Goal: Task Accomplishment & Management: Manage account settings

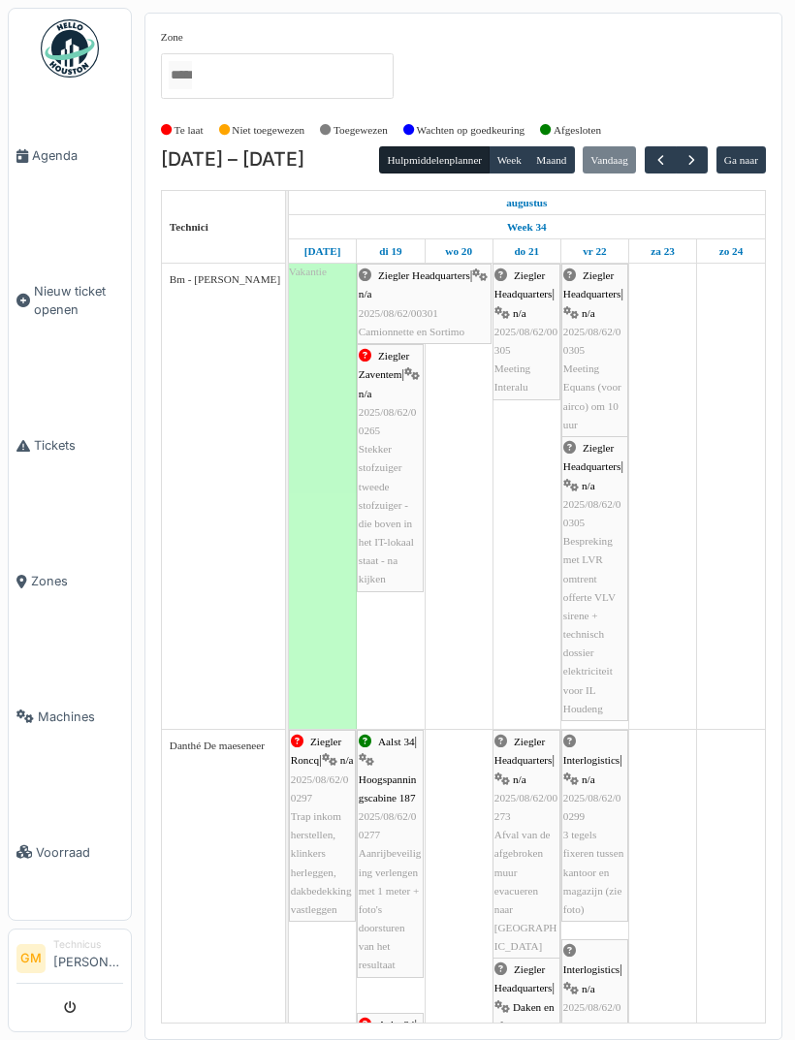
scroll to position [80, 0]
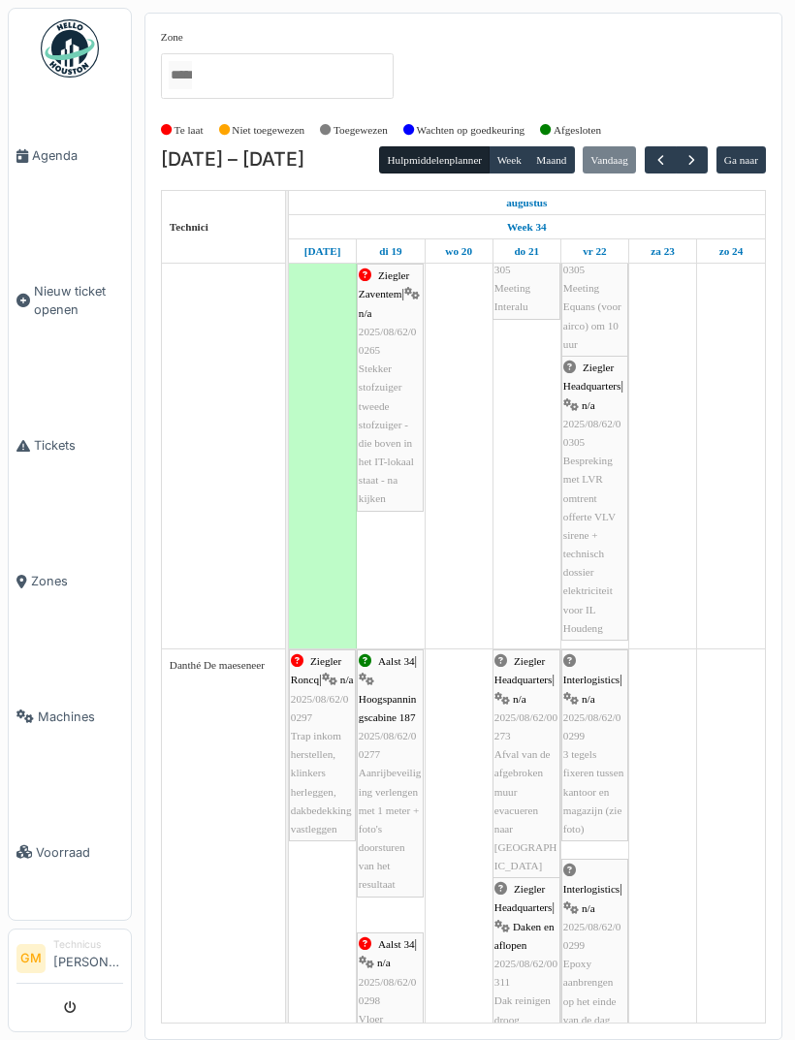
click at [655, 158] on button "button" at bounding box center [660, 160] width 32 height 28
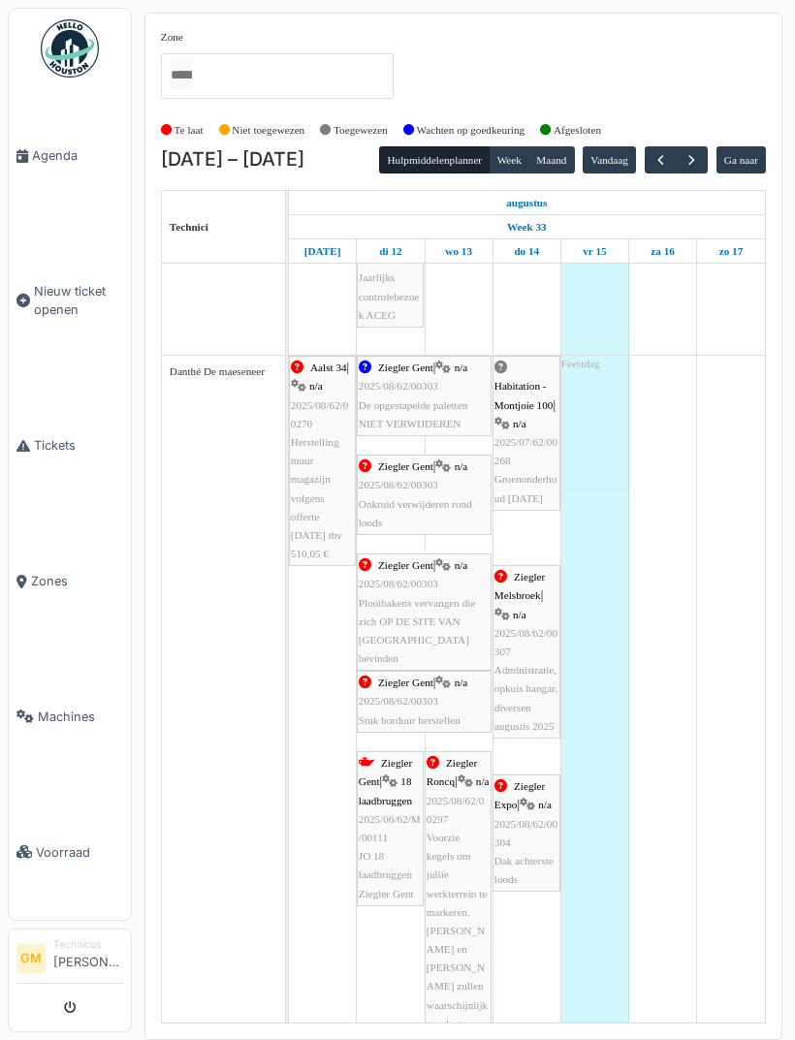
scroll to position [567, 0]
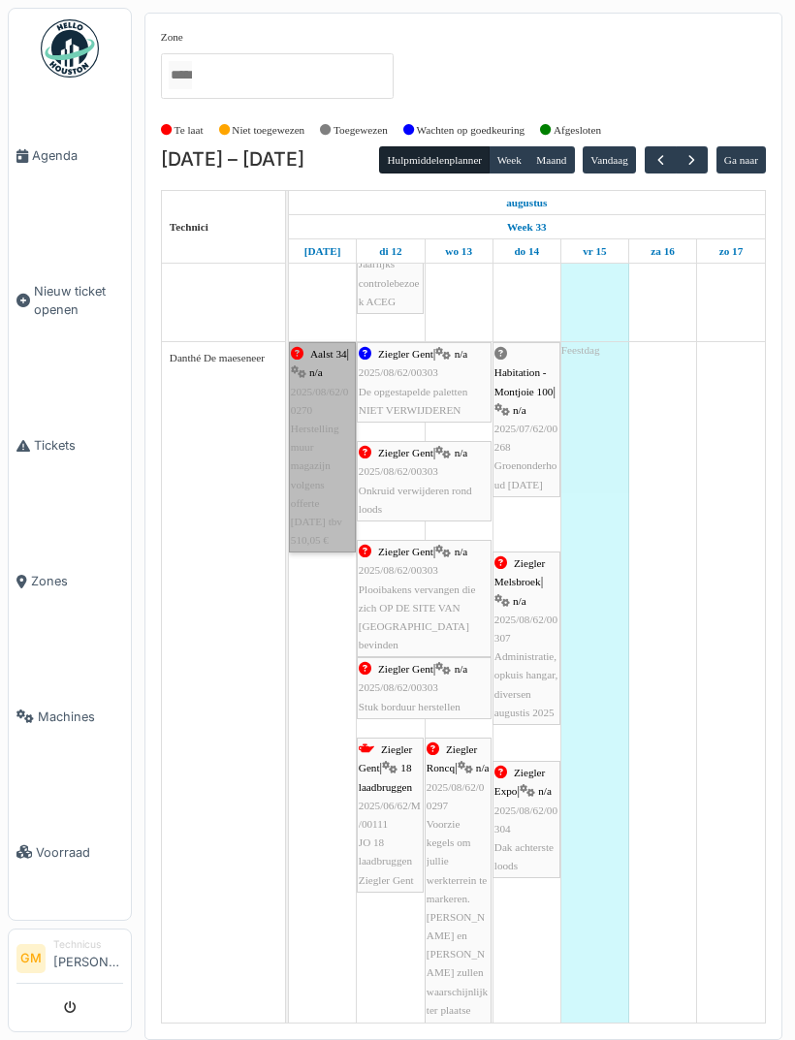
click at [341, 552] on link "Aalst 34 | n/a 2025/08/62/00270 Herstelling muur magazijn volgens offerte 31.07…" at bounding box center [322, 447] width 67 height 210
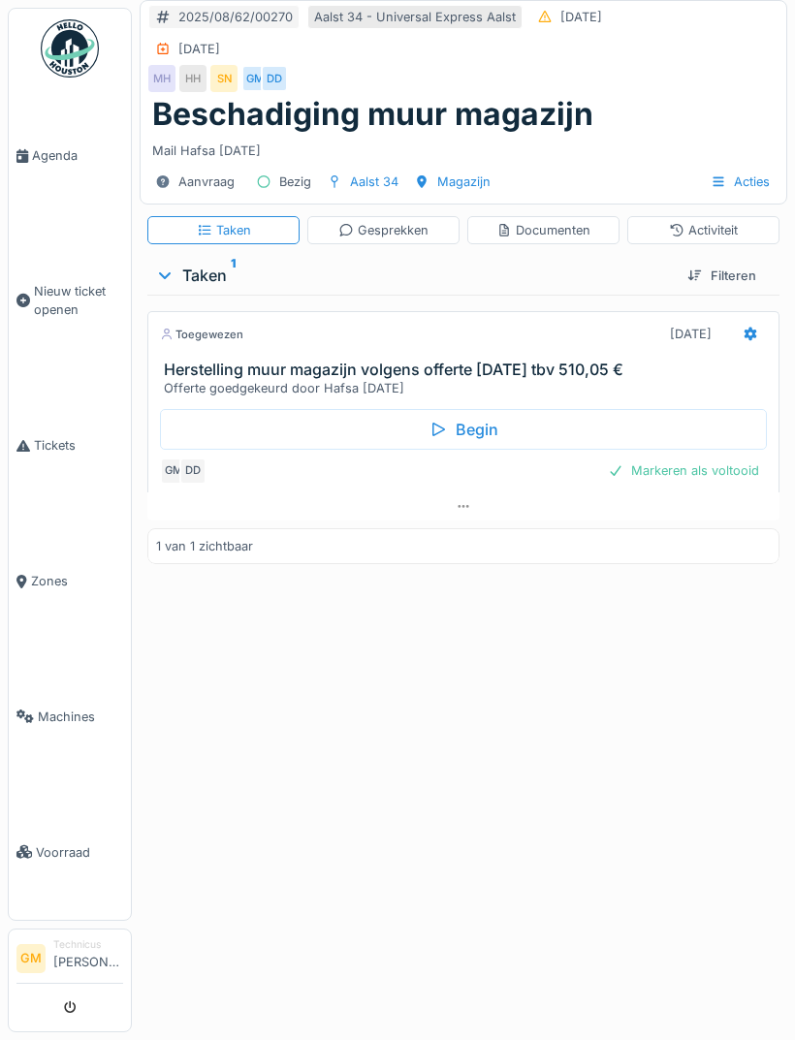
click at [733, 233] on div "Activiteit" at bounding box center [703, 230] width 69 height 18
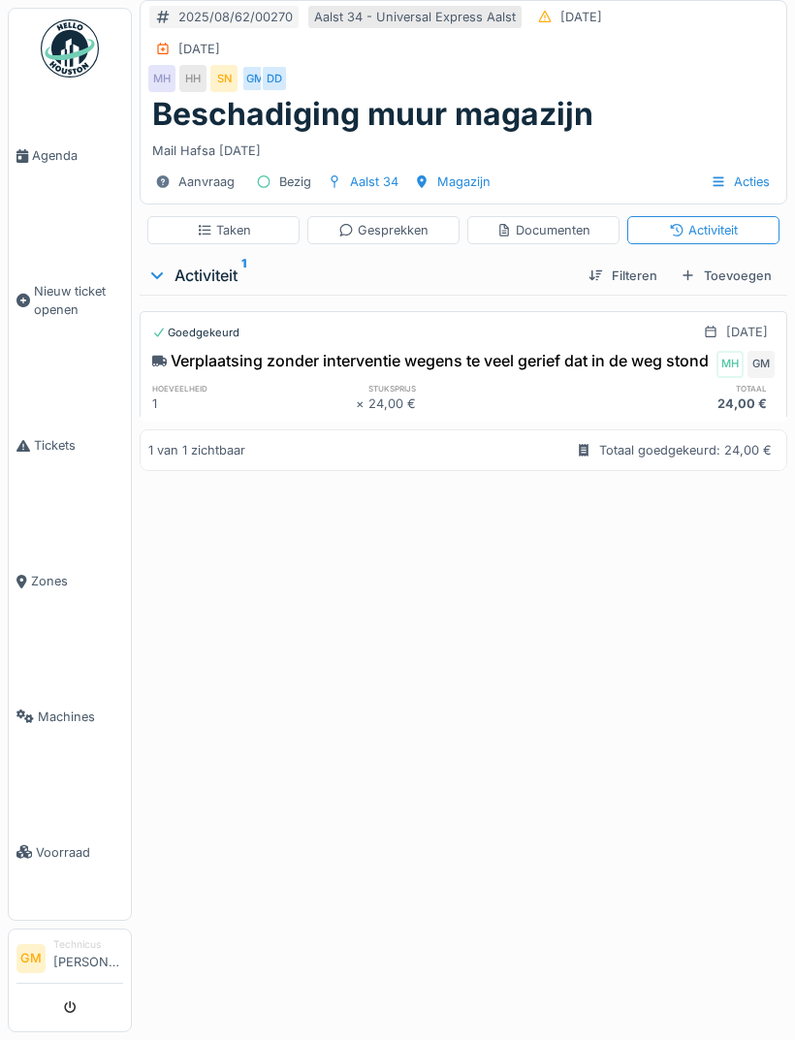
click at [57, 143] on link "Agenda" at bounding box center [70, 156] width 122 height 136
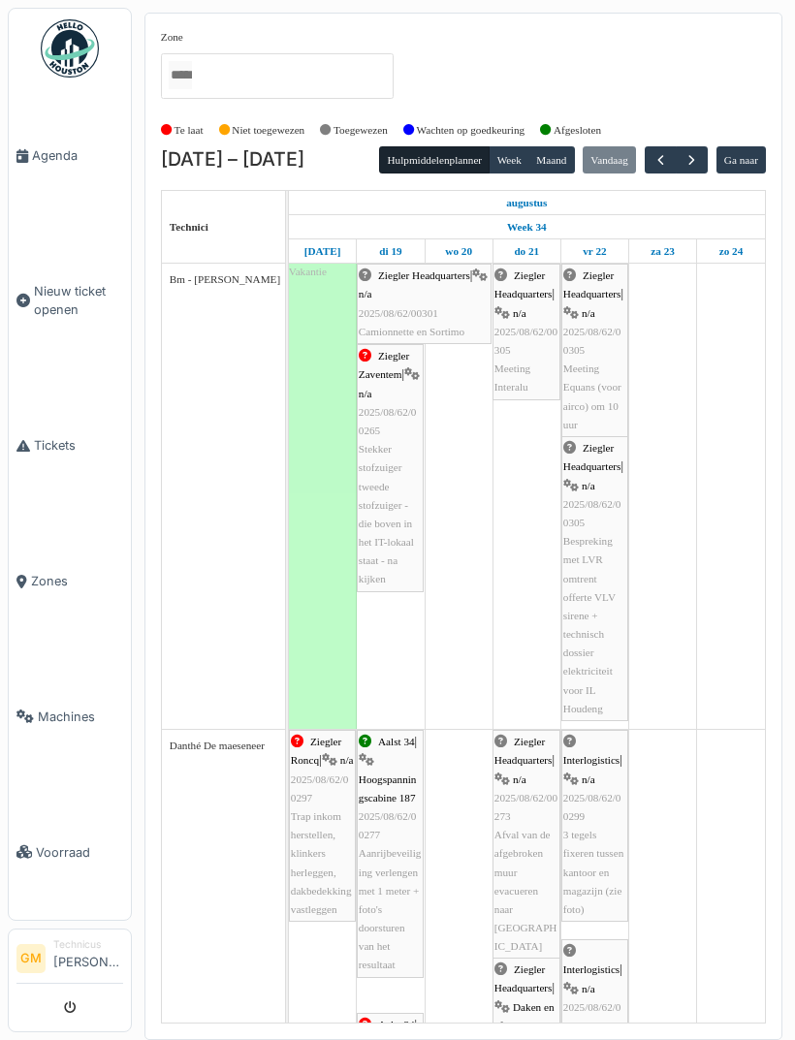
click at [665, 146] on button "button" at bounding box center [660, 160] width 32 height 28
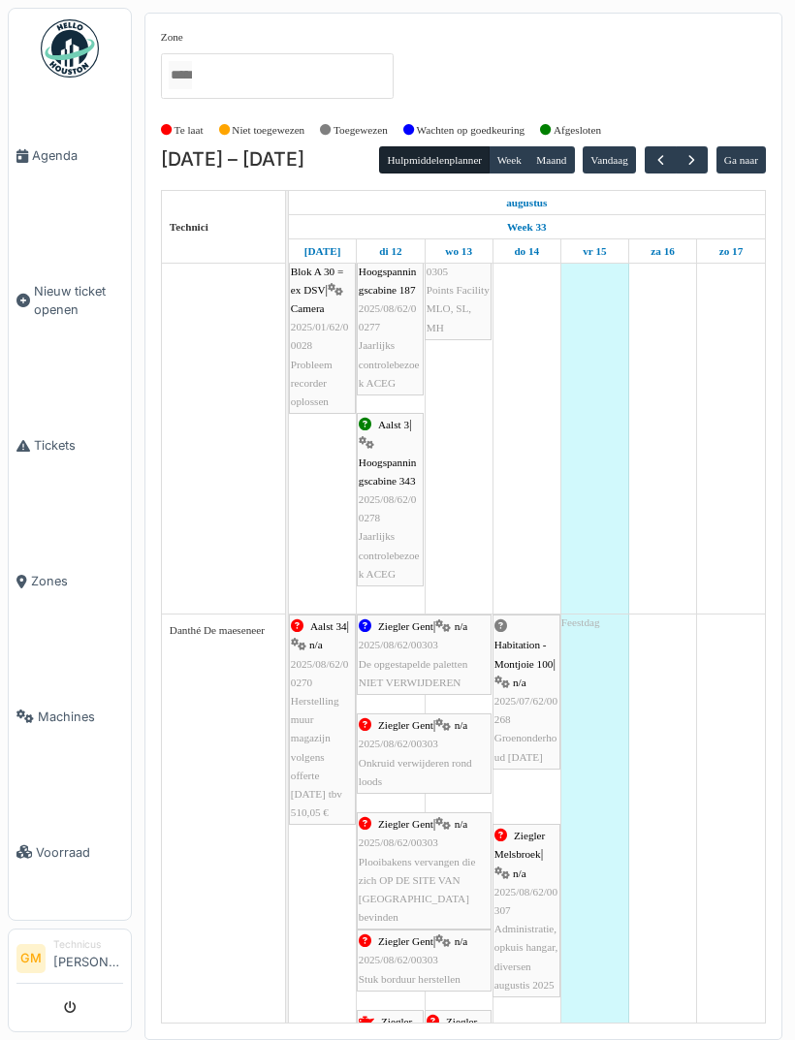
scroll to position [298, 0]
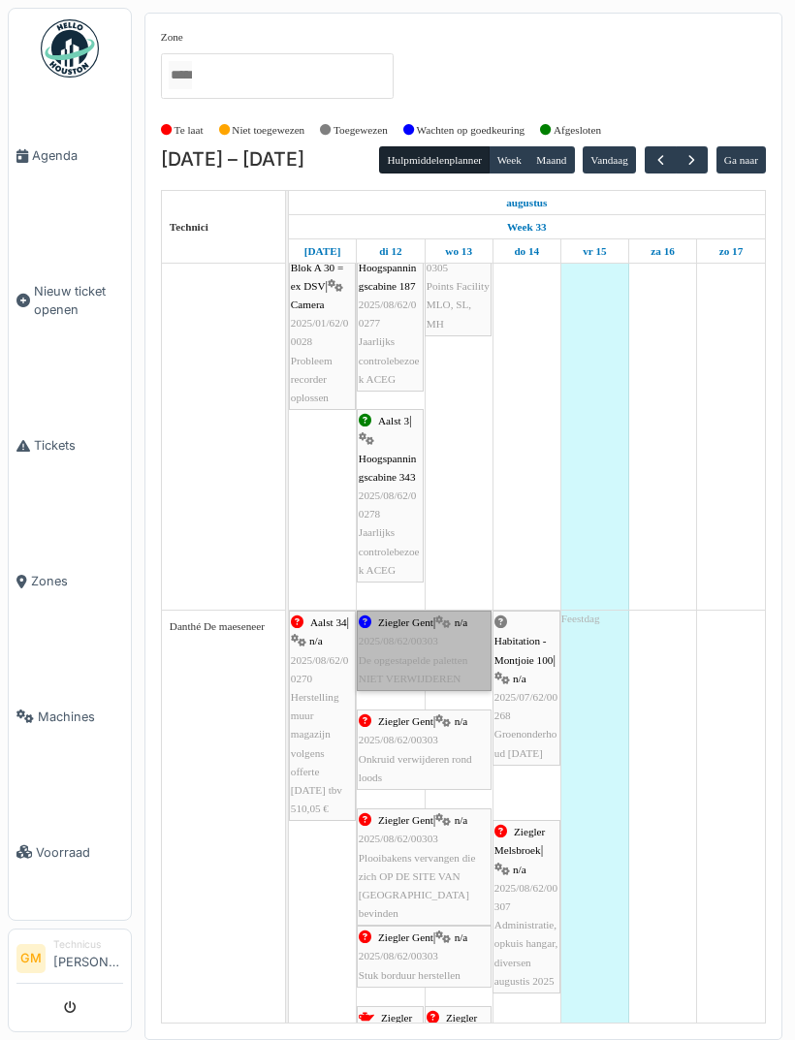
click at [449, 691] on link "Ziegler Gent | n/a 2025/08/62/00303 De opgestapelde paletten NIET VERWIJDEREN" at bounding box center [424, 651] width 135 height 80
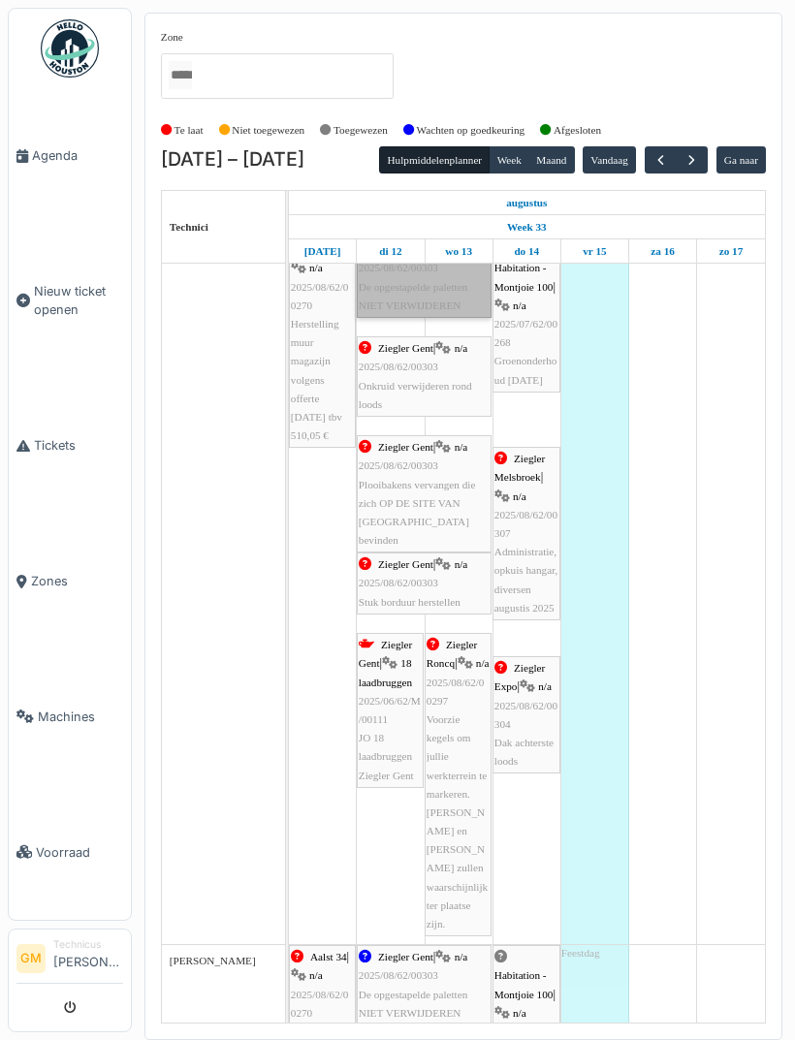
scroll to position [673, 0]
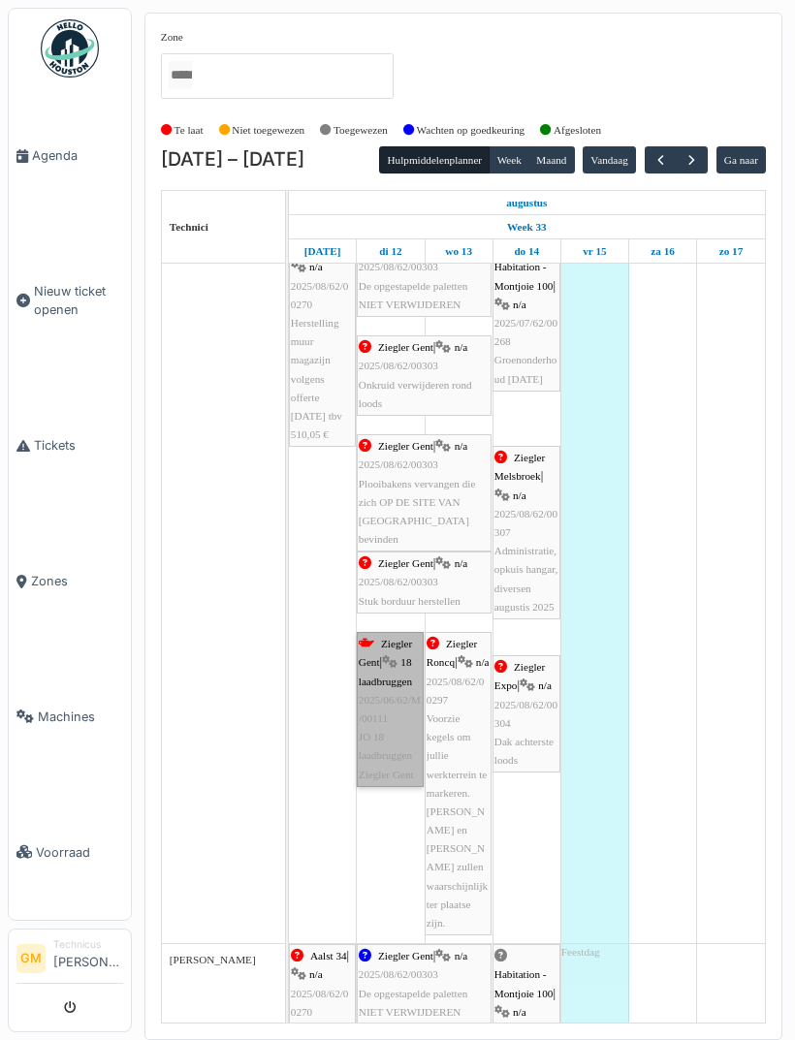
click at [388, 729] on link "Ziegler Gent | 18 laadbruggen 2025/06/62/M/00111 JO 18 laadbruggen Ziegler Gent" at bounding box center [390, 709] width 67 height 155
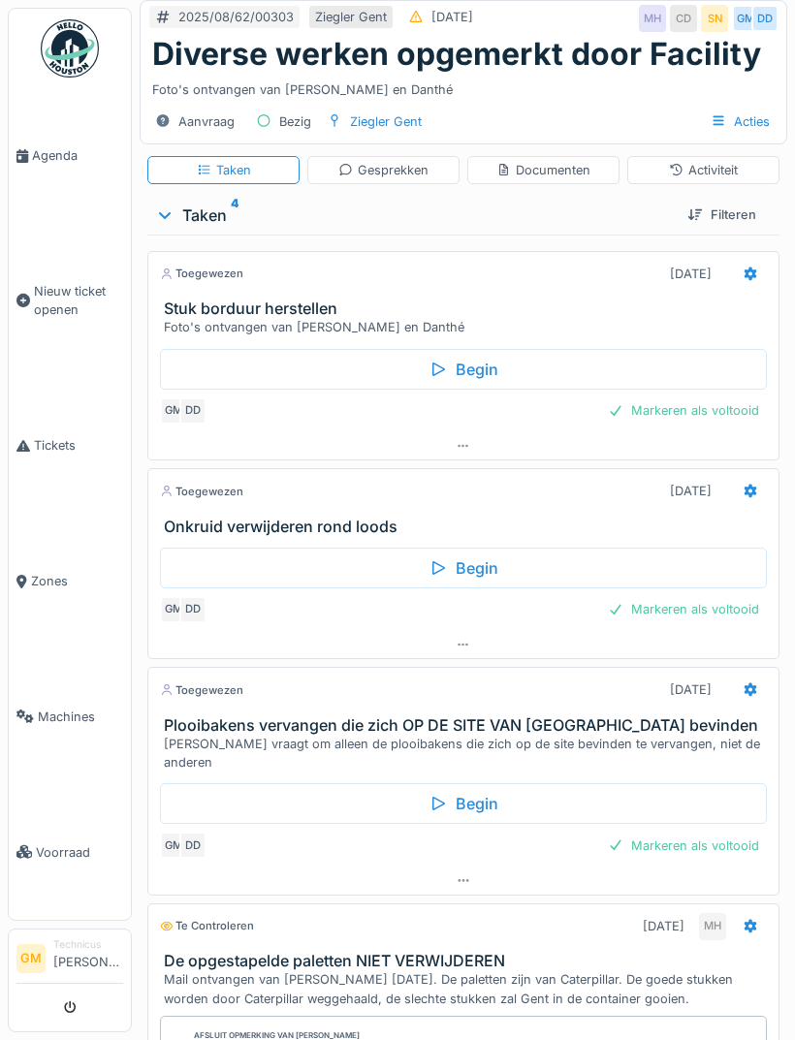
click at [732, 169] on div "Activiteit" at bounding box center [703, 170] width 69 height 18
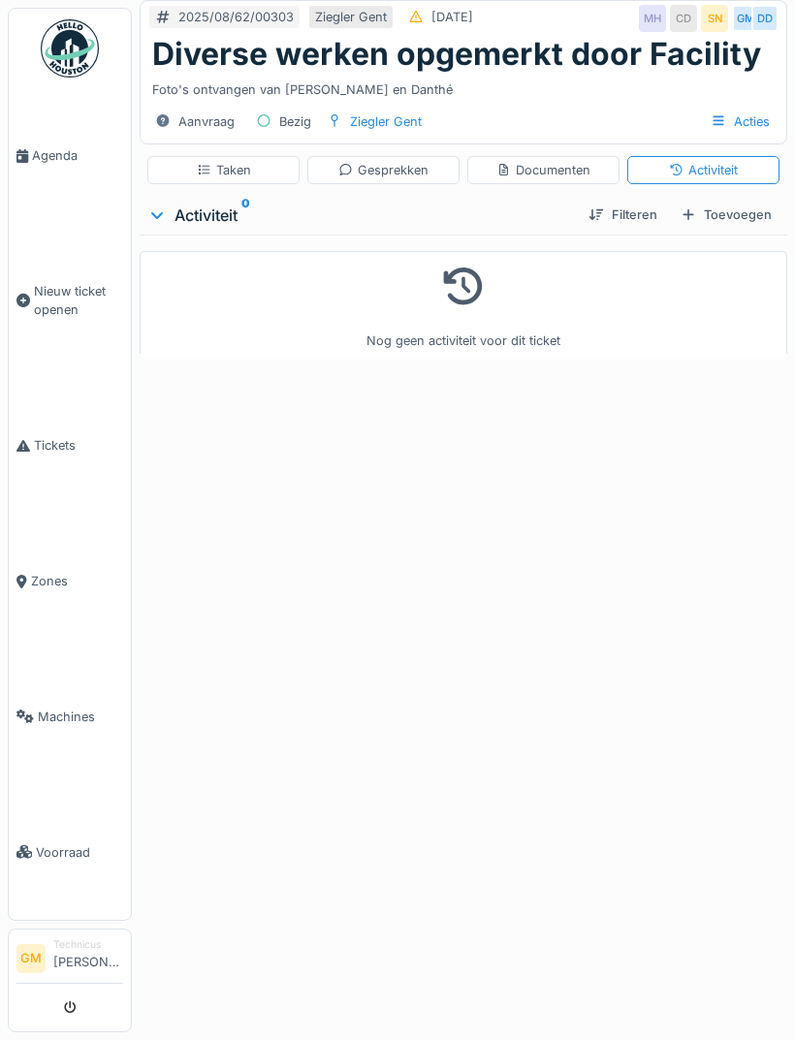
click at [737, 217] on div "Toevoegen" at bounding box center [726, 215] width 107 height 26
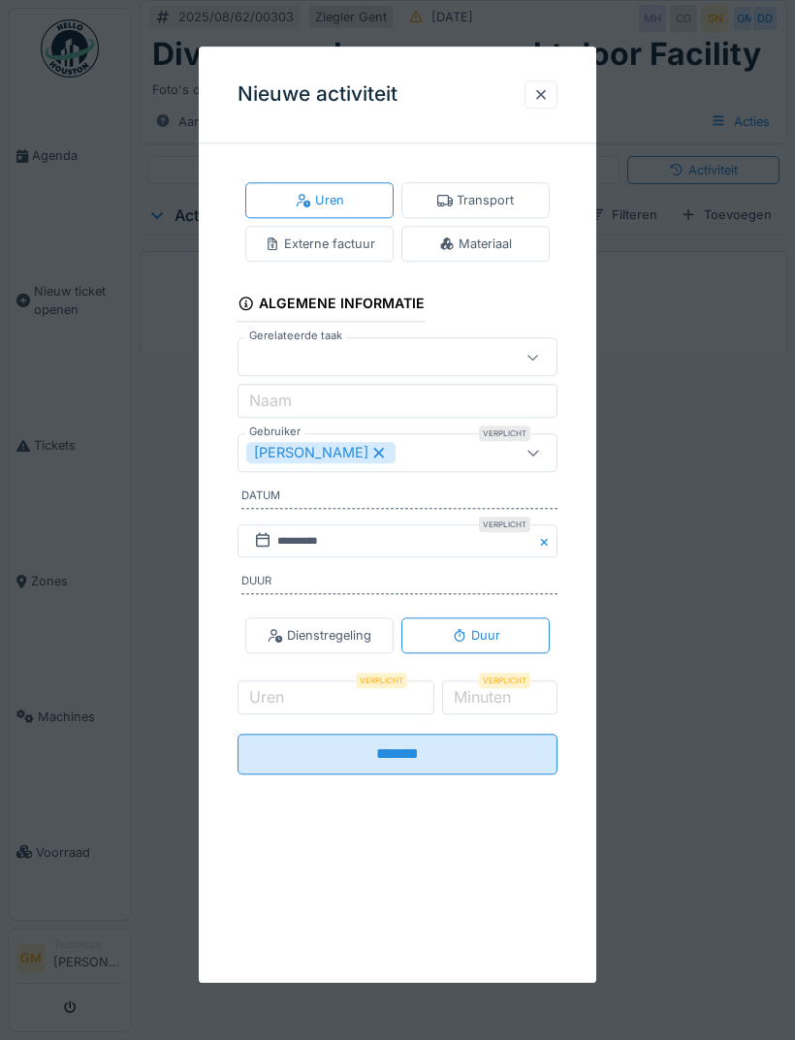
click at [446, 448] on div "[PERSON_NAME]" at bounding box center [374, 452] width 257 height 21
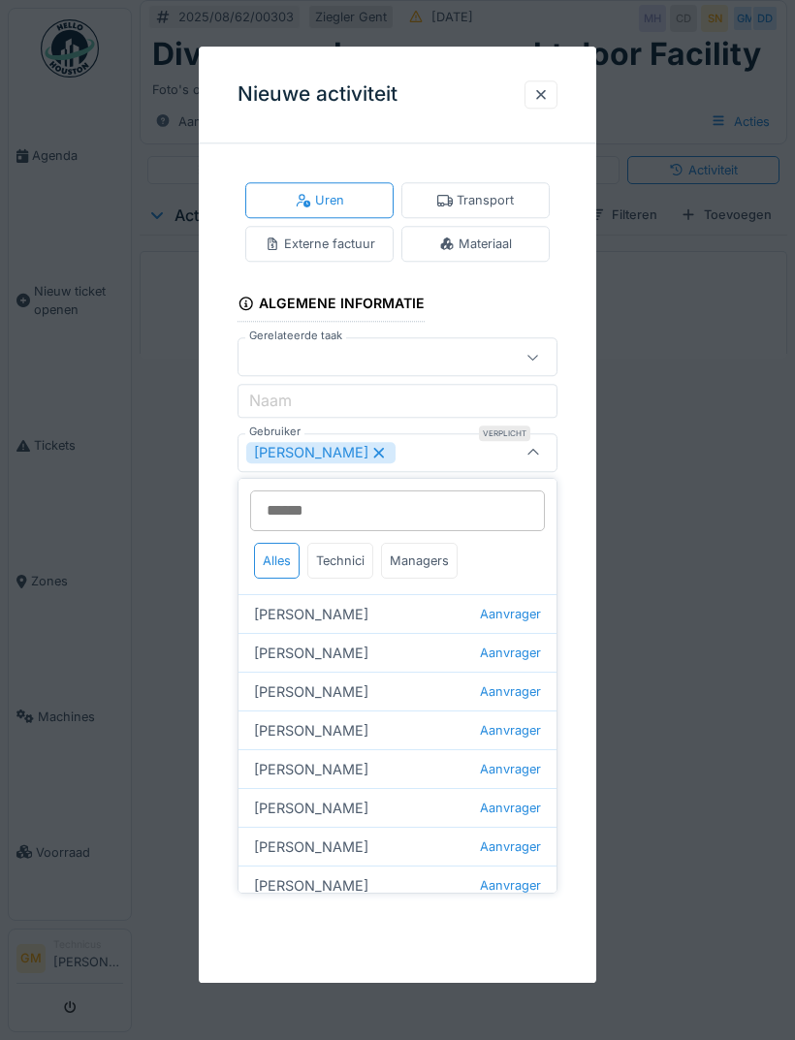
click at [347, 567] on div "Technici" at bounding box center [340, 561] width 66 height 36
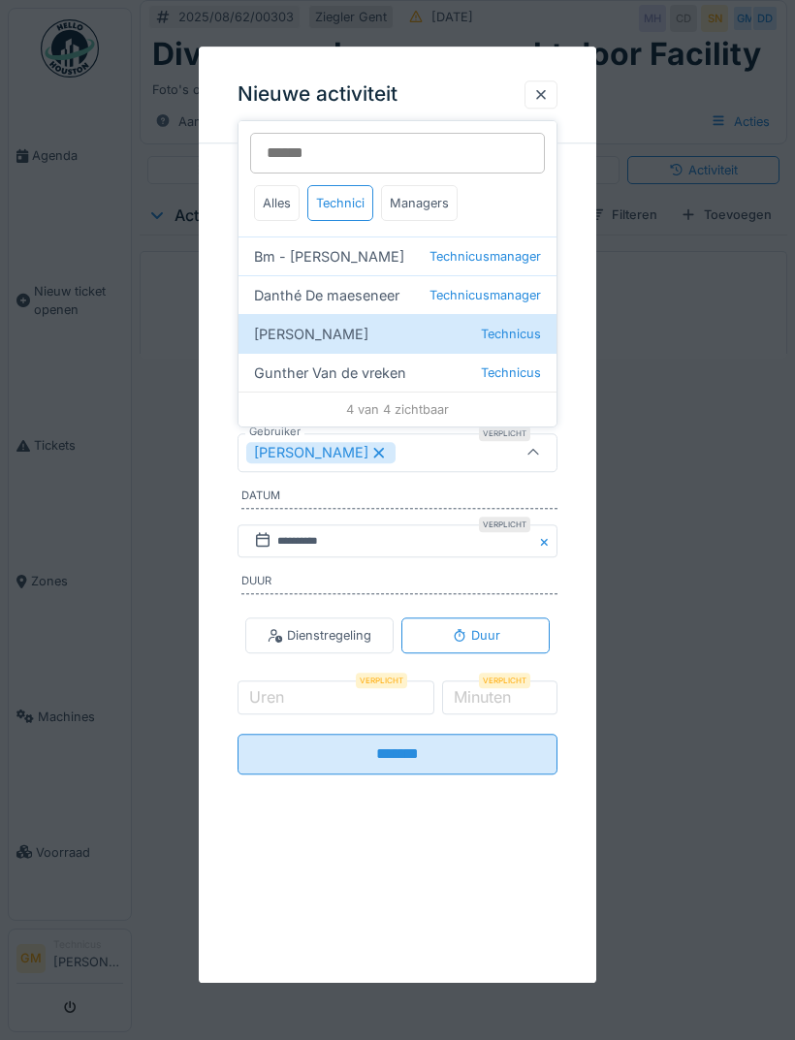
click at [479, 297] on span "Technicusmanager" at bounding box center [484, 295] width 111 height 18
type input "*********"
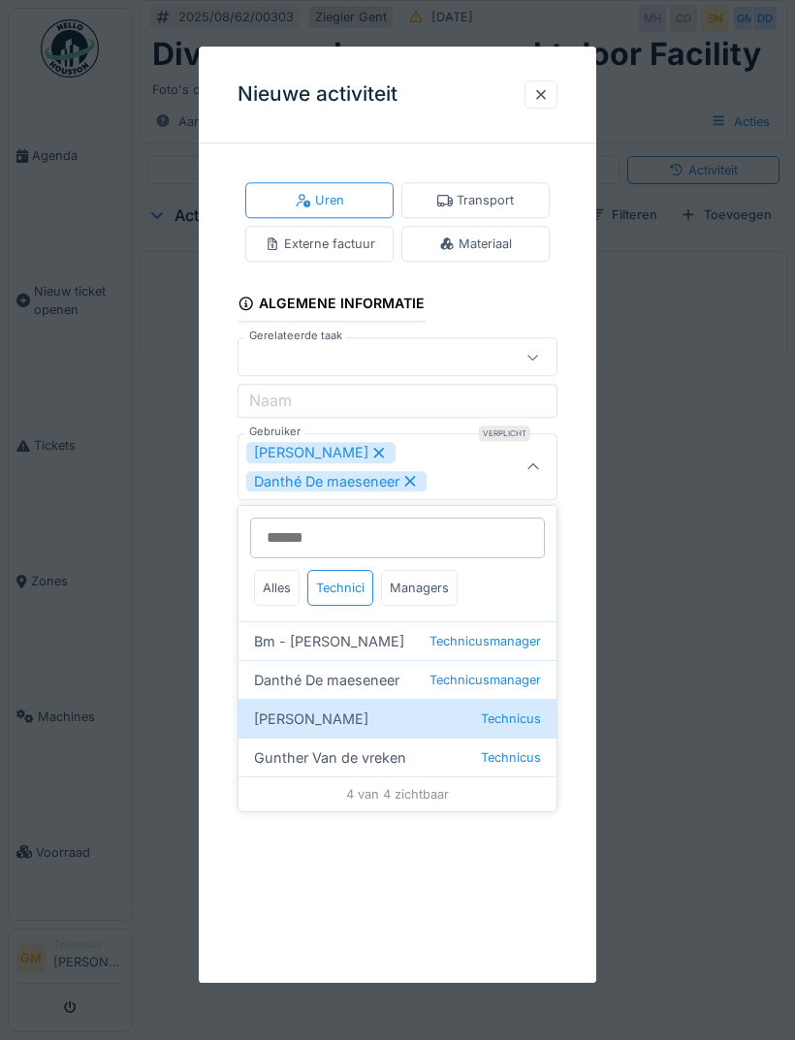
click at [533, 472] on icon at bounding box center [533, 467] width 16 height 13
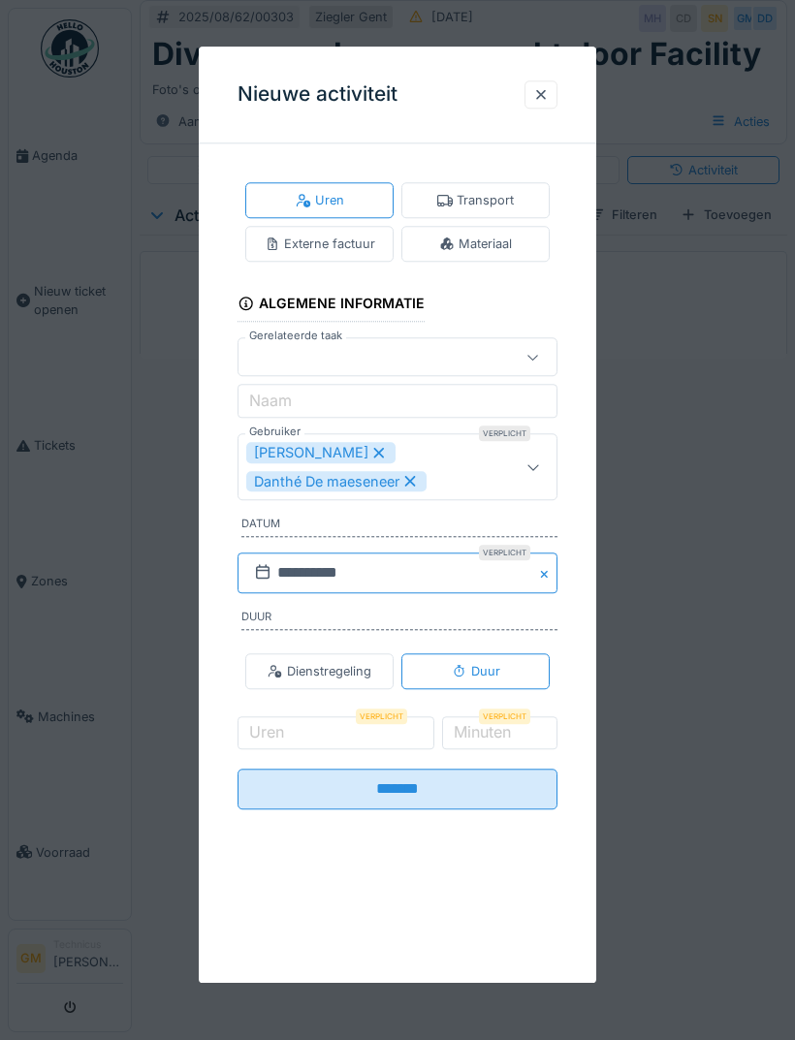
click at [468, 565] on input "**********" at bounding box center [397, 572] width 320 height 41
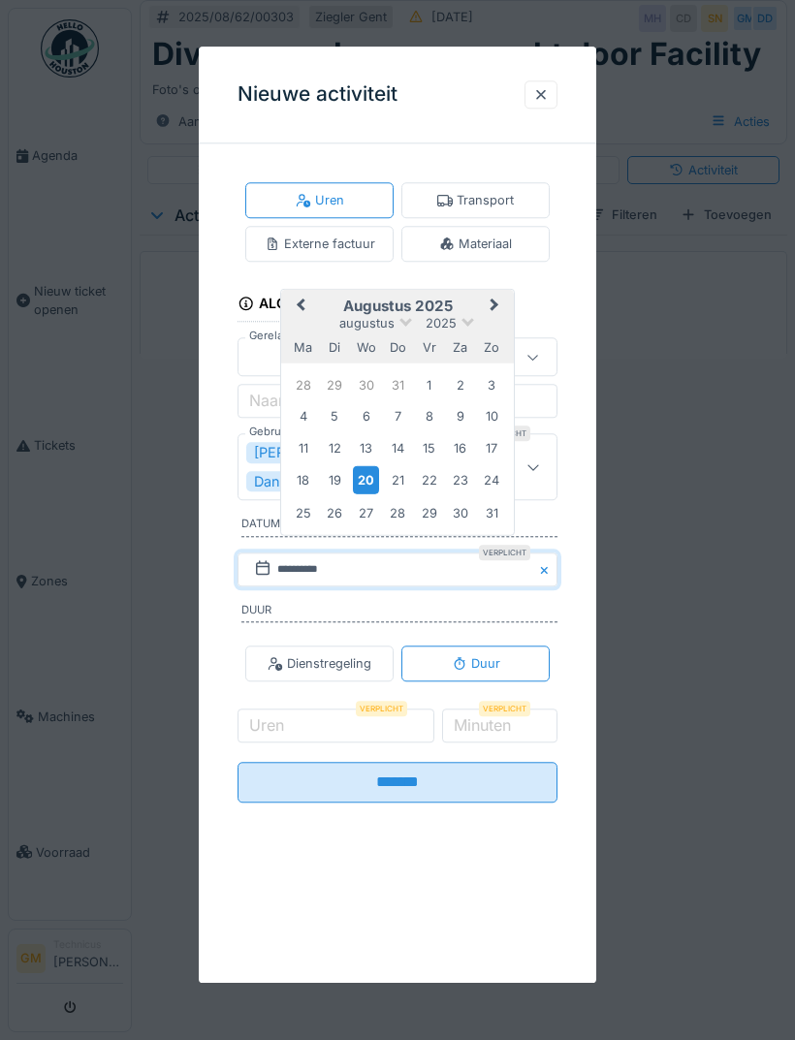
click at [309, 443] on div "11" at bounding box center [303, 447] width 26 height 26
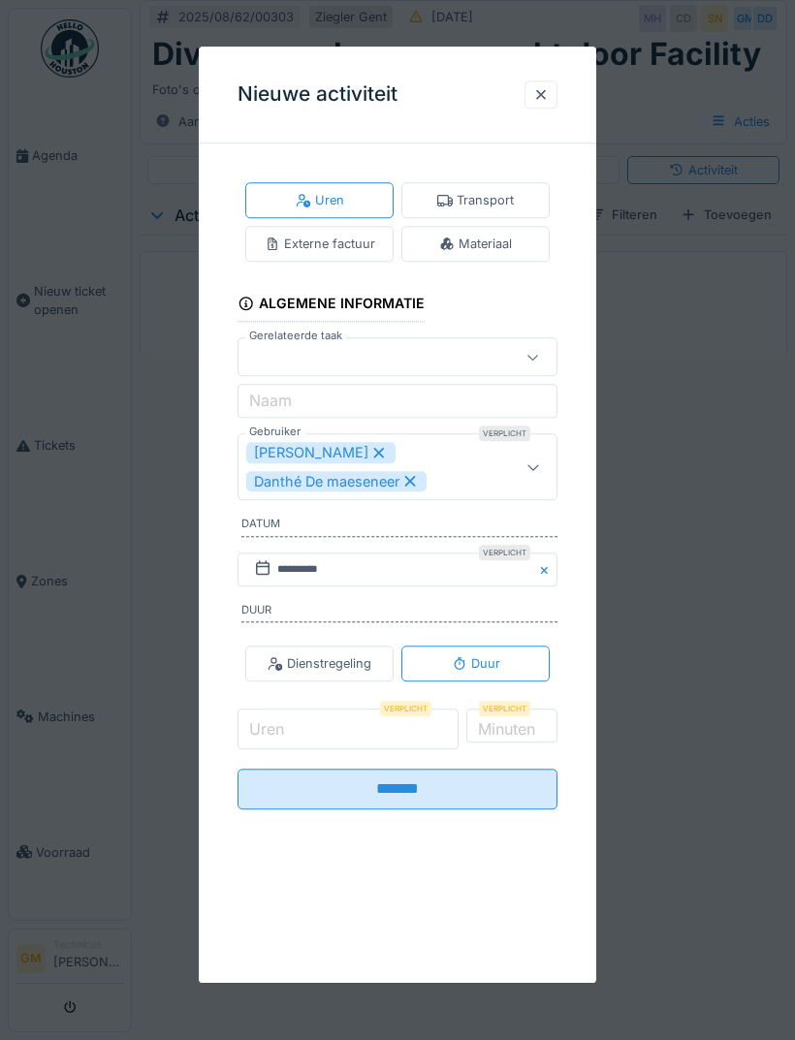
click at [389, 732] on input "Uren" at bounding box center [347, 729] width 221 height 41
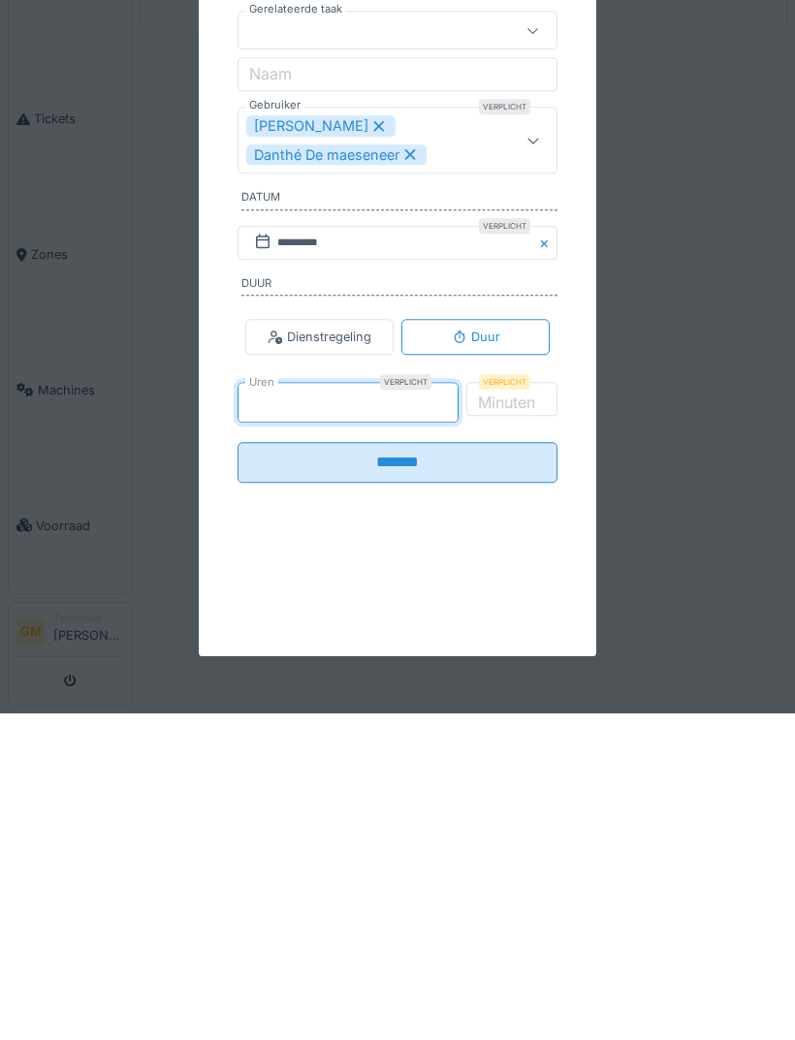
type input "*"
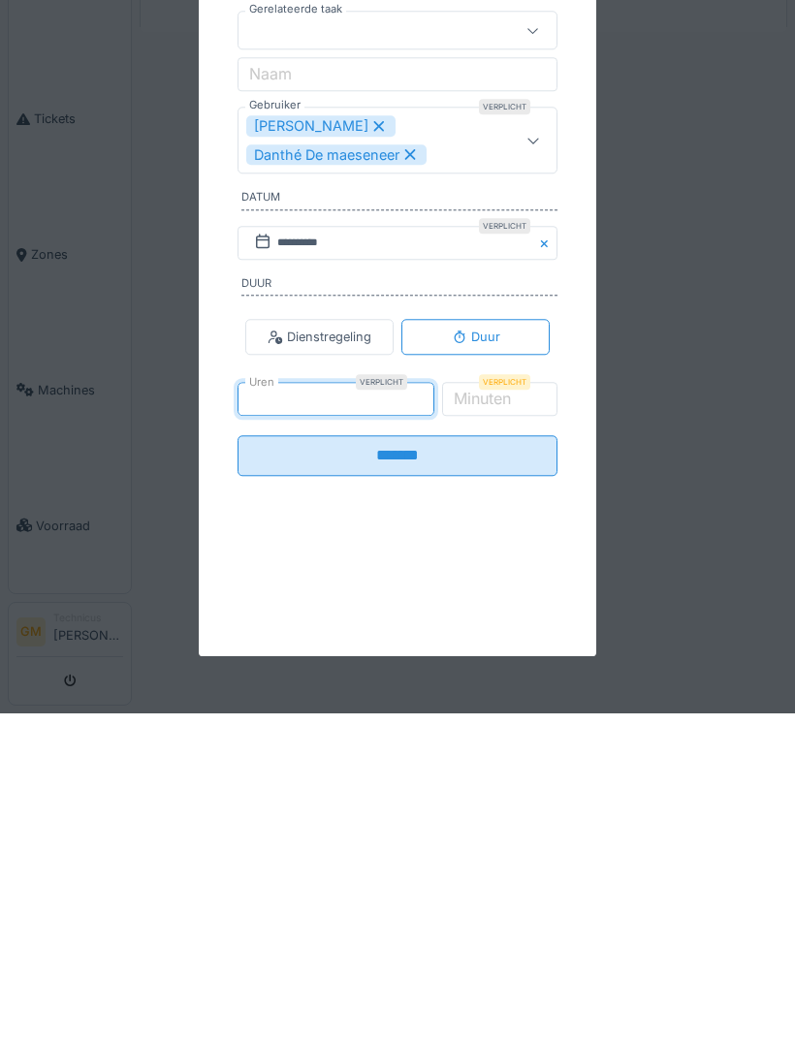
click at [499, 762] on input "*******" at bounding box center [397, 782] width 320 height 41
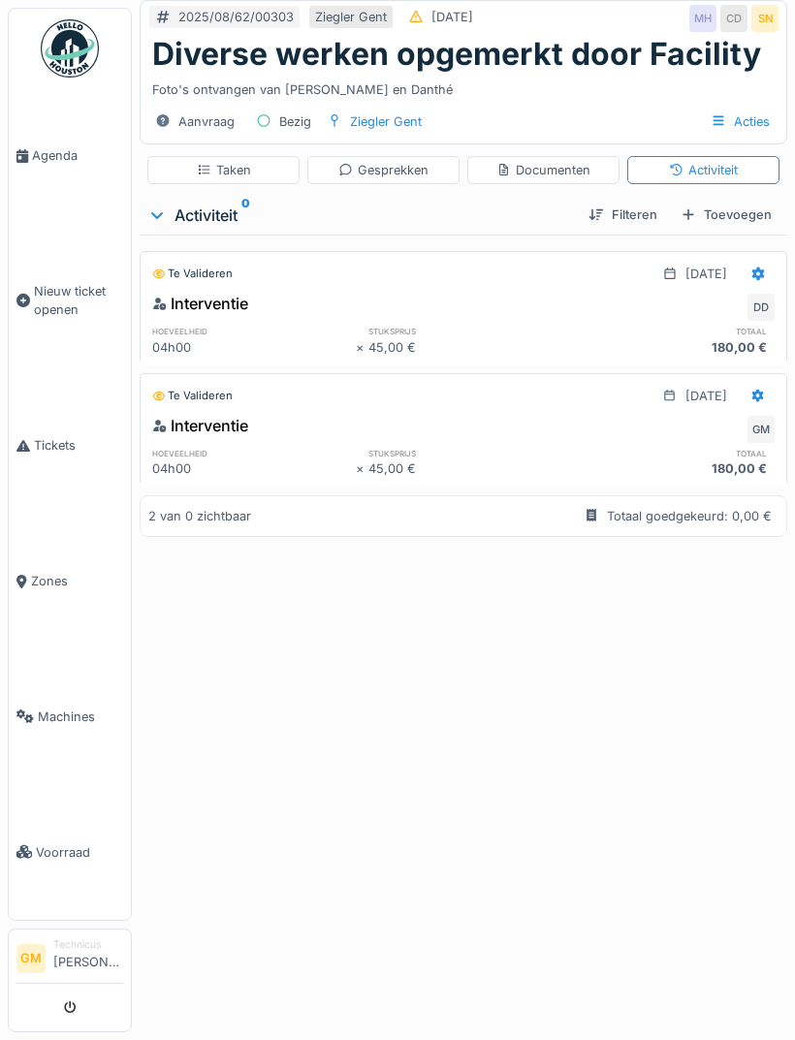
click at [741, 218] on div "Toevoegen" at bounding box center [726, 215] width 107 height 26
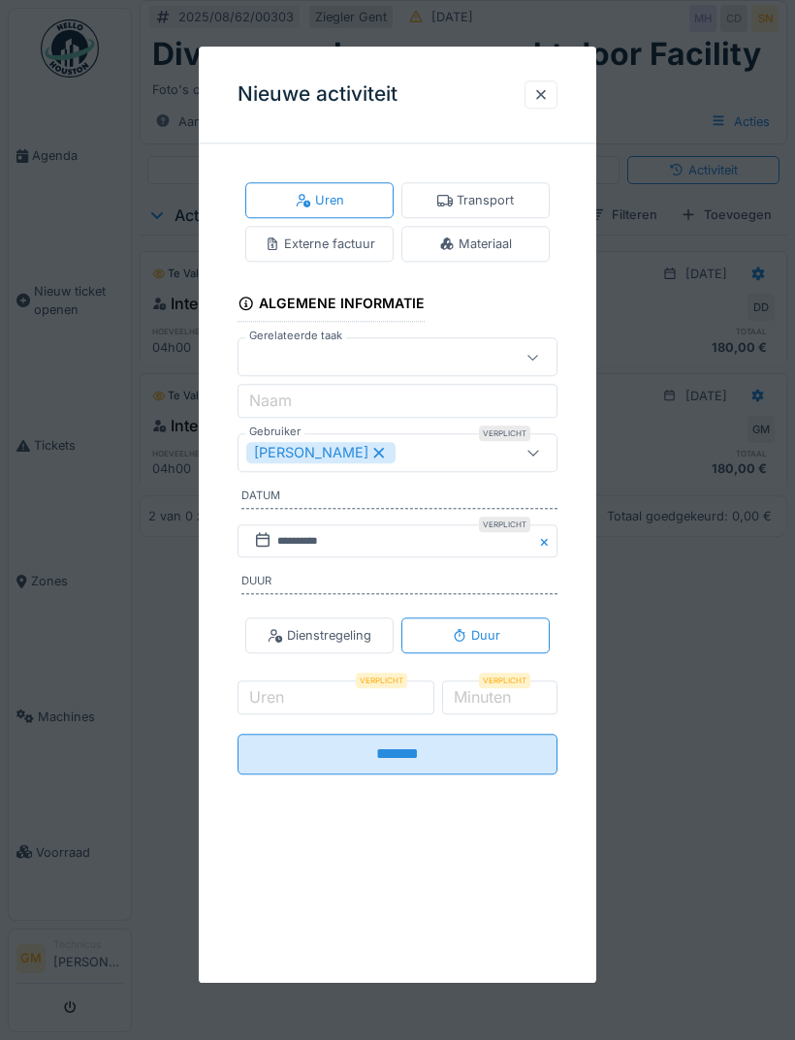
click at [503, 258] on div "Materiaal" at bounding box center [475, 244] width 148 height 36
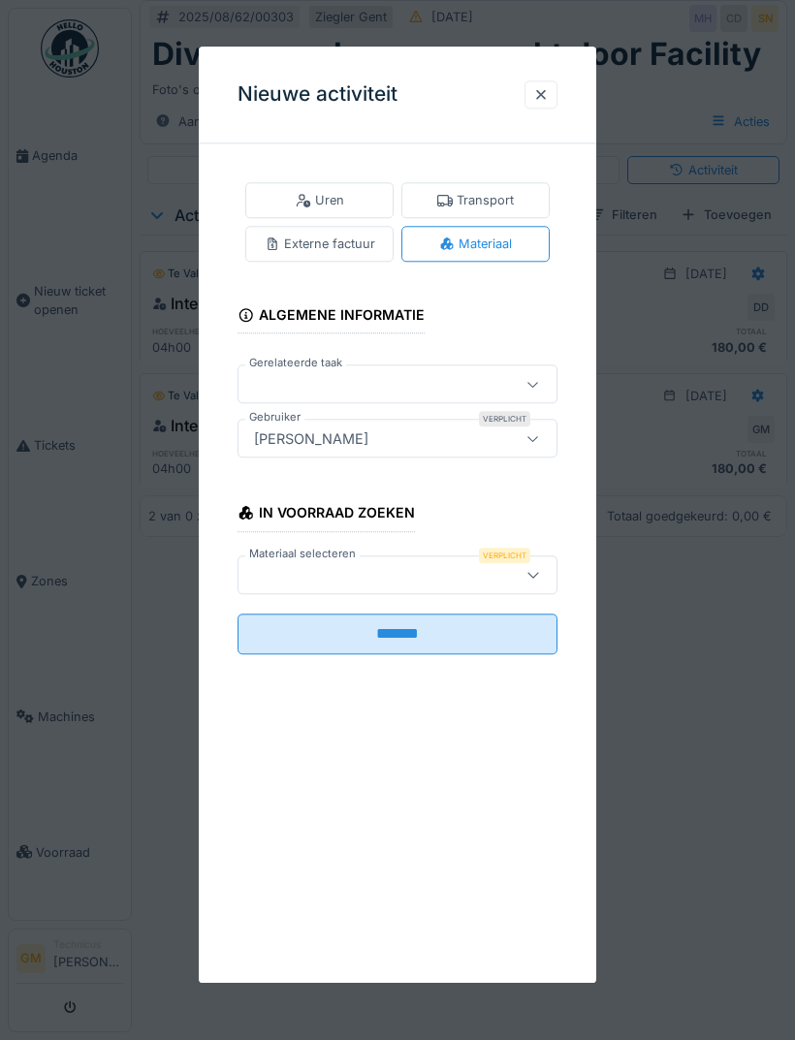
click at [419, 563] on div at bounding box center [397, 574] width 320 height 39
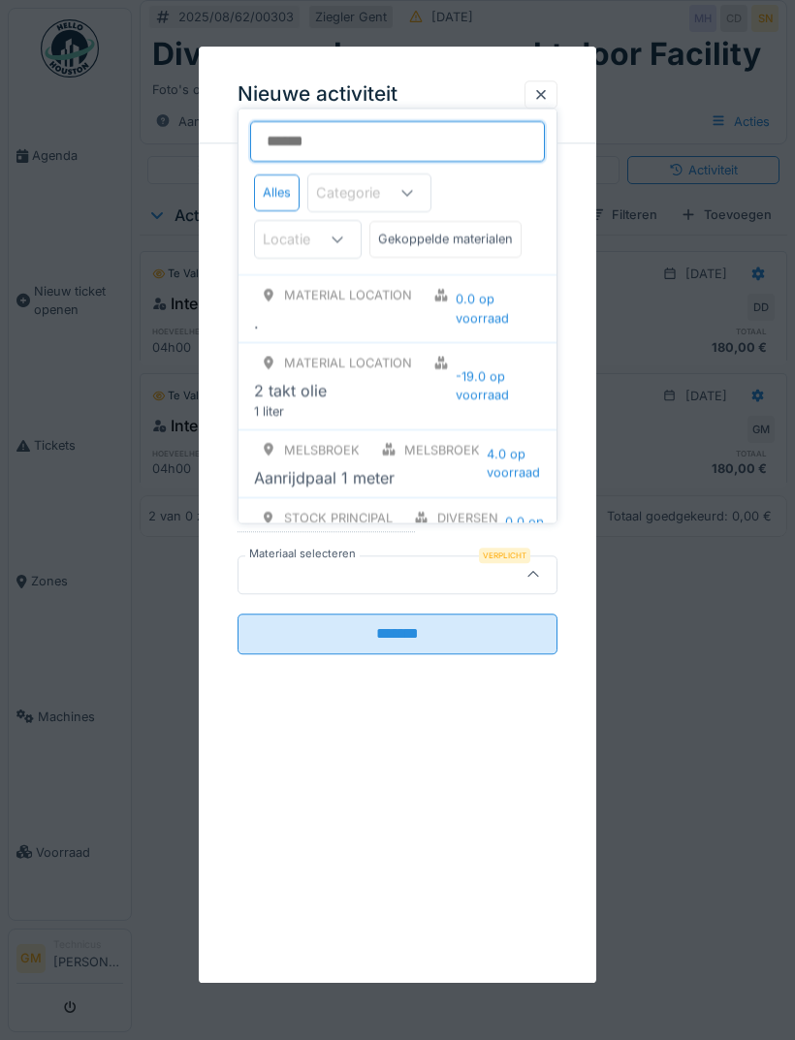
click at [403, 135] on input "Materiaal selecteren" at bounding box center [397, 141] width 295 height 41
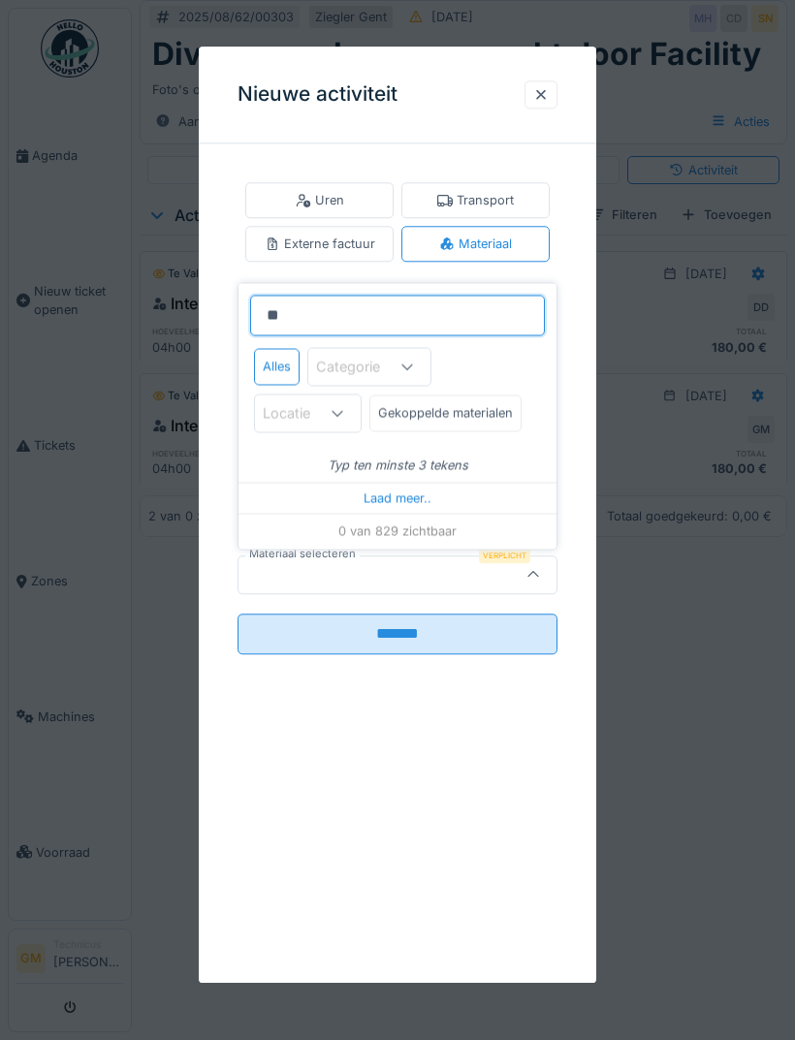
type input "*"
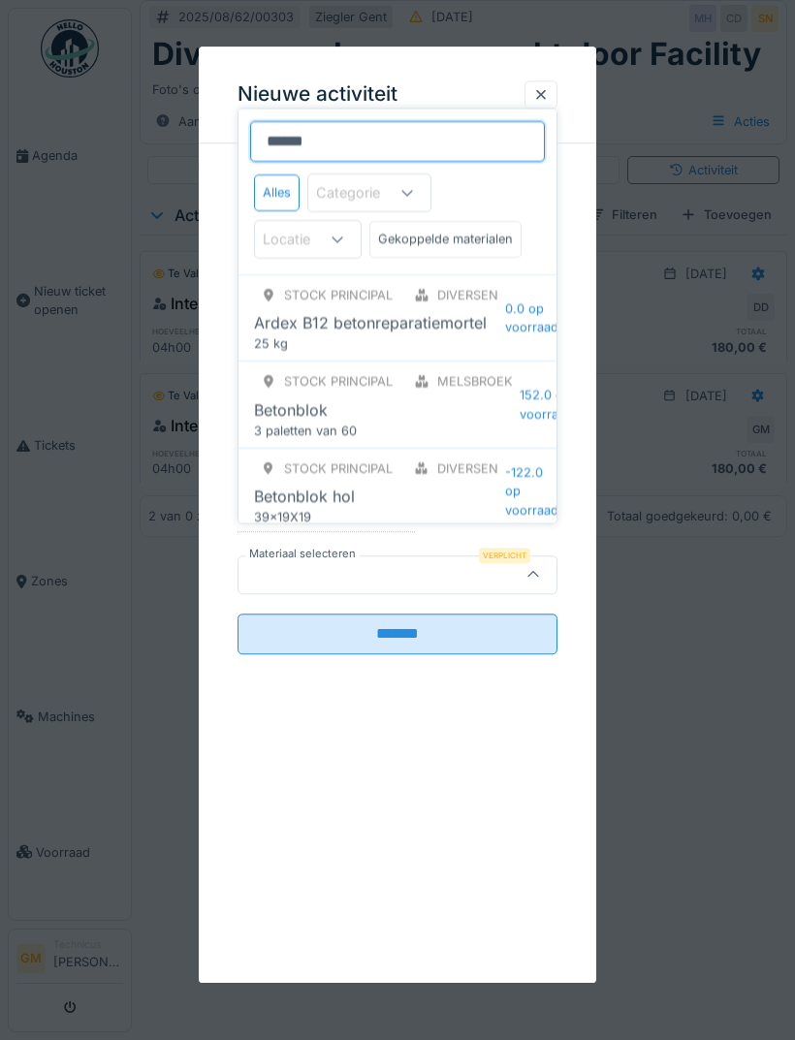
type input "*******"
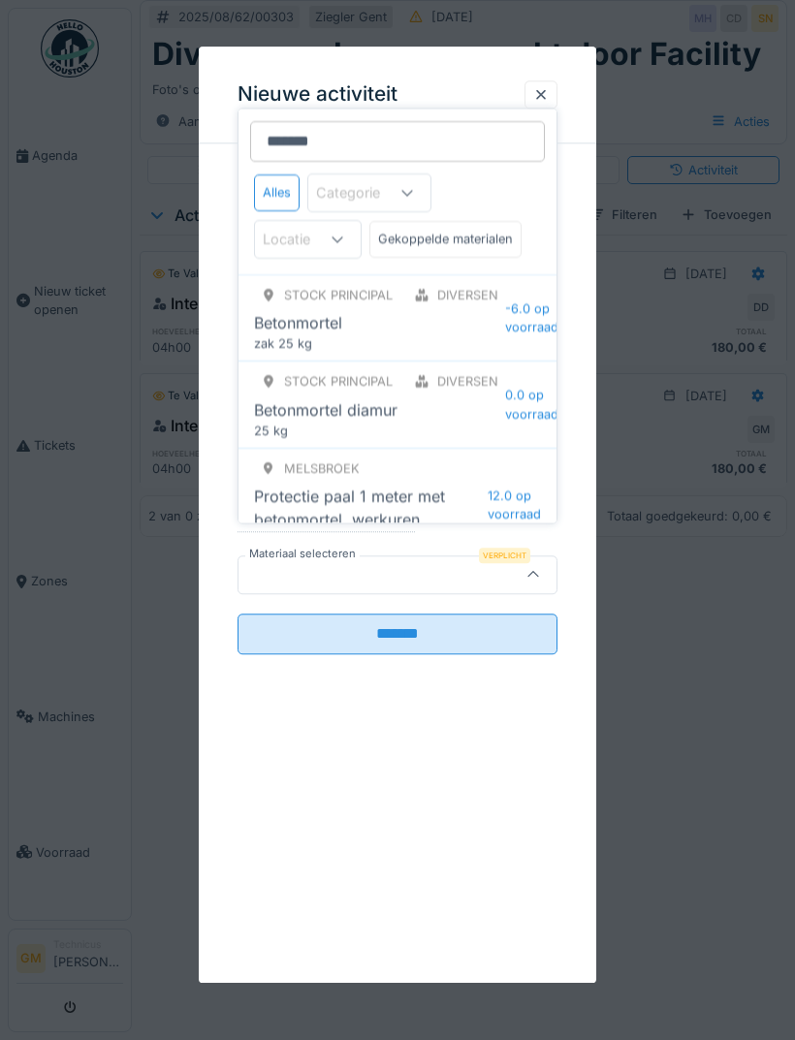
click at [447, 317] on div "Betonmortel" at bounding box center [379, 322] width 251 height 23
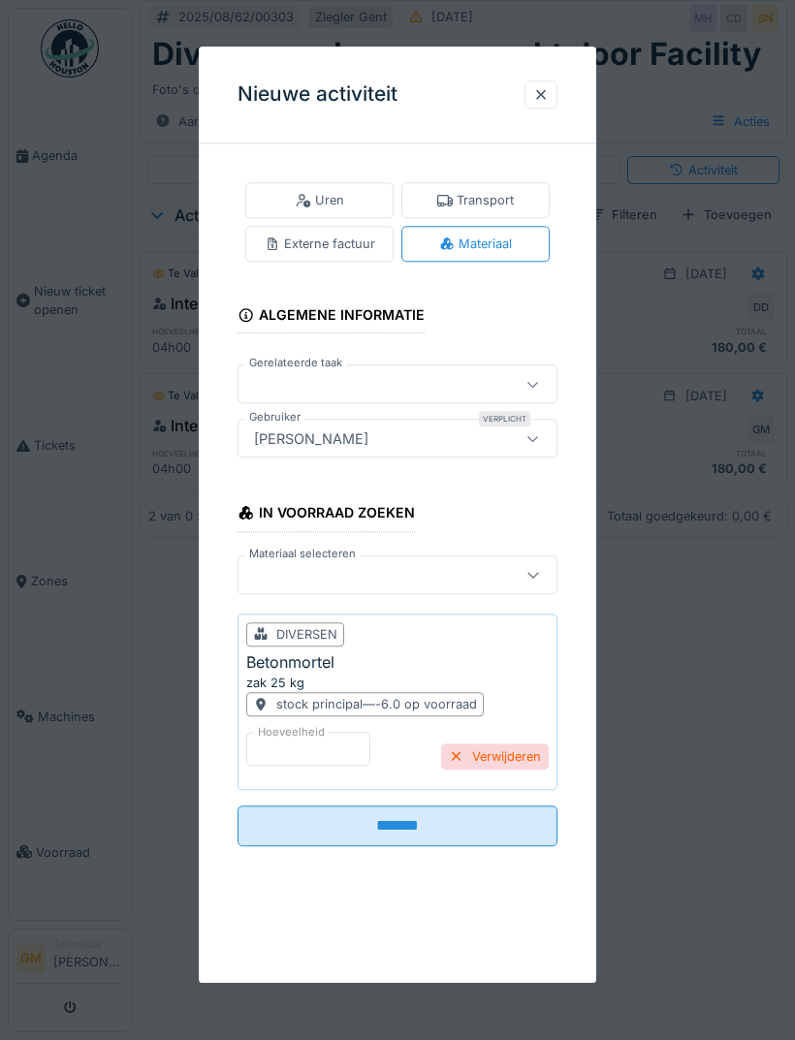
click at [416, 831] on input "*******" at bounding box center [397, 825] width 320 height 41
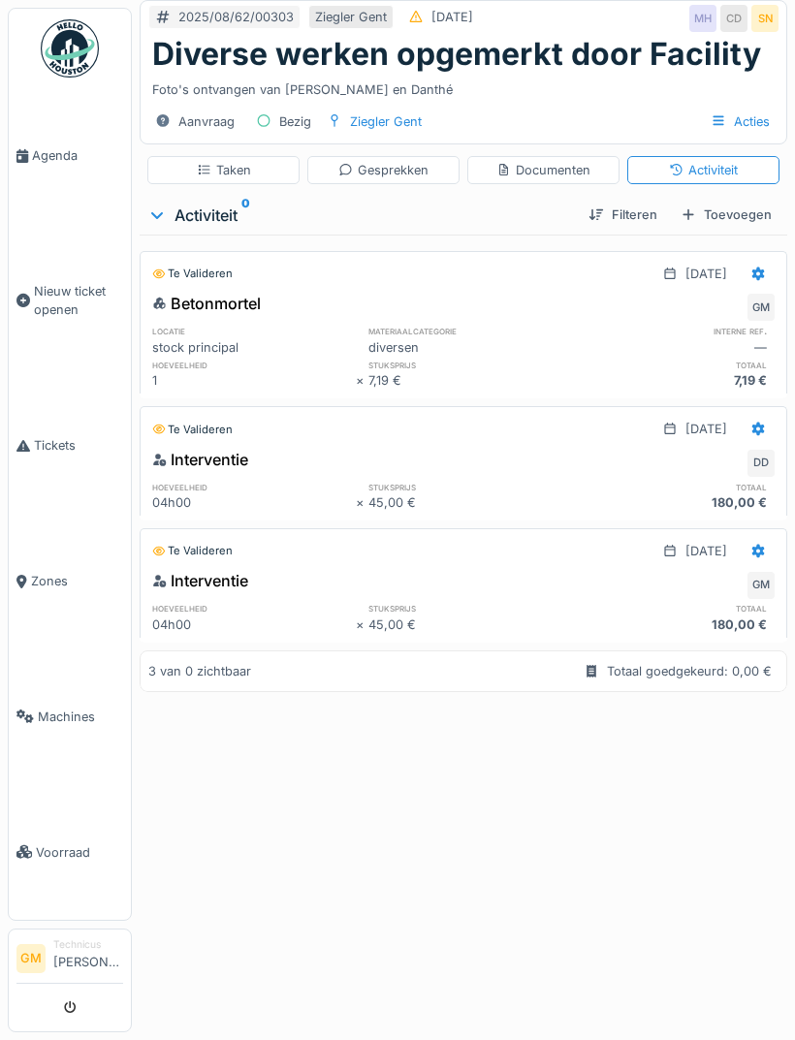
click at [261, 164] on div "Taken" at bounding box center [223, 170] width 152 height 28
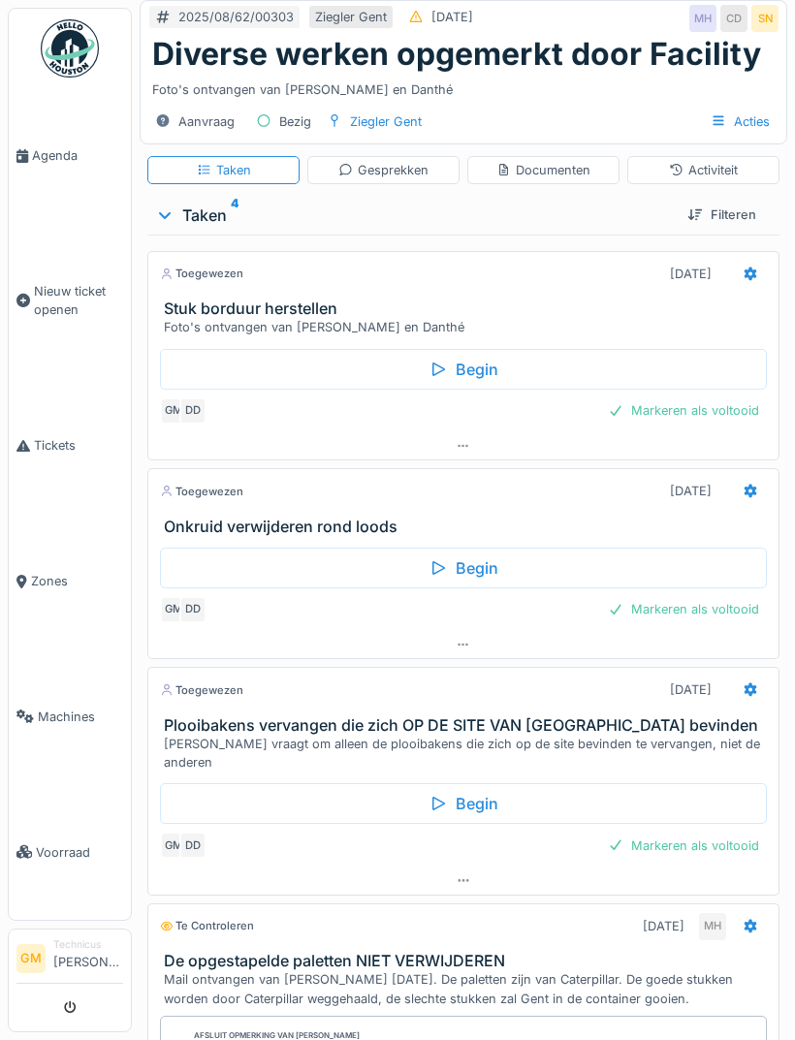
click at [741, 406] on div "Markeren als voltooid" at bounding box center [683, 410] width 167 height 26
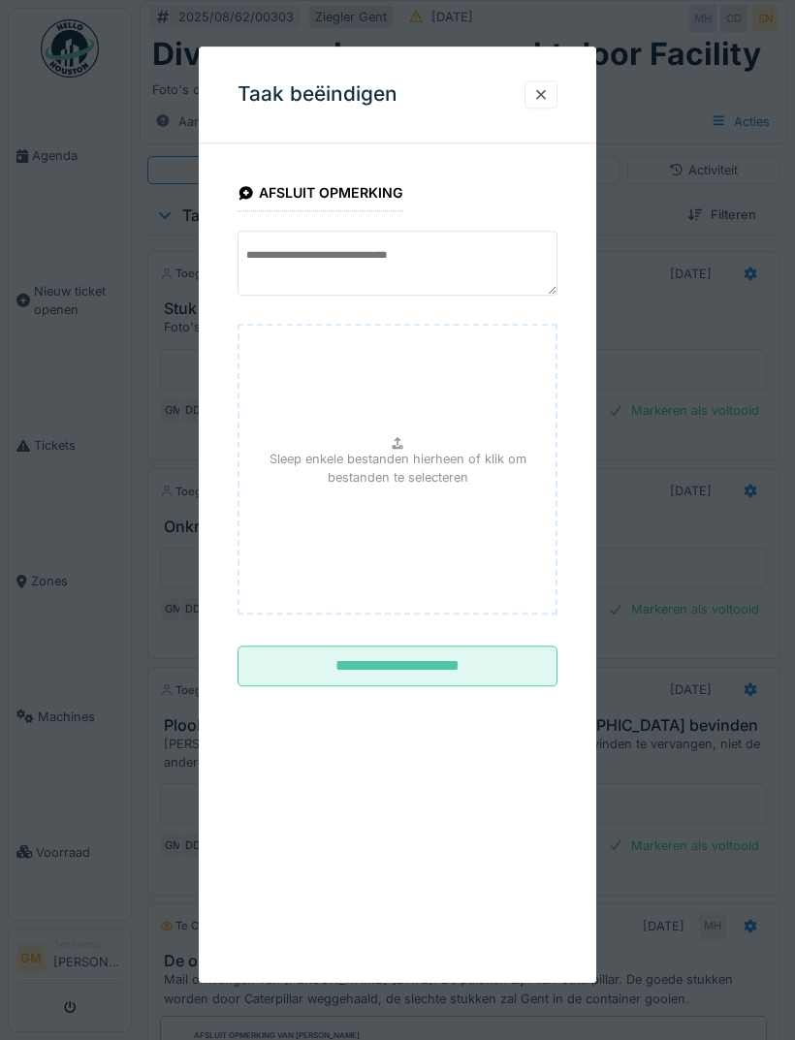
click at [477, 680] on input "**********" at bounding box center [397, 666] width 320 height 41
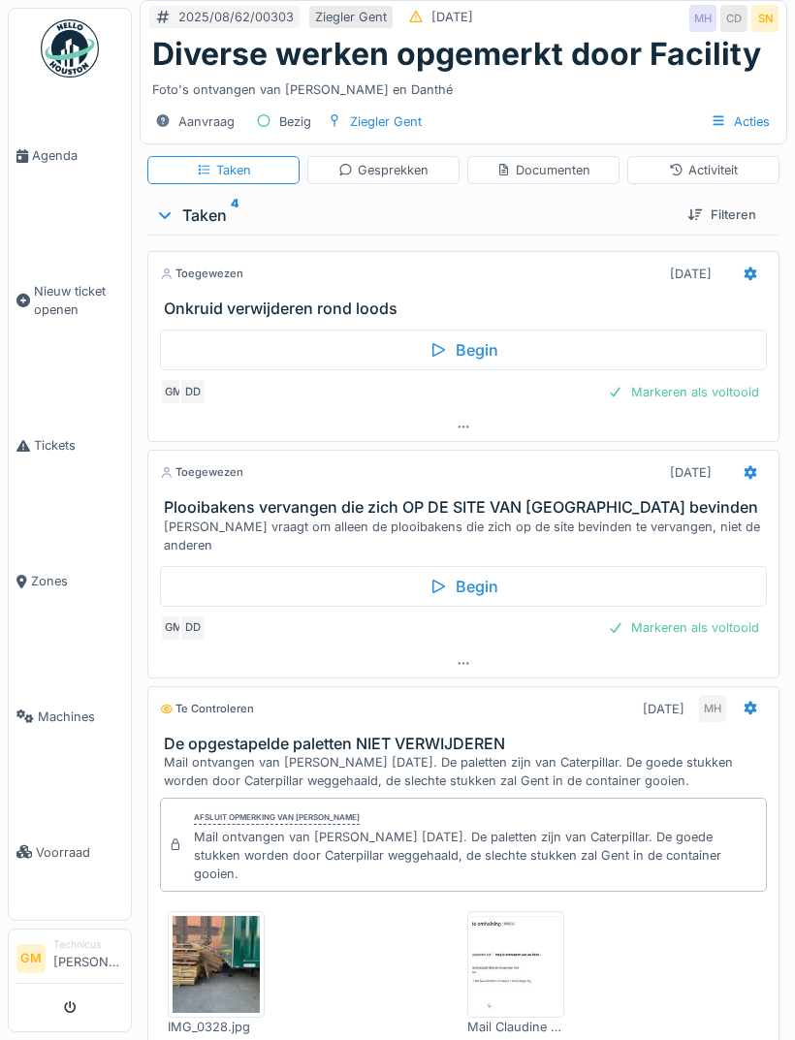
click at [730, 392] on div "Markeren als voltooid" at bounding box center [683, 392] width 167 height 26
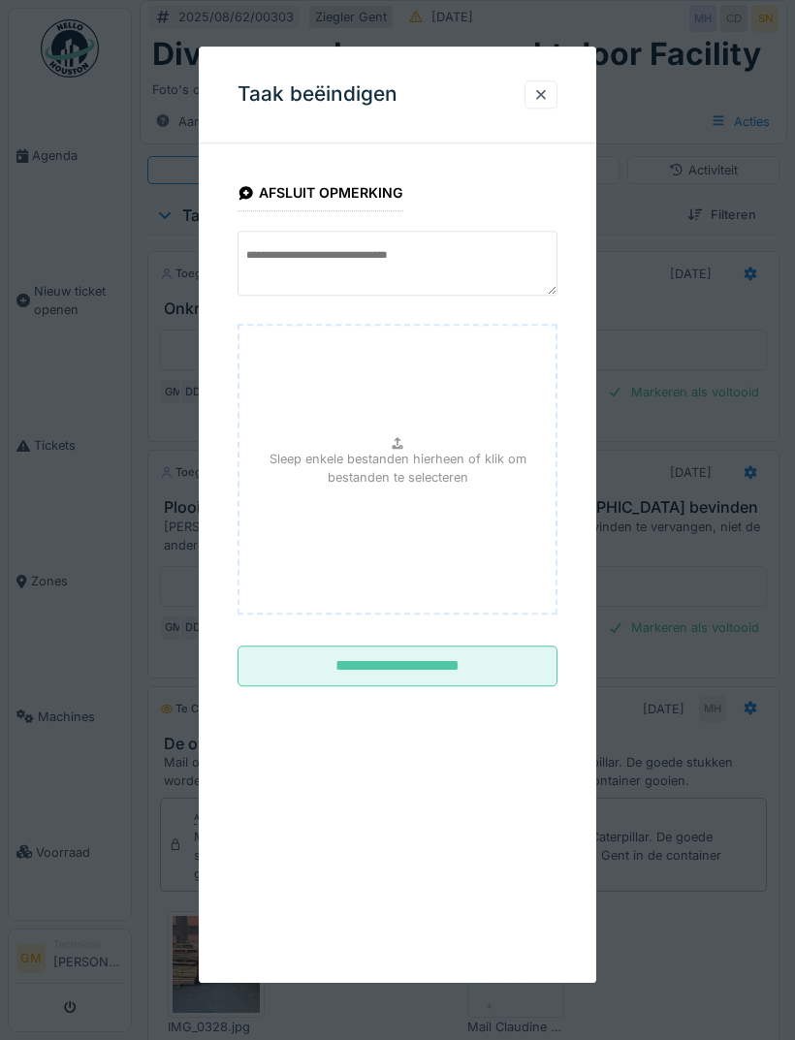
click at [515, 650] on input "**********" at bounding box center [397, 666] width 320 height 41
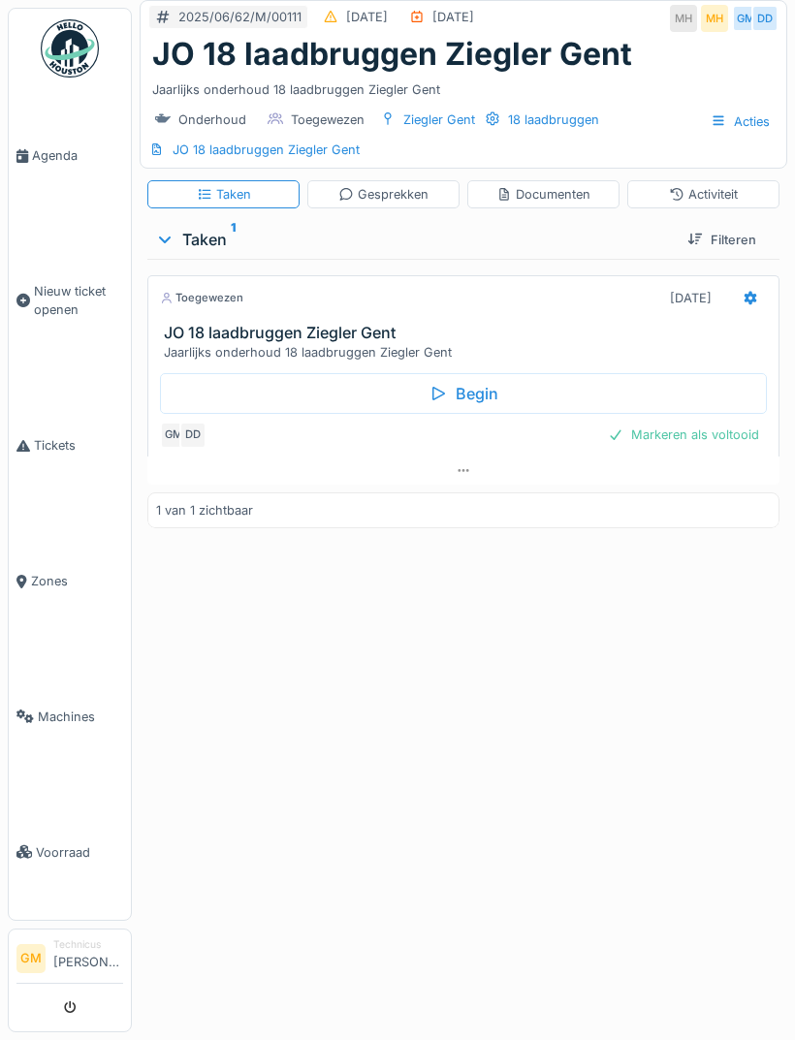
click at [755, 292] on icon at bounding box center [750, 298] width 16 height 13
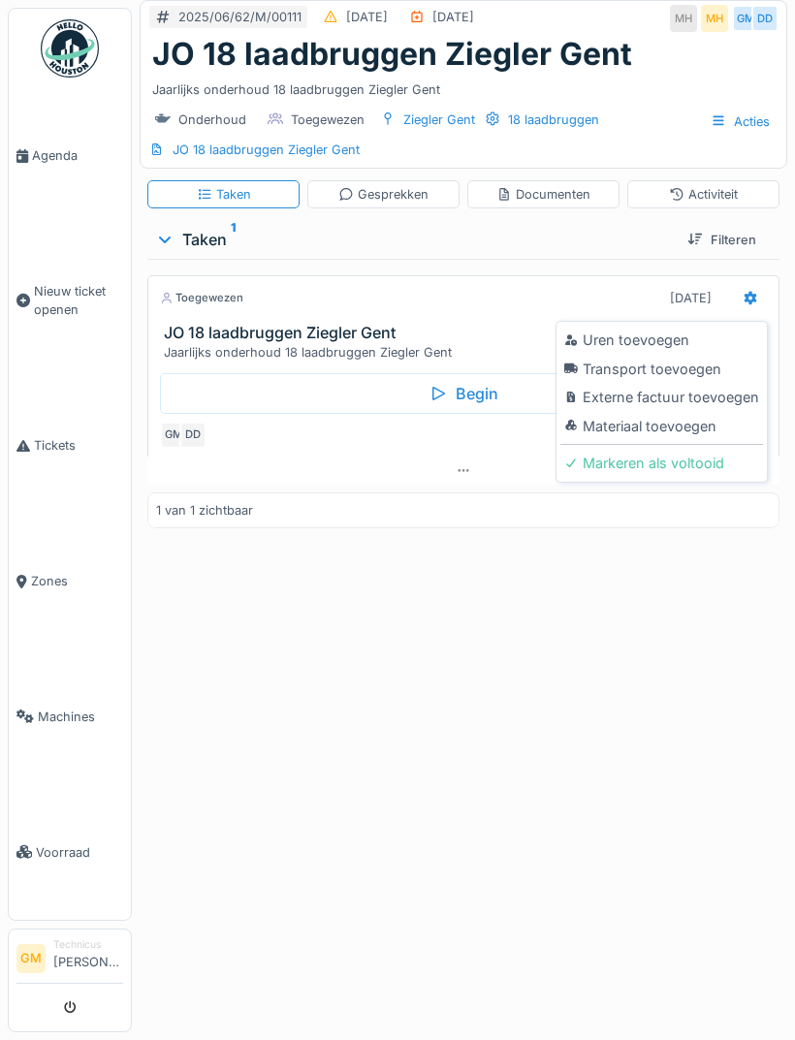
click at [683, 333] on div "Uren toevoegen" at bounding box center [661, 340] width 203 height 29
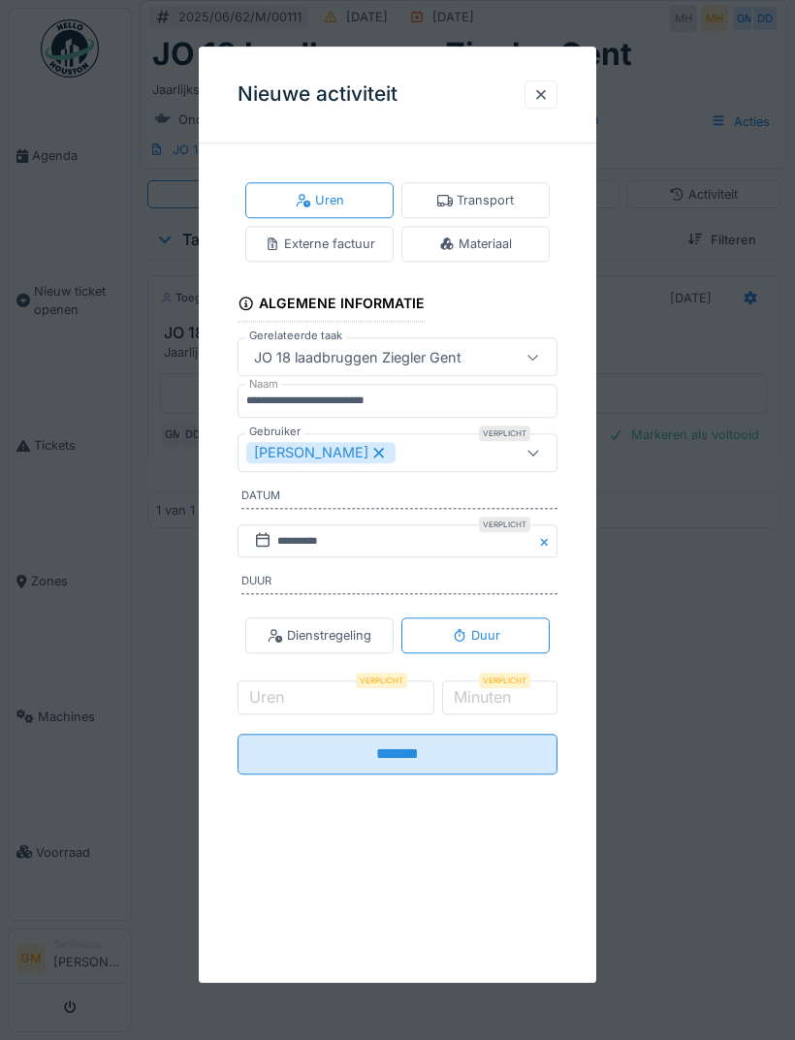
click at [441, 457] on div "[PERSON_NAME]" at bounding box center [374, 452] width 257 height 21
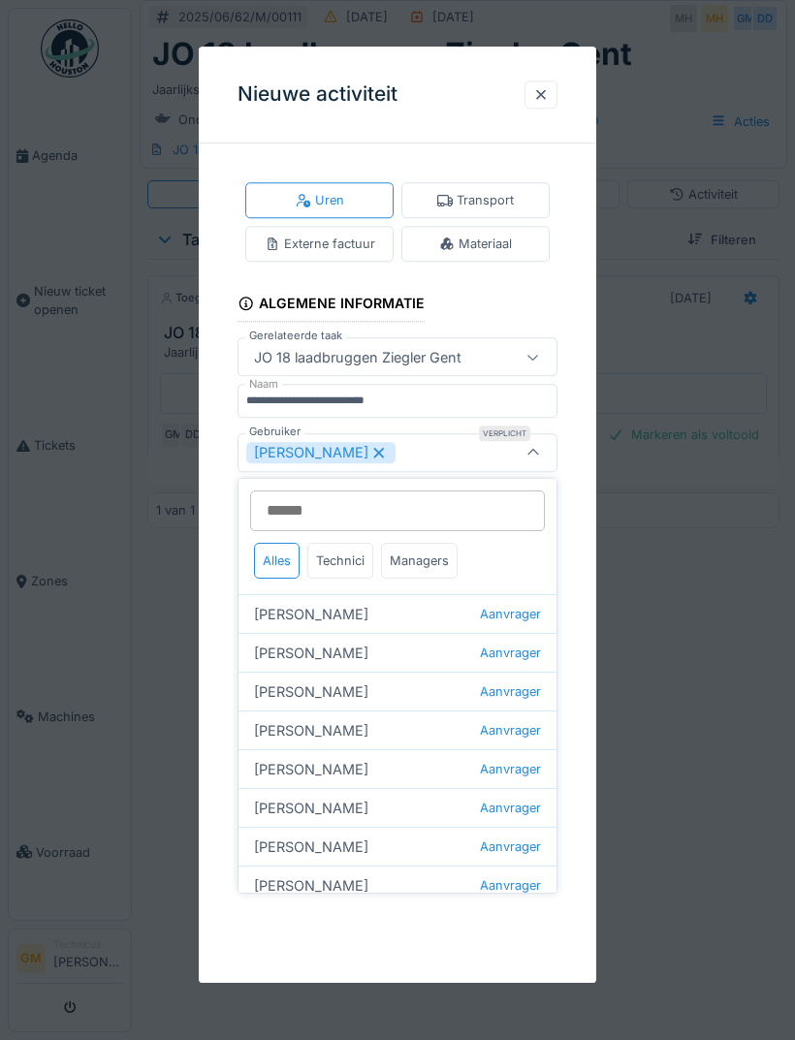
click at [358, 562] on div "Technici" at bounding box center [340, 561] width 66 height 36
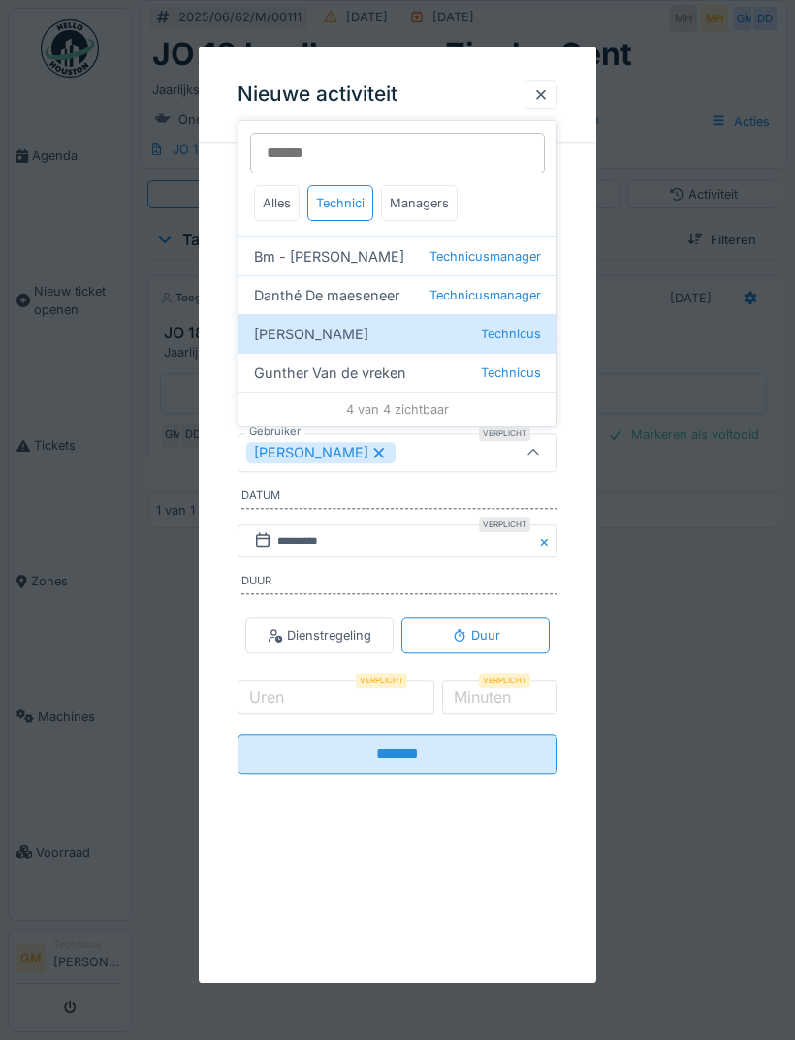
click at [415, 295] on div "Danthé De maeseneer Technicusmanager" at bounding box center [397, 294] width 318 height 39
type input "*********"
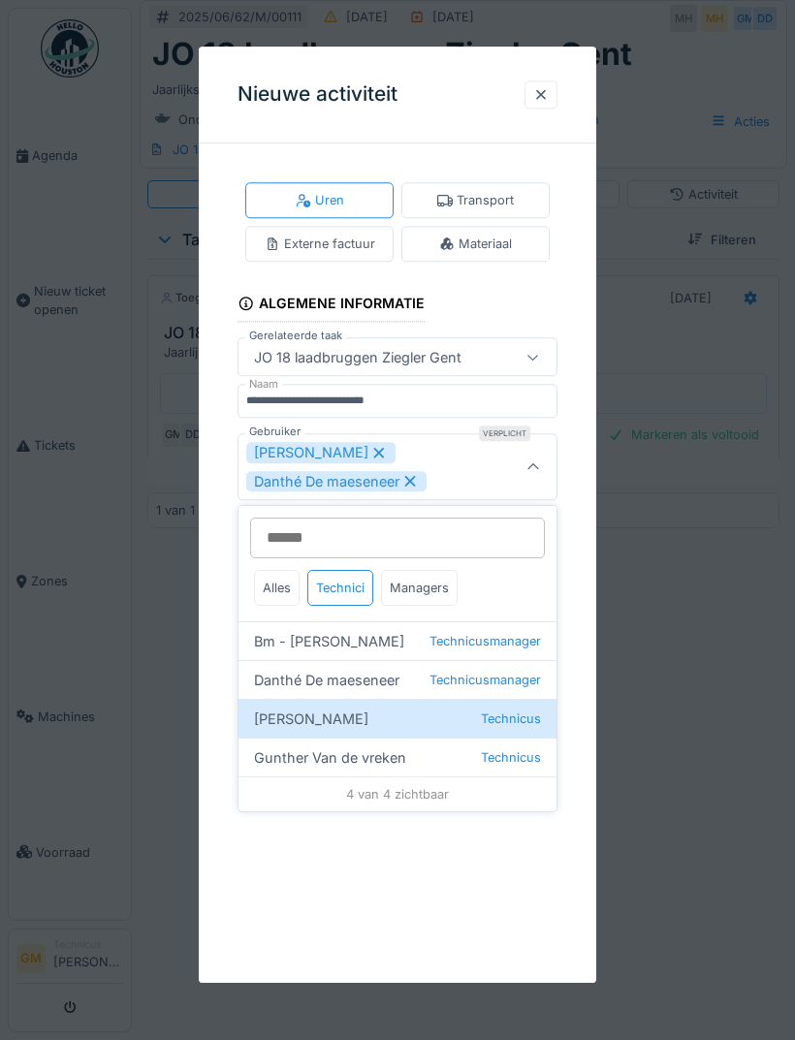
click at [534, 461] on icon at bounding box center [533, 467] width 16 height 13
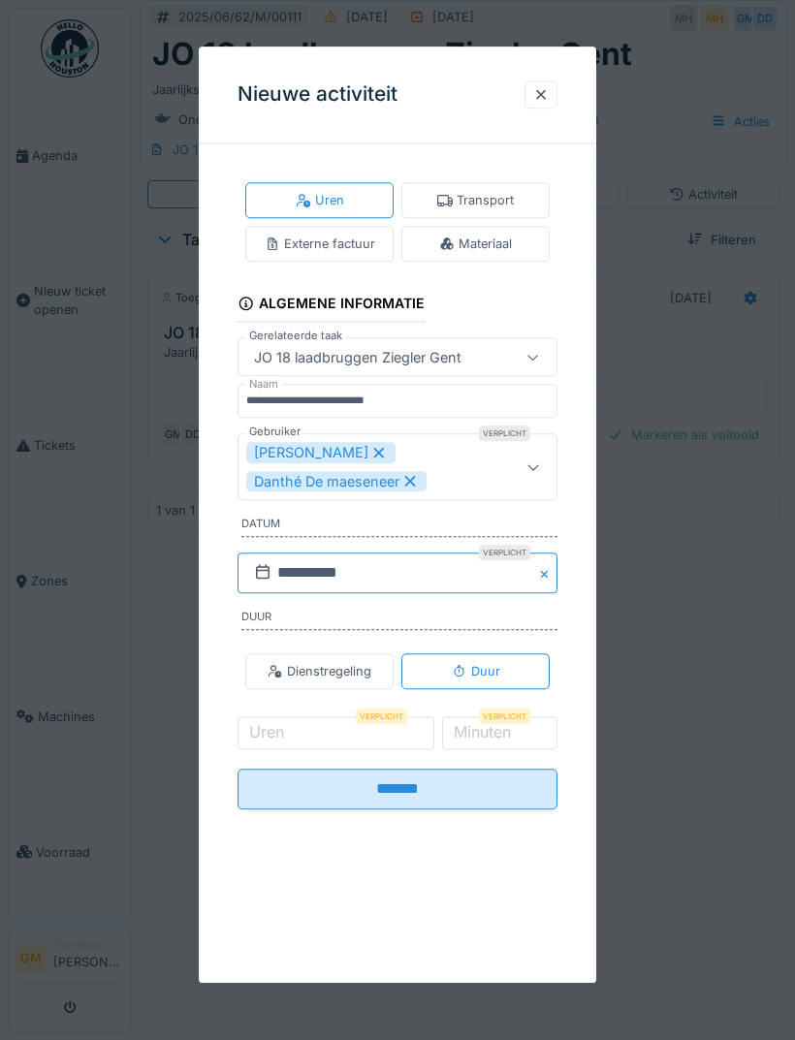
click at [377, 576] on input "**********" at bounding box center [397, 572] width 320 height 41
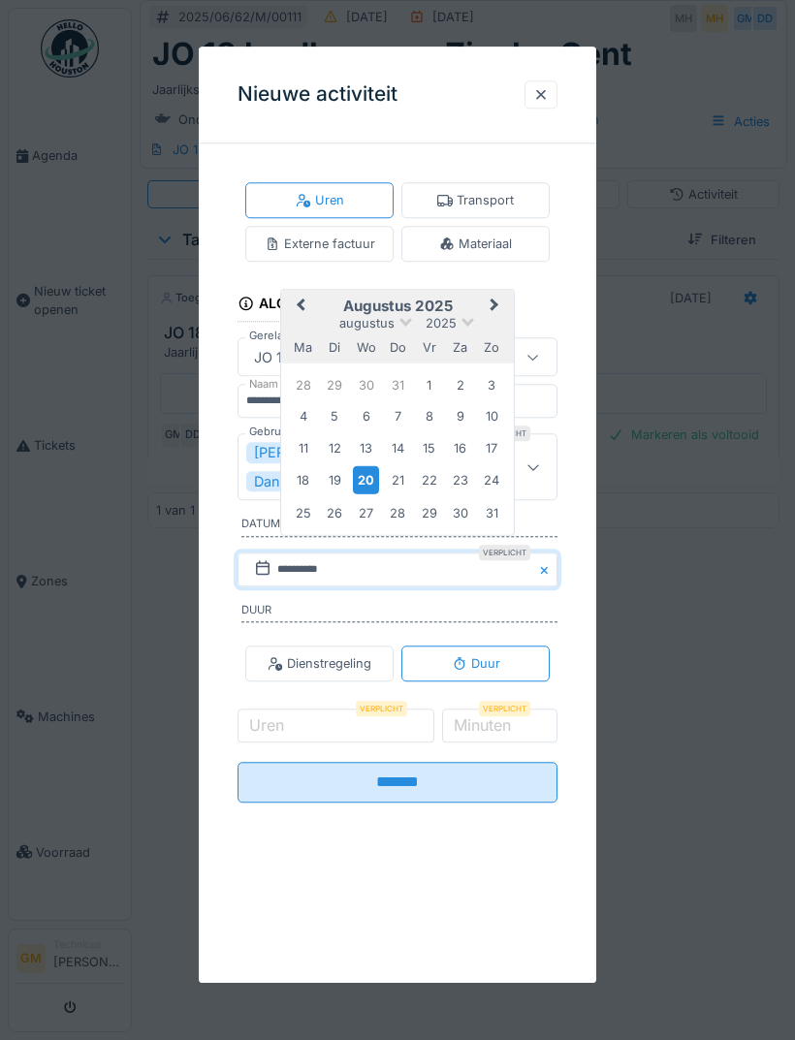
click at [311, 450] on div "11" at bounding box center [303, 447] width 26 height 26
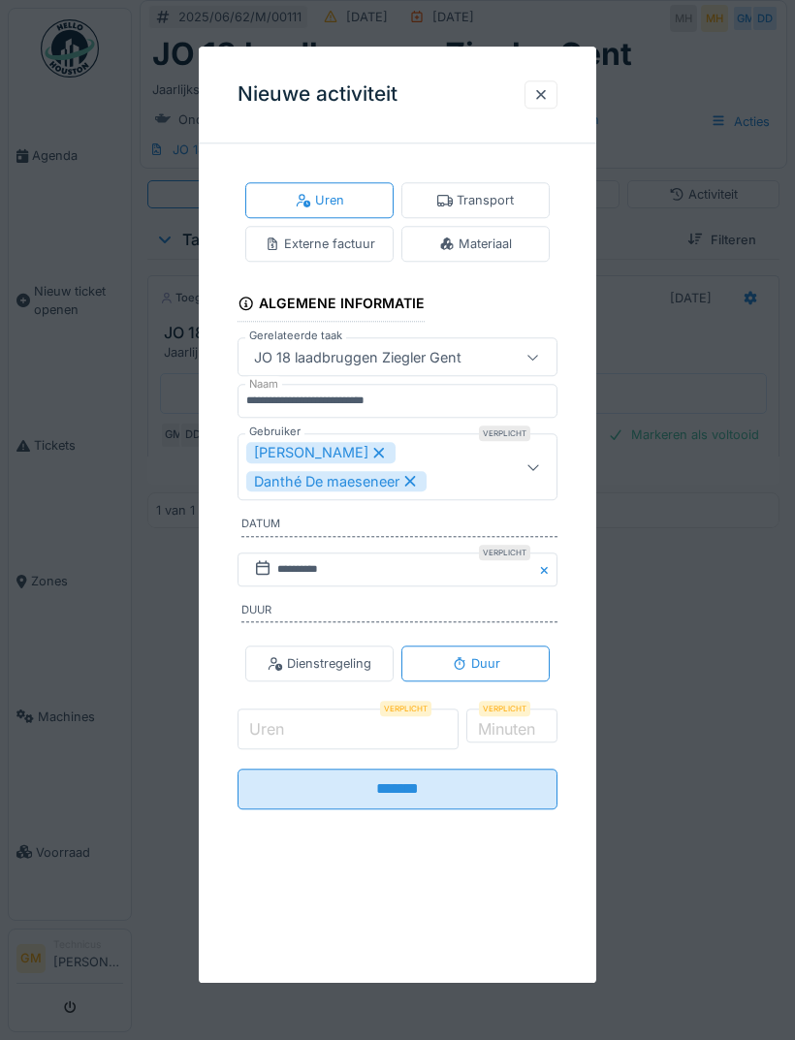
click at [344, 732] on input "Uren" at bounding box center [347, 729] width 221 height 41
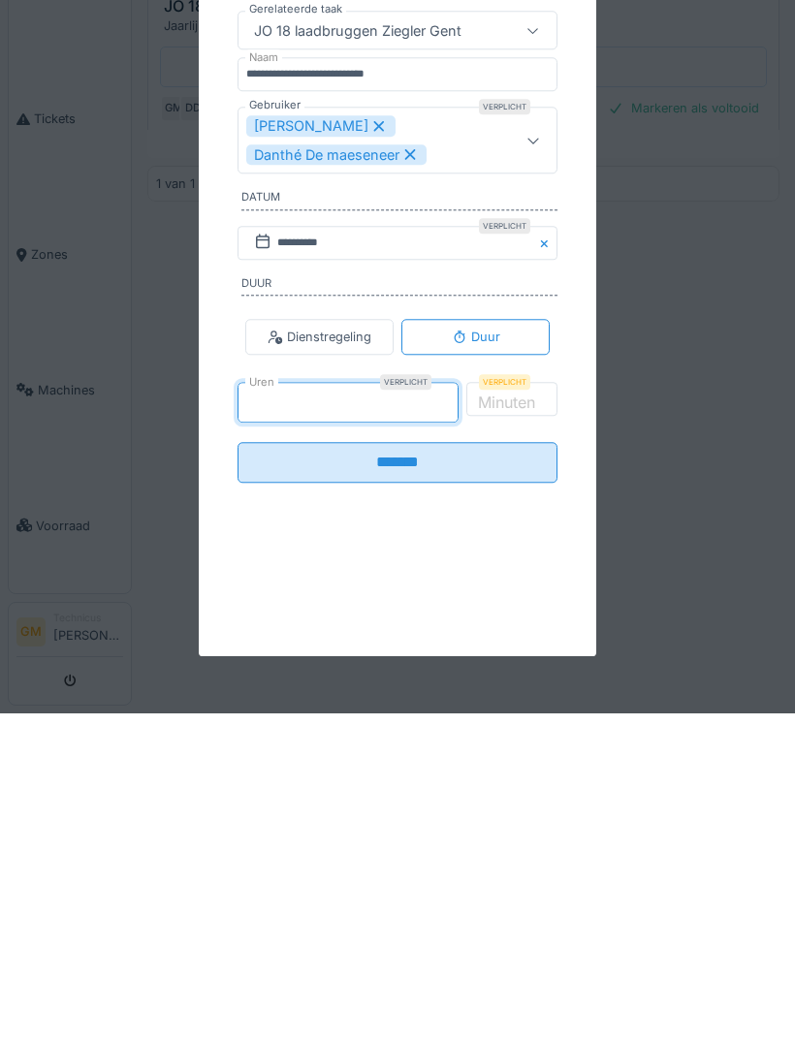
type input "*"
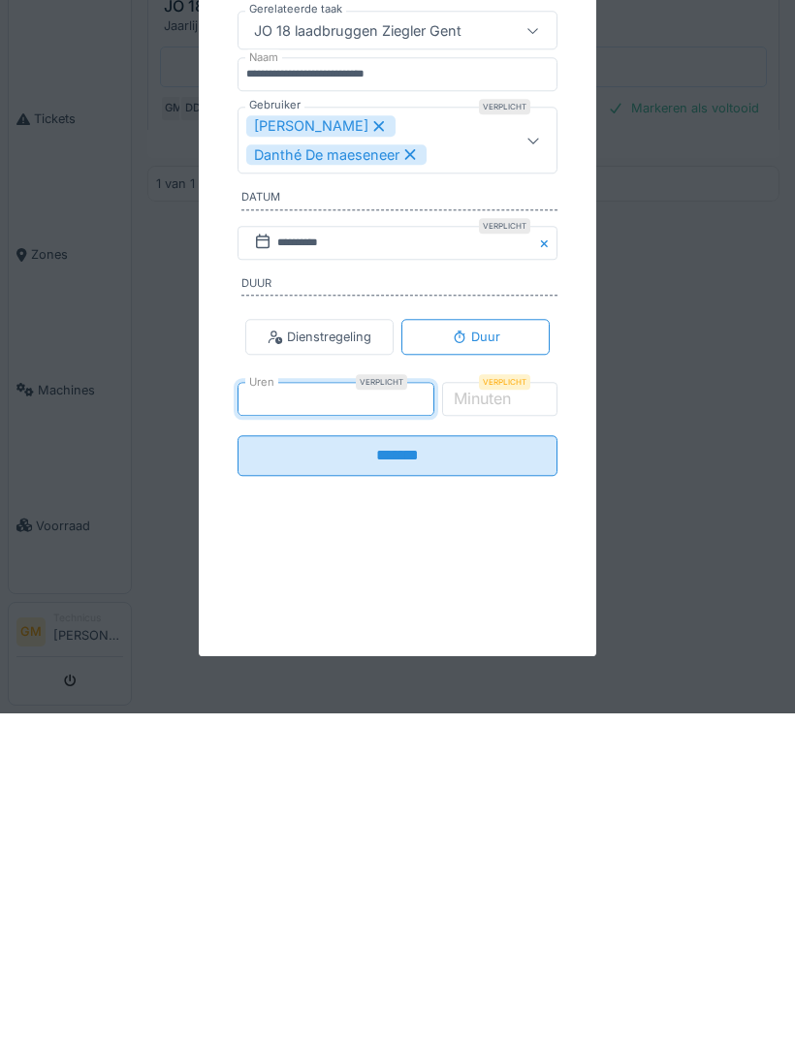
click at [479, 762] on input "*******" at bounding box center [397, 782] width 320 height 41
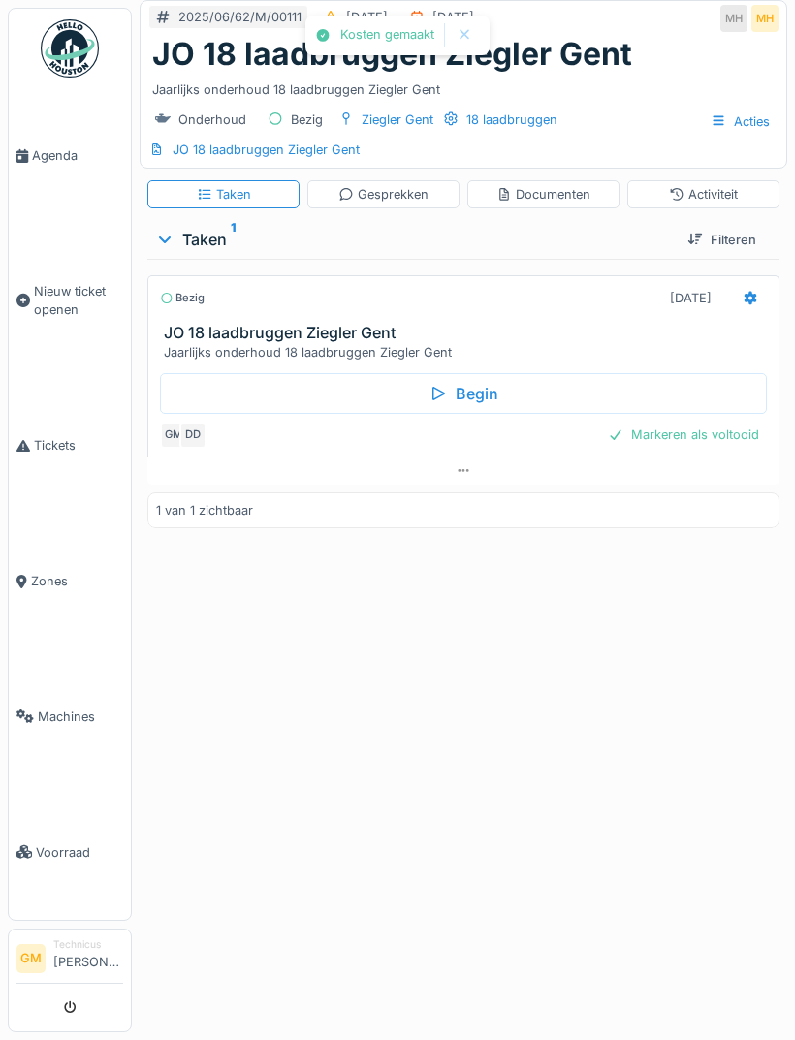
click at [759, 298] on div at bounding box center [750, 298] width 33 height 28
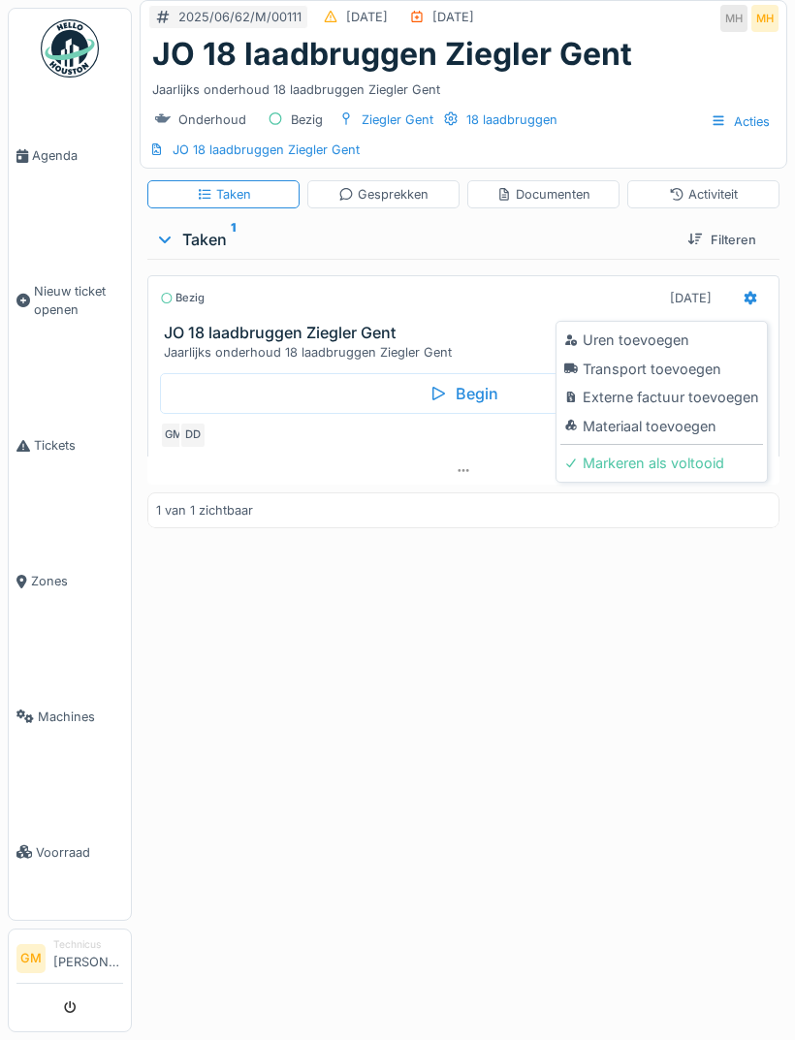
click at [694, 425] on div "Materiaal toevoegen" at bounding box center [661, 426] width 203 height 29
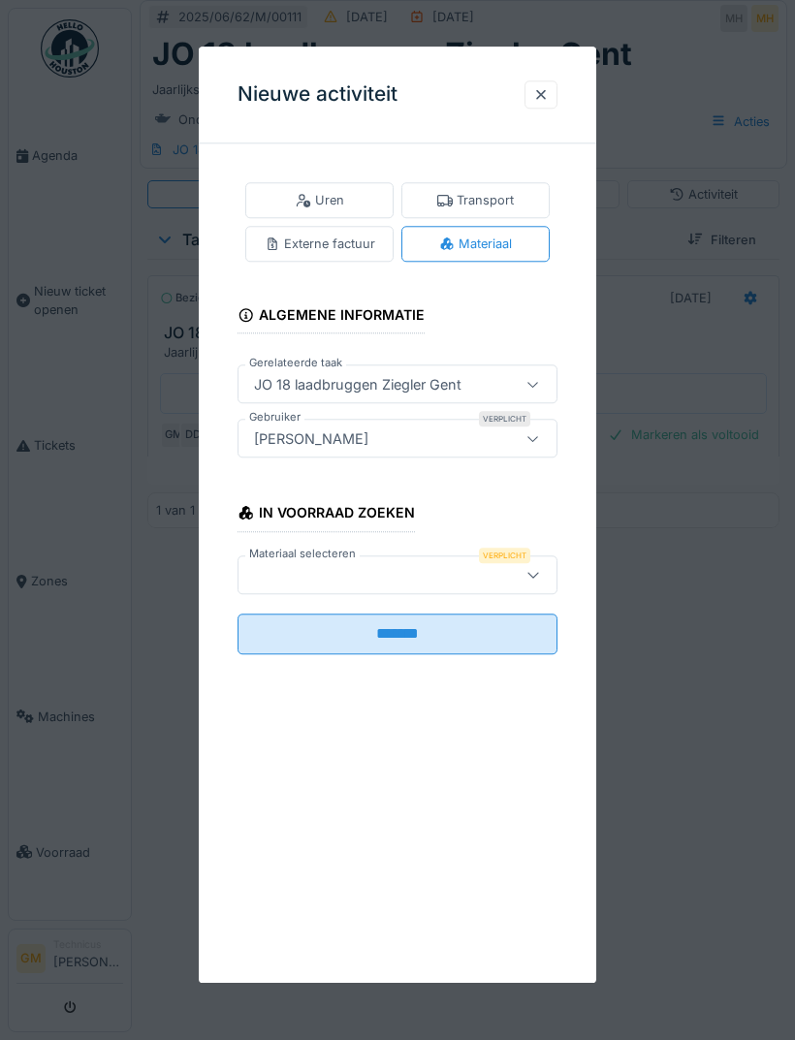
click at [418, 569] on div at bounding box center [374, 574] width 257 height 21
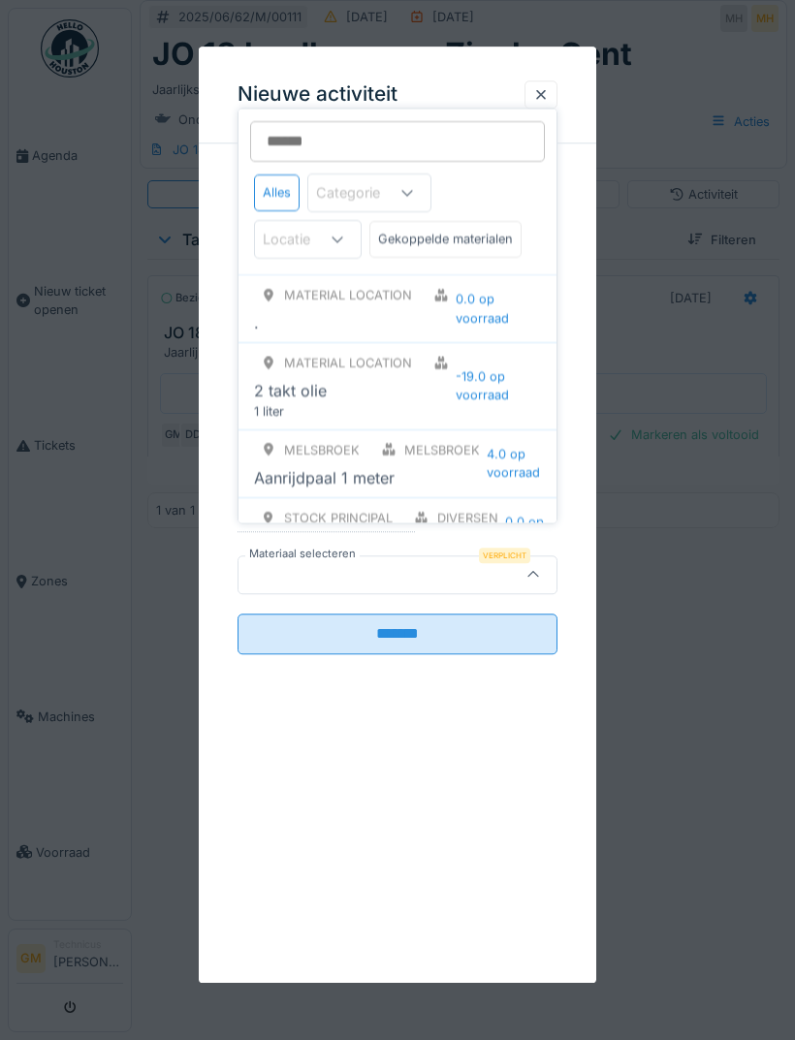
click at [388, 568] on div at bounding box center [374, 574] width 257 height 21
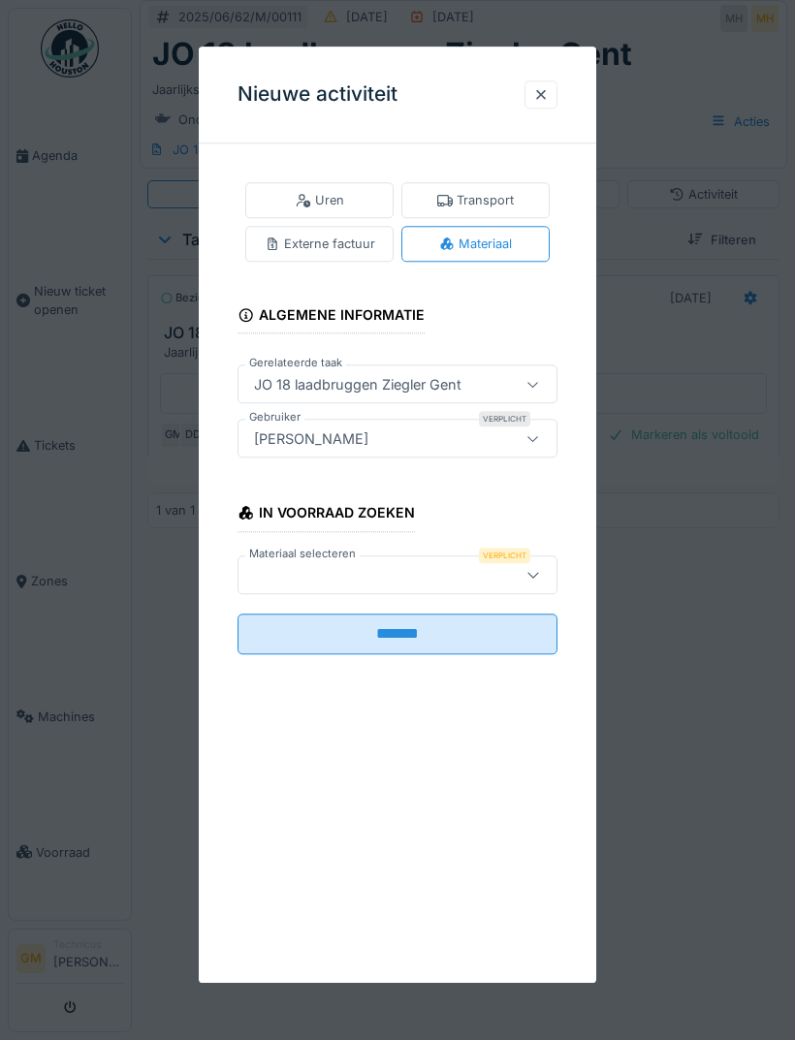
click at [389, 579] on div at bounding box center [374, 574] width 257 height 21
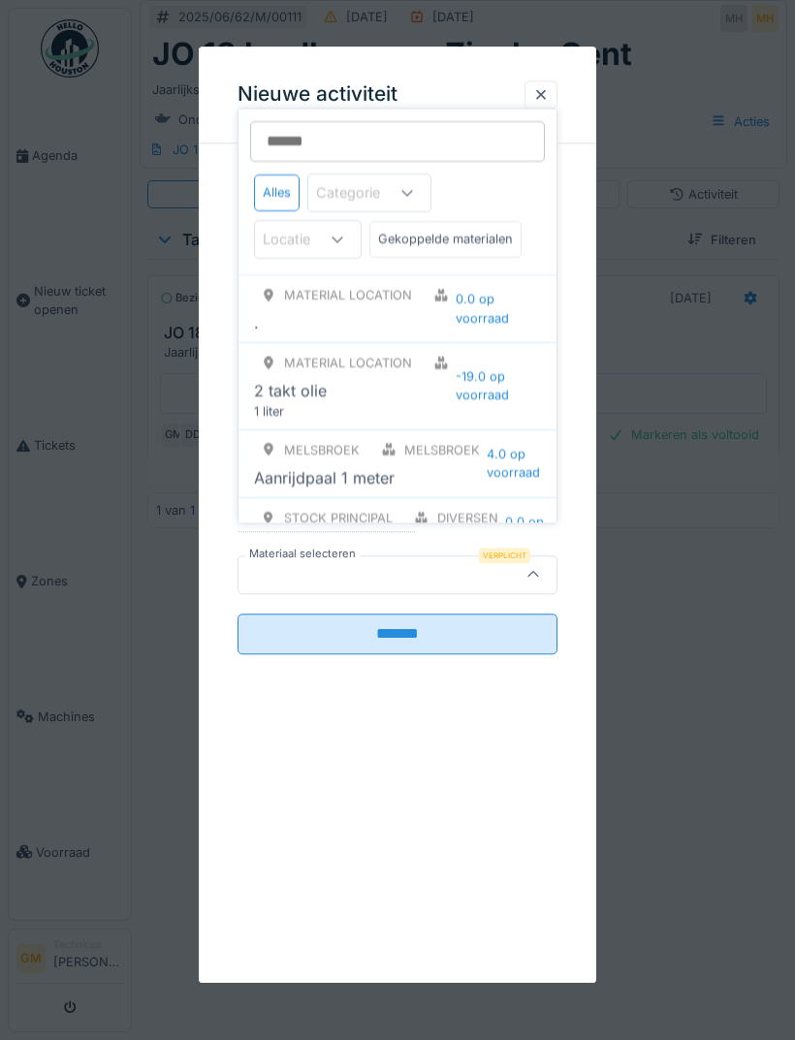
click at [353, 134] on input "Materiaal selecteren" at bounding box center [397, 141] width 295 height 41
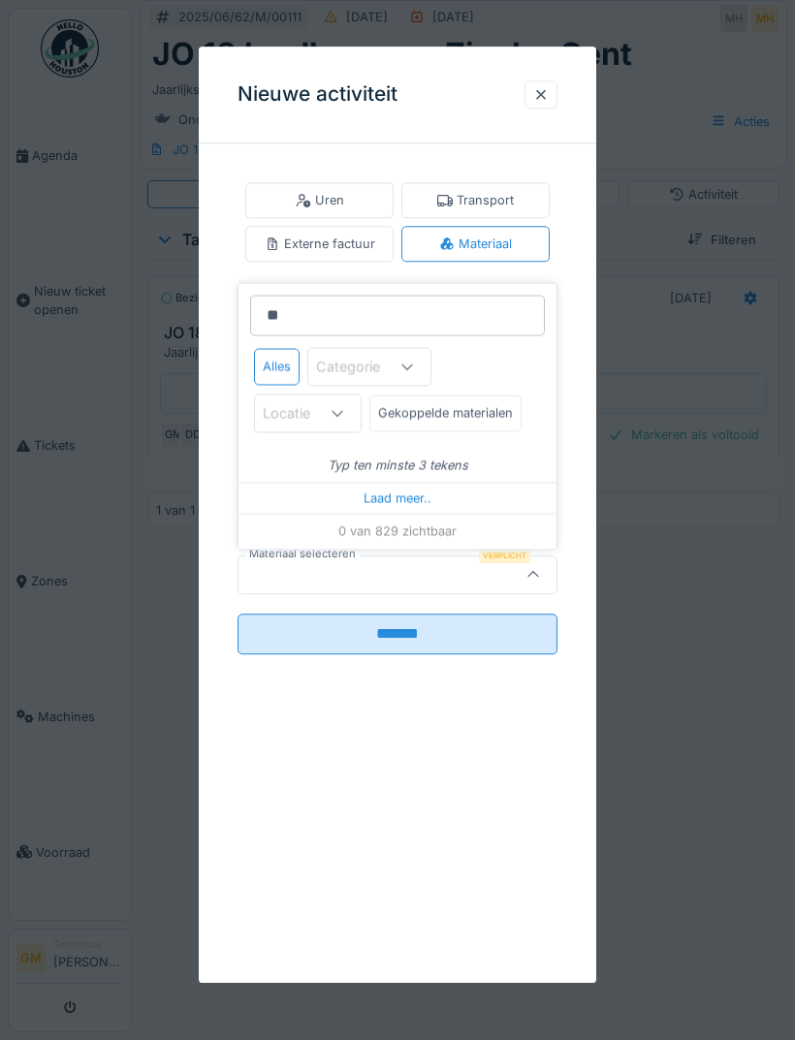
type input "***"
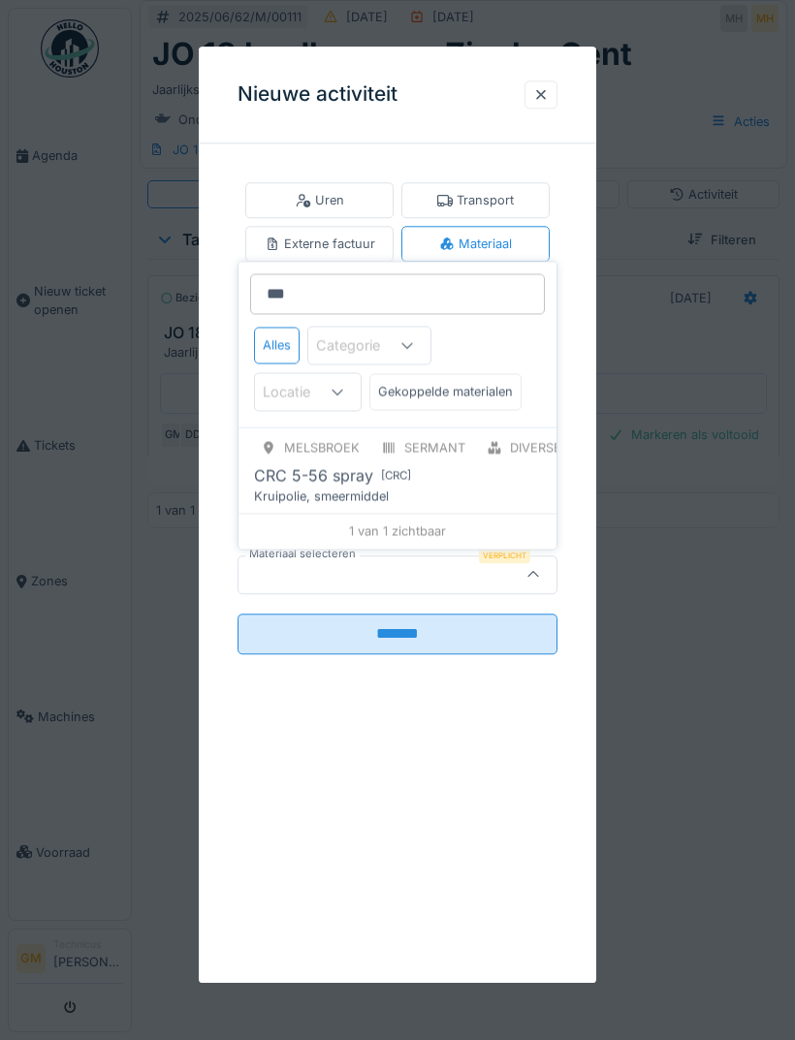
click at [466, 493] on div "Kruipolie, smeermiddel" at bounding box center [413, 496] width 318 height 18
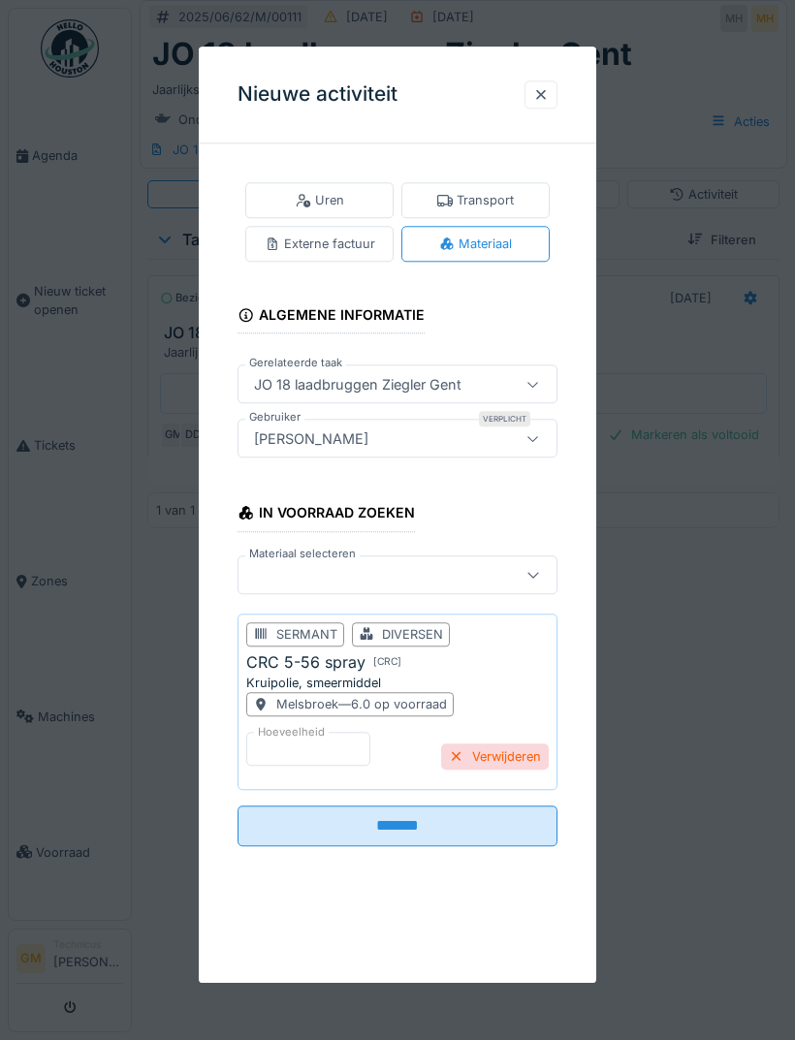
click at [393, 818] on input "*******" at bounding box center [397, 825] width 320 height 41
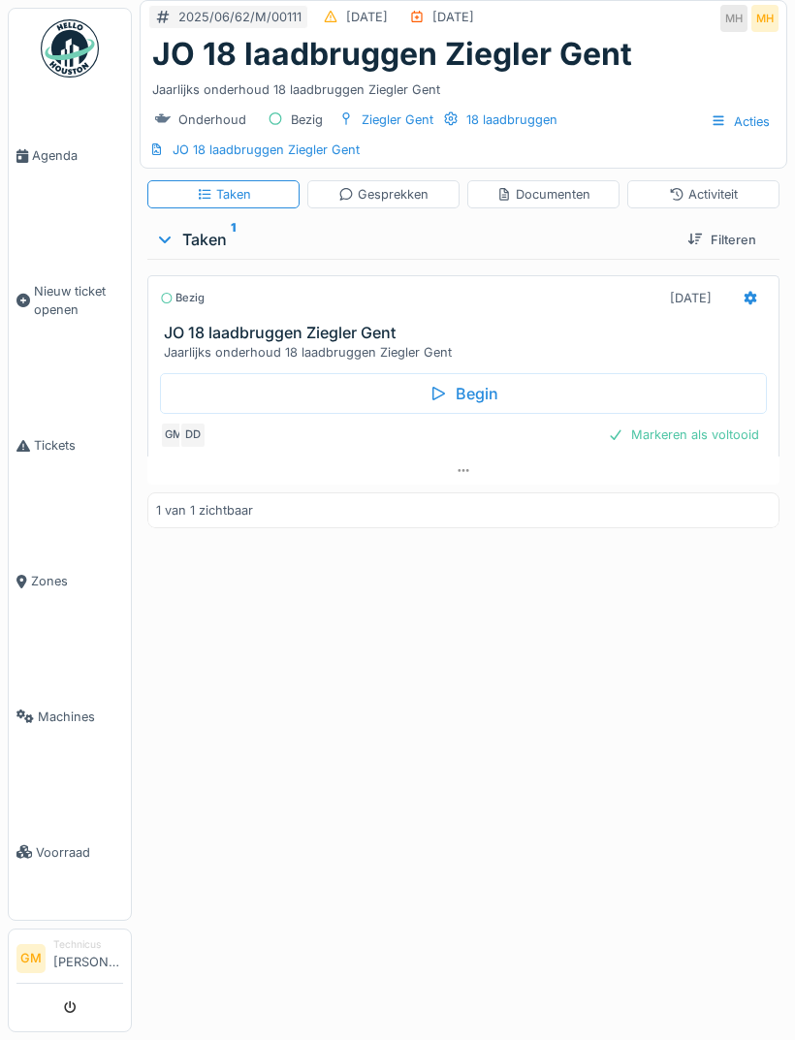
click at [712, 446] on div "Markeren als voltooid" at bounding box center [683, 435] width 167 height 26
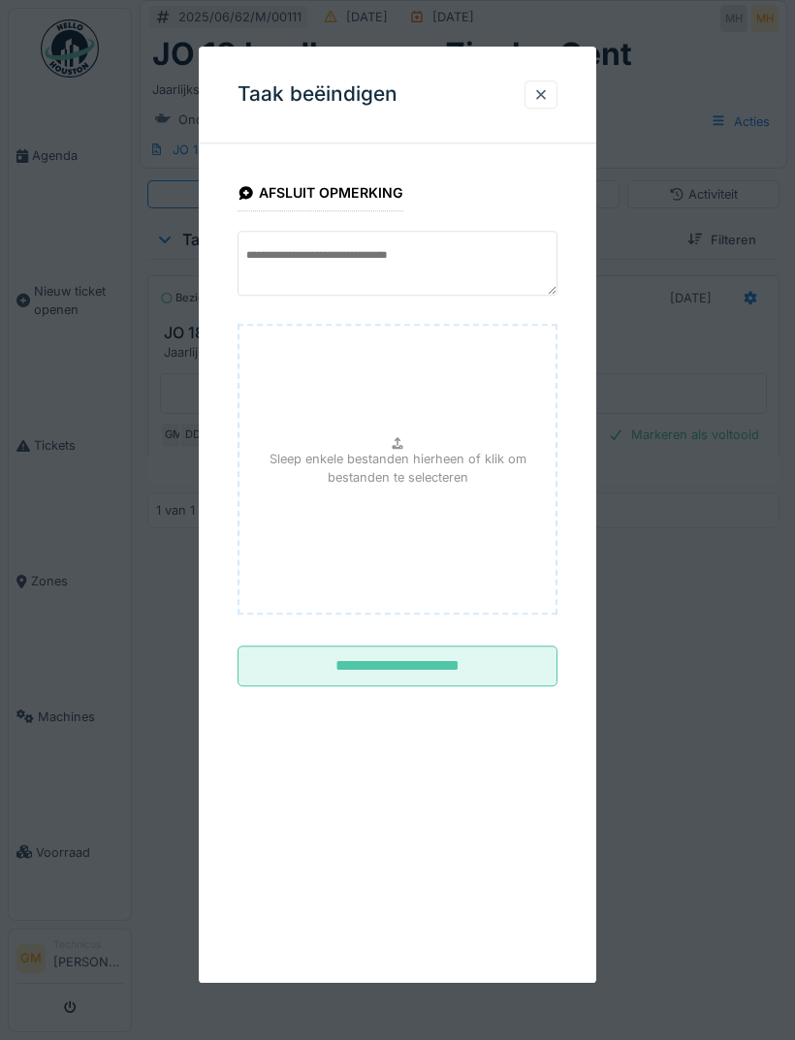
click at [468, 658] on input "**********" at bounding box center [397, 666] width 320 height 41
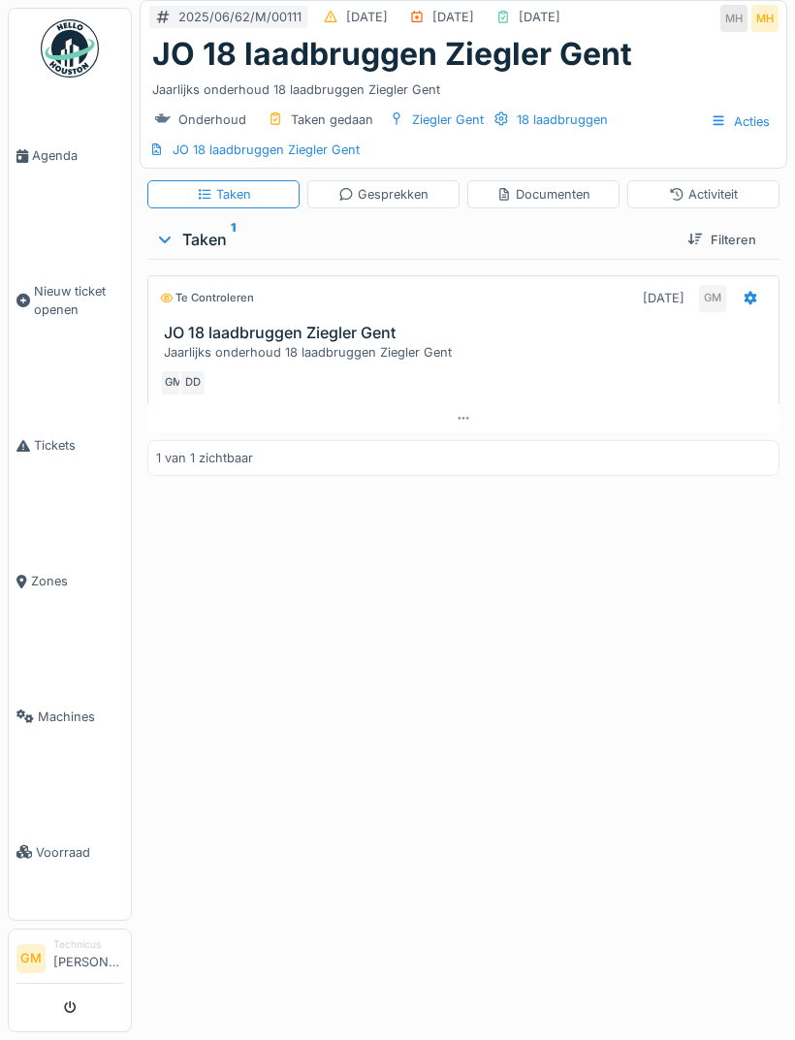
click at [68, 130] on link "Agenda" at bounding box center [70, 156] width 122 height 136
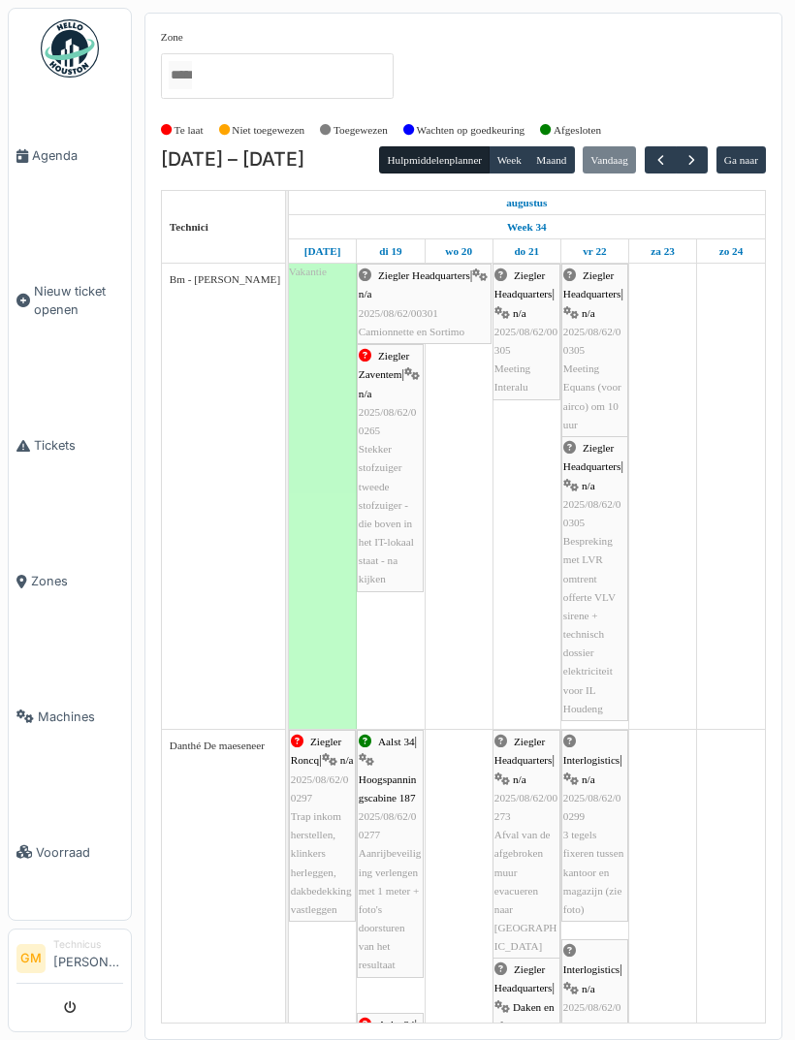
click at [666, 152] on span "button" at bounding box center [660, 160] width 16 height 16
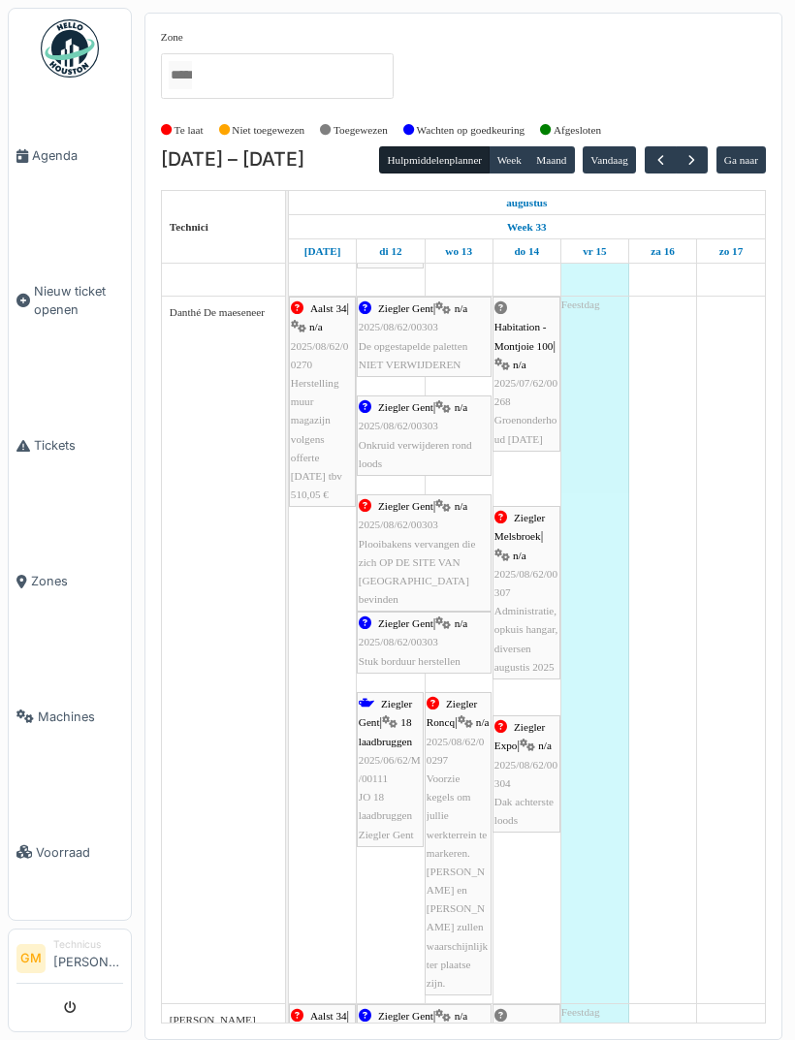
scroll to position [618, 0]
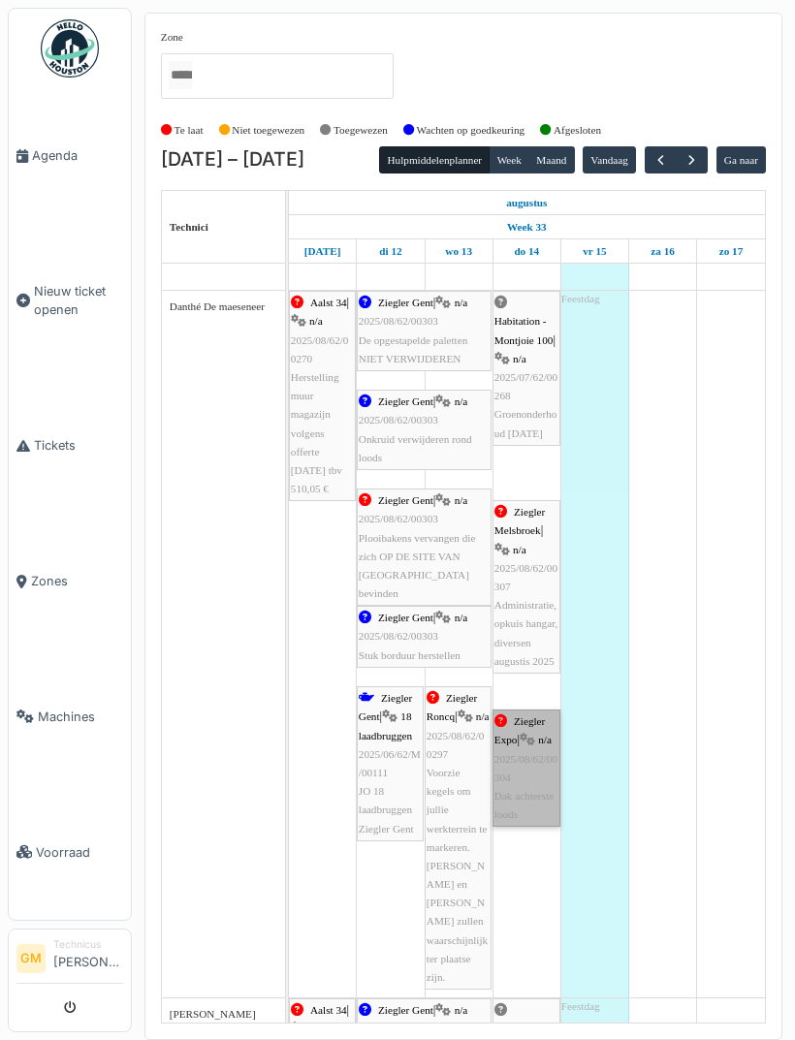
click at [532, 799] on link "Ziegler Expo | n/a 2025/08/62/00304 Dak achterste loods" at bounding box center [526, 767] width 68 height 117
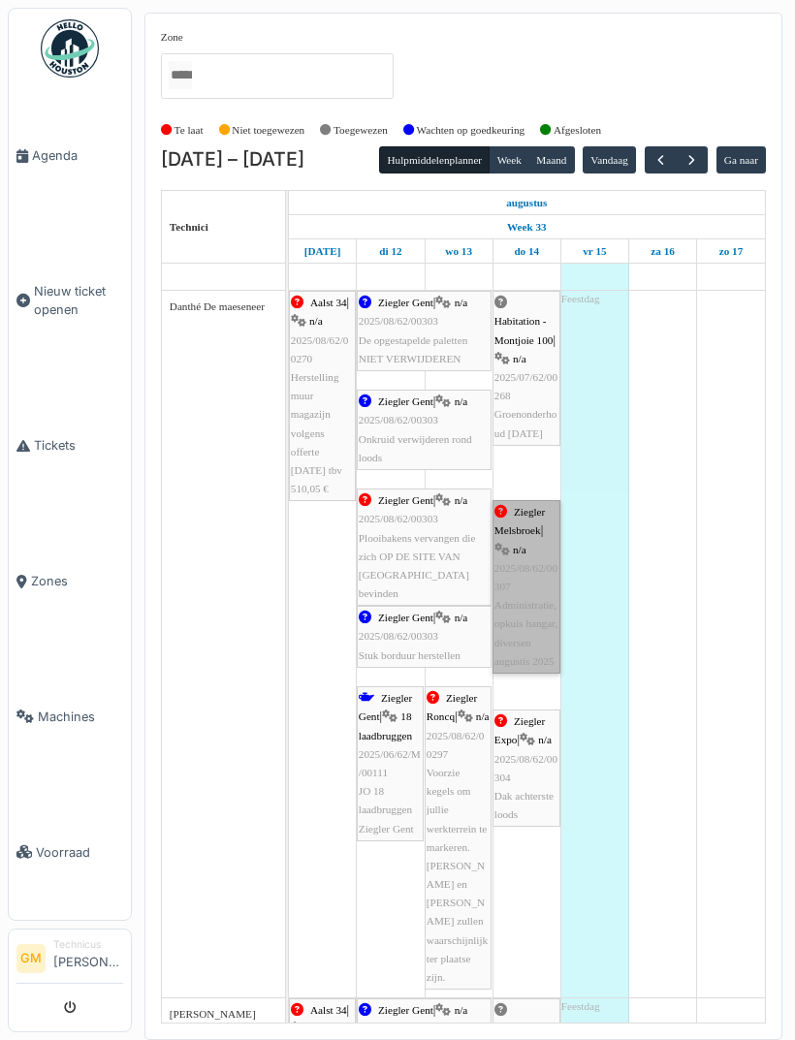
click at [532, 613] on link "Ziegler Melsbroek | n/a 2025/08/62/00307 Administratie, opkuis hangar, diversen…" at bounding box center [526, 586] width 68 height 173
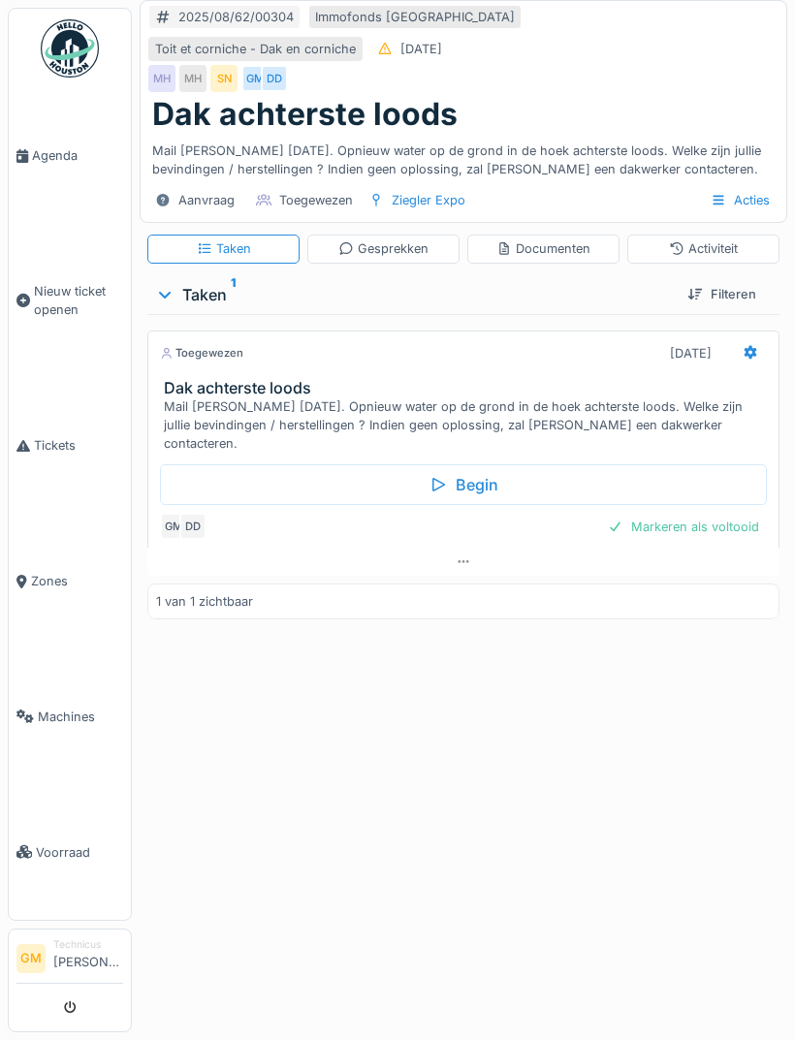
click at [740, 258] on div "Activiteit" at bounding box center [703, 249] width 152 height 28
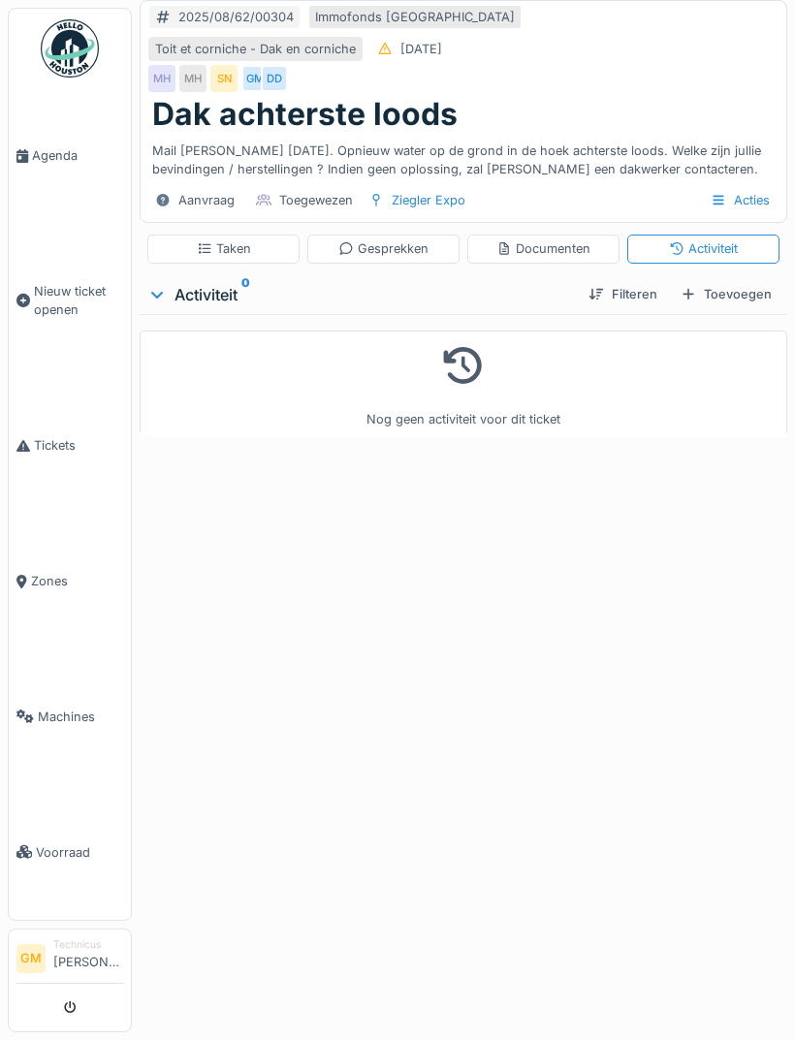
click at [235, 258] on div "Taken" at bounding box center [224, 248] width 54 height 18
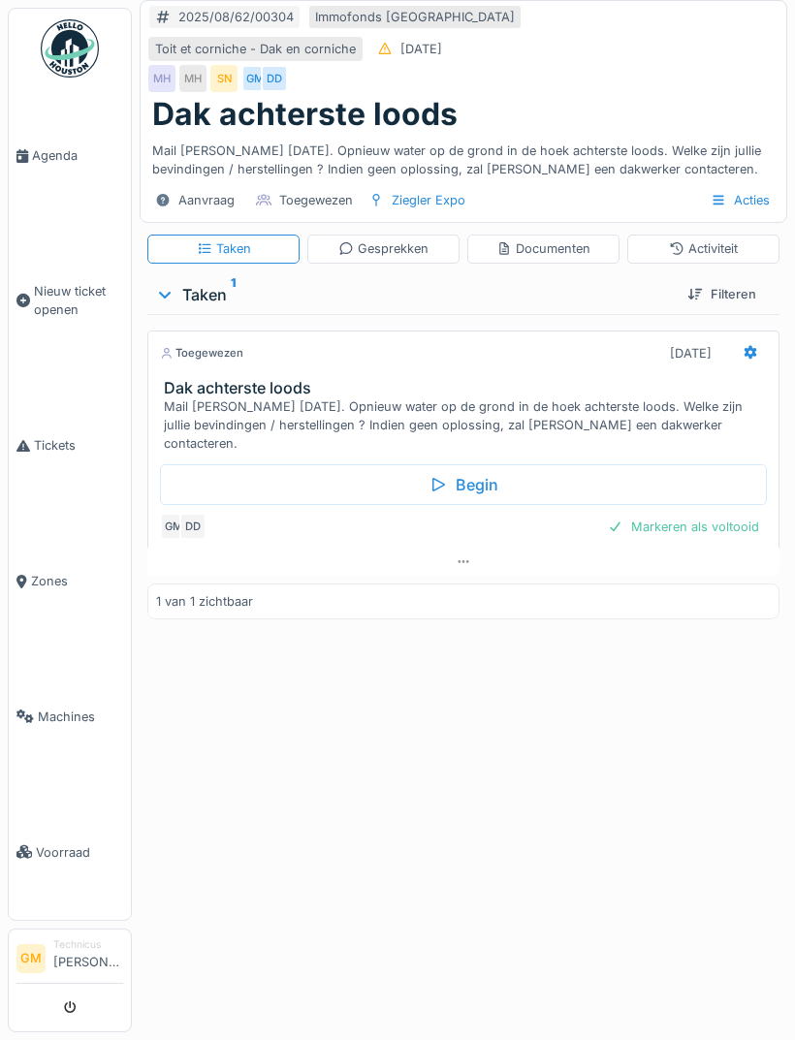
click at [764, 367] on div at bounding box center [750, 353] width 33 height 28
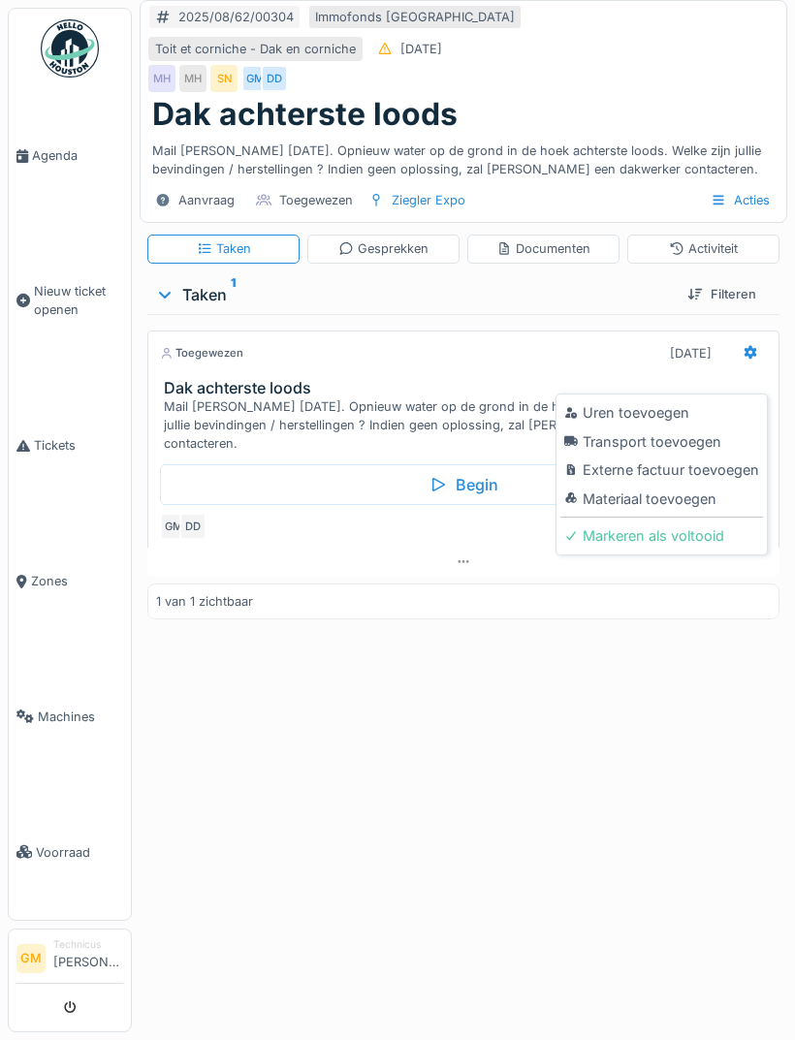
click at [685, 508] on div "Materiaal toevoegen" at bounding box center [661, 499] width 203 height 29
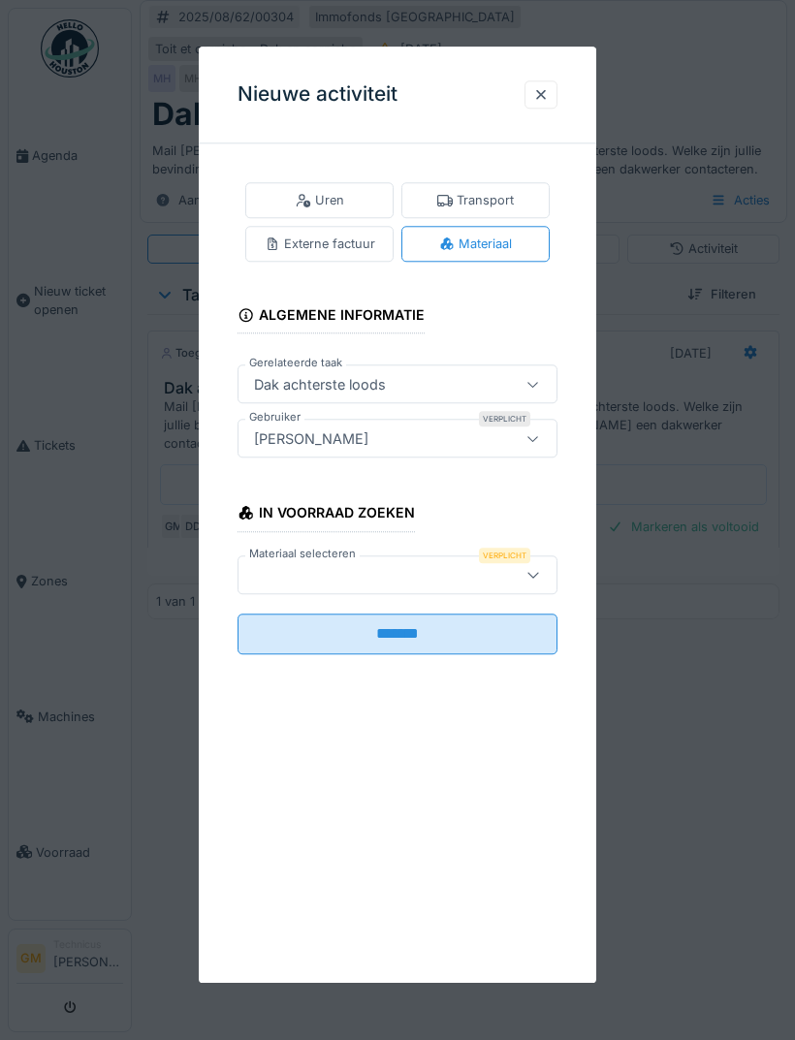
click at [541, 94] on div at bounding box center [541, 94] width 16 height 18
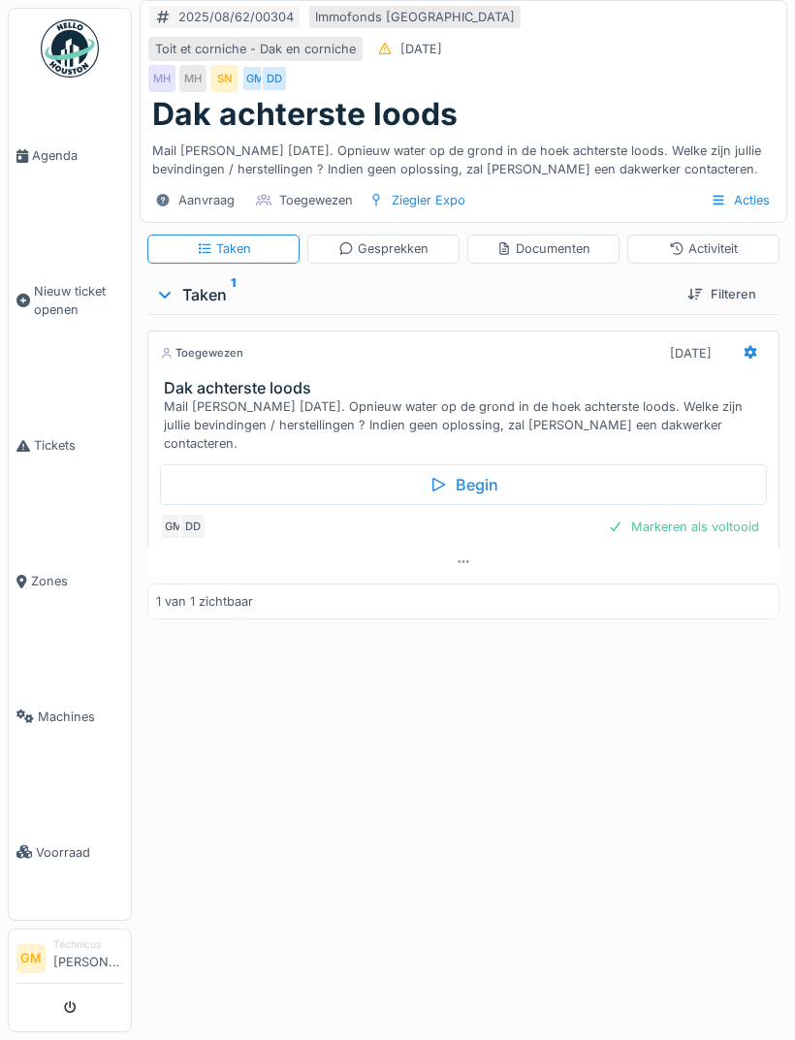
click at [747, 359] on icon at bounding box center [750, 352] width 16 height 13
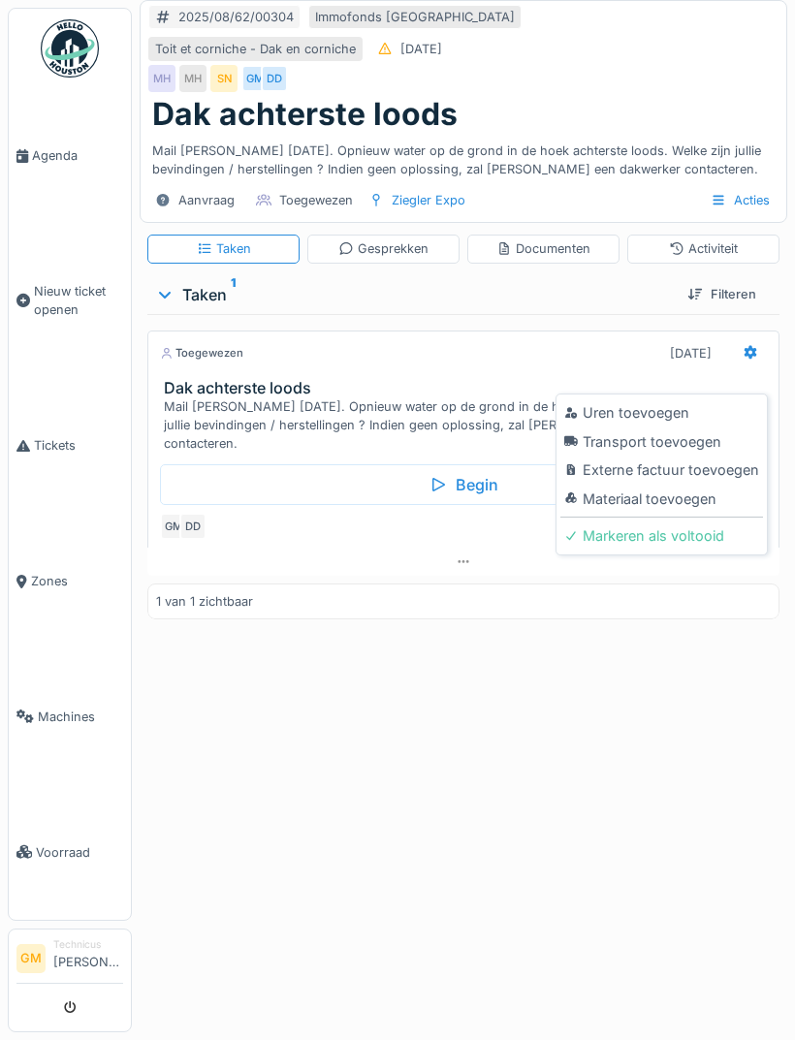
click at [657, 412] on div "Uren toevoegen" at bounding box center [661, 412] width 203 height 29
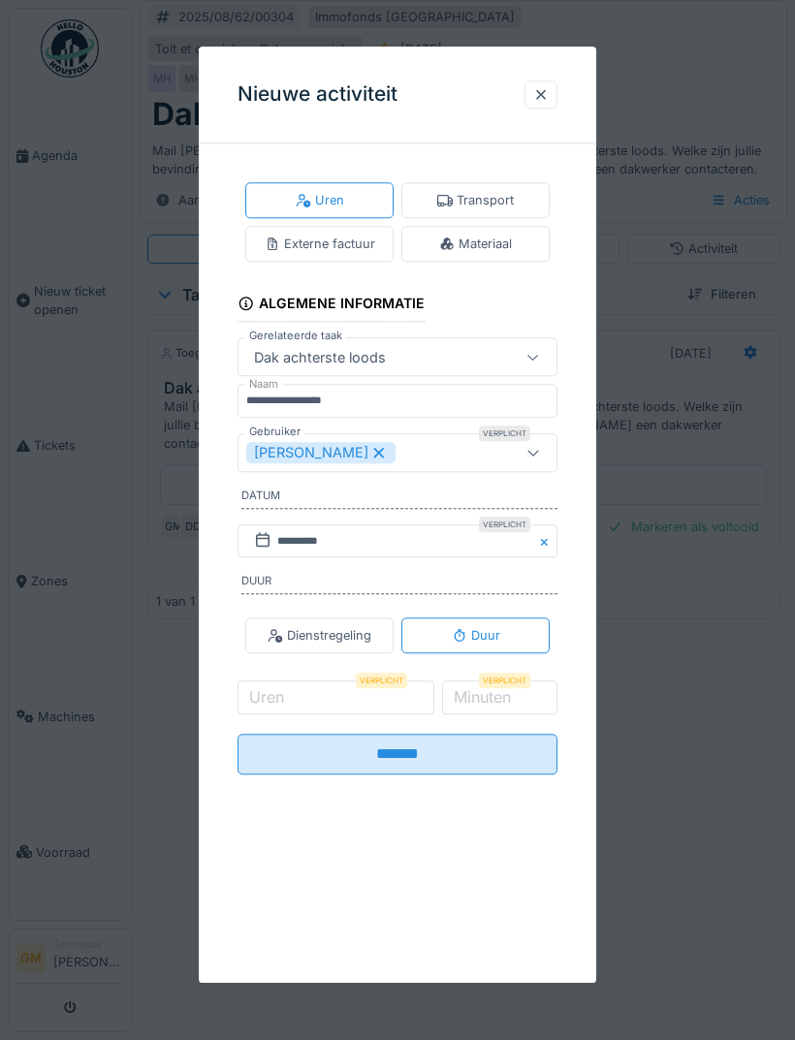
click at [439, 450] on div "[PERSON_NAME]" at bounding box center [374, 452] width 257 height 21
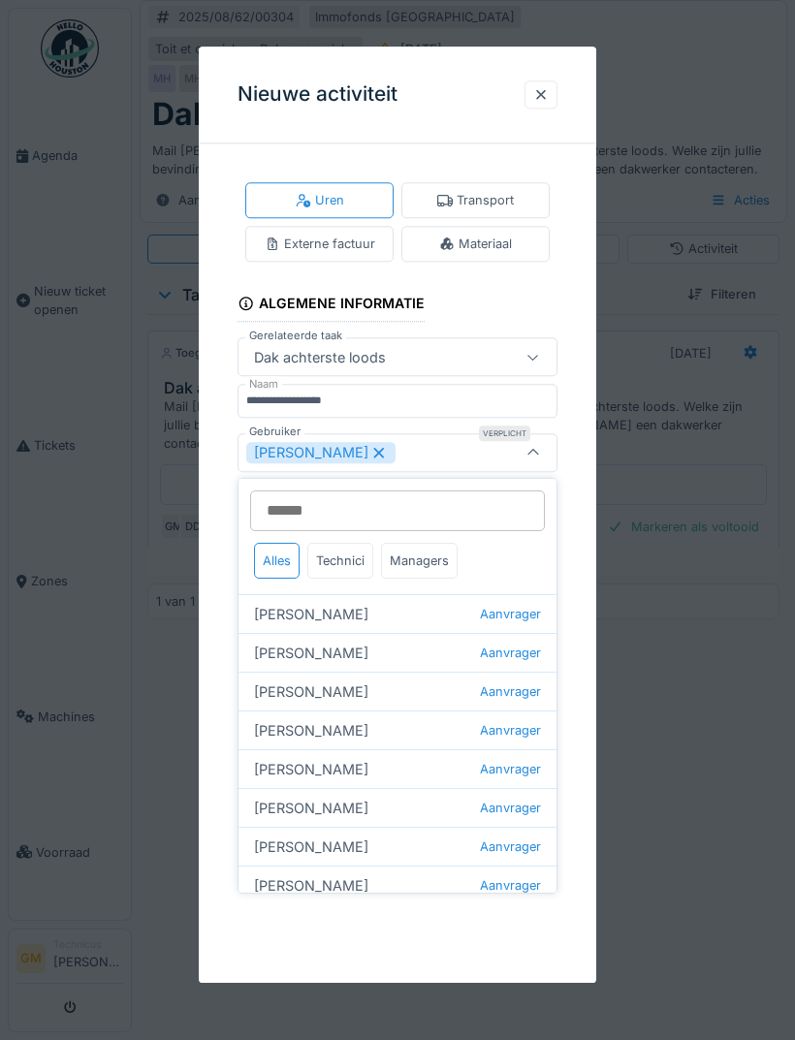
click at [357, 560] on div "Technici" at bounding box center [340, 561] width 66 height 36
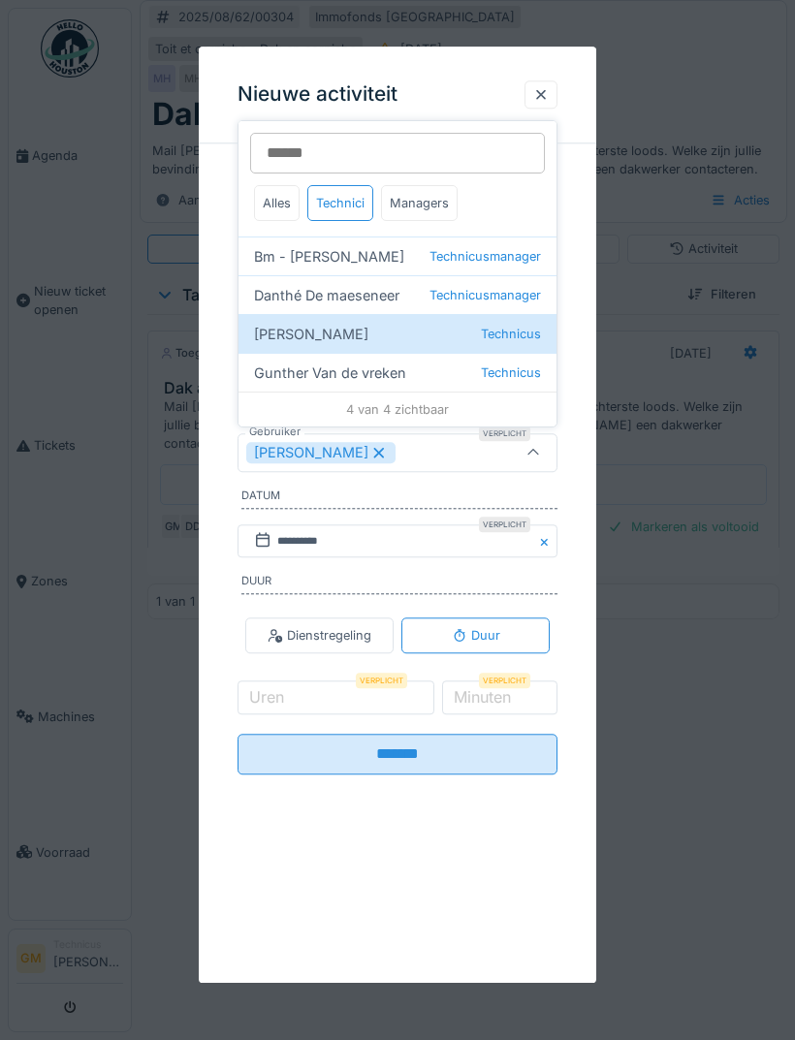
click at [491, 293] on span "Technicusmanager" at bounding box center [484, 295] width 111 height 18
type input "*********"
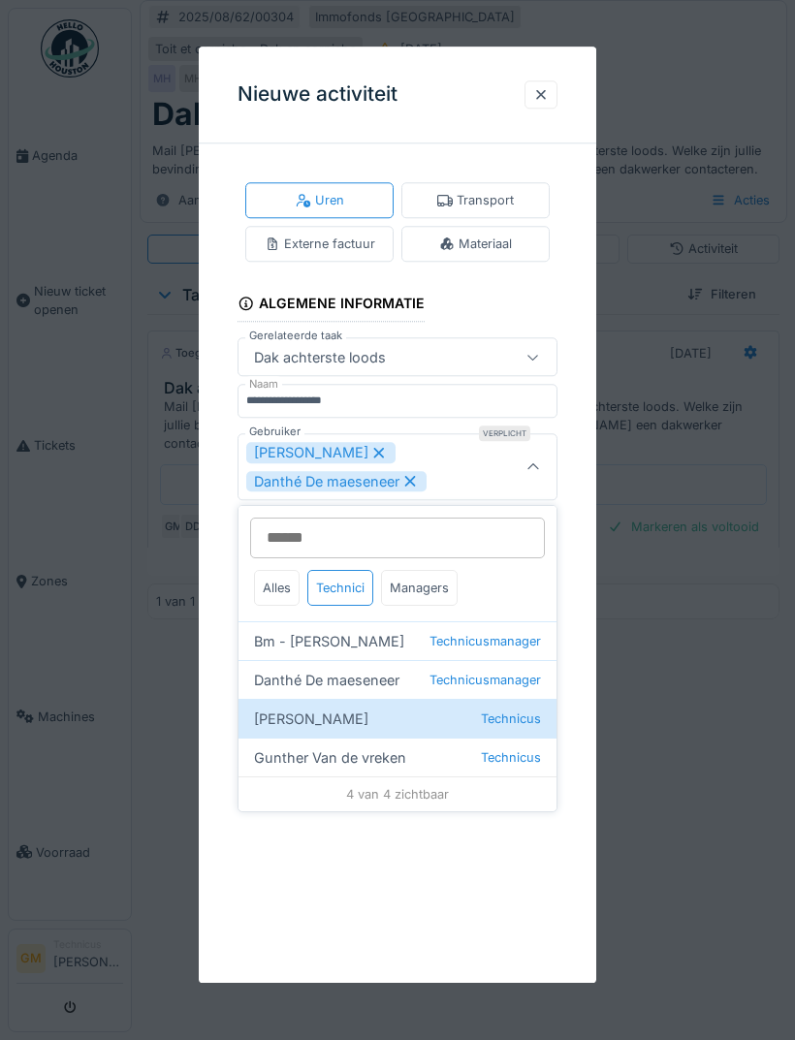
click at [551, 459] on div at bounding box center [533, 466] width 47 height 65
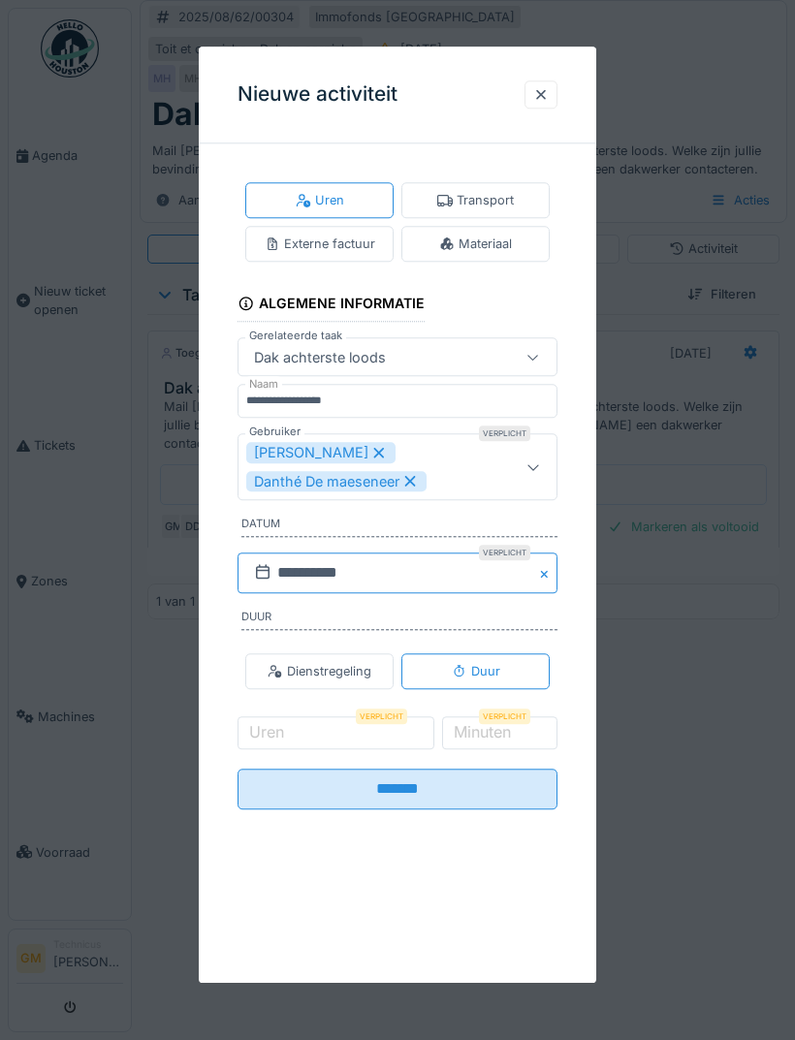
click at [448, 560] on input "**********" at bounding box center [397, 572] width 320 height 41
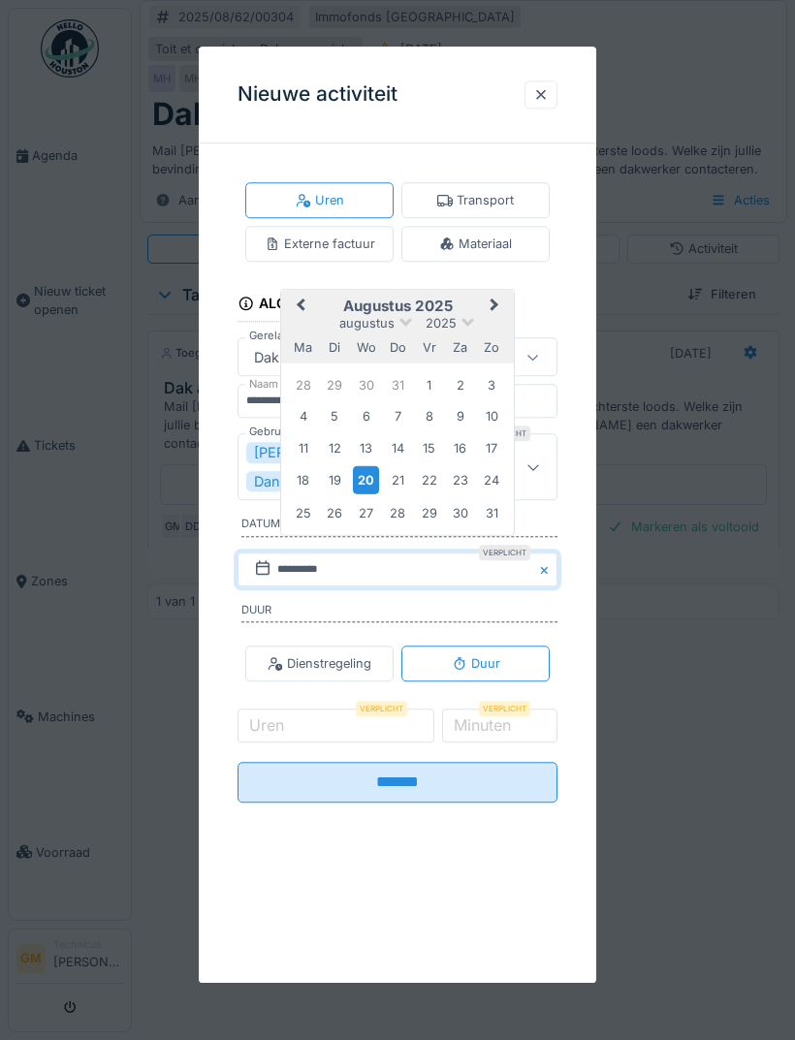
click at [372, 451] on div "13" at bounding box center [366, 447] width 26 height 26
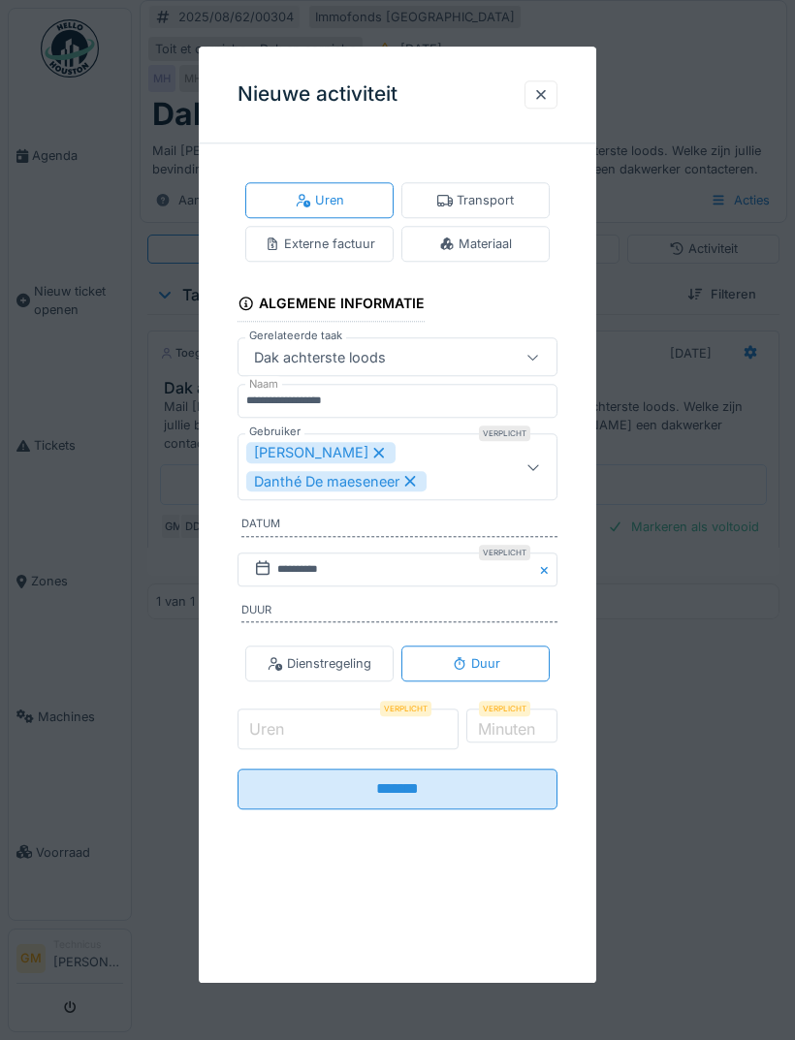
click at [344, 729] on input "Uren" at bounding box center [347, 729] width 221 height 41
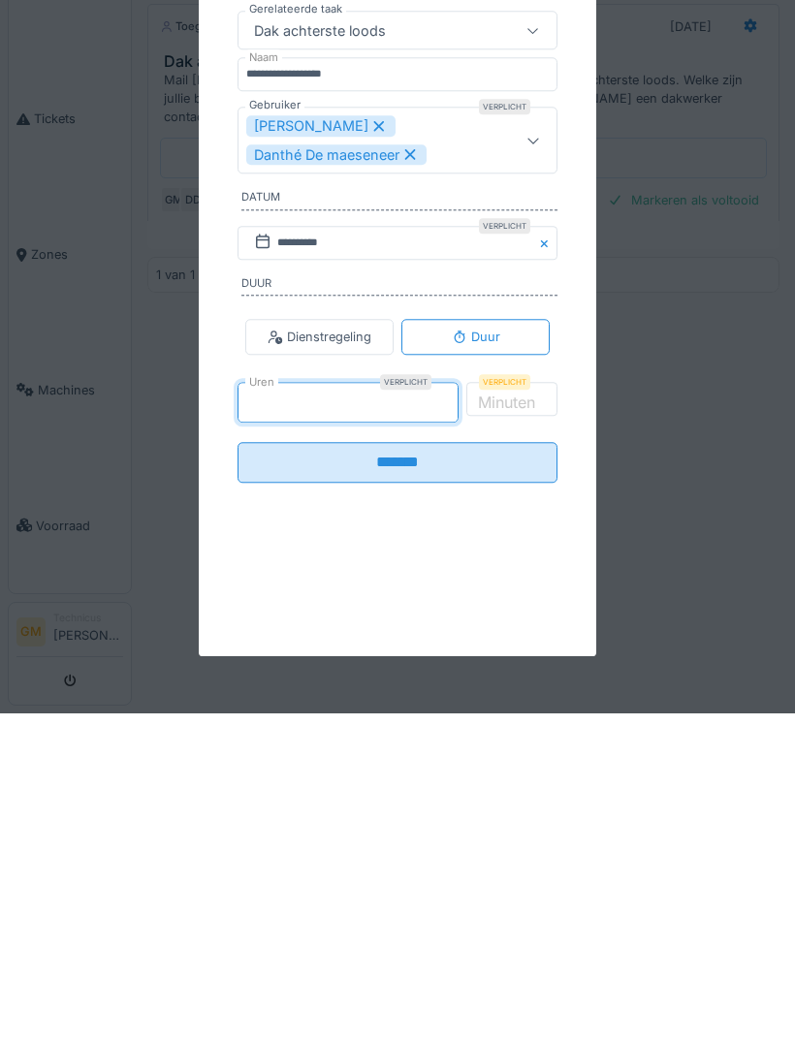
type input "*"
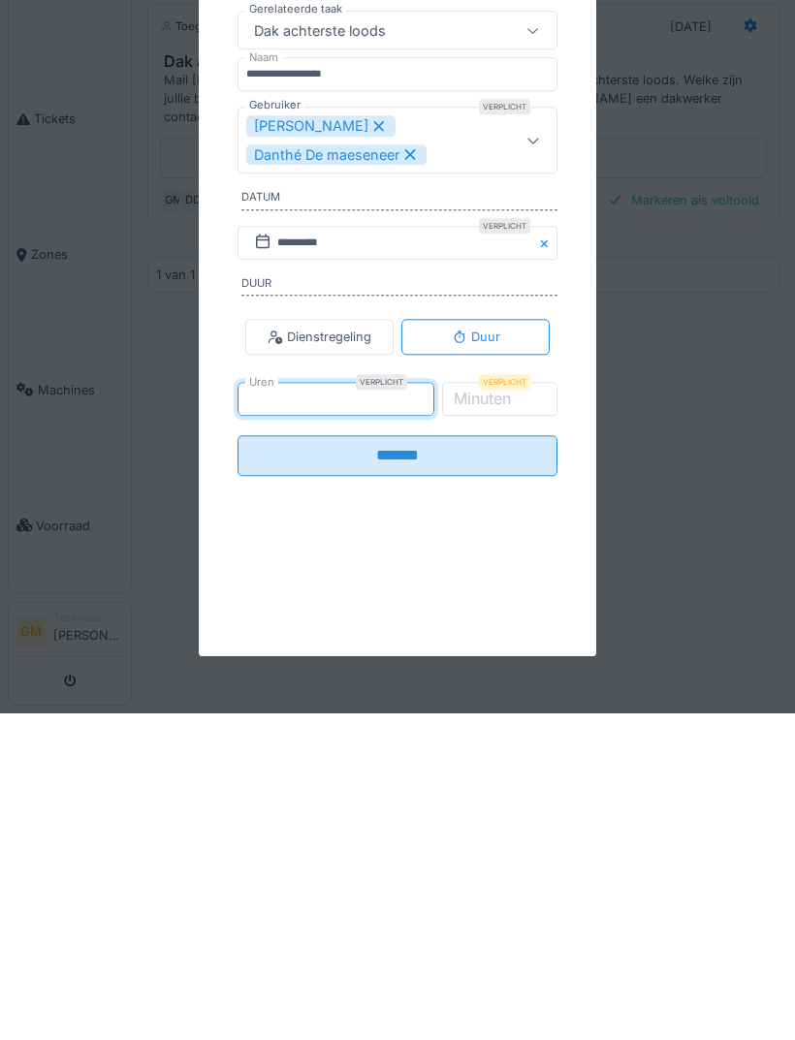
click at [424, 762] on input "*******" at bounding box center [397, 782] width 320 height 41
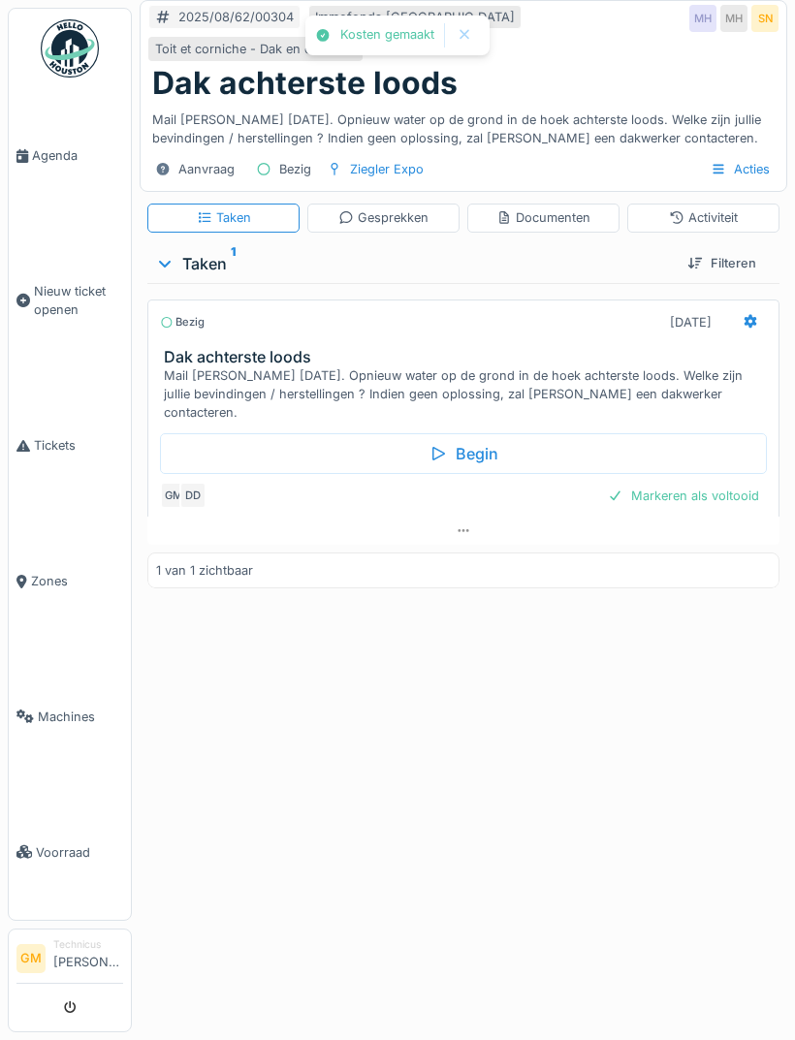
click at [701, 509] on div "Markeren als voltooid" at bounding box center [683, 496] width 167 height 26
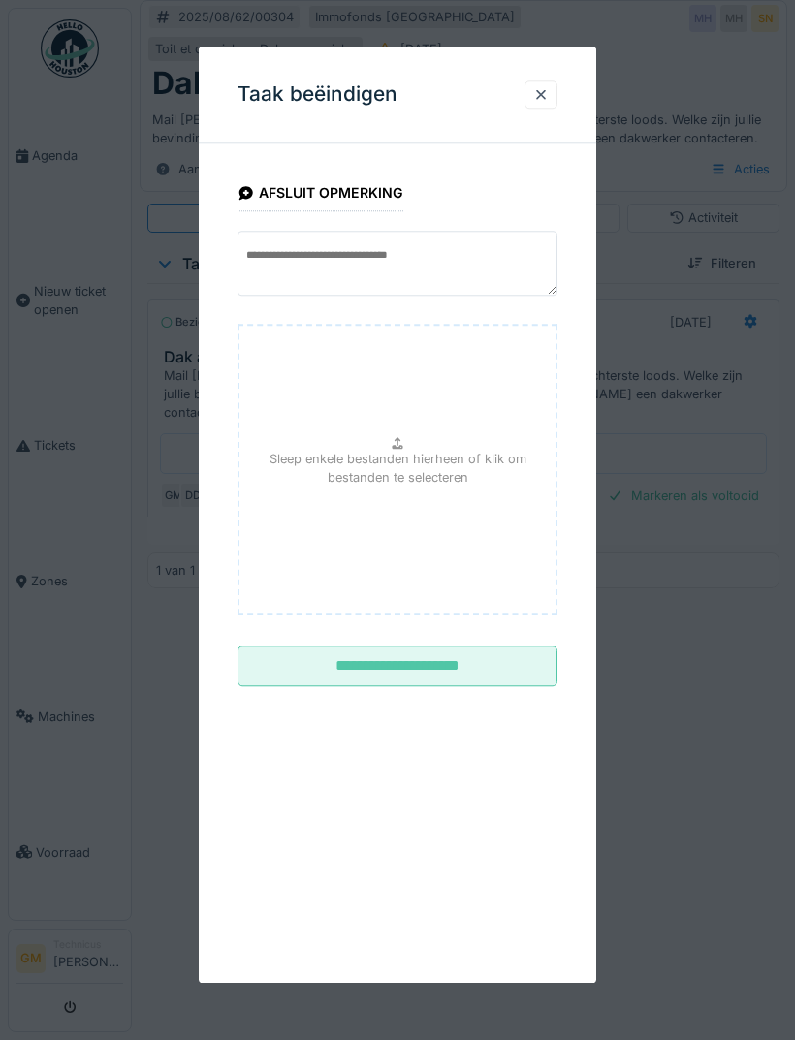
click at [451, 674] on input "**********" at bounding box center [397, 666] width 320 height 41
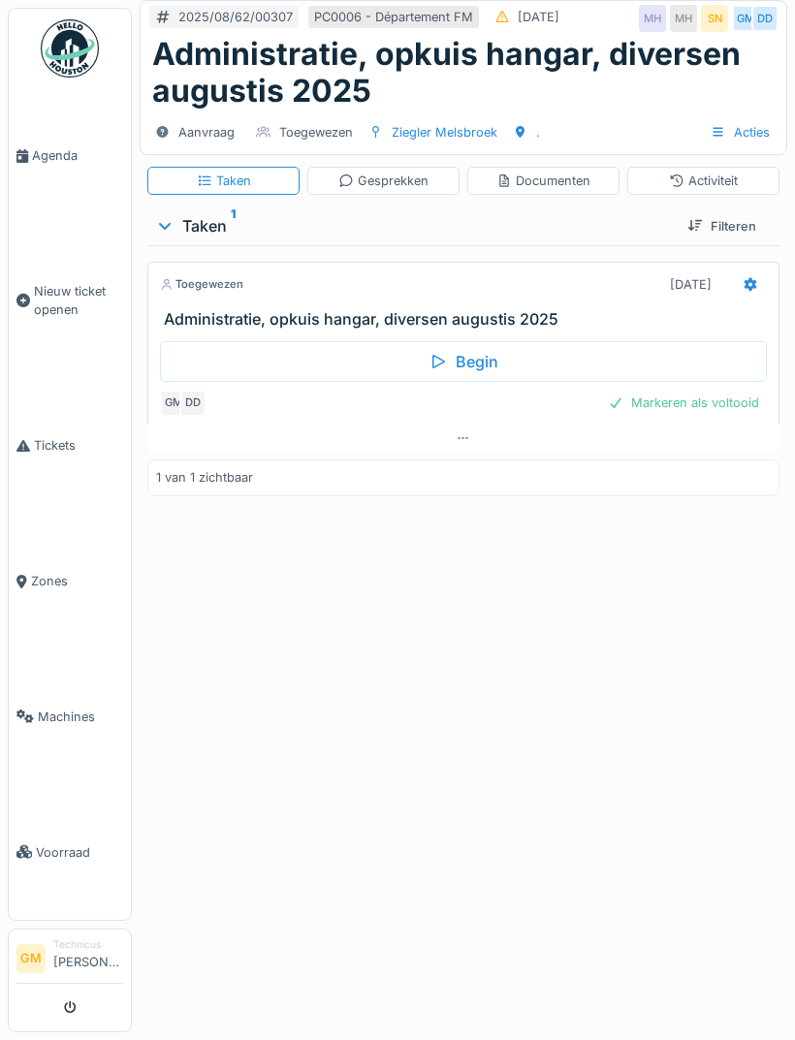
click at [752, 286] on icon at bounding box center [750, 285] width 13 height 14
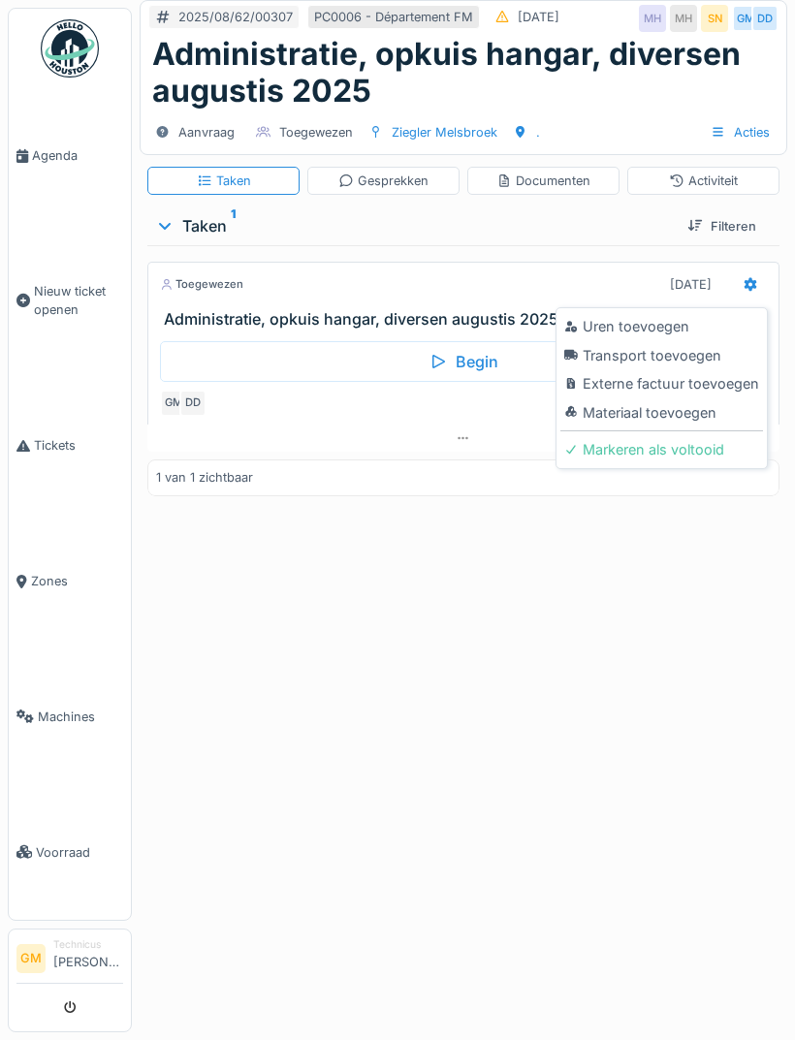
click at [679, 329] on div "Uren toevoegen" at bounding box center [661, 326] width 203 height 29
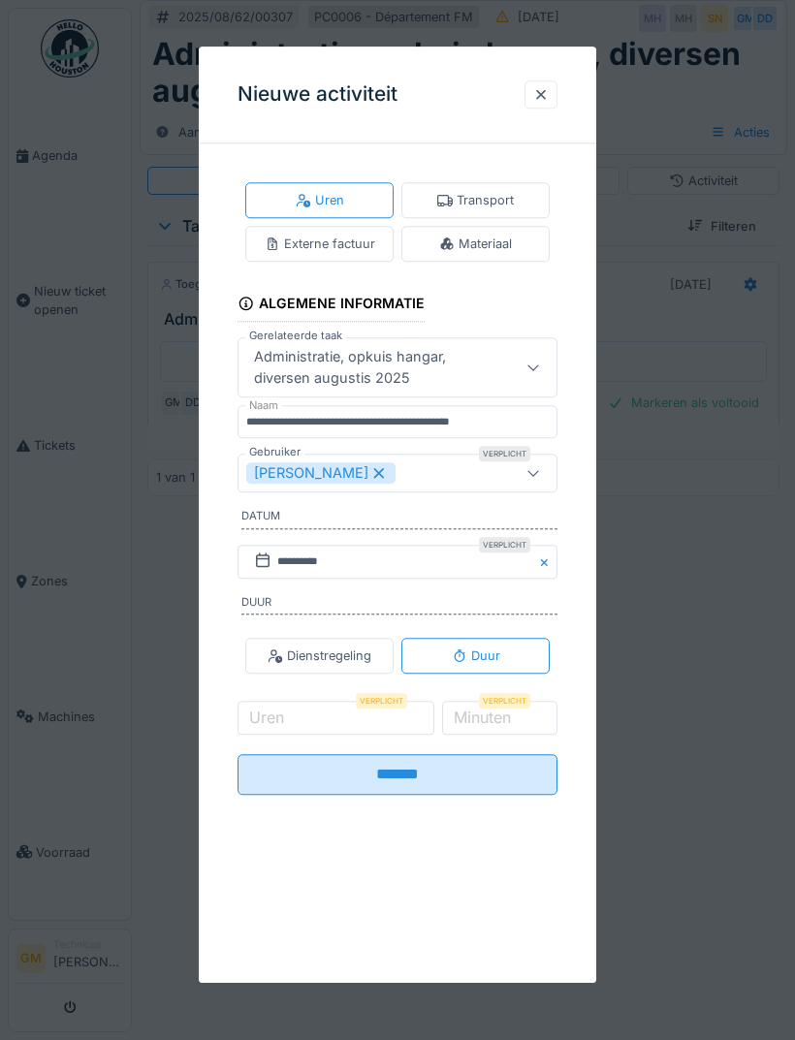
click at [432, 465] on div "[PERSON_NAME]" at bounding box center [374, 472] width 257 height 21
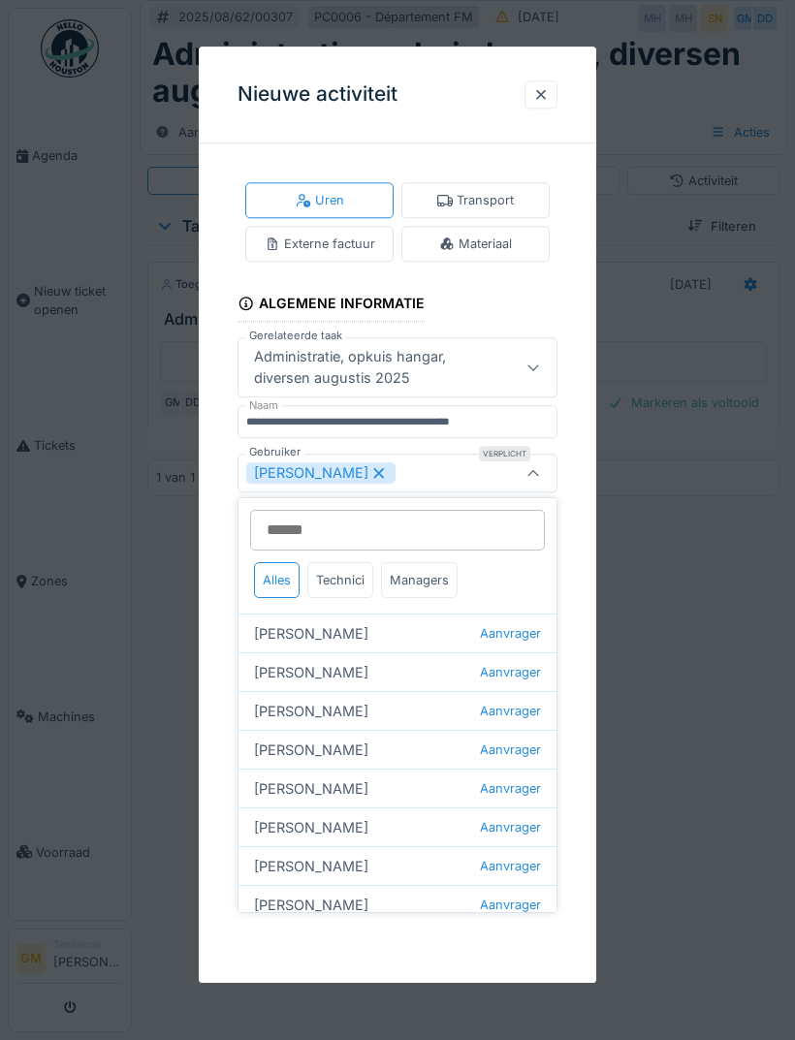
click at [409, 531] on input "Gebruiker" at bounding box center [397, 530] width 295 height 41
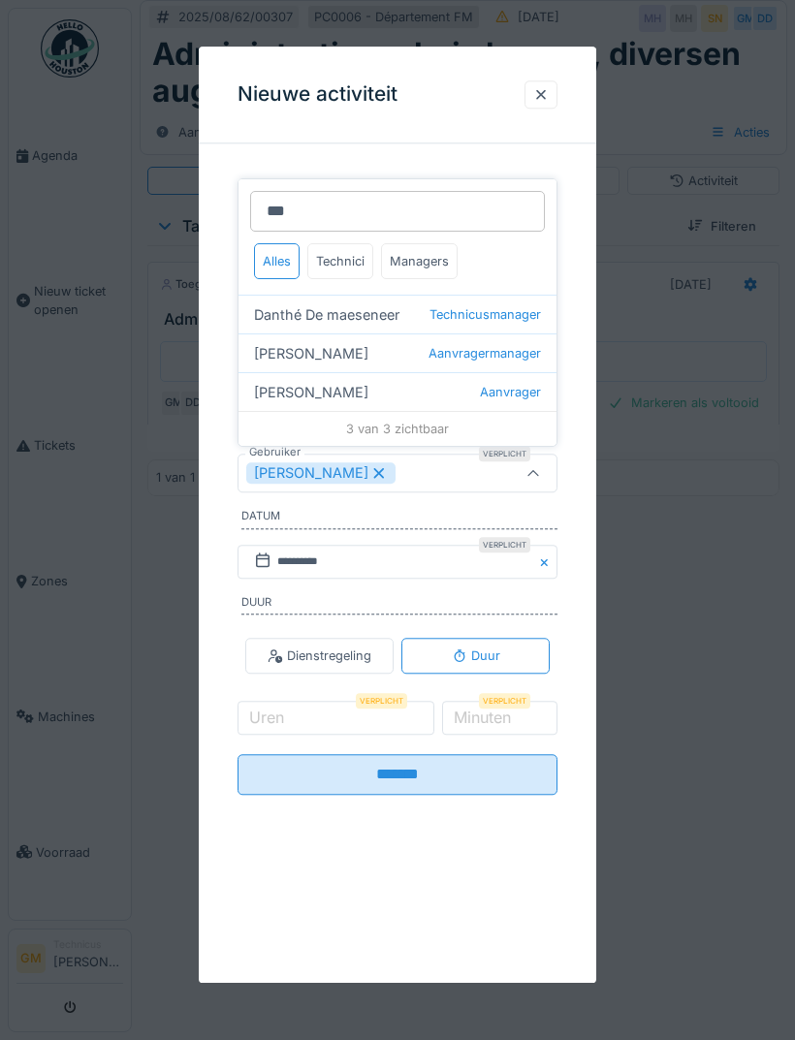
type input "***"
click at [455, 303] on div "Danthé De maeseneer Technicusmanager" at bounding box center [397, 314] width 318 height 39
type input "*********"
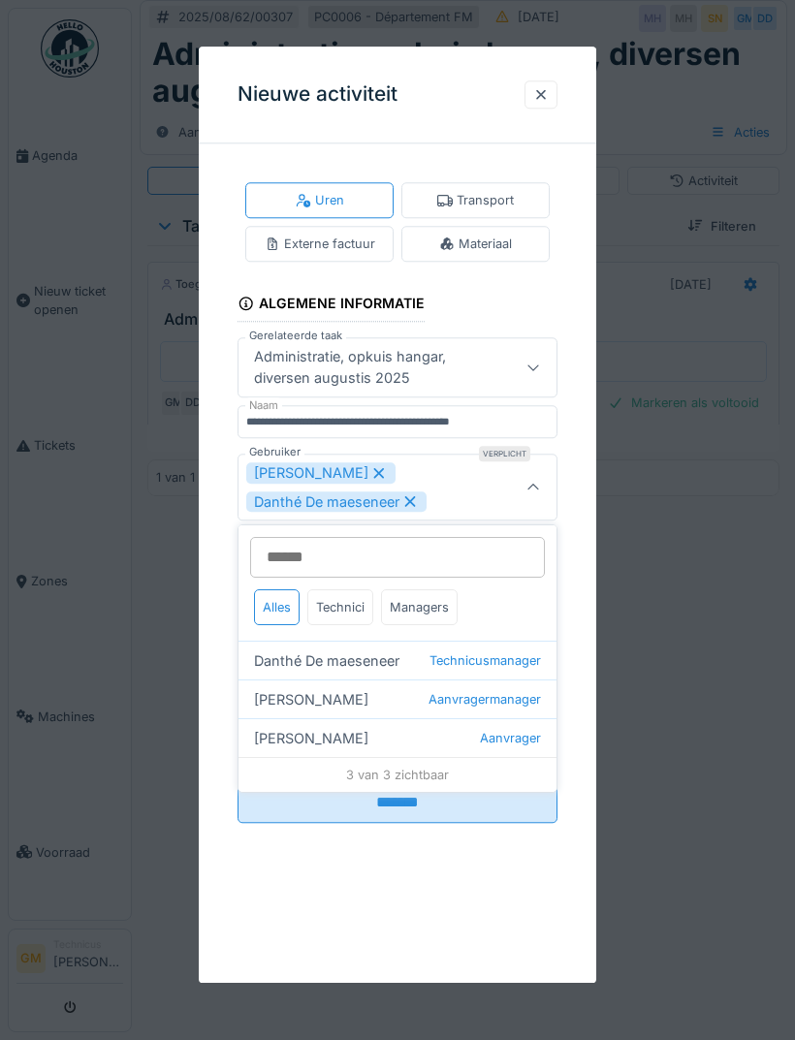
click at [535, 487] on icon at bounding box center [533, 488] width 16 height 13
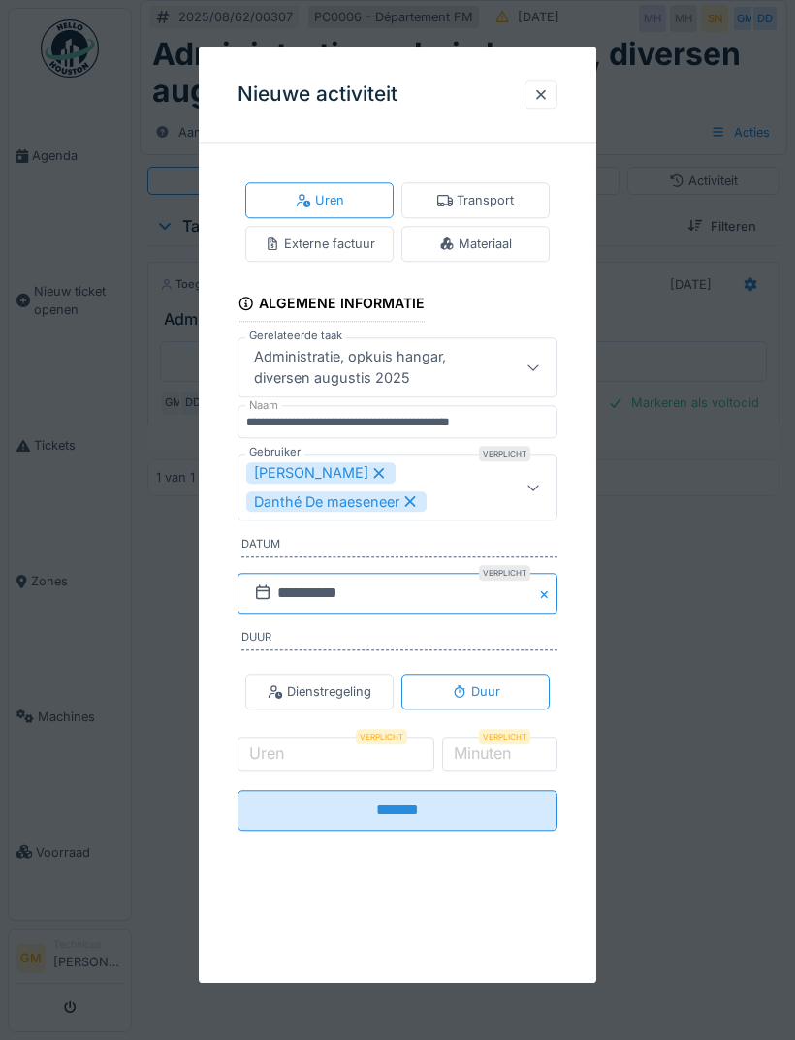
click at [423, 596] on input "**********" at bounding box center [397, 594] width 320 height 41
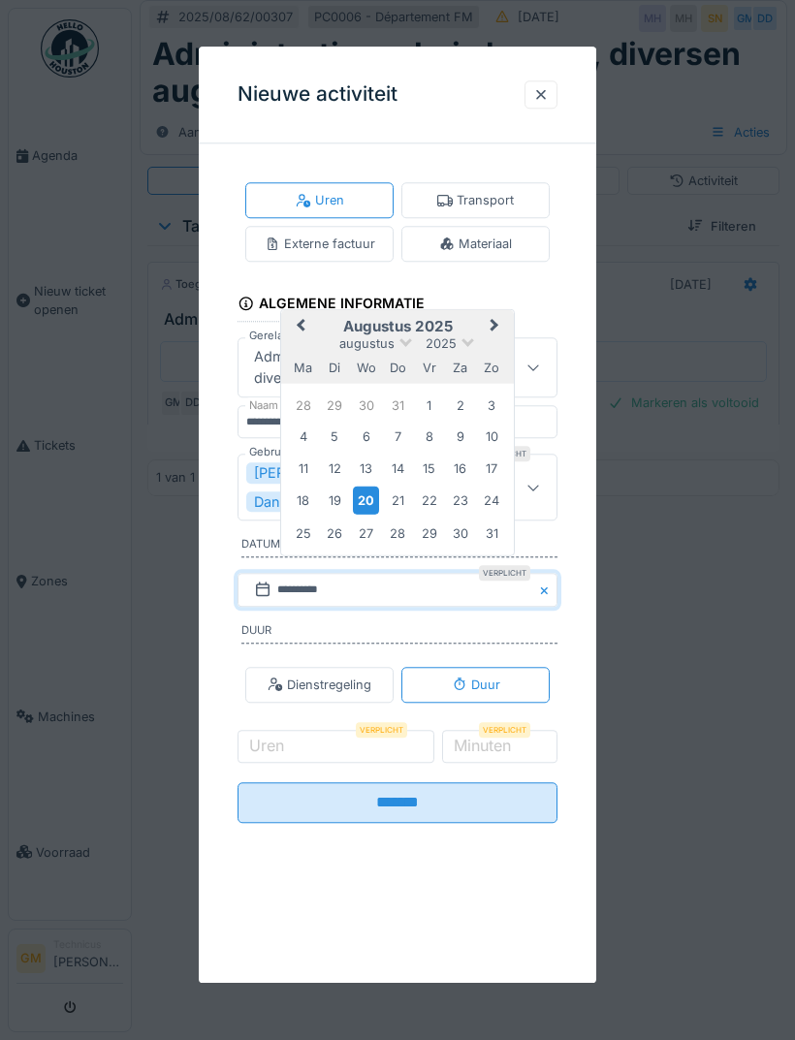
click at [368, 465] on div "13" at bounding box center [366, 468] width 26 height 26
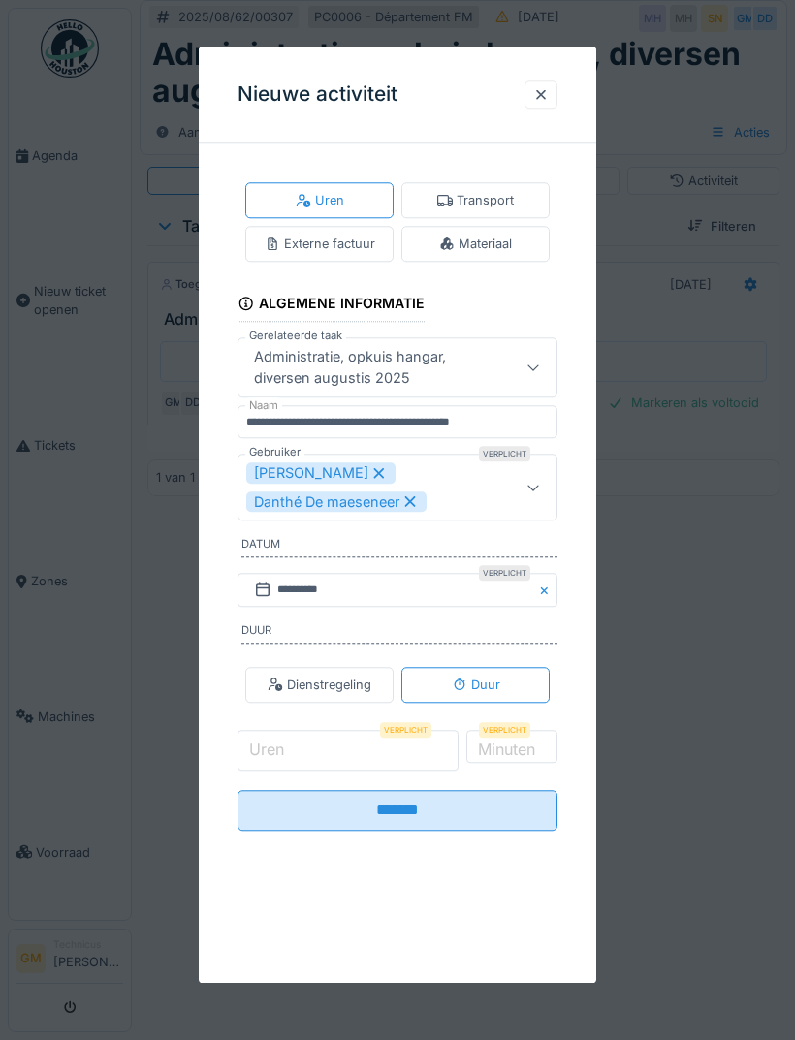
click at [415, 741] on input "Uren" at bounding box center [347, 750] width 221 height 41
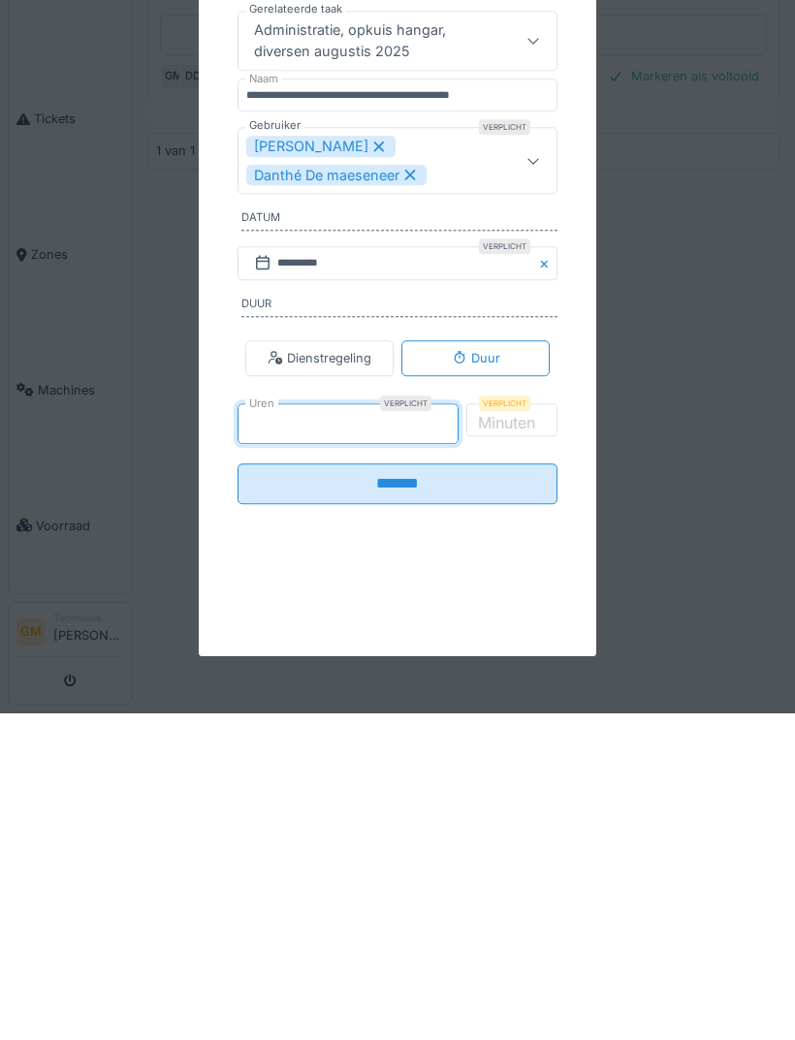
type input "*"
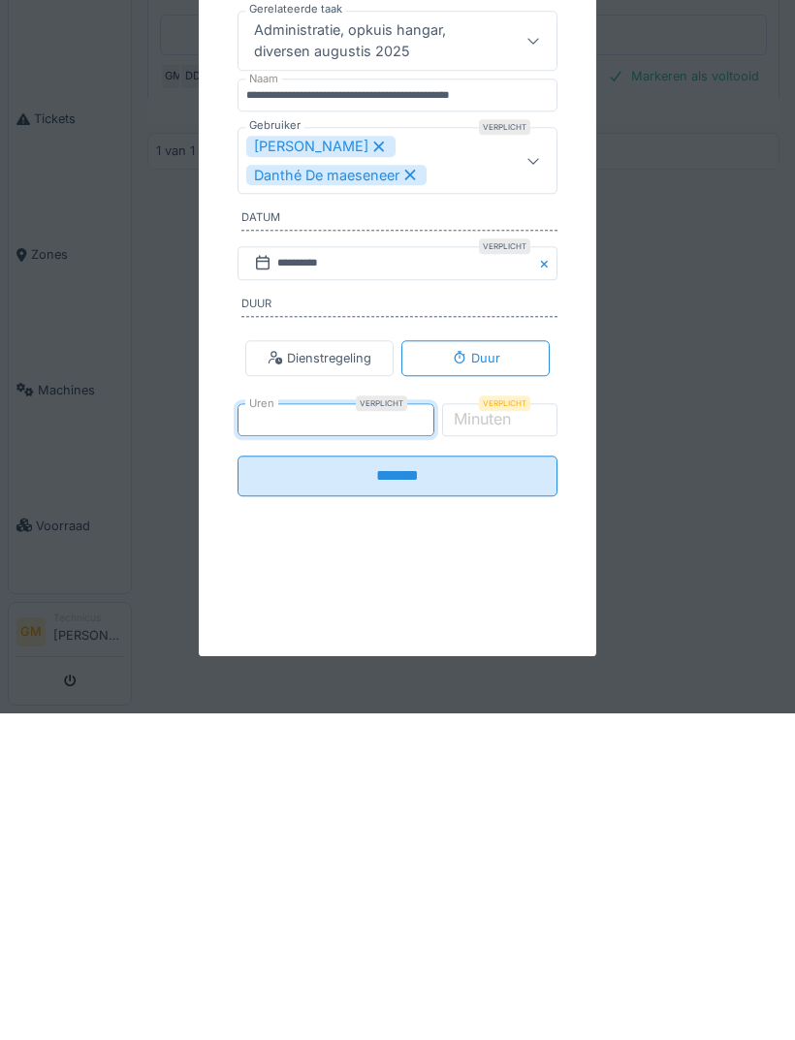
click at [465, 782] on input "*******" at bounding box center [397, 802] width 320 height 41
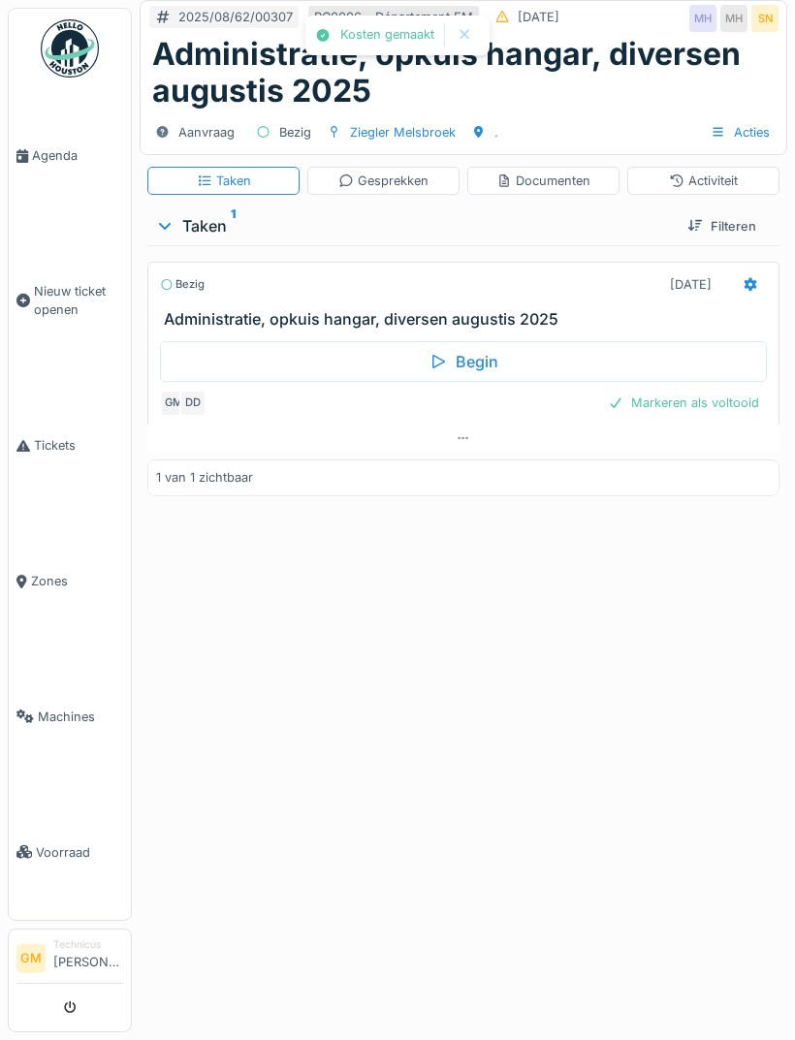
click at [754, 278] on icon at bounding box center [750, 284] width 16 height 13
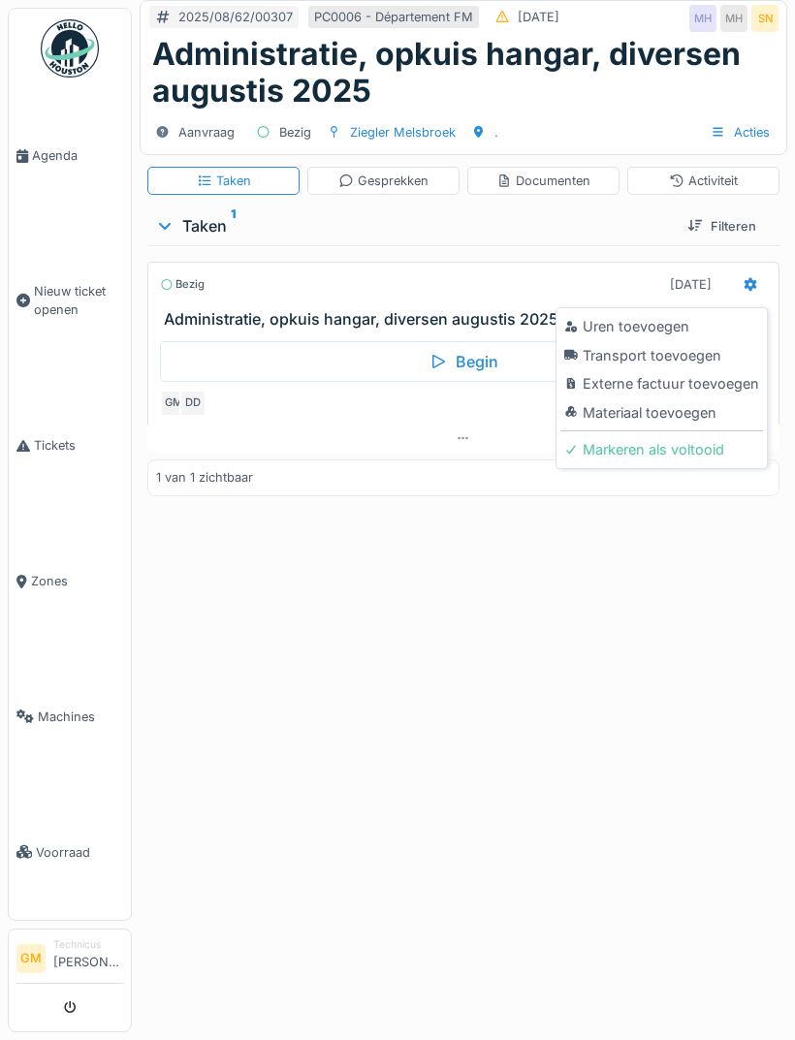
click at [678, 328] on div "Uren toevoegen" at bounding box center [661, 326] width 203 height 29
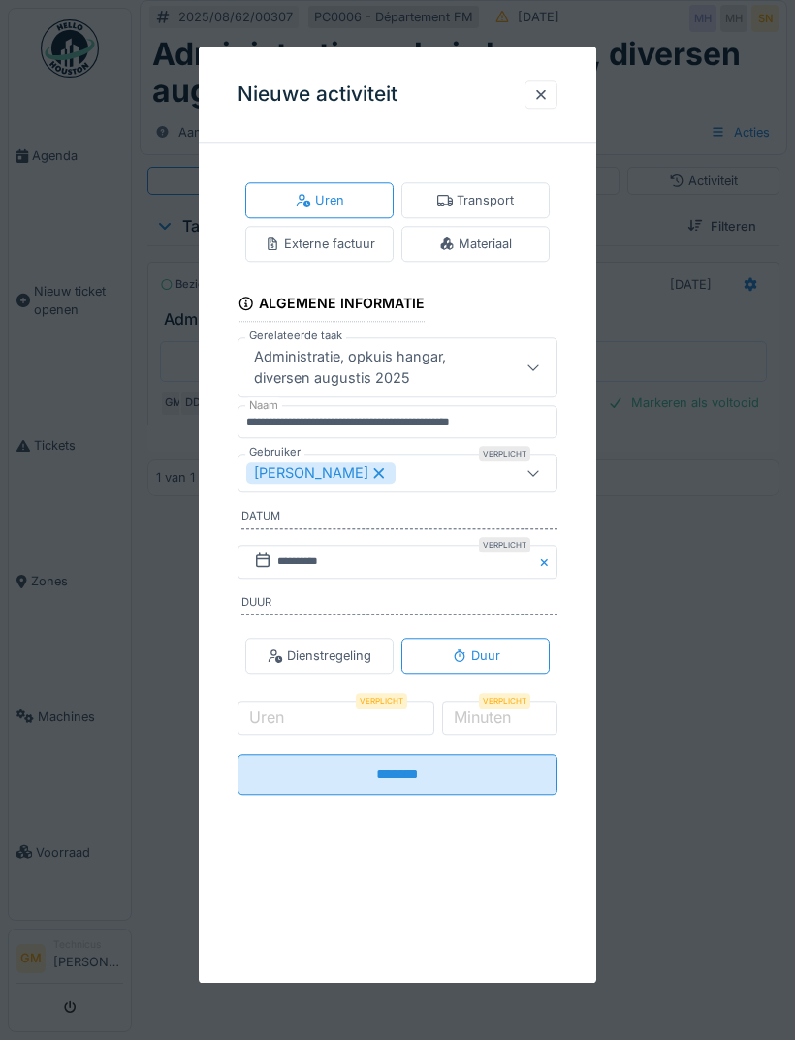
click at [421, 480] on div "[PERSON_NAME]" at bounding box center [374, 472] width 257 height 21
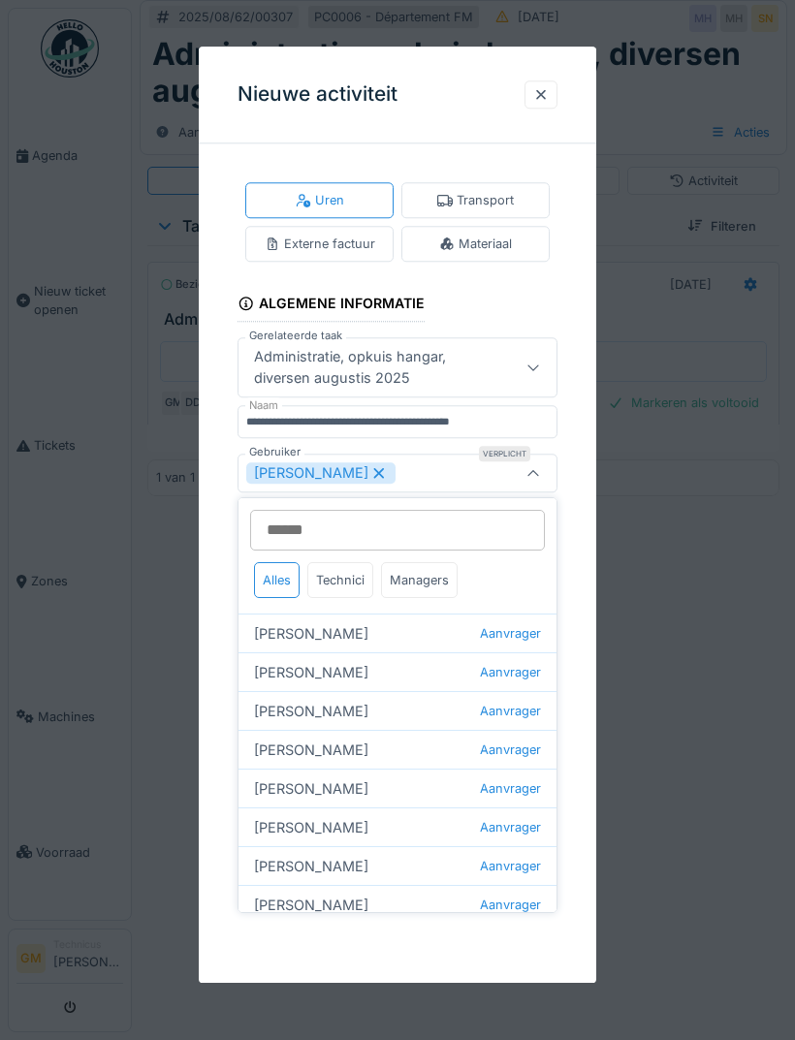
click at [358, 582] on div "Technici" at bounding box center [340, 580] width 66 height 36
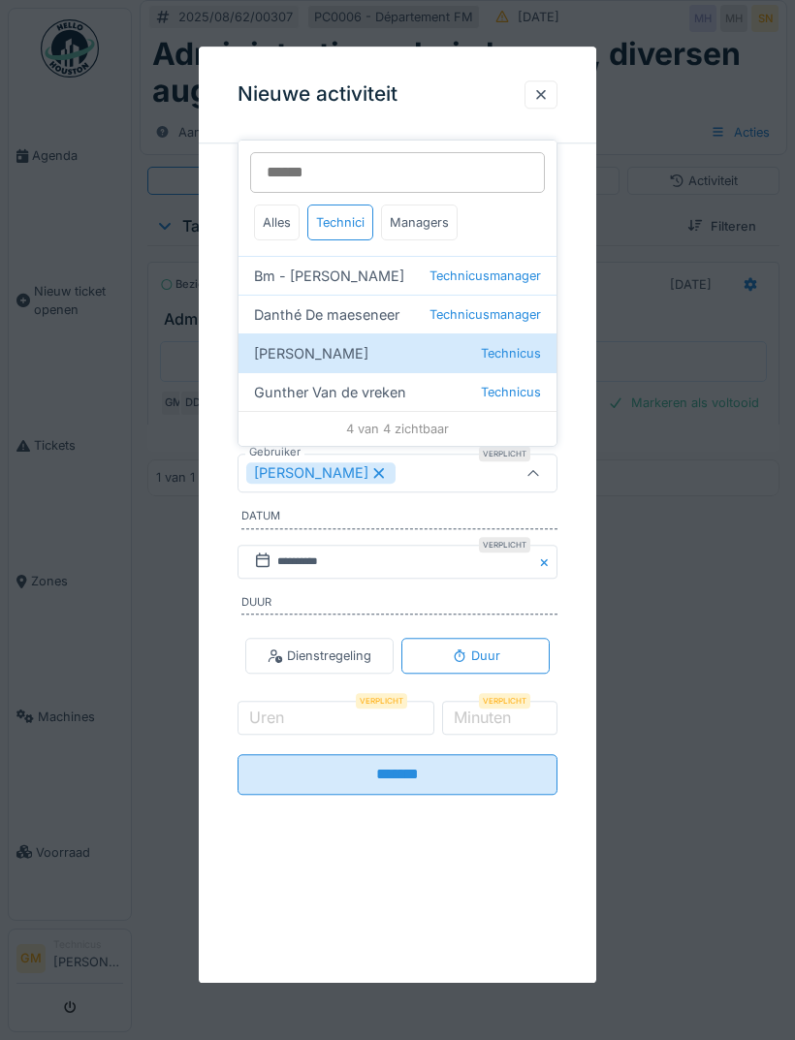
click at [426, 219] on div "Managers" at bounding box center [419, 222] width 77 height 36
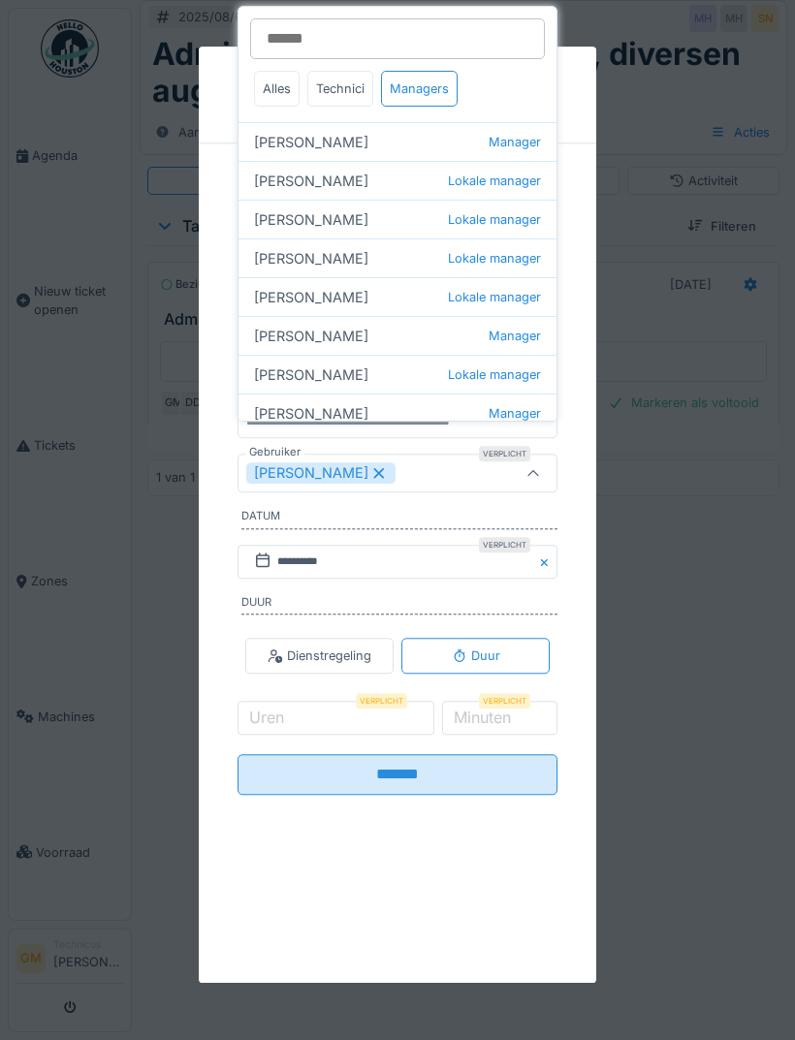
click at [343, 88] on div "Technici" at bounding box center [340, 89] width 66 height 36
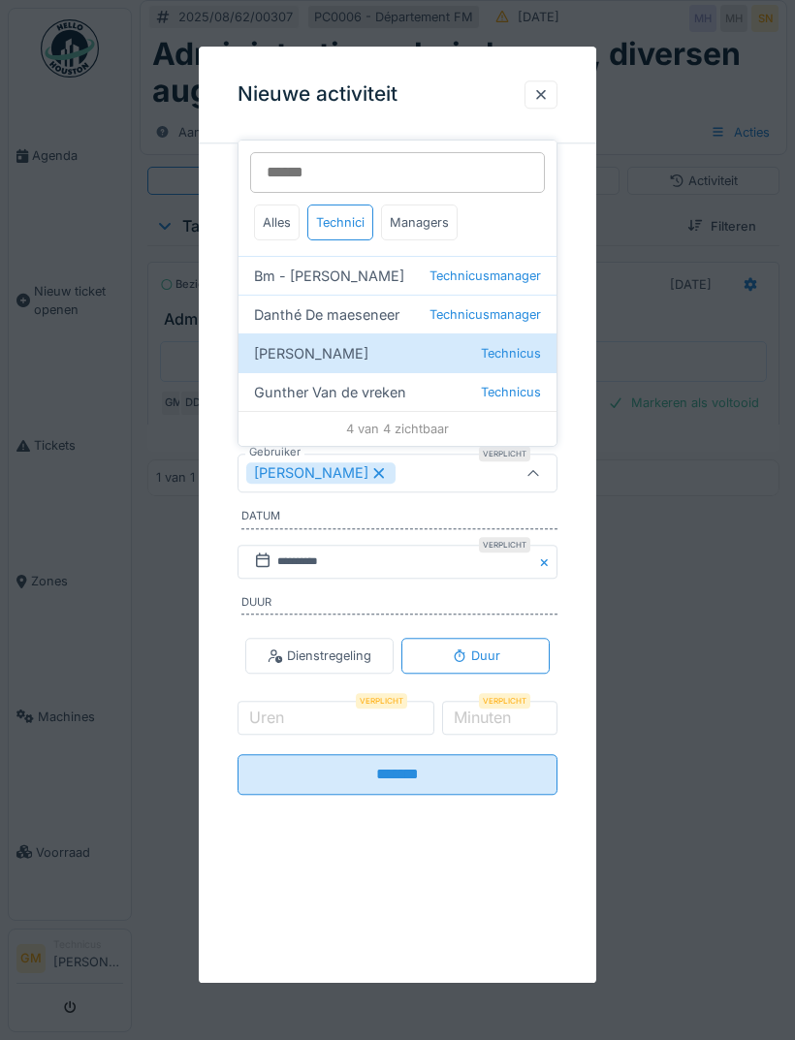
click at [435, 300] on div "Danthé De maeseneer Technicusmanager" at bounding box center [397, 314] width 318 height 39
type input "*********"
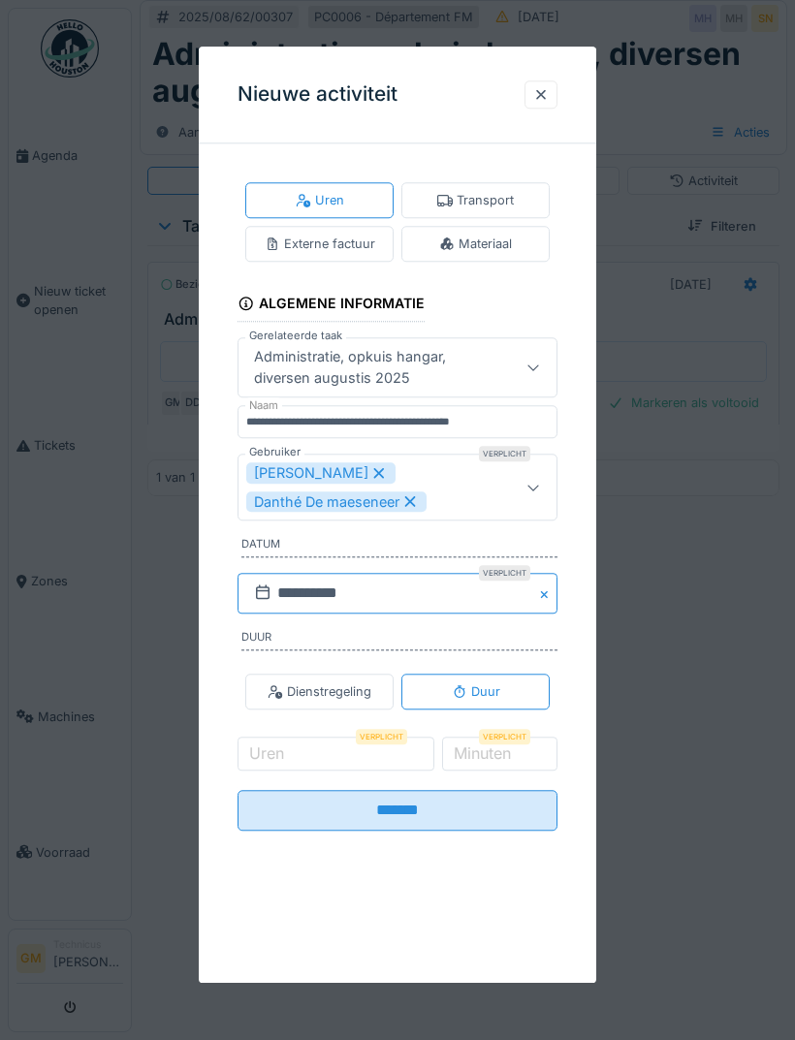
click at [444, 591] on input "**********" at bounding box center [397, 594] width 320 height 41
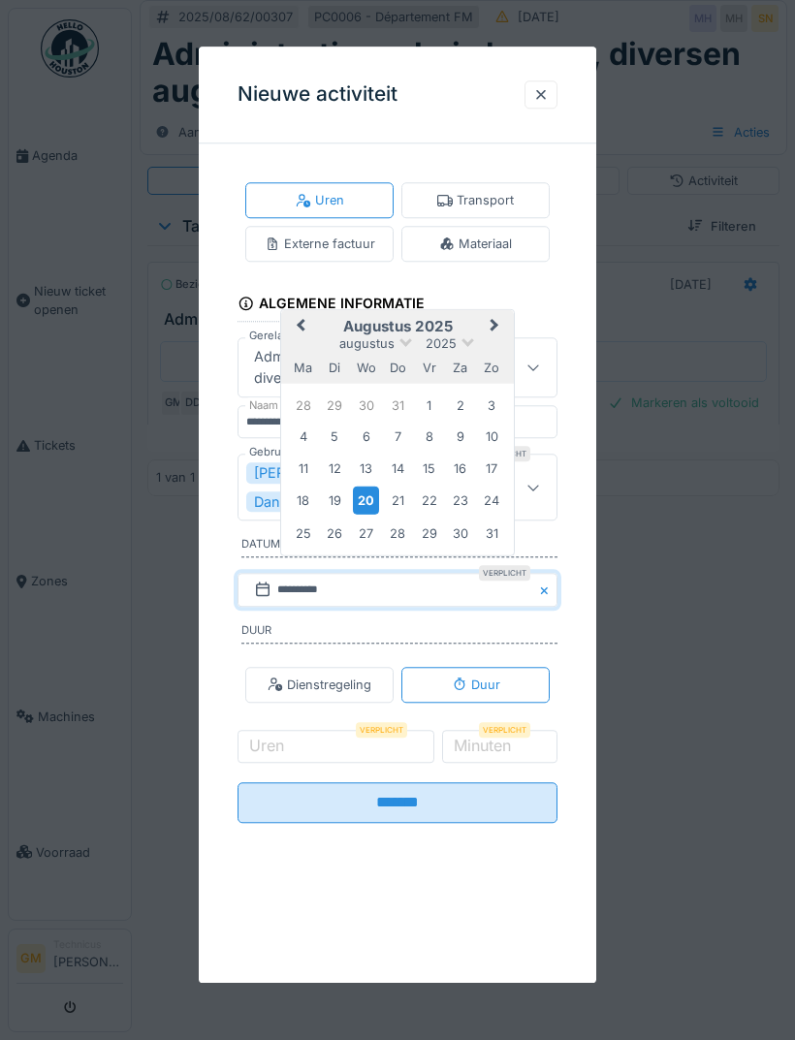
click at [406, 475] on div "14" at bounding box center [397, 468] width 26 height 26
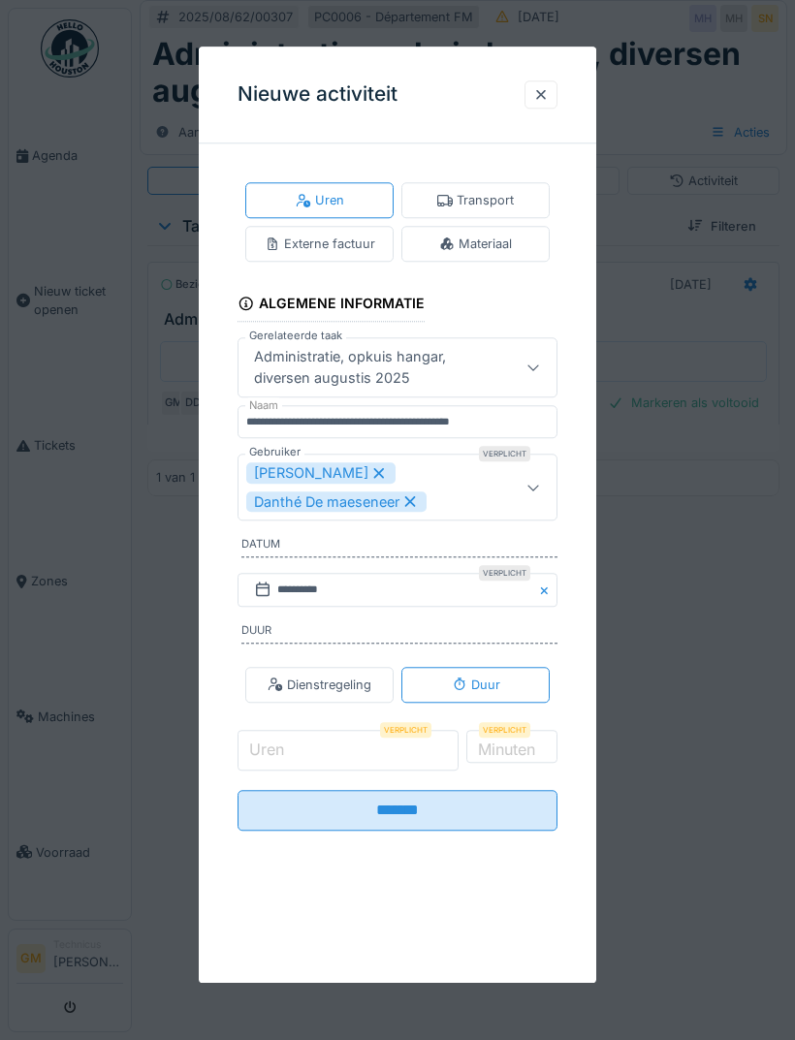
click at [355, 745] on input "Uren" at bounding box center [347, 750] width 221 height 41
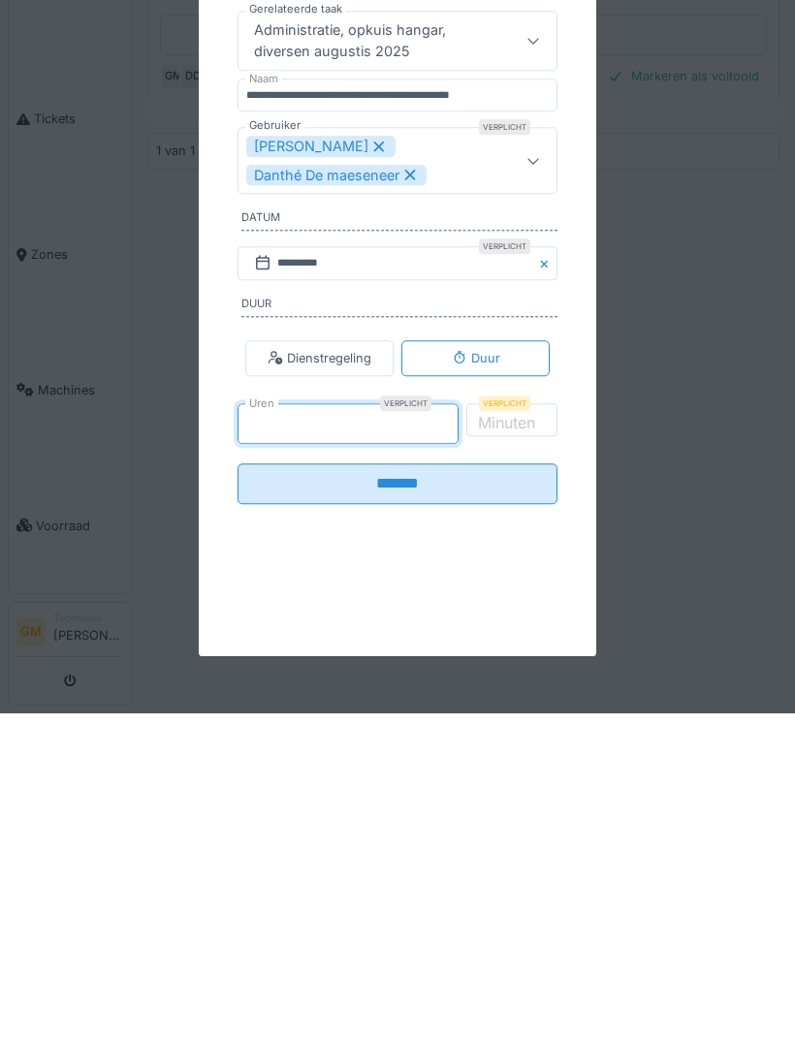
type input "*"
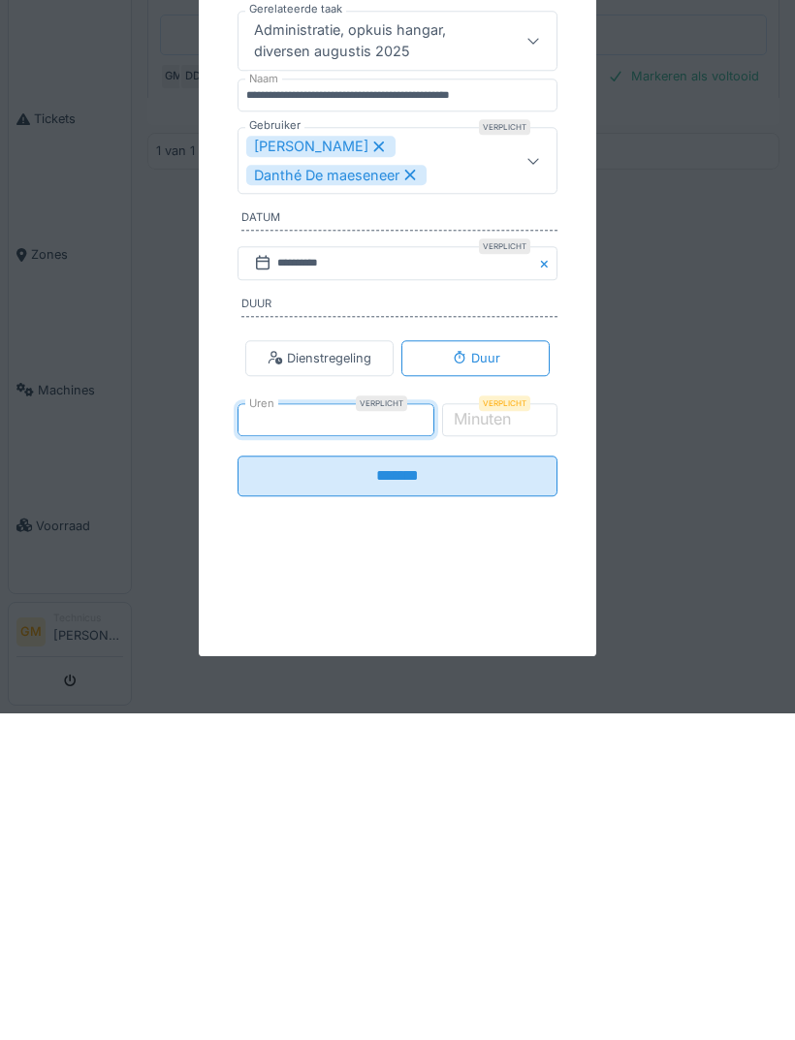
click at [440, 782] on input "*******" at bounding box center [397, 802] width 320 height 41
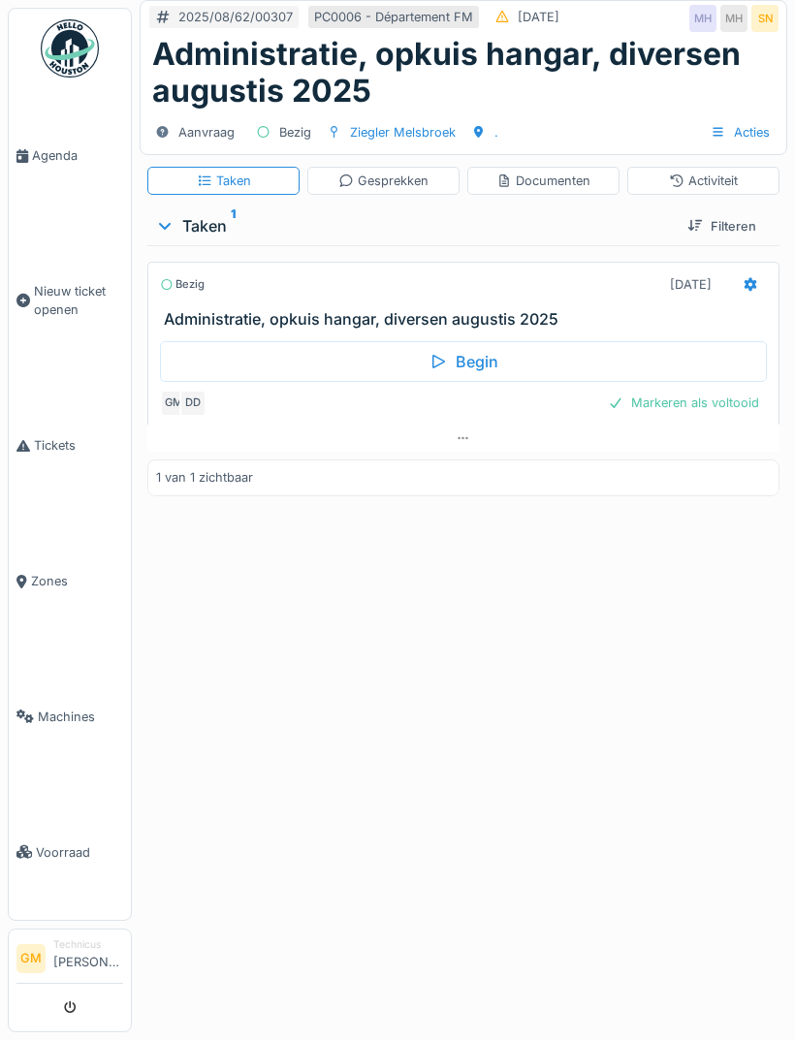
click at [74, 157] on span "Agenda" at bounding box center [77, 155] width 91 height 18
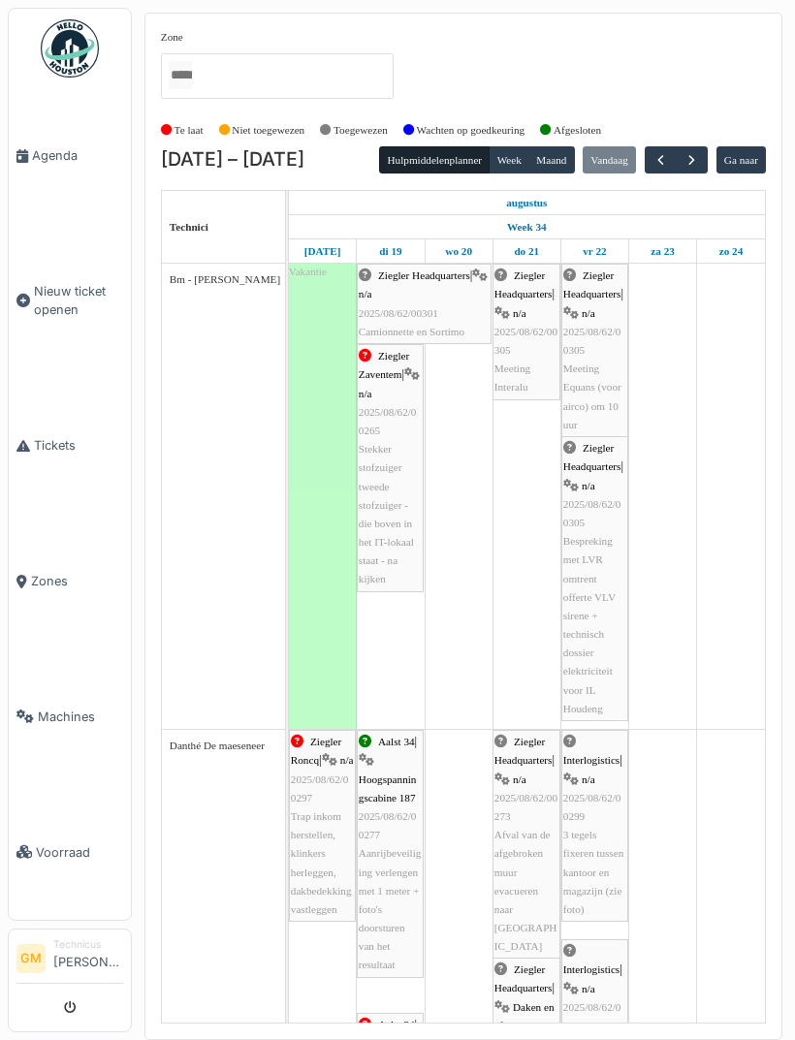
click at [668, 168] on button "button" at bounding box center [660, 160] width 32 height 28
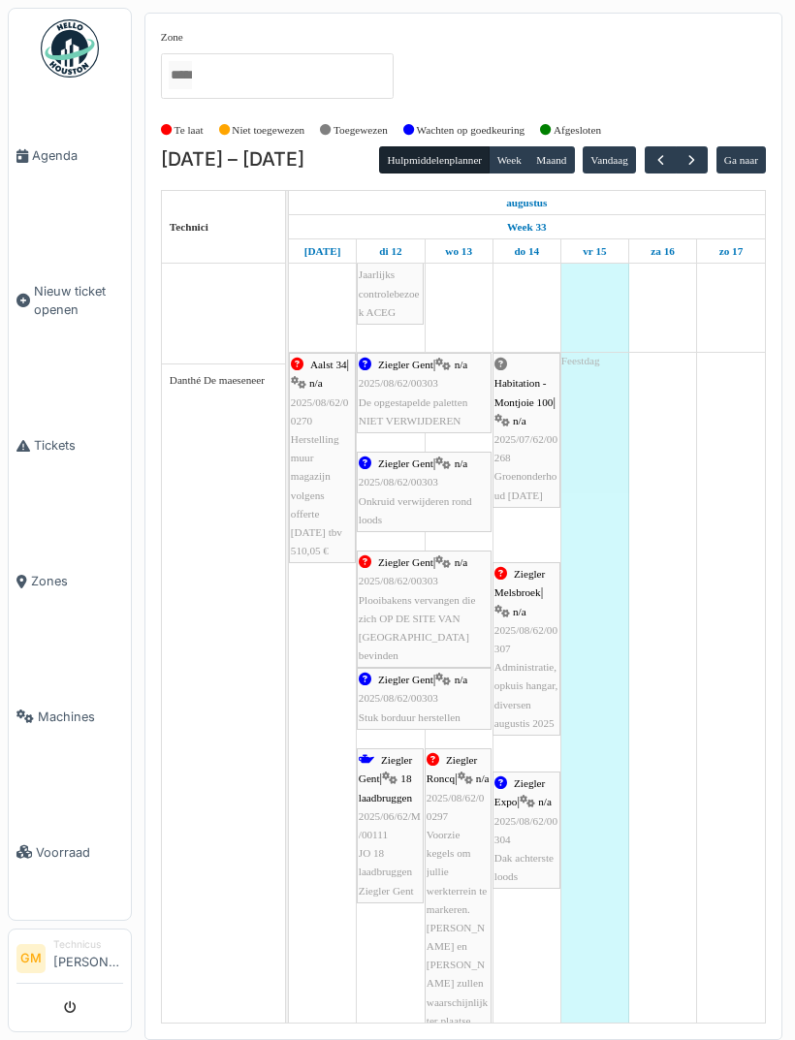
scroll to position [561, 0]
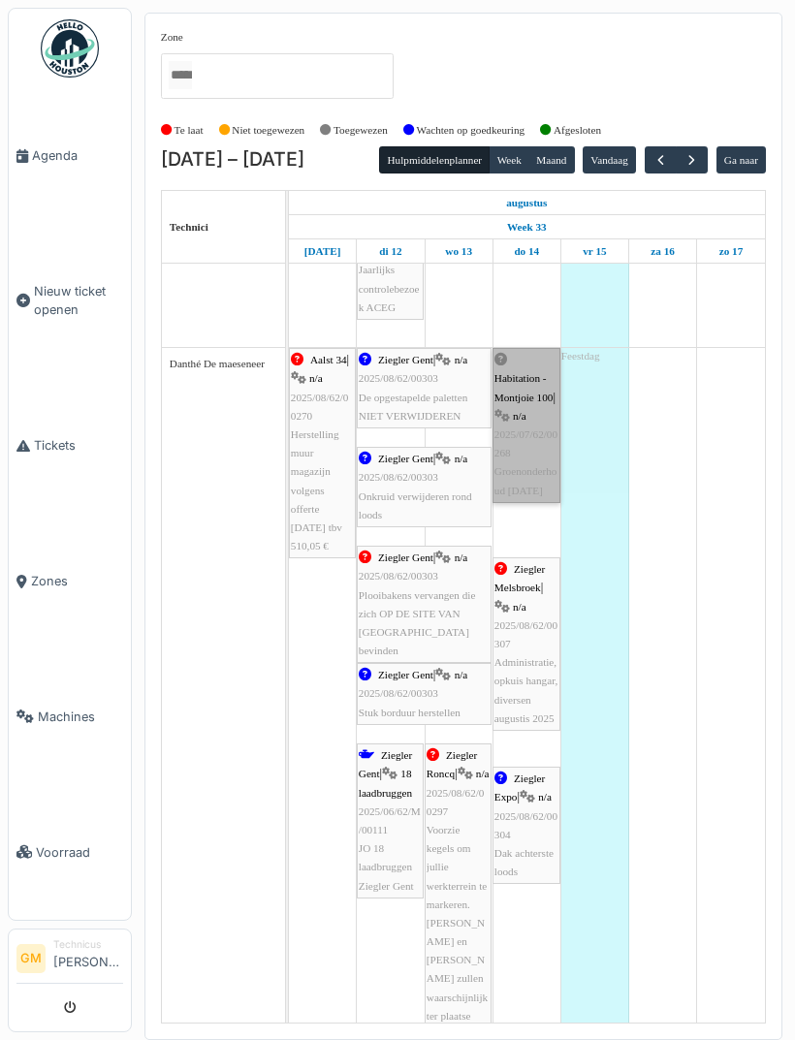
click at [518, 463] on link "Habitation - Montjoie 100 | n/a 2025/07/62/00268 Groenonderhoud augustus 2025" at bounding box center [526, 425] width 68 height 155
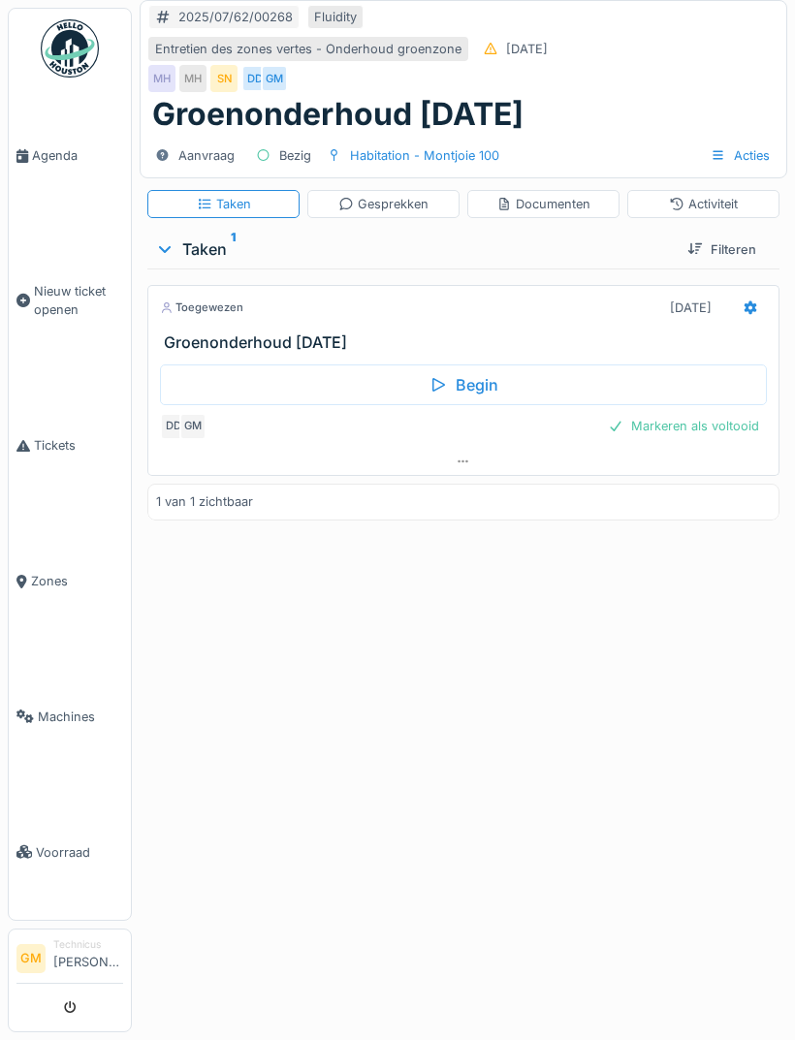
click at [754, 306] on icon at bounding box center [750, 308] width 13 height 14
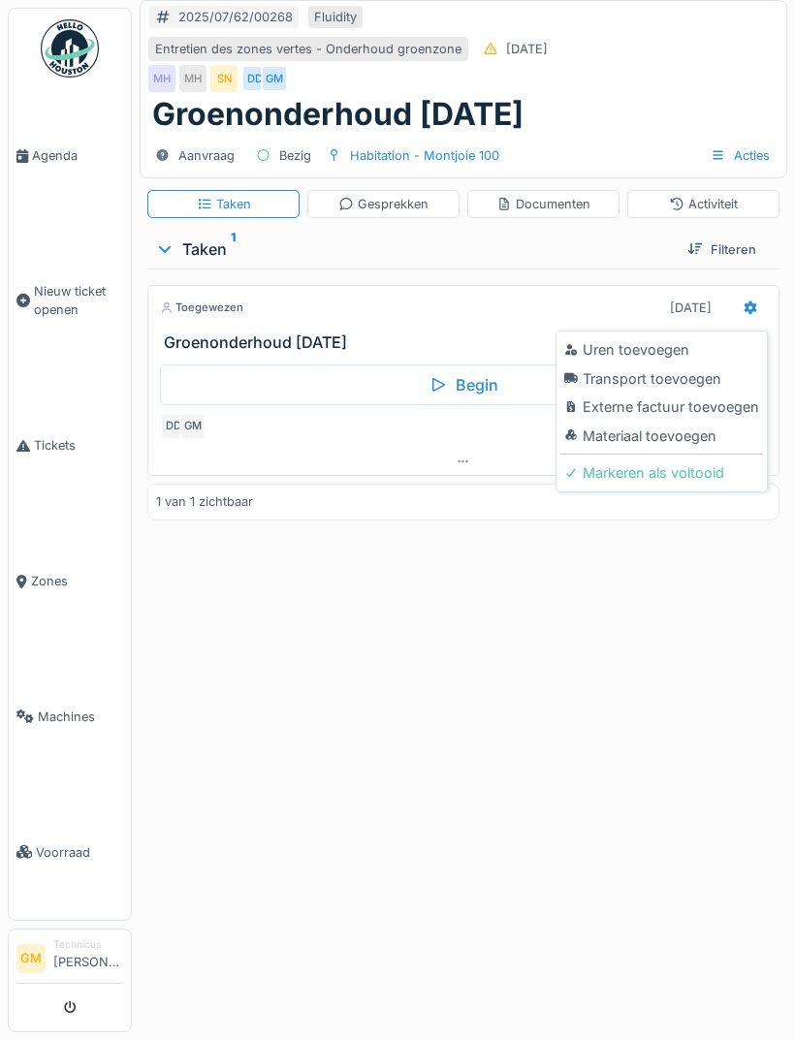
click at [678, 345] on div "Uren toevoegen" at bounding box center [661, 349] width 203 height 29
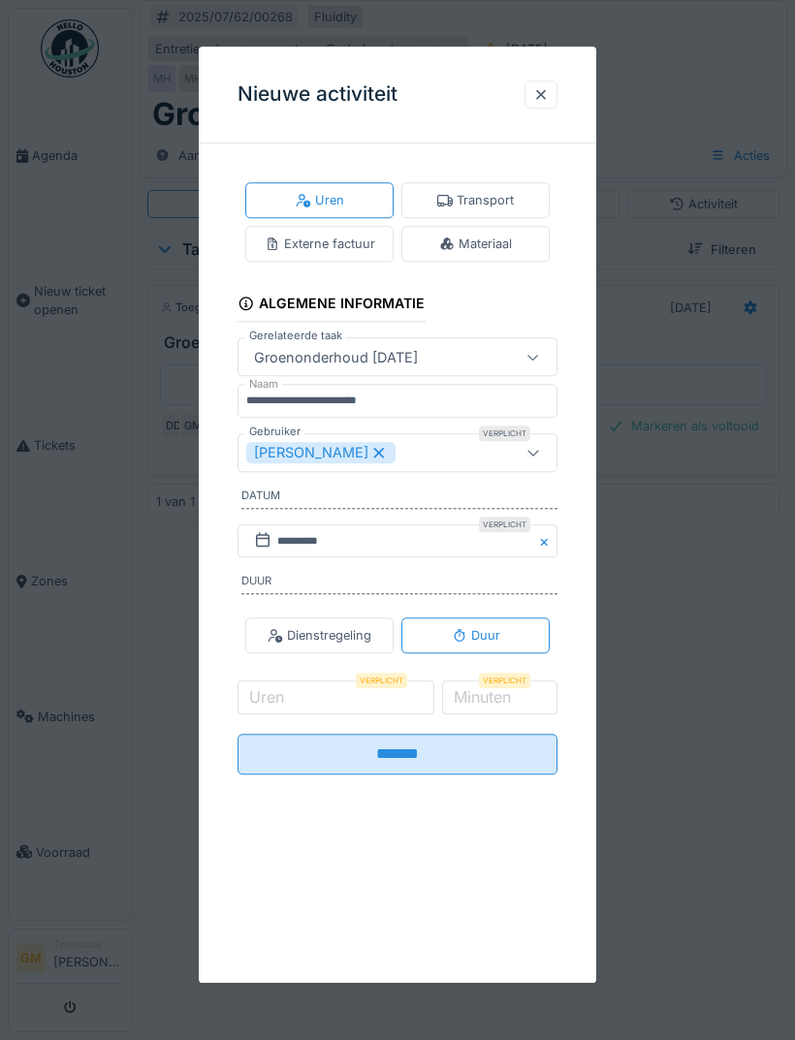
click at [443, 456] on div "[PERSON_NAME]" at bounding box center [374, 452] width 257 height 21
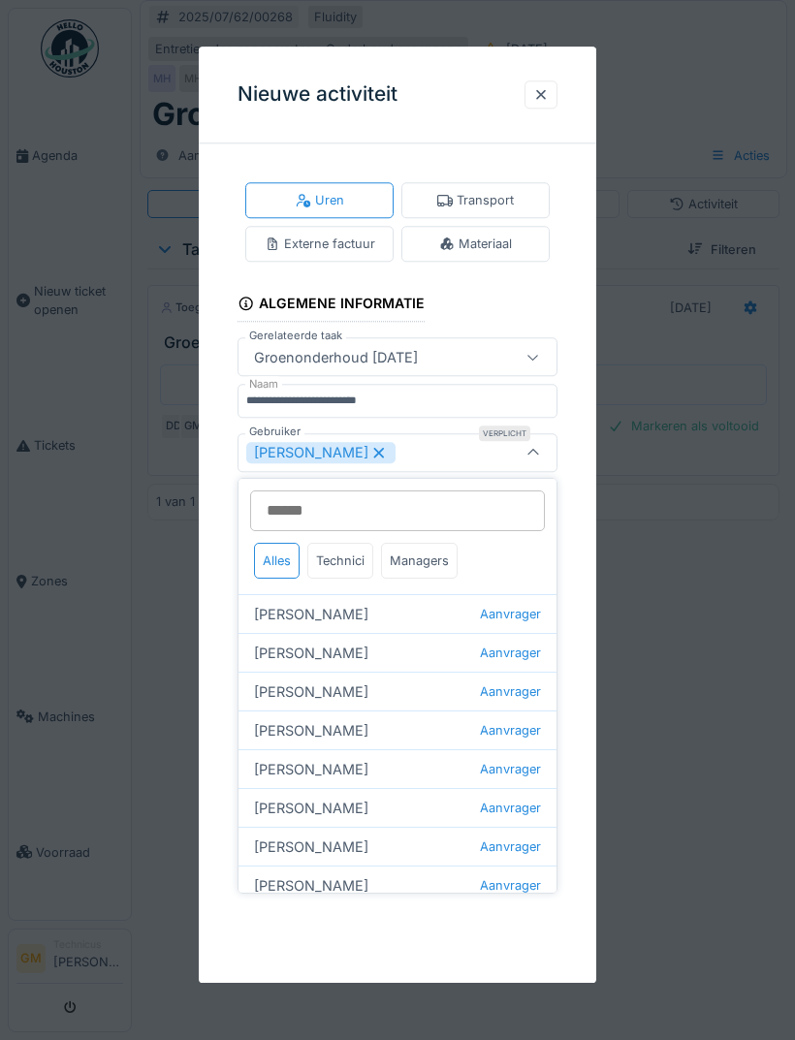
click at [353, 546] on div "Technici" at bounding box center [340, 561] width 66 height 36
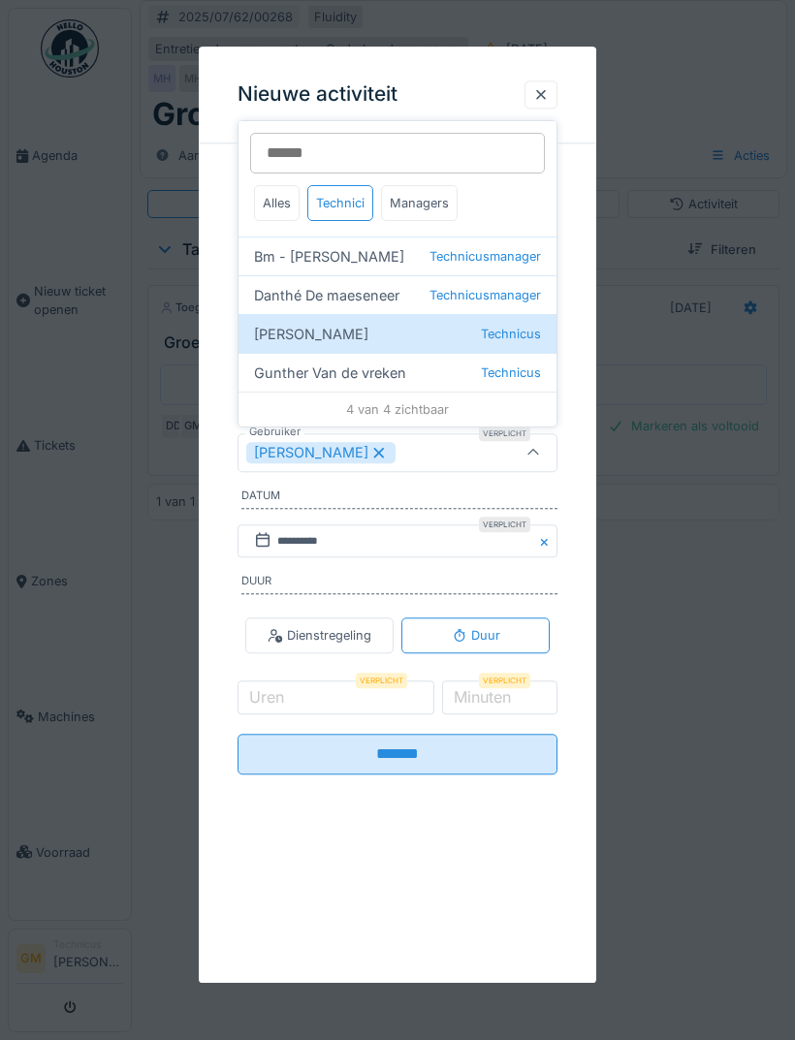
click at [440, 296] on span "Technicusmanager" at bounding box center [484, 295] width 111 height 18
type input "*********"
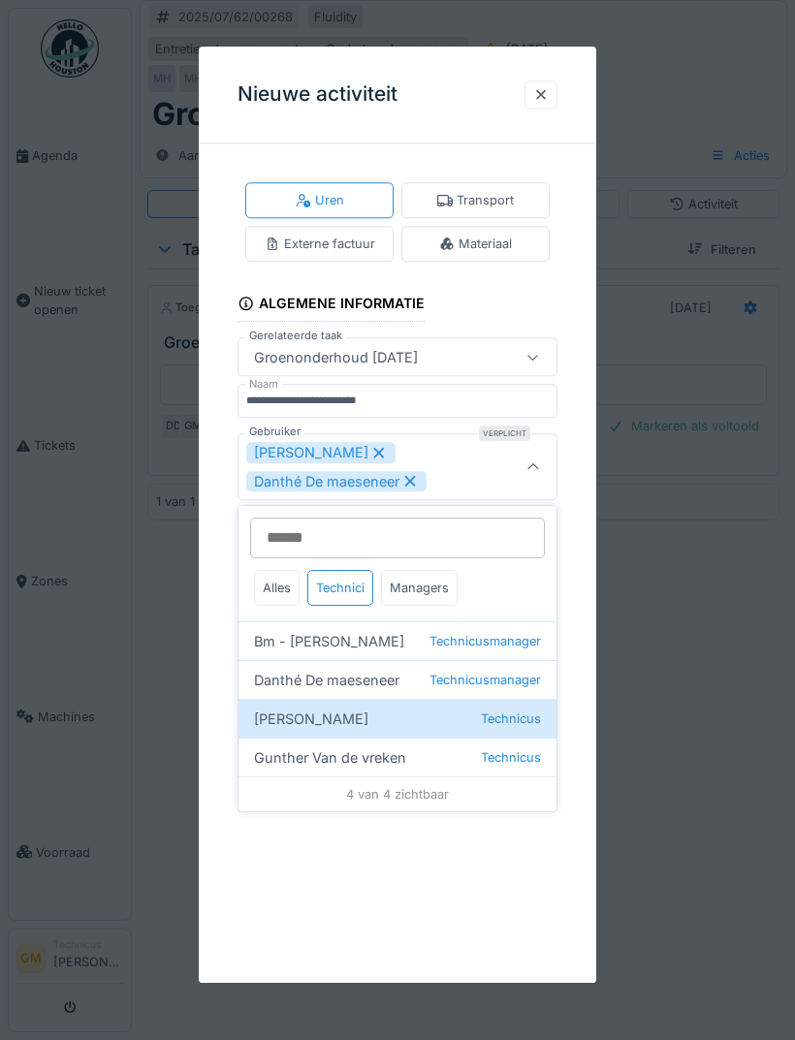
click at [543, 463] on div at bounding box center [533, 466] width 47 height 65
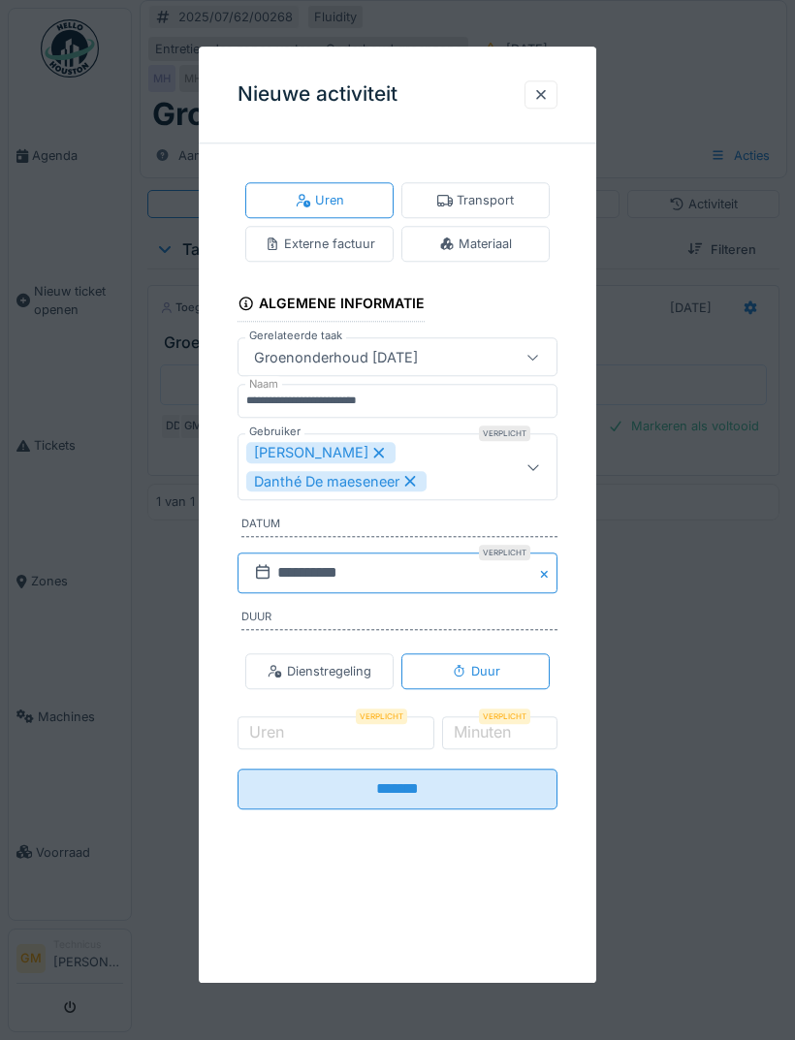
click at [471, 573] on input "**********" at bounding box center [397, 572] width 320 height 41
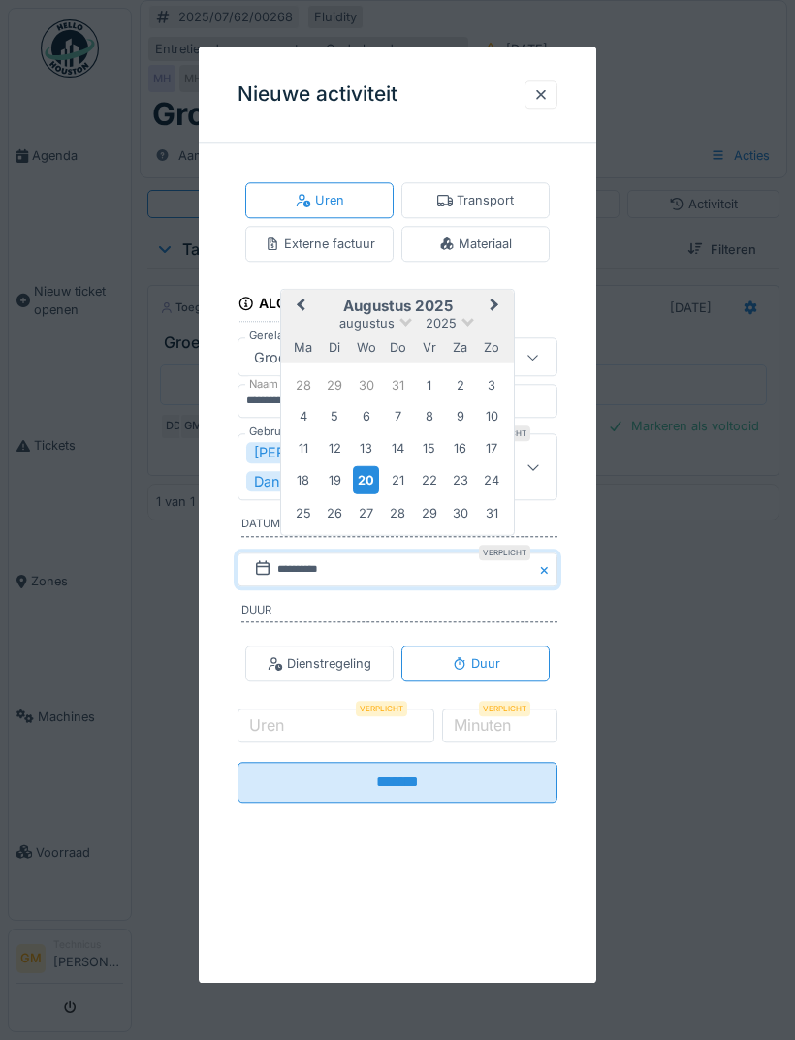
click at [407, 446] on div "14" at bounding box center [397, 447] width 26 height 26
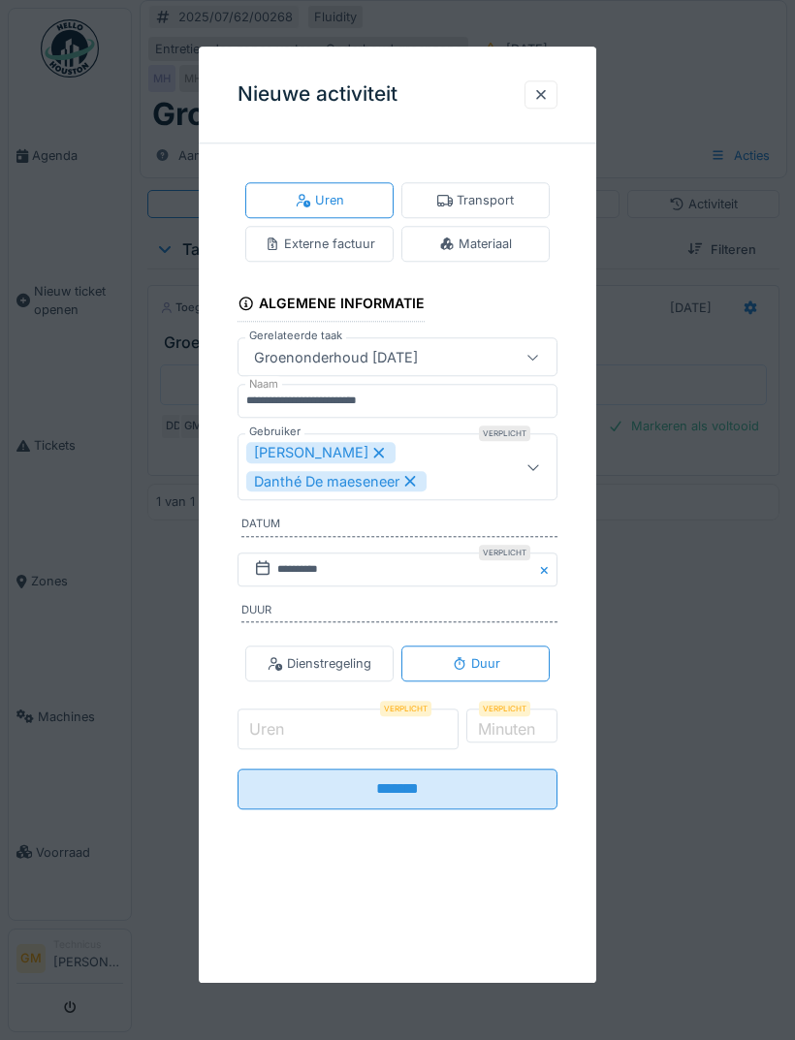
click at [392, 721] on input "Uren" at bounding box center [347, 729] width 221 height 41
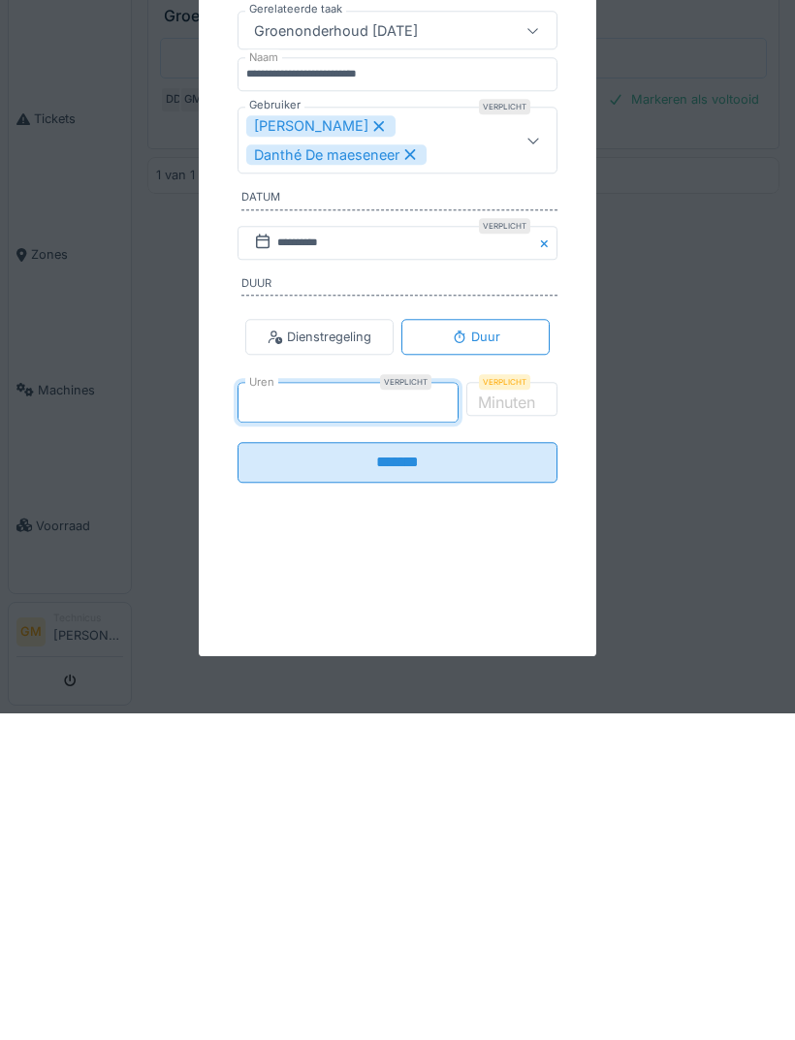
type input "*"
click at [496, 709] on input "*" at bounding box center [499, 729] width 118 height 41
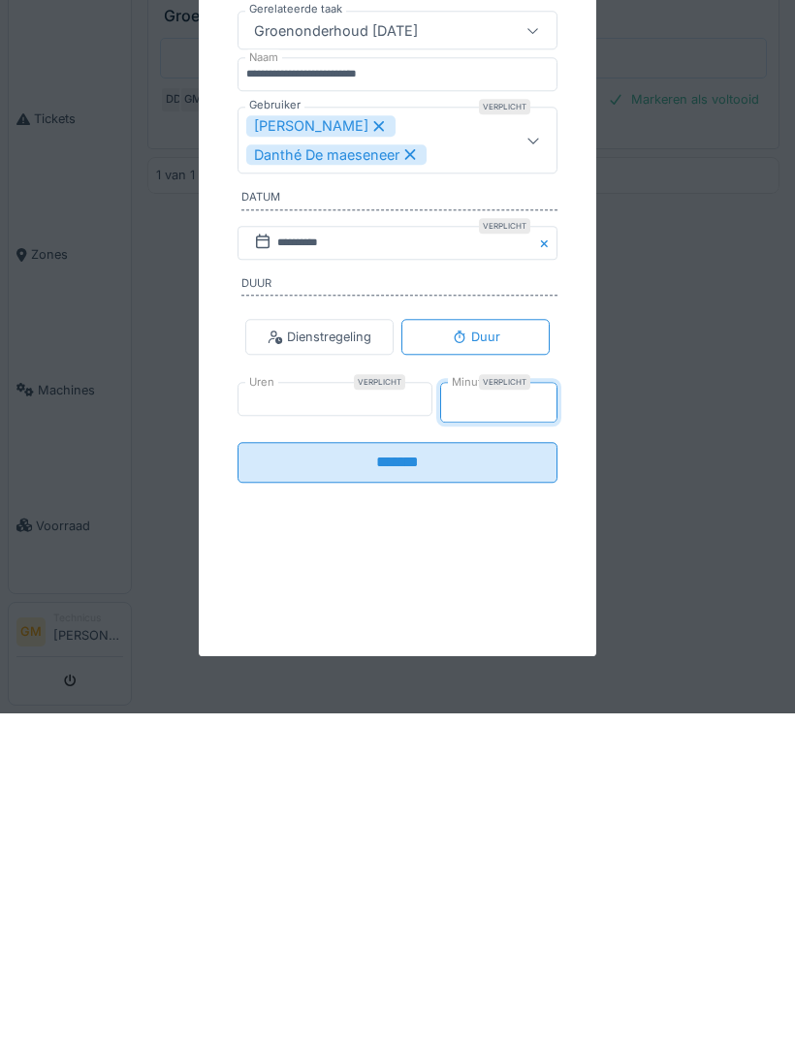
type input "**"
click at [482, 762] on input "*******" at bounding box center [397, 782] width 320 height 41
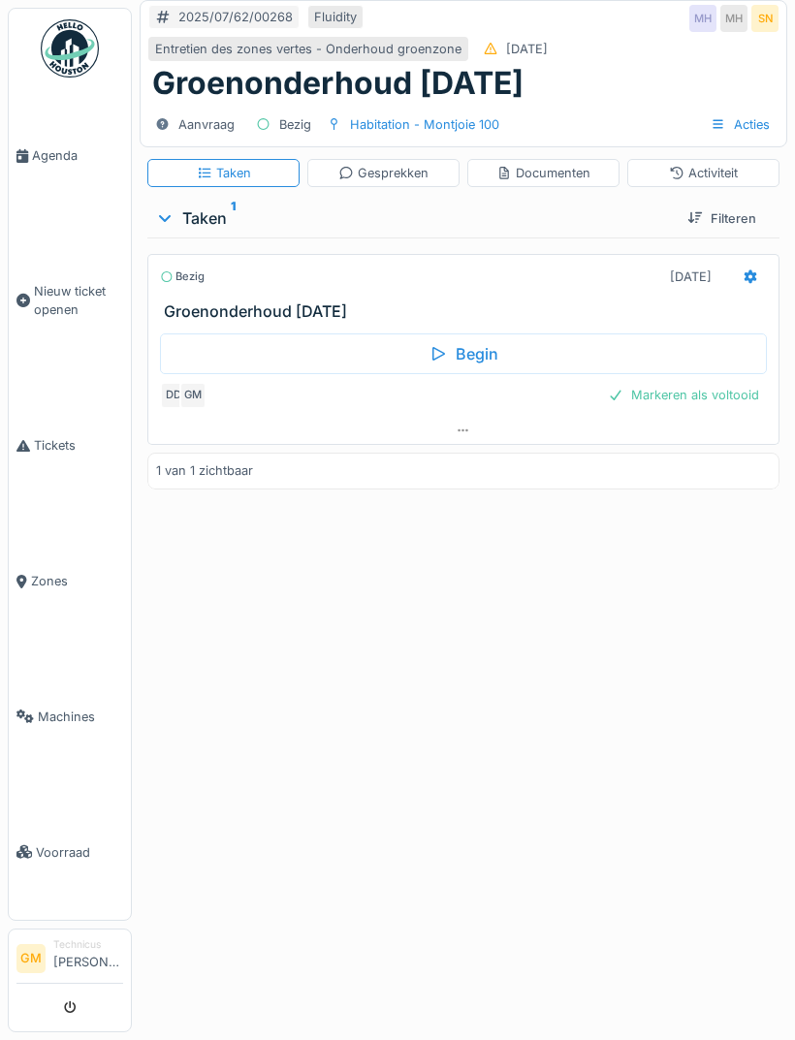
click at [733, 169] on div "Activiteit" at bounding box center [703, 173] width 69 height 18
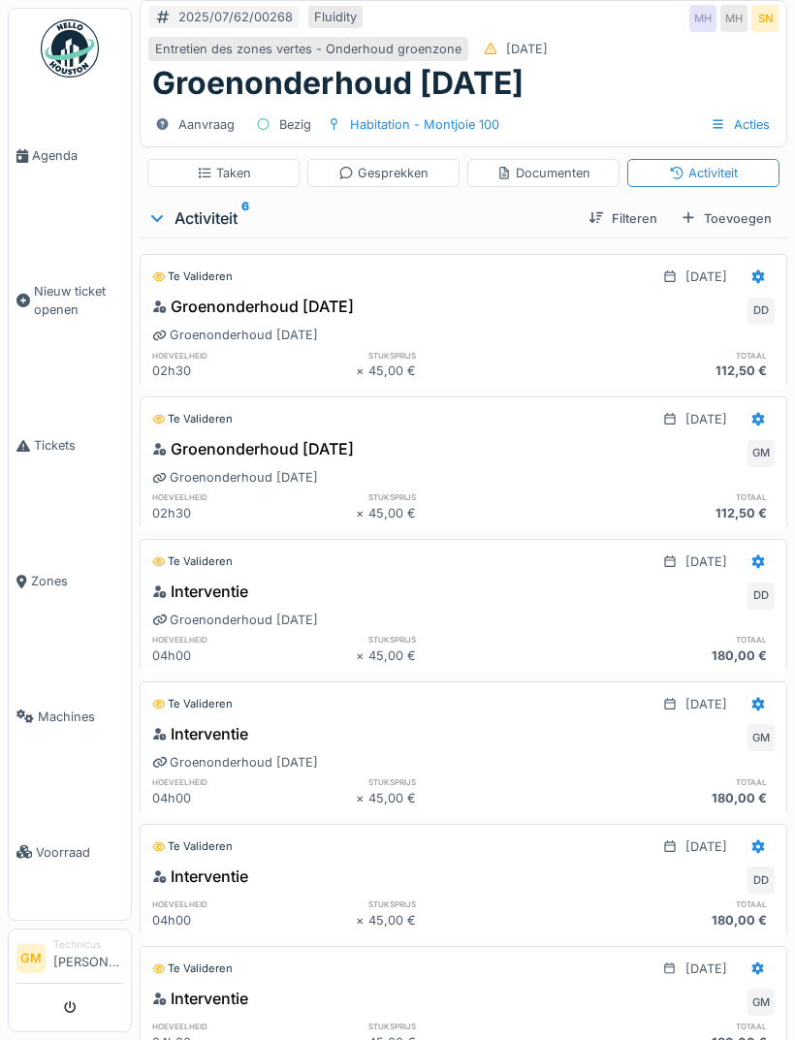
click at [259, 172] on div "Taken" at bounding box center [223, 173] width 152 height 28
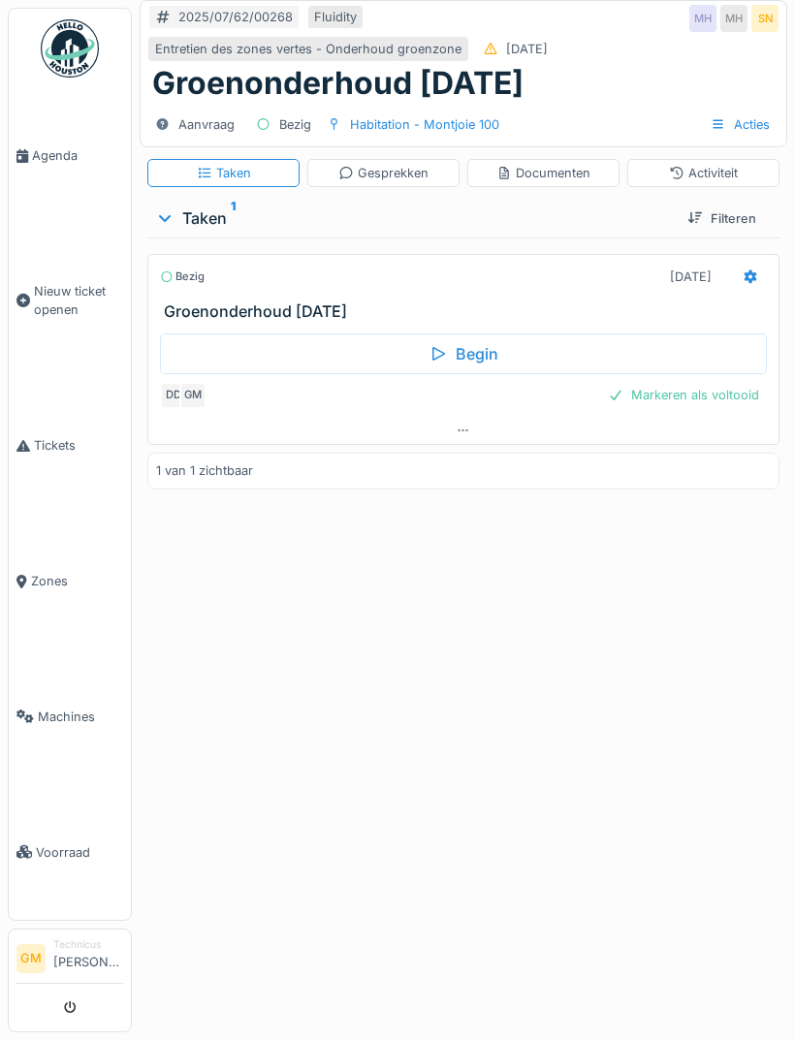
click at [757, 272] on icon at bounding box center [750, 276] width 16 height 13
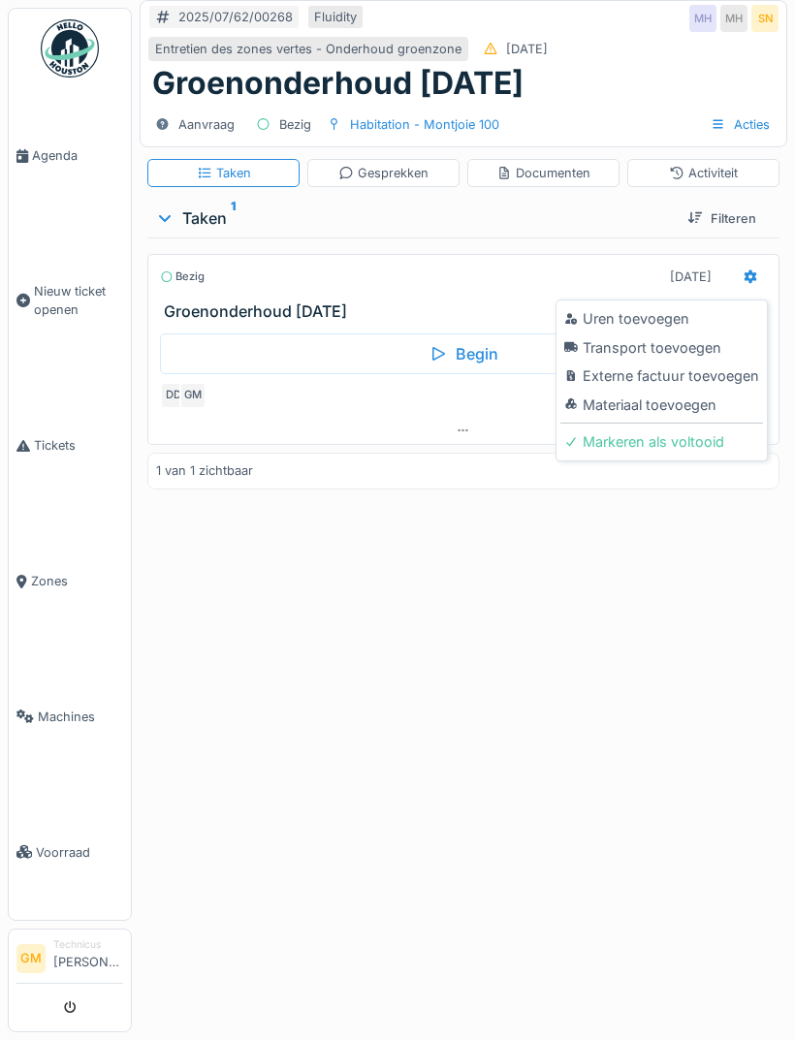
click at [701, 401] on div "Materiaal toevoegen" at bounding box center [661, 405] width 203 height 29
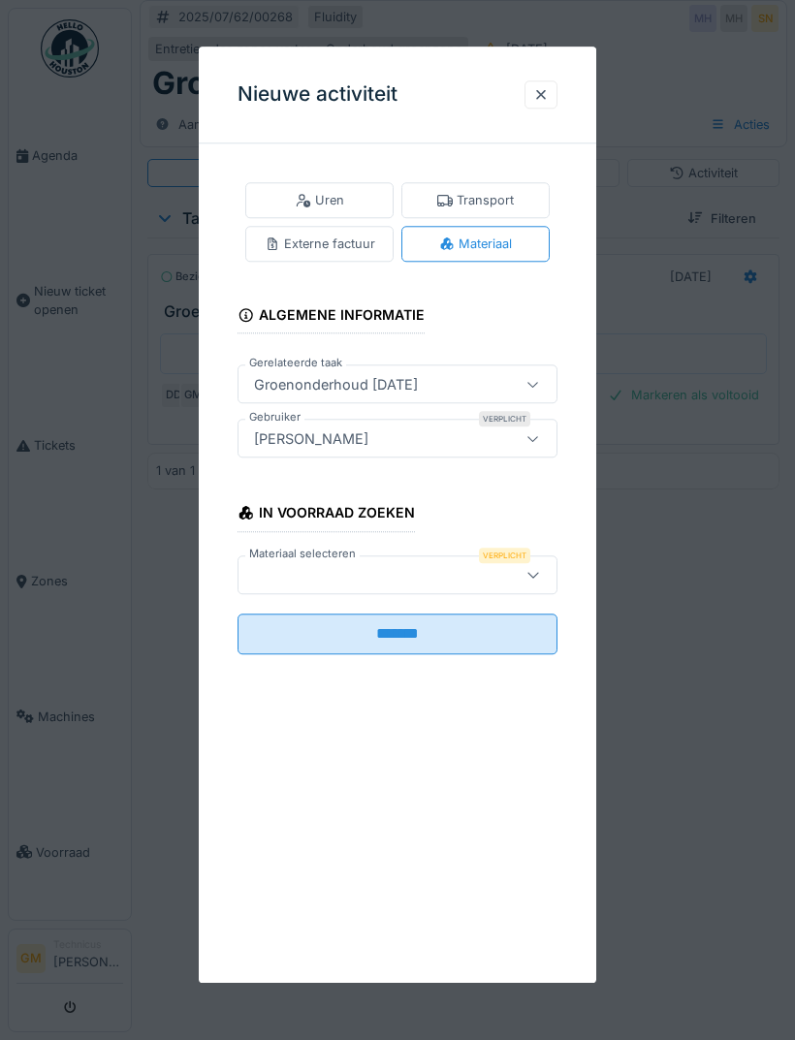
click at [392, 574] on div at bounding box center [374, 574] width 257 height 21
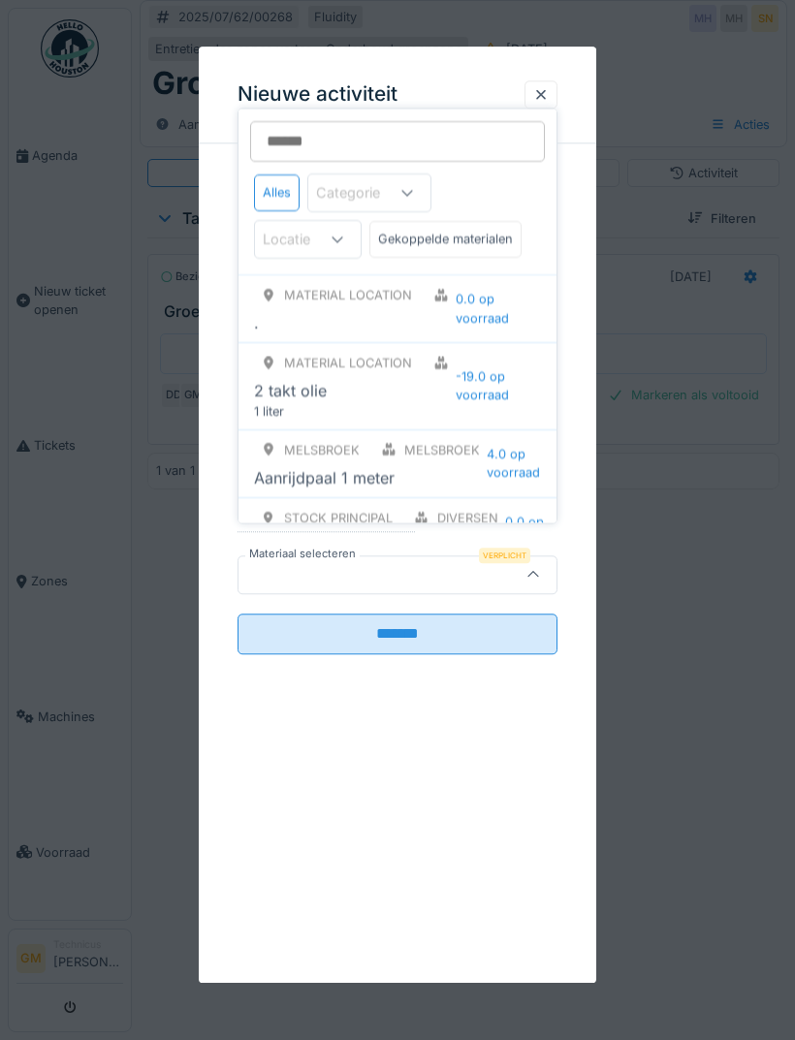
click at [329, 146] on input "Materiaal selecteren" at bounding box center [397, 141] width 295 height 41
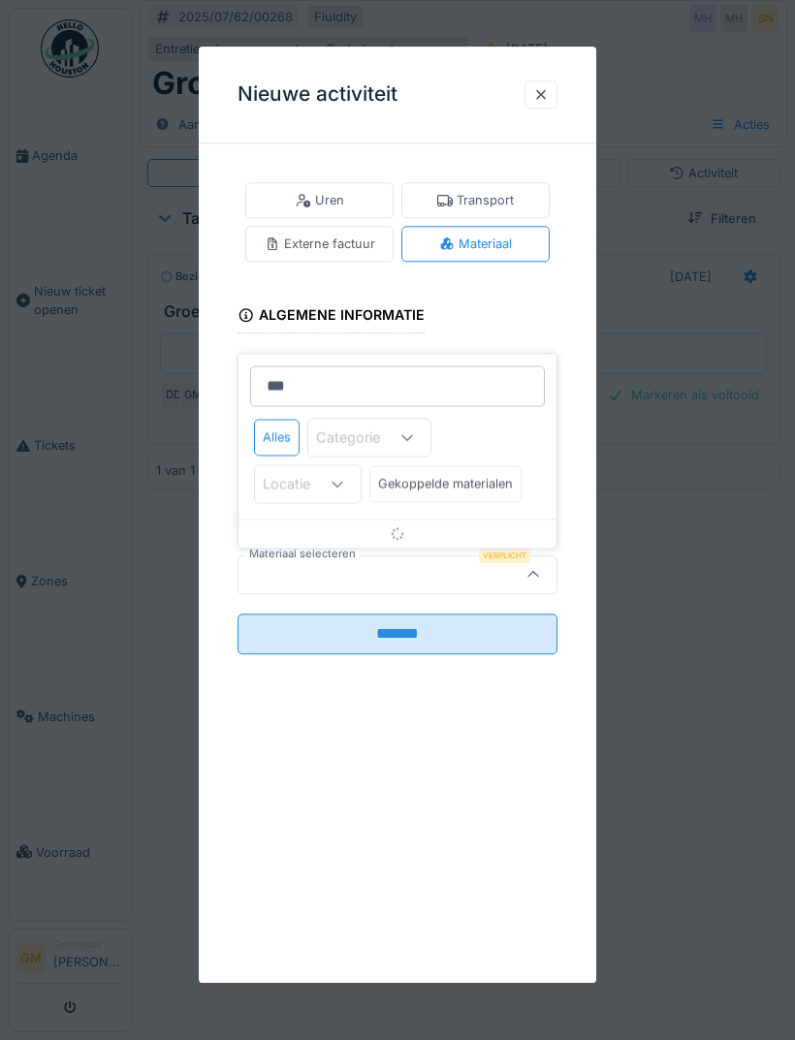
type input "****"
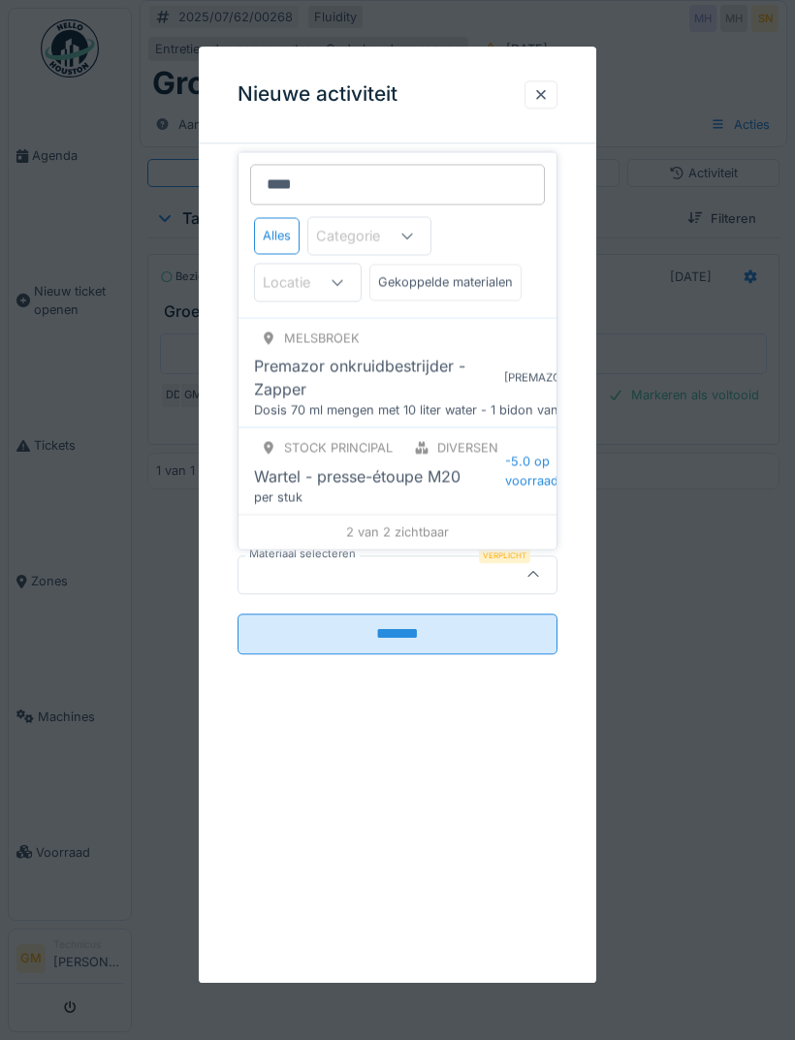
click at [457, 386] on div "Premazor onkruidbestrijder - Zapper" at bounding box center [375, 378] width 242 height 47
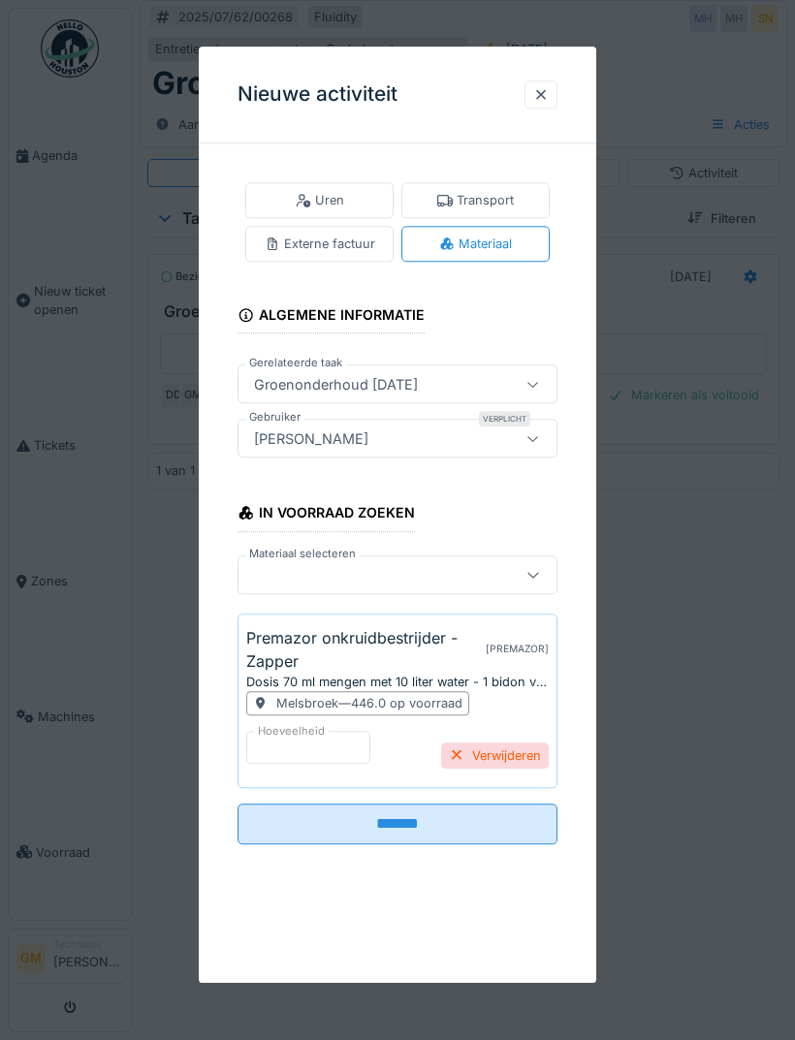
click at [441, 816] on input "*******" at bounding box center [397, 824] width 320 height 41
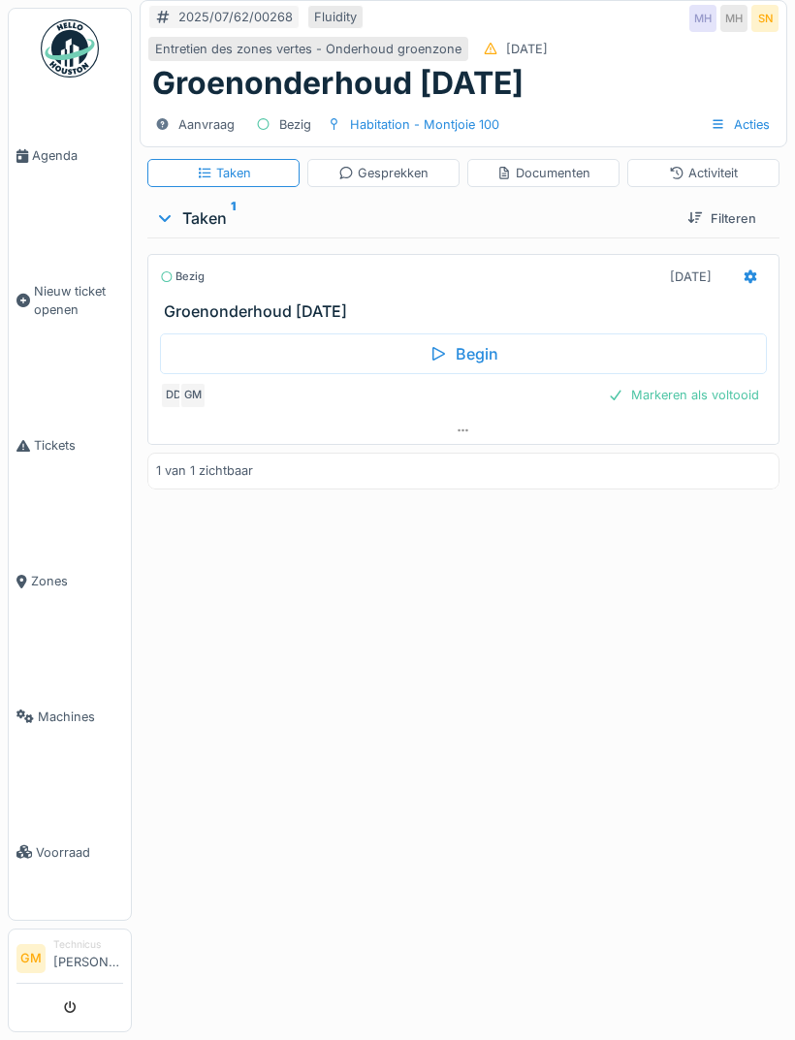
click at [722, 400] on div "Markeren als voltooid" at bounding box center [683, 395] width 167 height 26
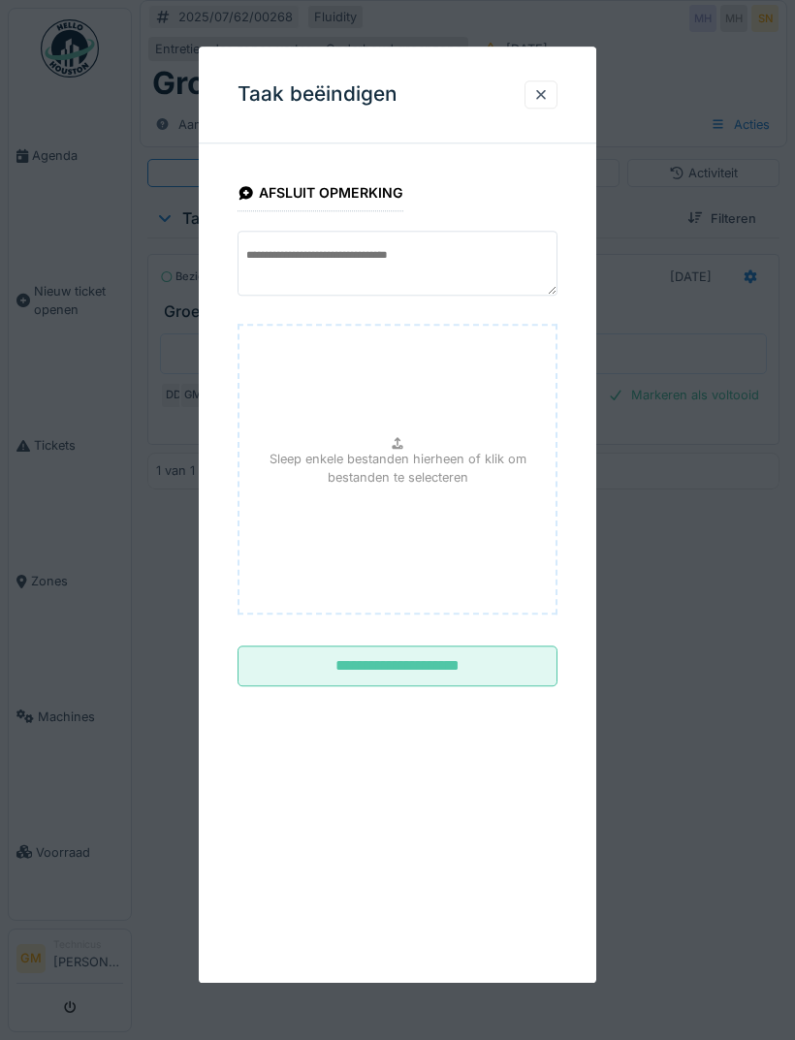
click at [533, 101] on div at bounding box center [541, 94] width 16 height 18
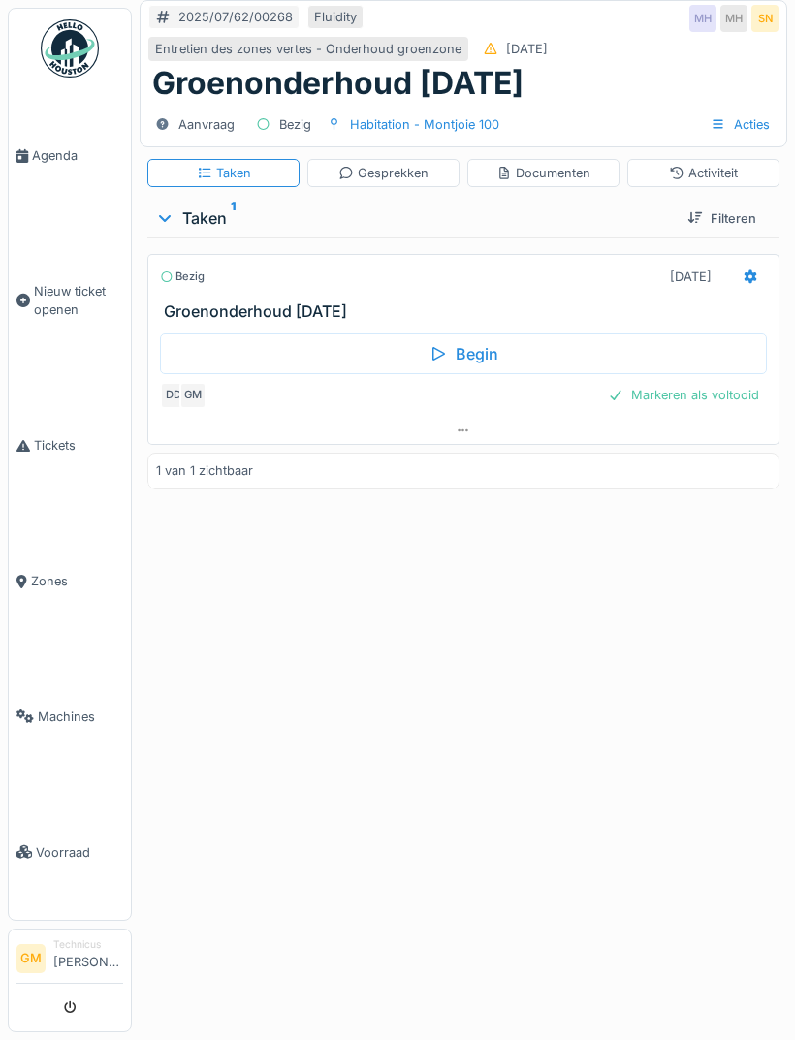
click at [726, 171] on div "Activiteit" at bounding box center [703, 173] width 69 height 18
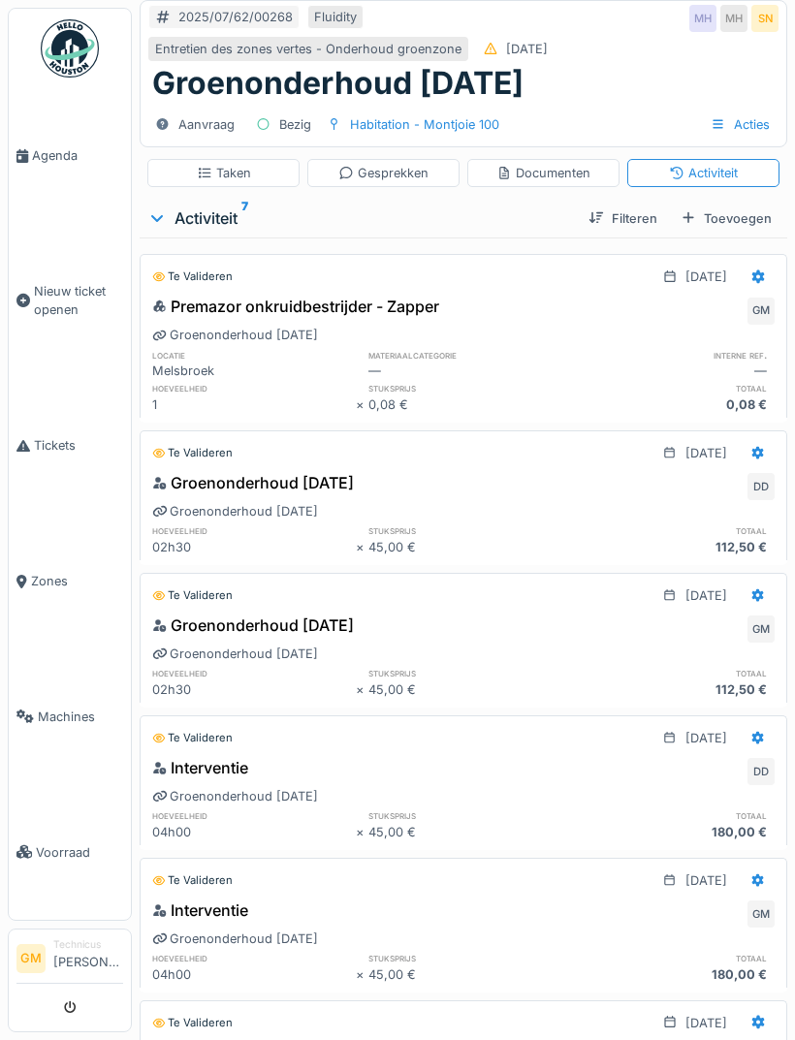
click at [81, 157] on span "Agenda" at bounding box center [77, 155] width 91 height 18
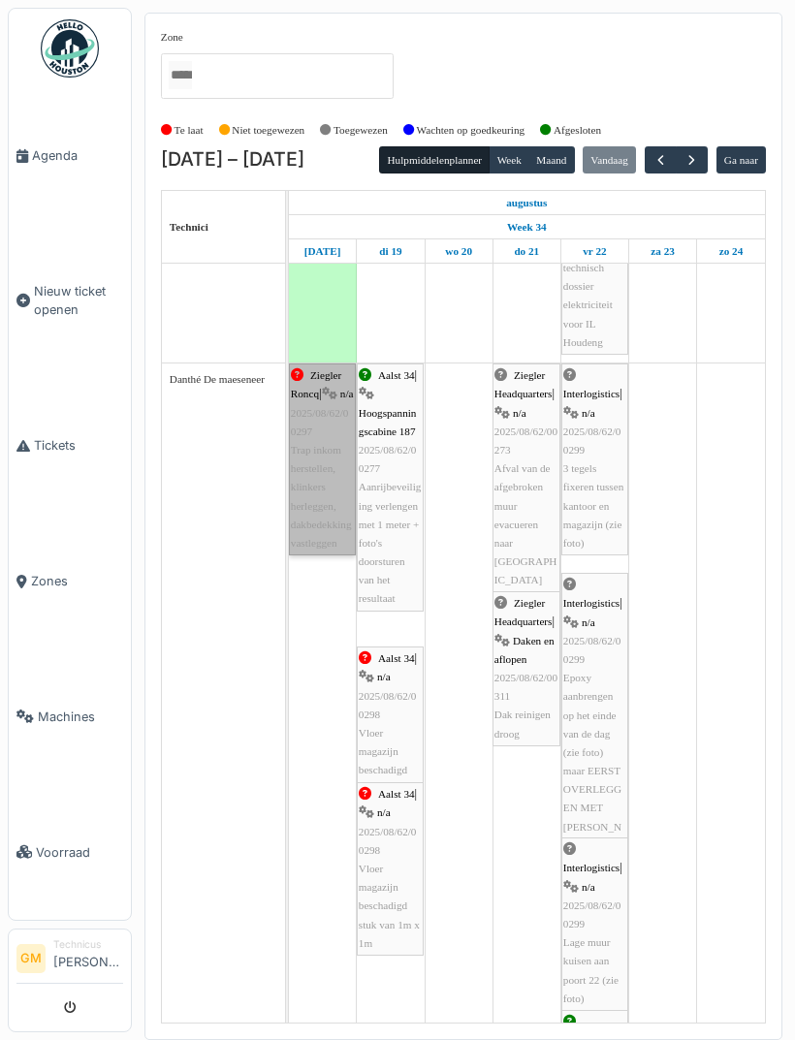
click at [341, 491] on link "Ziegler Roncq | n/a 2025/08/62/00297 Trap inkom herstellen, klinkers herleggen,…" at bounding box center [322, 459] width 67 height 192
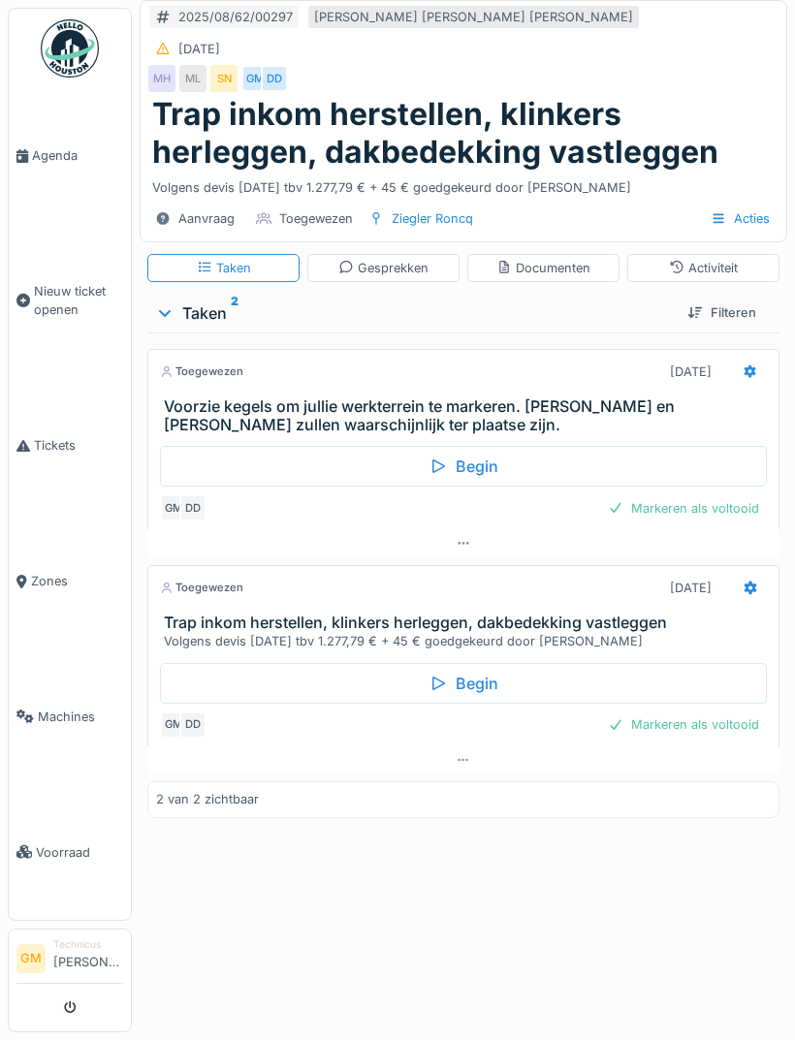
click at [698, 259] on div "Activiteit" at bounding box center [703, 268] width 69 height 18
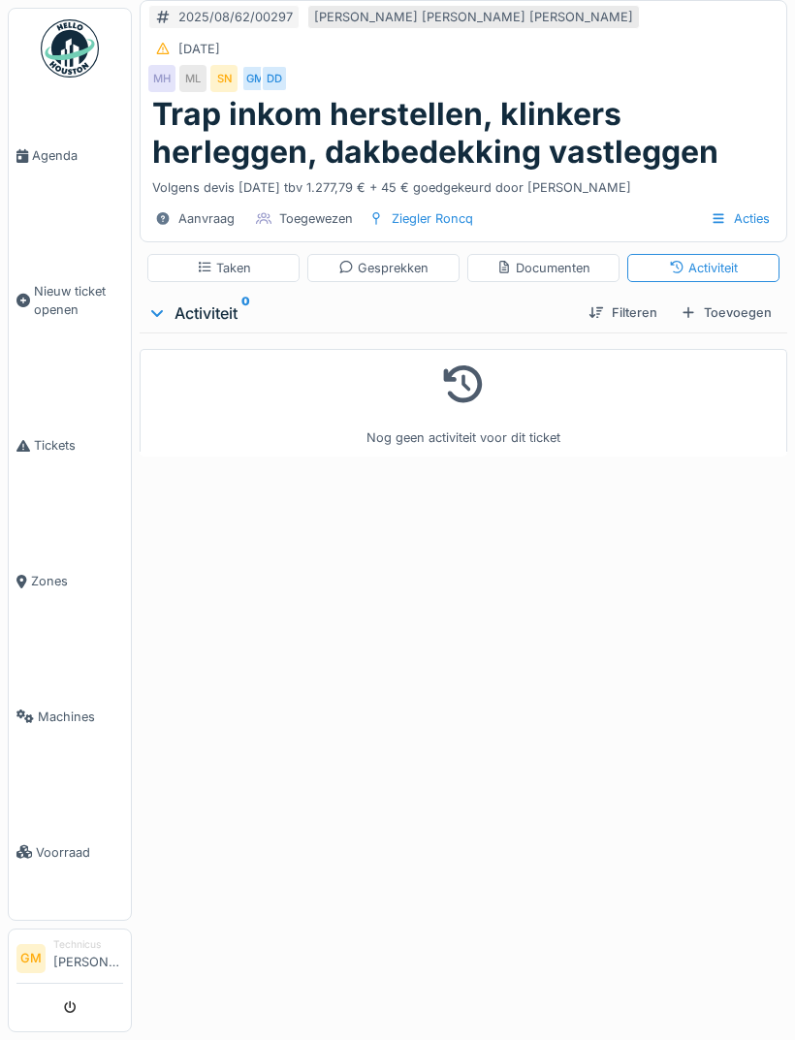
click at [726, 299] on div "Toevoegen" at bounding box center [726, 312] width 107 height 26
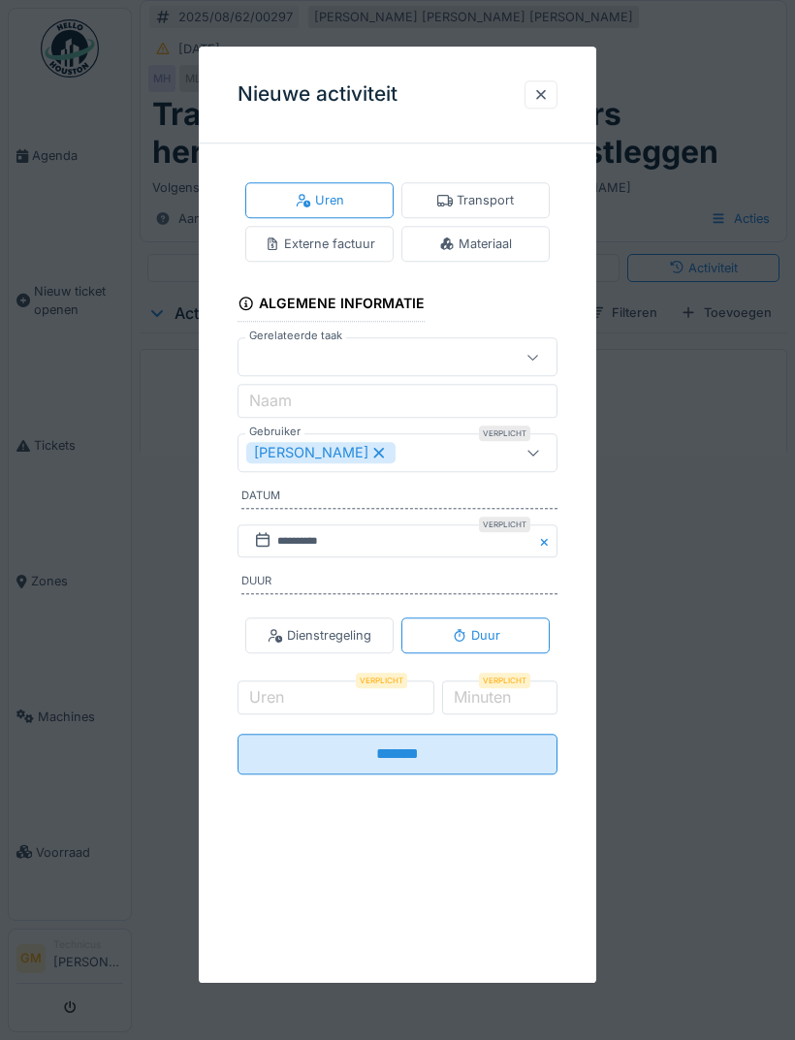
click at [403, 678] on div "Verplicht" at bounding box center [381, 682] width 51 height 16
click at [421, 453] on div "[PERSON_NAME]" at bounding box center [374, 452] width 257 height 21
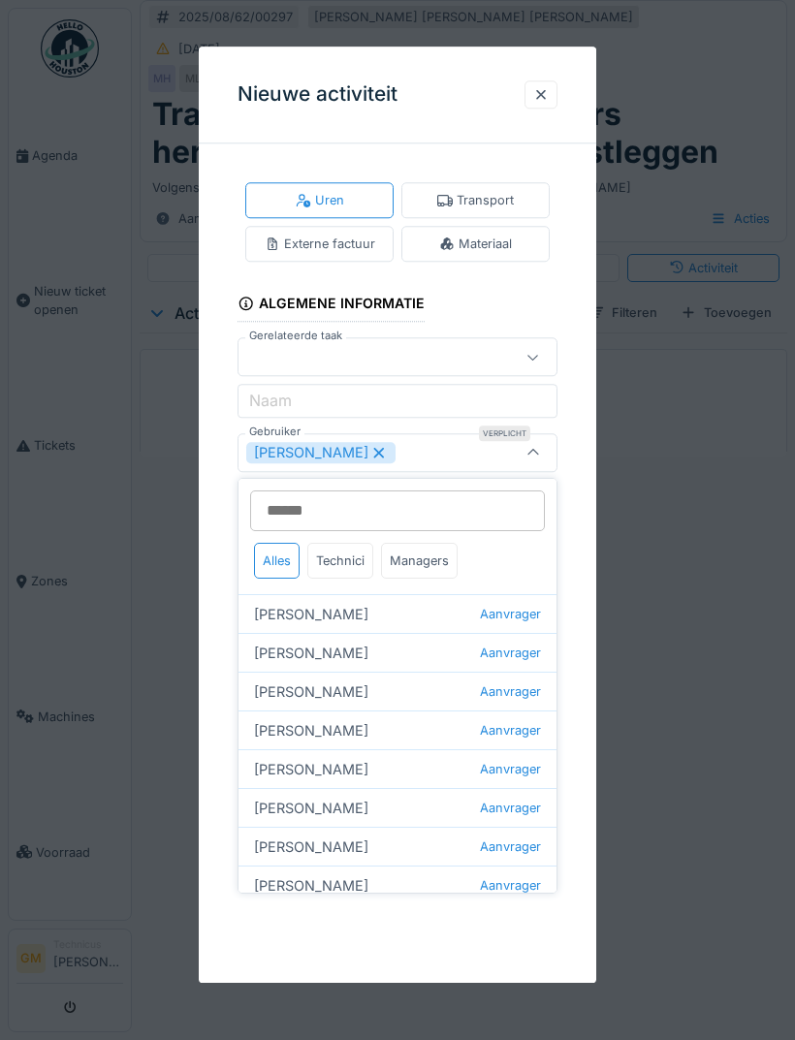
click at [439, 449] on div "[PERSON_NAME]" at bounding box center [374, 452] width 257 height 21
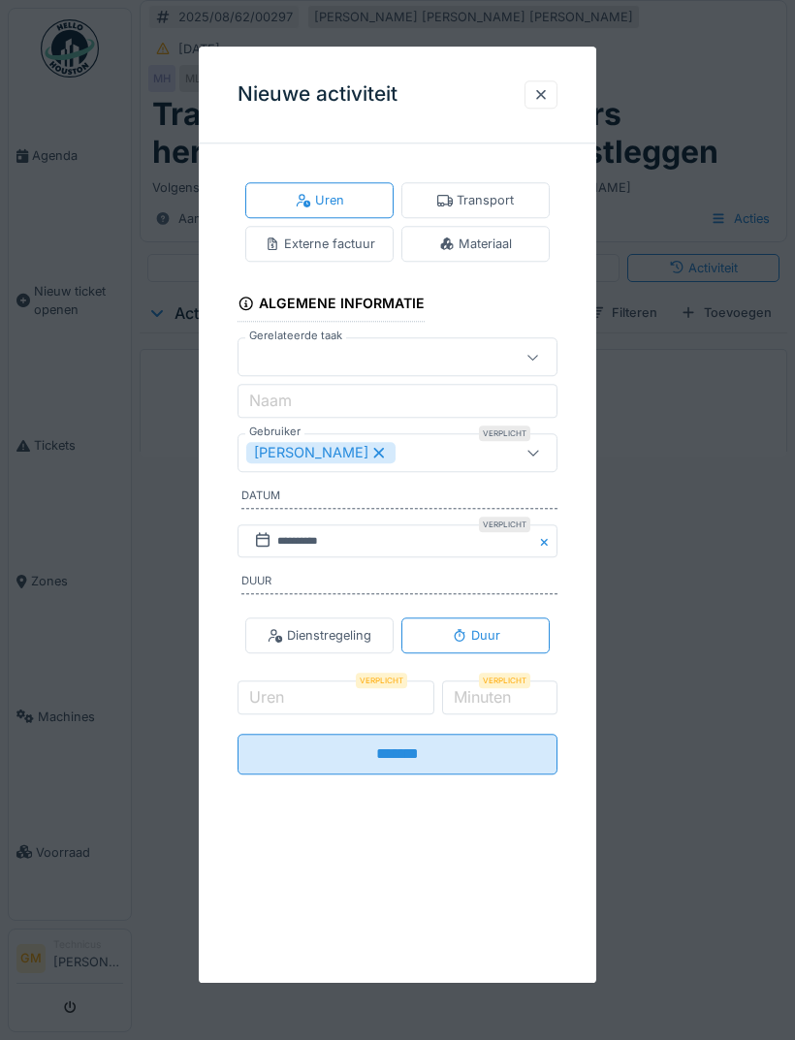
click at [433, 458] on div "[PERSON_NAME]" at bounding box center [374, 452] width 257 height 21
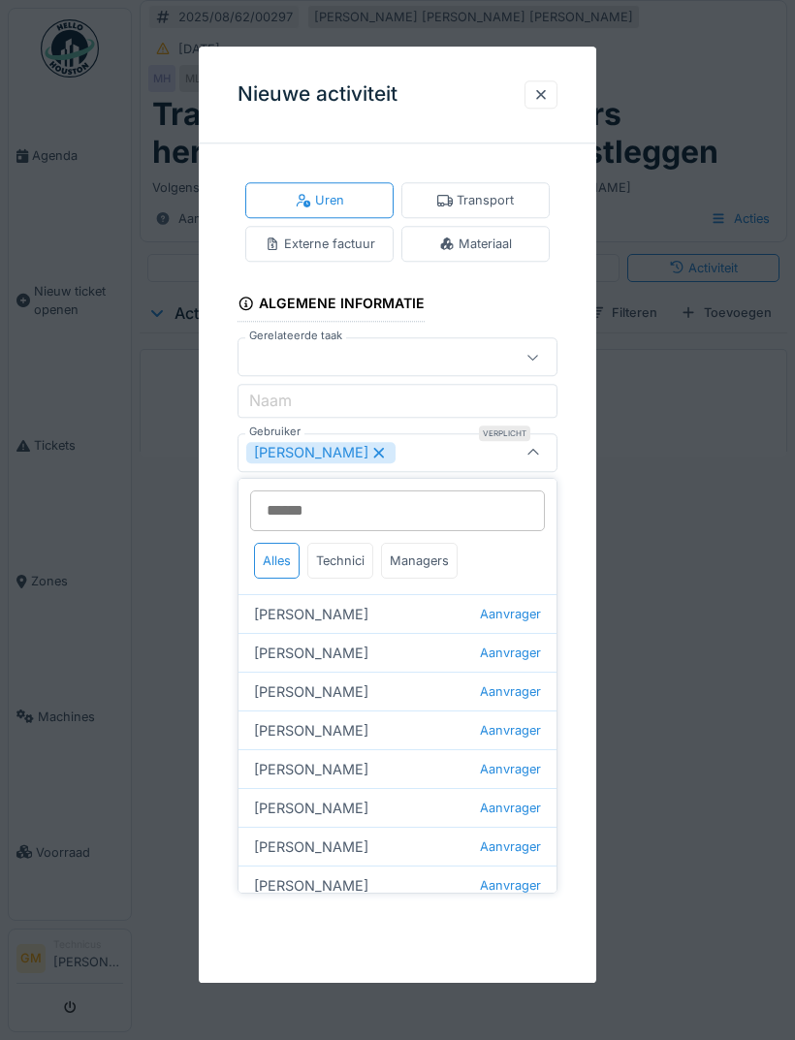
click at [355, 550] on div "Technici" at bounding box center [340, 561] width 66 height 36
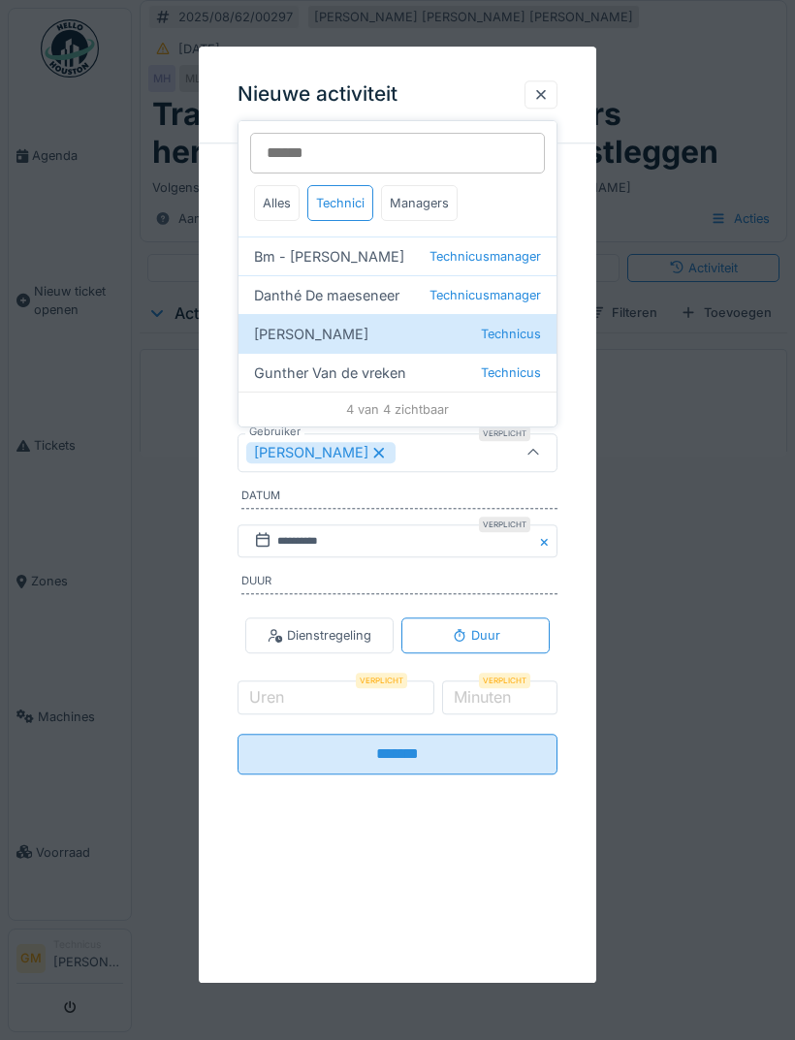
click at [423, 286] on div "Danthé De maeseneer Technicusmanager" at bounding box center [397, 294] width 318 height 39
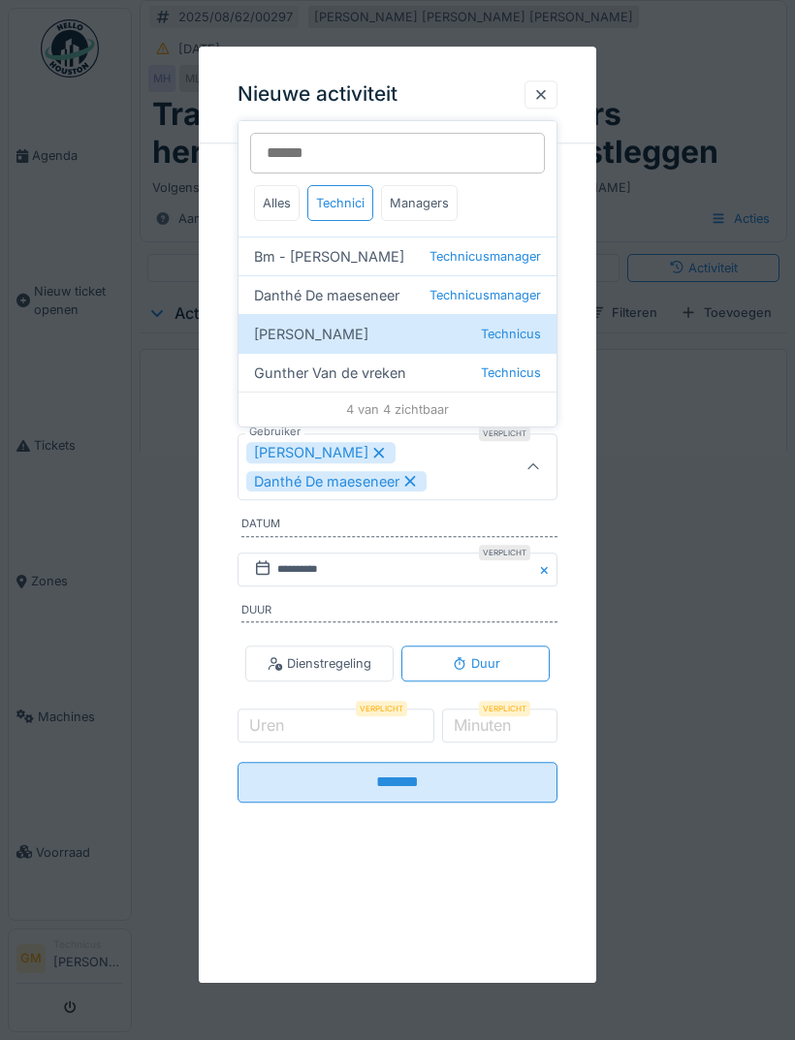
type input "*********"
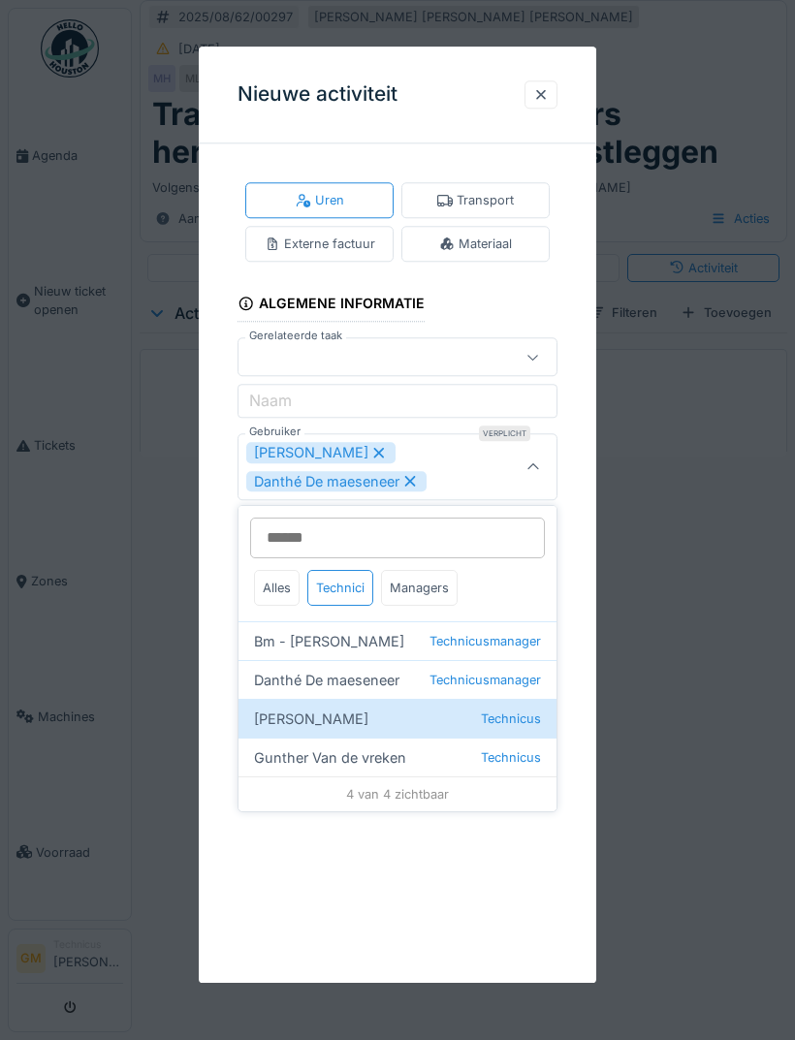
click at [536, 462] on icon at bounding box center [533, 467] width 16 height 13
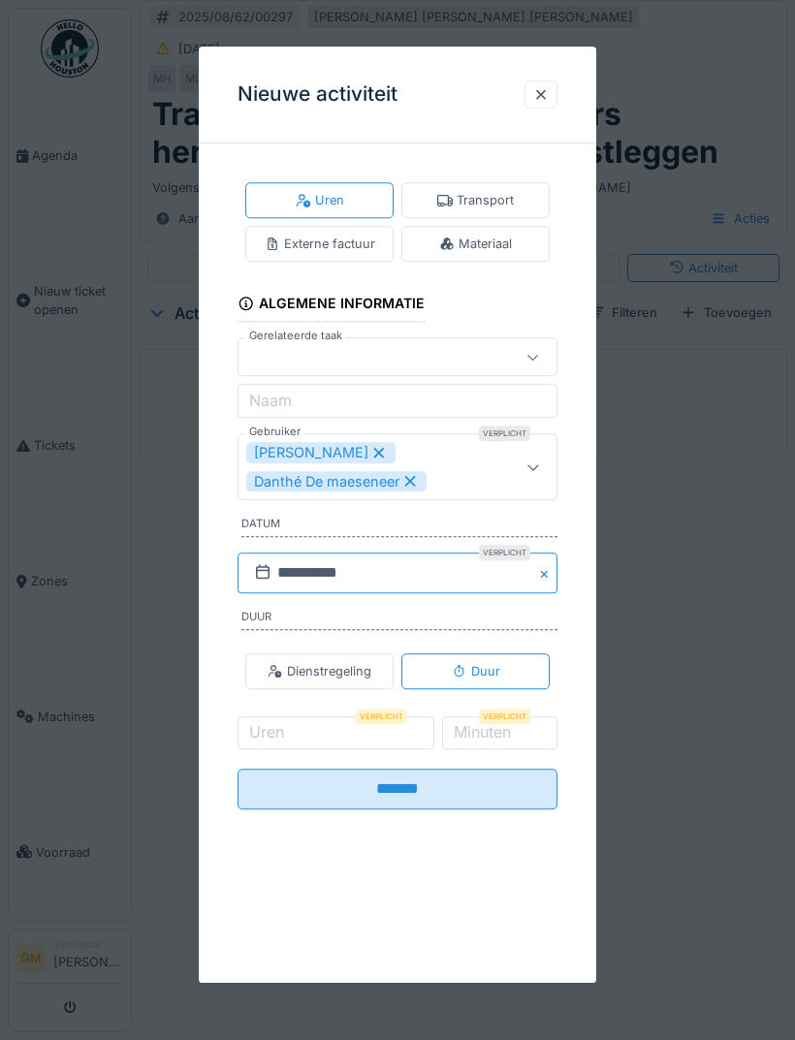
click at [479, 569] on input "**********" at bounding box center [397, 572] width 320 height 41
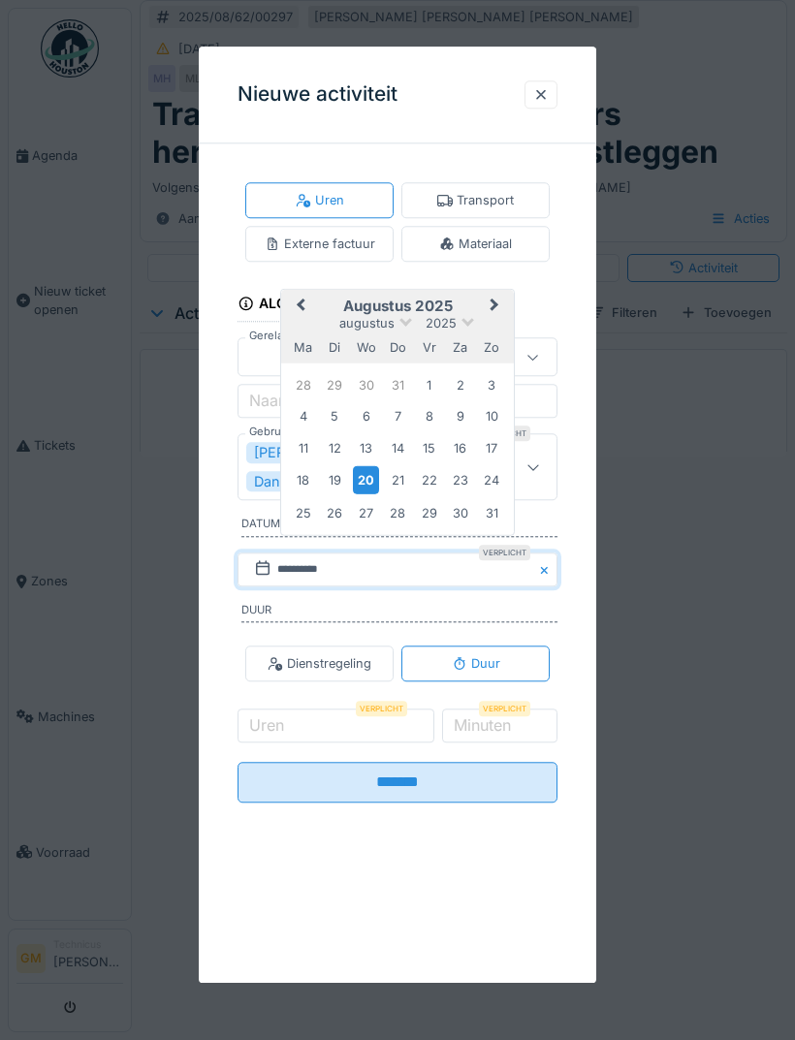
click at [315, 478] on div "18" at bounding box center [303, 479] width 26 height 26
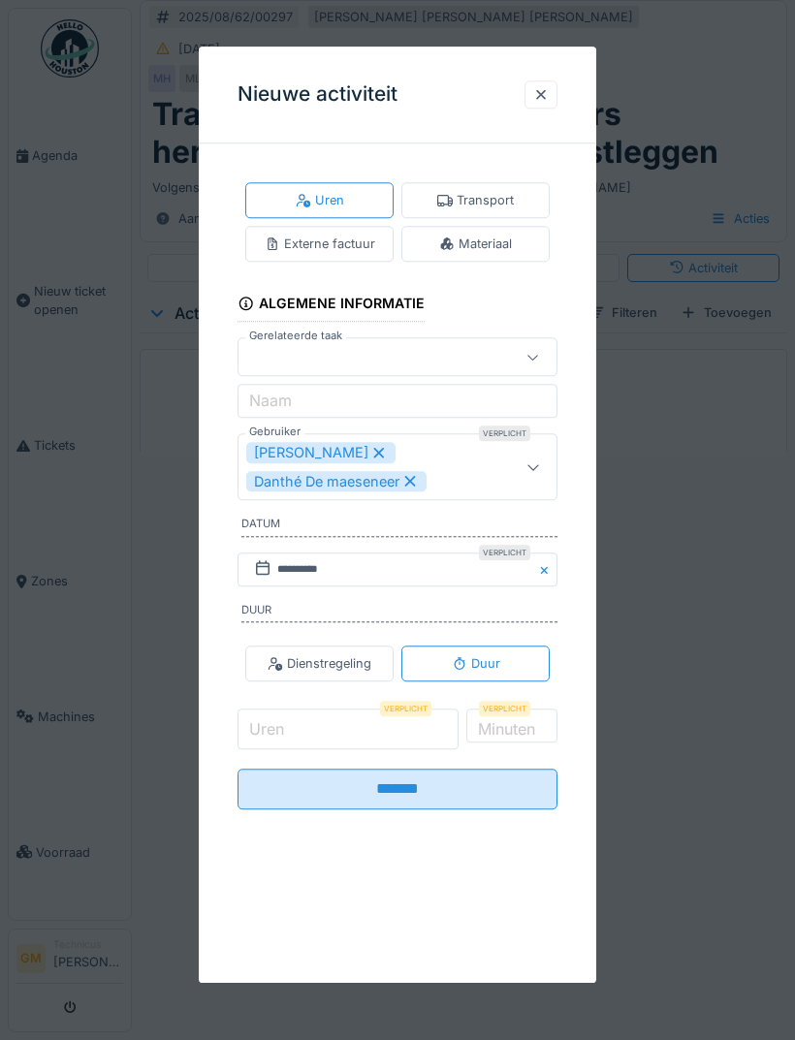
click at [373, 733] on input "Uren" at bounding box center [347, 729] width 221 height 41
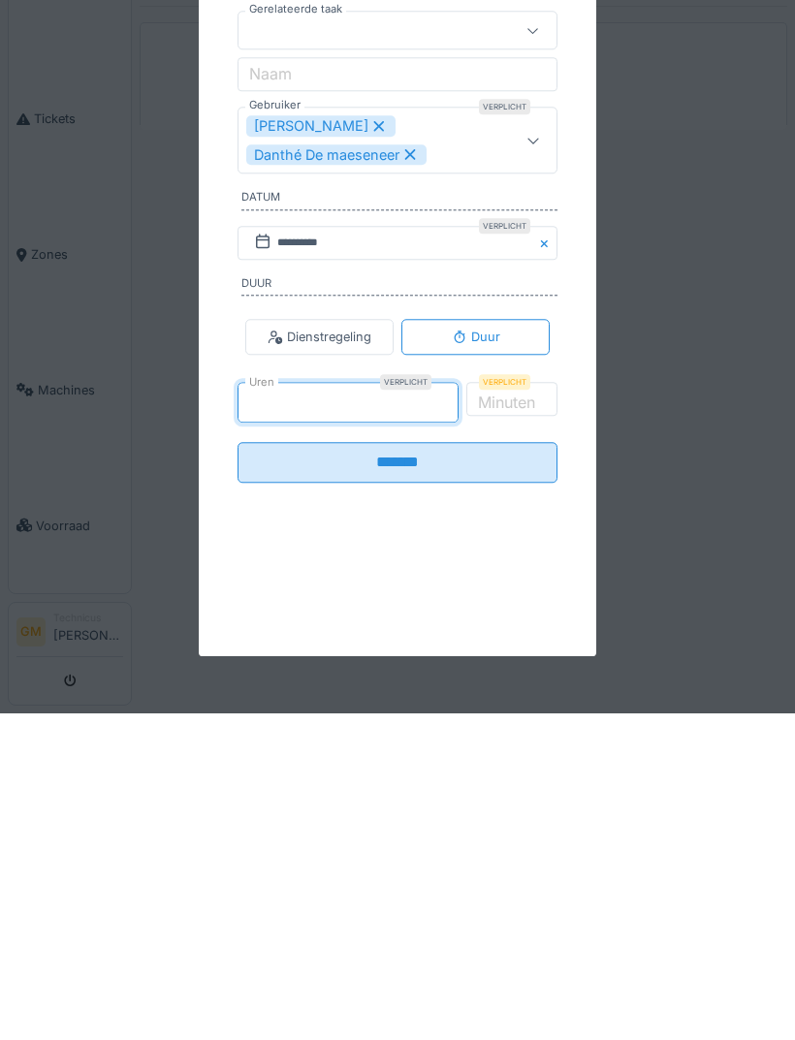
type input "*"
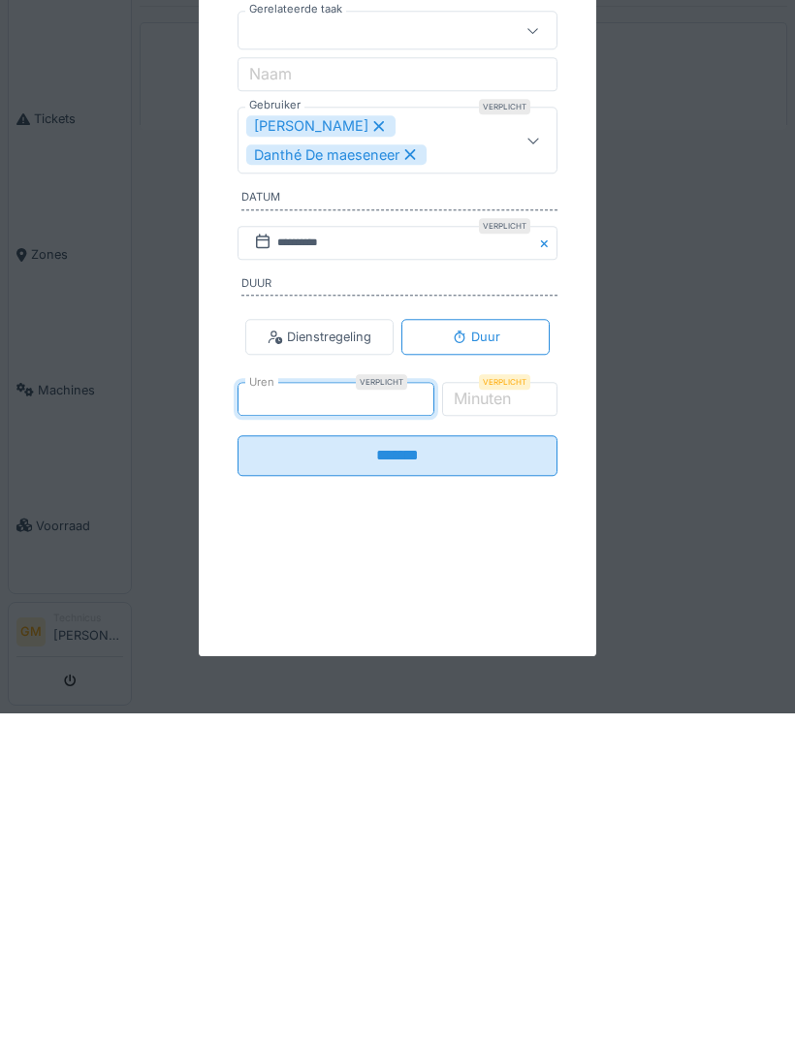
click at [468, 762] on input "*******" at bounding box center [397, 782] width 320 height 41
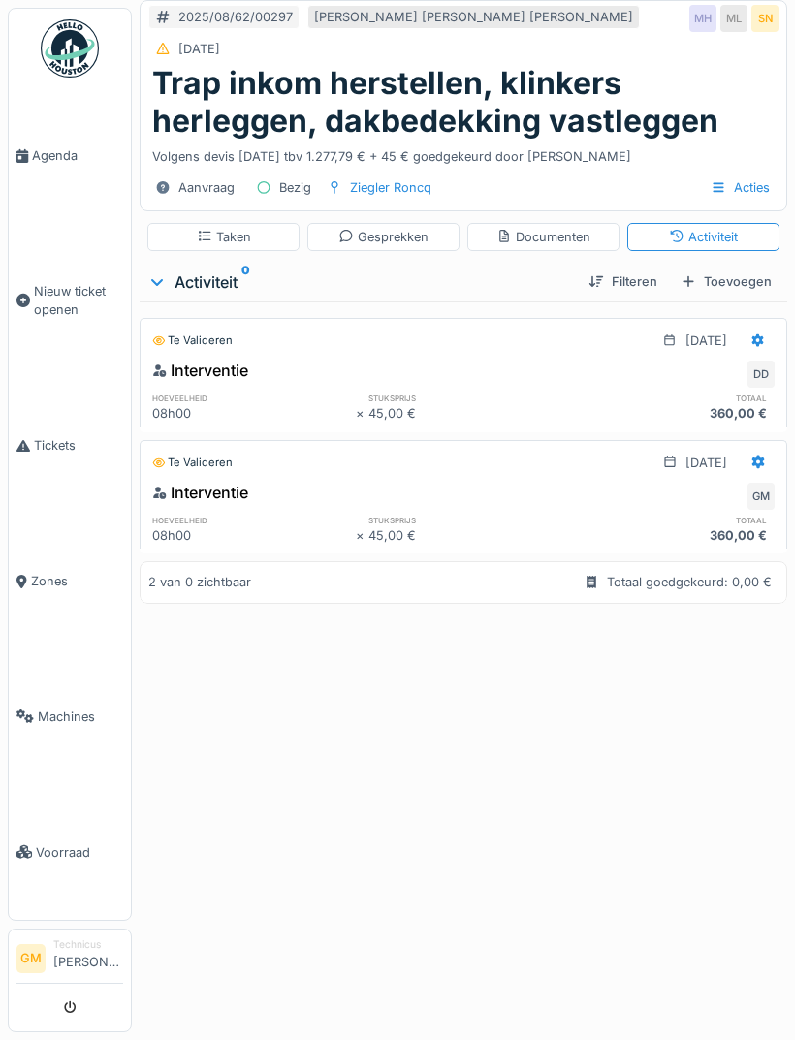
click at [264, 223] on div "Taken" at bounding box center [223, 237] width 152 height 28
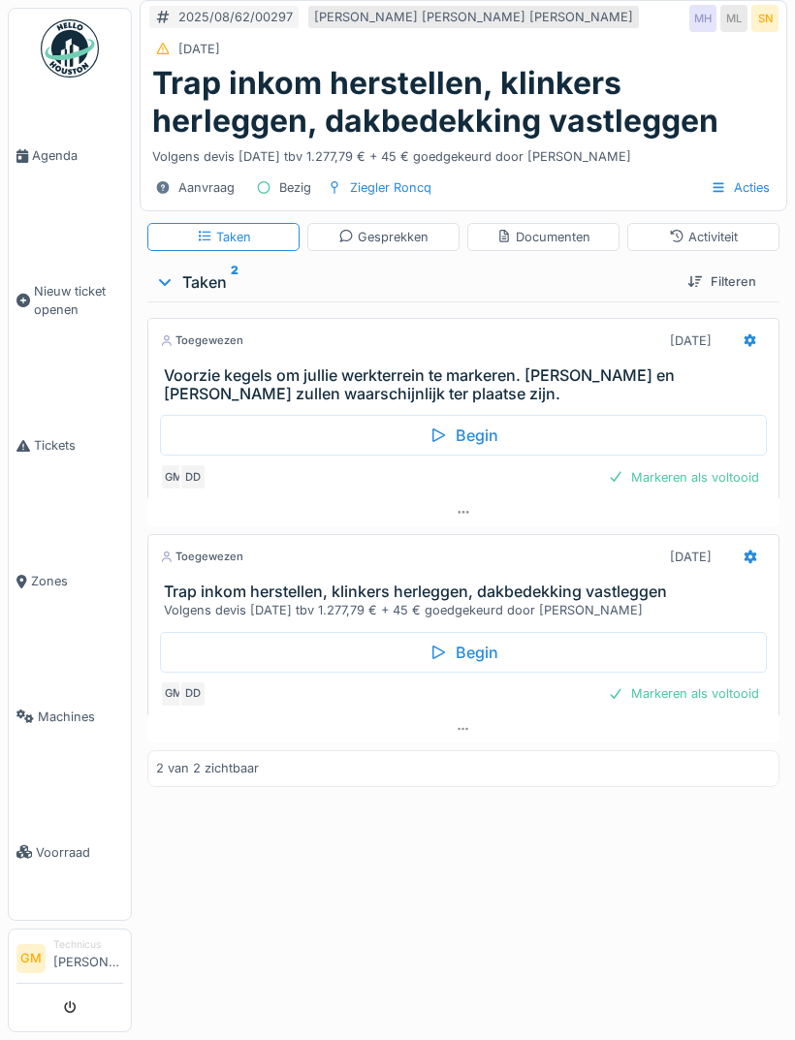
click at [733, 228] on div "Activiteit" at bounding box center [703, 237] width 69 height 18
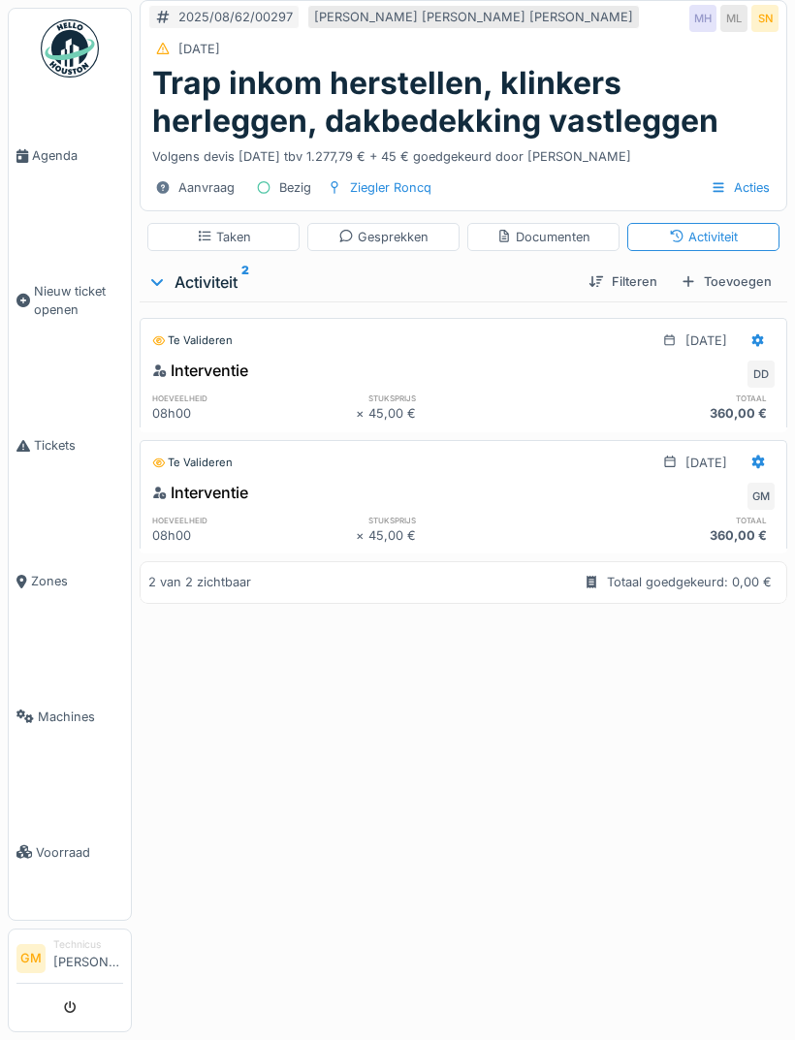
click at [743, 268] on div "Toevoegen" at bounding box center [726, 281] width 107 height 26
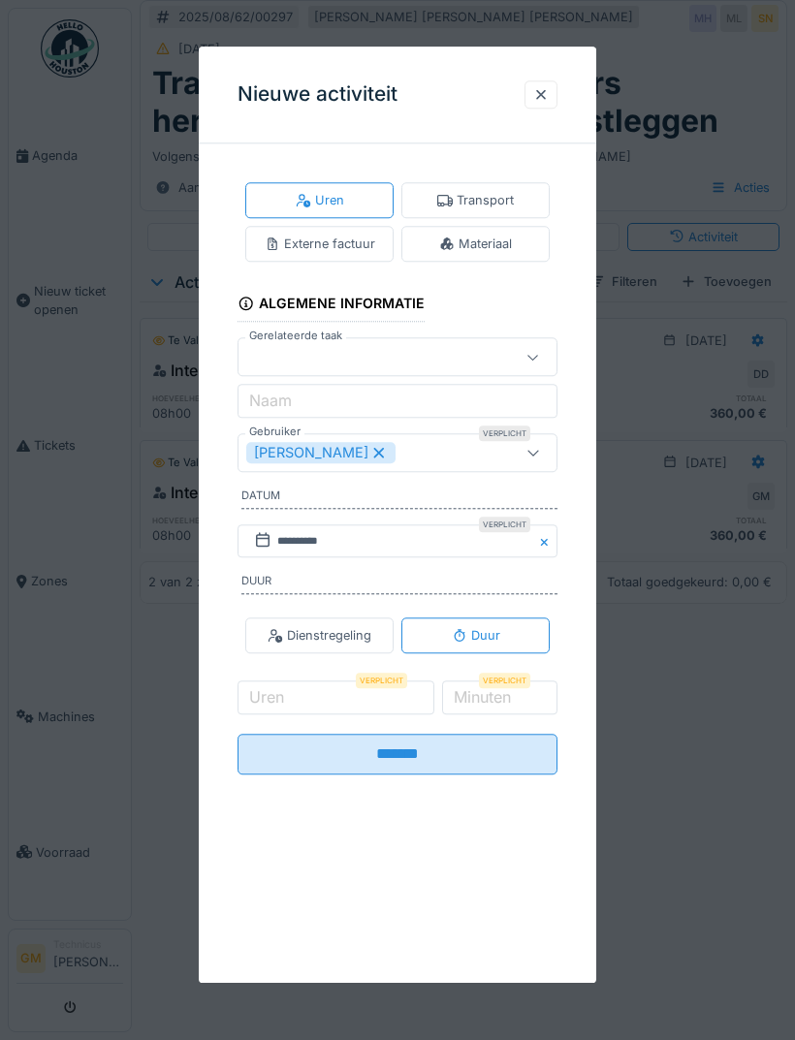
click at [518, 261] on div "Materiaal" at bounding box center [475, 244] width 148 height 36
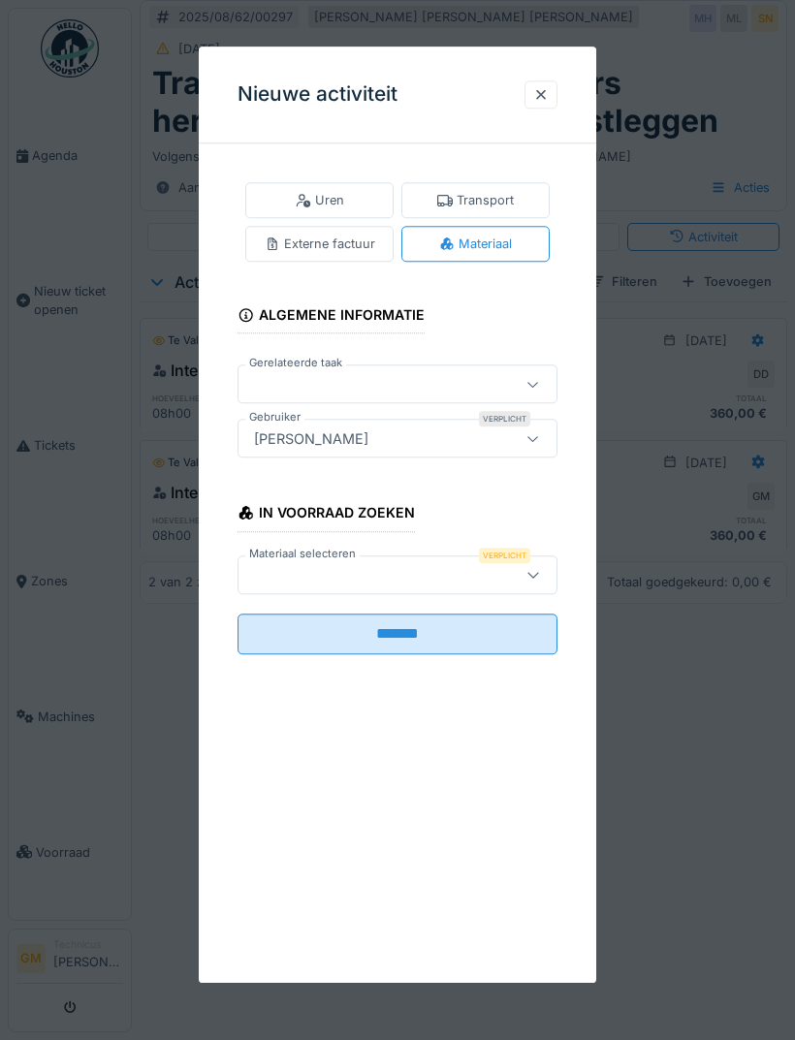
click at [423, 569] on div at bounding box center [374, 574] width 257 height 21
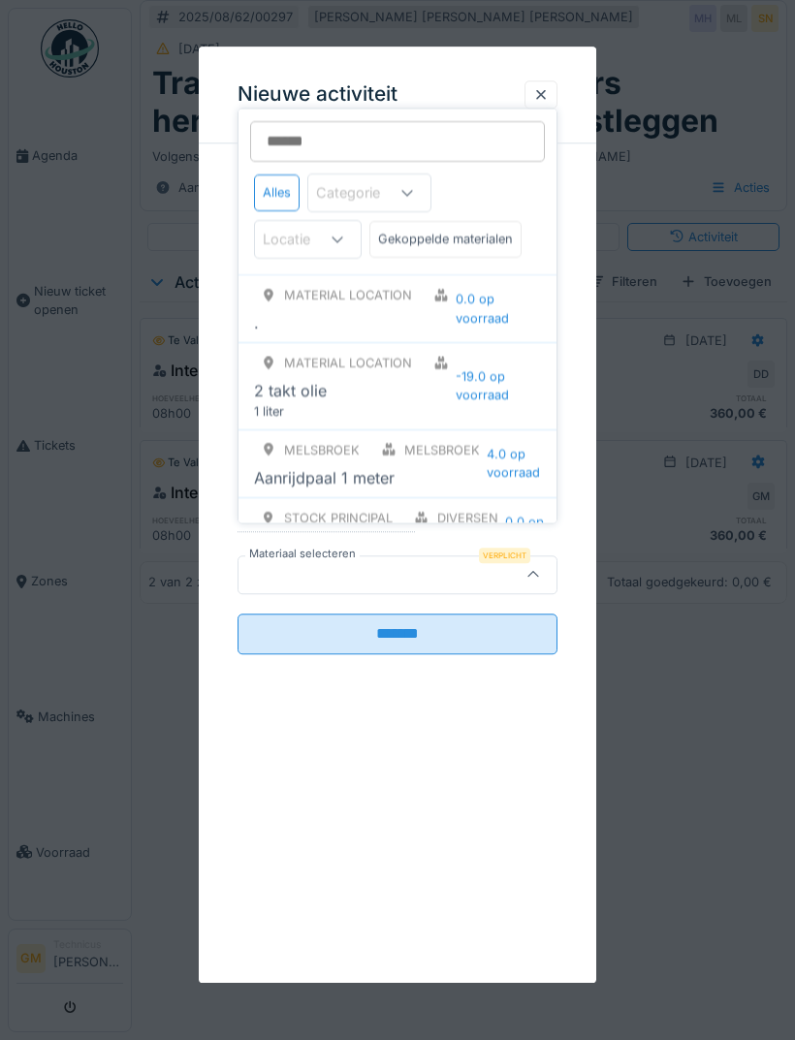
click at [389, 154] on input "Materiaal selecteren" at bounding box center [397, 141] width 295 height 41
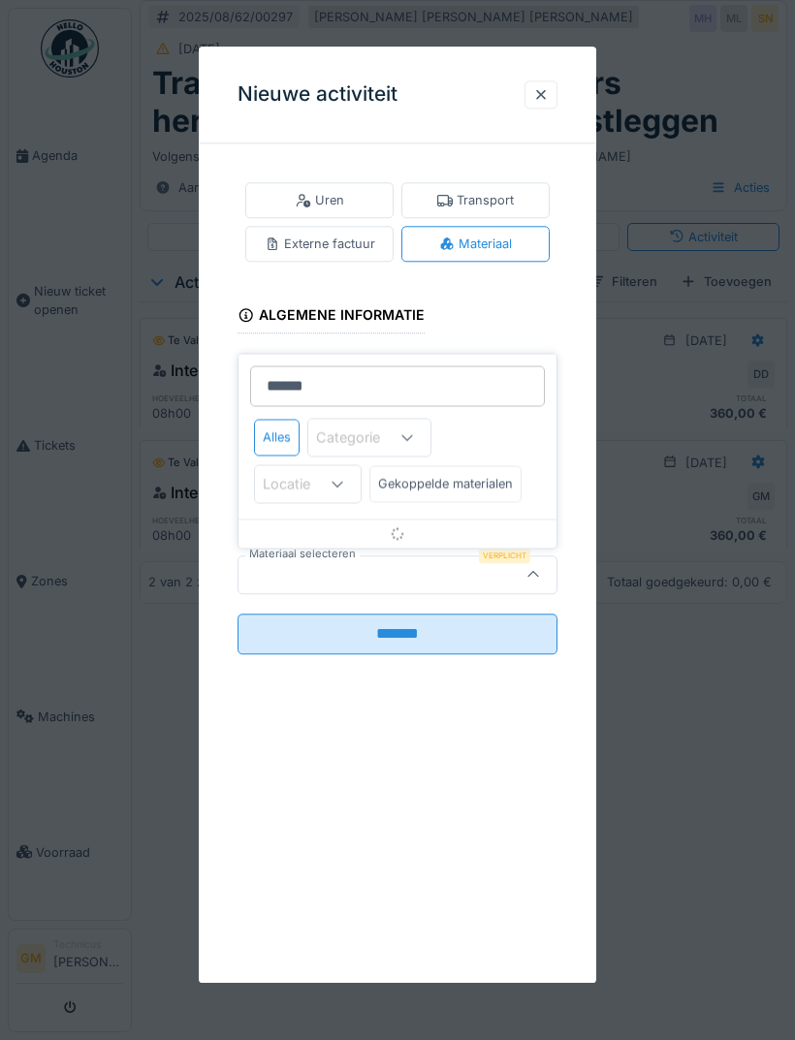
type input "*******"
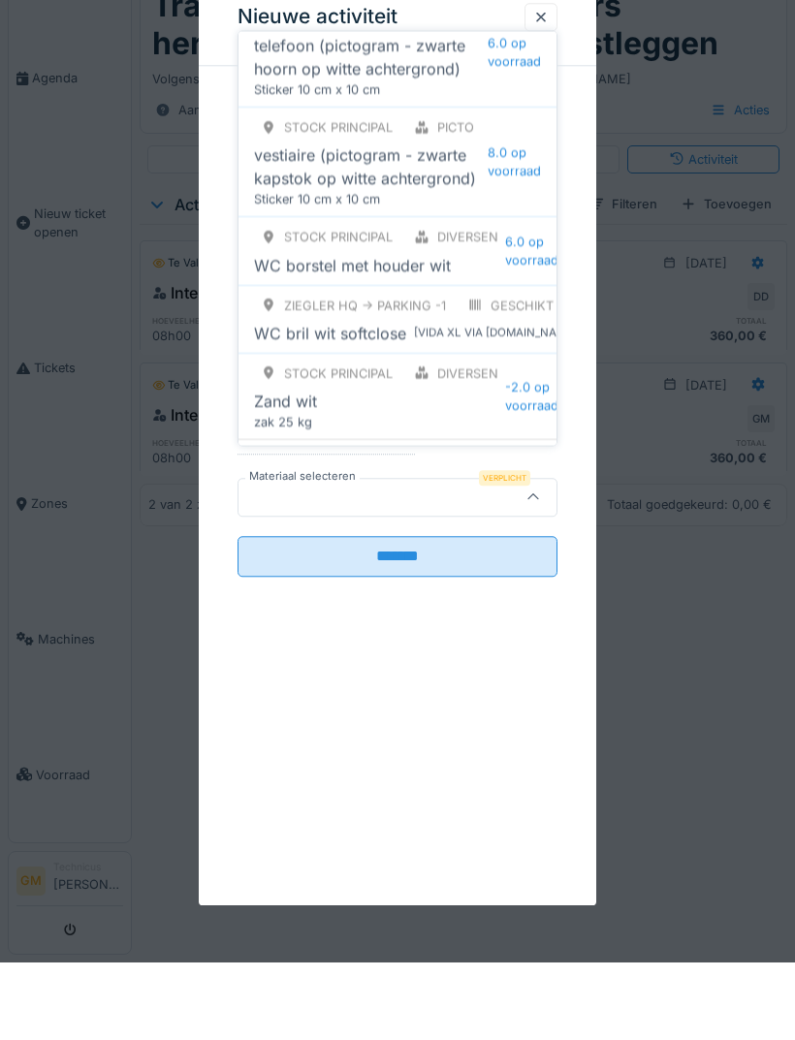
scroll to position [1092, 0]
click at [467, 468] on div "Zand wit" at bounding box center [379, 479] width 251 height 23
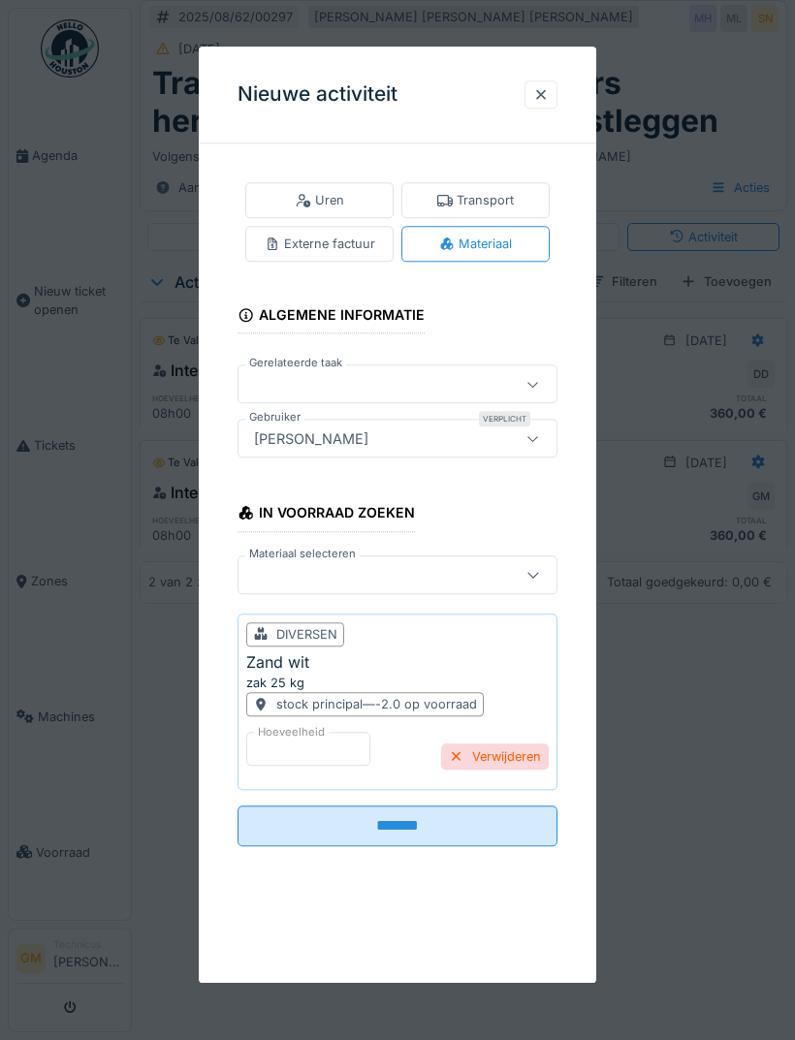
click at [452, 825] on input "*******" at bounding box center [397, 825] width 320 height 41
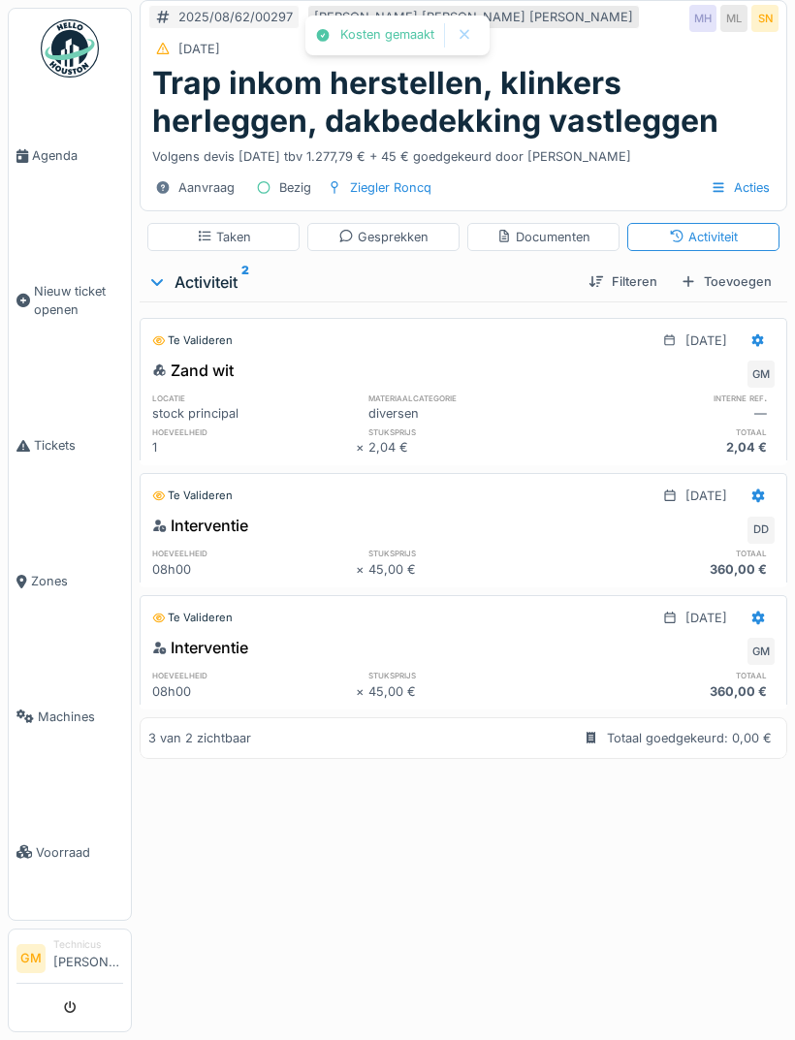
click at [737, 268] on div "Toevoegen" at bounding box center [726, 281] width 107 height 26
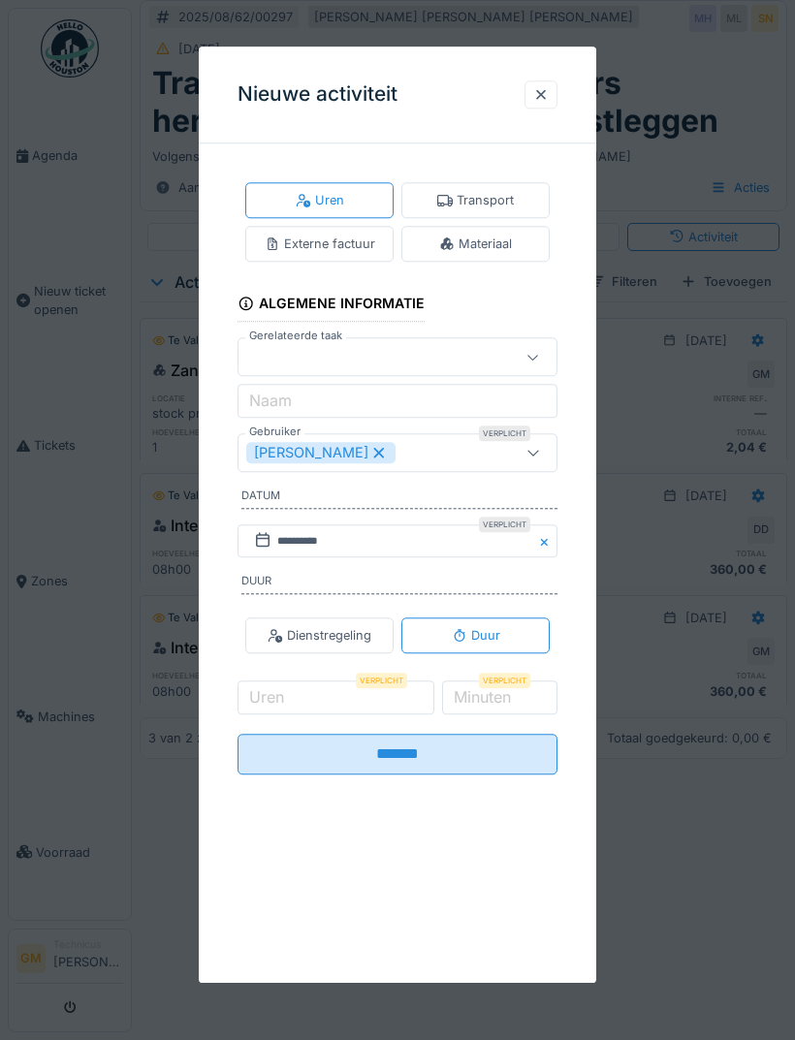
click at [486, 239] on div "Materiaal" at bounding box center [475, 244] width 73 height 18
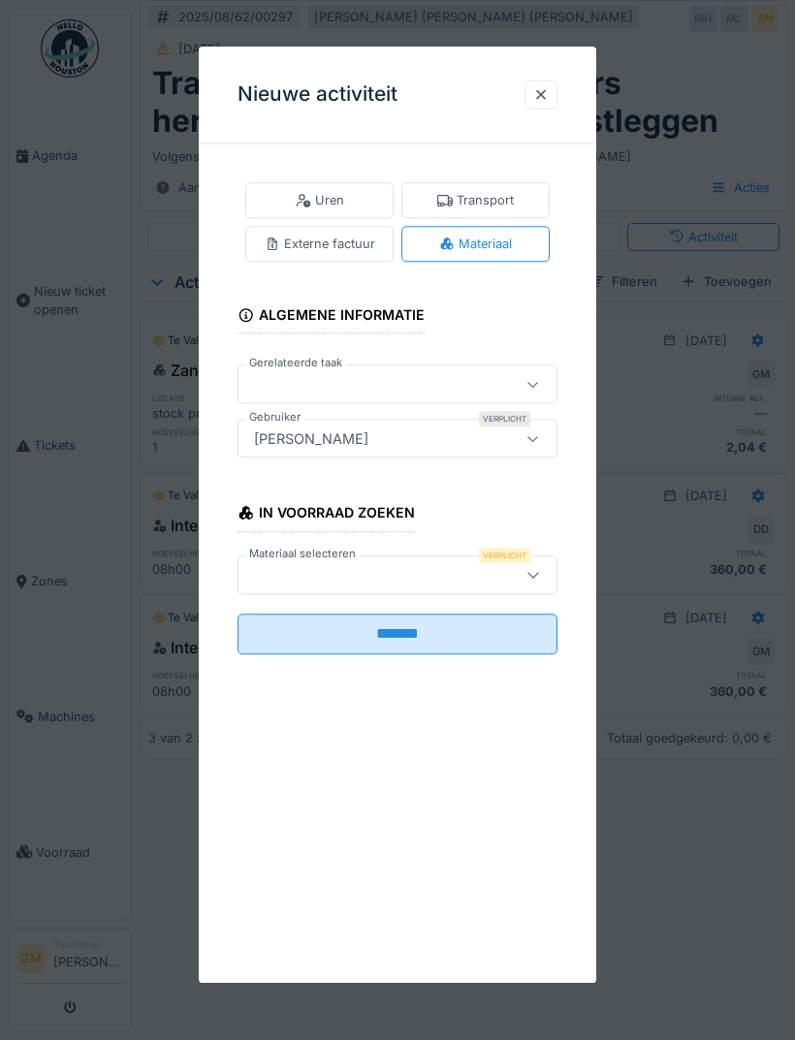
click at [505, 569] on div at bounding box center [397, 574] width 320 height 39
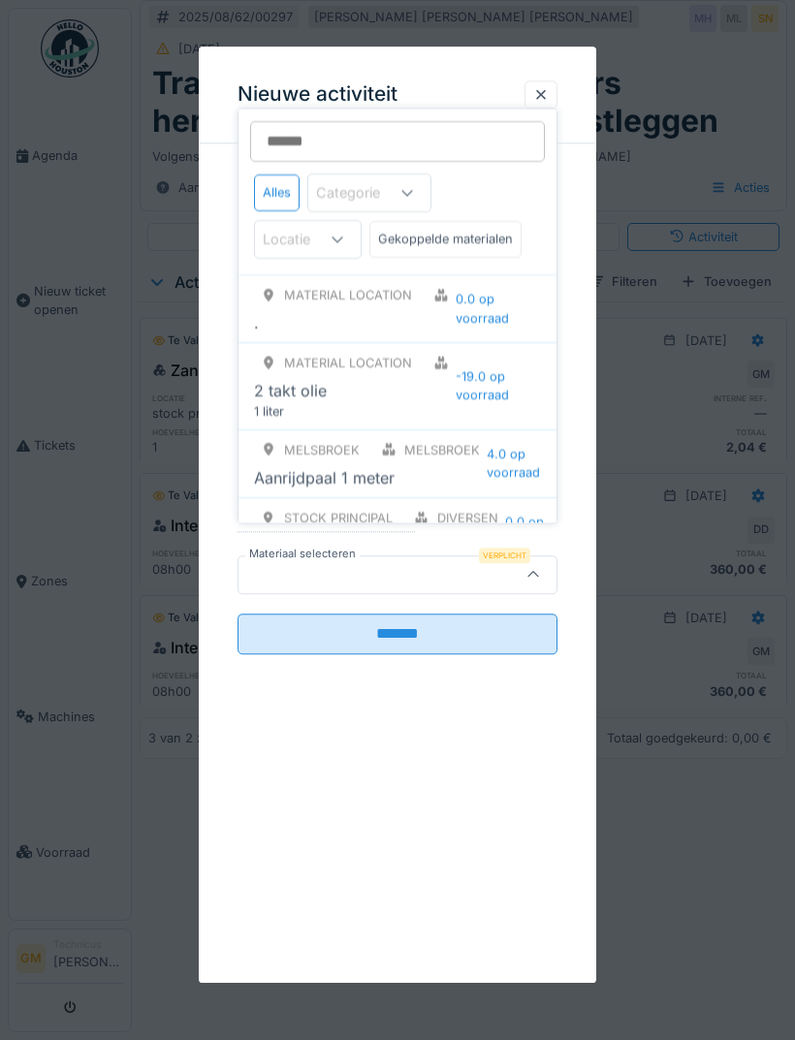
click at [434, 132] on input "Materiaal selecteren" at bounding box center [397, 141] width 295 height 41
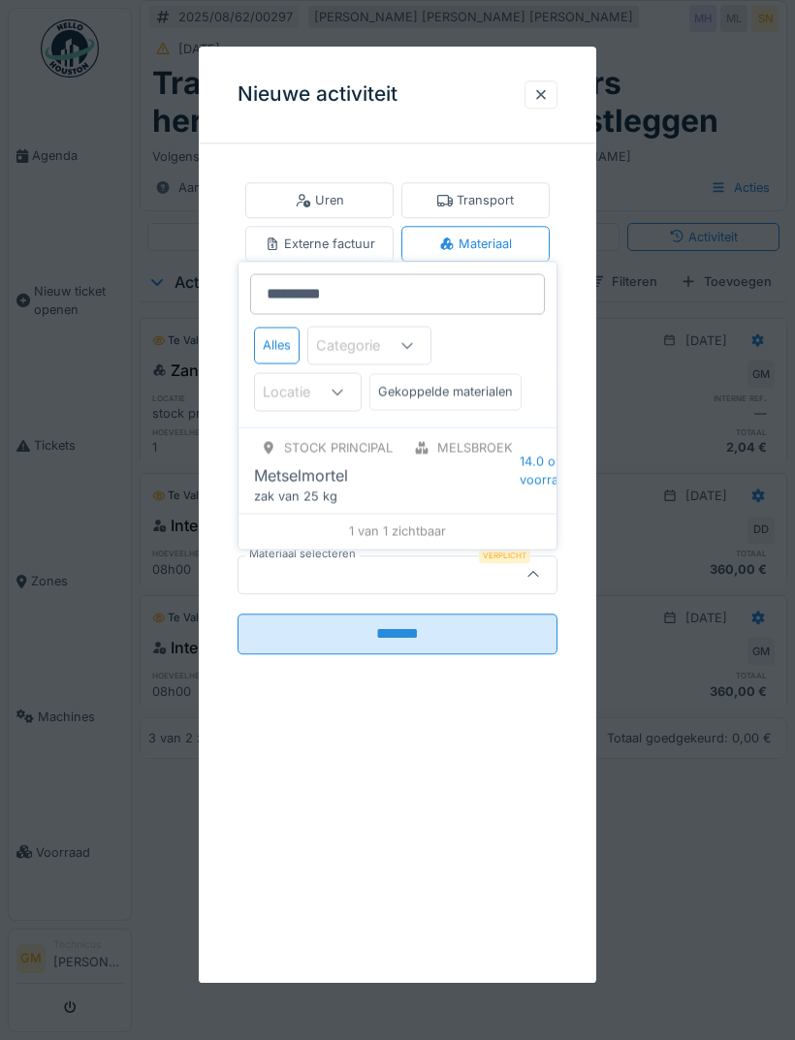
type input "**********"
click at [452, 485] on div "Metselmortel" at bounding box center [387, 475] width 266 height 23
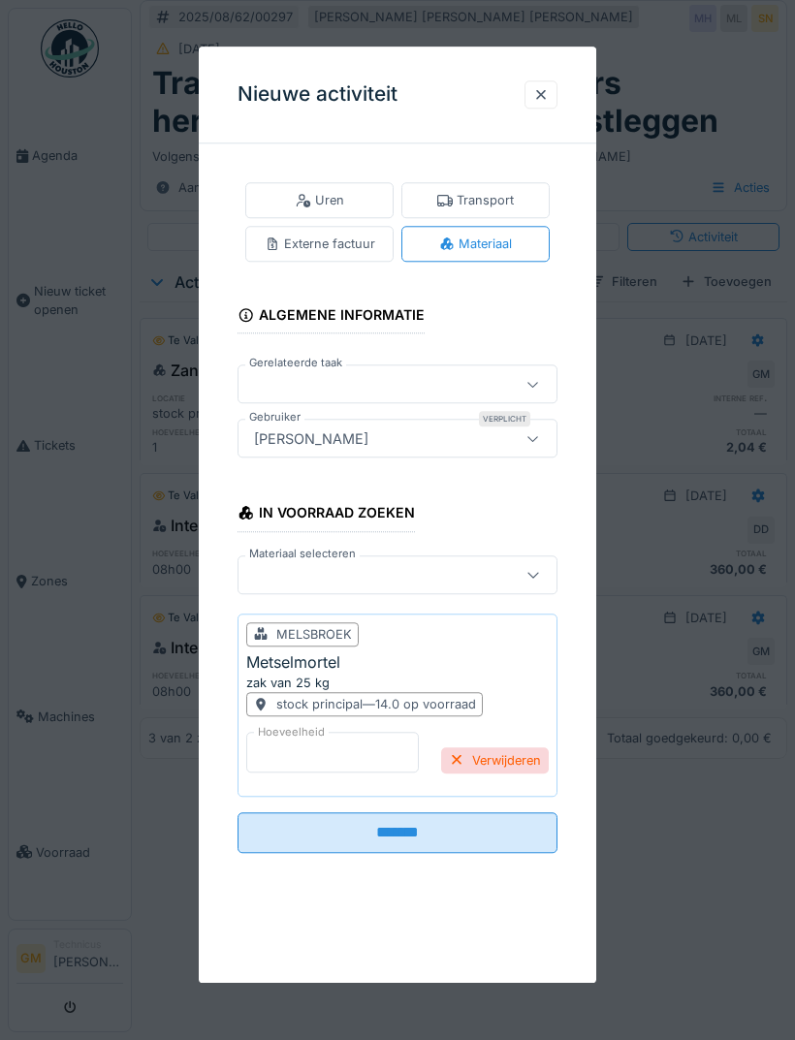
click at [346, 748] on input "*" at bounding box center [332, 752] width 172 height 41
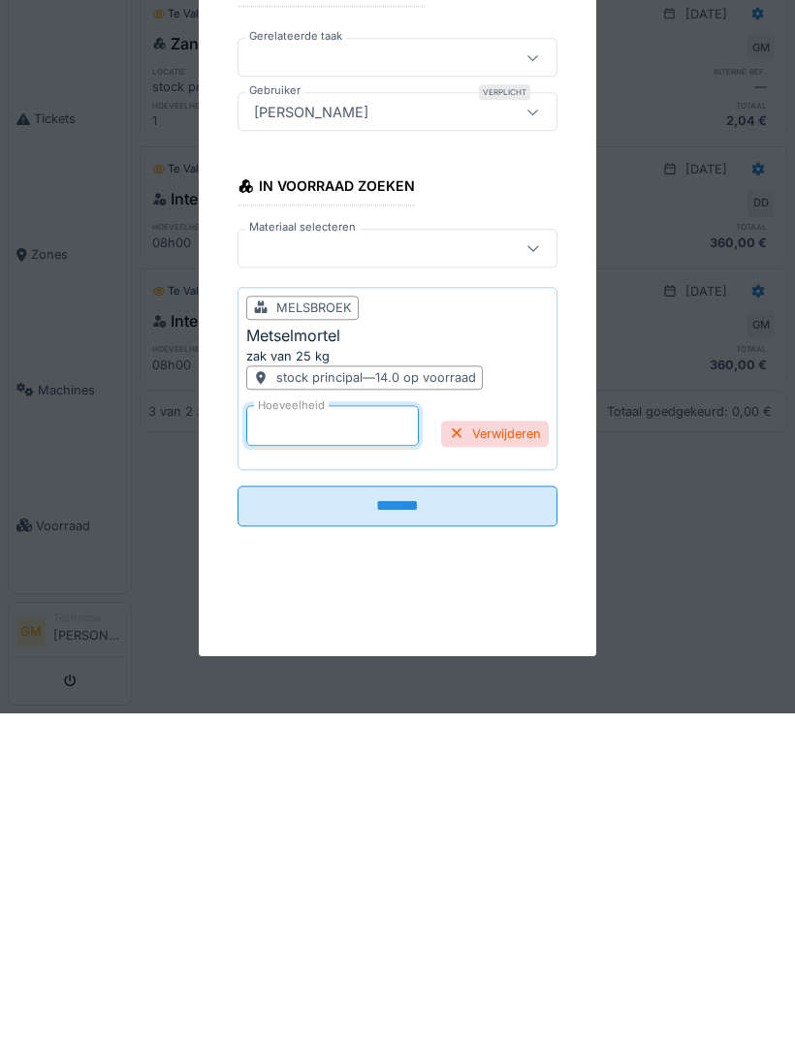
type input "*"
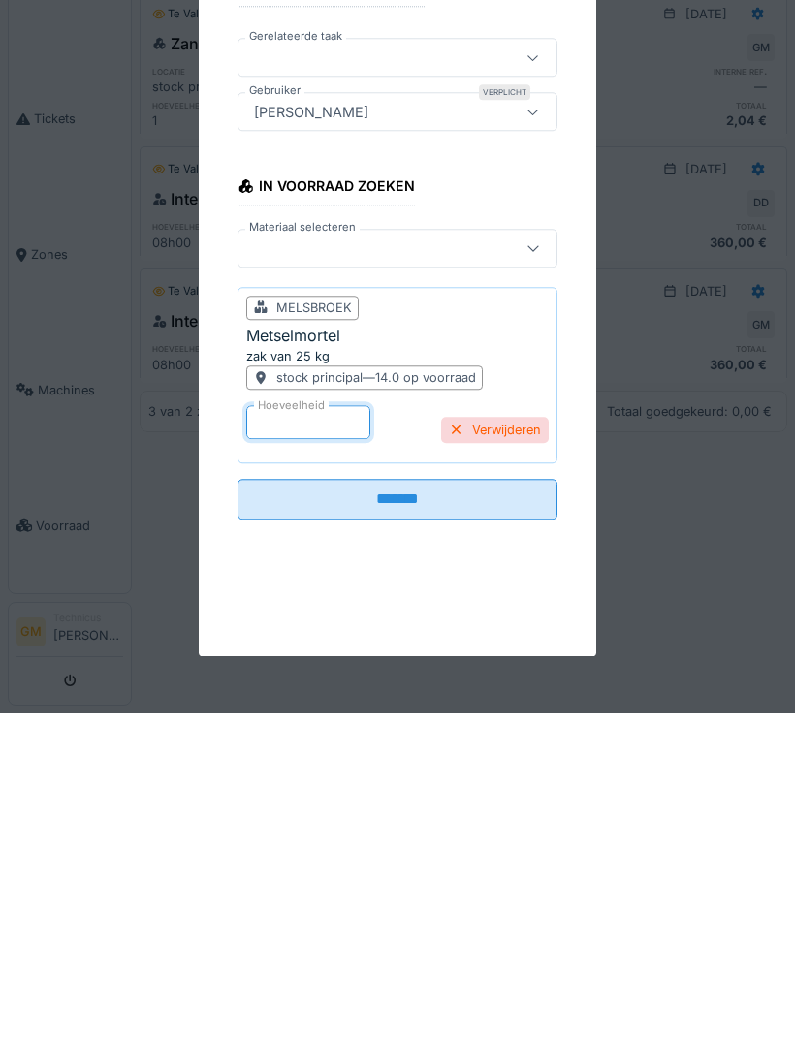
click at [499, 805] on input "*******" at bounding box center [397, 825] width 320 height 41
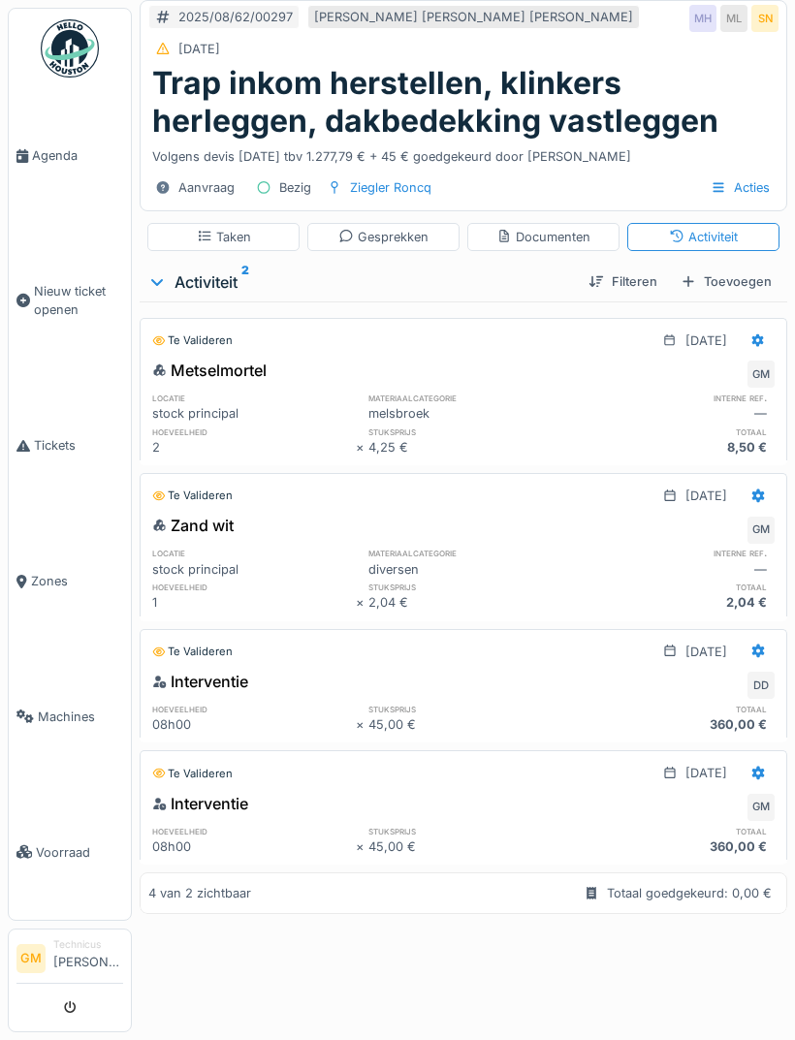
click at [736, 268] on div "Toevoegen" at bounding box center [726, 281] width 107 height 26
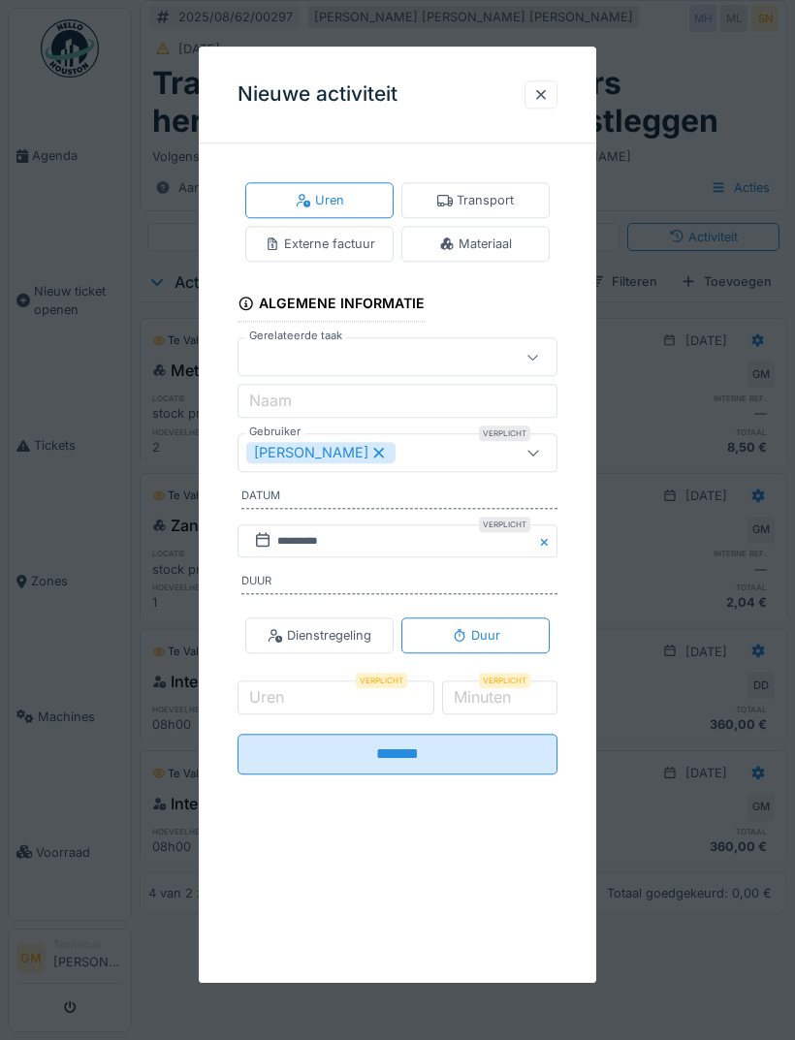
click at [509, 260] on div "Materiaal" at bounding box center [475, 244] width 148 height 36
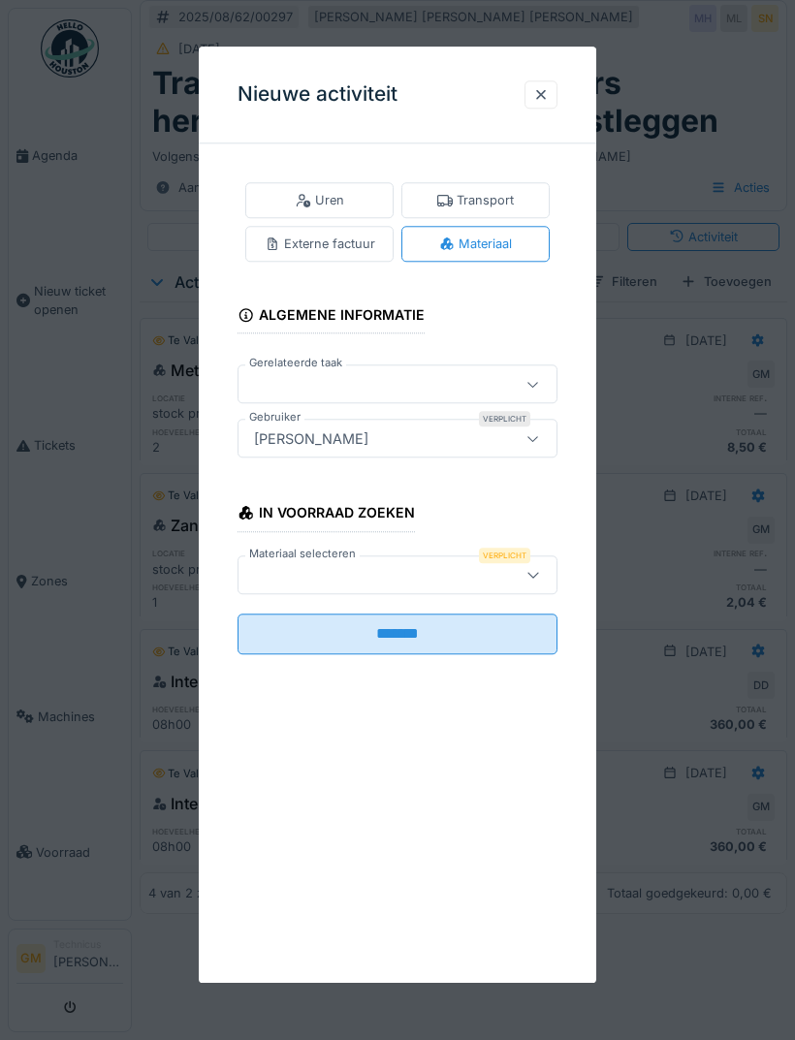
click at [445, 581] on div at bounding box center [374, 574] width 257 height 21
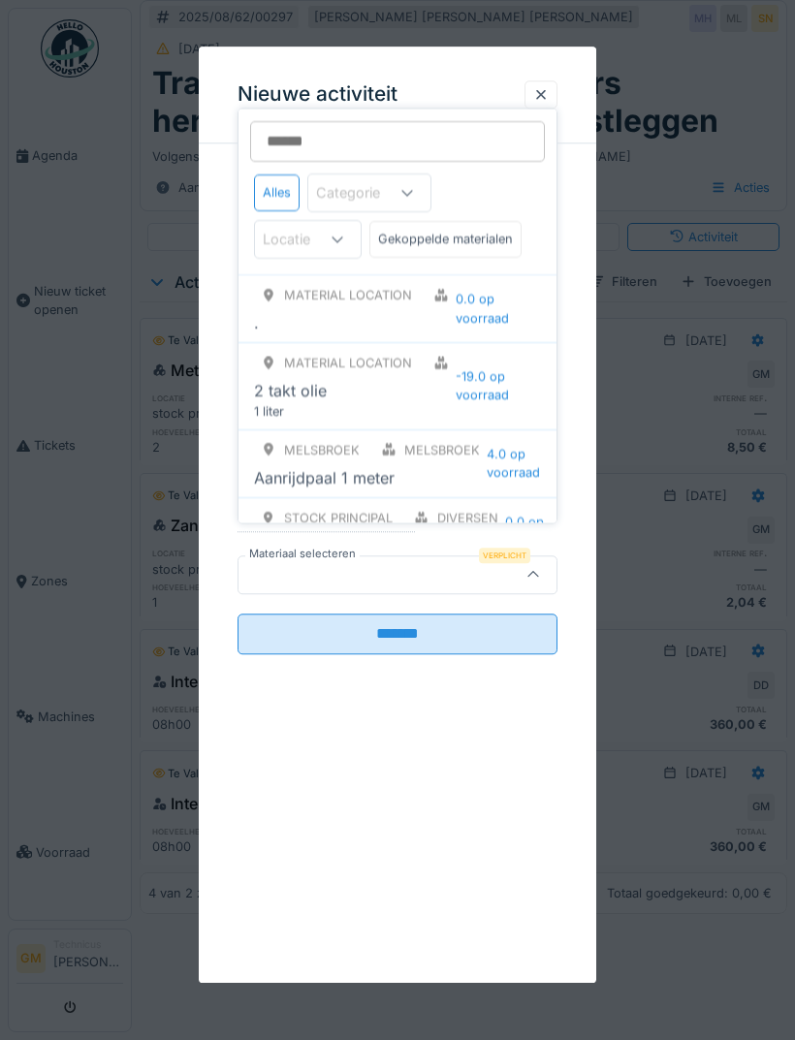
click at [387, 145] on input "Materiaal selecteren" at bounding box center [397, 141] width 295 height 41
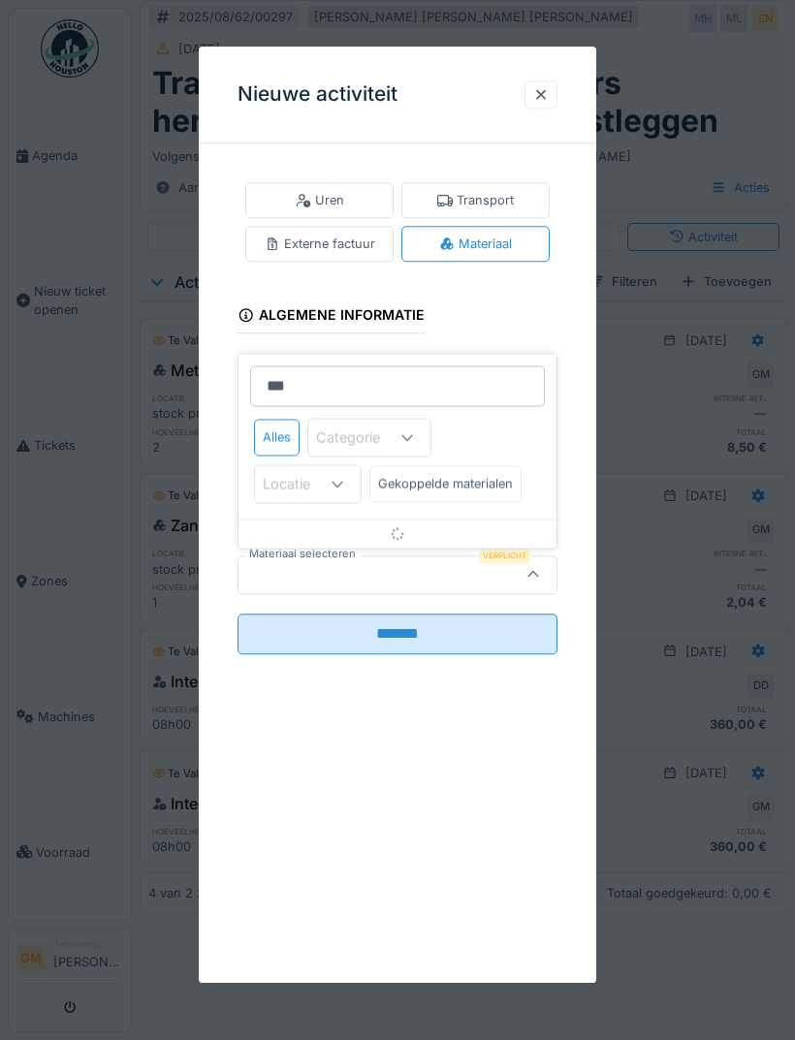
type input "****"
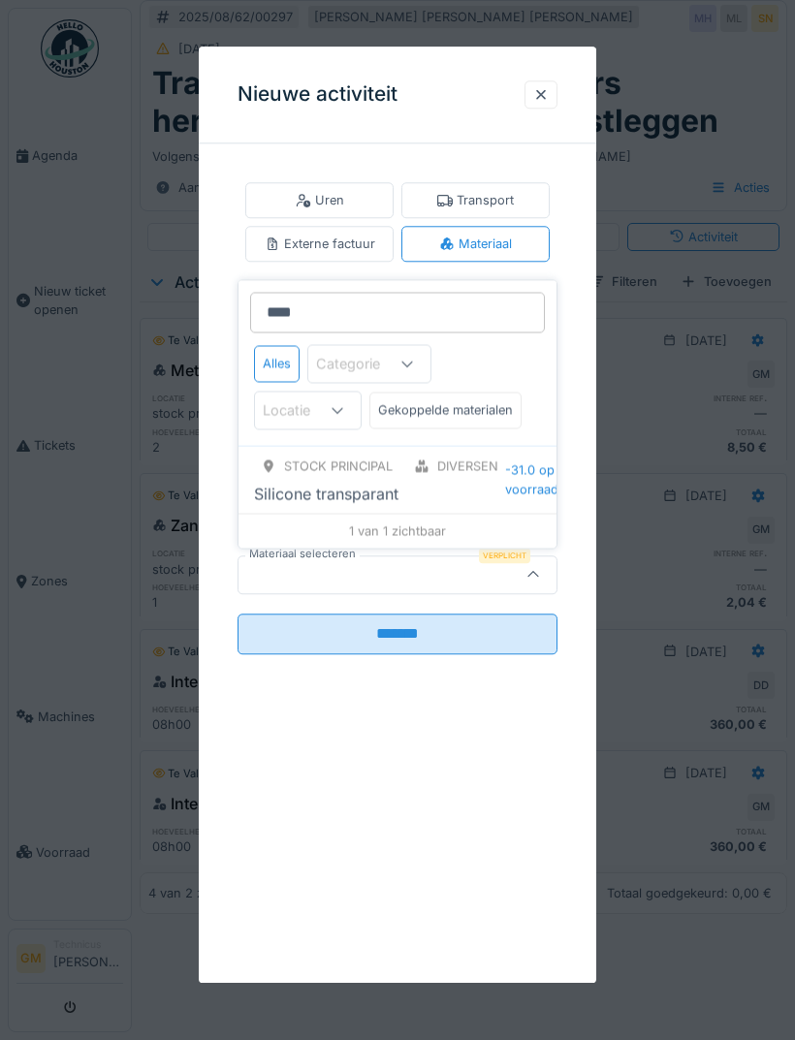
click at [468, 490] on div "Silicone transparant" at bounding box center [379, 494] width 251 height 23
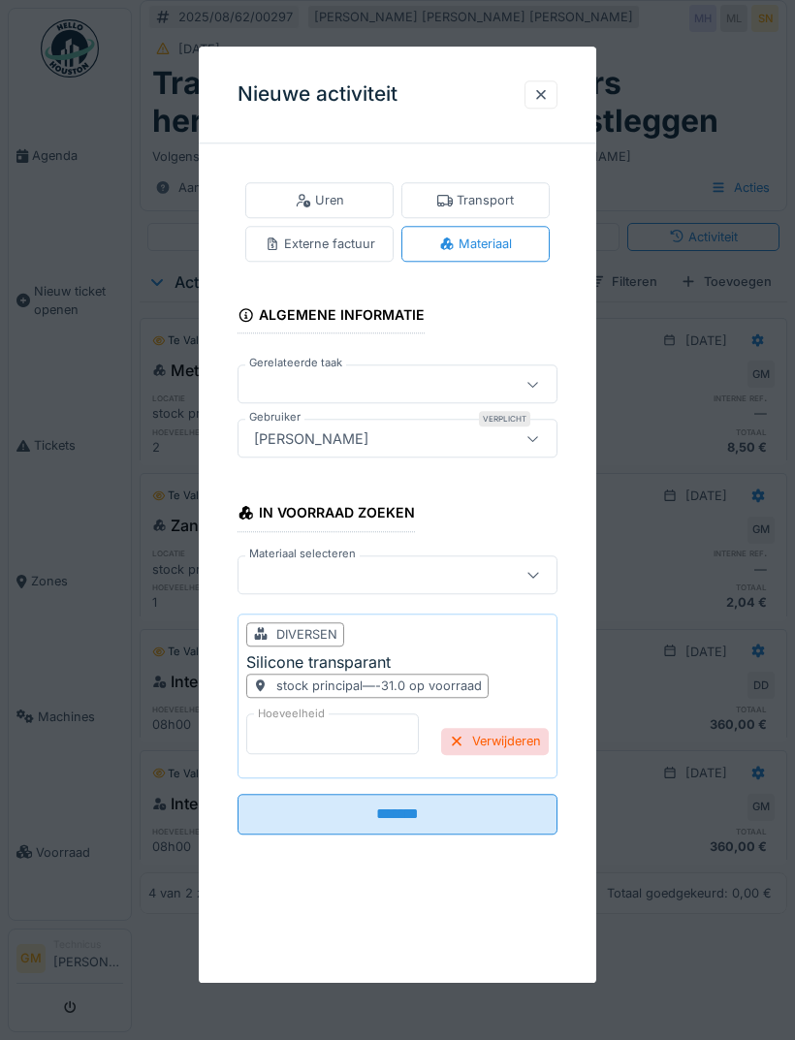
click at [353, 731] on input "*" at bounding box center [332, 733] width 172 height 41
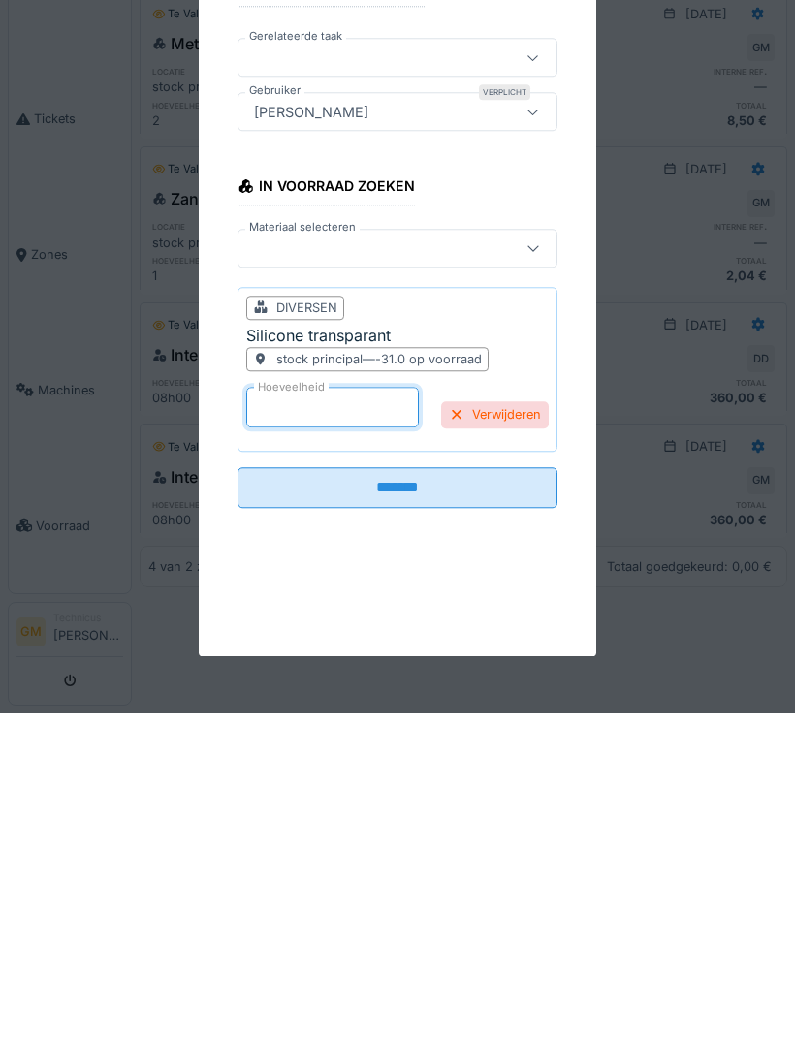
type input "*"
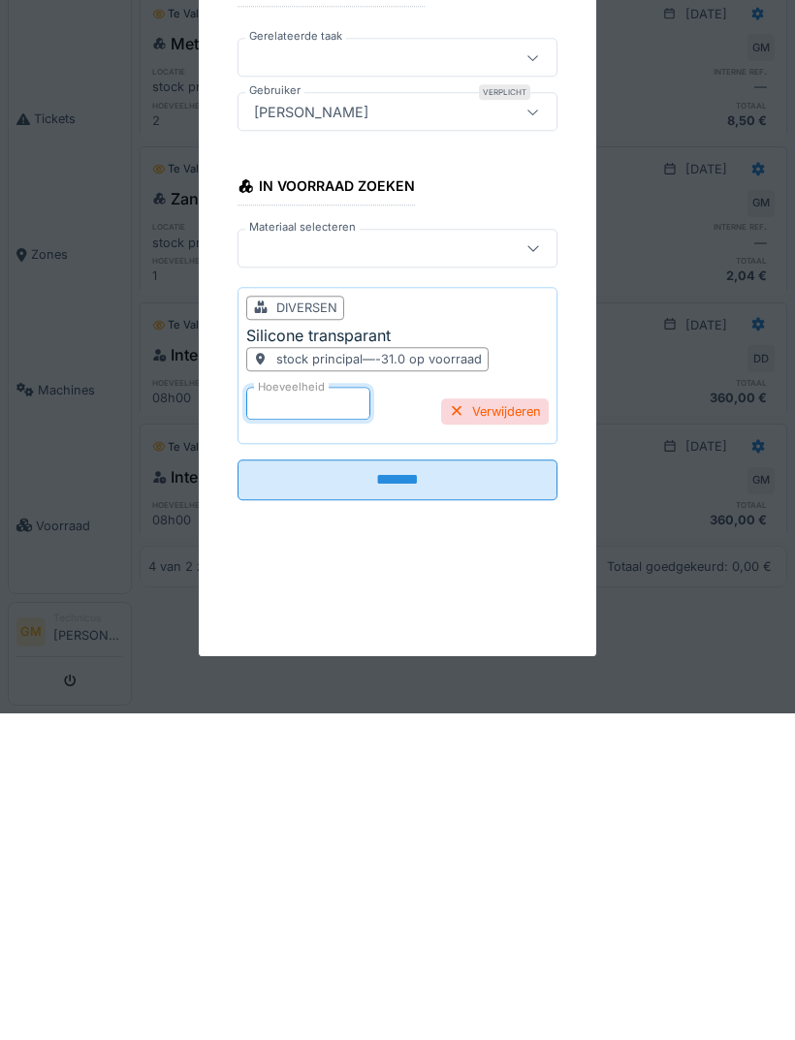
click at [493, 787] on input "*******" at bounding box center [397, 807] width 320 height 41
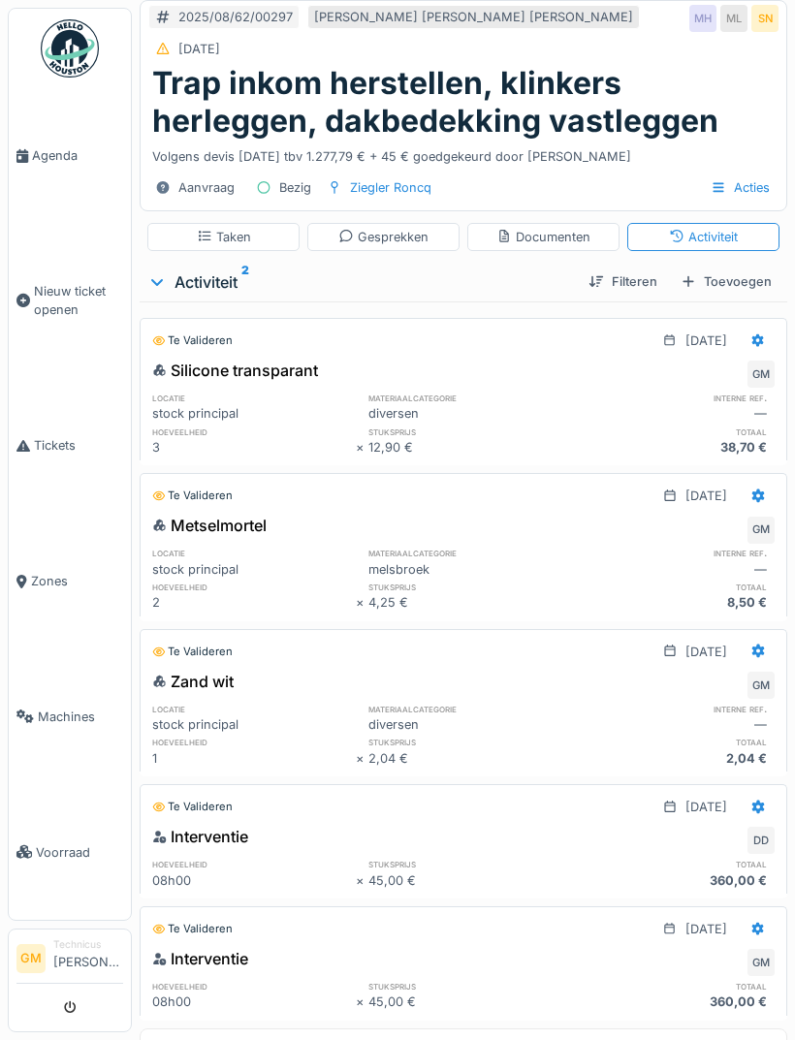
click at [755, 268] on div "Toevoegen" at bounding box center [726, 281] width 107 height 26
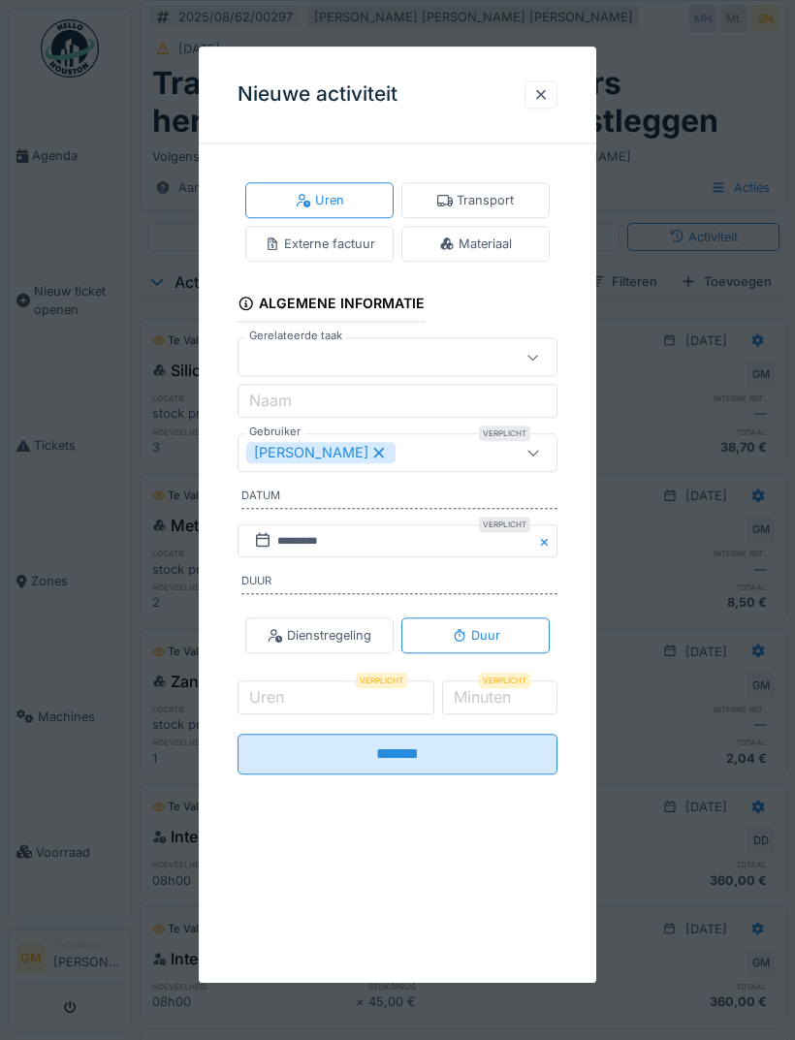
click at [524, 245] on div "Materiaal" at bounding box center [475, 244] width 148 height 36
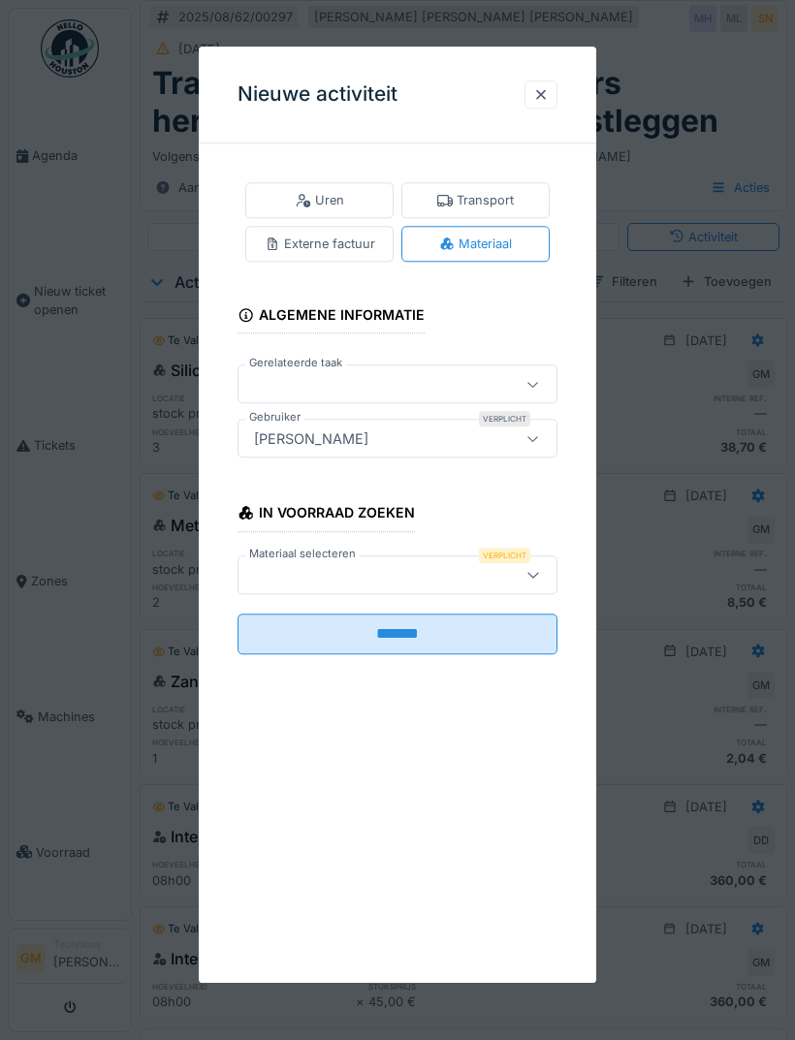
click at [397, 574] on div at bounding box center [374, 574] width 257 height 21
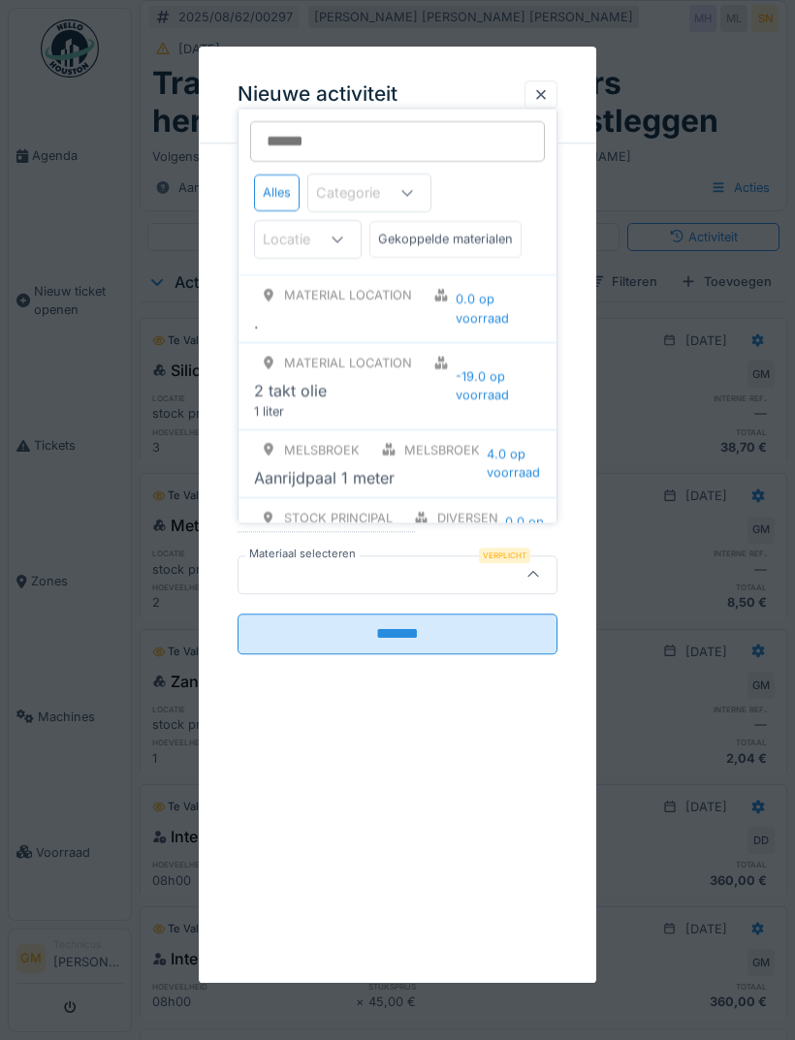
click at [412, 580] on div at bounding box center [374, 574] width 257 height 21
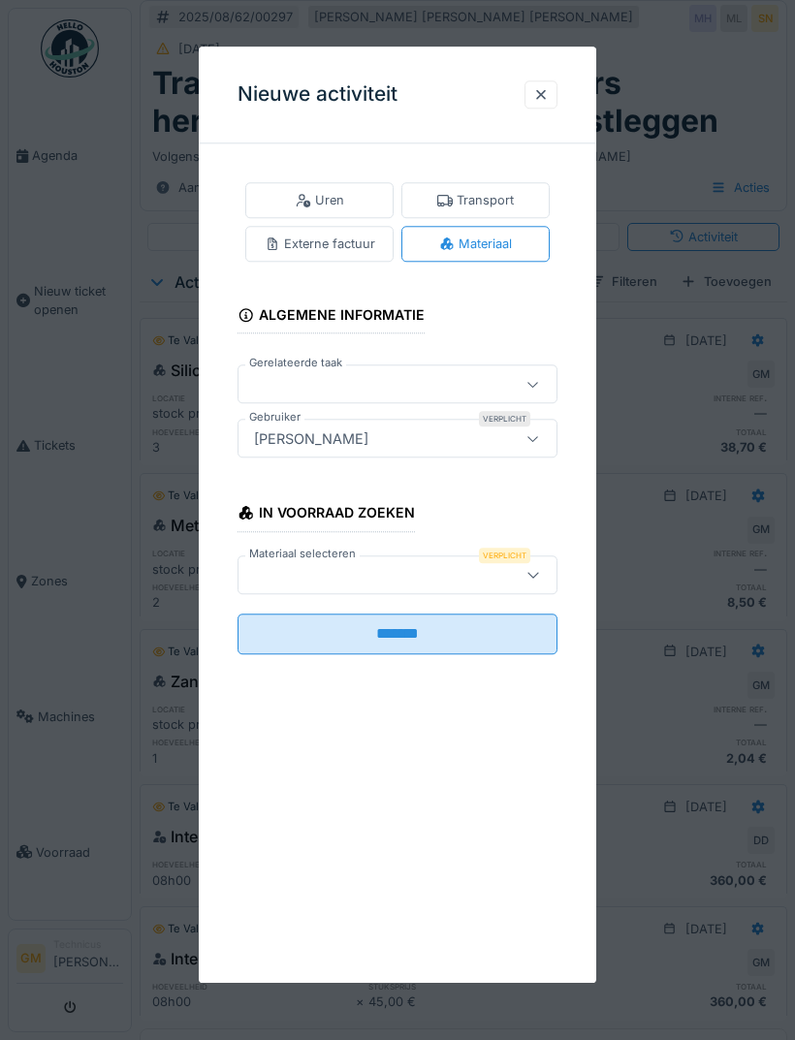
click at [534, 573] on icon at bounding box center [533, 574] width 16 height 13
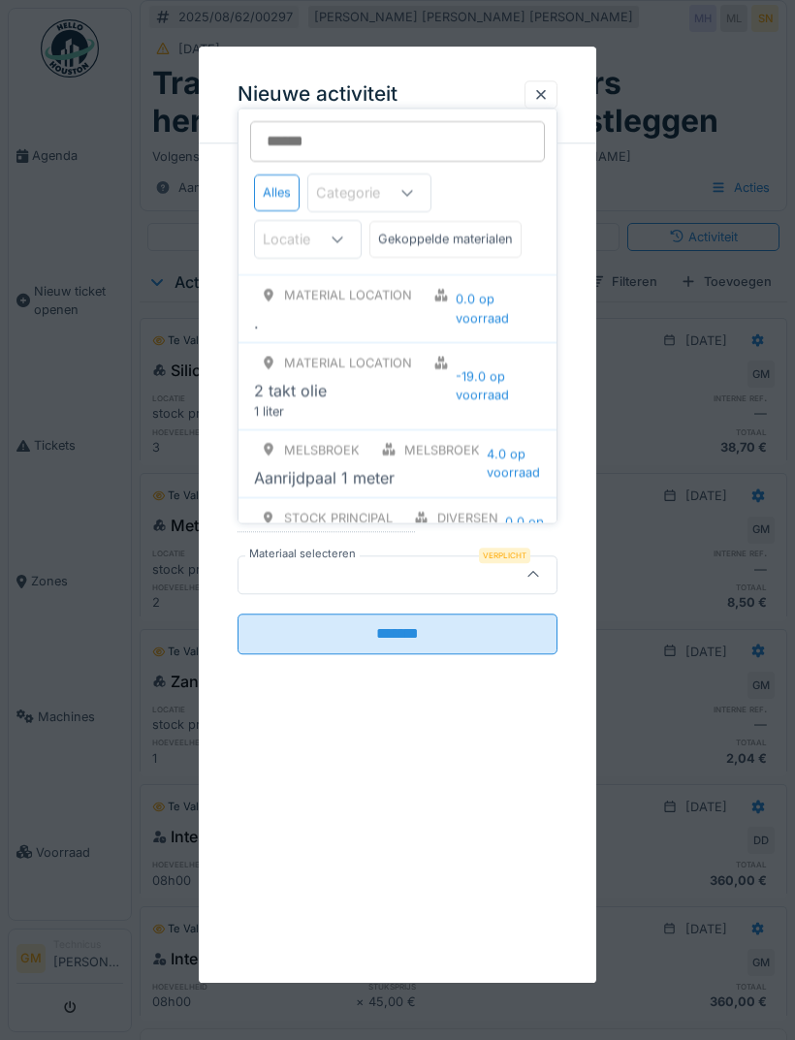
click at [430, 133] on input "Materiaal selecteren" at bounding box center [397, 141] width 295 height 41
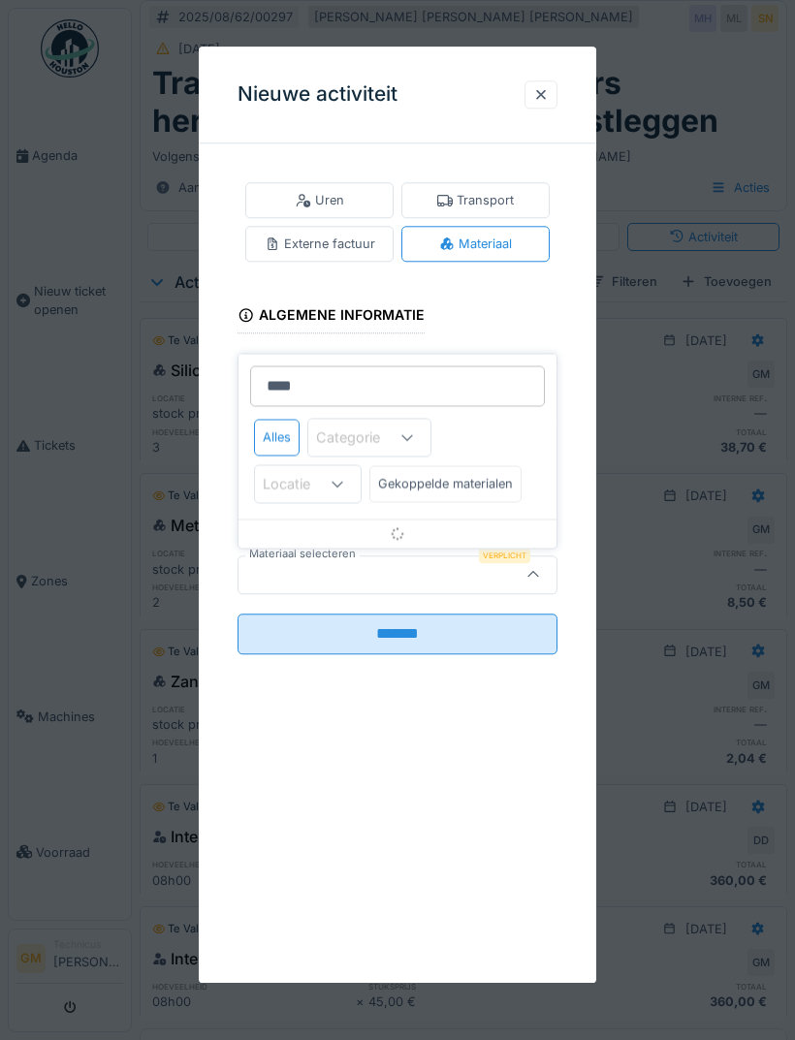
type input "*****"
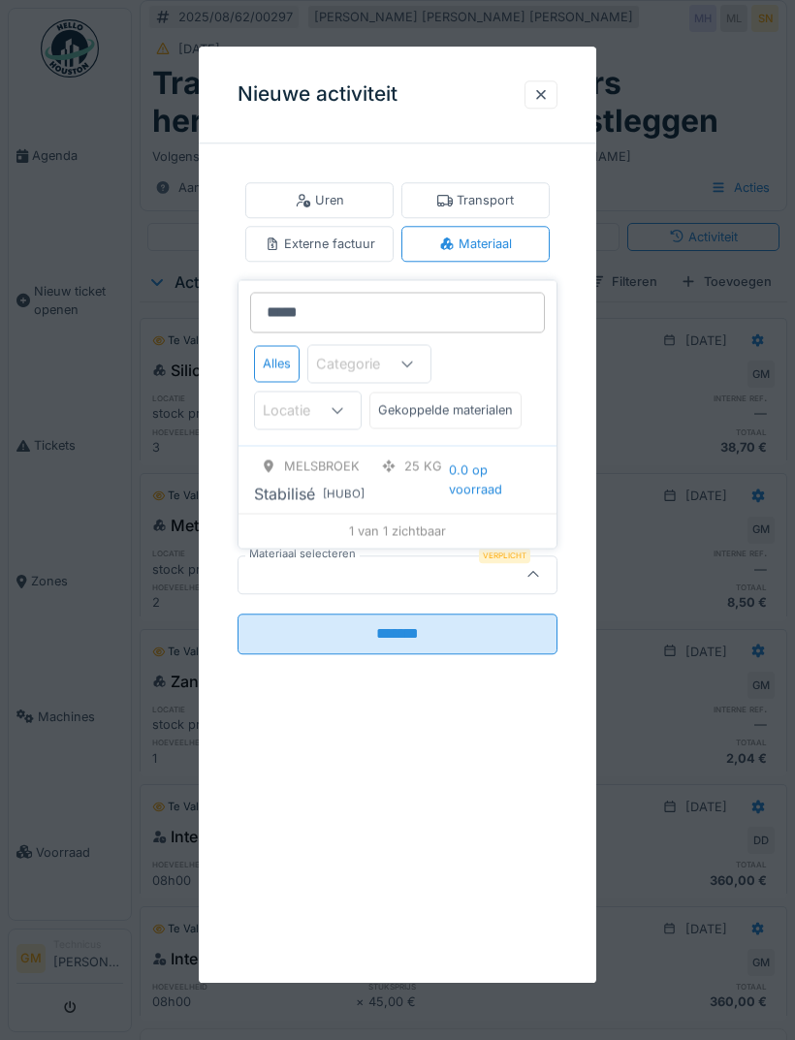
click at [459, 497] on div "Melsbroek 25 kg Stabilisé [ Hubo ] 0.0 op voorraad" at bounding box center [397, 480] width 318 height 68
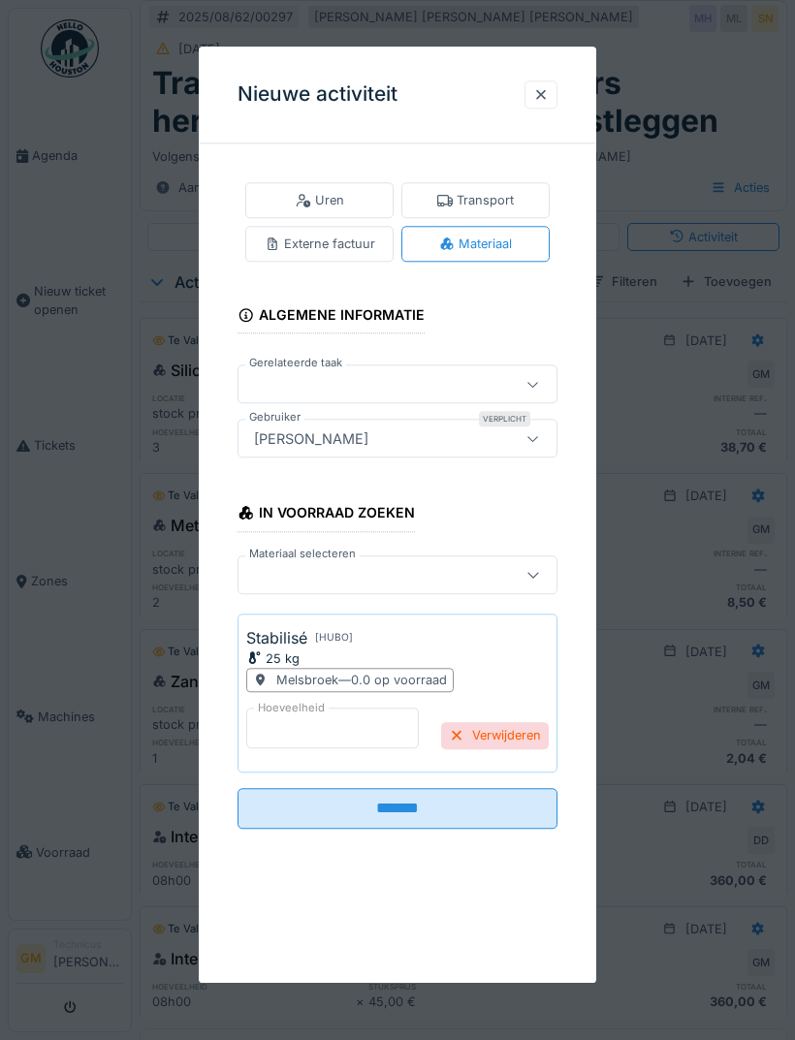
click at [332, 714] on input "*" at bounding box center [332, 727] width 172 height 41
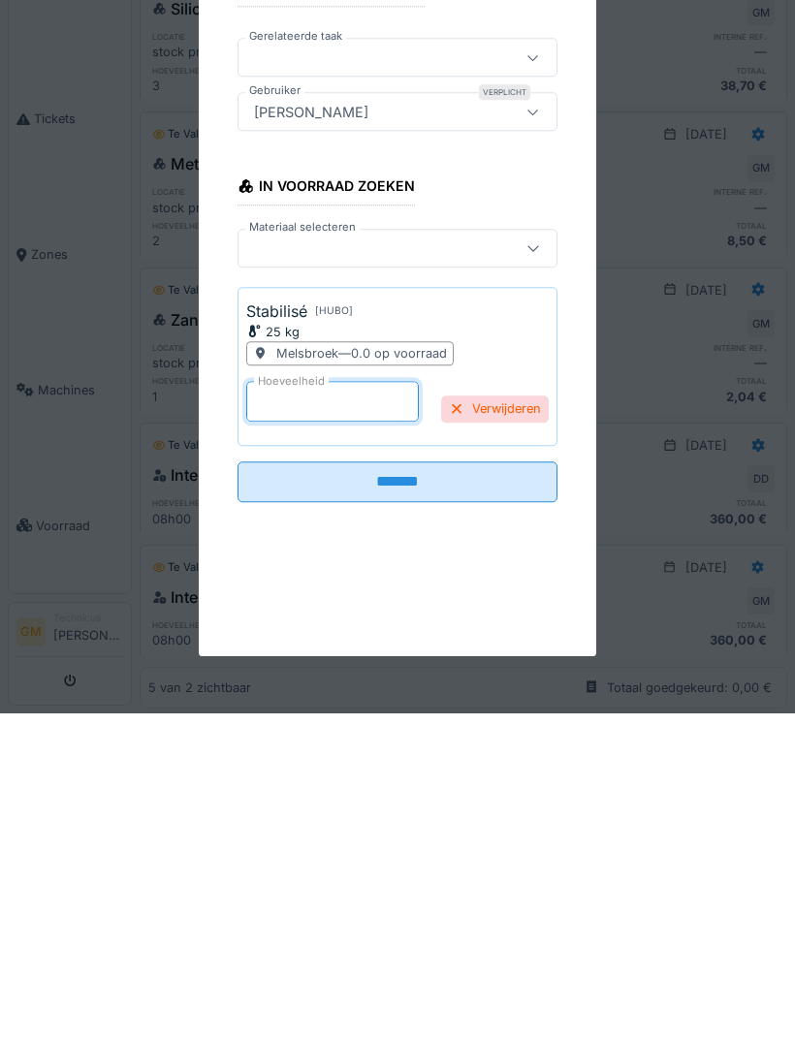
click at [308, 707] on input "*" at bounding box center [332, 727] width 172 height 41
type input "*"
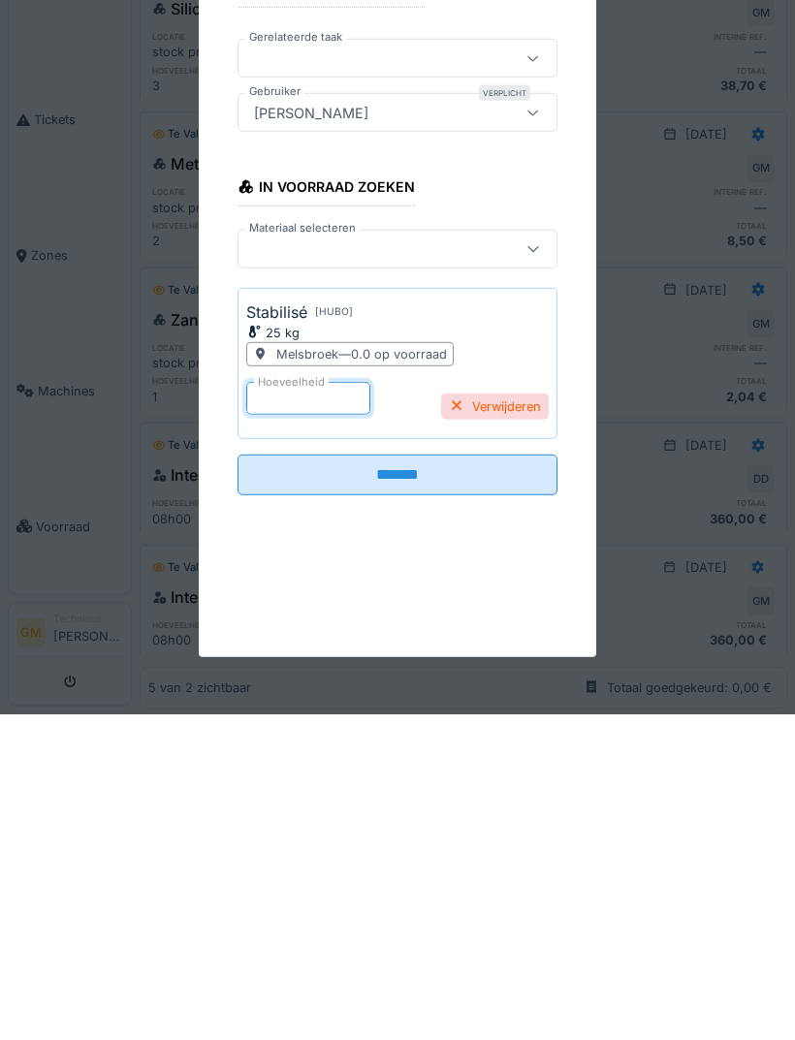
click at [488, 781] on input "*******" at bounding box center [397, 801] width 320 height 41
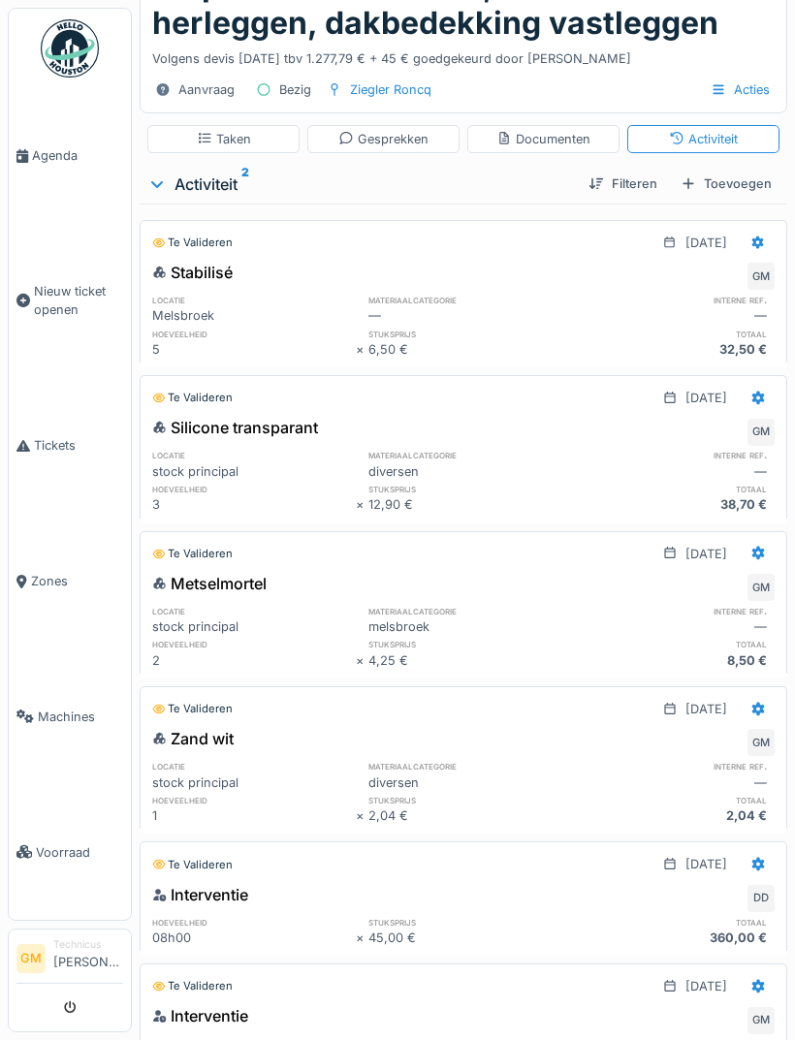
click at [728, 171] on div "Toevoegen" at bounding box center [726, 184] width 107 height 26
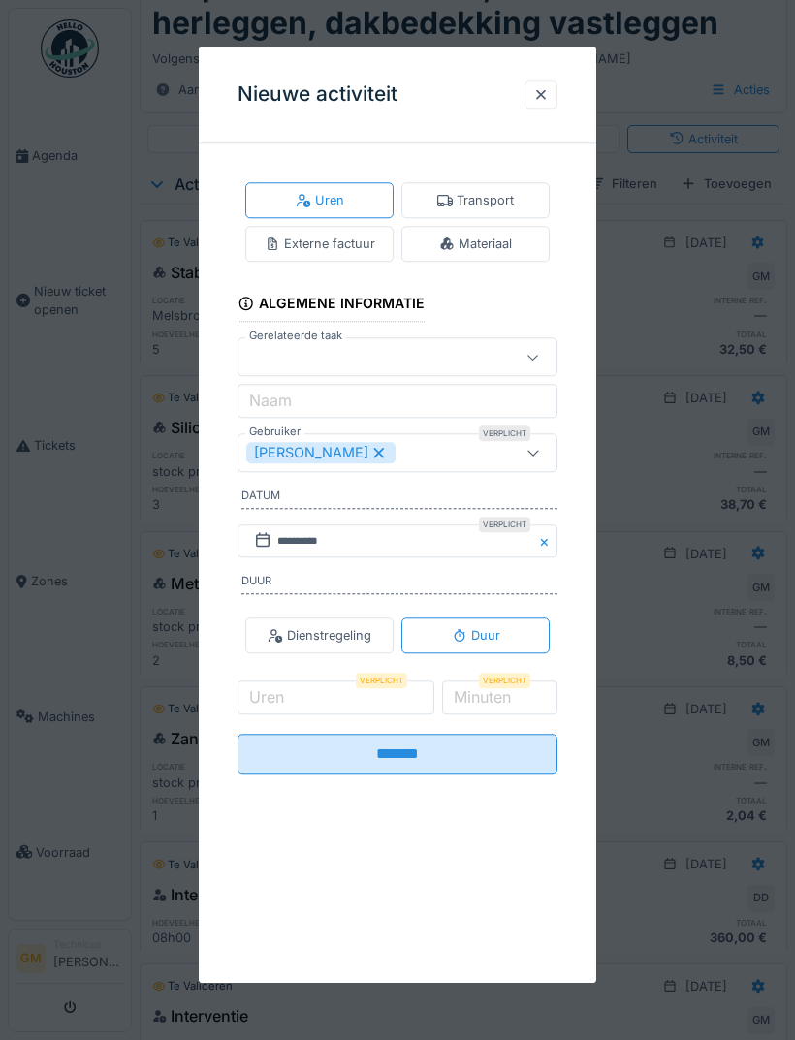
click at [524, 242] on div "Materiaal" at bounding box center [475, 244] width 148 height 36
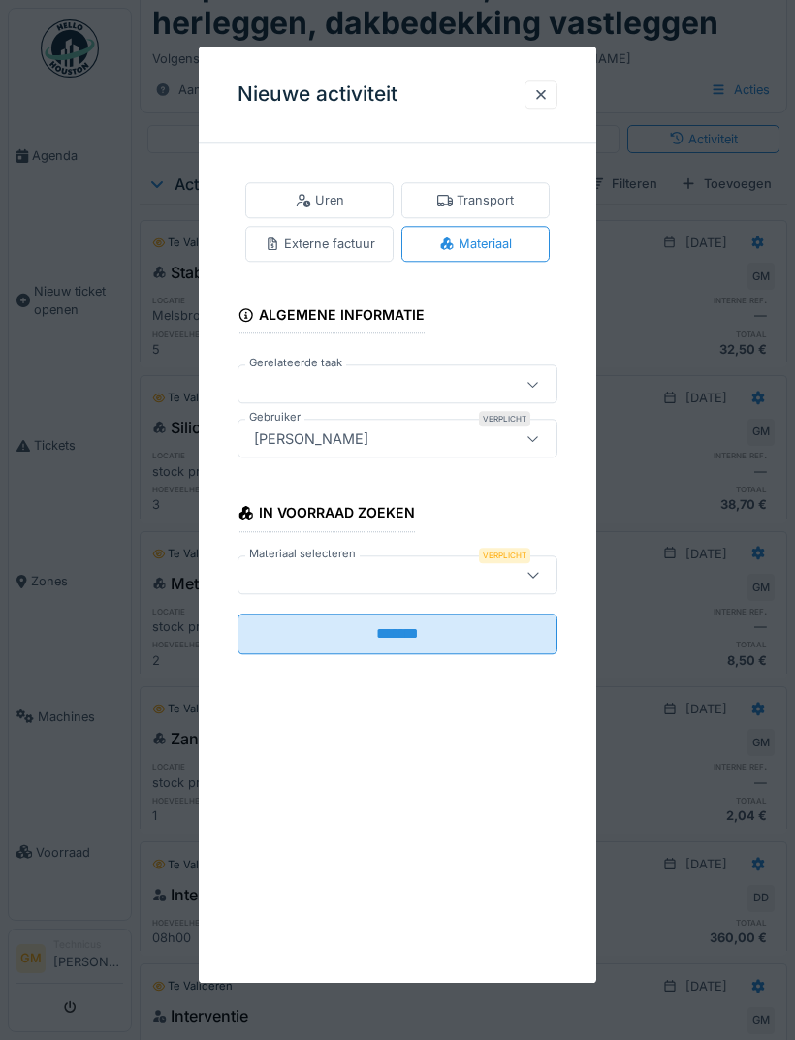
click at [392, 573] on div at bounding box center [374, 574] width 257 height 21
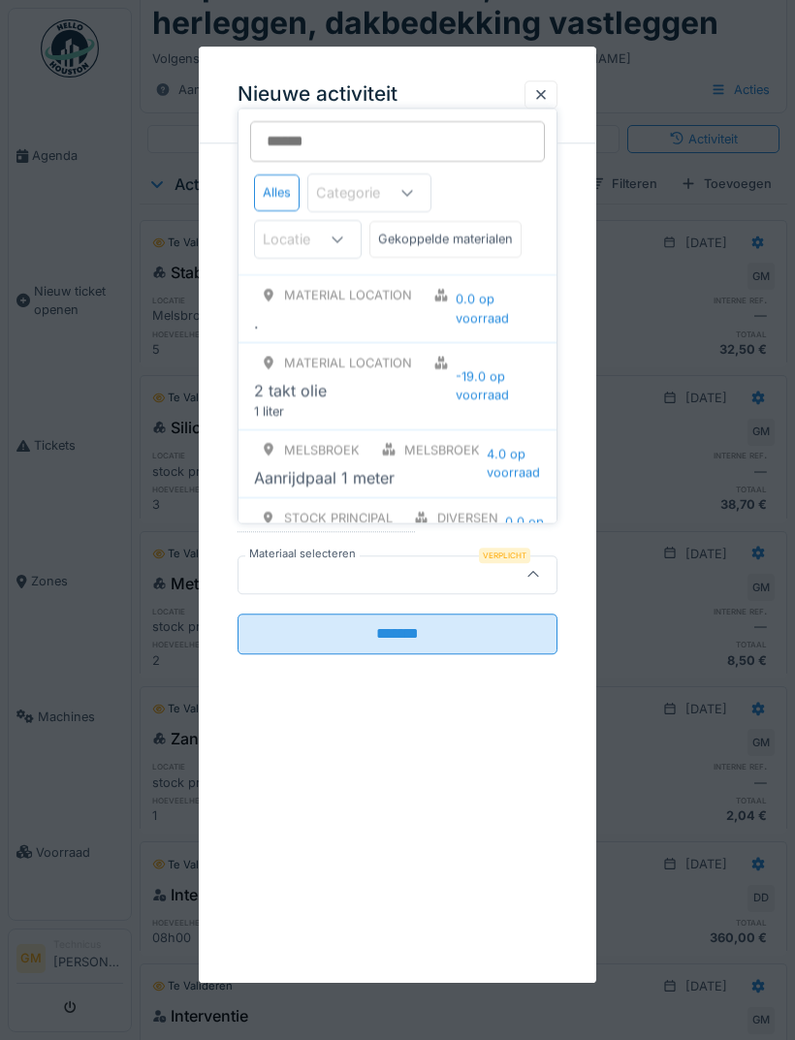
click at [377, 139] on input "Materiaal selecteren" at bounding box center [397, 141] width 295 height 41
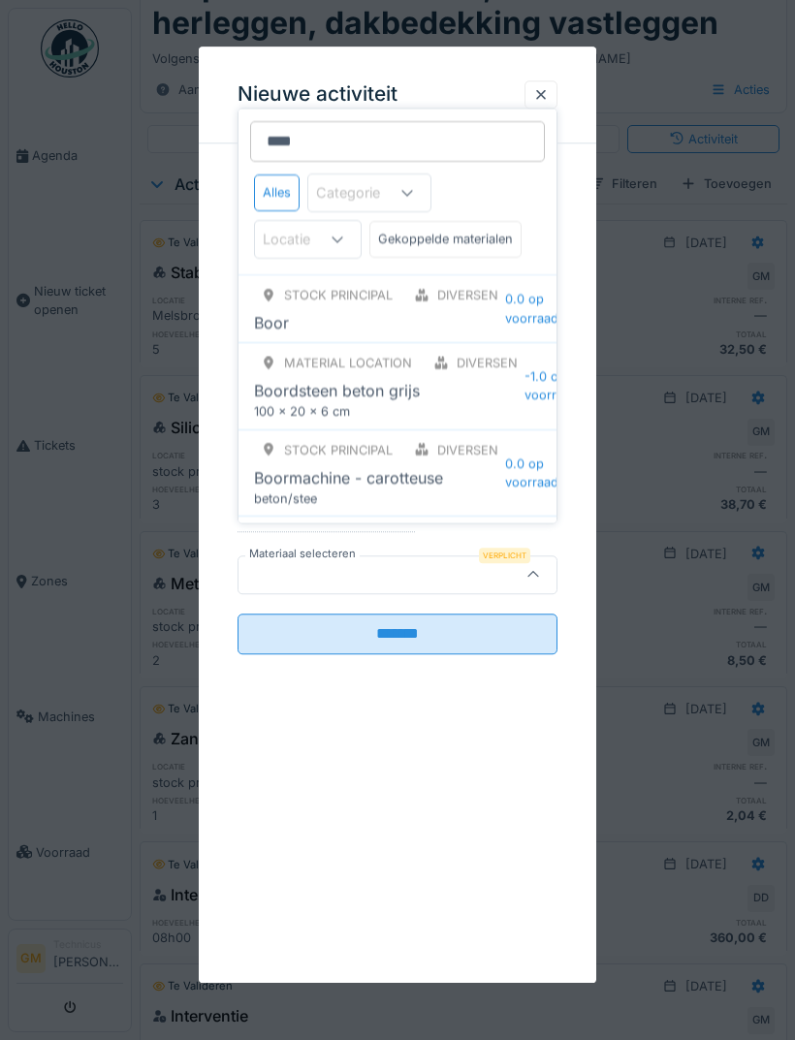
type input "*****"
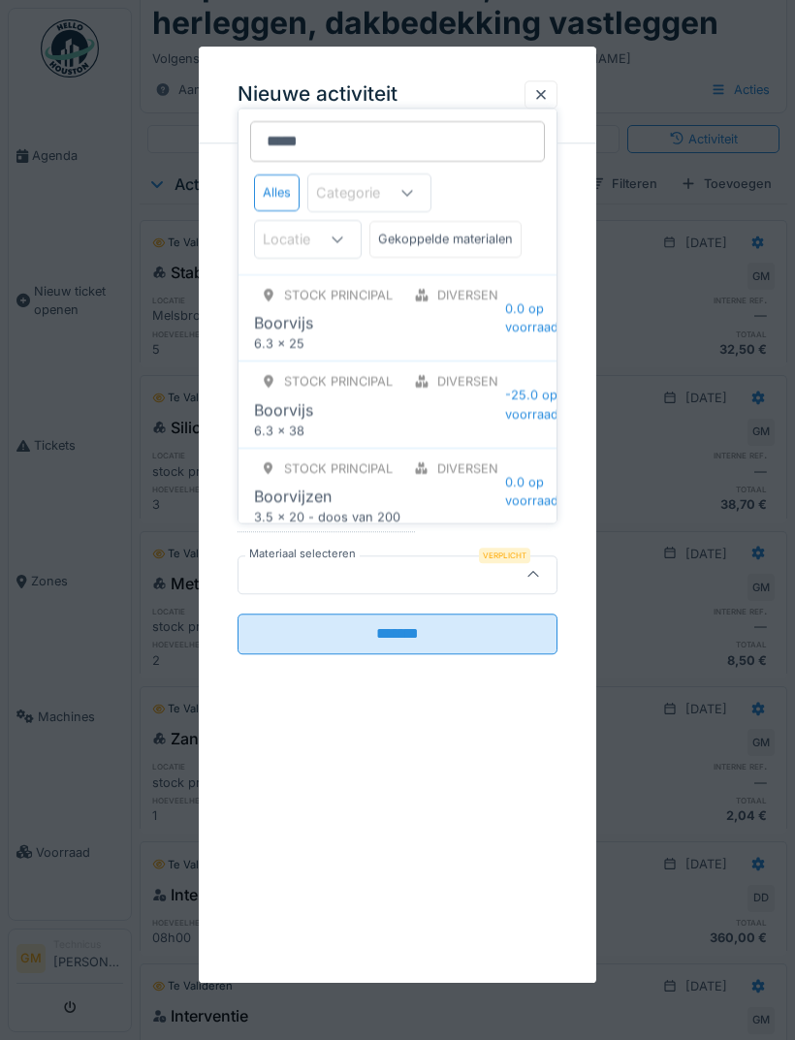
click at [491, 411] on div "Boorvijs" at bounding box center [379, 408] width 251 height 23
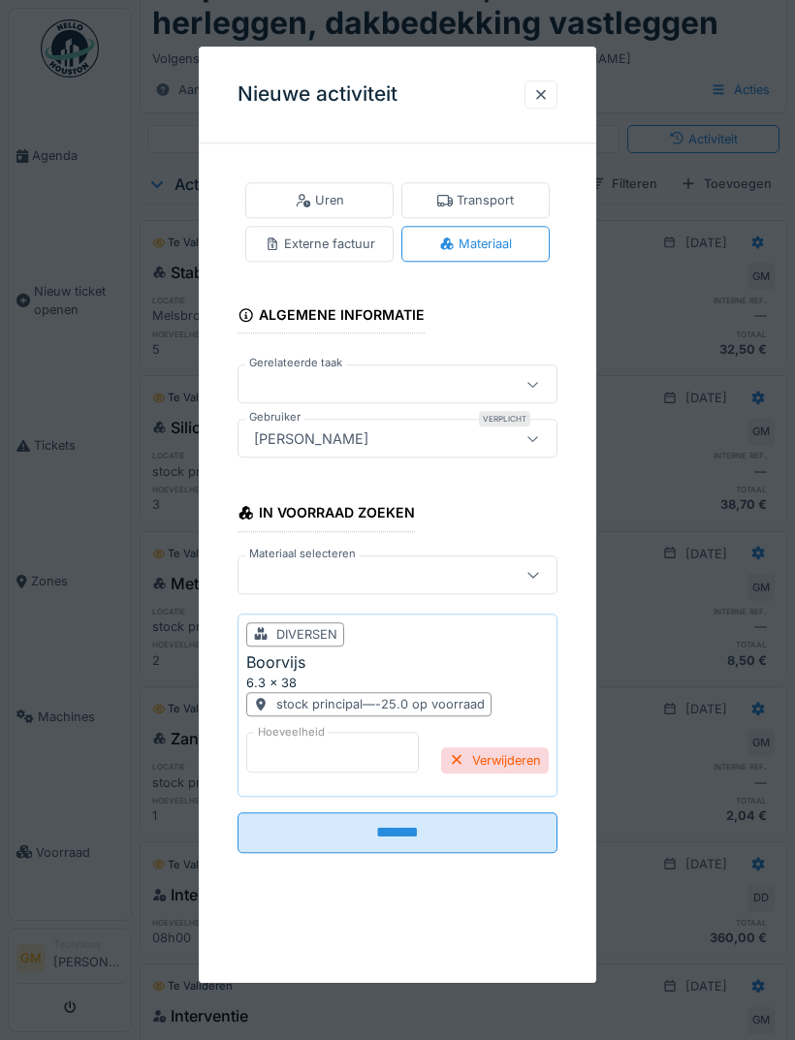
click at [346, 741] on input "*" at bounding box center [332, 752] width 172 height 41
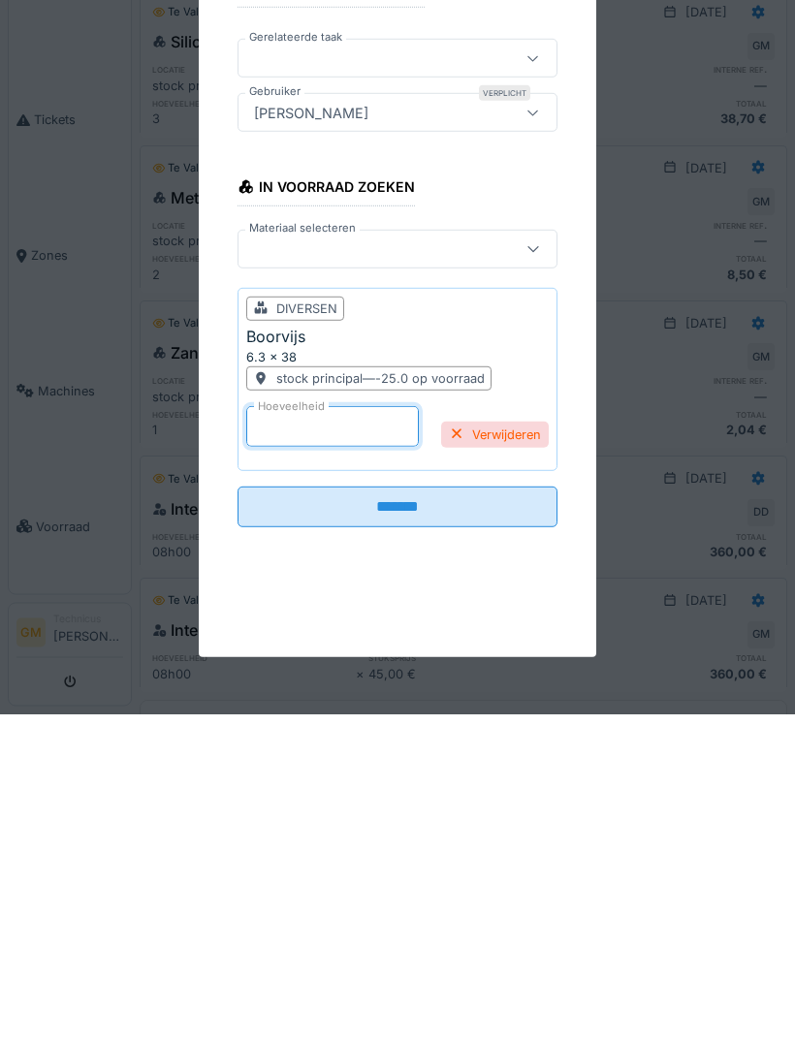
type input "**"
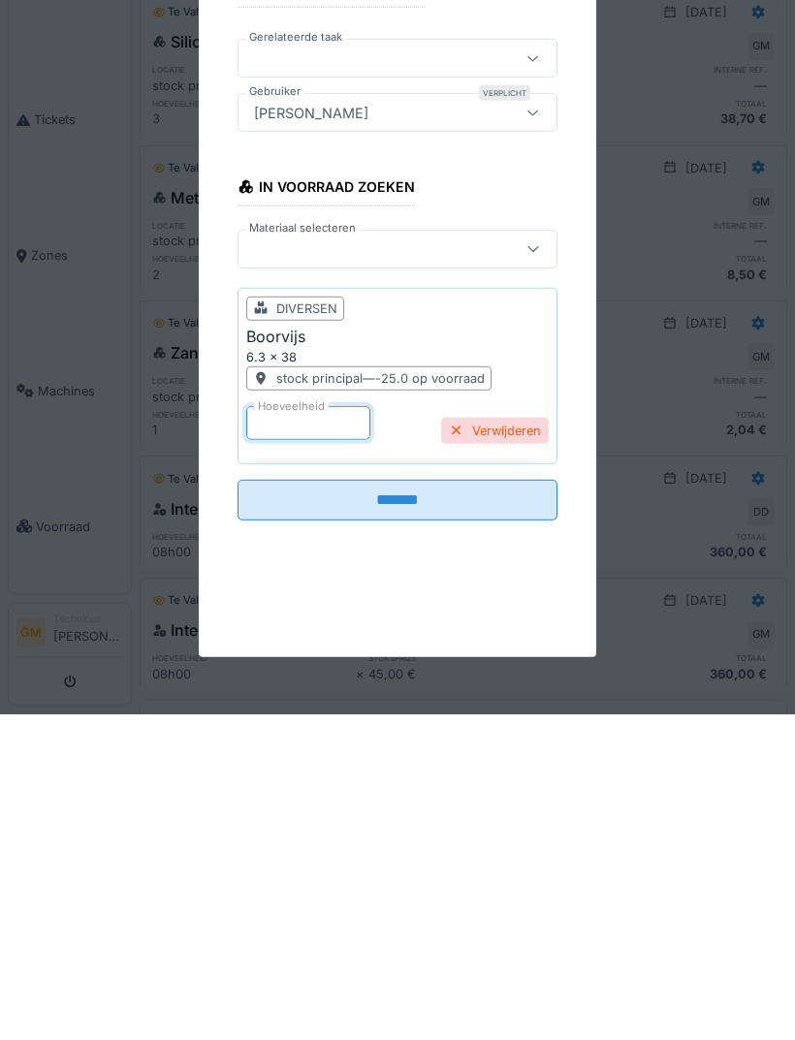
click at [478, 805] on input "*******" at bounding box center [397, 825] width 320 height 41
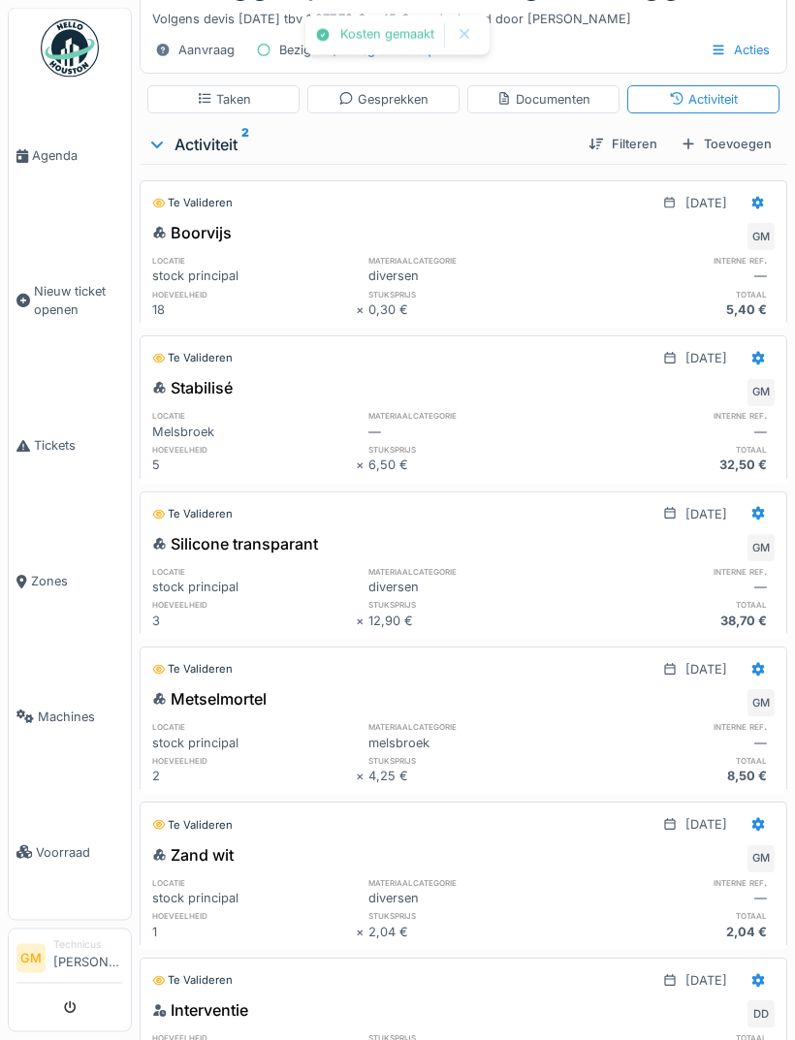
scroll to position [0, 0]
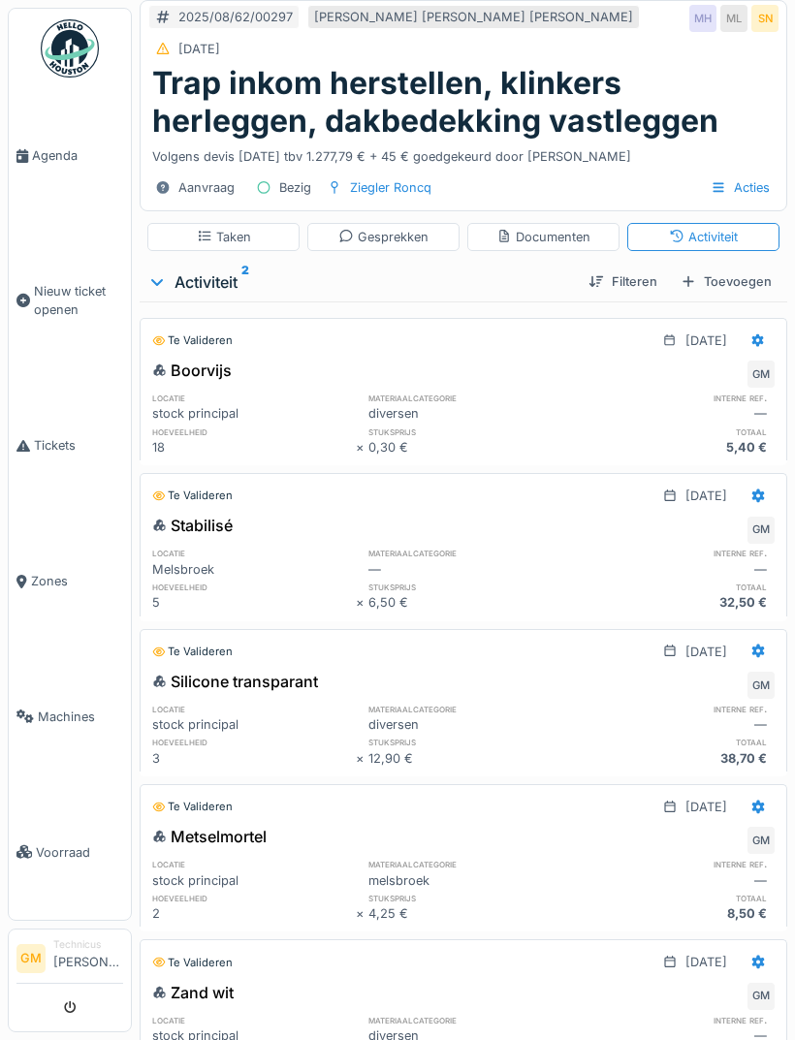
click at [735, 268] on div "Toevoegen" at bounding box center [726, 281] width 107 height 26
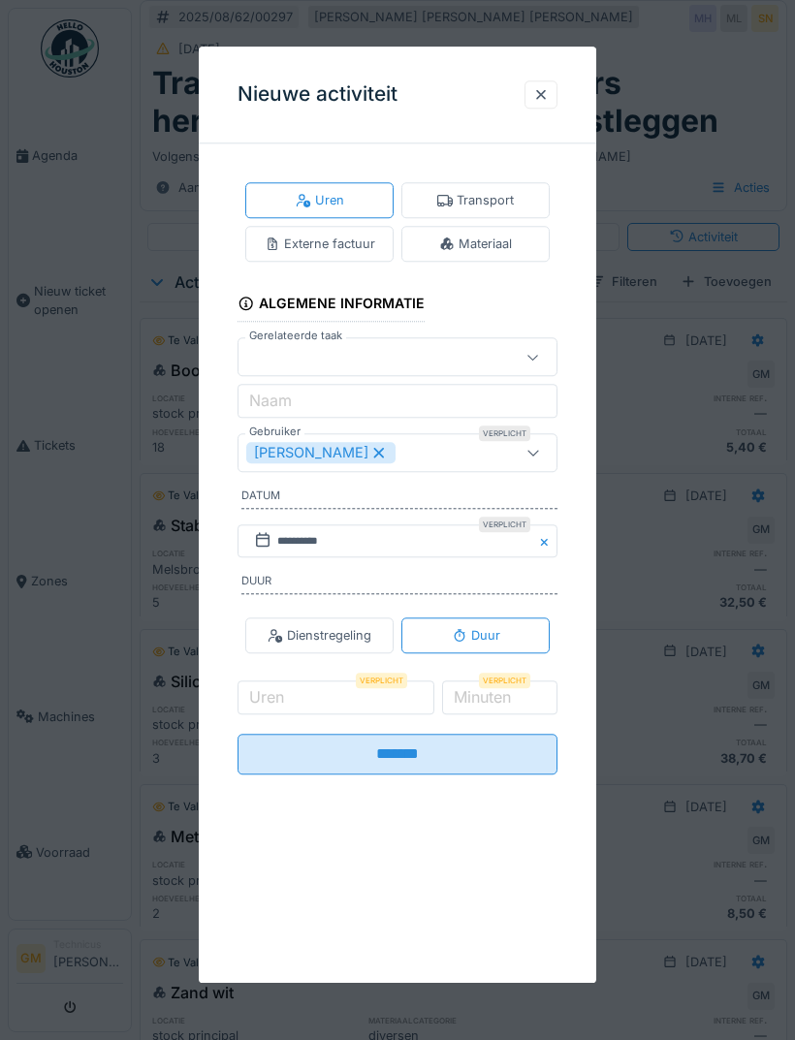
click at [518, 256] on div "Materiaal" at bounding box center [475, 244] width 148 height 36
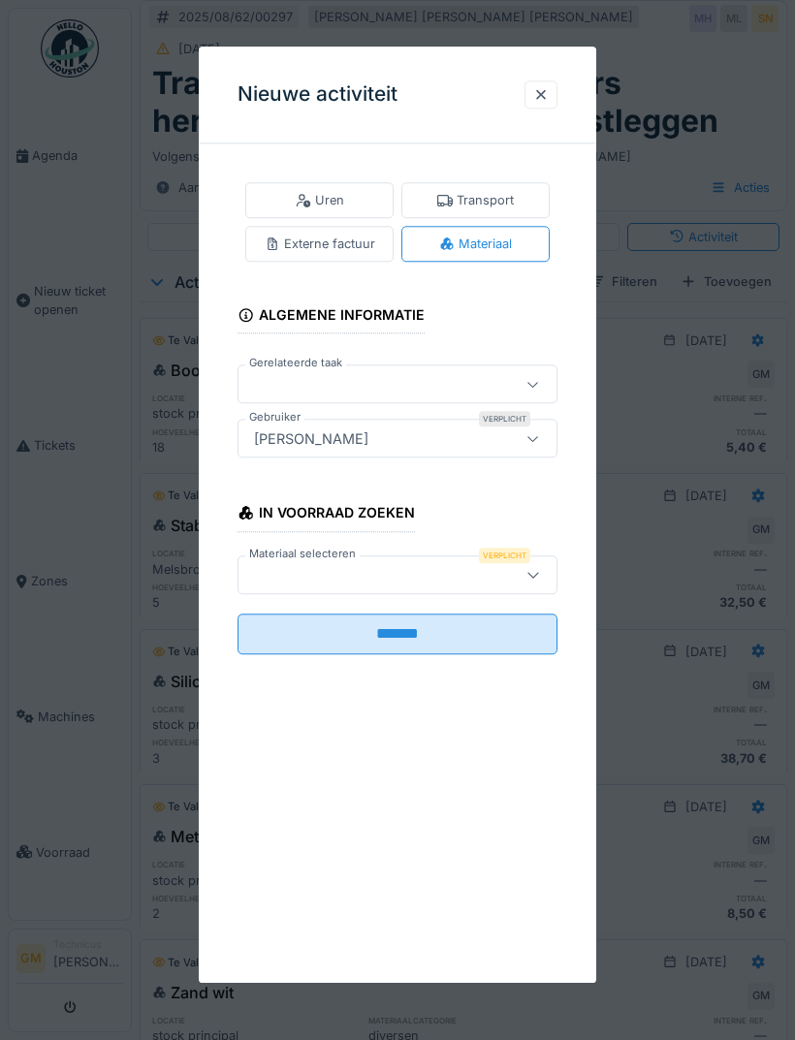
click at [449, 575] on div at bounding box center [374, 574] width 257 height 21
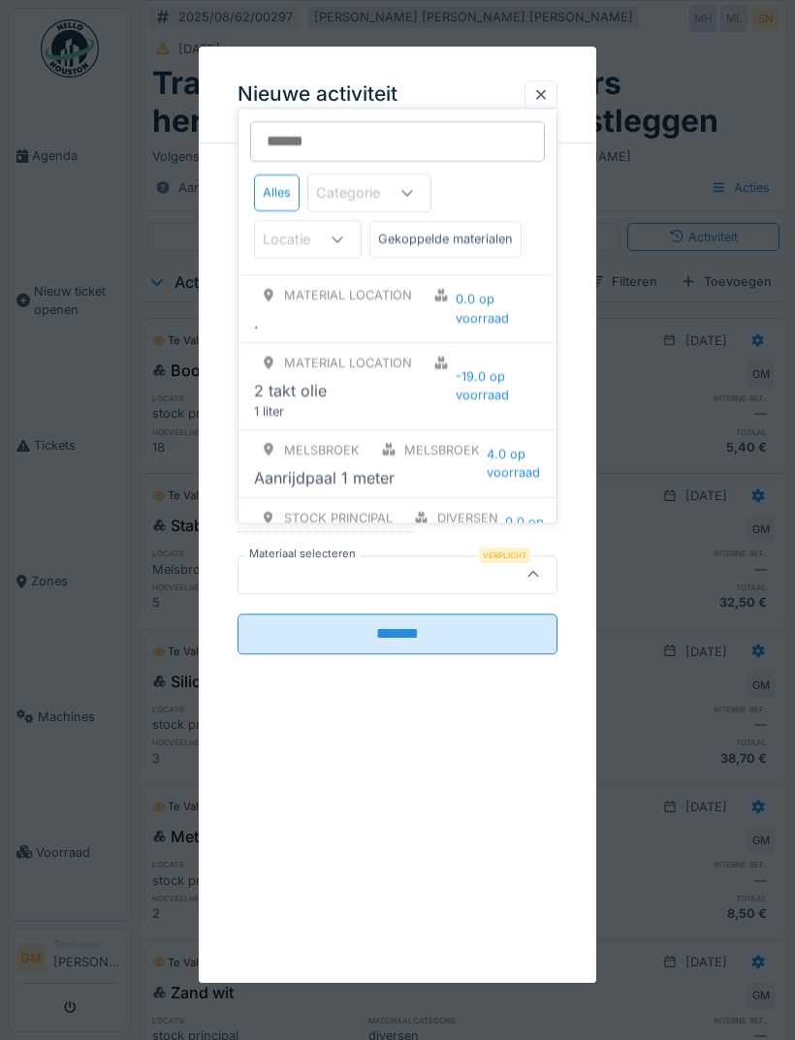
click at [461, 140] on input "Materiaal selecteren" at bounding box center [397, 141] width 295 height 41
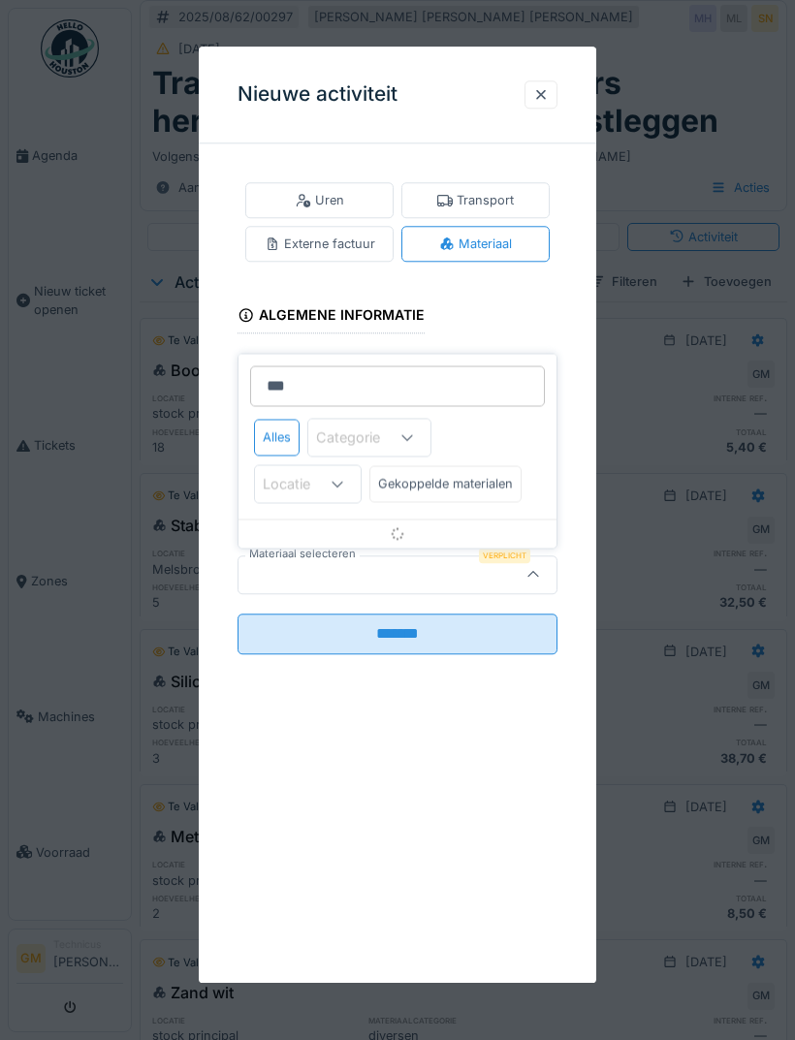
type input "****"
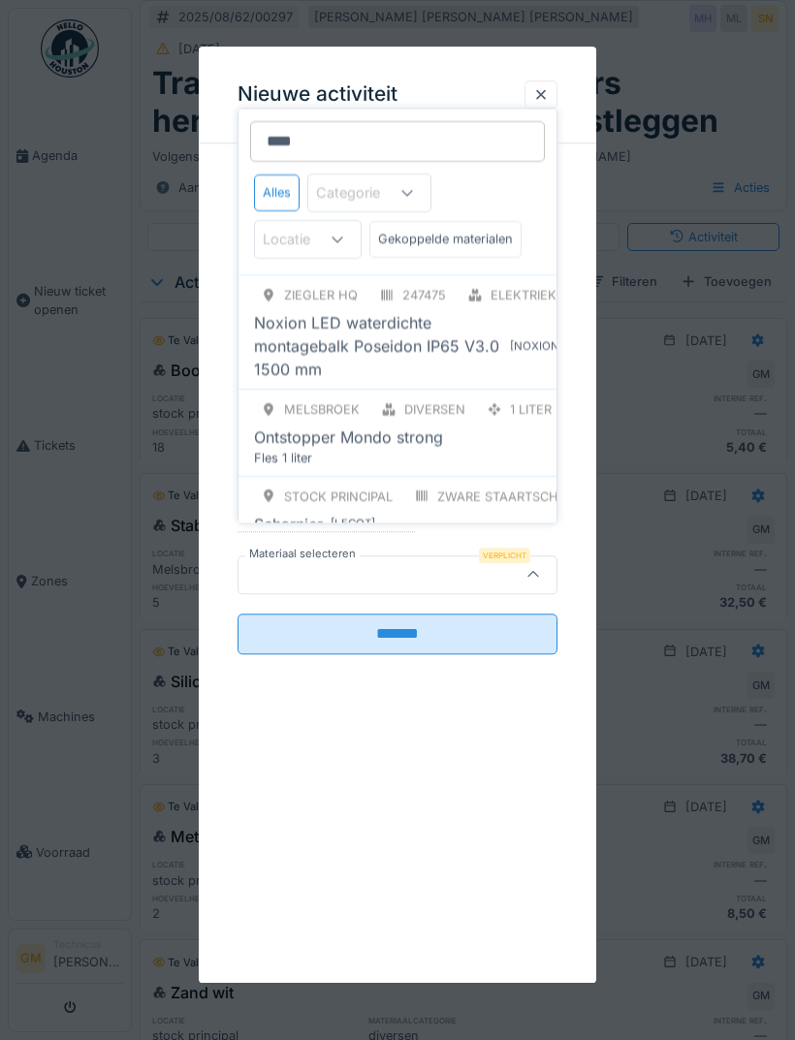
click at [478, 434] on div "Ontstopper Mondo strong" at bounding box center [406, 436] width 304 height 23
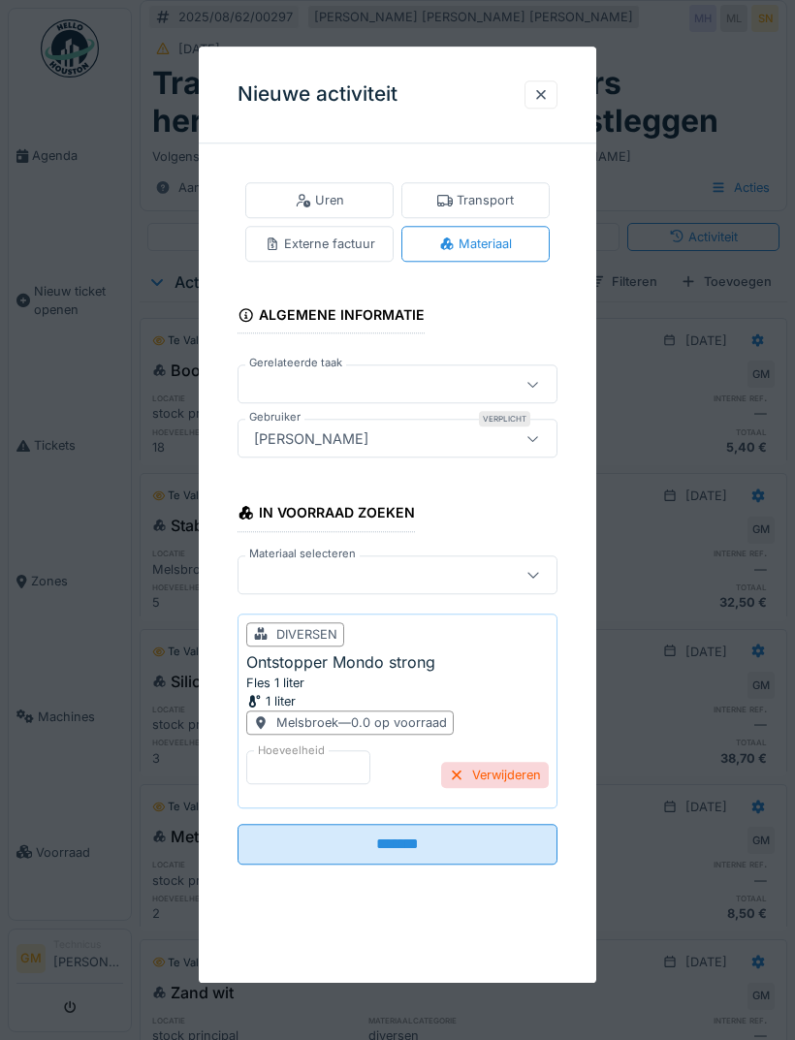
click at [486, 843] on input "*******" at bounding box center [397, 844] width 320 height 41
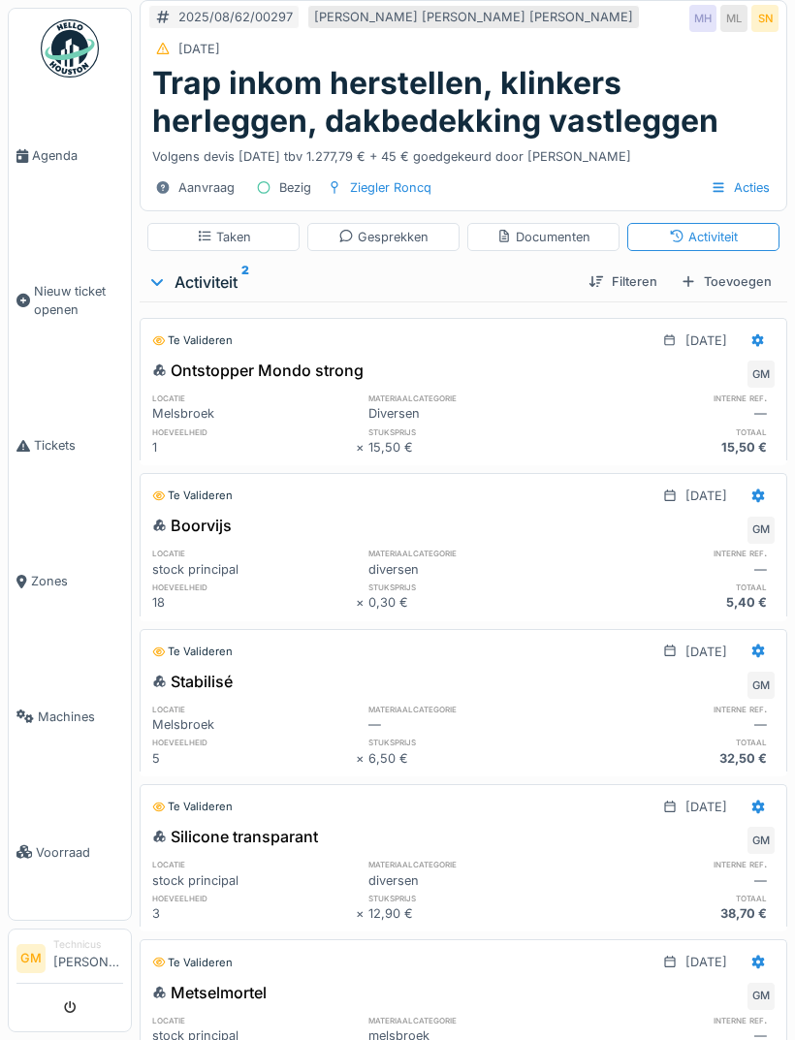
click at [254, 223] on div "Taken" at bounding box center [223, 237] width 152 height 28
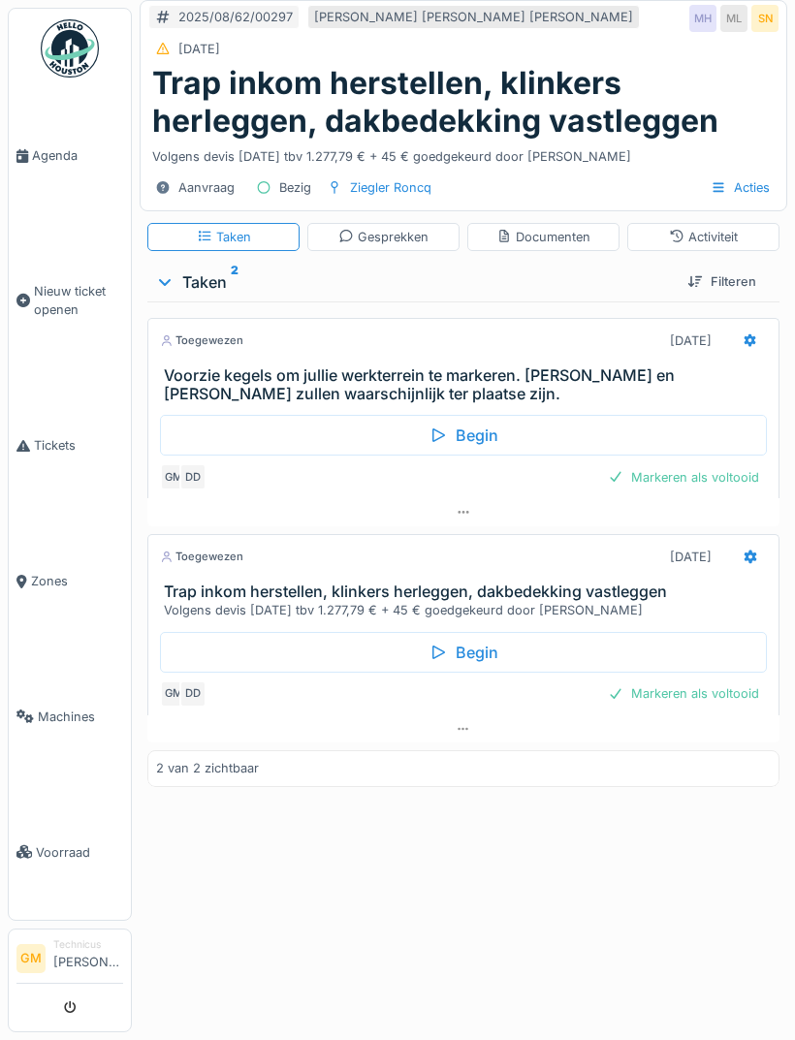
click at [732, 464] on div "Markeren als voltooid" at bounding box center [683, 477] width 167 height 26
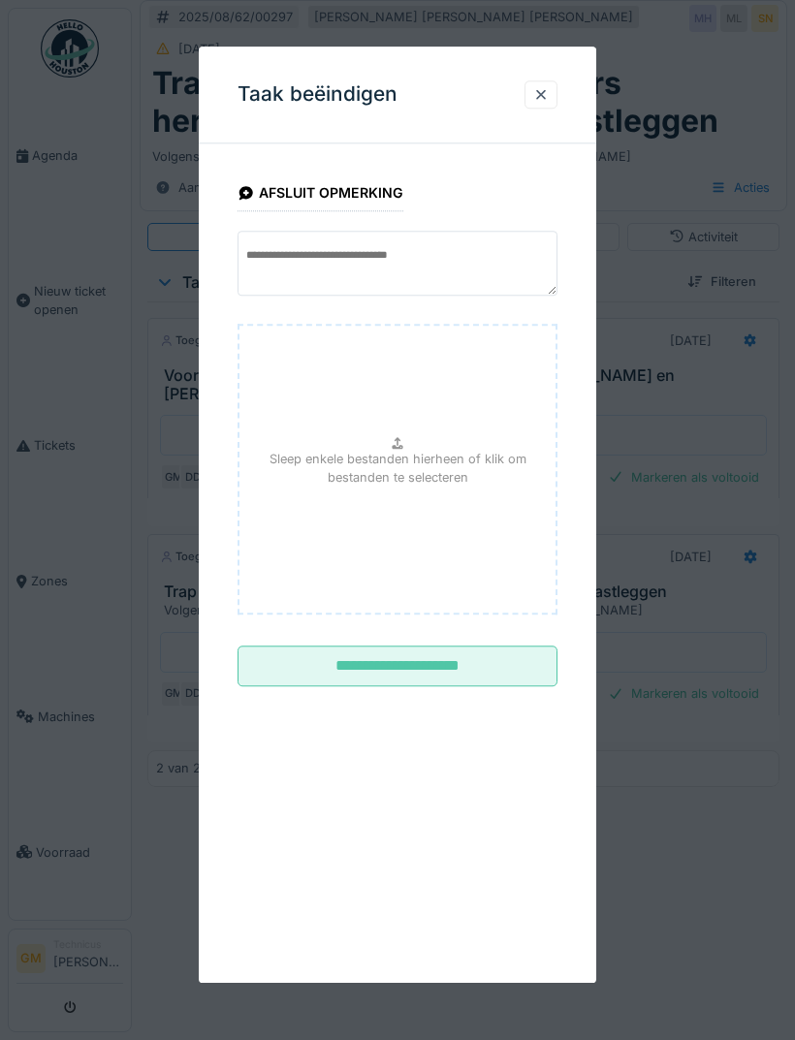
click at [514, 654] on input "**********" at bounding box center [397, 666] width 320 height 41
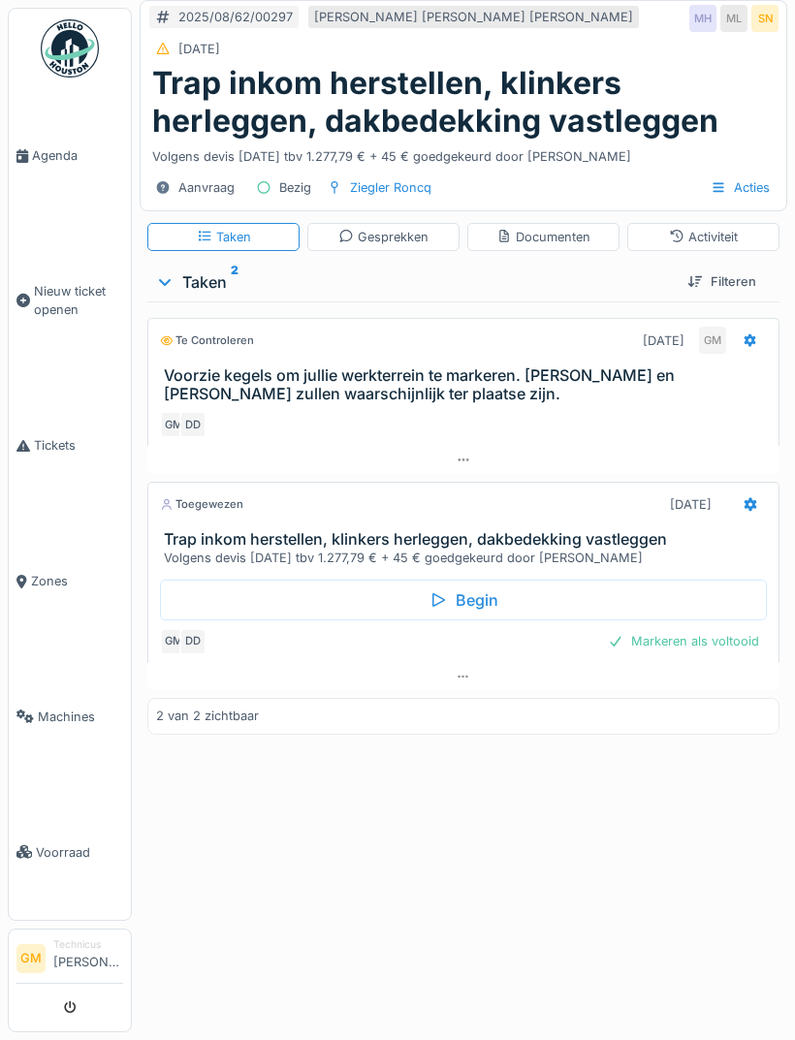
click at [714, 628] on div "Markeren als voltooid" at bounding box center [683, 641] width 167 height 26
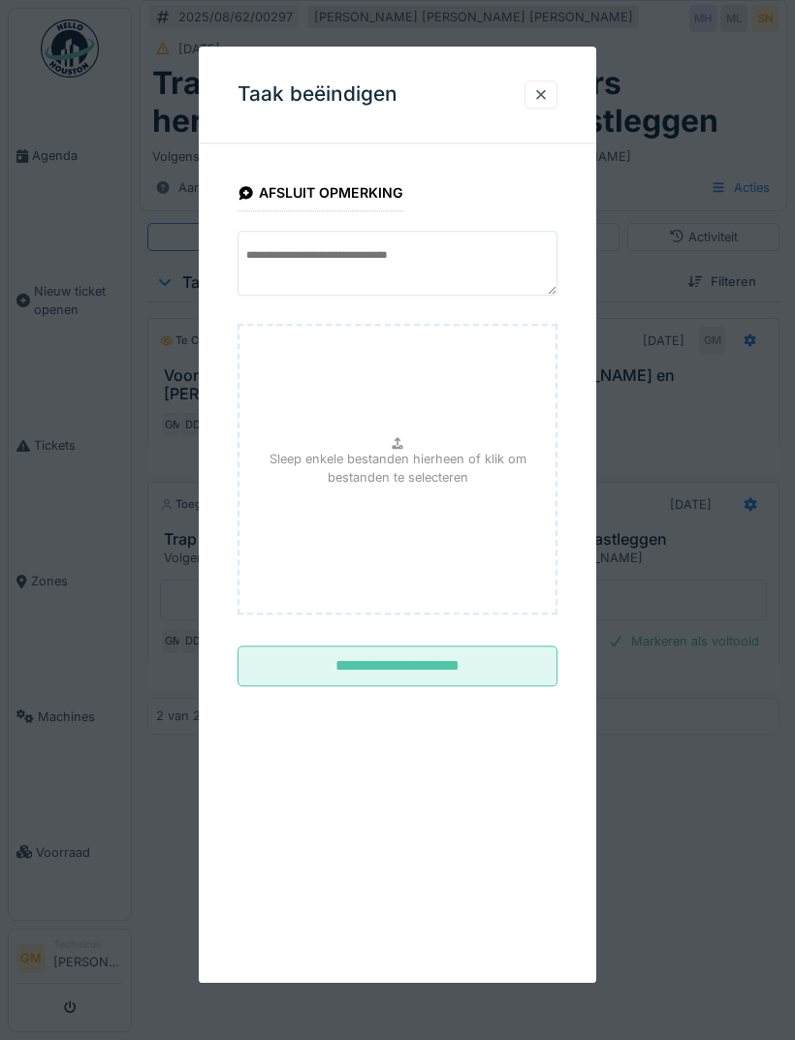
click at [507, 668] on input "**********" at bounding box center [397, 666] width 320 height 41
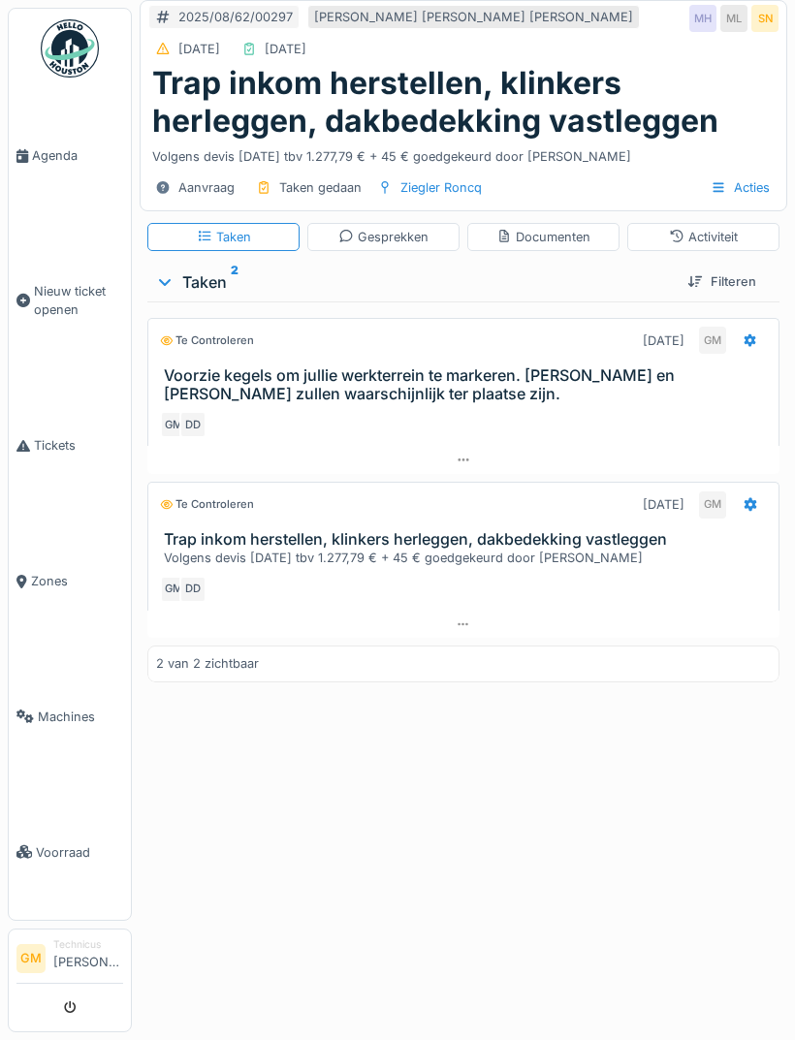
click at [60, 148] on link "Agenda" at bounding box center [70, 156] width 122 height 136
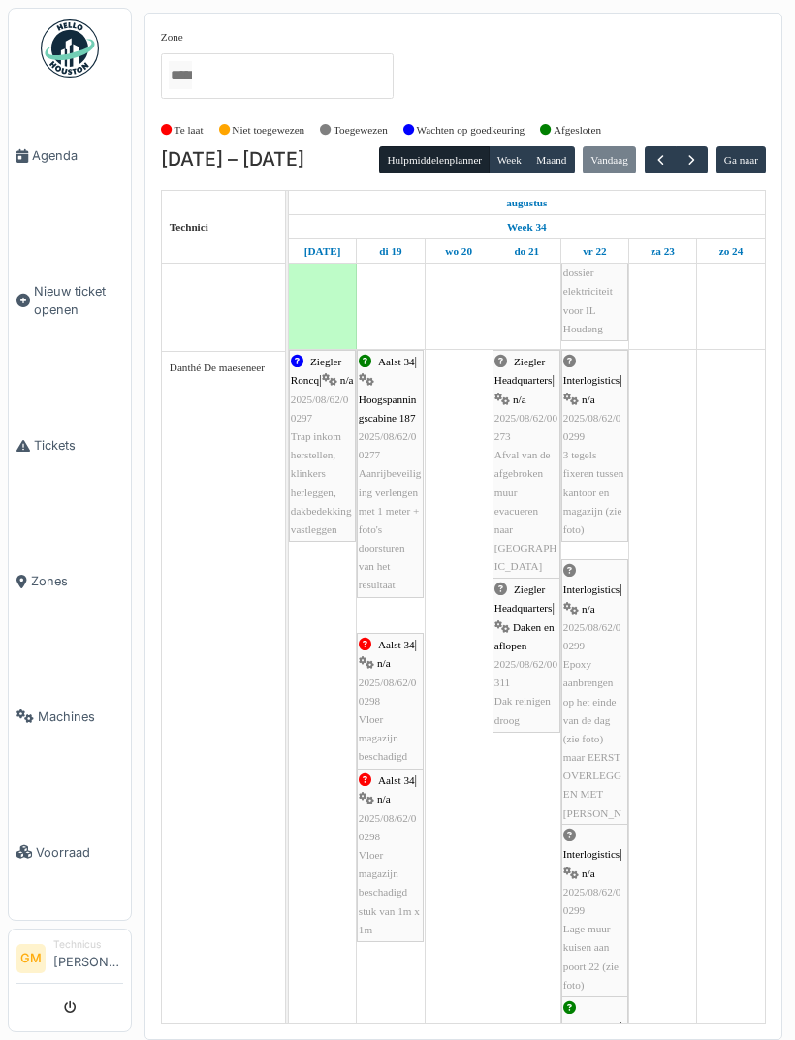
scroll to position [382, 0]
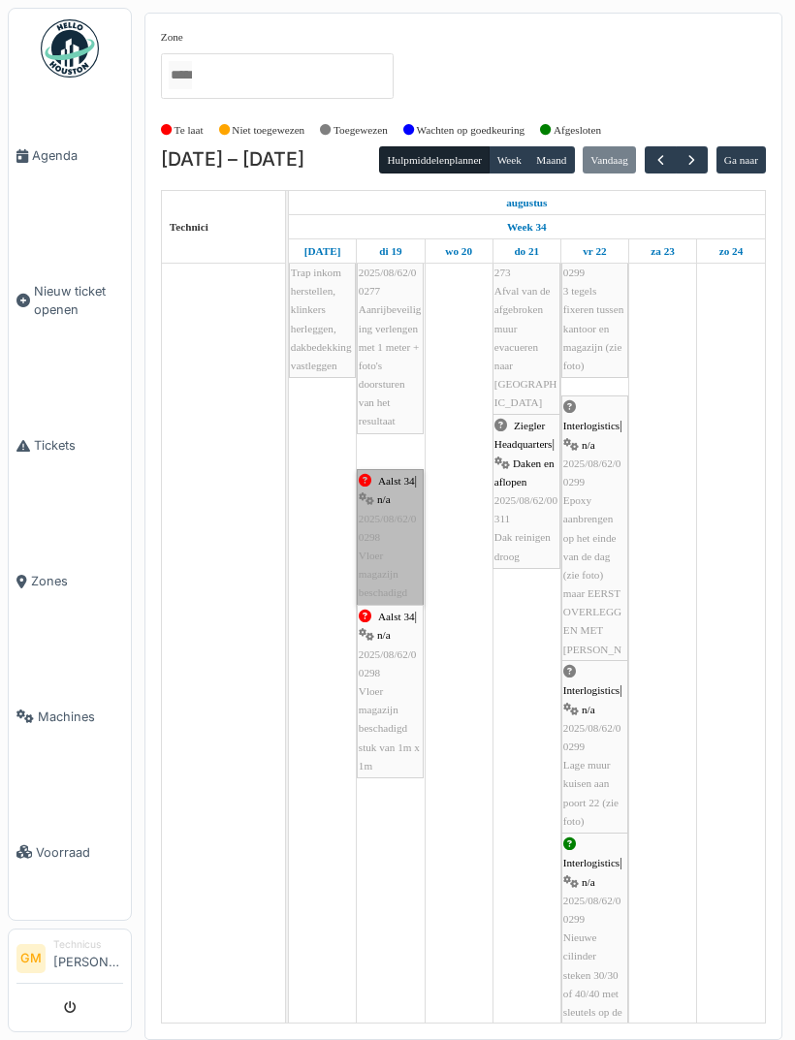
click at [399, 561] on link "Aalst 34 | n/a 2025/08/62/00298 Vloer magazijn beschadigd" at bounding box center [390, 537] width 67 height 136
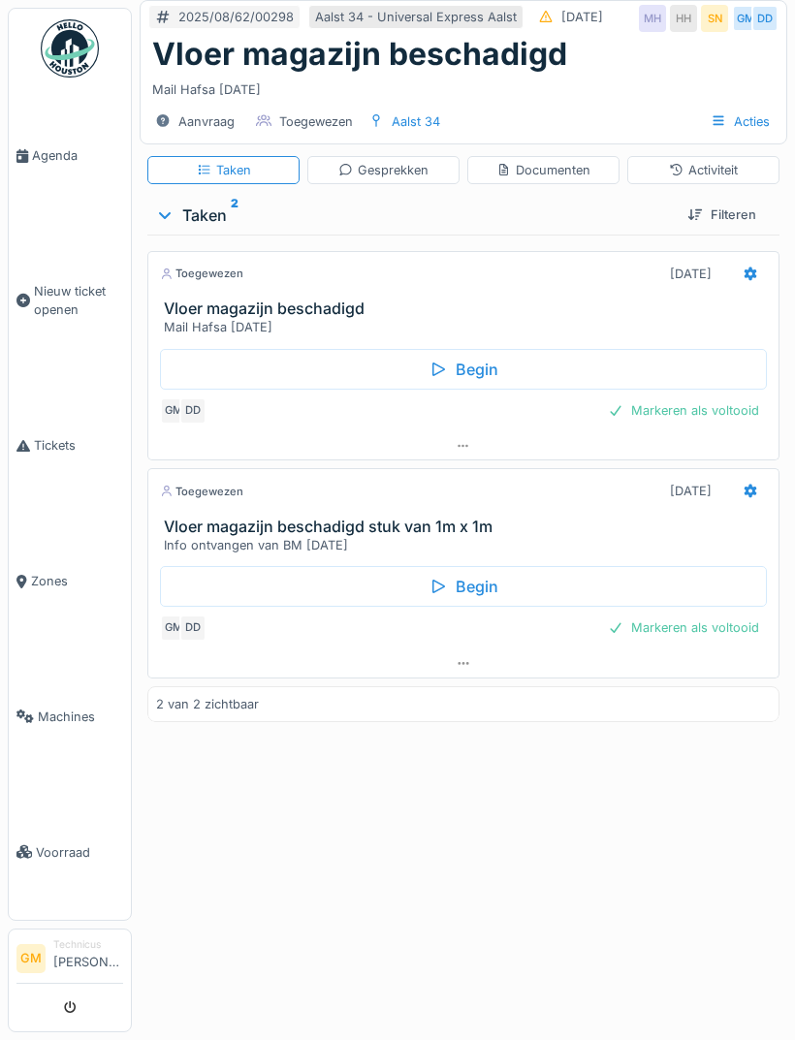
click at [725, 167] on div "Activiteit" at bounding box center [703, 170] width 69 height 18
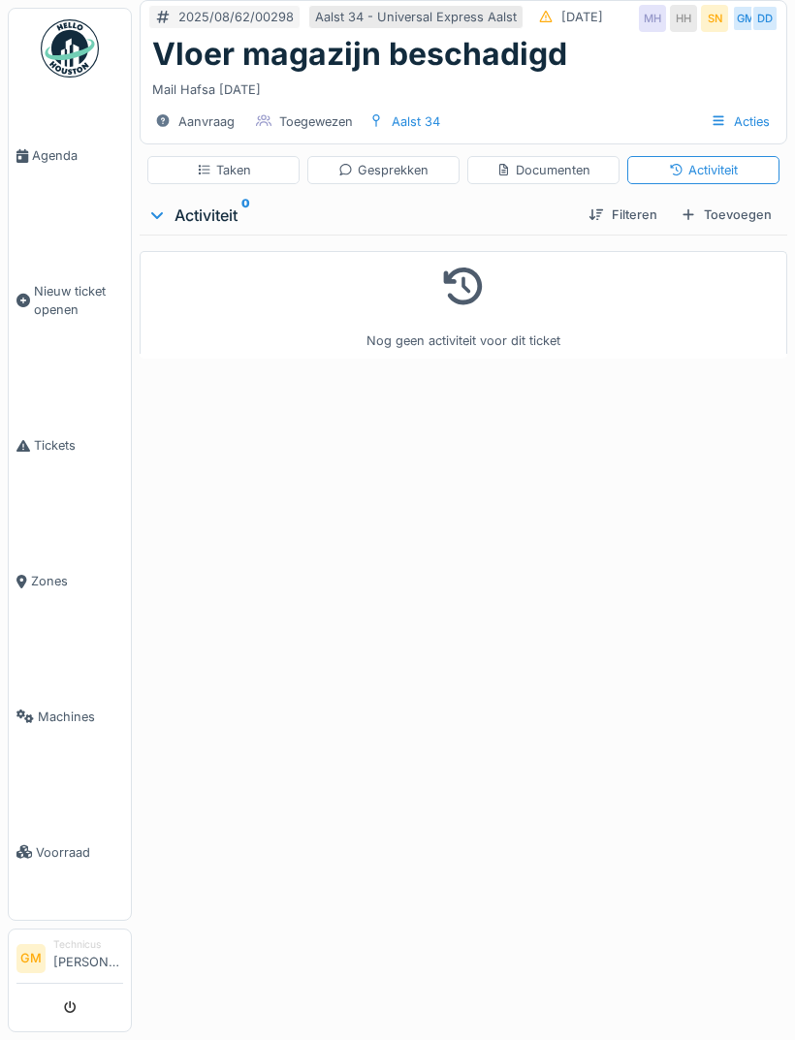
click at [732, 218] on div "Toevoegen" at bounding box center [726, 215] width 107 height 26
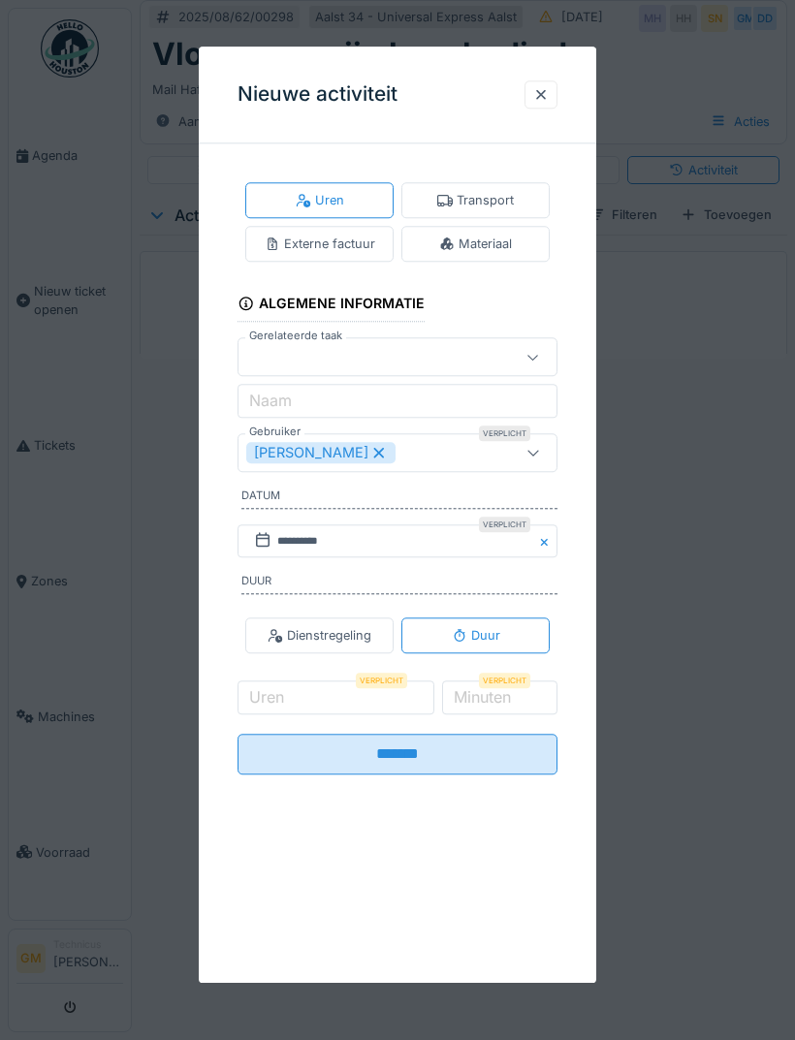
click at [444, 446] on div "[PERSON_NAME]" at bounding box center [374, 452] width 257 height 21
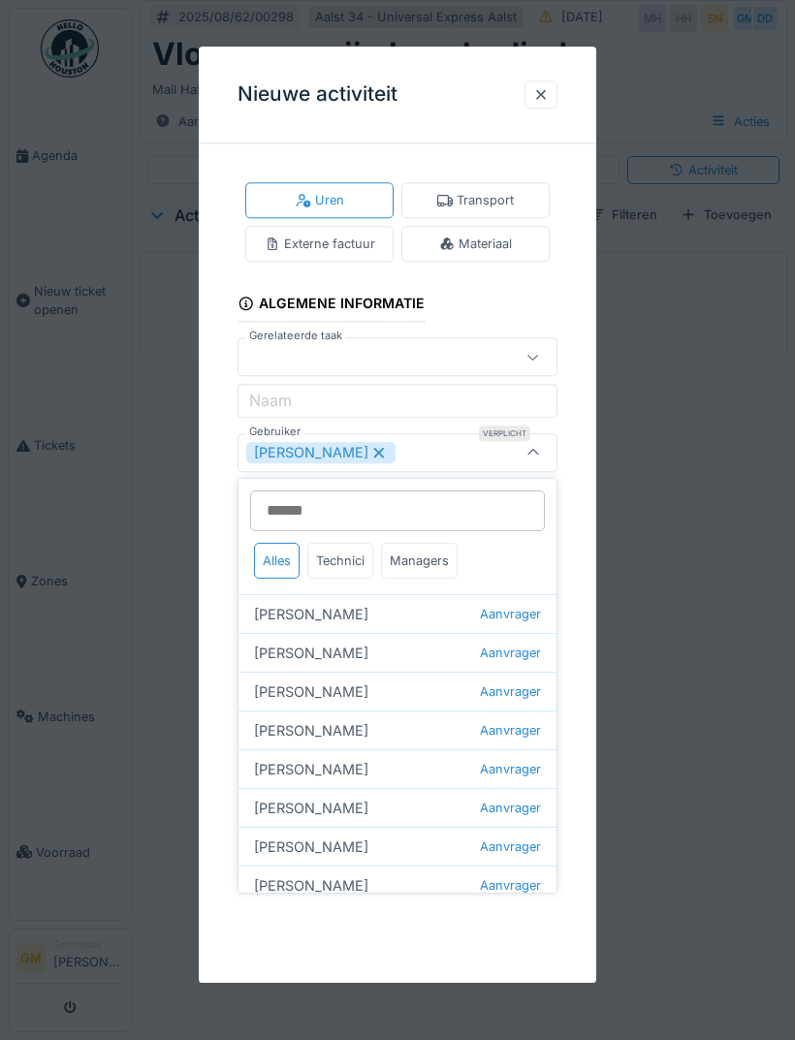
click at [351, 563] on div "Technici" at bounding box center [340, 561] width 66 height 36
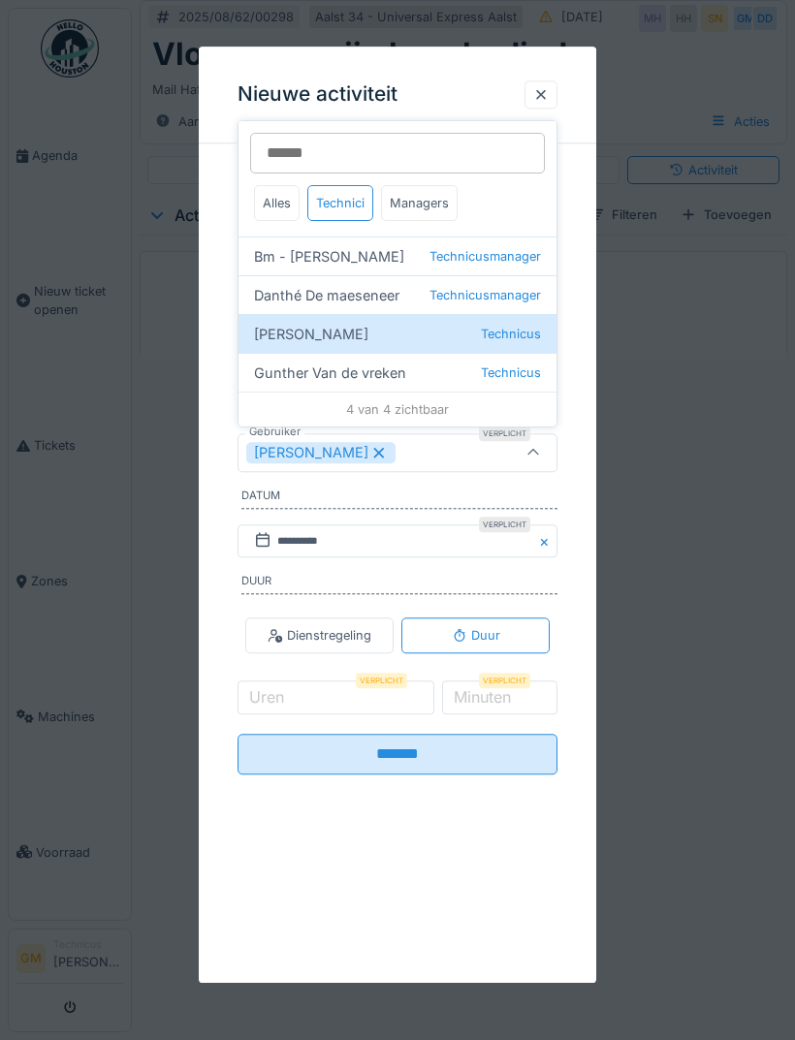
click at [414, 296] on div "Danthé De maeseneer Technicusmanager" at bounding box center [397, 294] width 318 height 39
type input "*********"
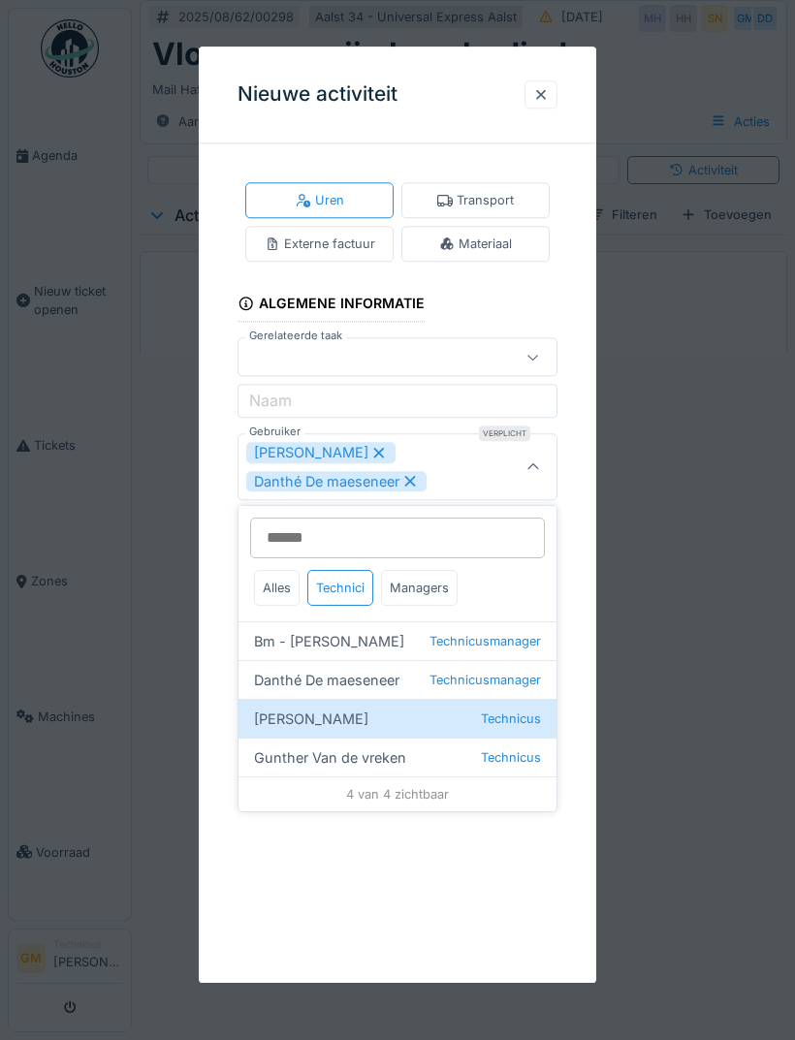
click at [538, 455] on div at bounding box center [533, 466] width 47 height 65
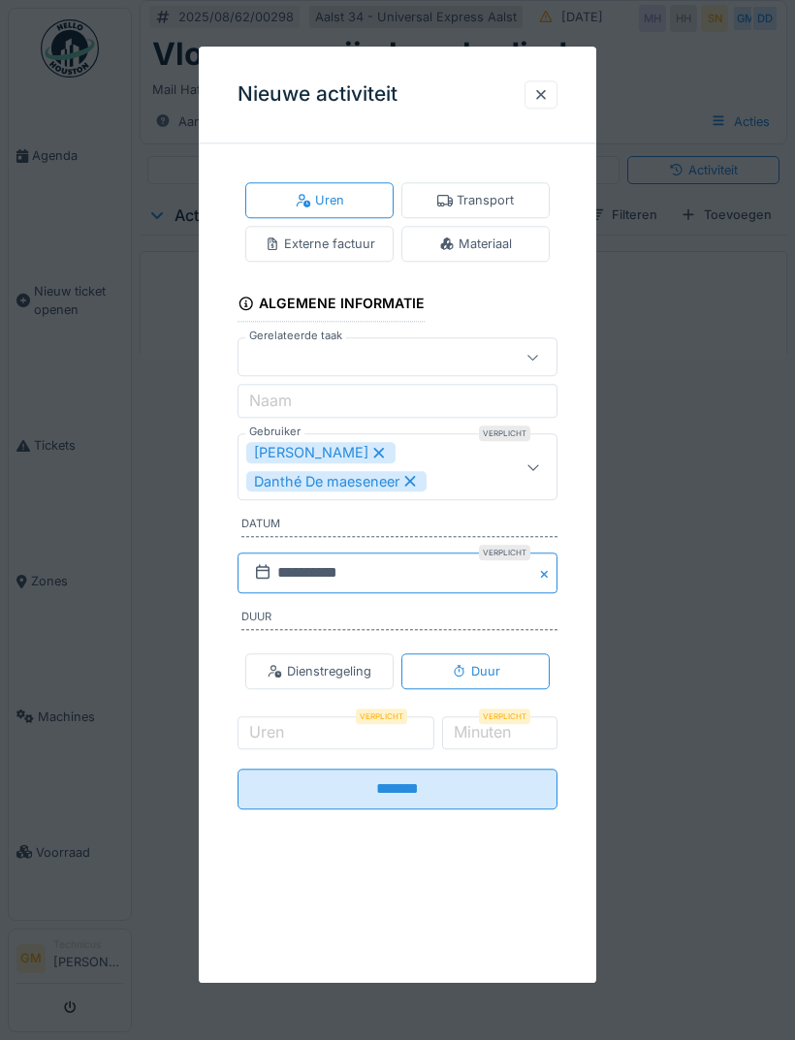
click at [463, 561] on input "**********" at bounding box center [397, 572] width 320 height 41
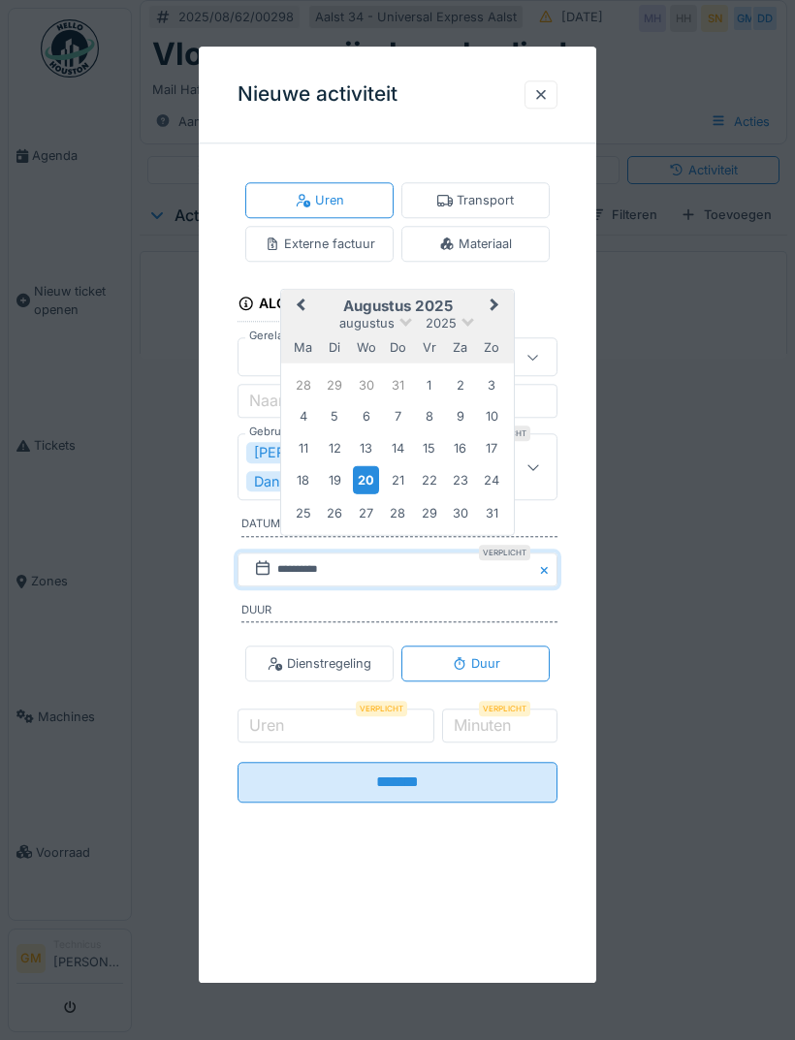
click at [341, 480] on div "19" at bounding box center [335, 479] width 26 height 26
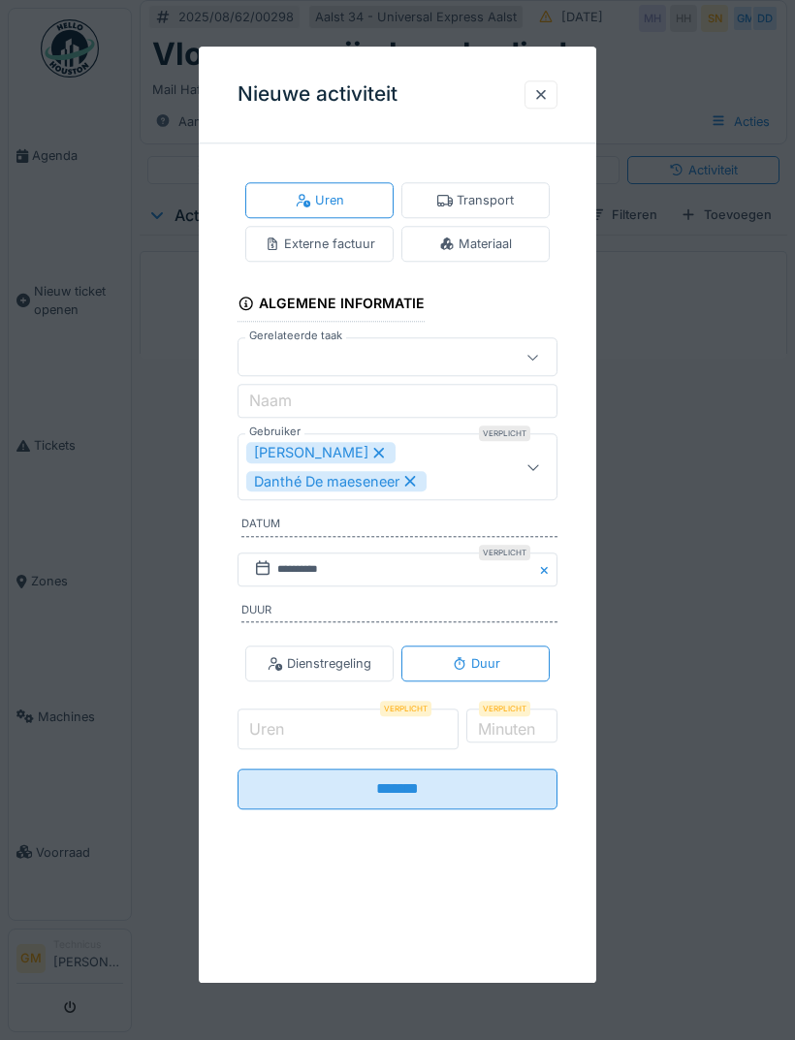
click at [372, 717] on input "Uren" at bounding box center [347, 729] width 221 height 41
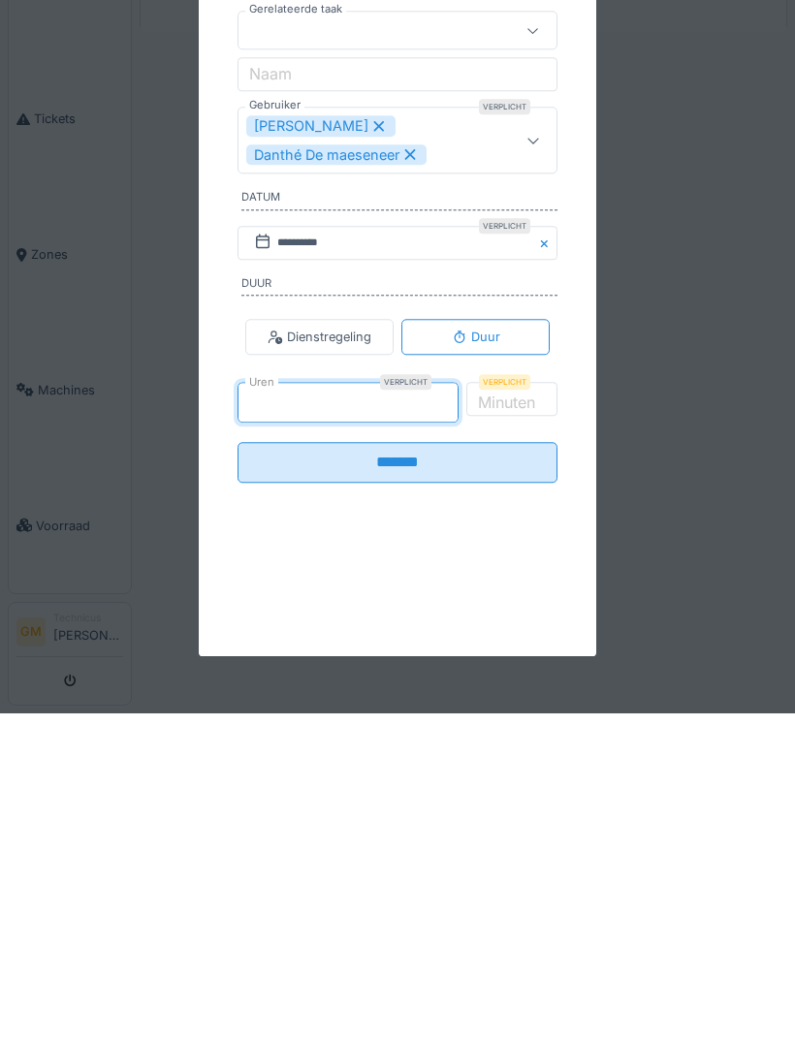
type input "*"
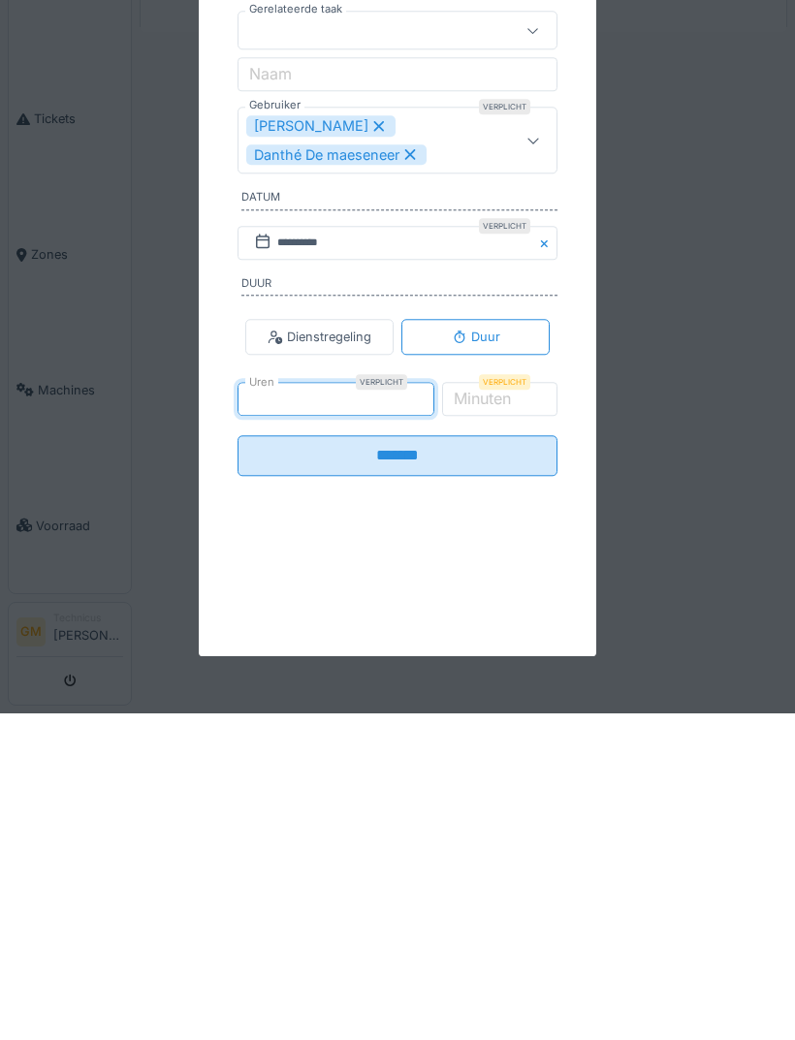
click at [459, 762] on input "*******" at bounding box center [397, 782] width 320 height 41
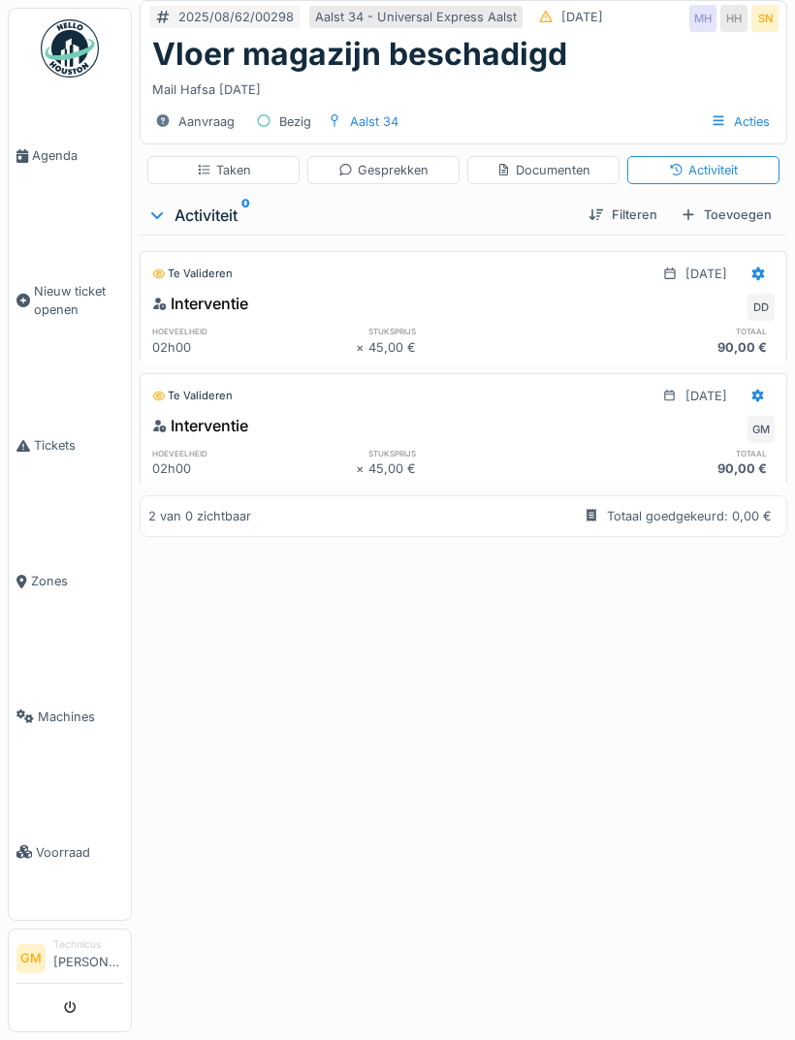
click at [724, 217] on div "Toevoegen" at bounding box center [726, 215] width 107 height 26
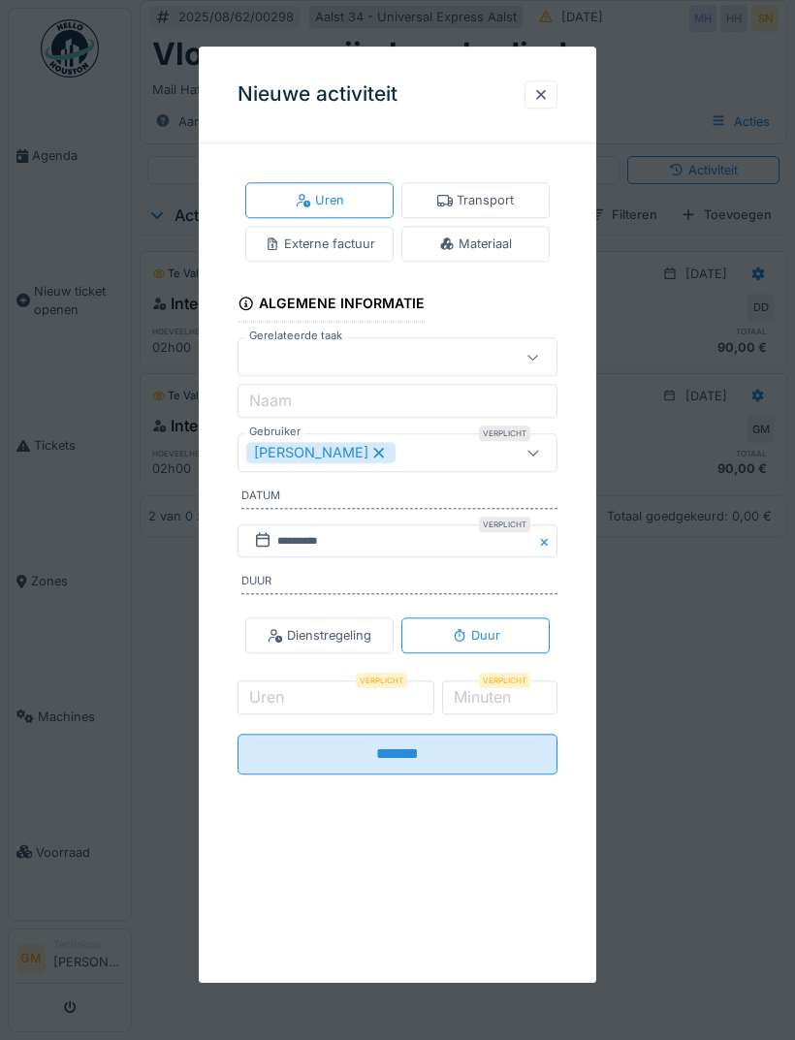
click at [510, 247] on div "Materiaal" at bounding box center [475, 244] width 73 height 18
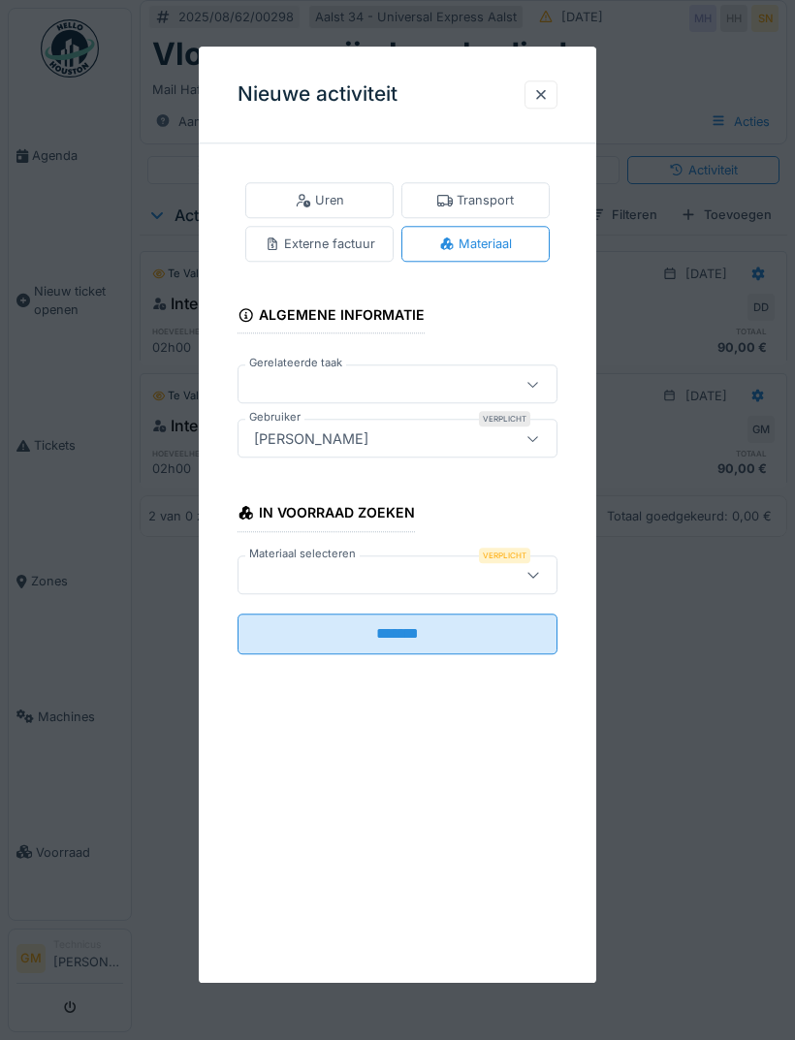
click at [541, 573] on div at bounding box center [533, 574] width 47 height 37
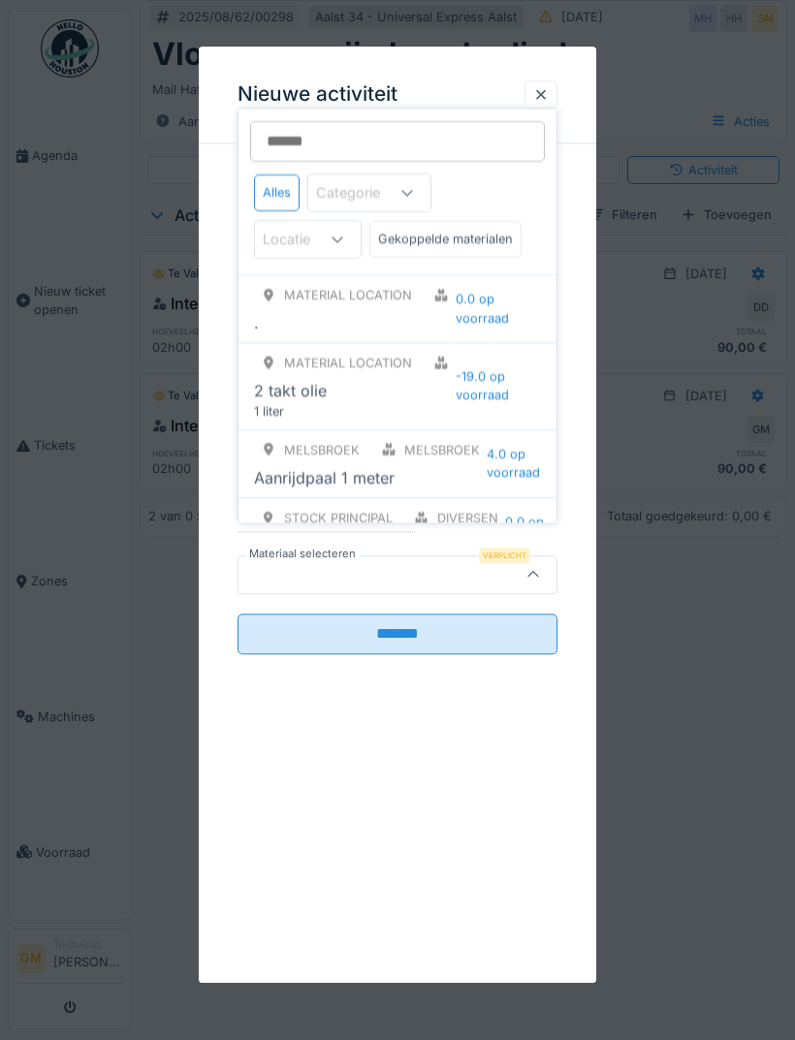
click at [473, 135] on input "Materiaal selecteren" at bounding box center [397, 141] width 295 height 41
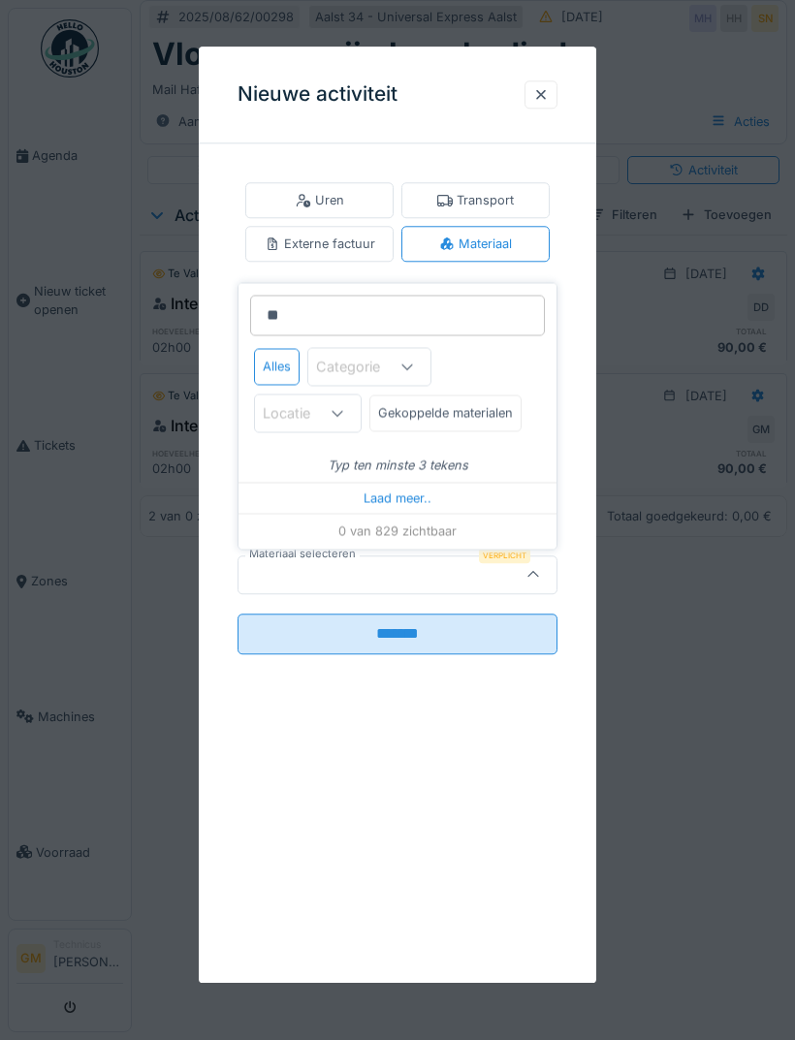
type input "***"
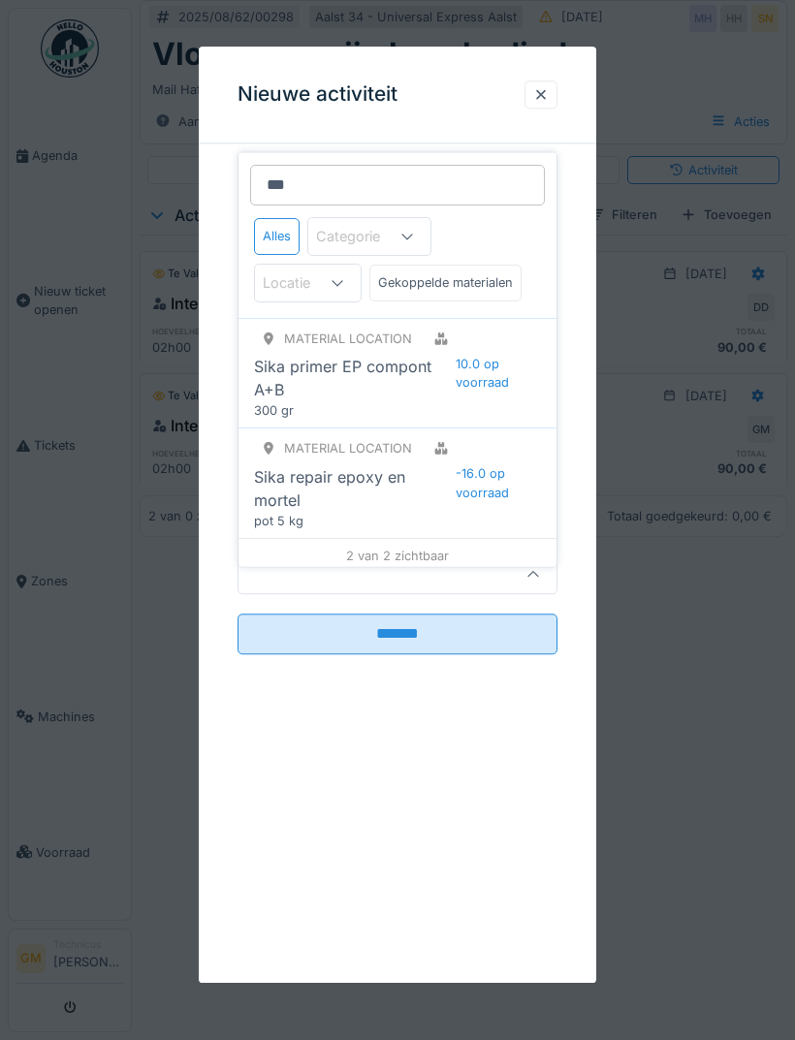
click at [399, 366] on div "Sika primer EP compont A+B" at bounding box center [355, 378] width 202 height 47
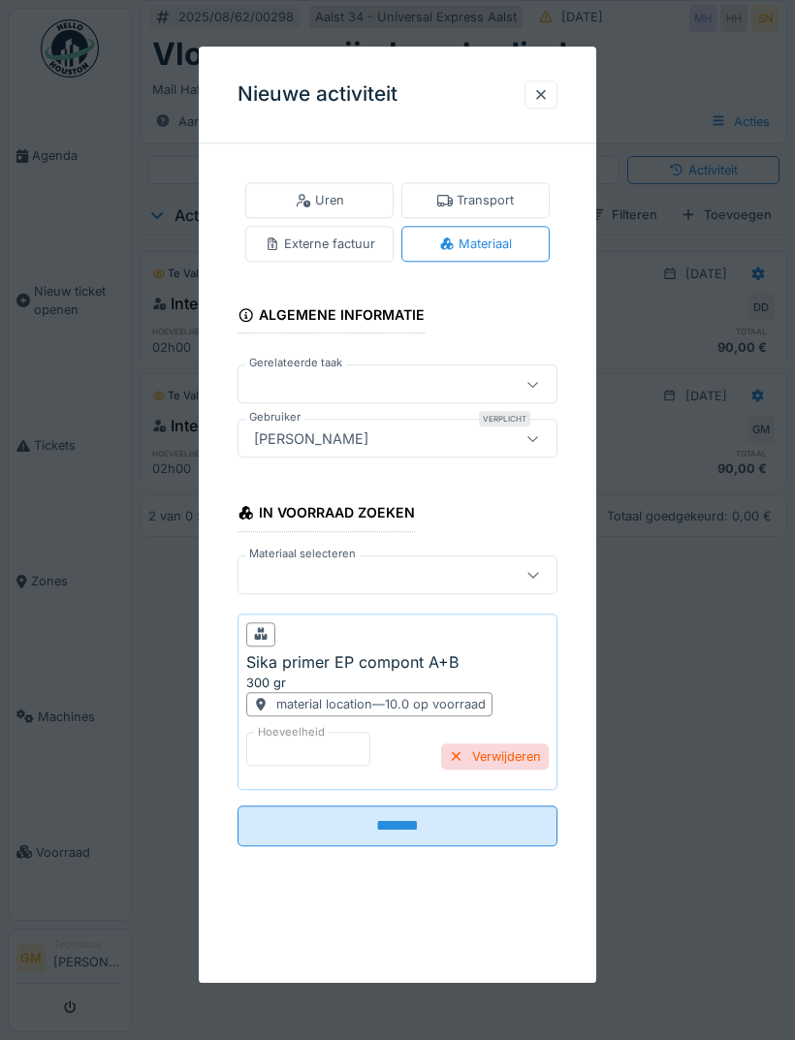
click at [446, 821] on input "*******" at bounding box center [397, 825] width 320 height 41
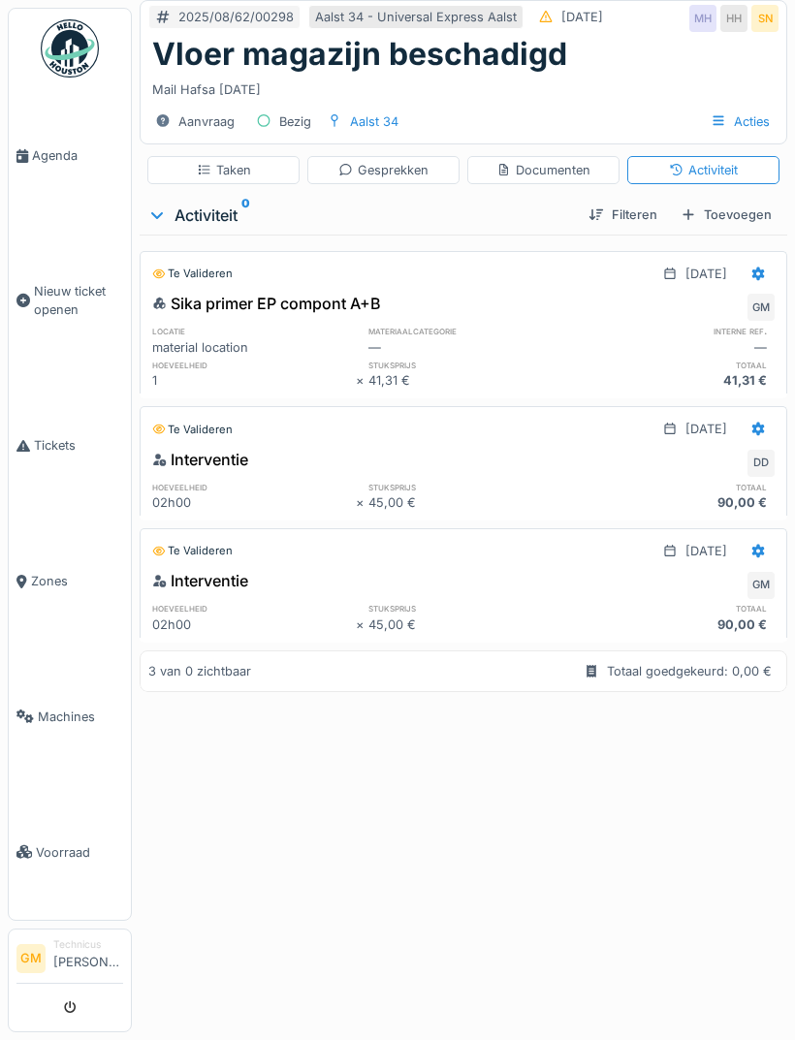
click at [752, 208] on div "Toevoegen" at bounding box center [726, 215] width 107 height 26
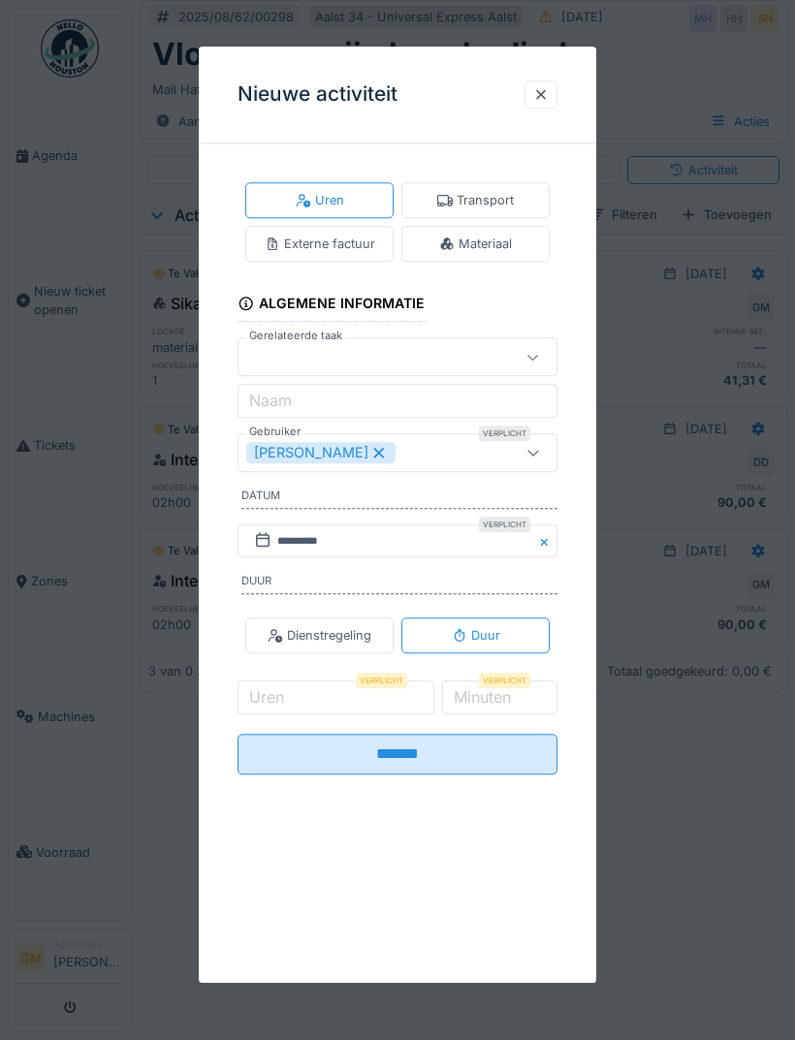
click at [507, 240] on div "Materiaal" at bounding box center [475, 244] width 73 height 18
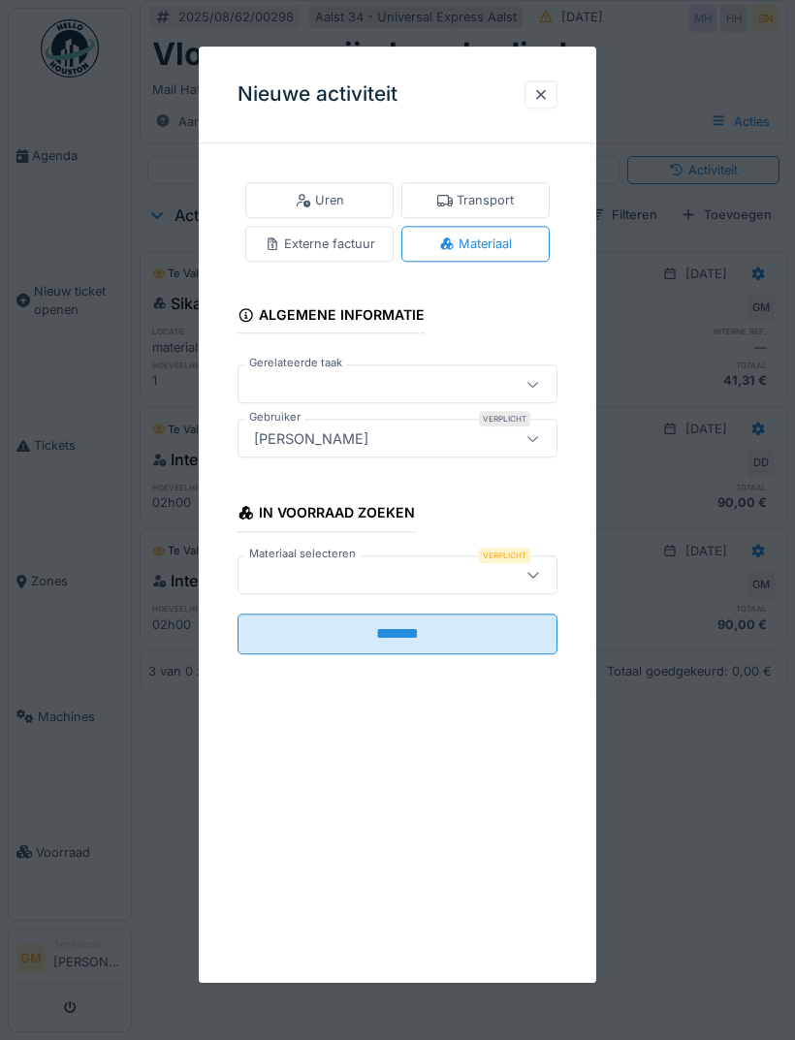
click at [410, 574] on div at bounding box center [374, 574] width 257 height 21
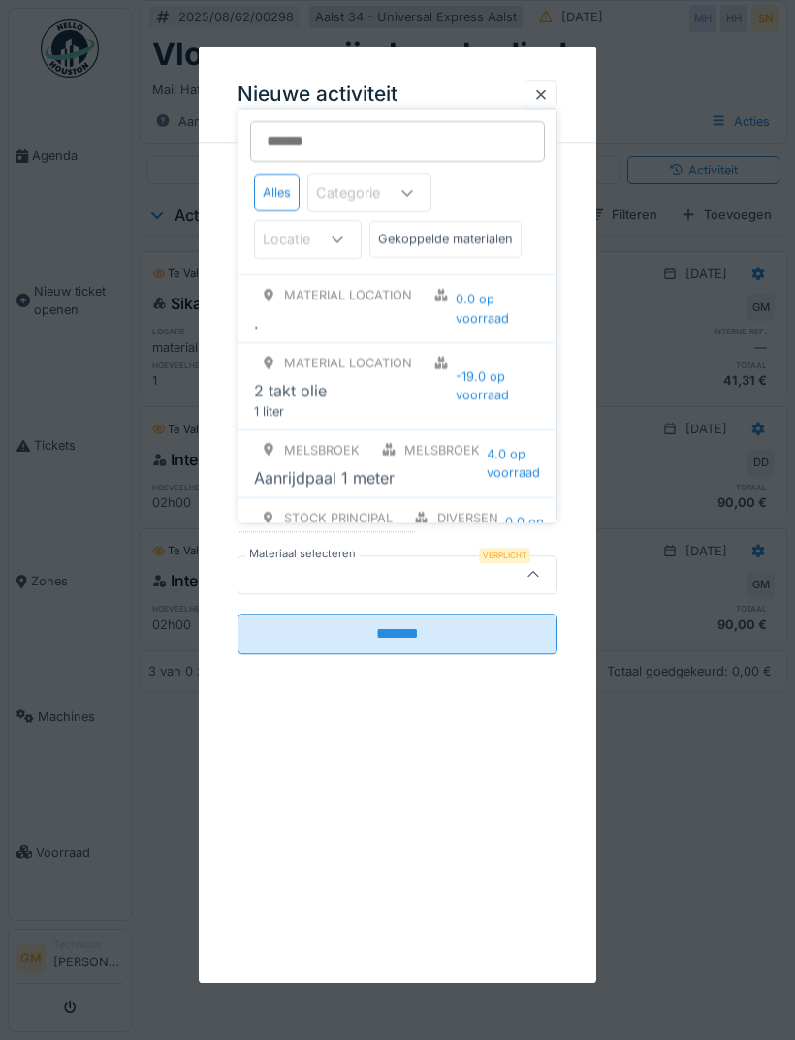
click at [417, 138] on input "Materiaal selecteren" at bounding box center [397, 141] width 295 height 41
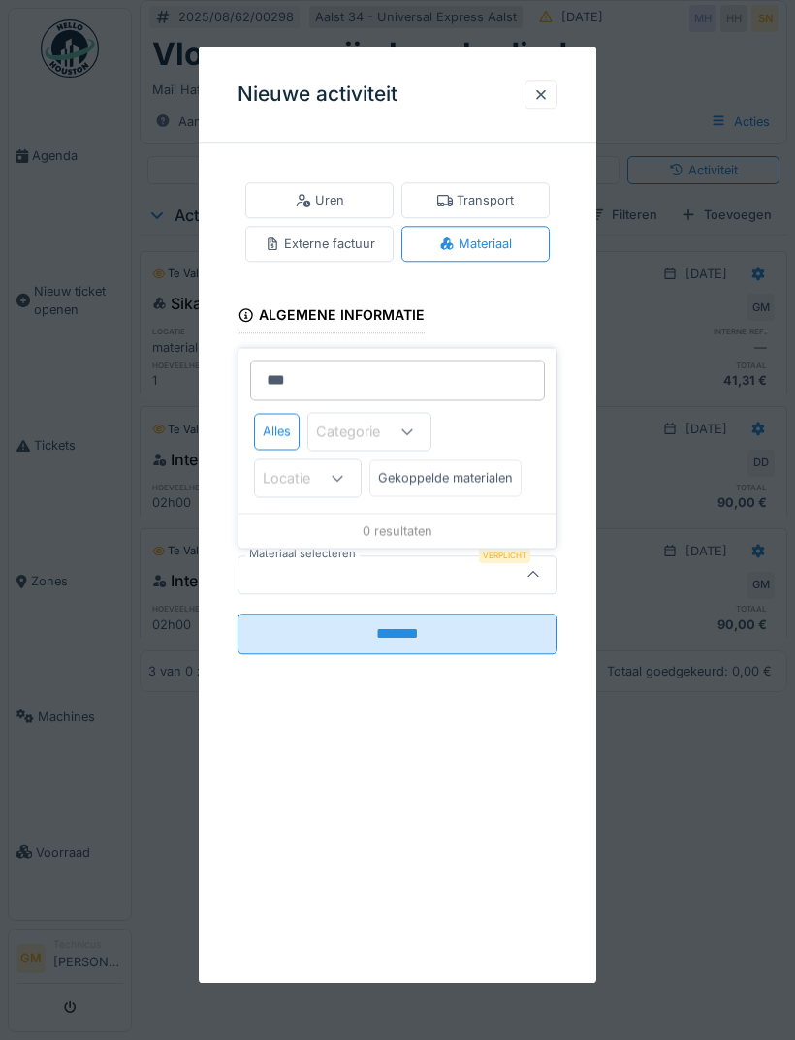
type input "****"
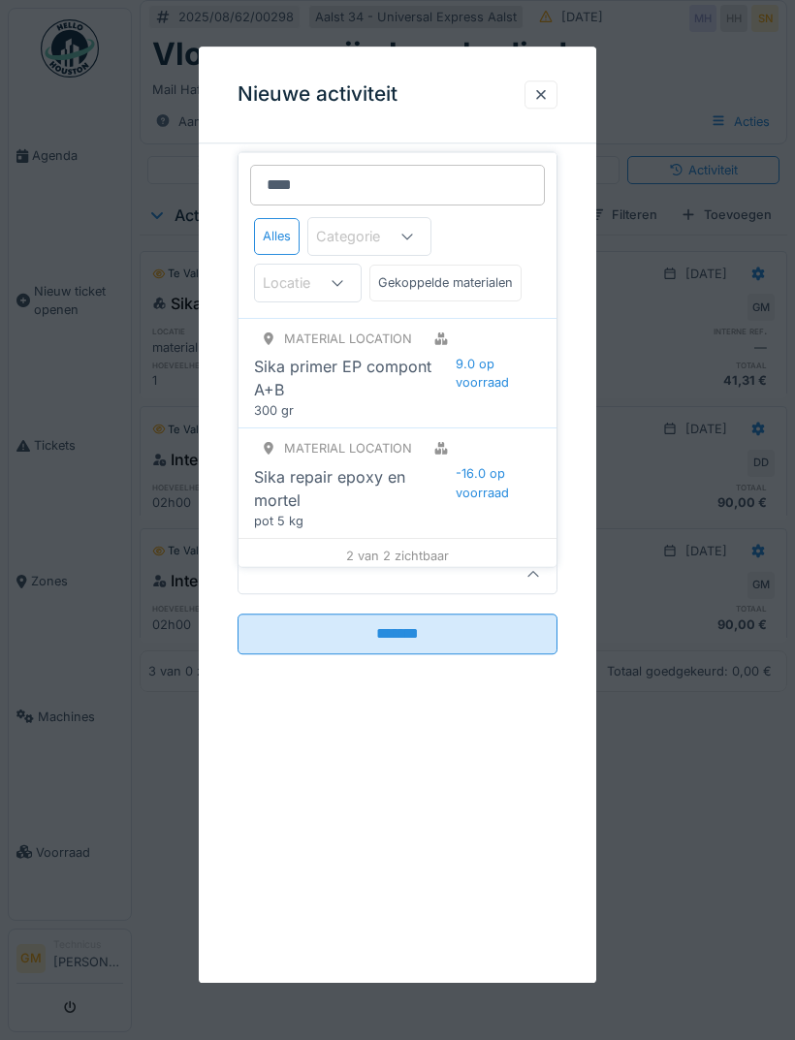
click at [467, 475] on span "-16.0 op voorraad" at bounding box center [497, 482] width 85 height 37
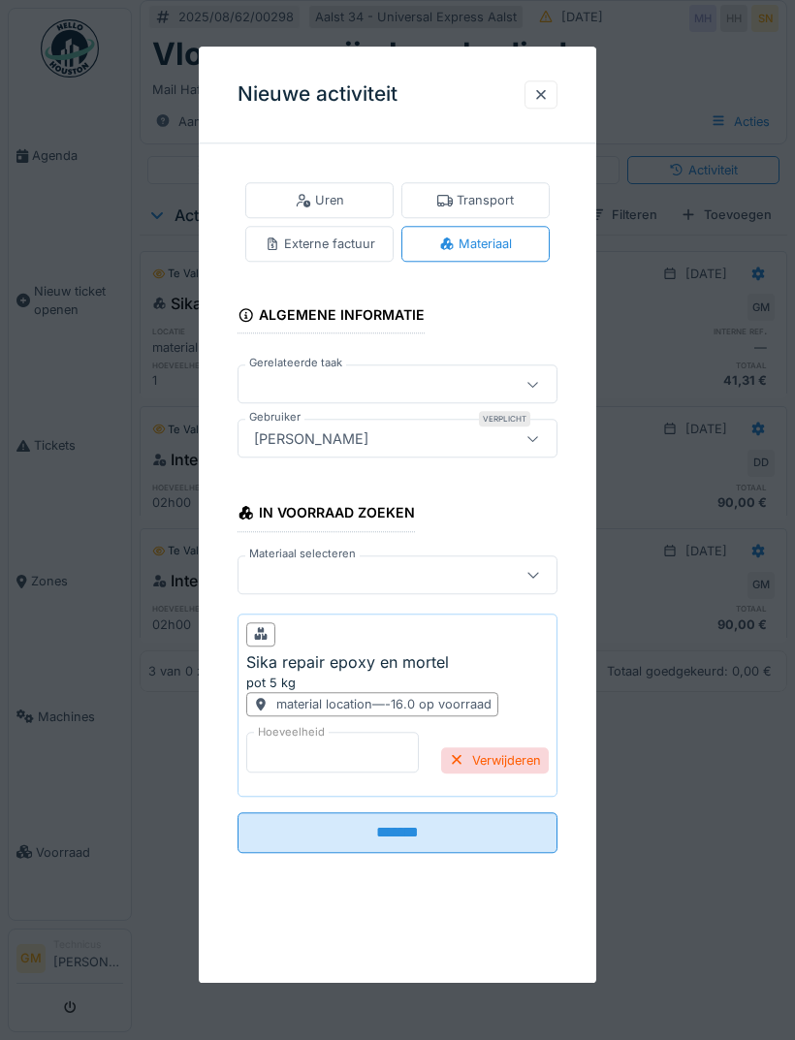
click at [329, 757] on div "Hoeveelheid * Verwijderen" at bounding box center [397, 760] width 302 height 56
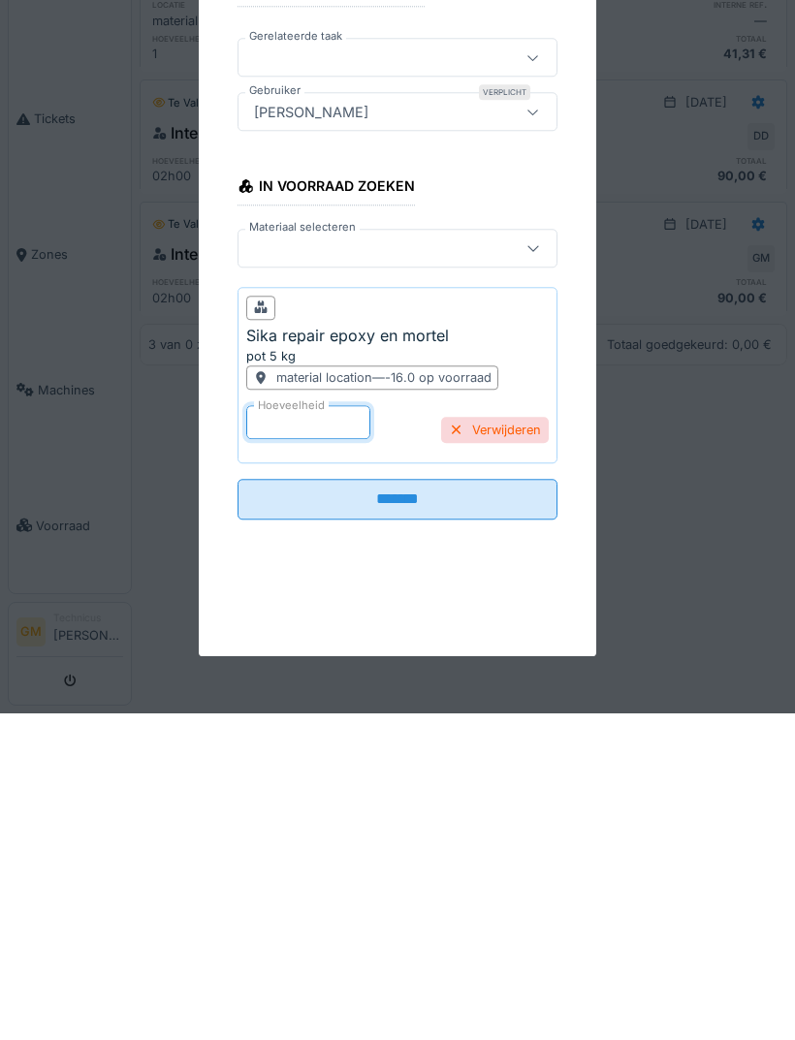
click at [461, 805] on input "*******" at bounding box center [397, 825] width 320 height 41
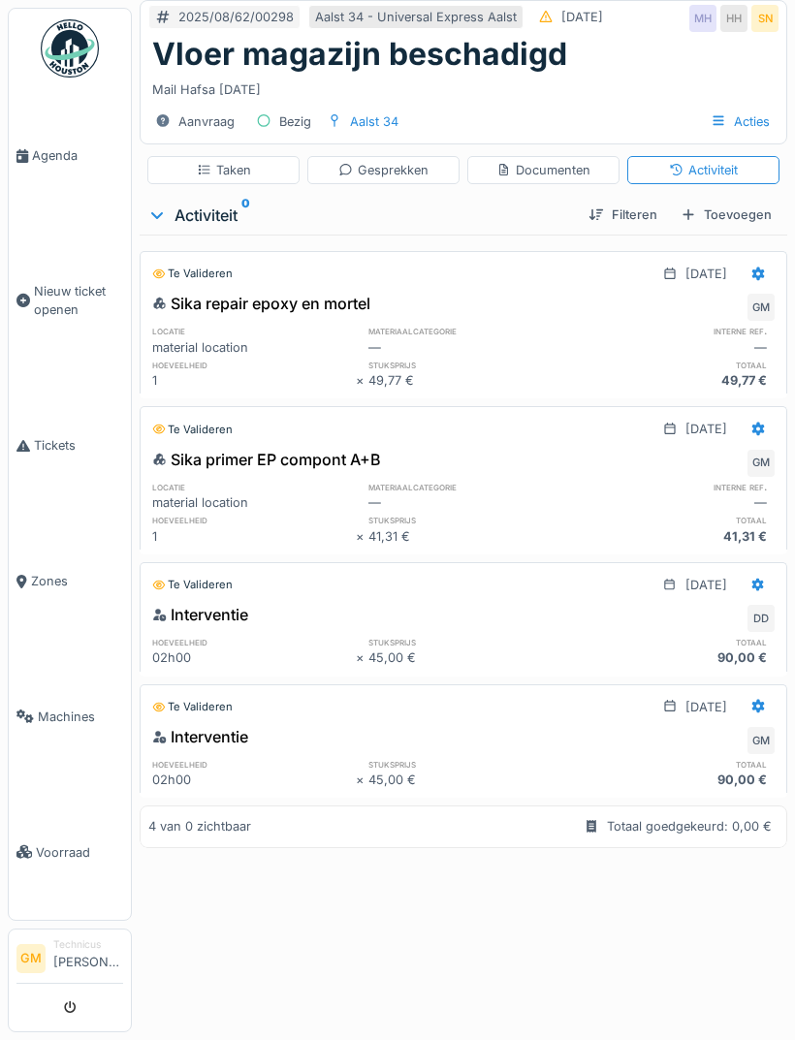
click at [738, 212] on div "Toevoegen" at bounding box center [726, 215] width 107 height 26
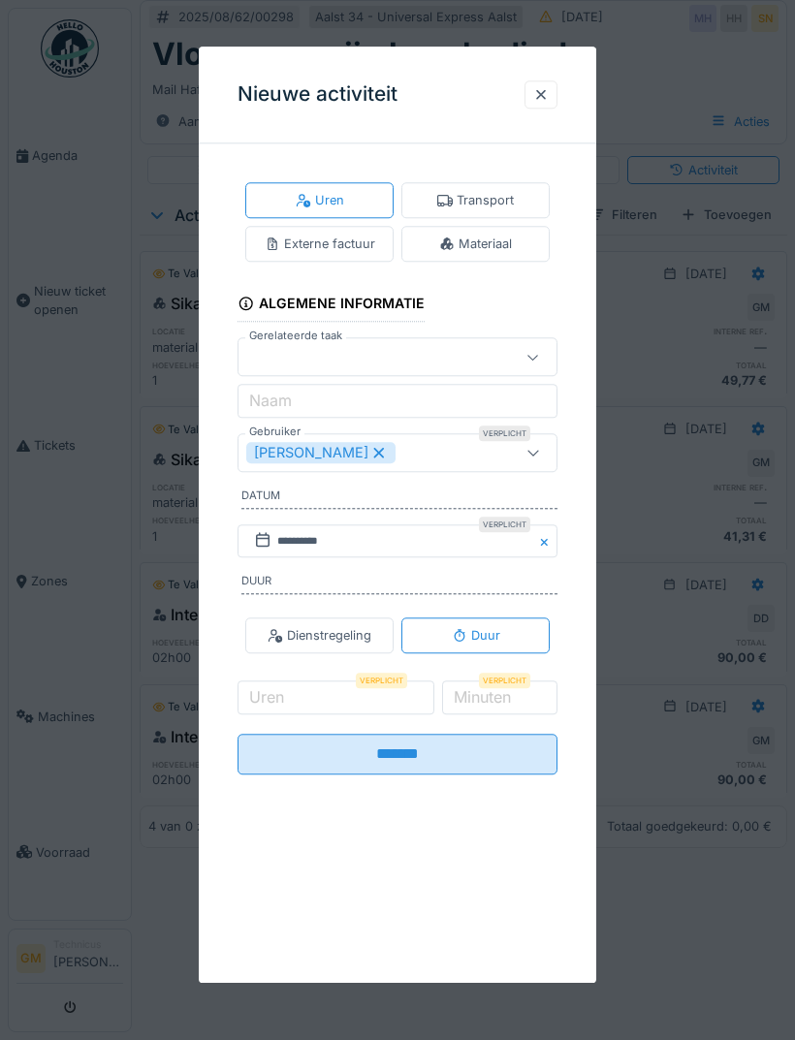
click at [516, 244] on div "Materiaal" at bounding box center [475, 244] width 148 height 36
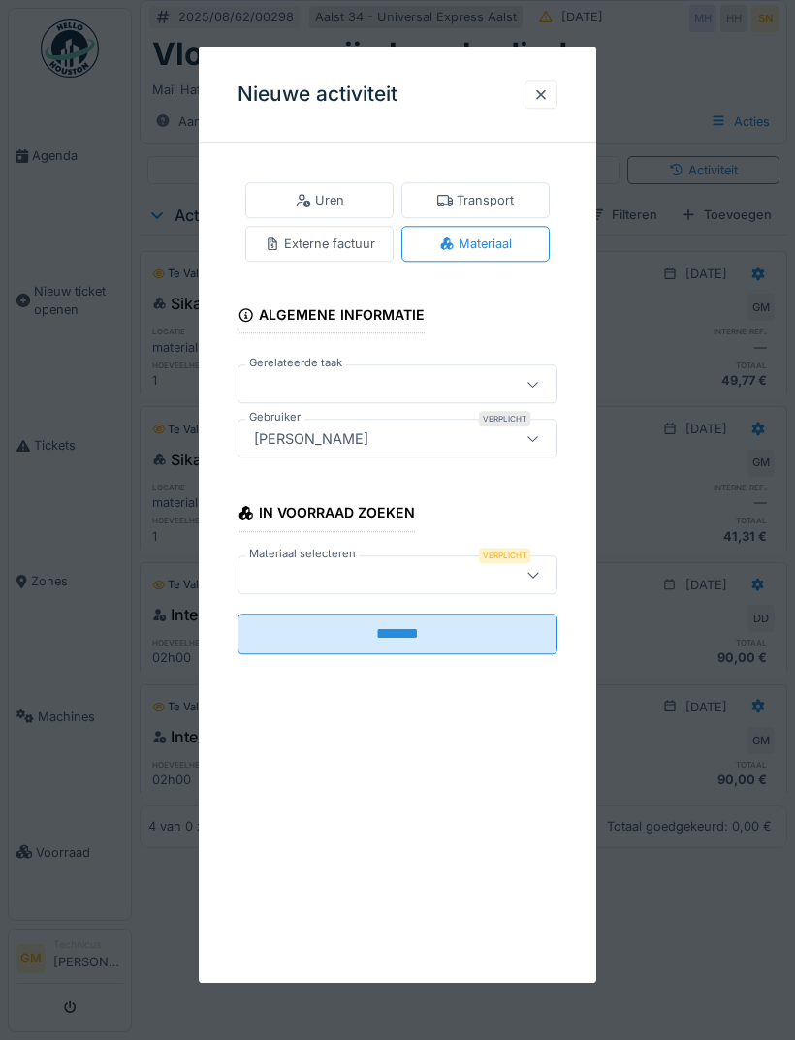
click at [420, 570] on div at bounding box center [374, 574] width 257 height 21
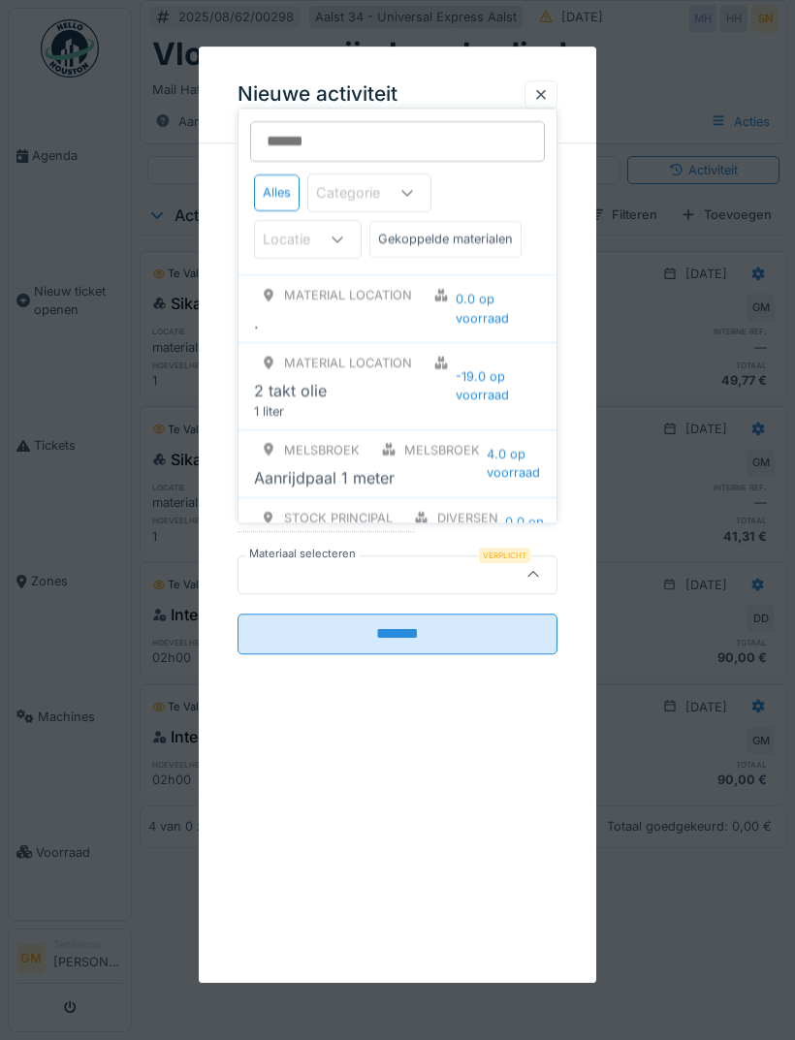
click at [402, 148] on input "Materiaal selecteren" at bounding box center [397, 141] width 295 height 41
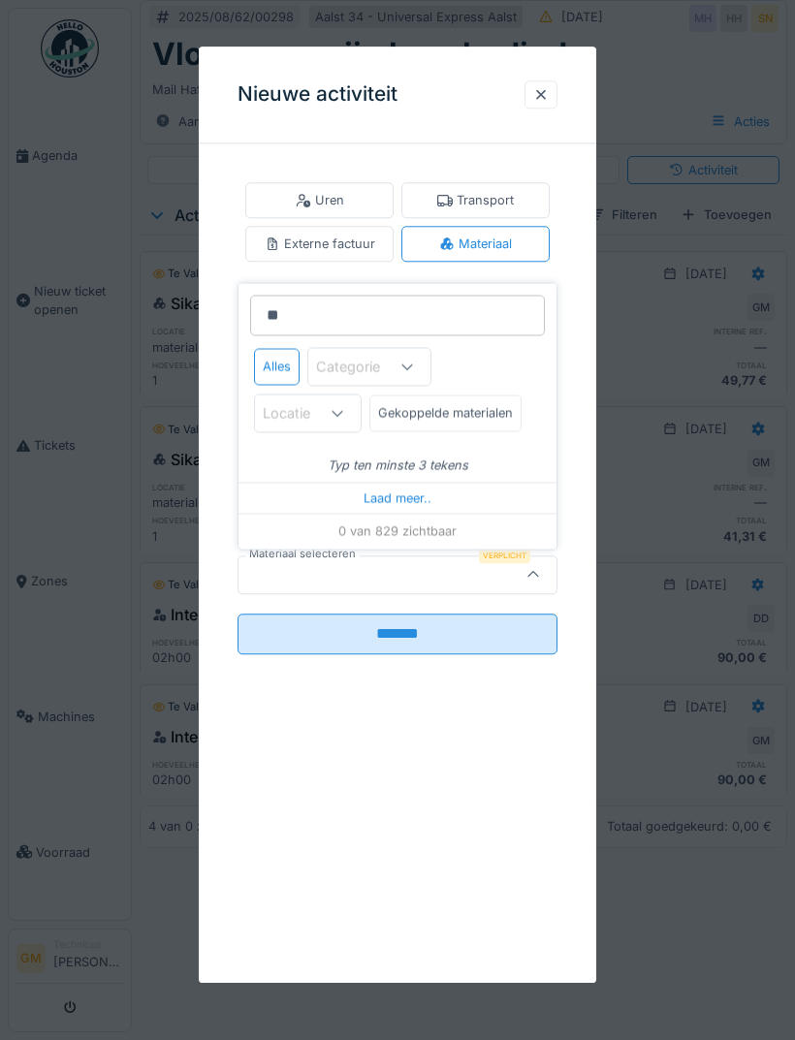
type input "***"
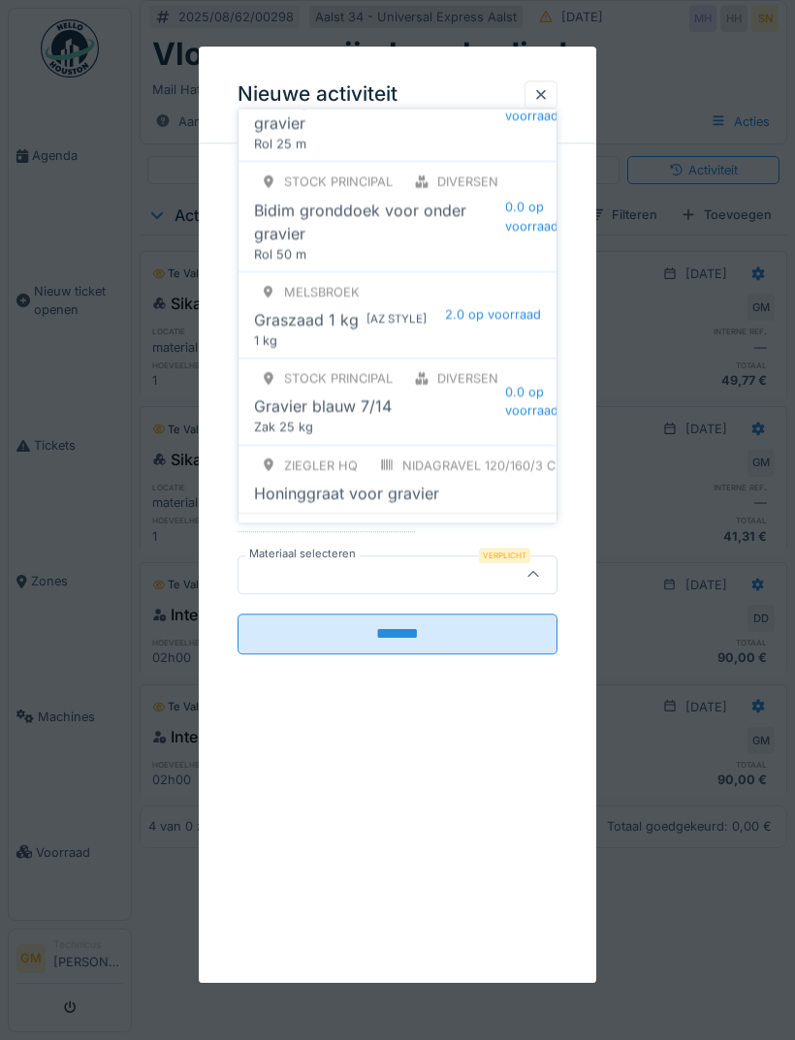
scroll to position [220, 0]
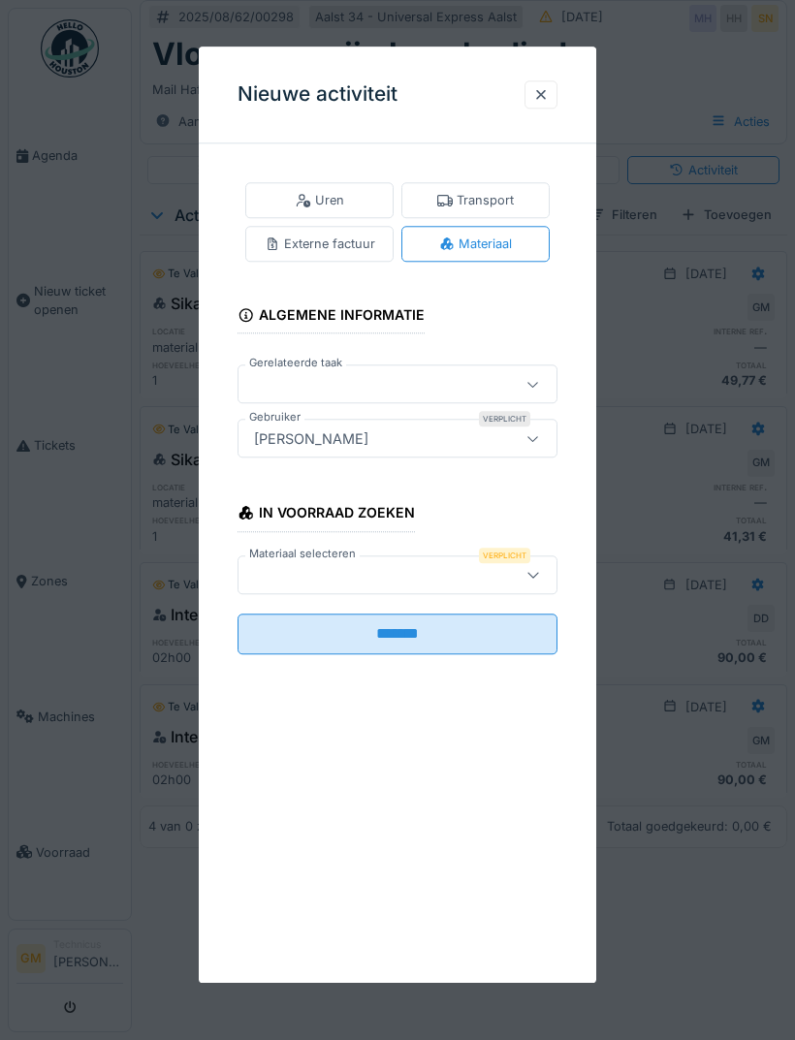
click at [518, 571] on div at bounding box center [533, 574] width 47 height 37
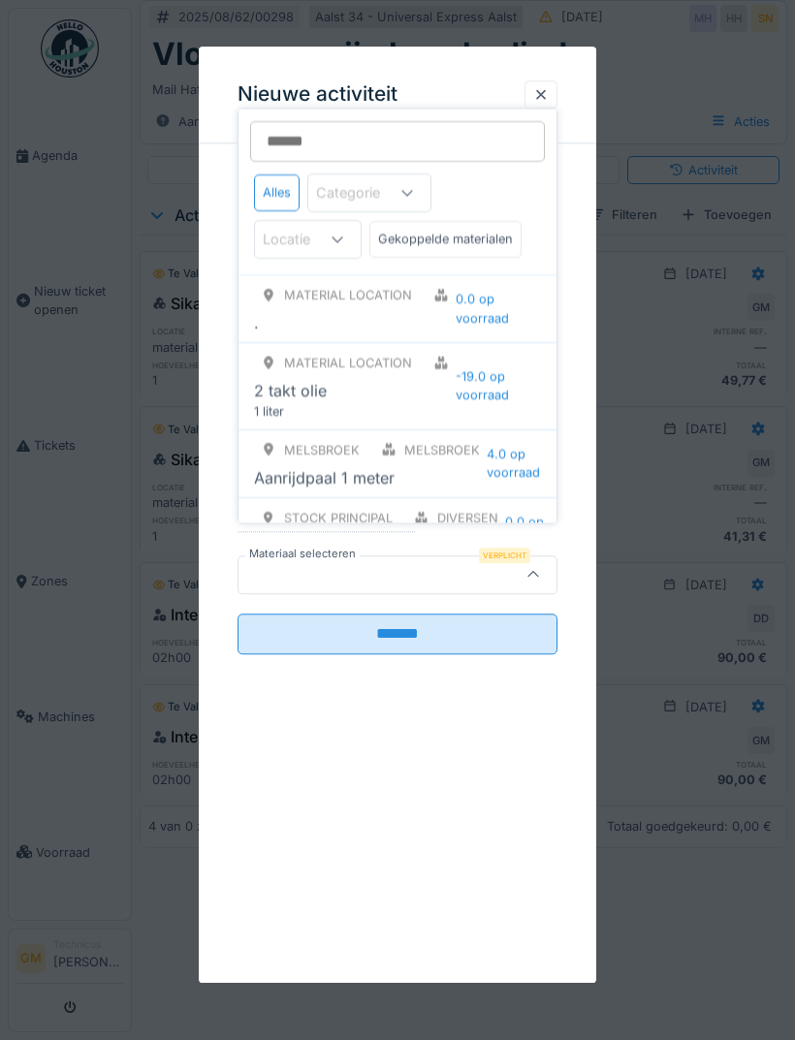
click at [415, 132] on input "Materiaal selecteren" at bounding box center [397, 141] width 295 height 41
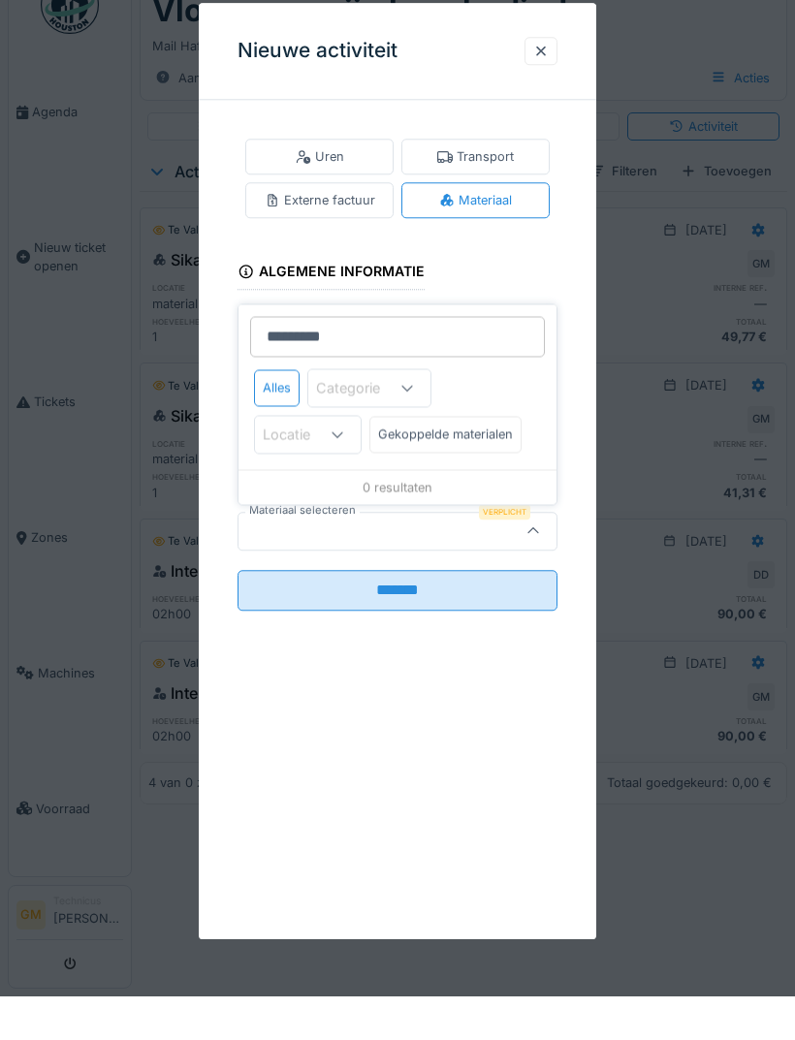
click at [492, 361] on input "*********" at bounding box center [397, 381] width 295 height 41
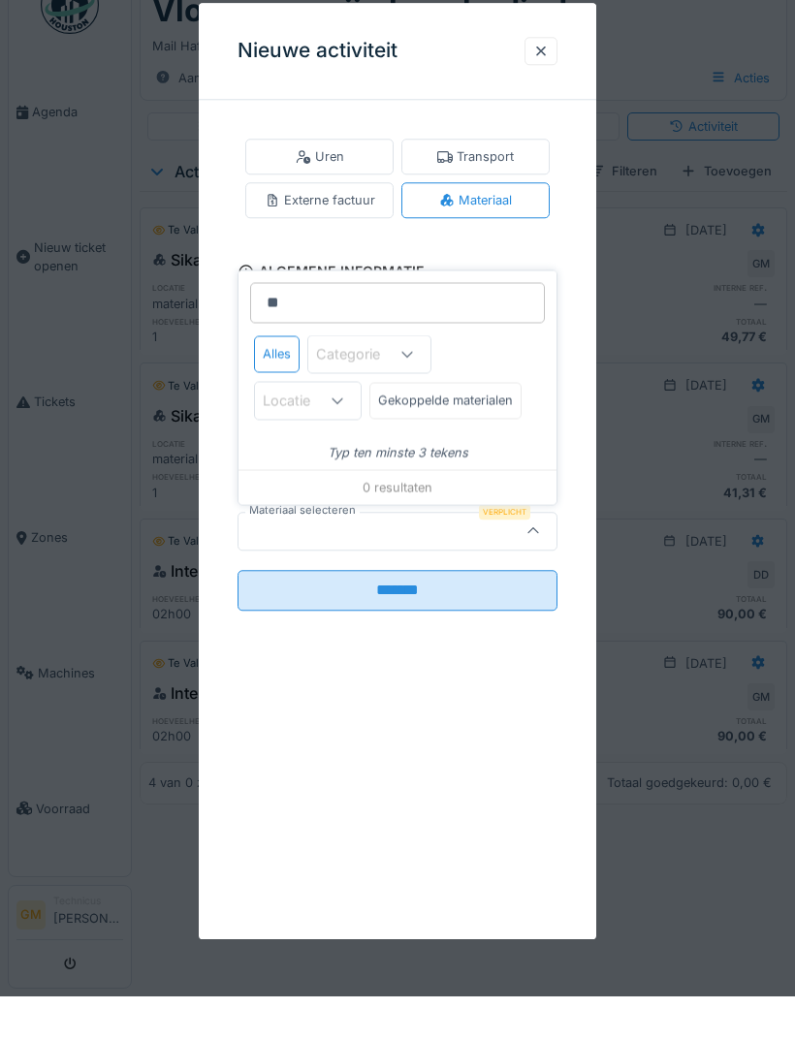
type input "*"
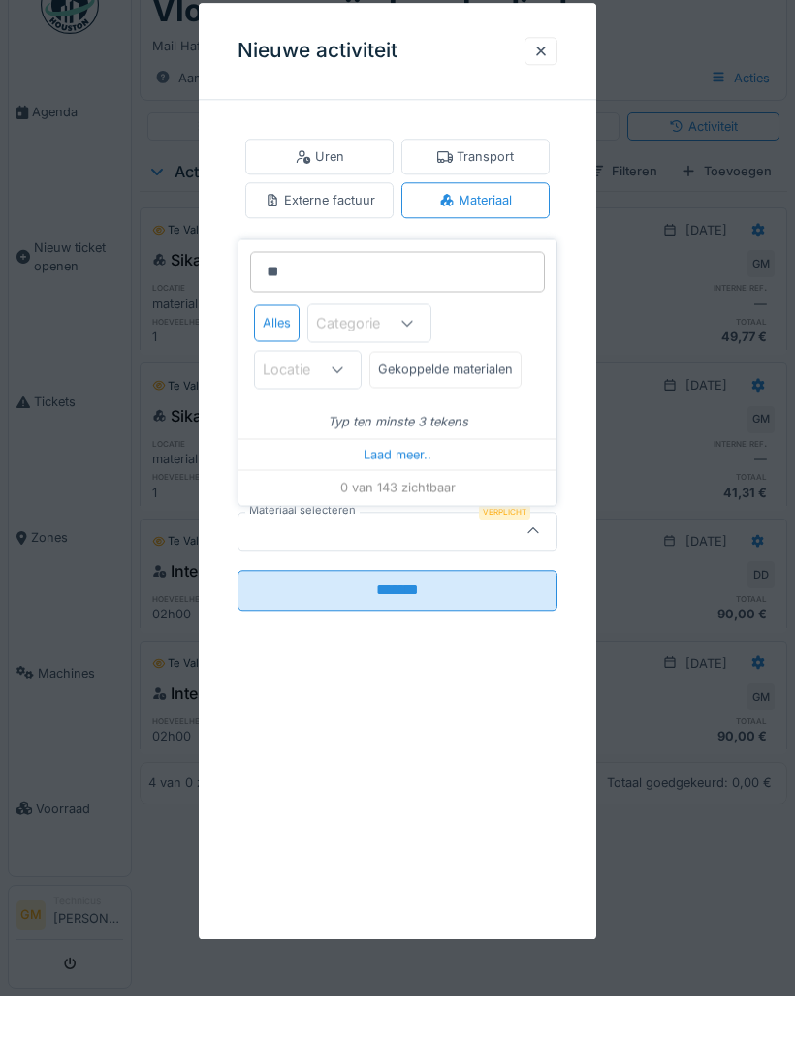
type input "***"
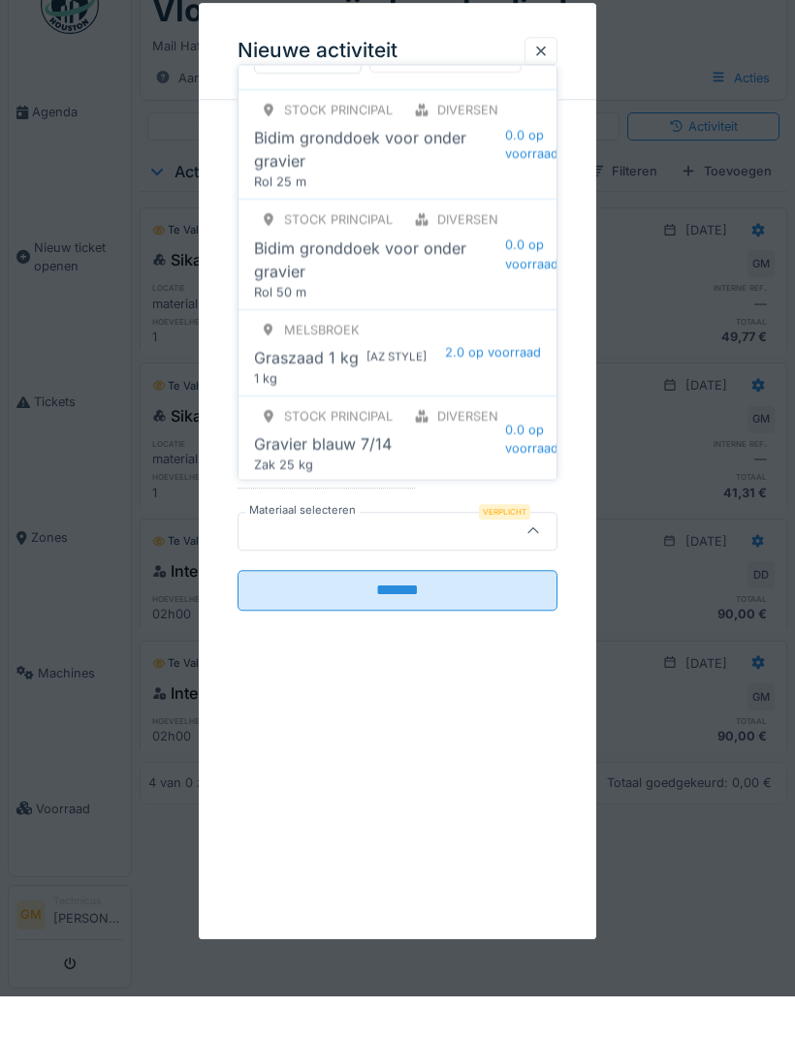
scroll to position [144, 0]
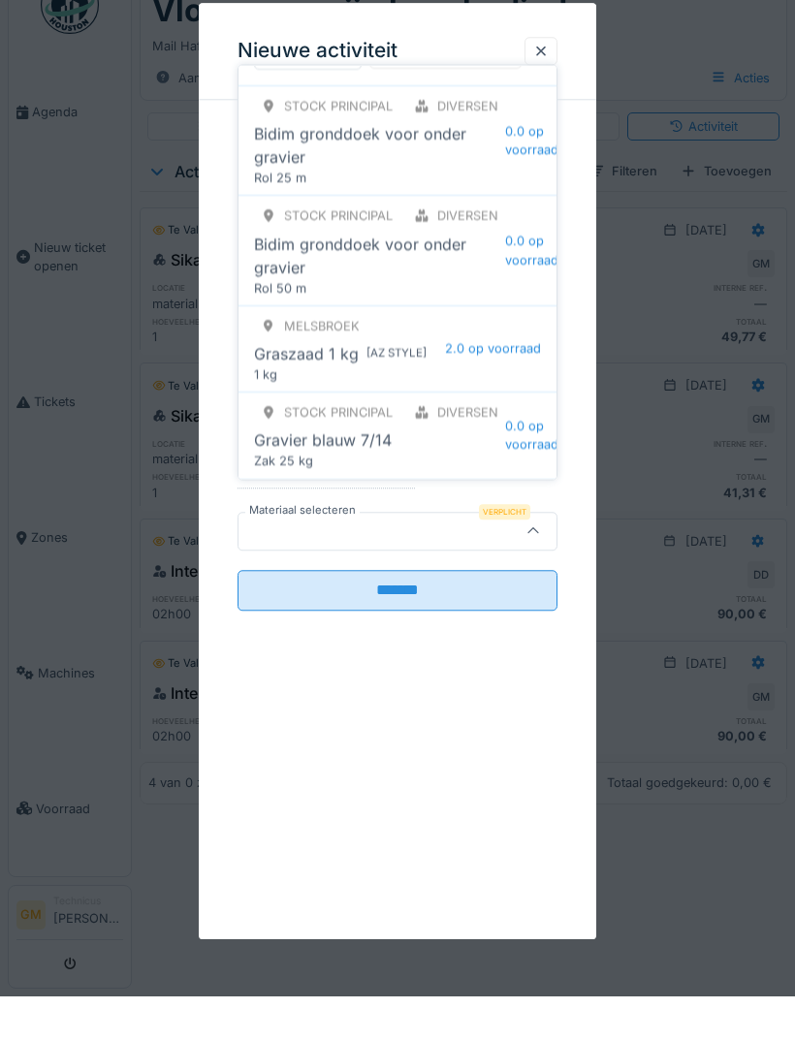
click at [451, 473] on div "Gravier blauw 7/14" at bounding box center [379, 484] width 251 height 23
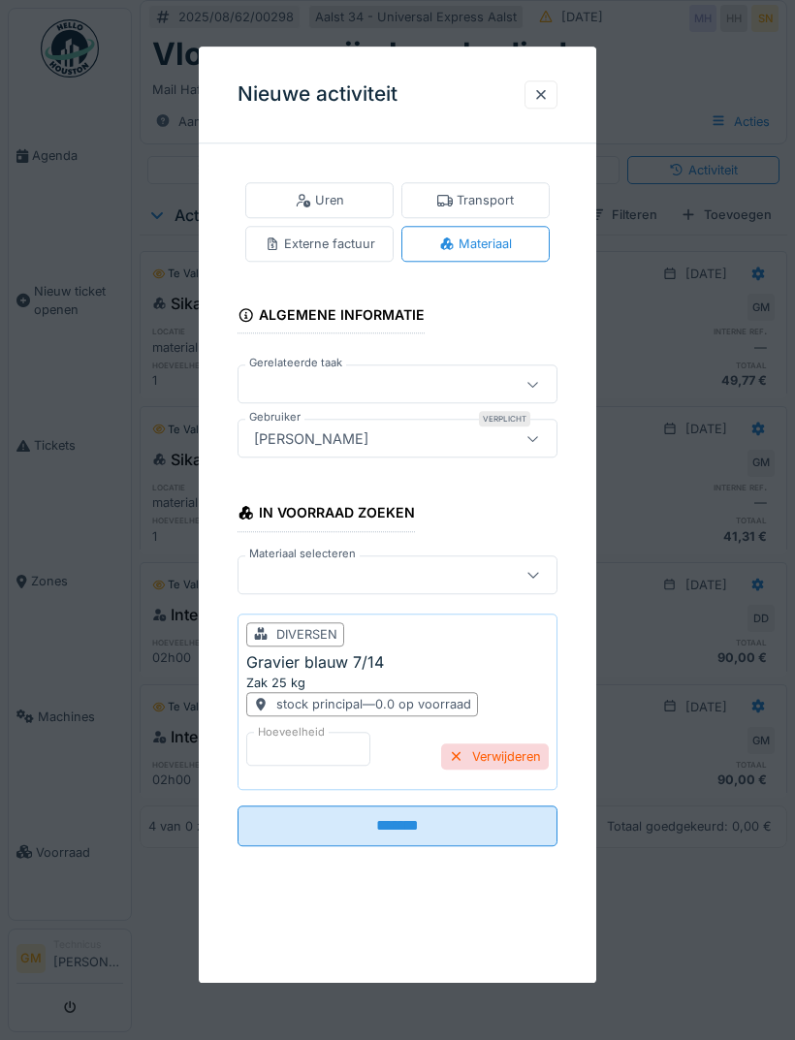
click at [422, 830] on input "*******" at bounding box center [397, 825] width 320 height 41
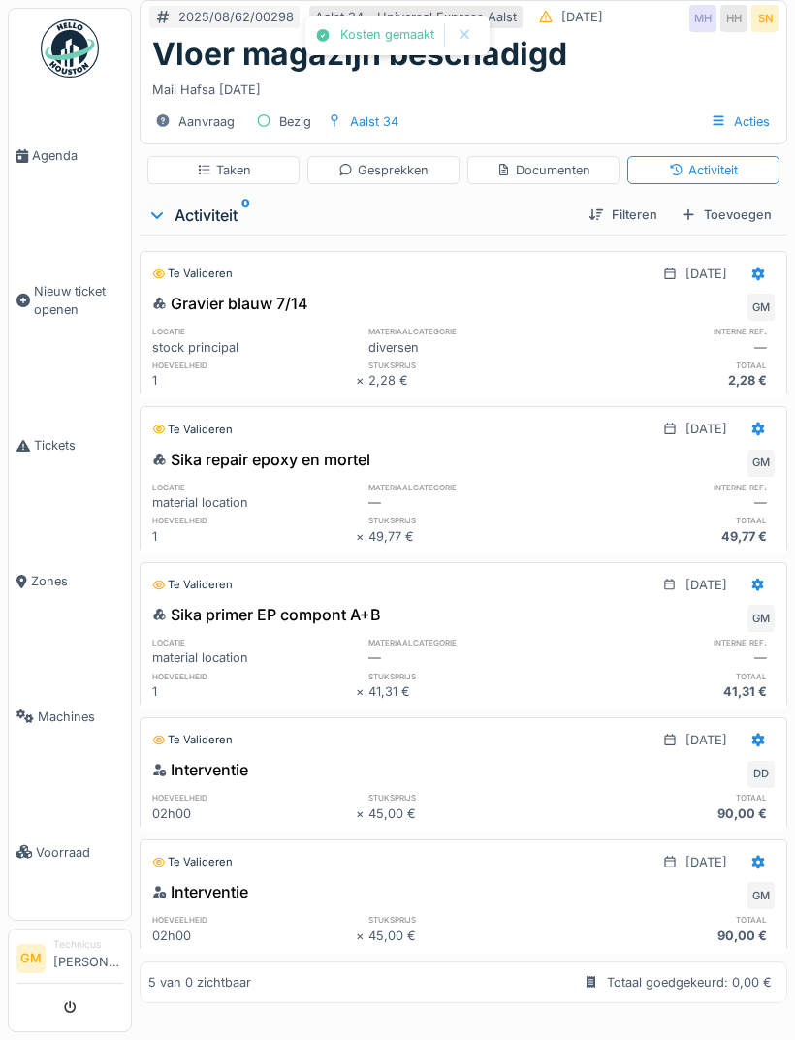
click at [734, 218] on div "Toevoegen" at bounding box center [726, 215] width 107 height 26
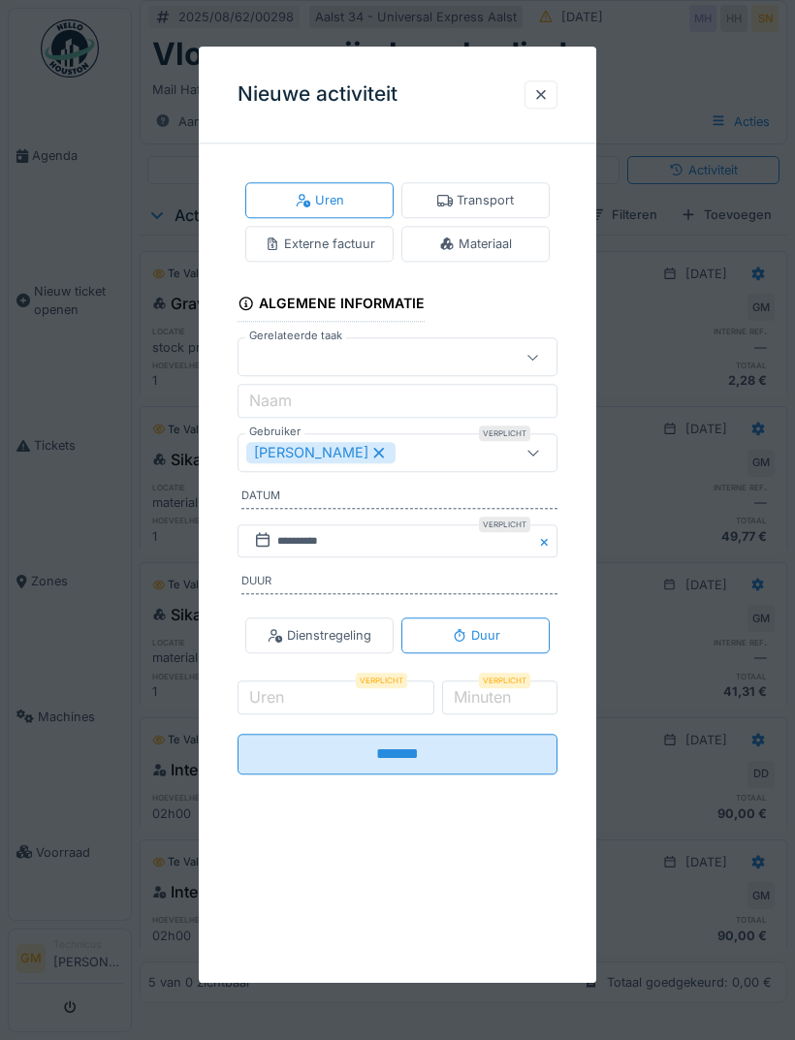
click at [517, 262] on div "Materiaal" at bounding box center [475, 244] width 148 height 36
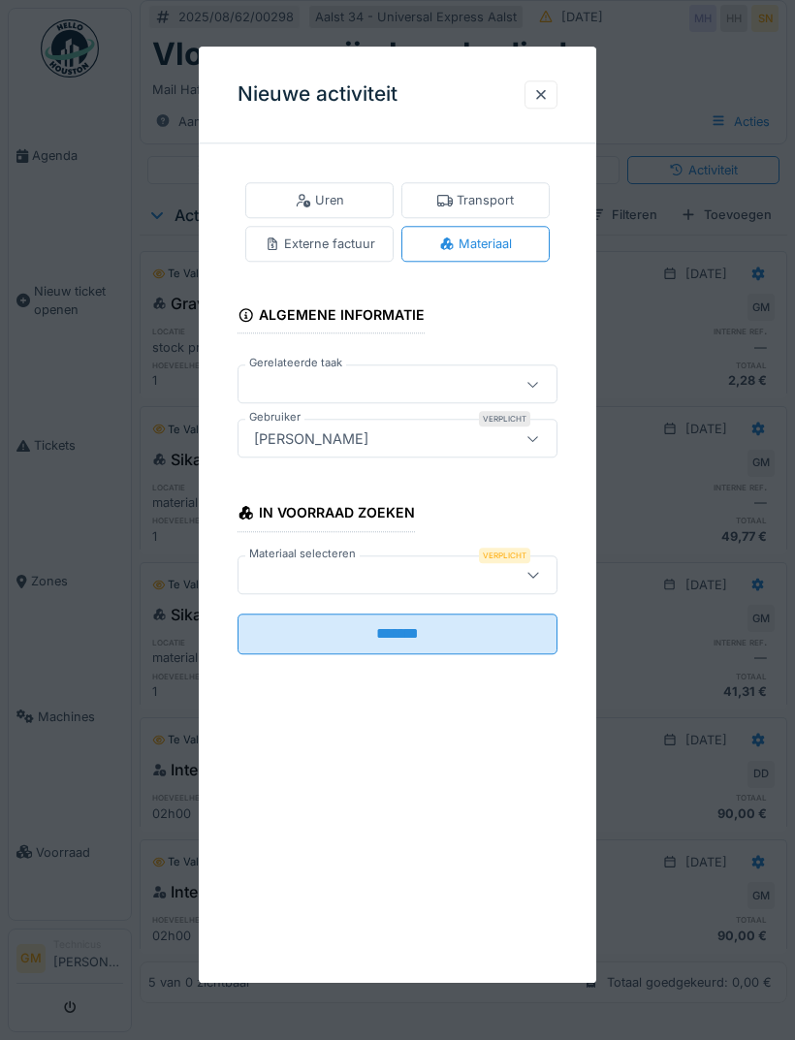
click at [397, 572] on div at bounding box center [374, 574] width 257 height 21
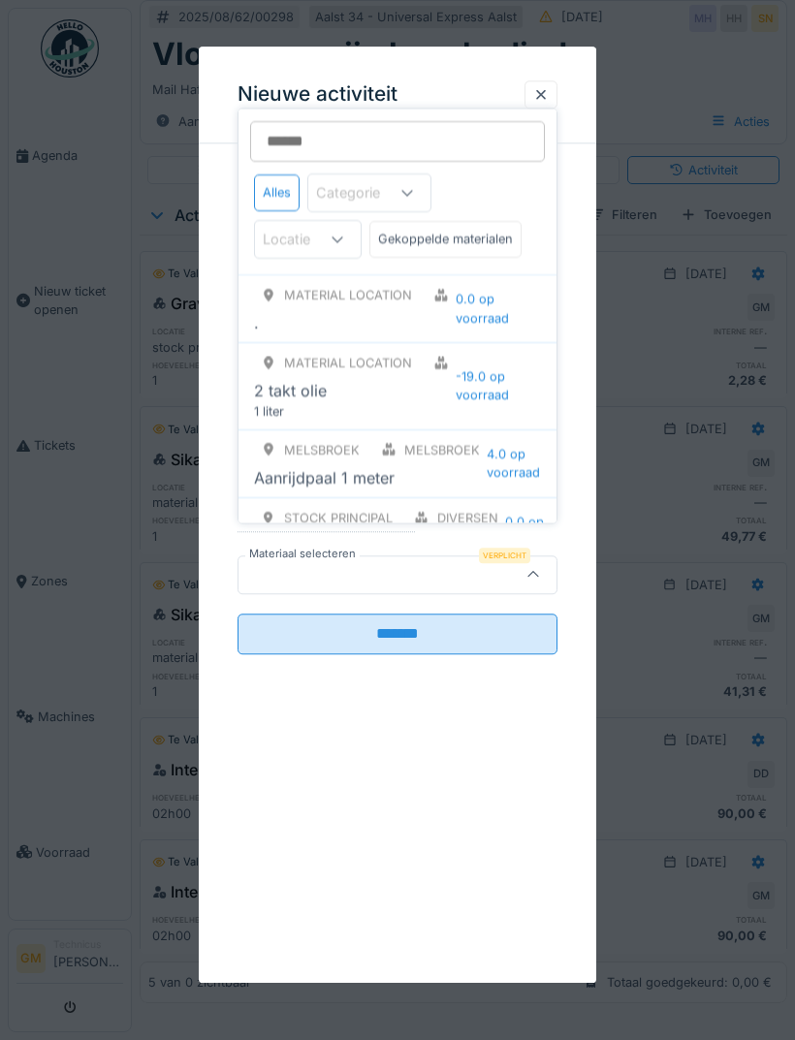
click at [441, 128] on input "Materiaal selecteren" at bounding box center [397, 141] width 295 height 41
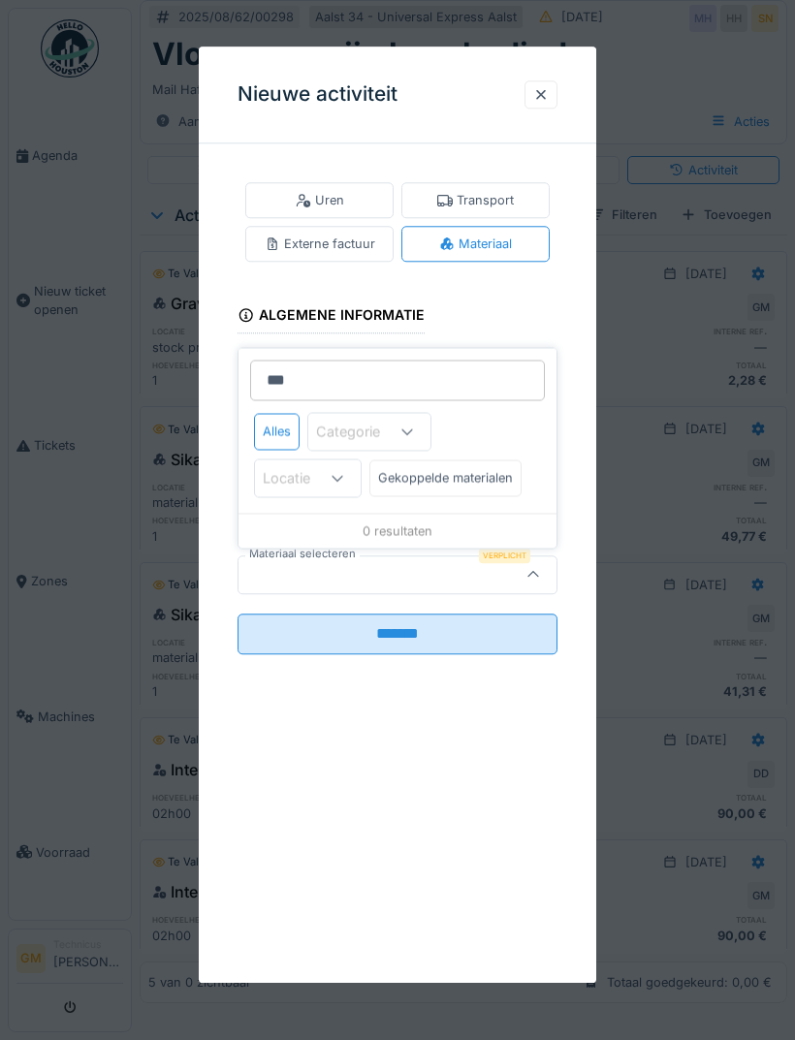
type input "****"
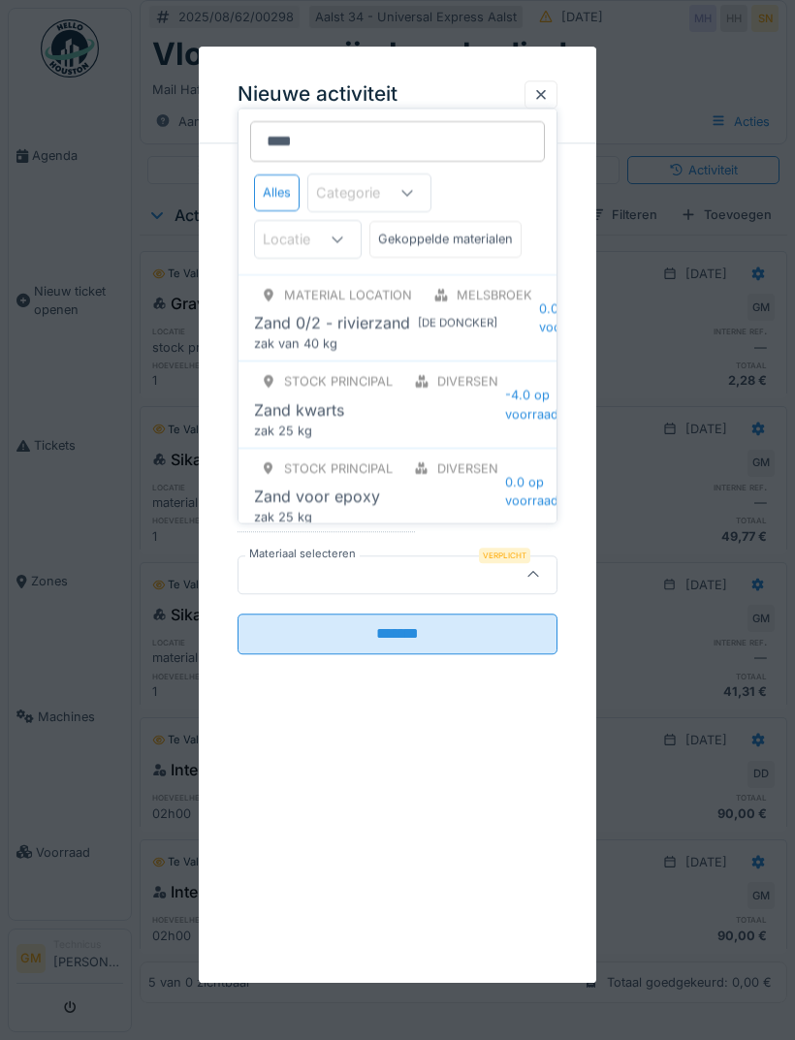
click at [472, 328] on div "[ De Doncker ]" at bounding box center [457, 322] width 79 height 16
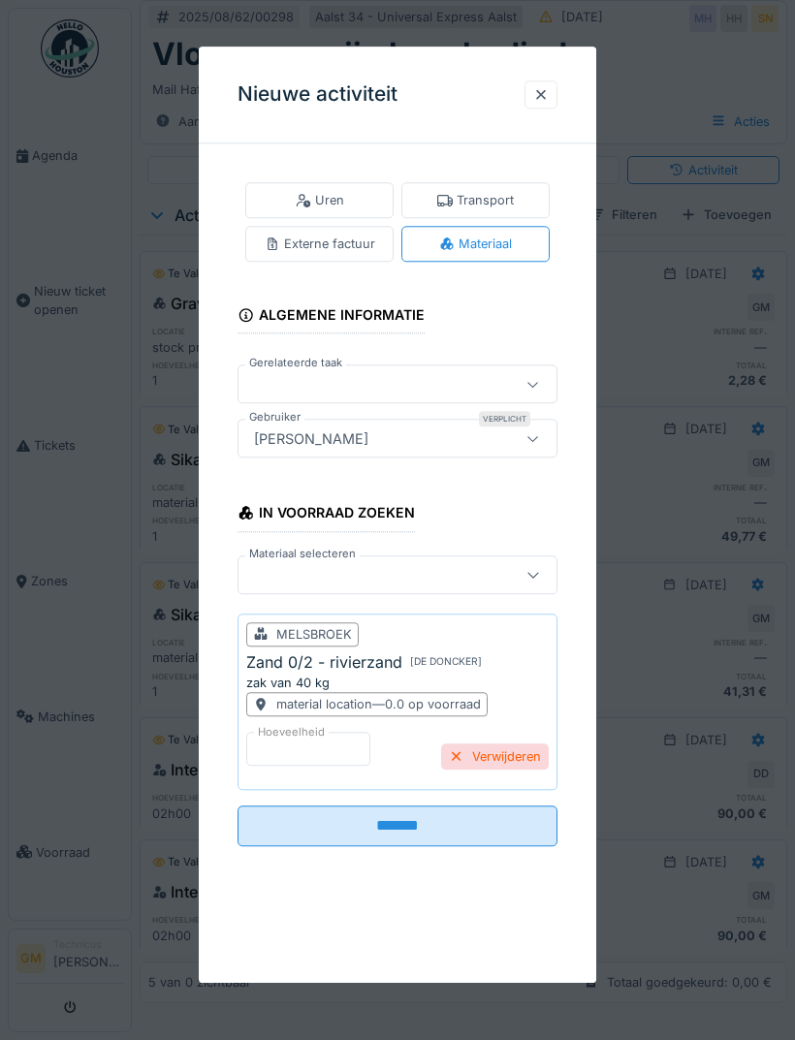
click at [474, 808] on input "*******" at bounding box center [397, 825] width 320 height 41
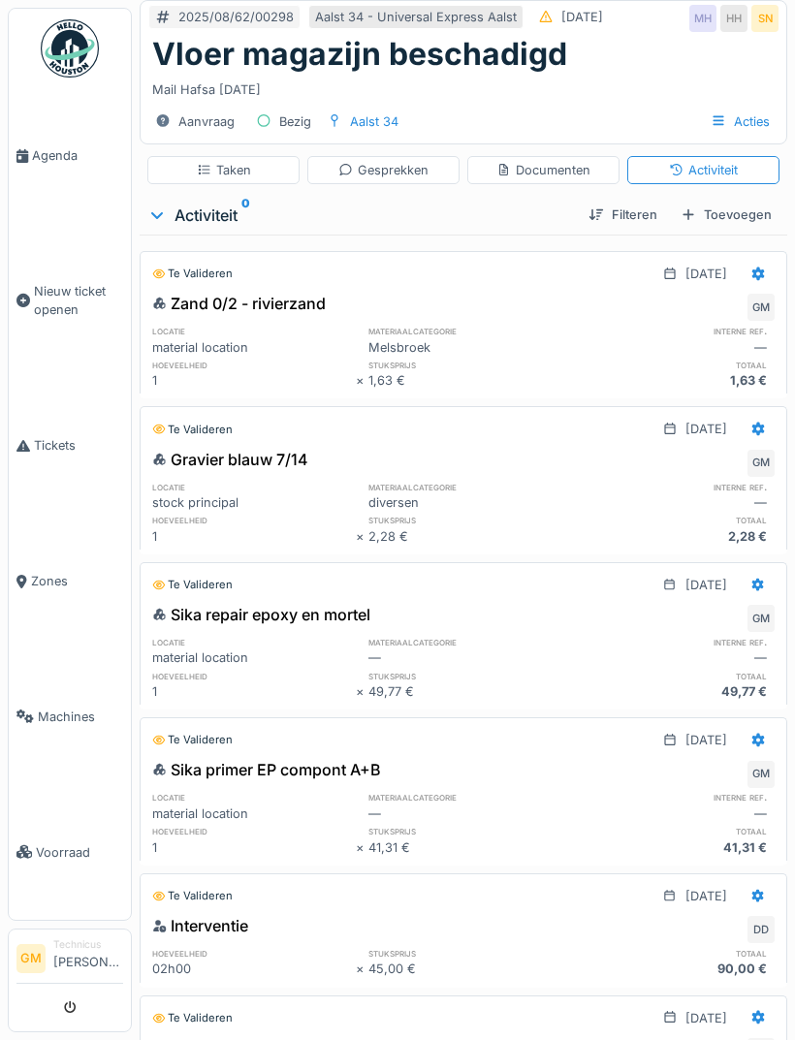
click at [742, 220] on div "Toevoegen" at bounding box center [726, 215] width 107 height 26
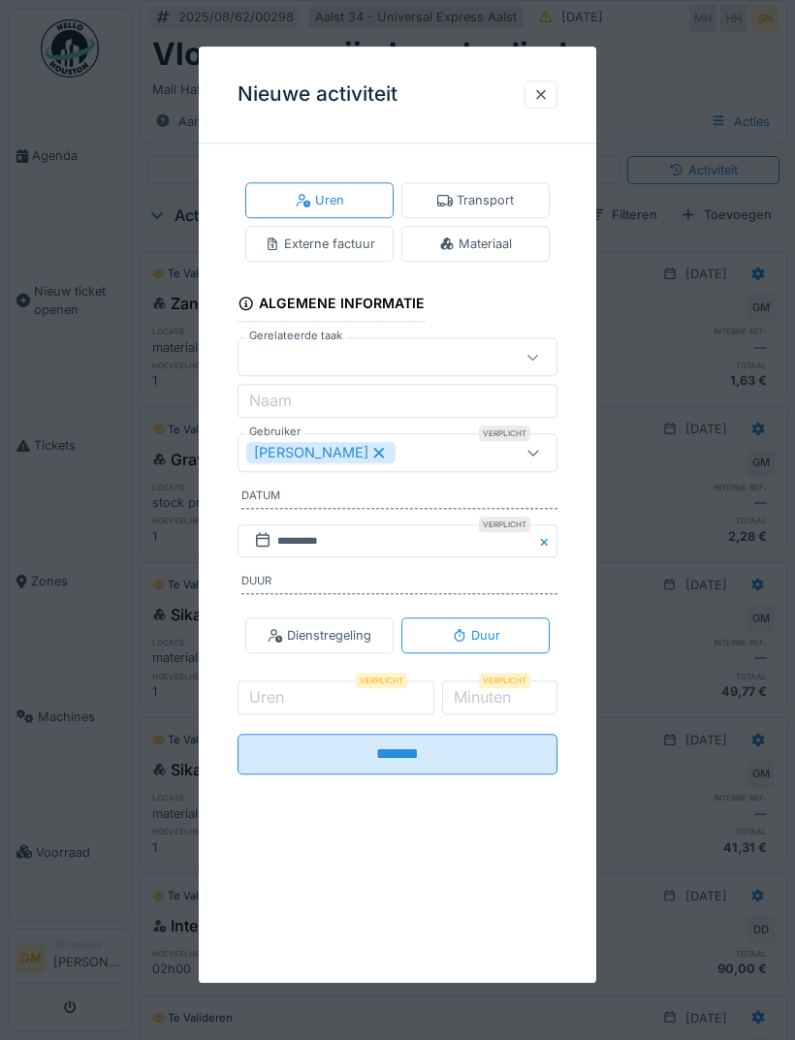
click at [526, 237] on div "Materiaal" at bounding box center [475, 244] width 148 height 36
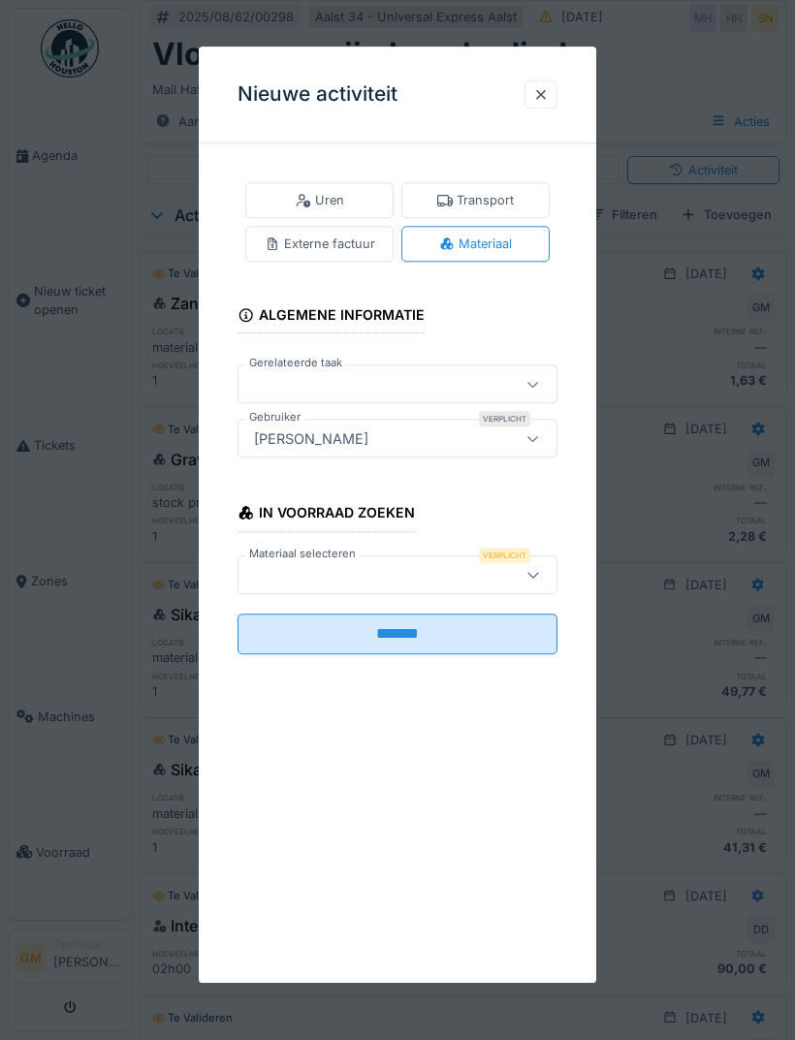
click at [514, 558] on div "Verplicht" at bounding box center [504, 556] width 51 height 16
click at [525, 571] on icon at bounding box center [533, 574] width 16 height 13
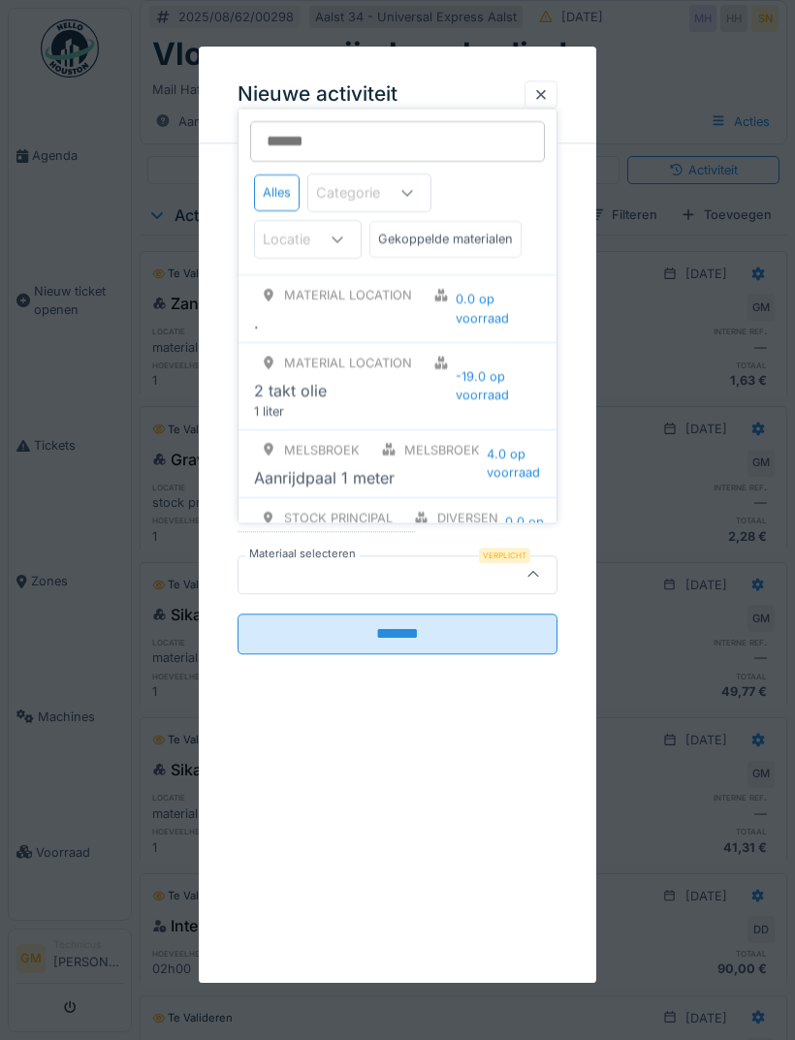
click at [371, 145] on input "Materiaal selecteren" at bounding box center [397, 141] width 295 height 41
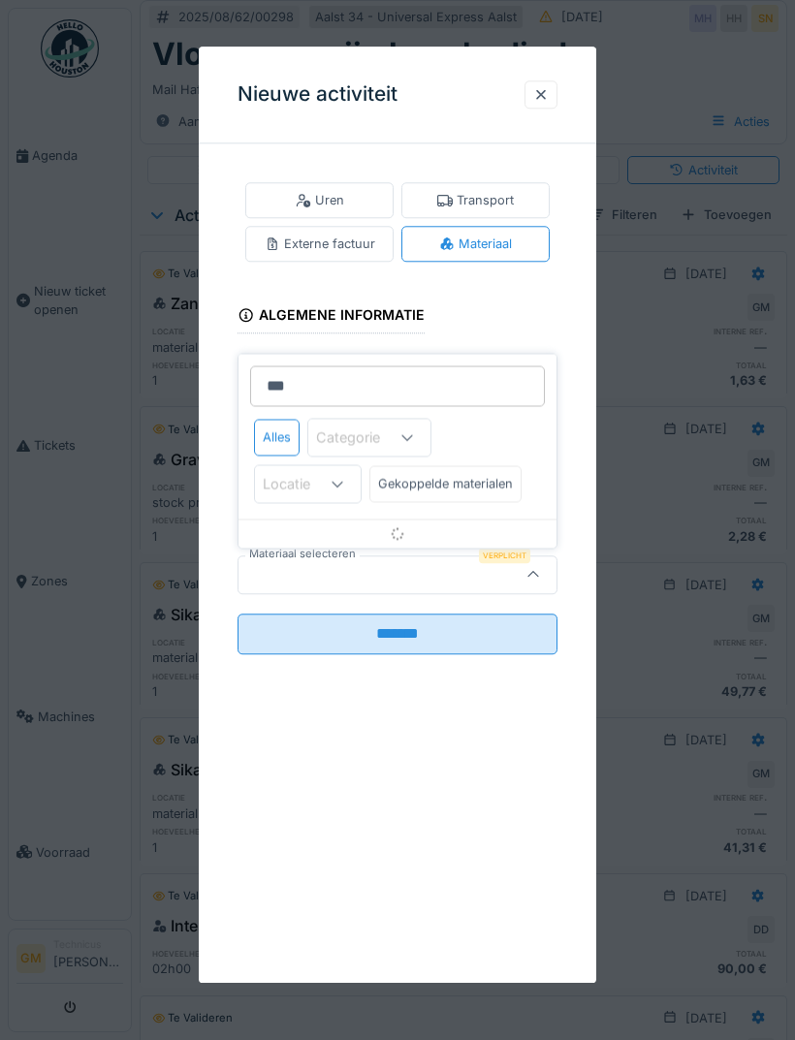
type input "****"
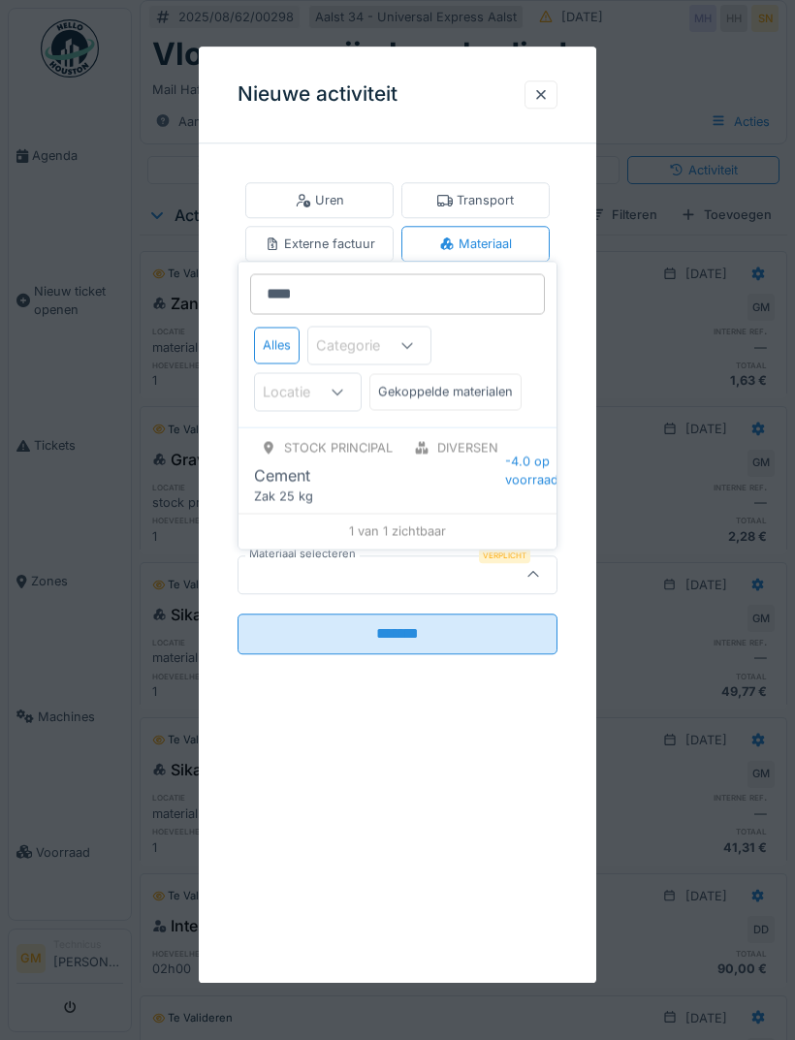
click at [518, 473] on span "-4.0 op voorraad" at bounding box center [531, 471] width 53 height 37
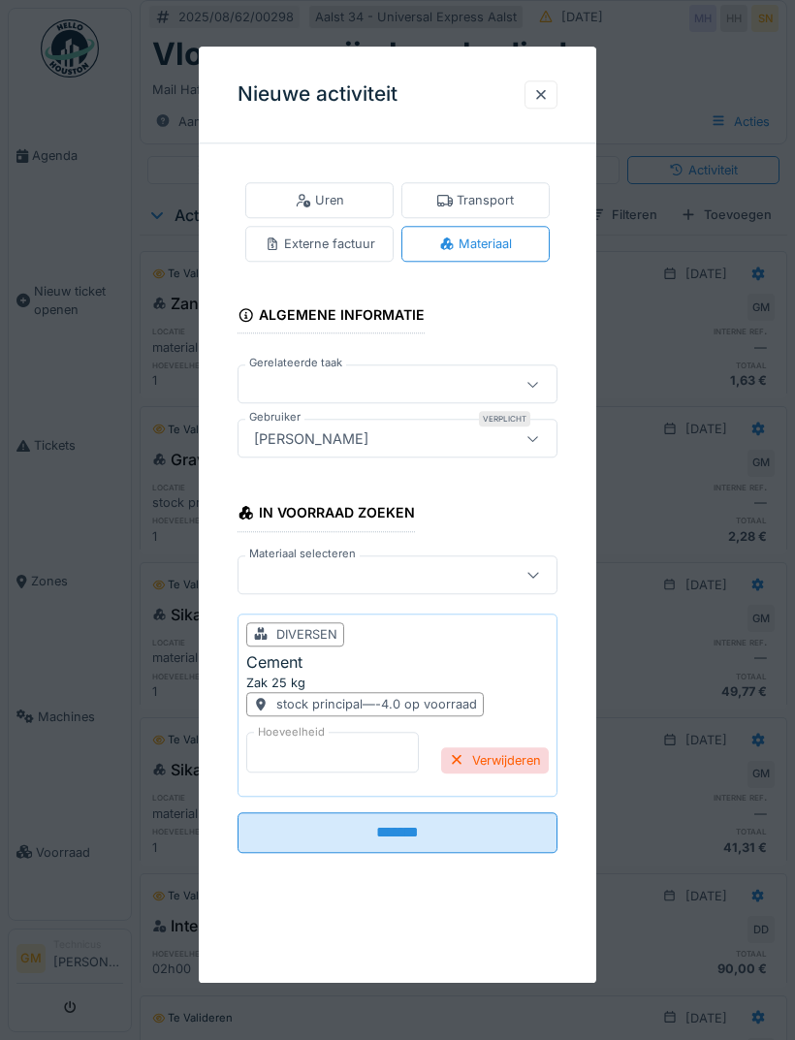
click at [334, 747] on input "*" at bounding box center [332, 752] width 172 height 41
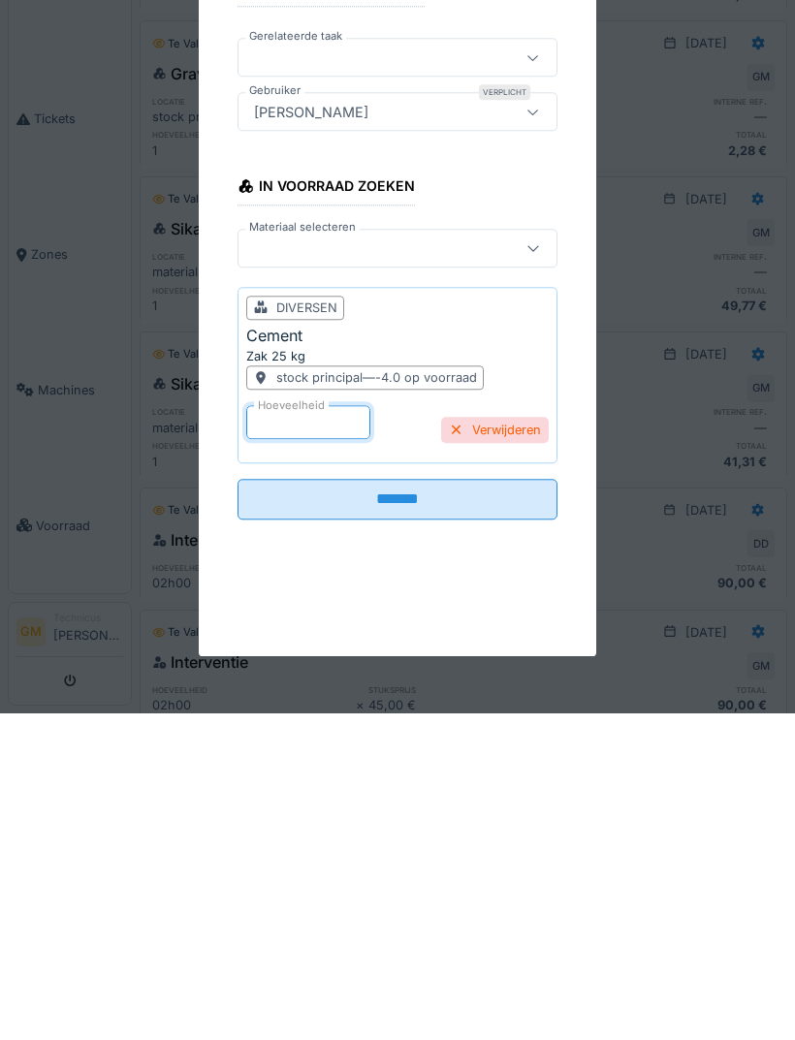
click at [462, 805] on input "*******" at bounding box center [397, 825] width 320 height 41
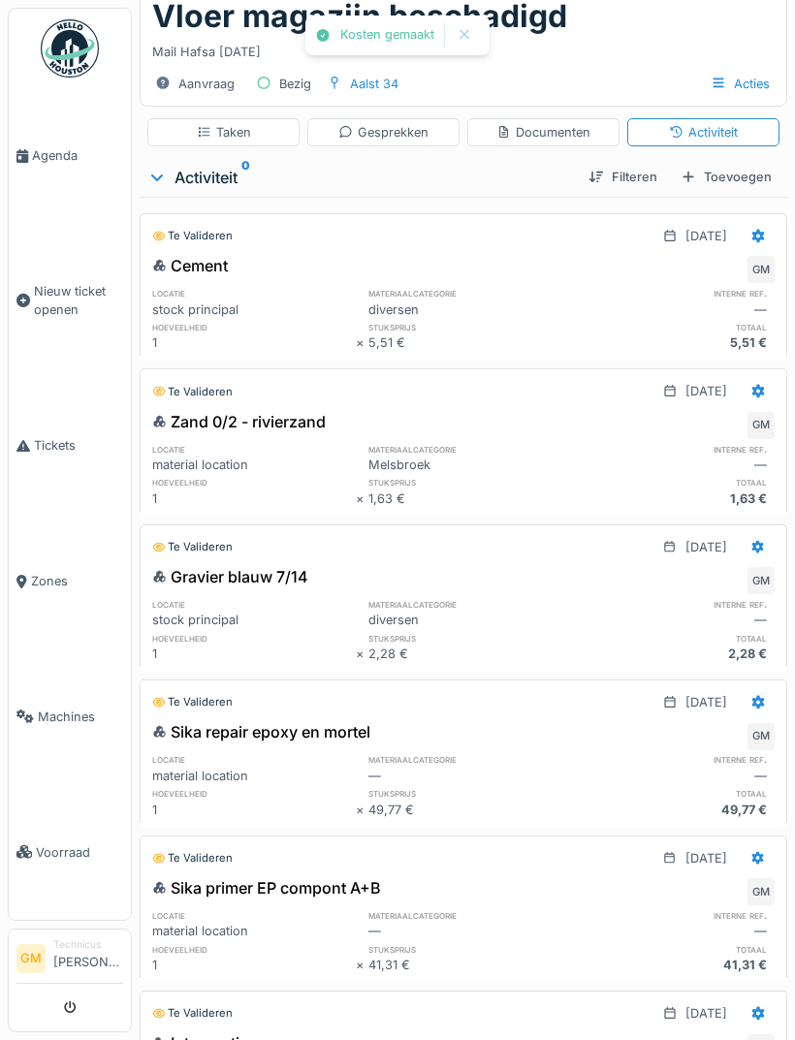
scroll to position [0, 0]
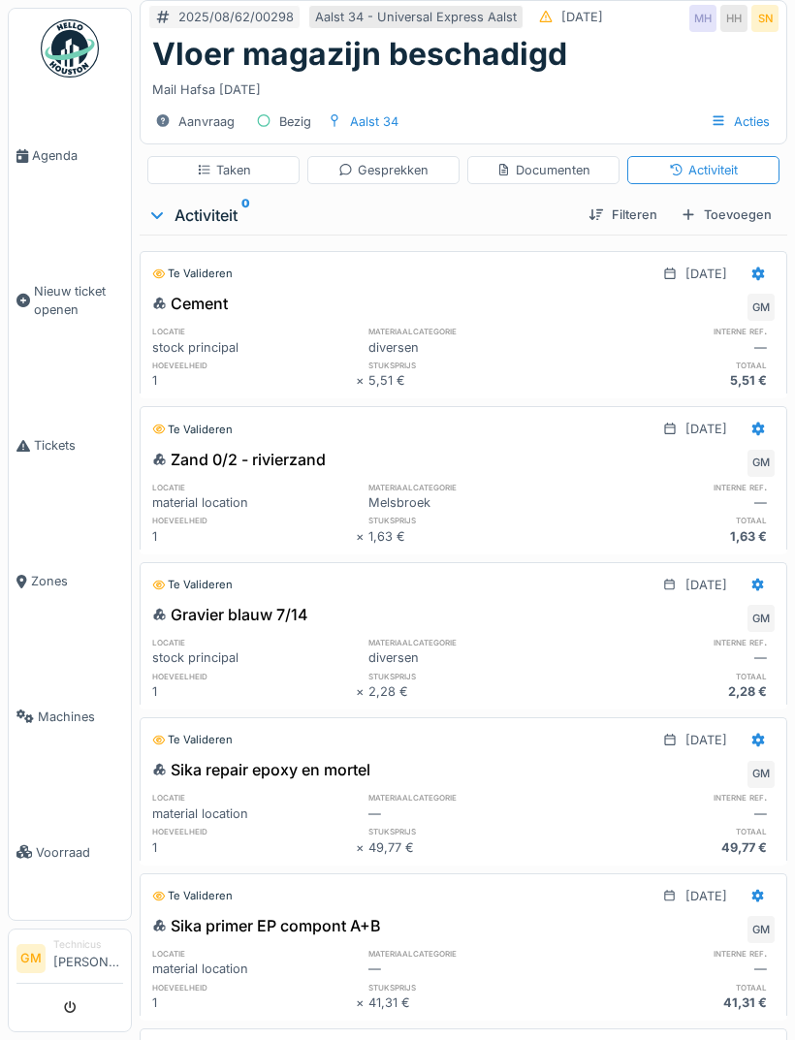
click at [265, 156] on div "Taken" at bounding box center [223, 170] width 152 height 28
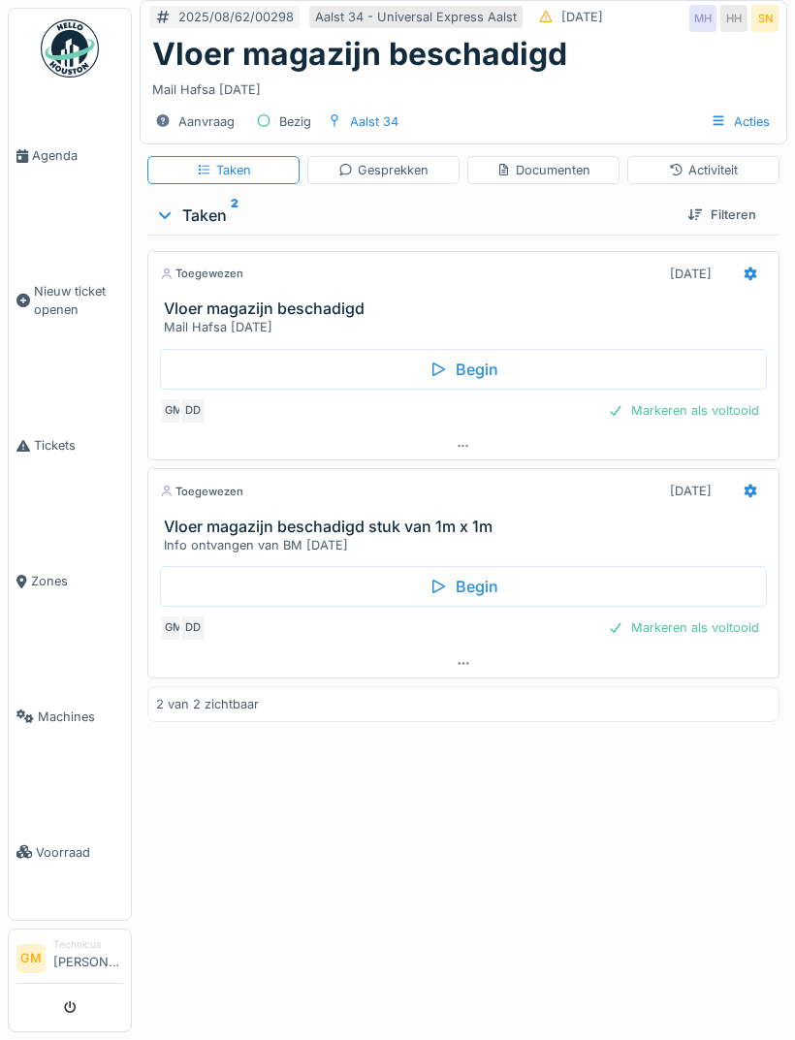
click at [731, 406] on div "Markeren als voltooid" at bounding box center [683, 410] width 167 height 26
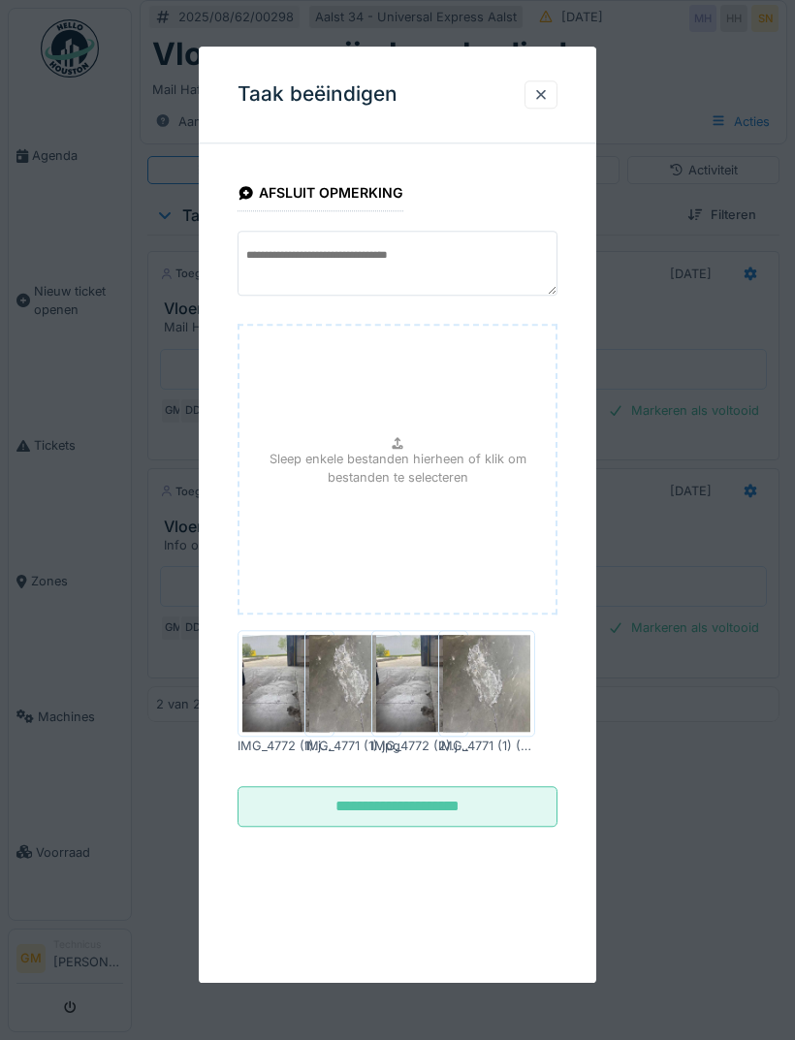
click at [510, 804] on input "**********" at bounding box center [397, 807] width 320 height 41
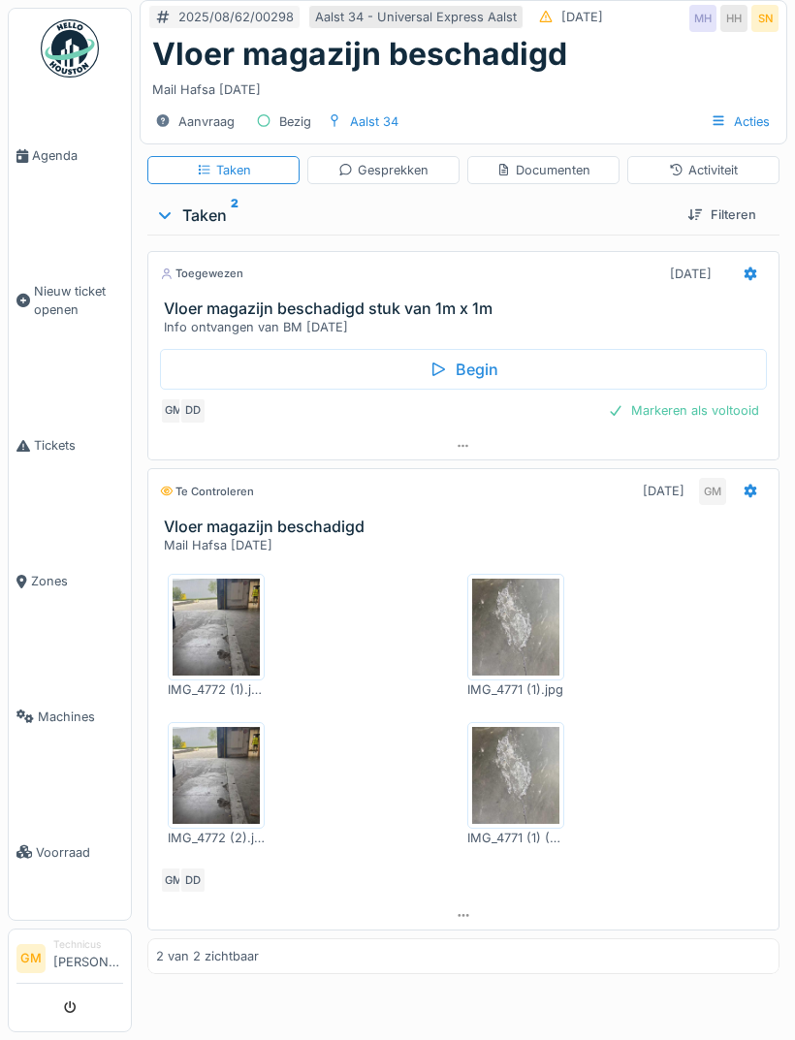
click at [722, 414] on div "Markeren als voltooid" at bounding box center [683, 410] width 167 height 26
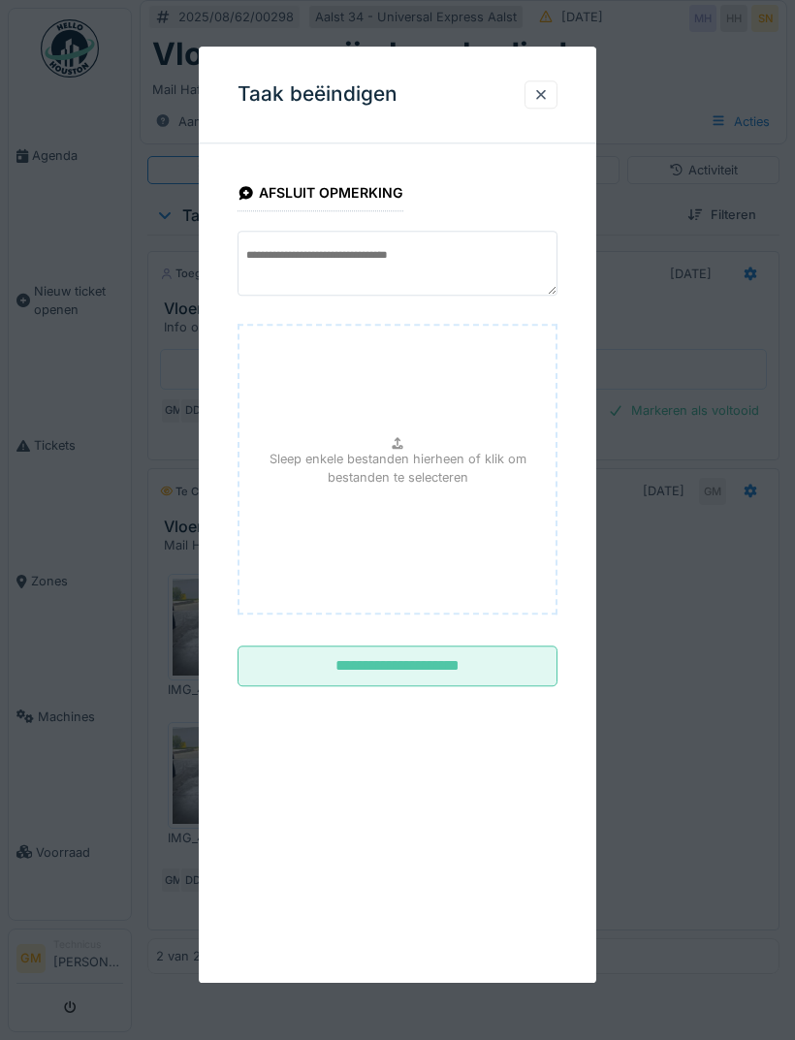
click at [511, 669] on input "**********" at bounding box center [397, 666] width 320 height 41
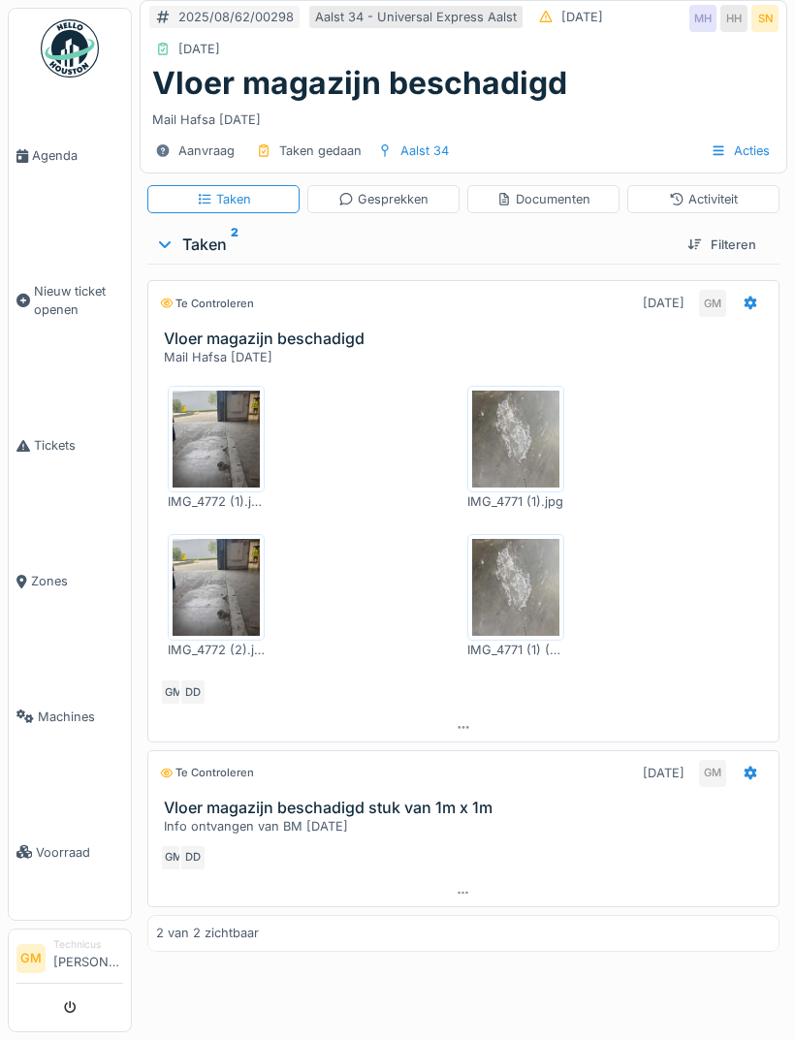
click at [736, 199] on div "Activiteit" at bounding box center [703, 199] width 69 height 18
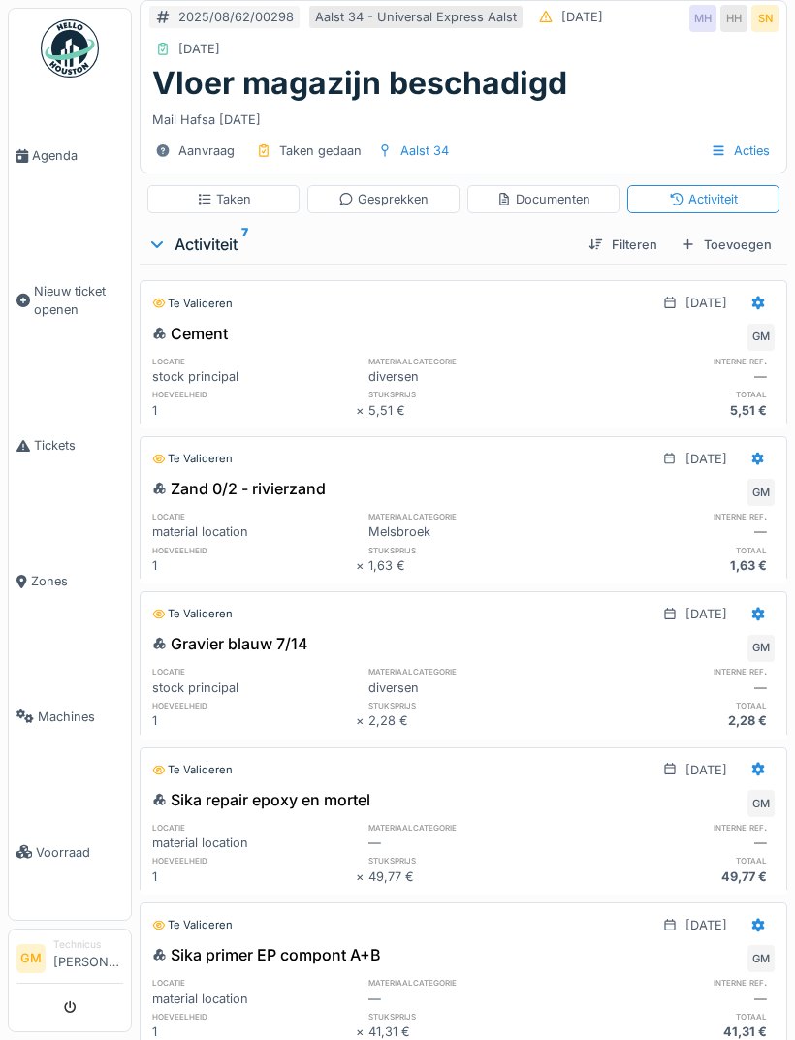
click at [745, 238] on div "Toevoegen" at bounding box center [726, 245] width 107 height 26
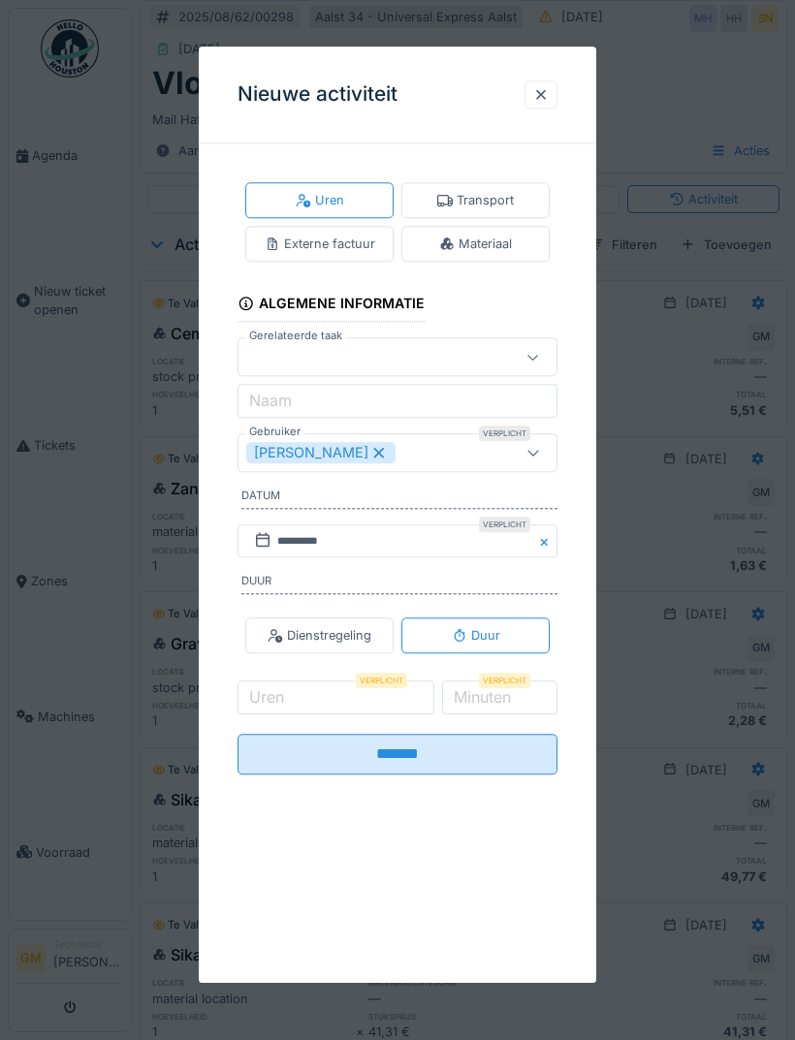
click at [518, 247] on div "Materiaal" at bounding box center [475, 244] width 148 height 36
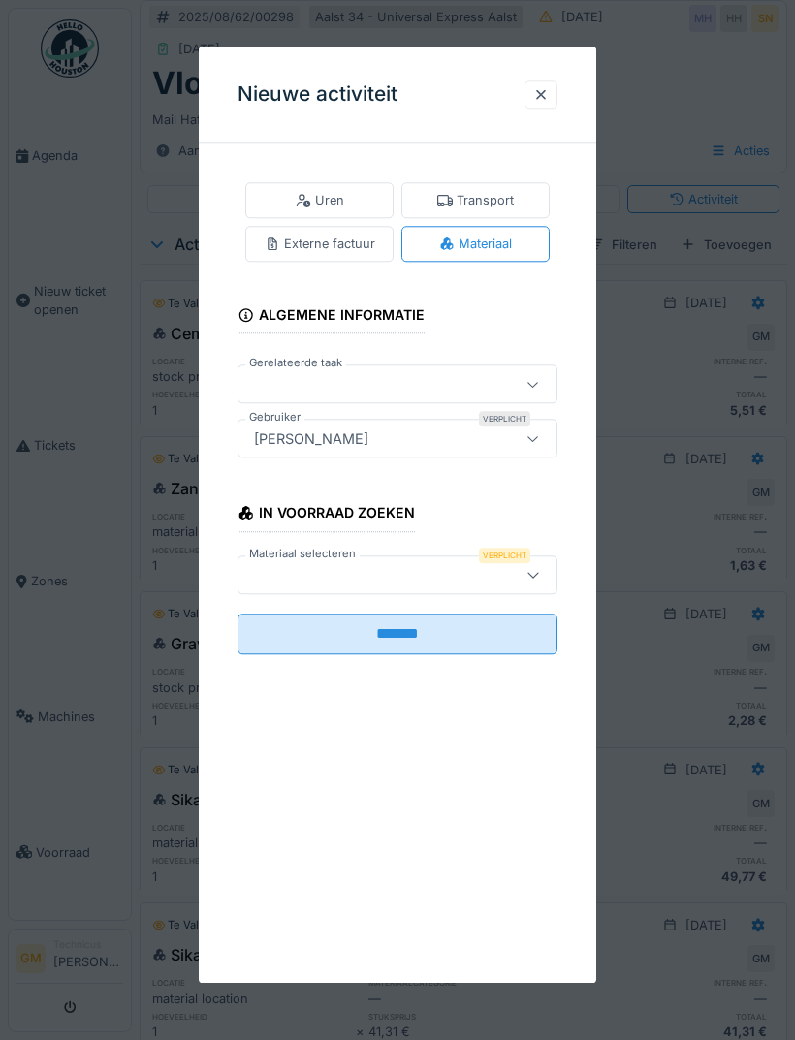
click at [505, 242] on div "Materiaal" at bounding box center [475, 244] width 73 height 18
click at [431, 570] on div at bounding box center [374, 574] width 257 height 21
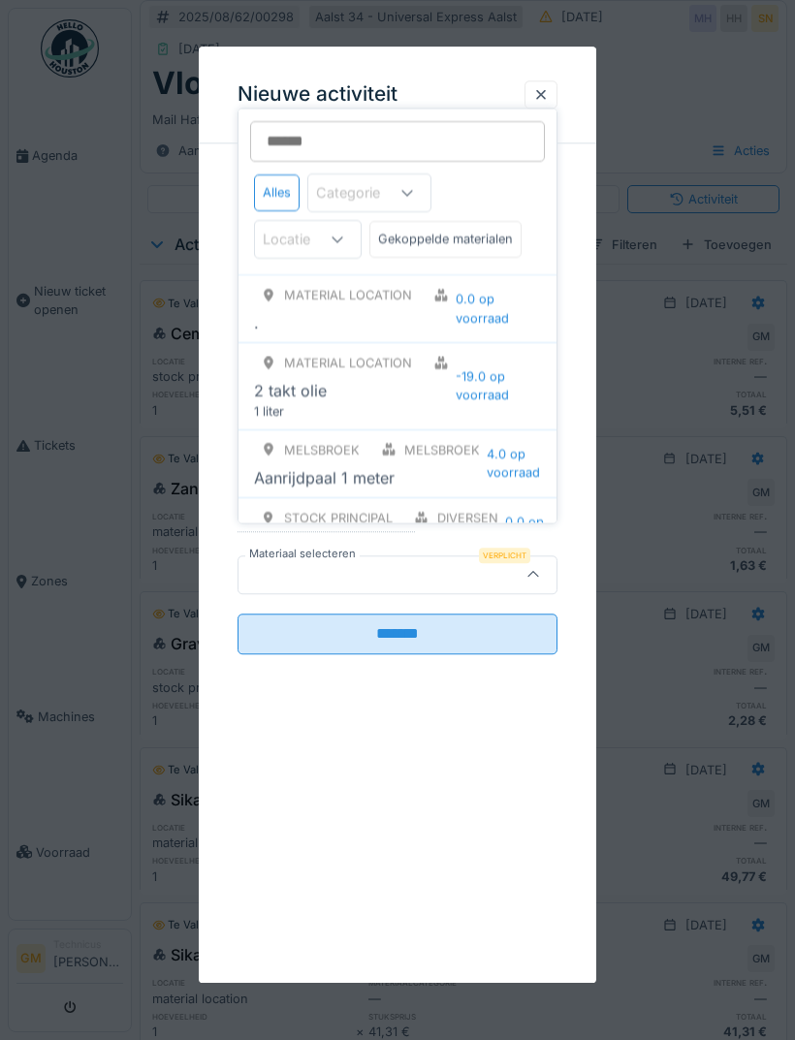
click at [412, 147] on input "Materiaal selecteren" at bounding box center [397, 141] width 295 height 41
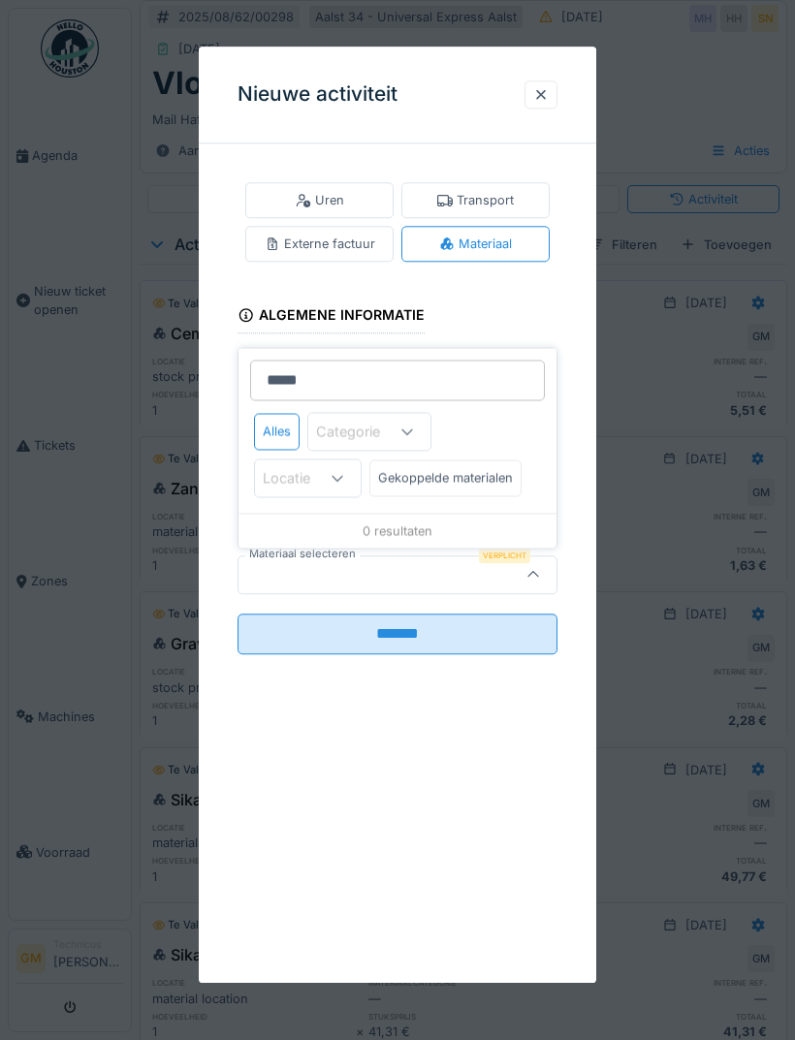
type input "******"
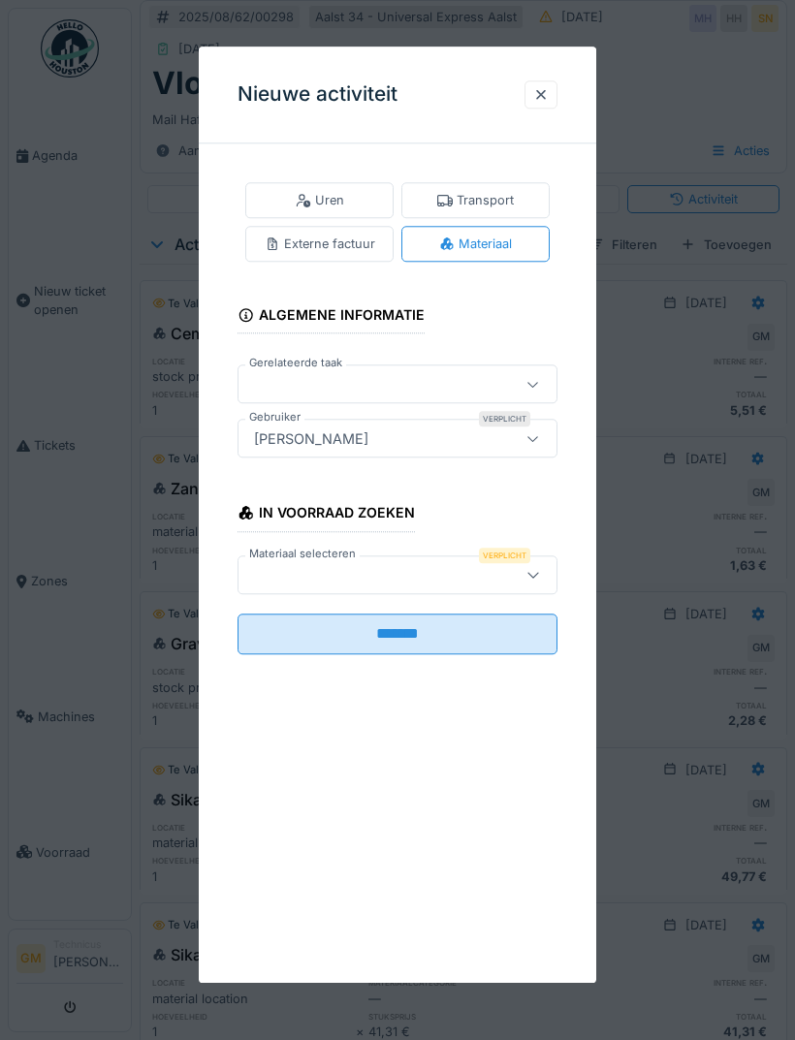
click at [693, 336] on div at bounding box center [397, 520] width 795 height 1040
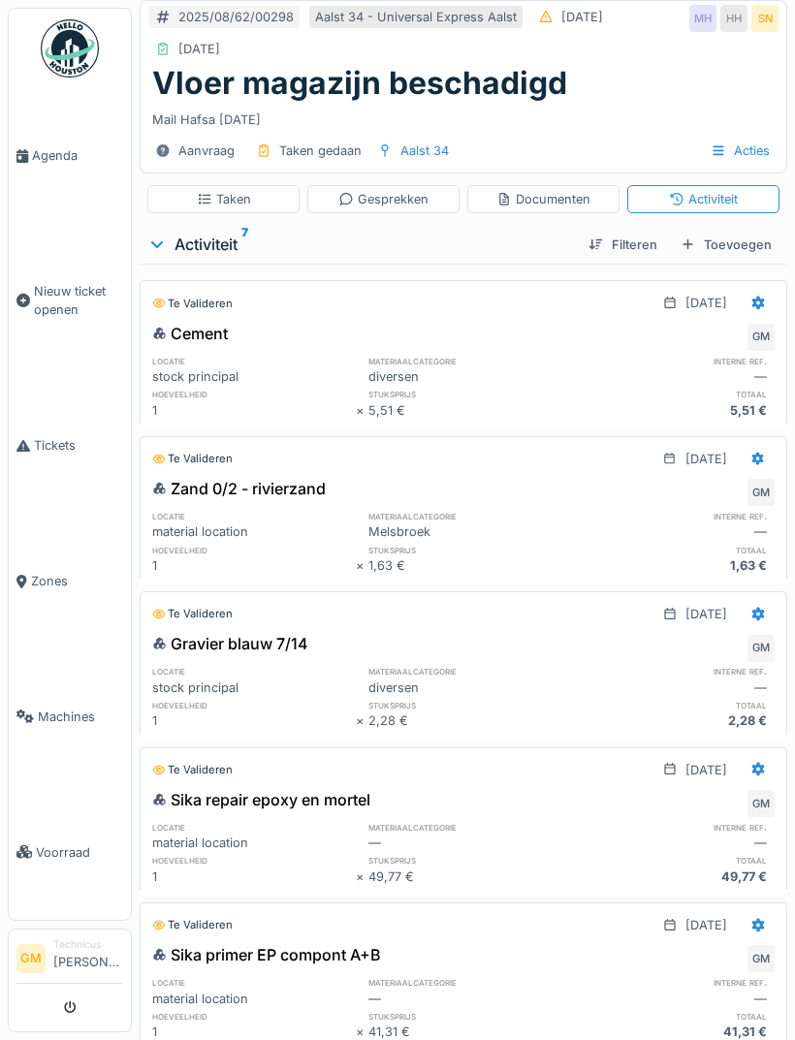
click at [84, 726] on span "Machines" at bounding box center [80, 716] width 85 height 18
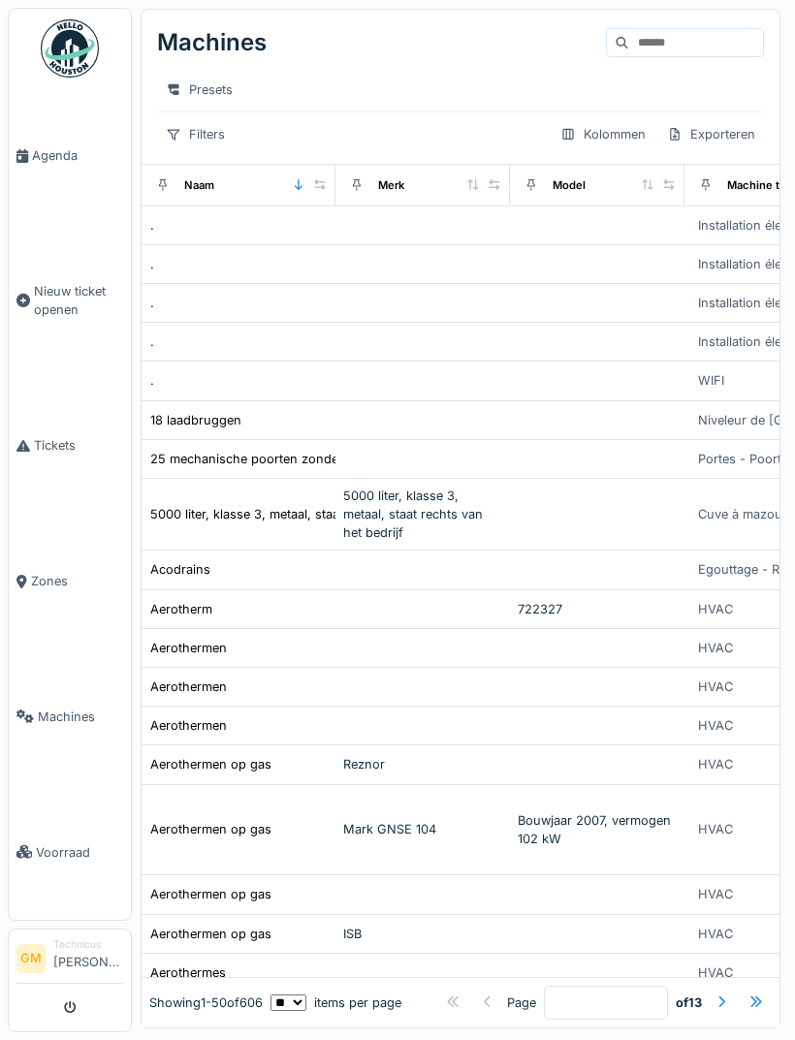
click at [681, 45] on input at bounding box center [696, 42] width 134 height 27
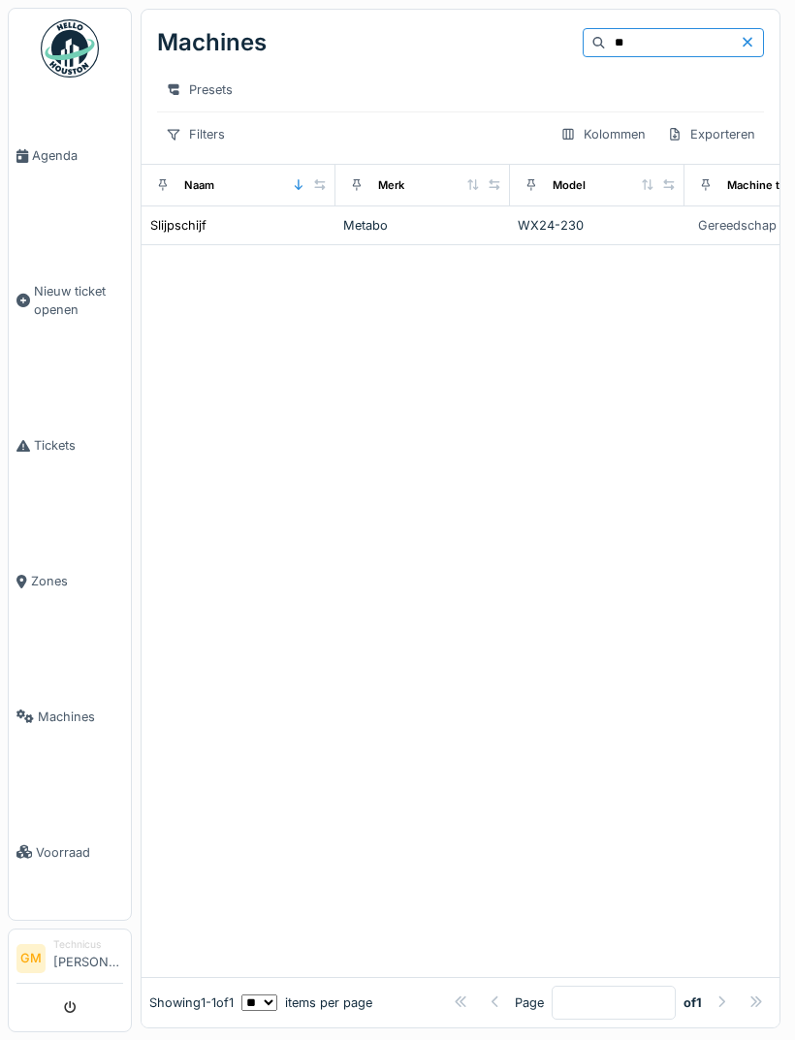
type input "*"
type input "******"
click at [742, 47] on icon at bounding box center [747, 42] width 16 height 13
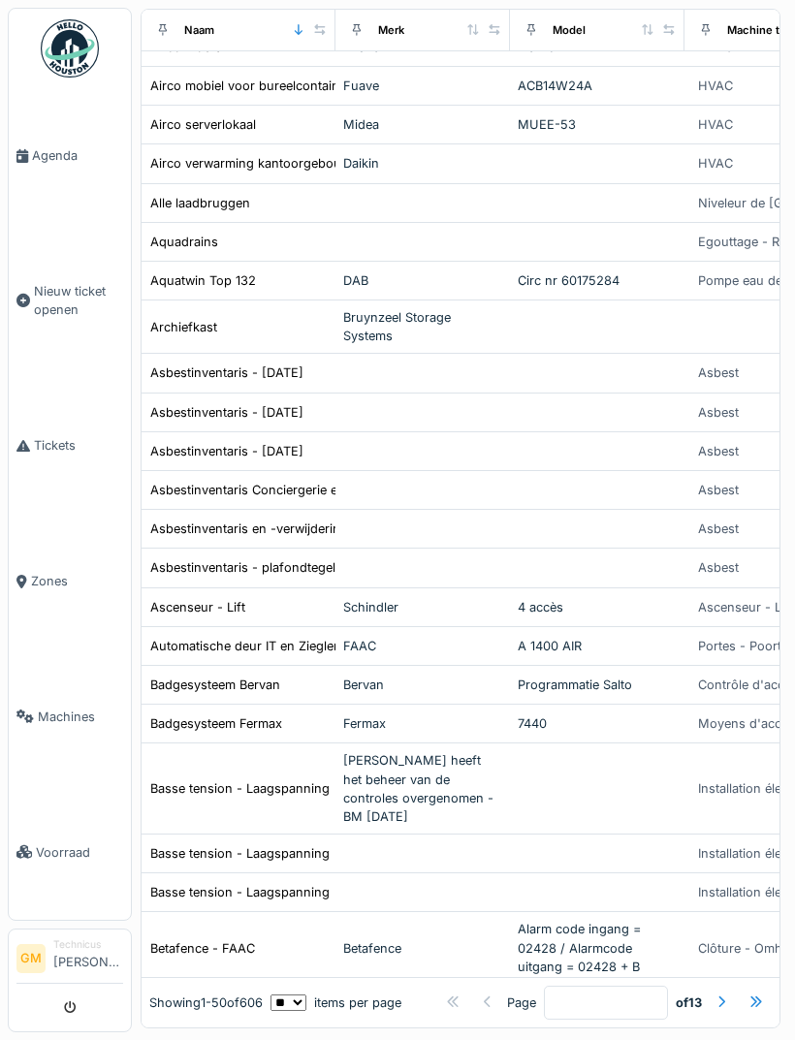
scroll to position [1353, 0]
click at [717, 993] on div at bounding box center [721, 1002] width 16 height 18
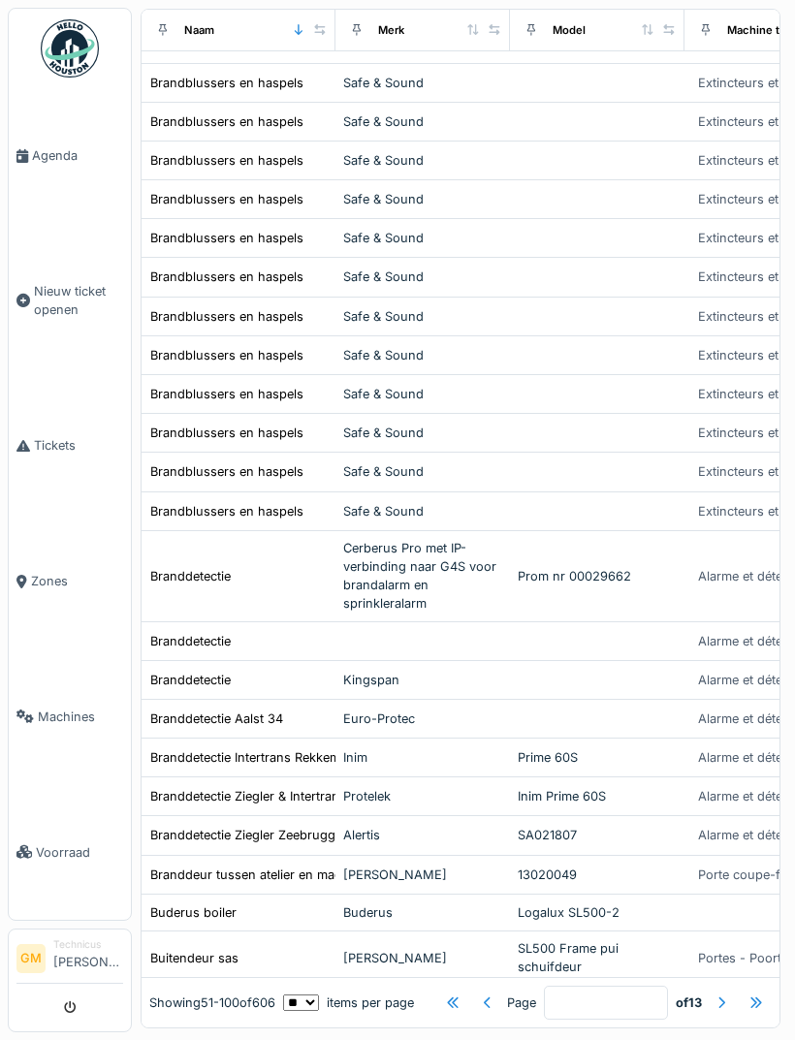
scroll to position [1380, 0]
click at [727, 995] on div at bounding box center [721, 1002] width 16 height 18
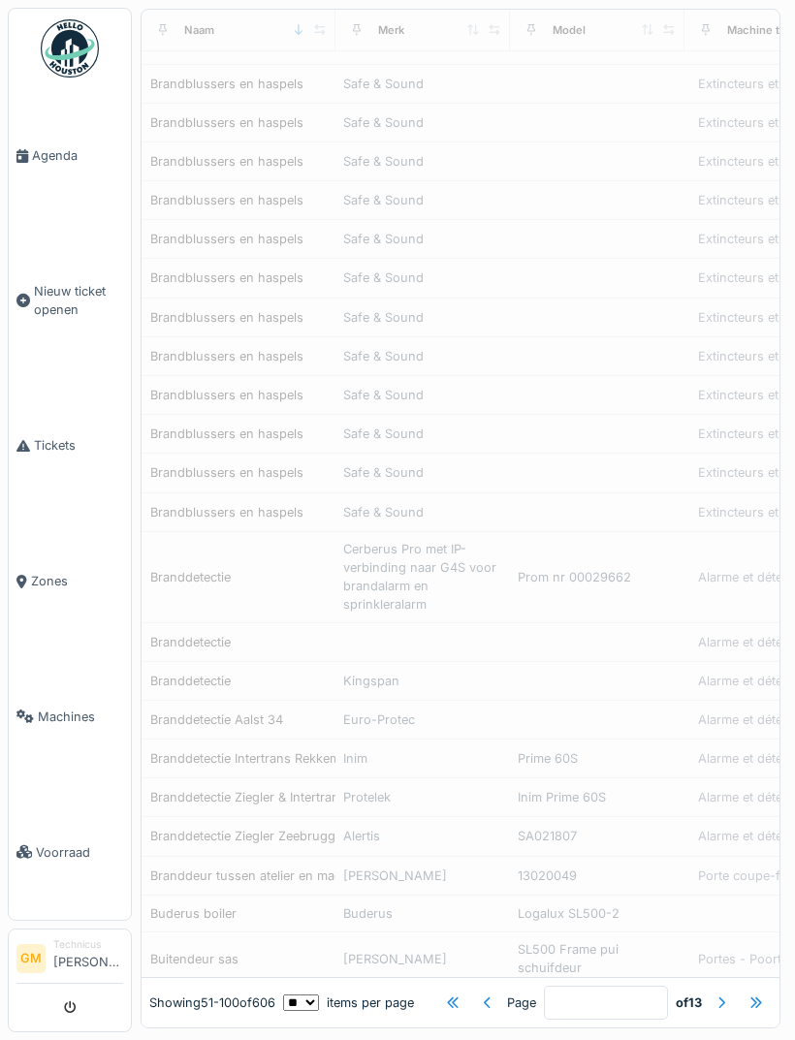
type input "*"
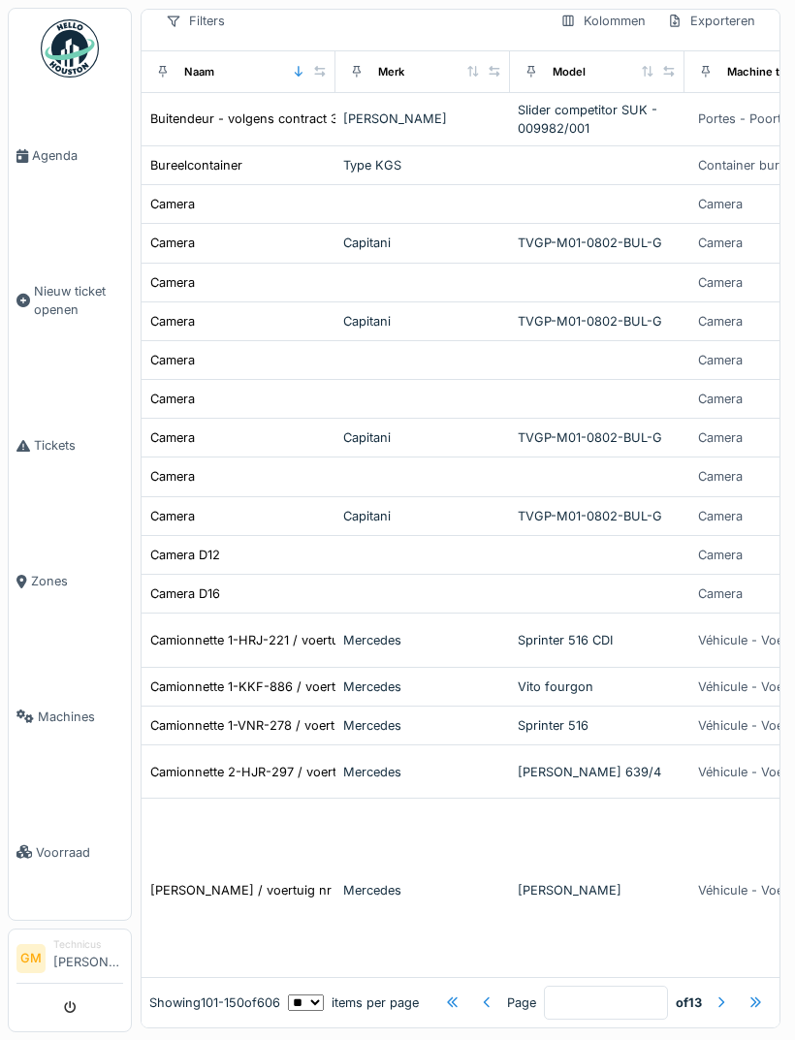
scroll to position [113, 0]
click at [555, 770] on div "[PERSON_NAME] 639/4" at bounding box center [596, 772] width 159 height 18
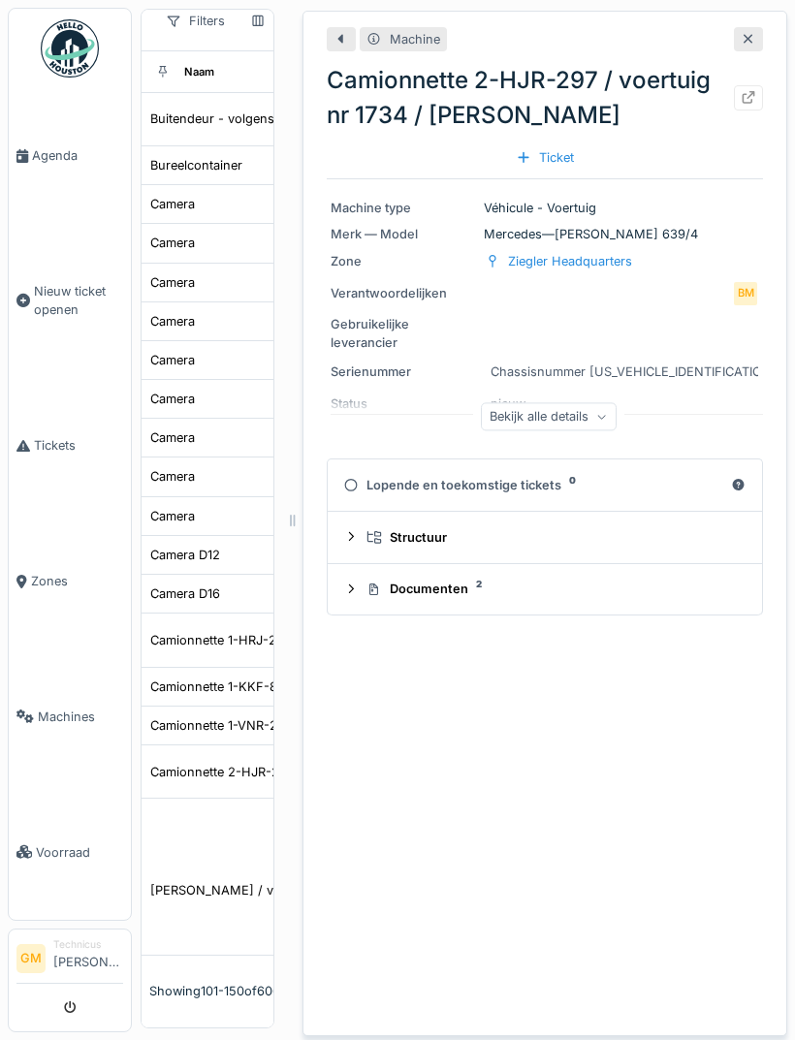
scroll to position [62, 0]
click at [598, 412] on icon at bounding box center [602, 417] width 12 height 10
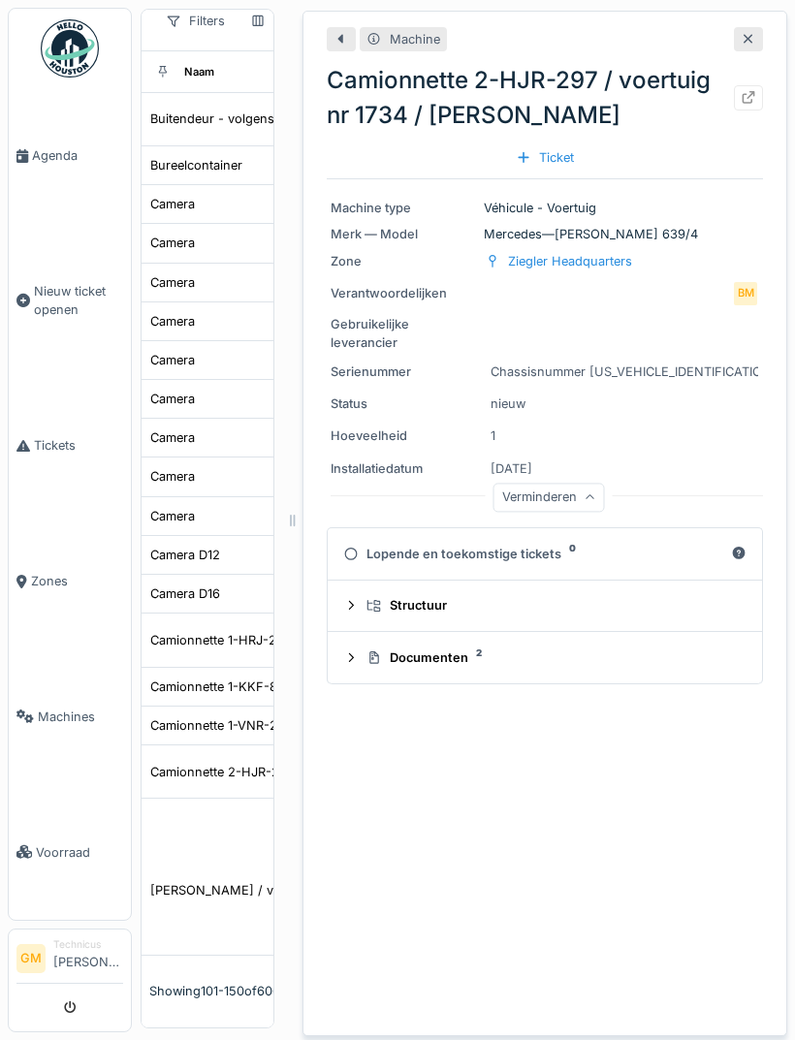
click at [435, 648] on div "Documenten 2" at bounding box center [552, 657] width 372 height 18
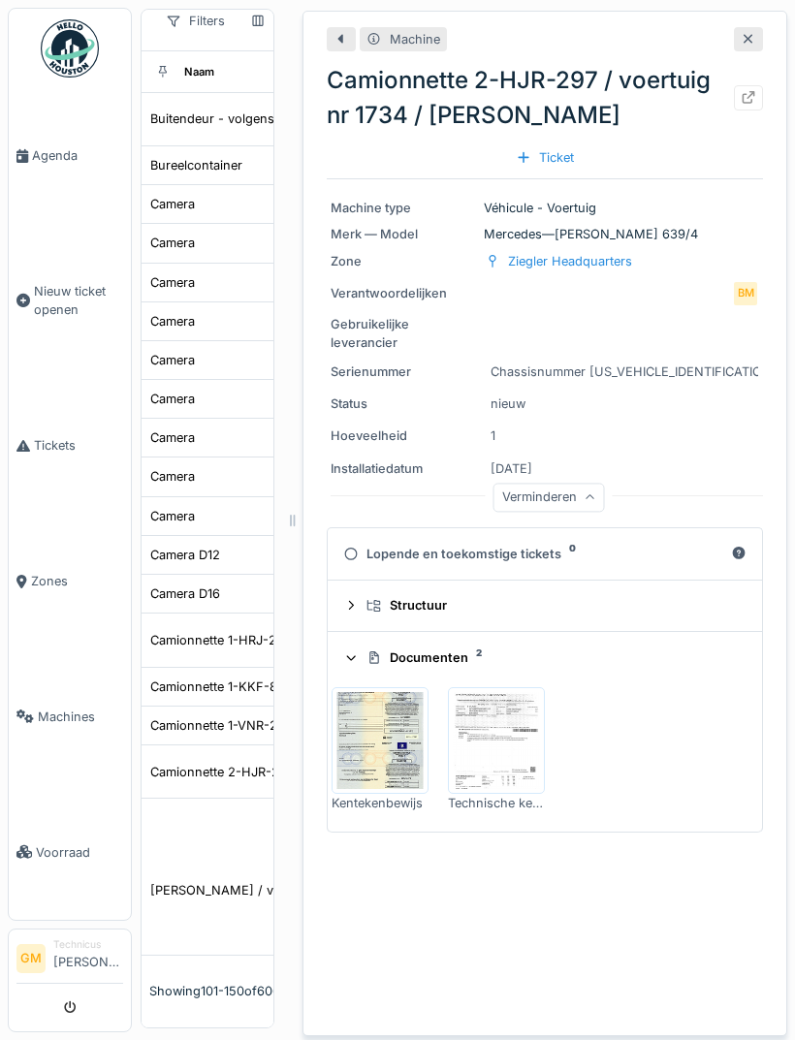
click at [389, 692] on img at bounding box center [379, 740] width 87 height 97
click at [516, 692] on img at bounding box center [496, 740] width 87 height 97
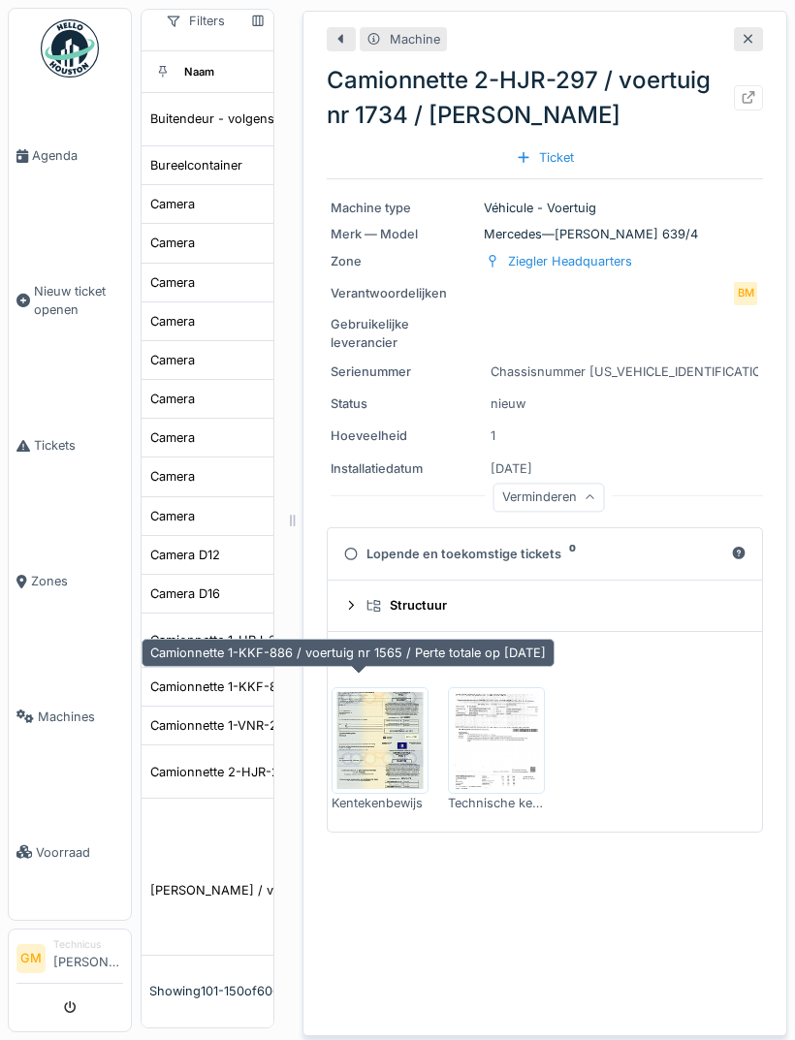
click at [418, 639] on div "Camionnette 1-KKF-886 / voertuig nr 1565 / Perte totale op [DATE]" at bounding box center [347, 653] width 413 height 28
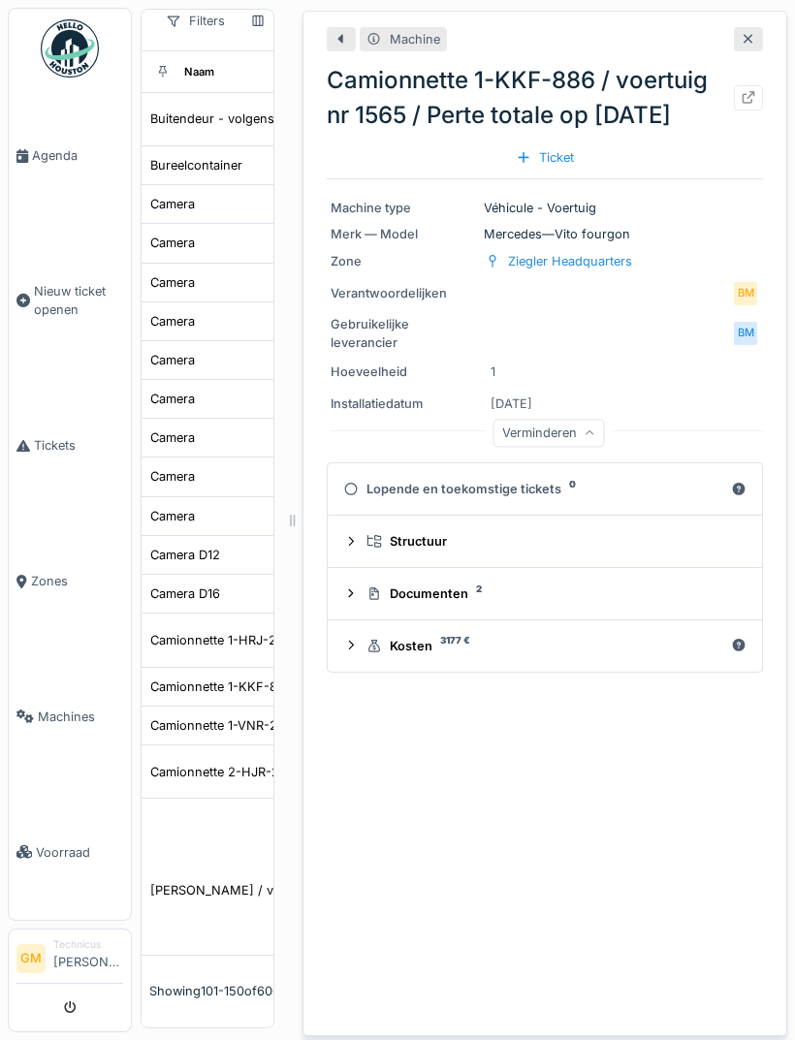
click at [573, 626] on div "Machine Camionnette 1-KKF-886 / voertuig nr 1565 / Perte totale op [DATE] Ticke…" at bounding box center [544, 523] width 485 height 1025
click at [439, 637] on div "Kosten 3177 €" at bounding box center [544, 646] width 357 height 18
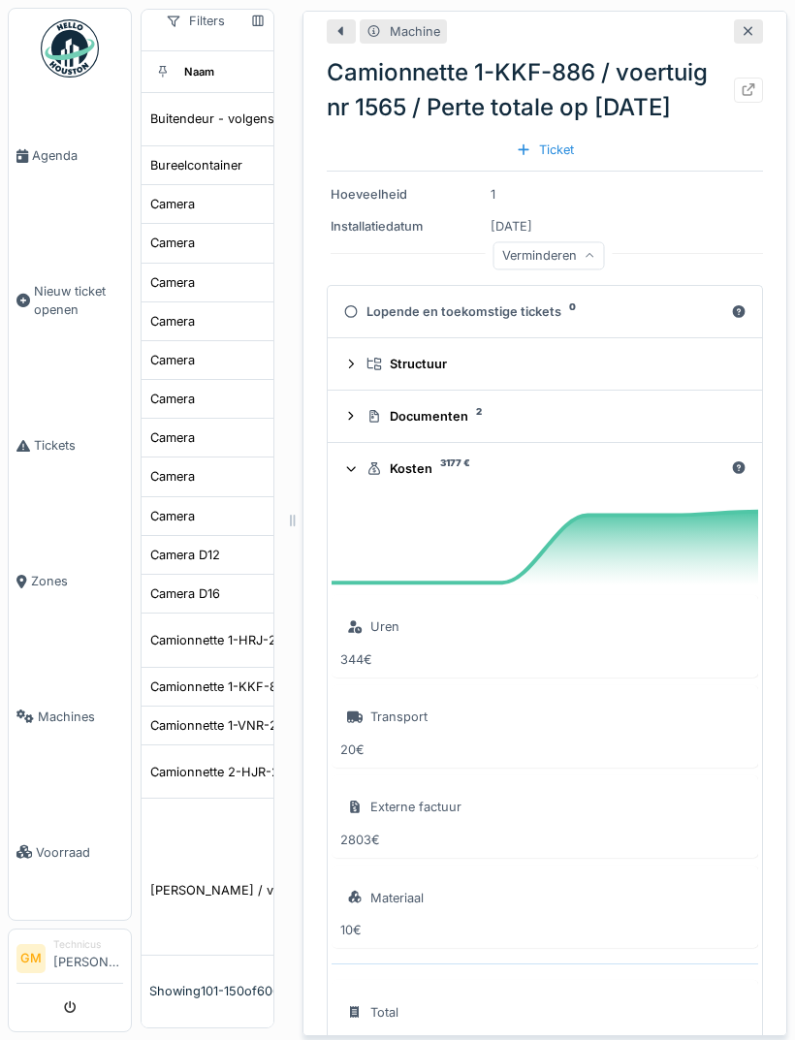
scroll to position [176, 0]
click at [366, 463] on icon at bounding box center [374, 469] width 16 height 13
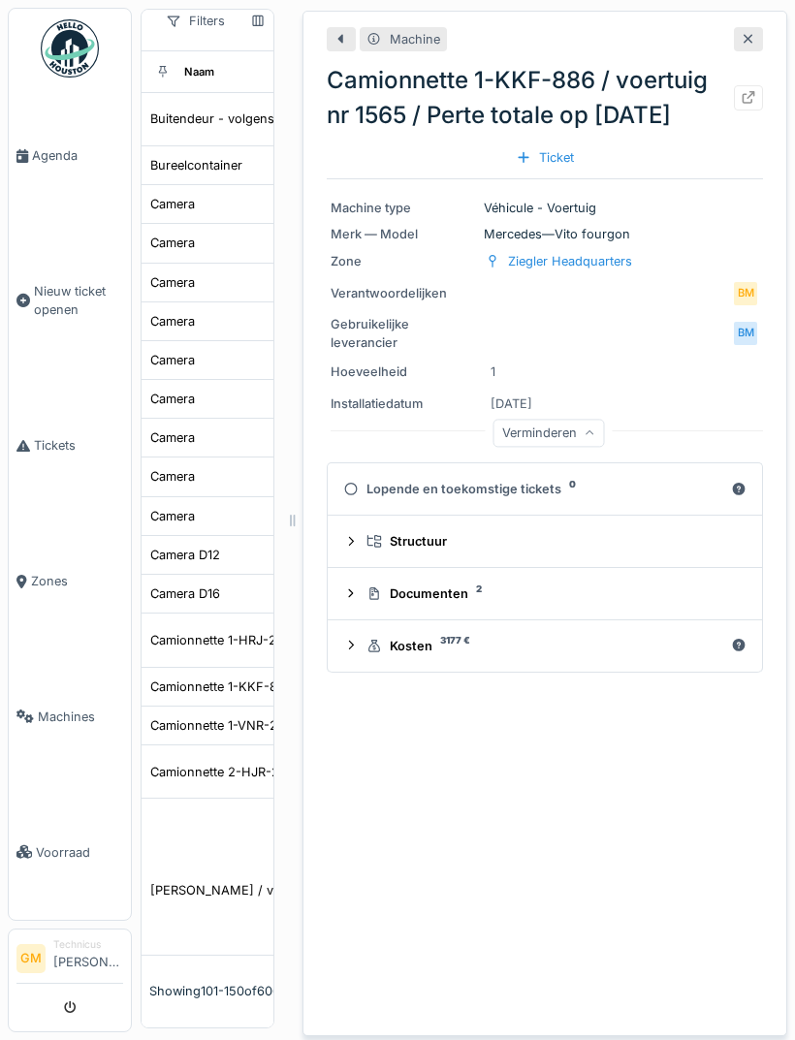
scroll to position [0, 0]
click at [568, 576] on summary "Documenten 2" at bounding box center [544, 594] width 419 height 36
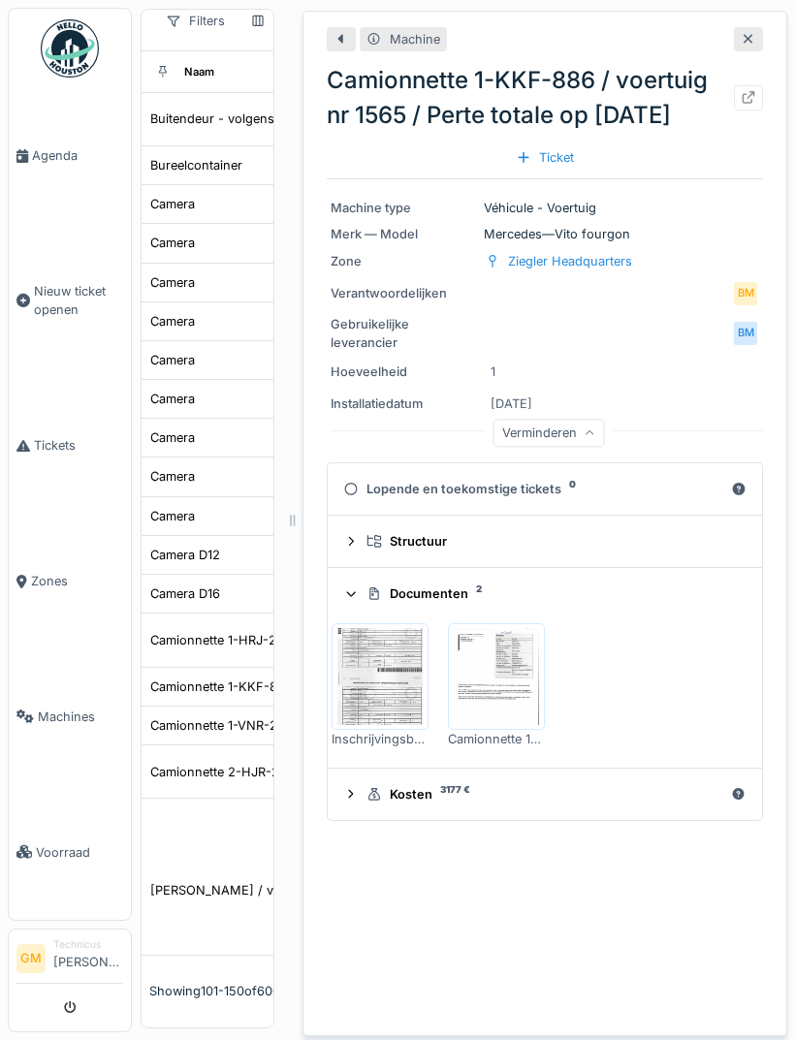
click at [526, 628] on img at bounding box center [496, 676] width 87 height 97
click at [656, 523] on summary "Structuur" at bounding box center [544, 541] width 419 height 36
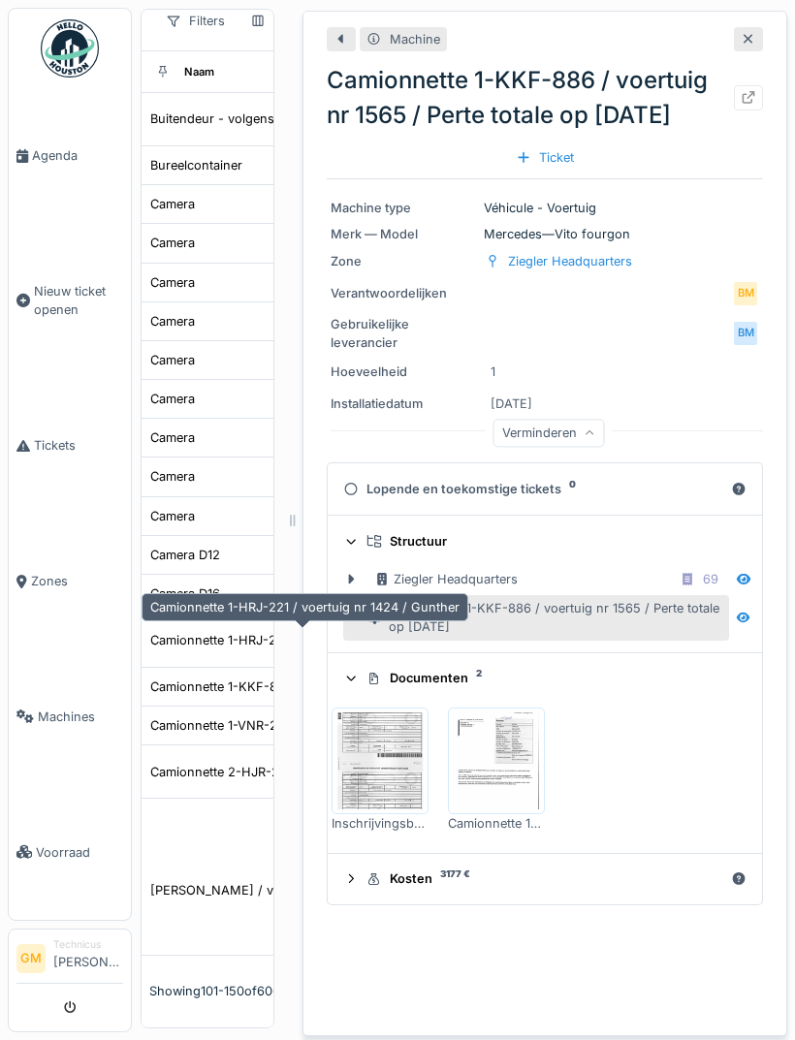
click at [371, 593] on div "Camionnette 1-HRJ-221 / voertuig nr 1424 / Gunther" at bounding box center [304, 607] width 327 height 28
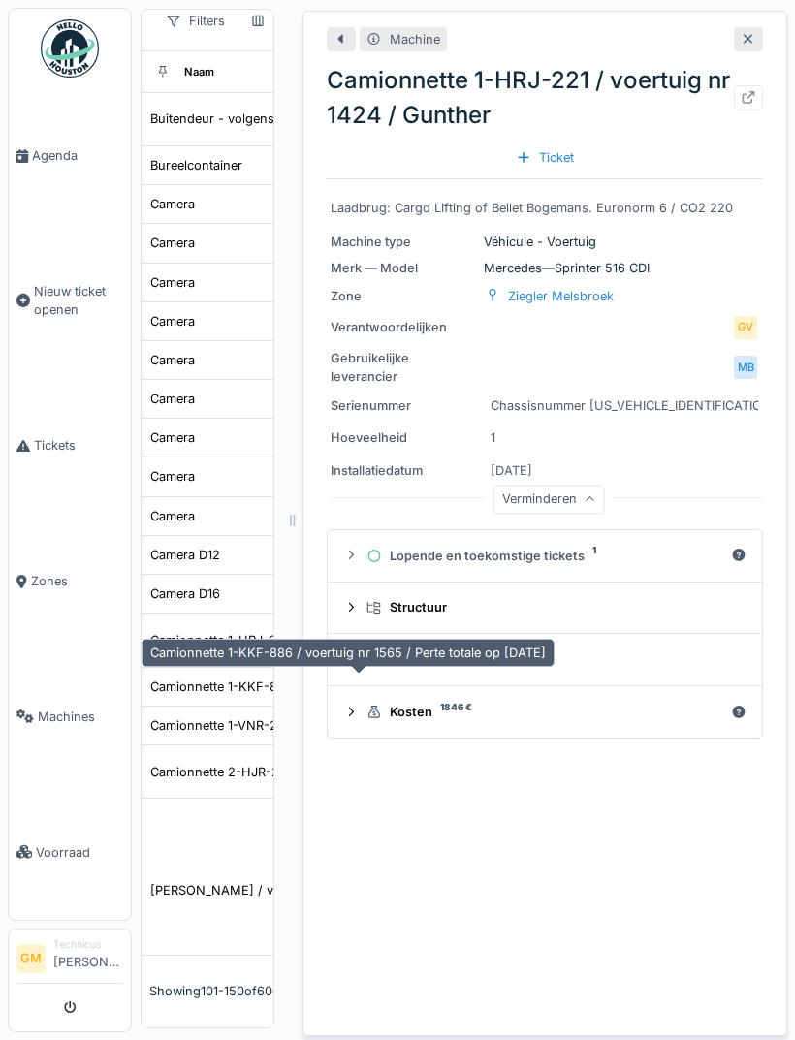
click at [210, 677] on div "Camionnette 1-KKF-886 / voertuig nr 1565 / Perte totale op 22.05.2025" at bounding box center [347, 686] width 395 height 18
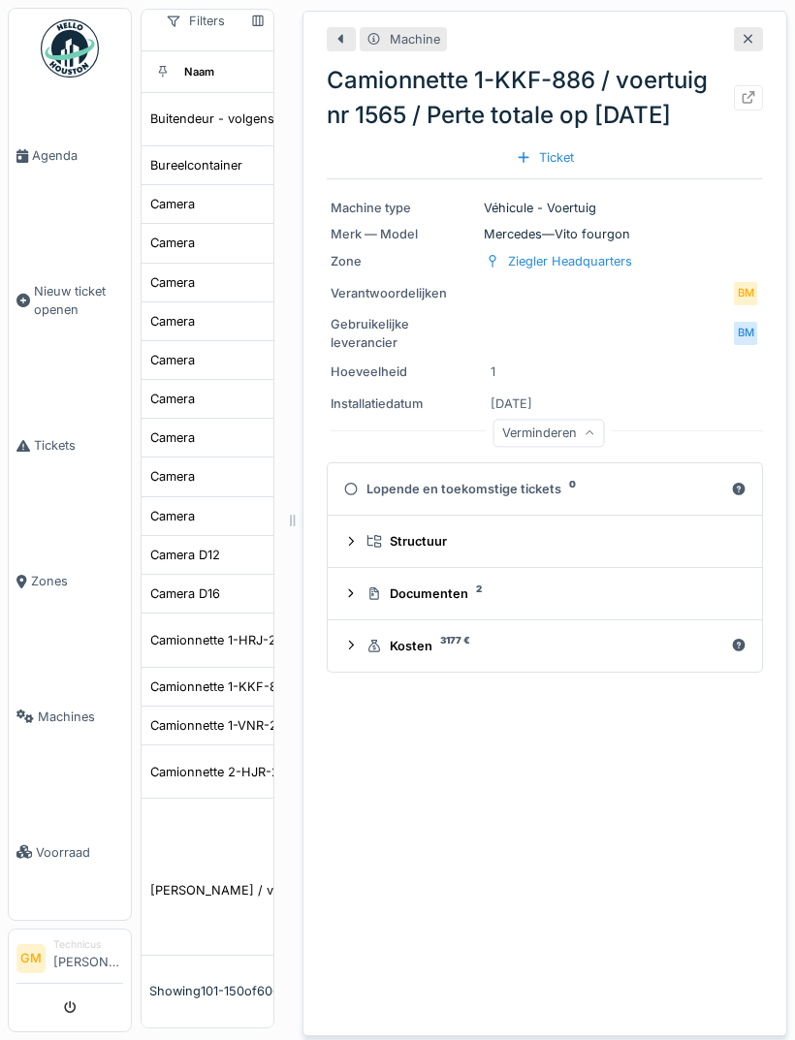
click at [591, 674] on div "Machine Camionnette 1-KKF-886 / voertuig nr 1565 / Perte totale op 22.05.2025 T…" at bounding box center [544, 523] width 485 height 1025
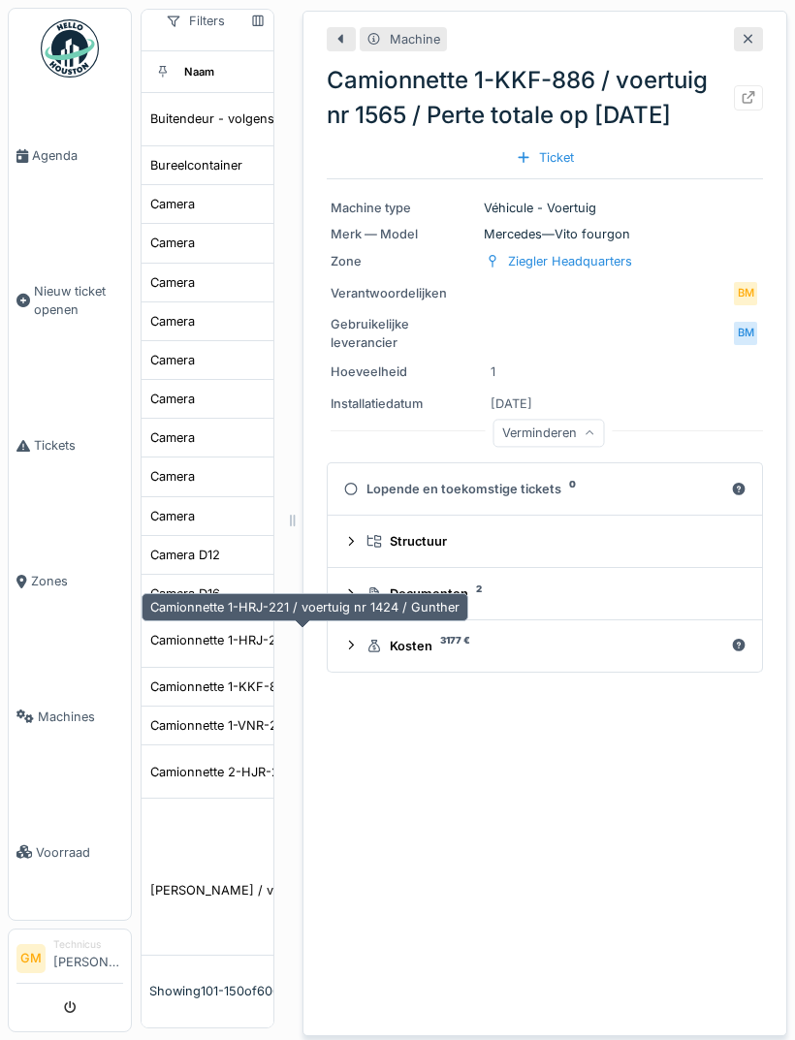
click at [204, 631] on div "Camionnette 1-HRJ-221 / voertuig nr 1424 / Gunther" at bounding box center [304, 640] width 309 height 18
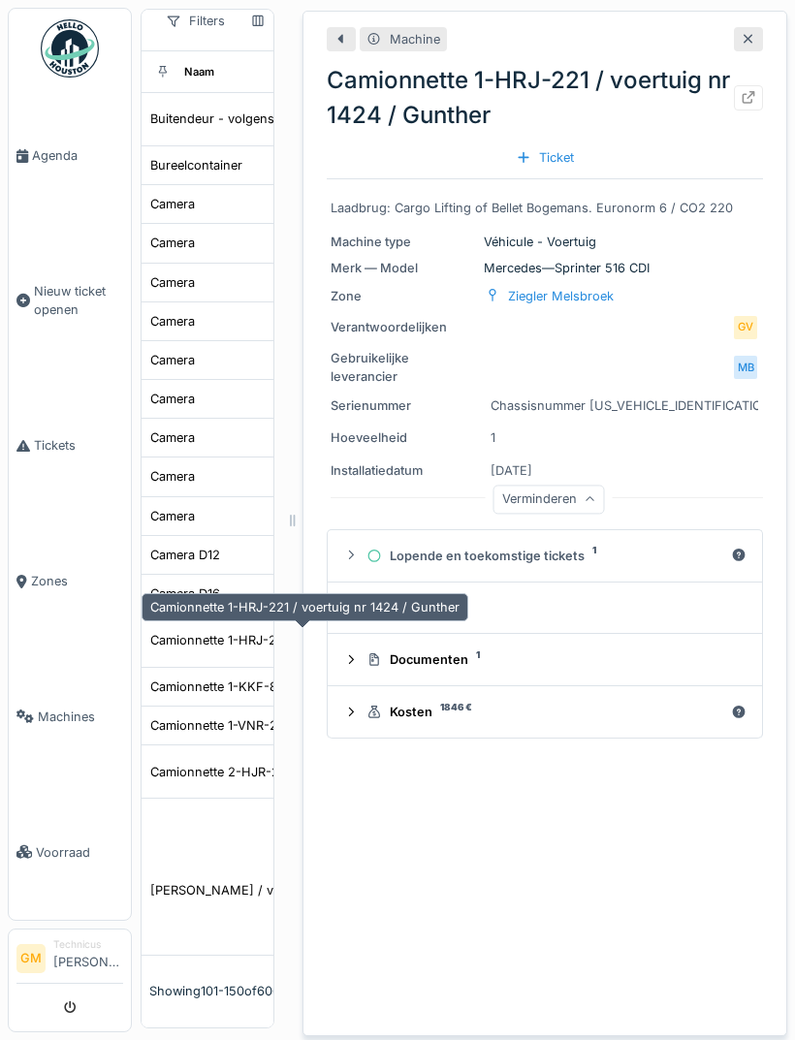
click at [574, 703] on div "Kosten 1846 €" at bounding box center [544, 712] width 357 height 18
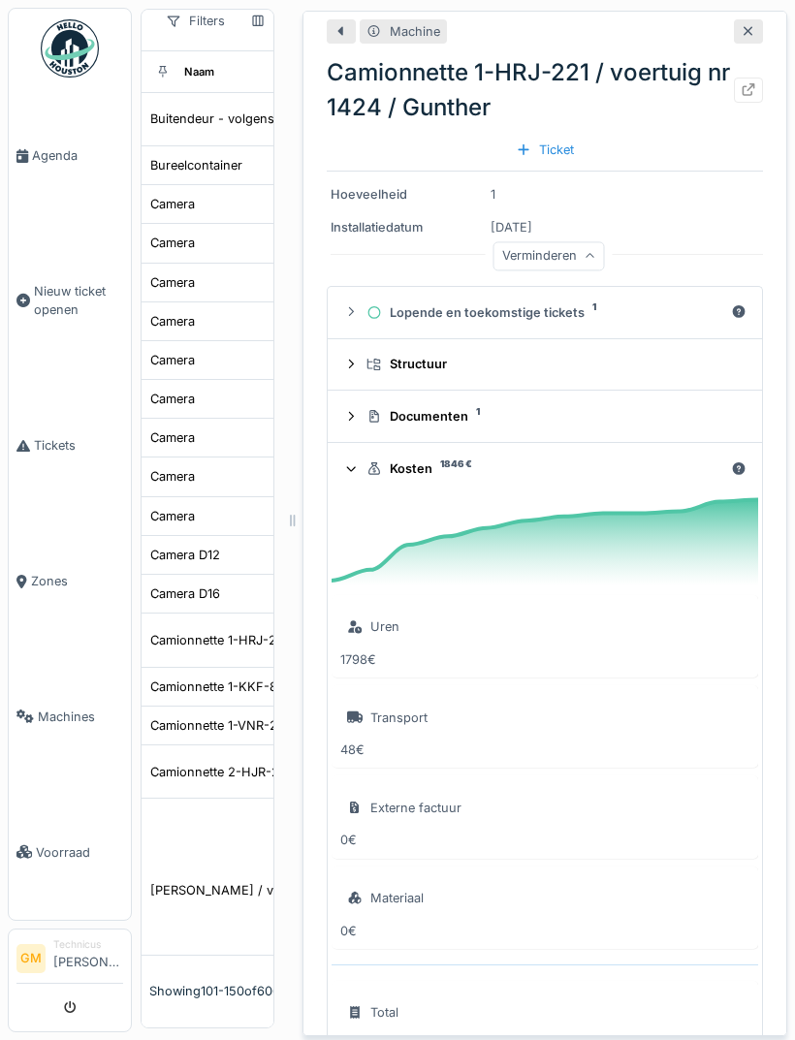
scroll to position [242, 0]
click at [600, 605] on div "Uren" at bounding box center [544, 628] width 409 height 47
click at [370, 452] on summary "Kosten 1846 €" at bounding box center [544, 470] width 419 height 36
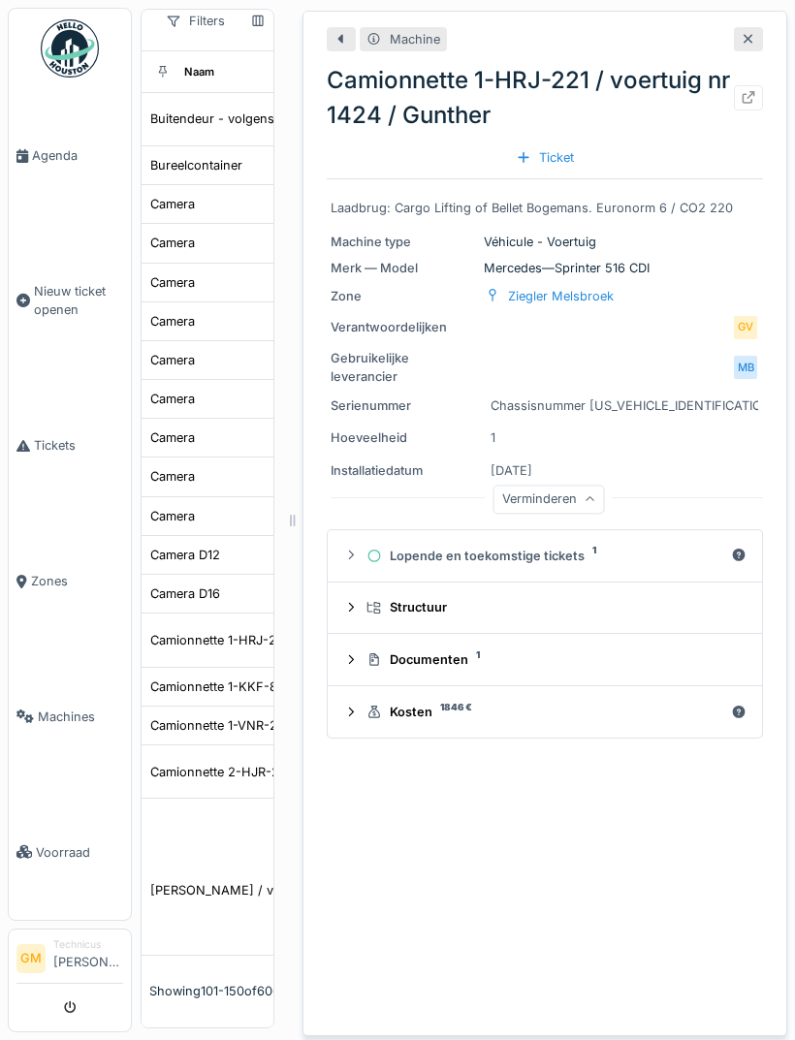
click at [464, 650] on div "Documenten 1" at bounding box center [552, 659] width 372 height 18
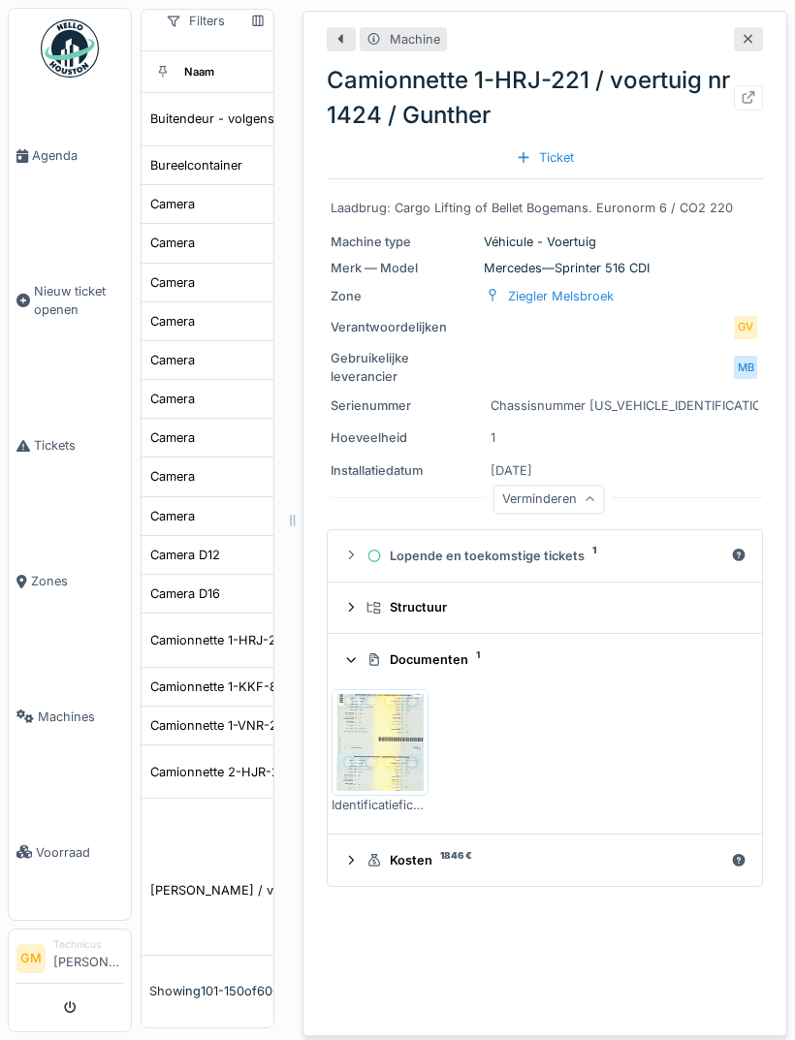
click at [403, 694] on img at bounding box center [379, 742] width 87 height 97
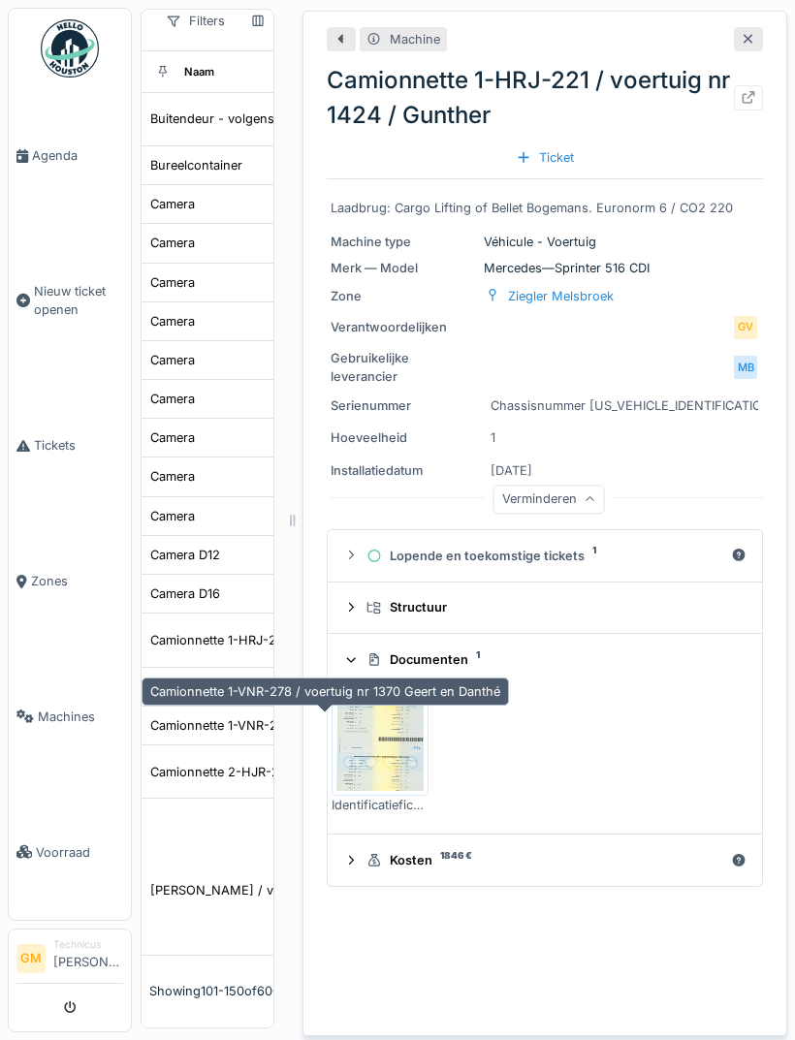
click at [216, 716] on div "Camionnette 1-VNR-278 / voertuig nr 1370 Geert en Danthé" at bounding box center [325, 725] width 350 height 18
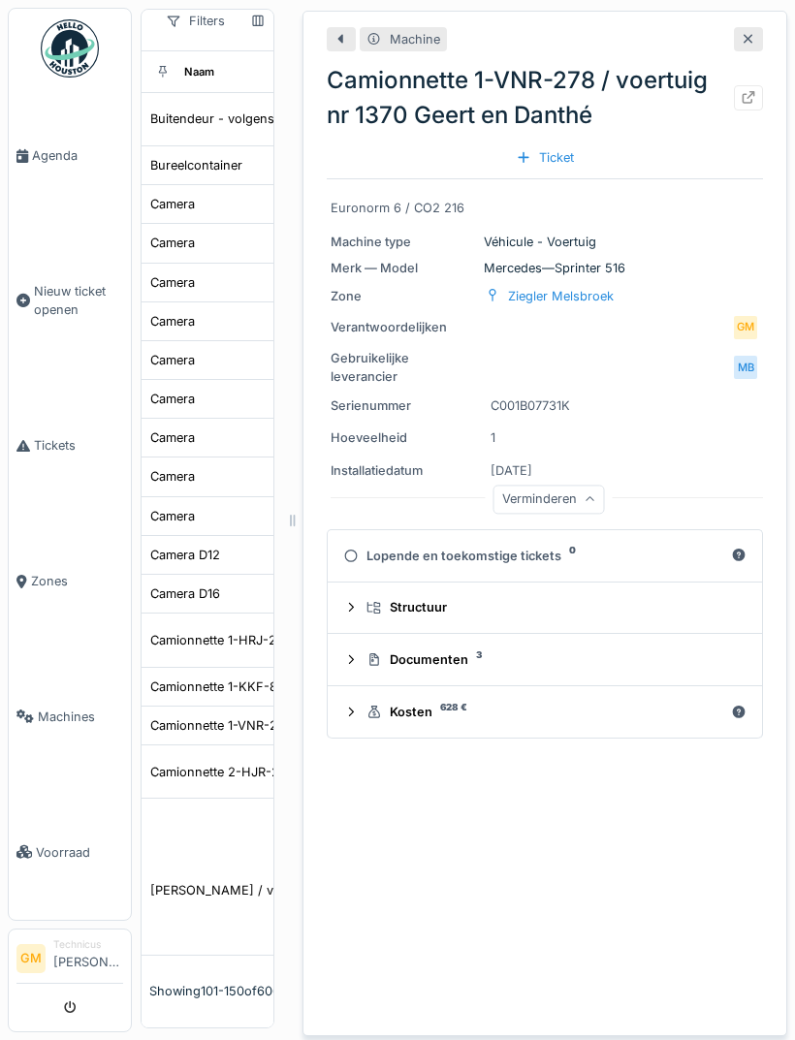
click at [509, 752] on div "Machine Camionnette 1-VNR-278 / voertuig nr 1370 Geert en Danthé Ticket Euronor…" at bounding box center [544, 523] width 485 height 1025
click at [445, 707] on sup "628 €" at bounding box center [453, 707] width 27 height 0
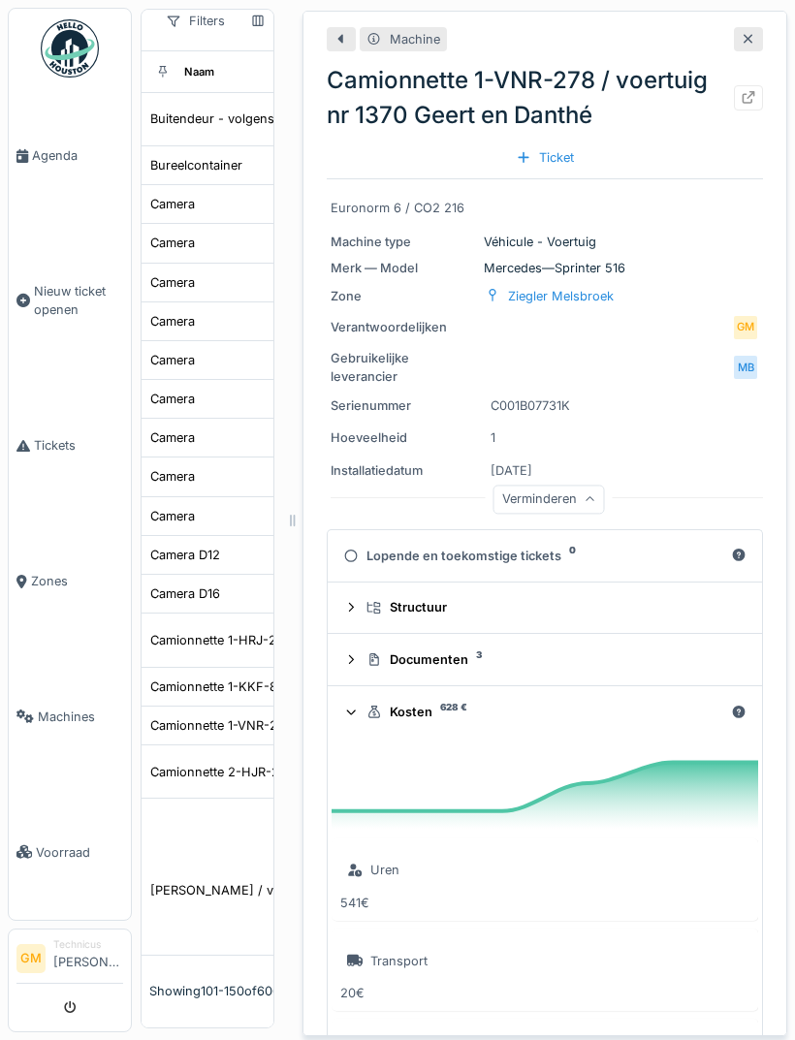
click at [364, 703] on div "Kosten 628 €" at bounding box center [544, 712] width 403 height 18
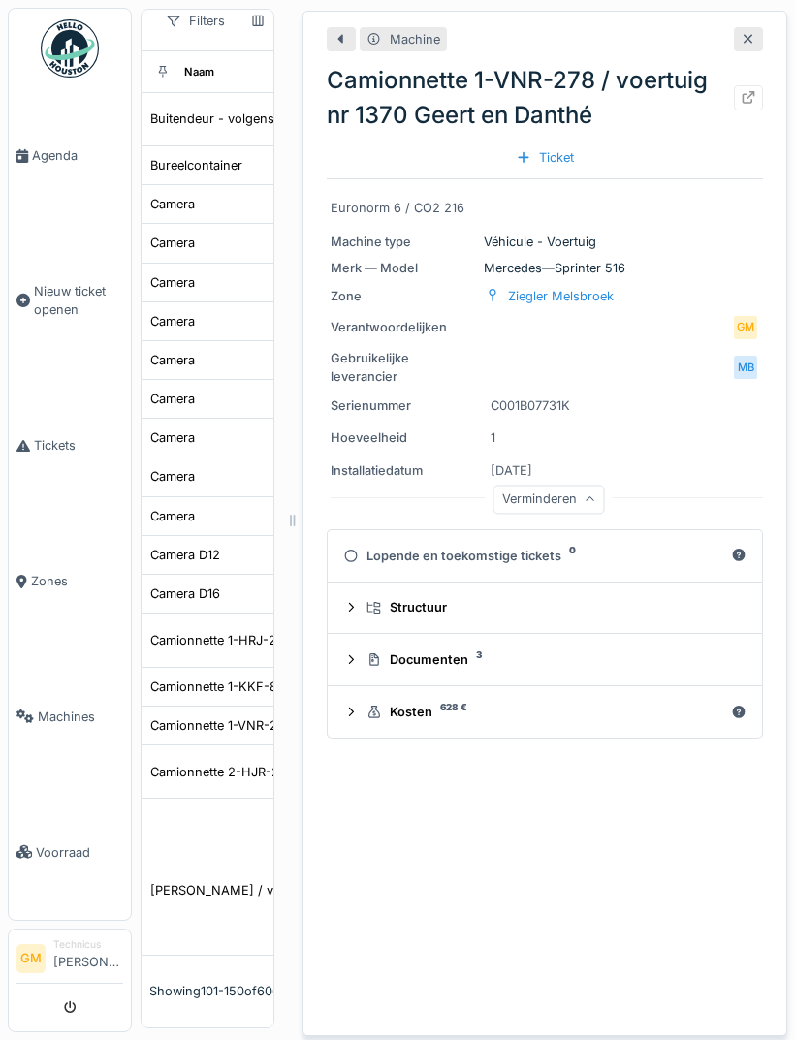
click at [501, 642] on summary "Documenten 3" at bounding box center [544, 660] width 419 height 36
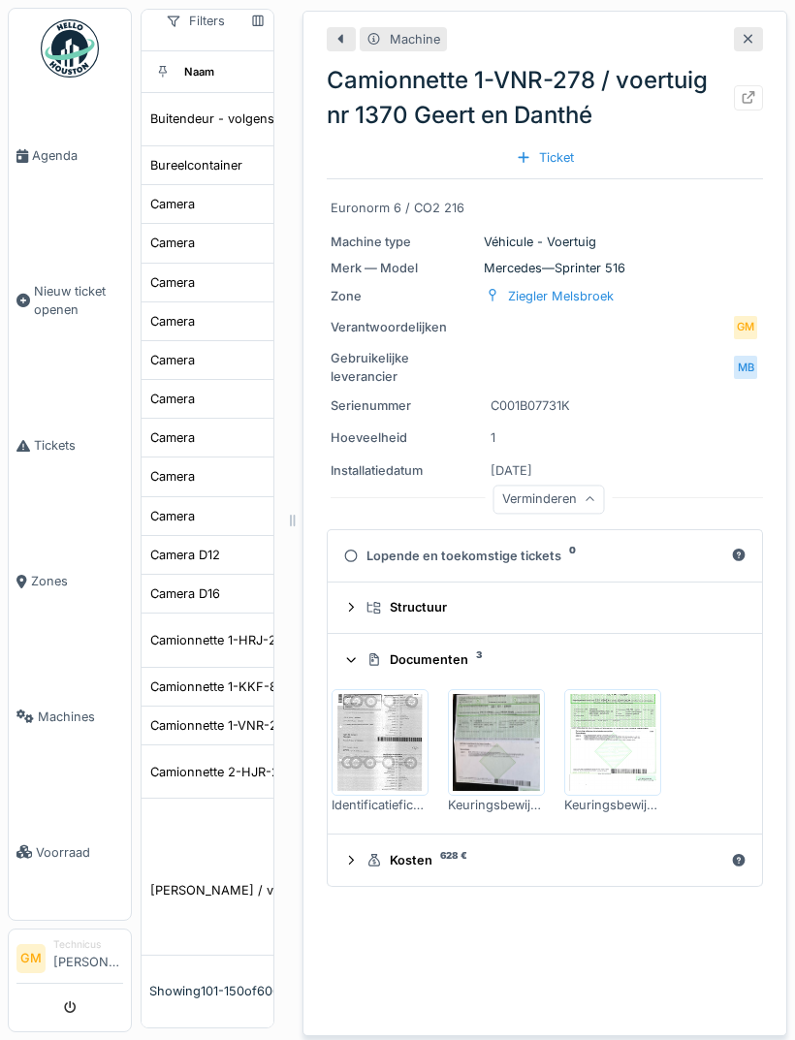
click at [386, 694] on img at bounding box center [379, 742] width 87 height 97
click at [493, 698] on img at bounding box center [496, 742] width 87 height 97
click at [427, 598] on div "Structuur" at bounding box center [552, 607] width 372 height 18
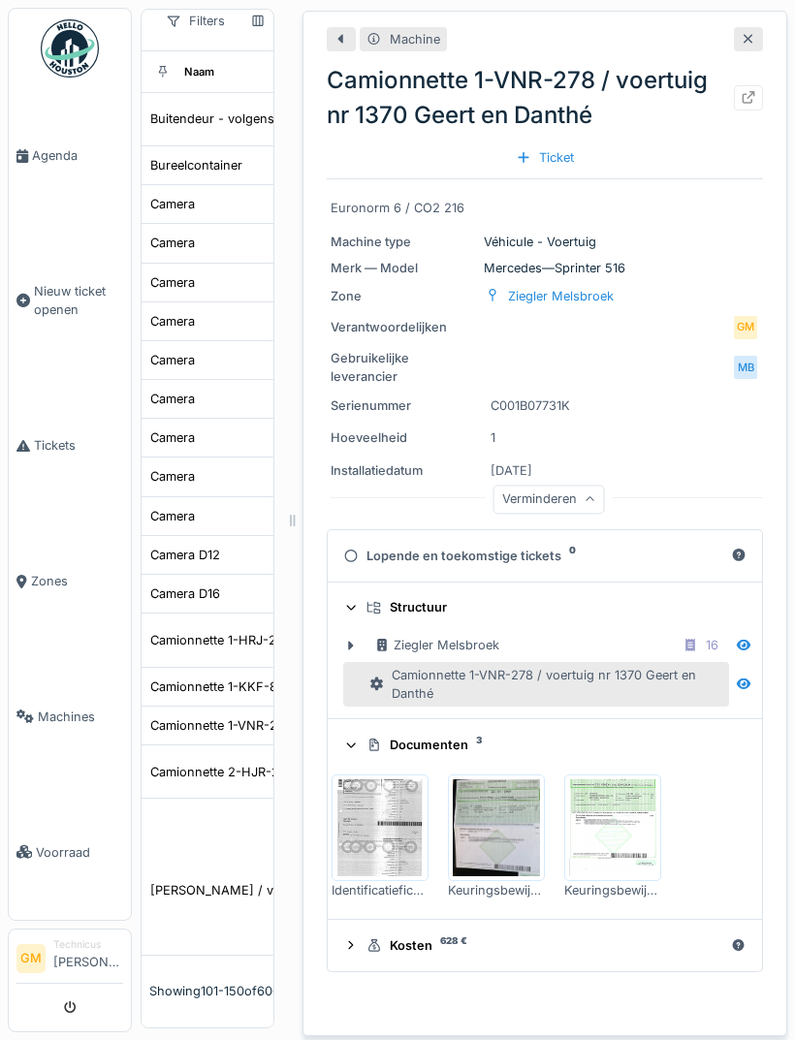
click at [578, 633] on div "Ziegler Melsbroek 16" at bounding box center [549, 645] width 351 height 24
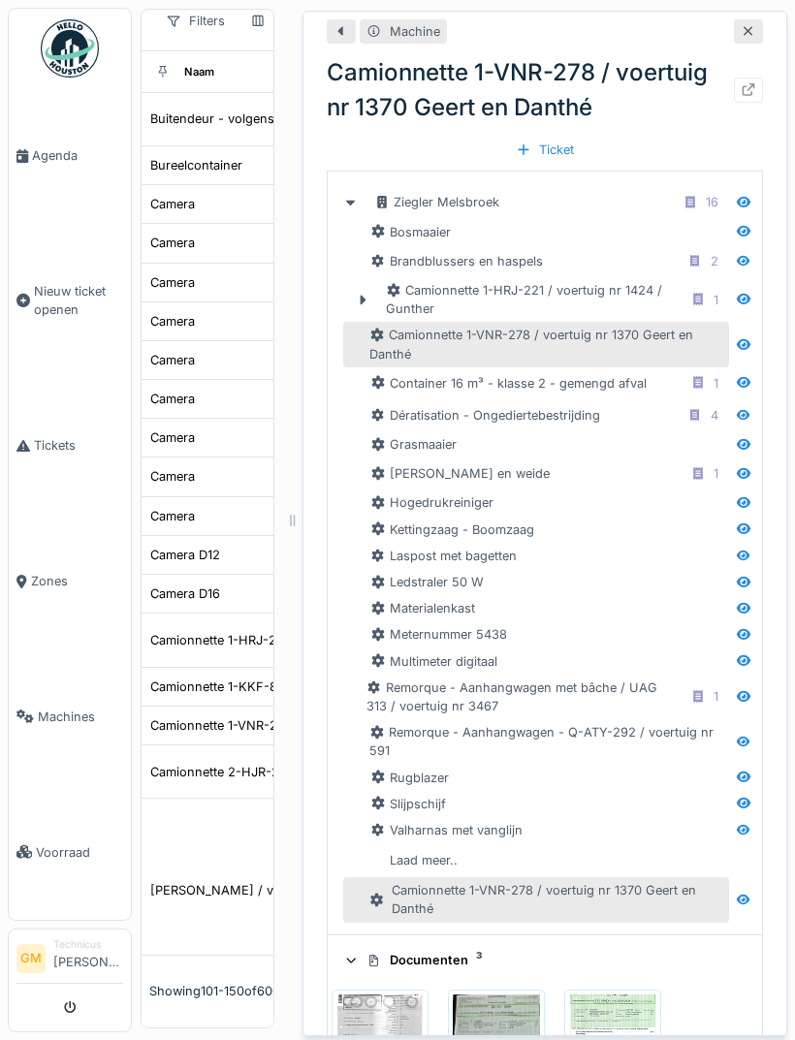
scroll to position [449, 0]
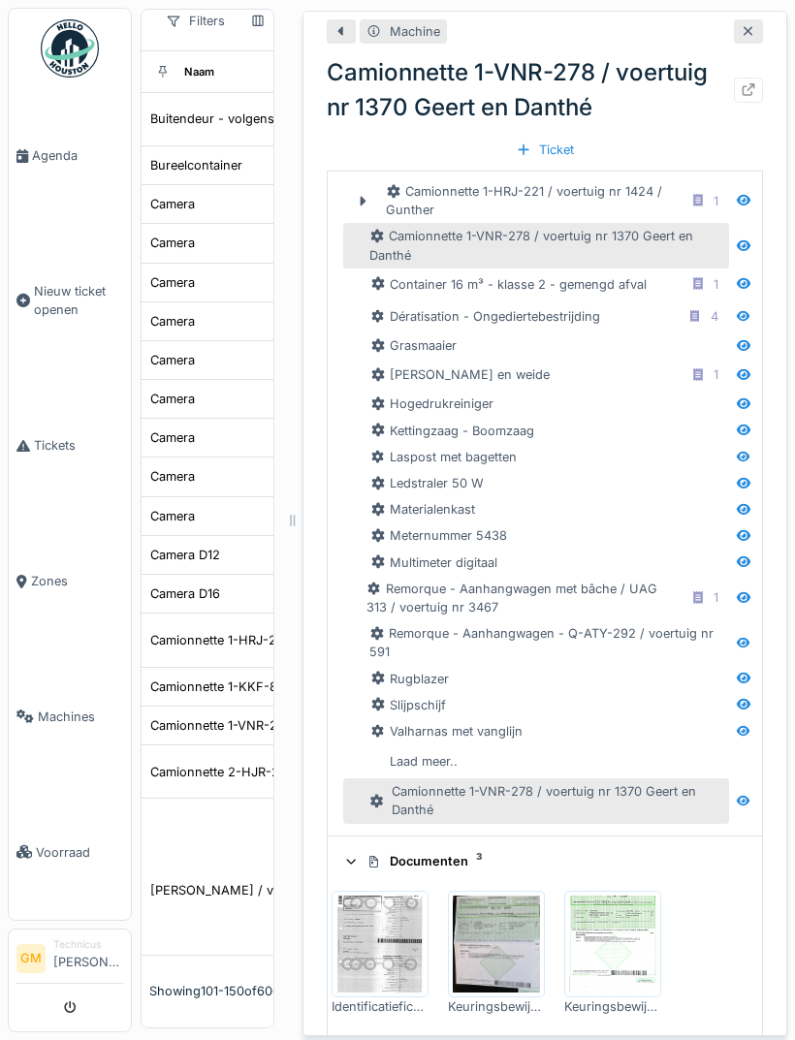
click at [436, 748] on div "Laad meer.." at bounding box center [423, 761] width 83 height 26
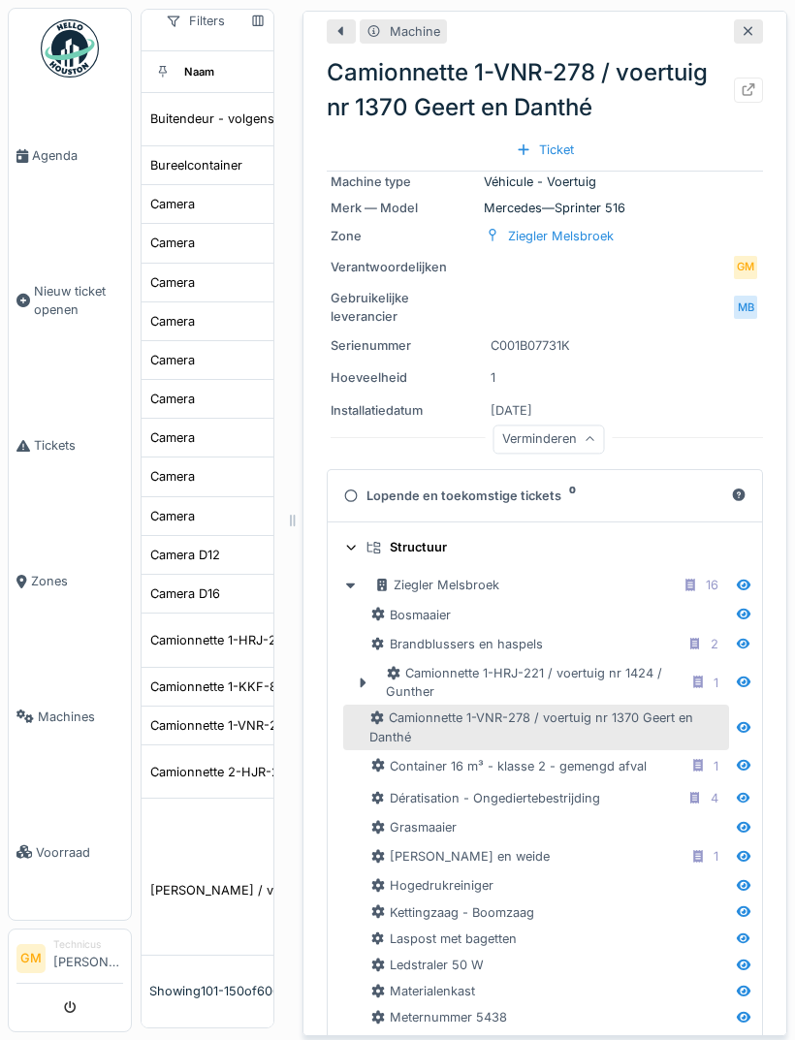
scroll to position [52, 0]
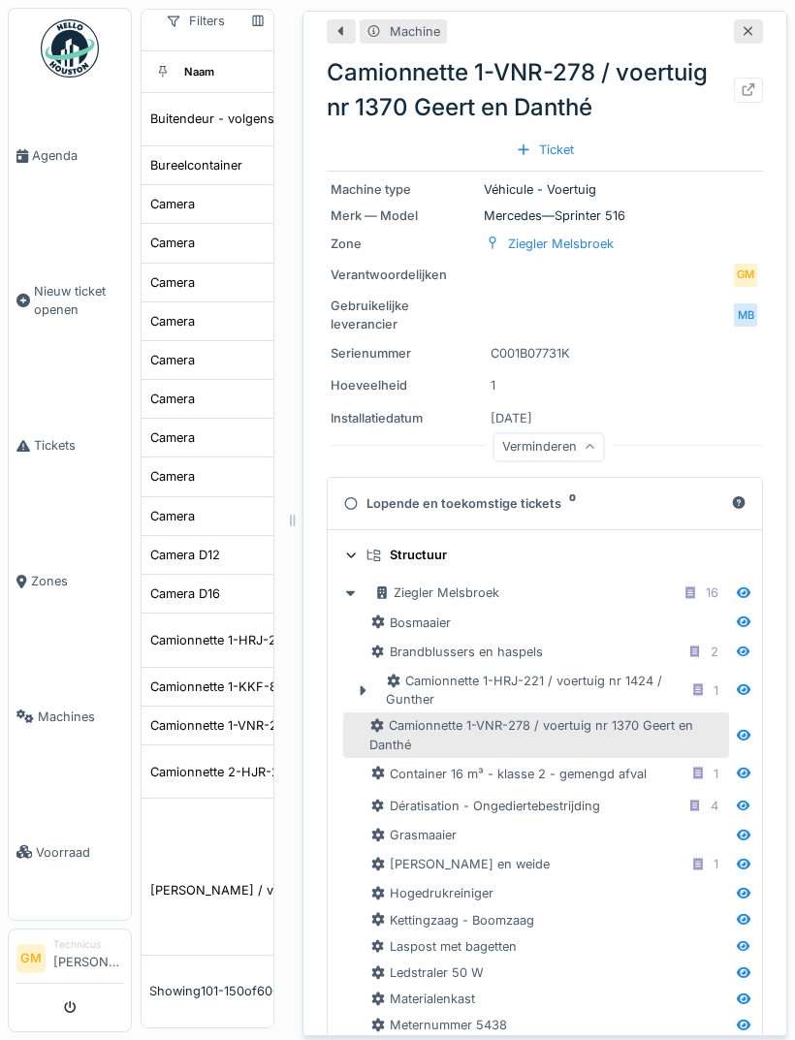
click at [373, 680] on div at bounding box center [362, 690] width 31 height 20
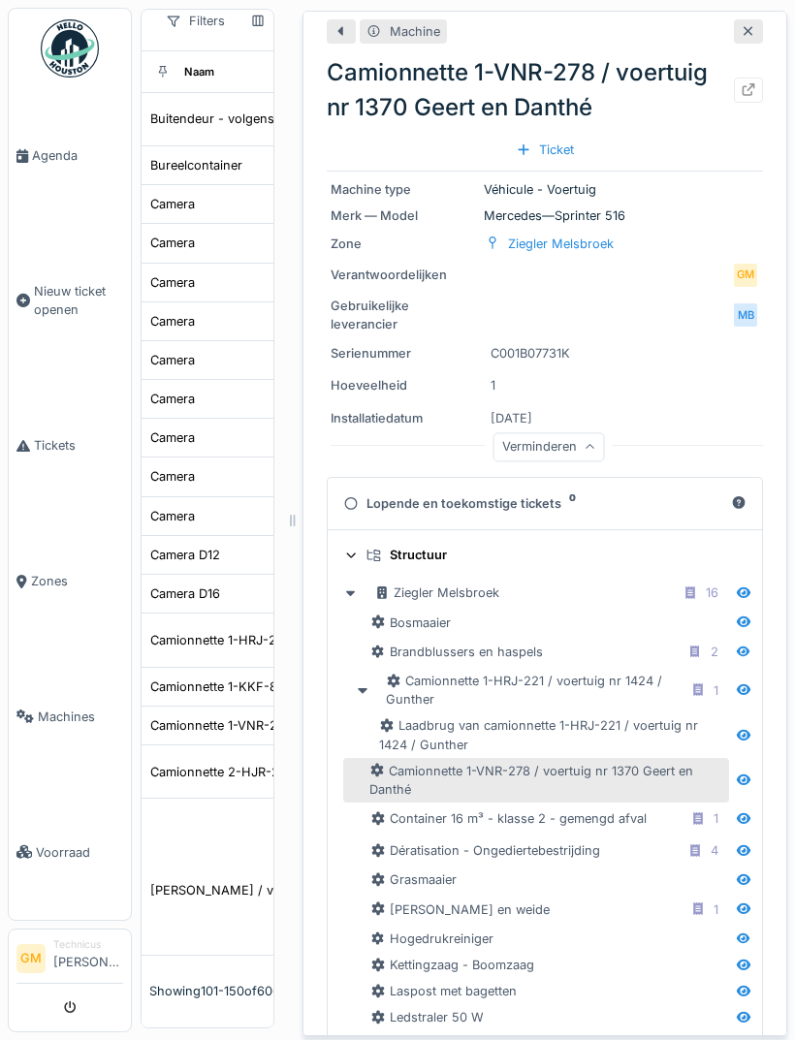
click at [359, 583] on div at bounding box center [350, 593] width 31 height 20
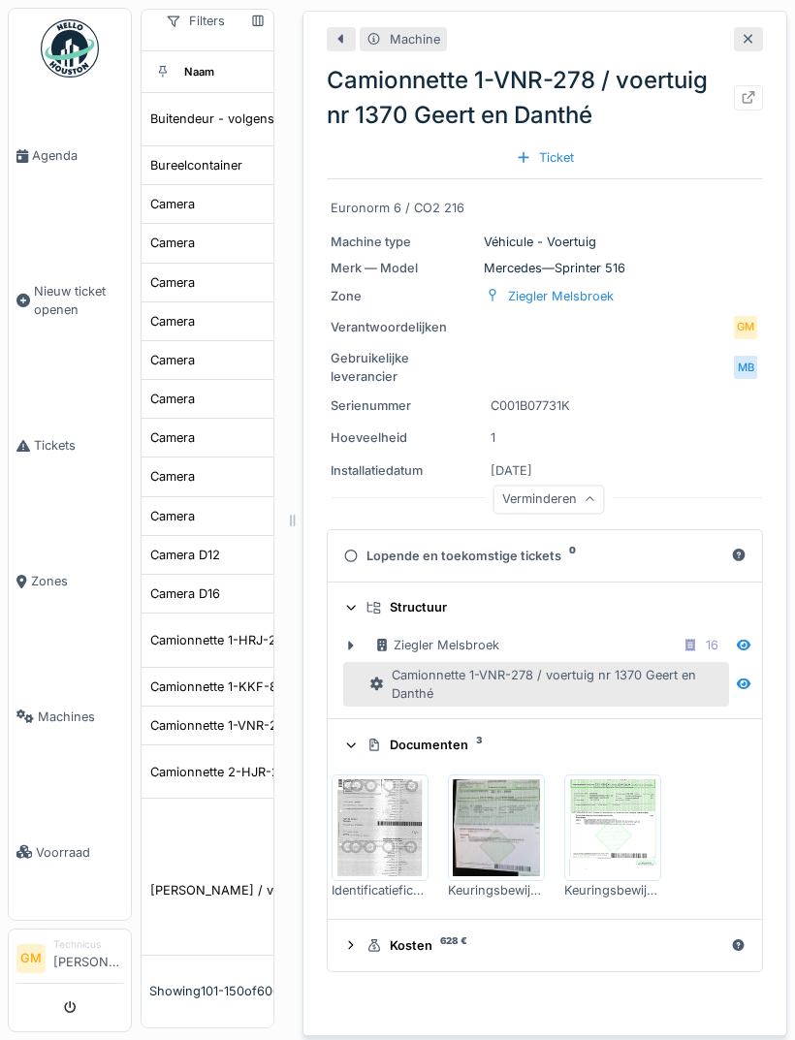
click at [406, 590] on summary "Structuur" at bounding box center [544, 608] width 419 height 36
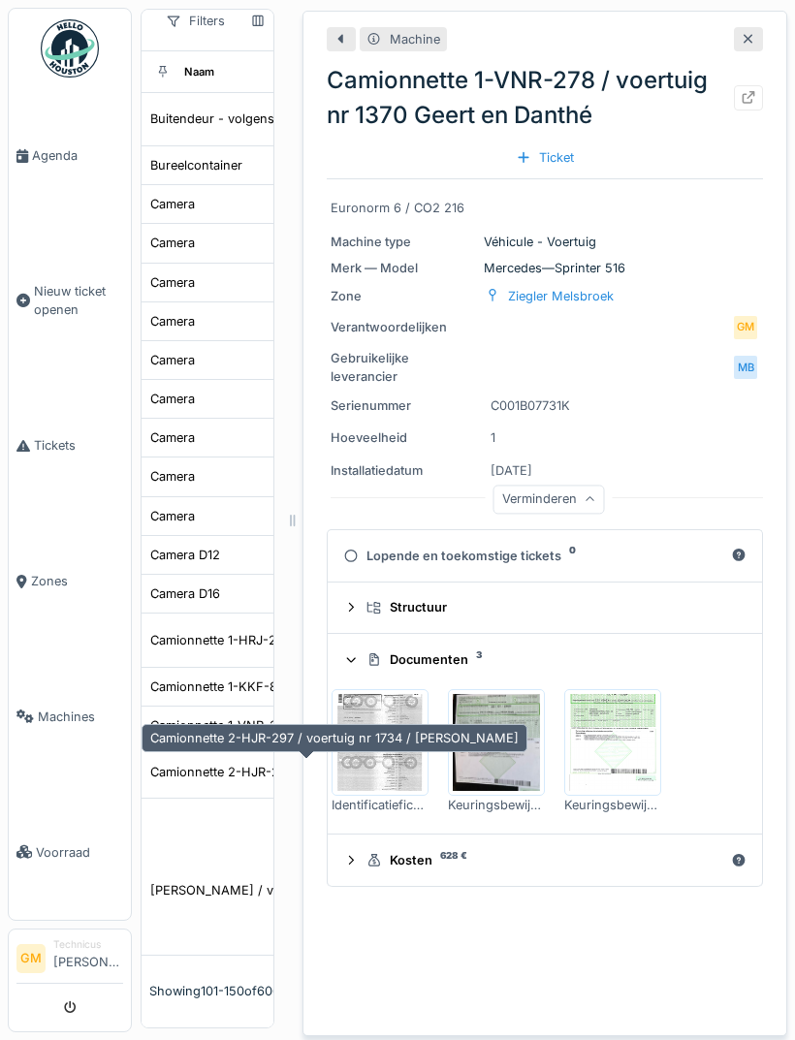
click at [219, 763] on div "Camionnette 2-HJR-297 / voertuig nr 1734 / Bertrand" at bounding box center [334, 772] width 368 height 18
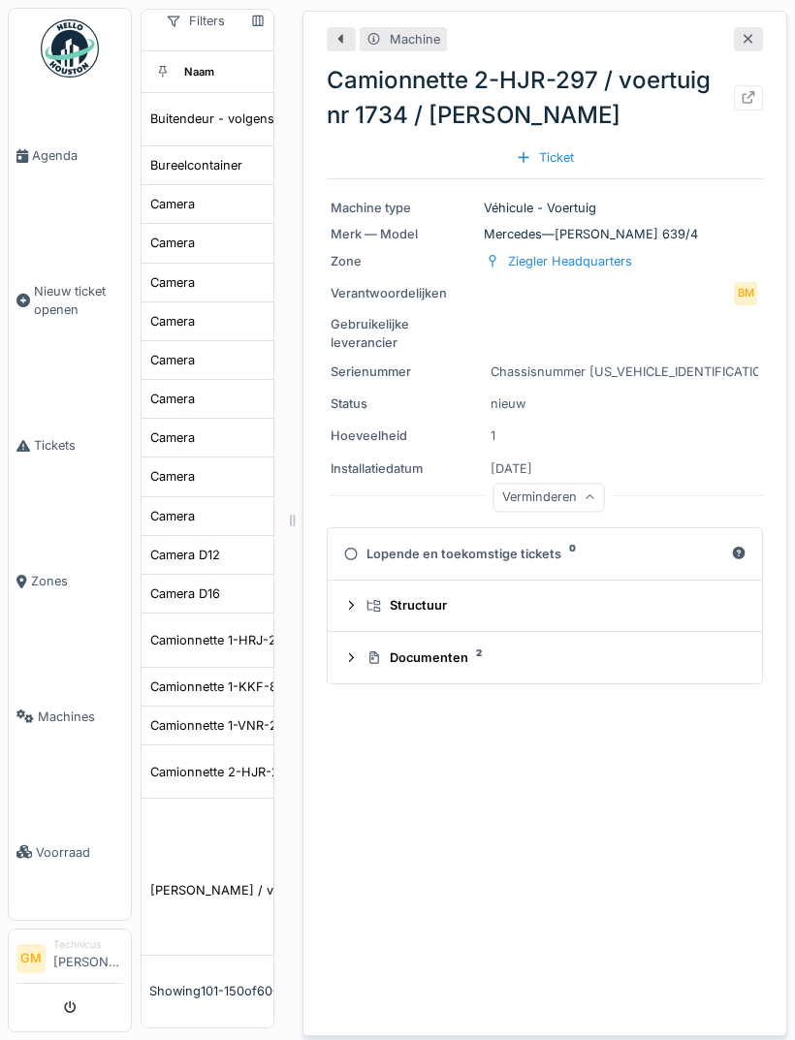
click at [598, 588] on summary "Structuur" at bounding box center [544, 606] width 419 height 36
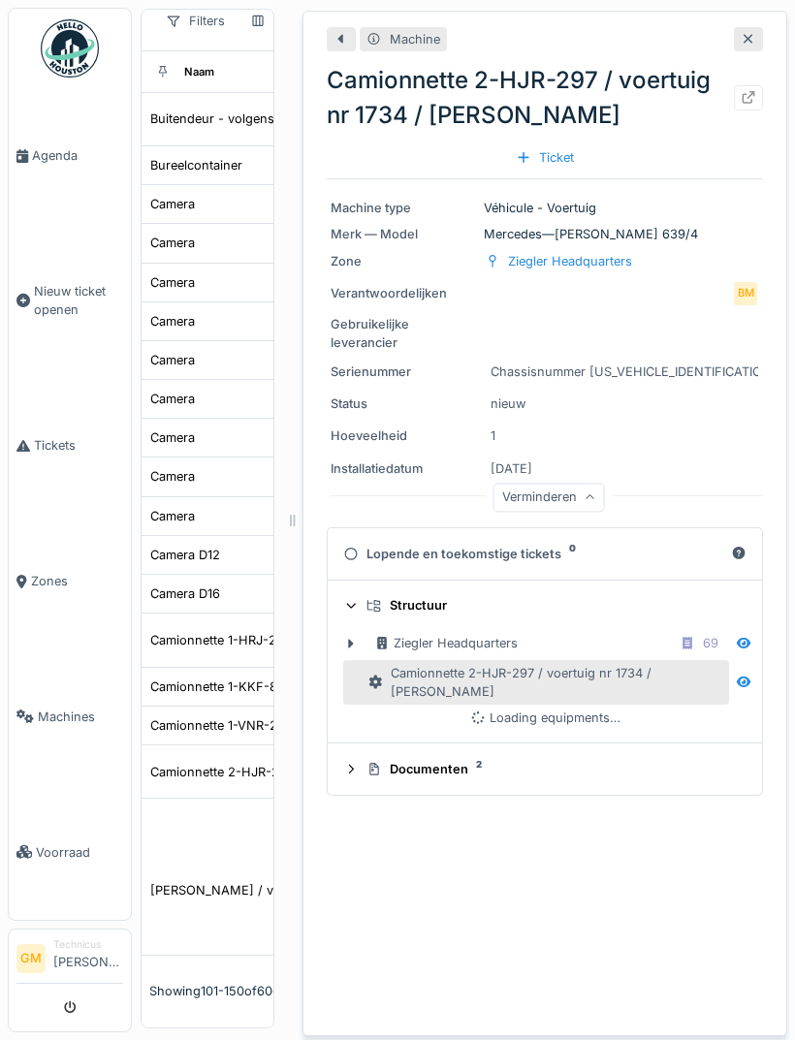
click at [446, 596] on div "Structuur" at bounding box center [552, 605] width 372 height 18
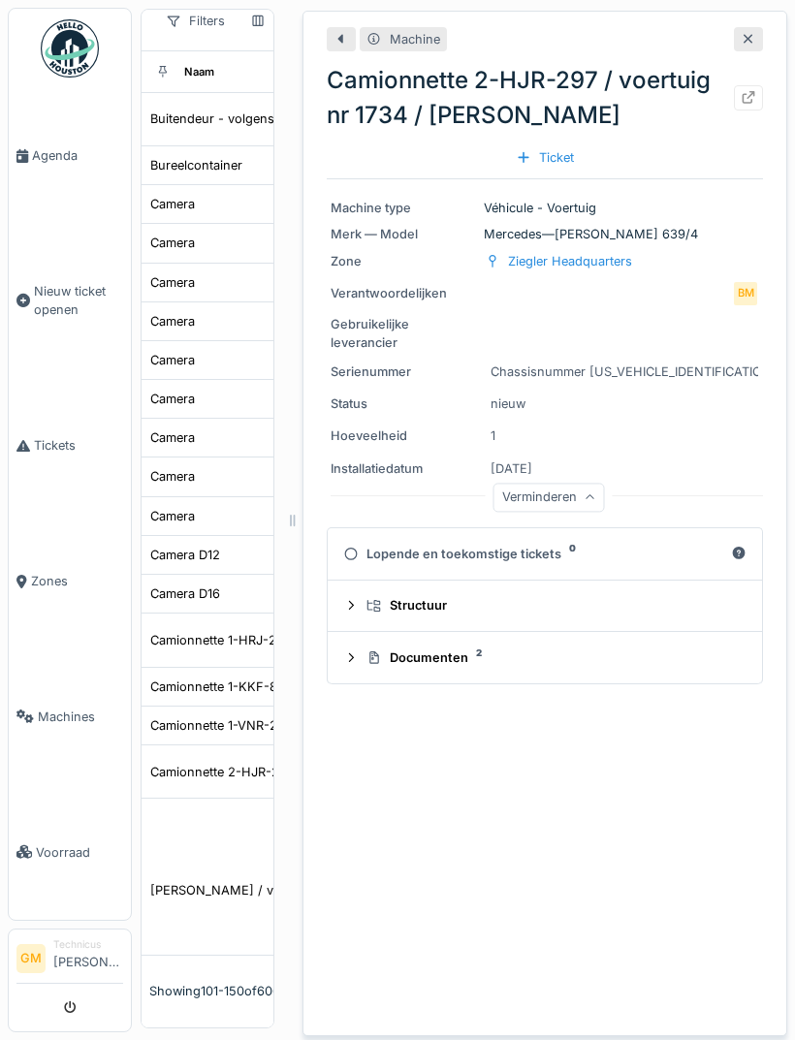
click at [580, 588] on summary "Structuur" at bounding box center [544, 606] width 419 height 36
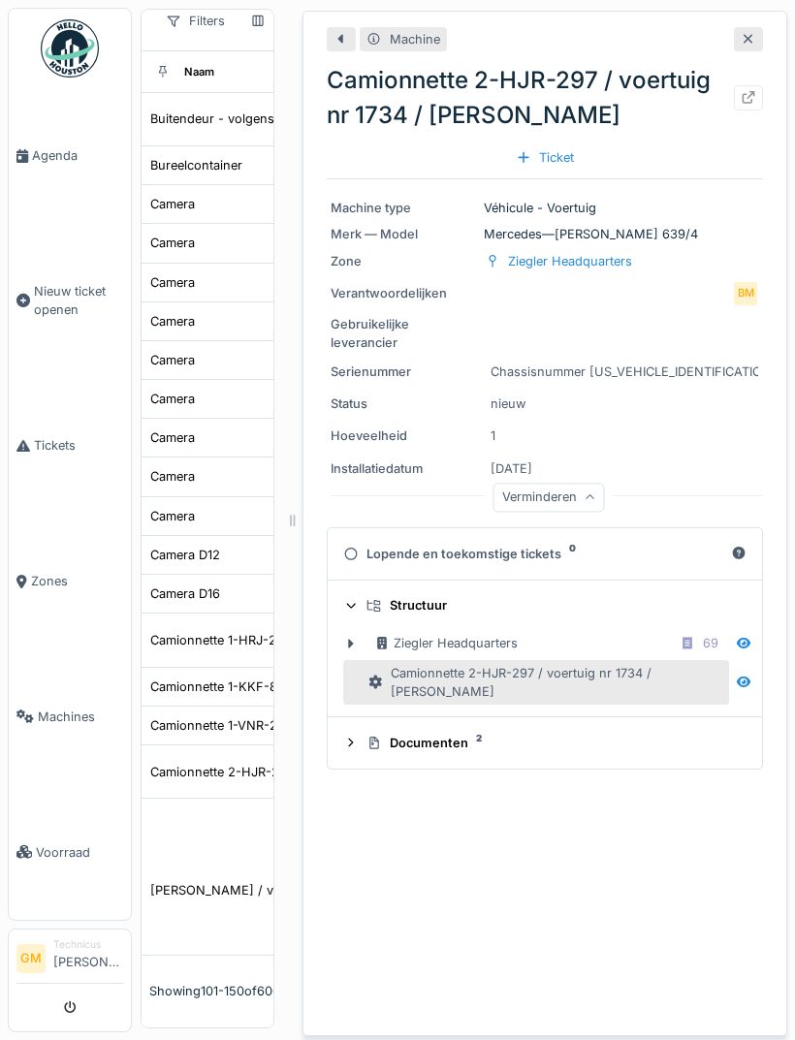
click at [656, 664] on div "Camionnette 2-HJR-297 / voertuig nr 1734 / Bertrand" at bounding box center [544, 682] width 353 height 37
click at [554, 631] on div "Ziegler Headquarters 69" at bounding box center [549, 643] width 351 height 24
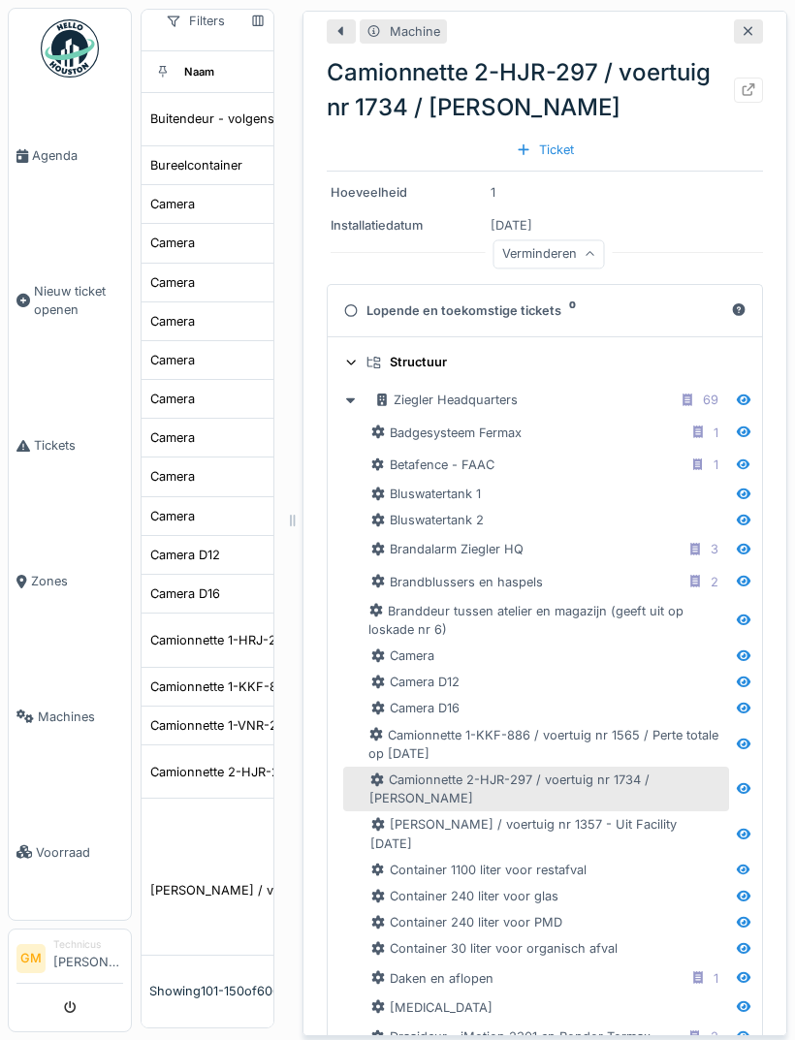
scroll to position [244, 0]
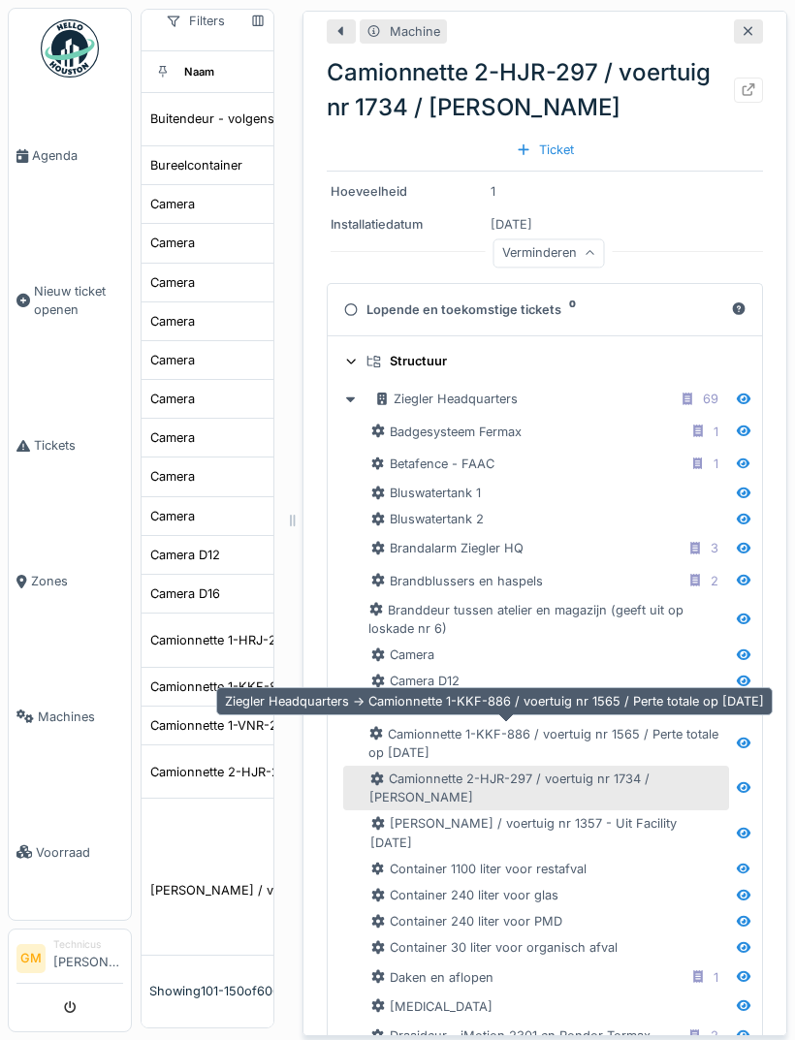
click at [625, 725] on div "Camionnette 1-KKF-886 / voertuig nr 1565 / Perte totale op 22.05.2025" at bounding box center [544, 743] width 353 height 37
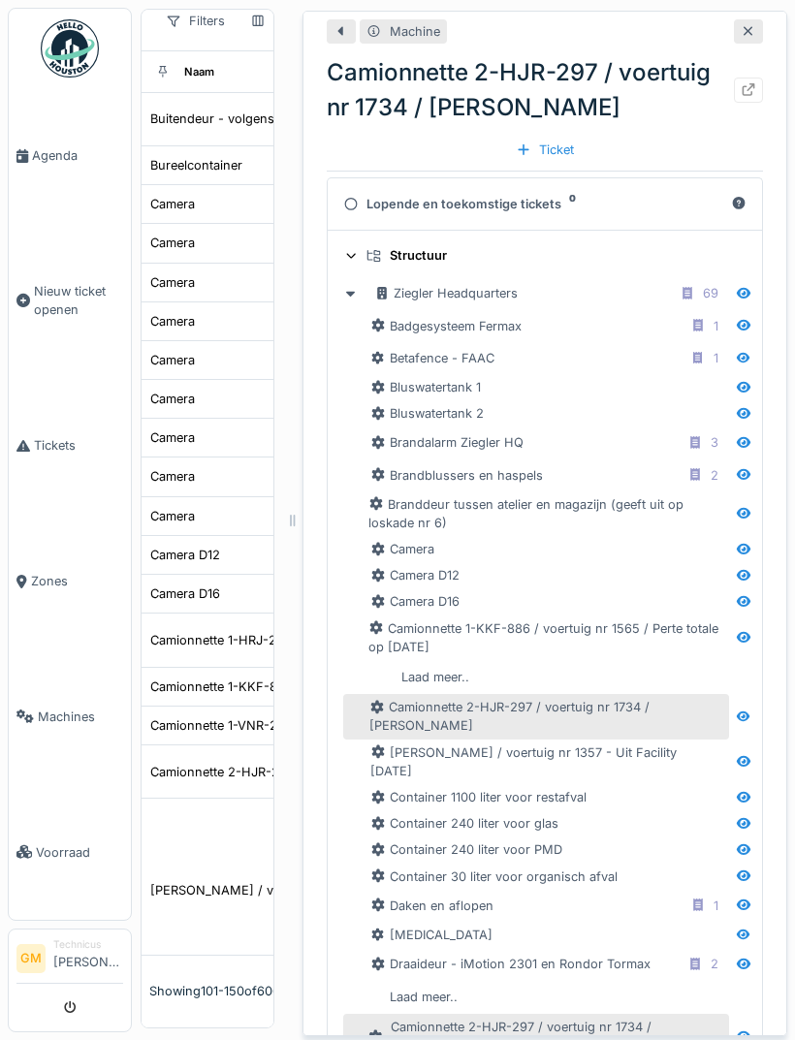
scroll to position [348, 0]
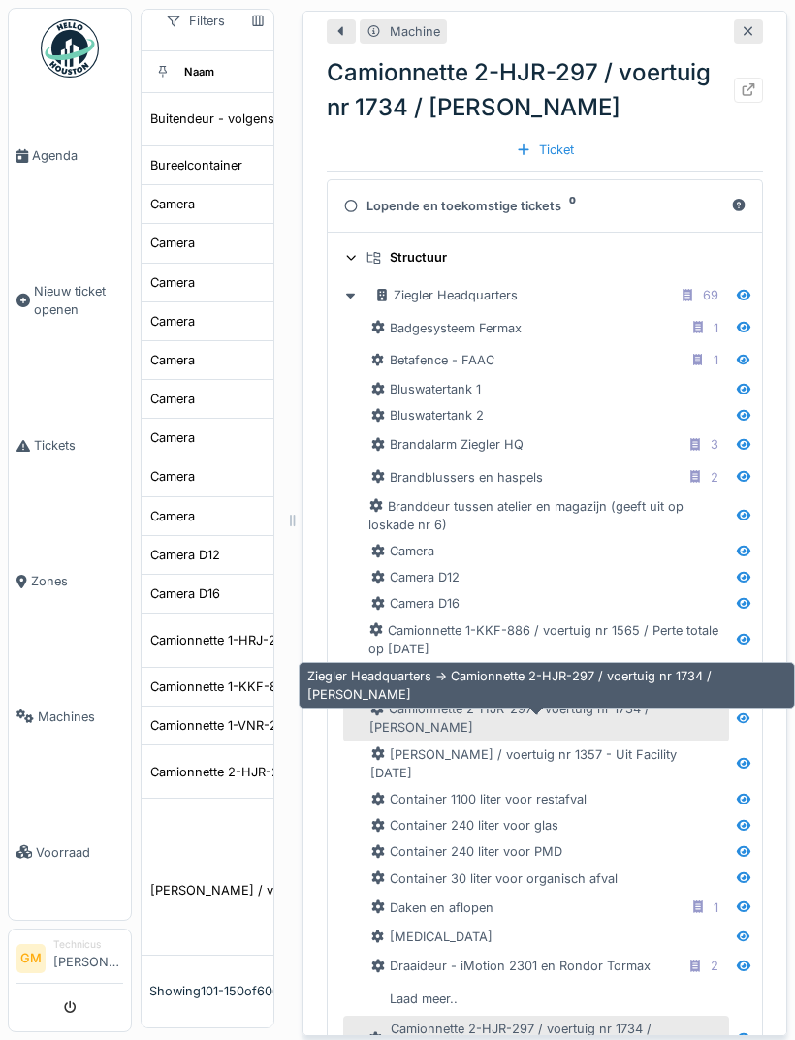
click at [635, 700] on div "Camionnette 2-HJR-297 / voertuig nr 1734 / Bertrand" at bounding box center [545, 718] width 352 height 37
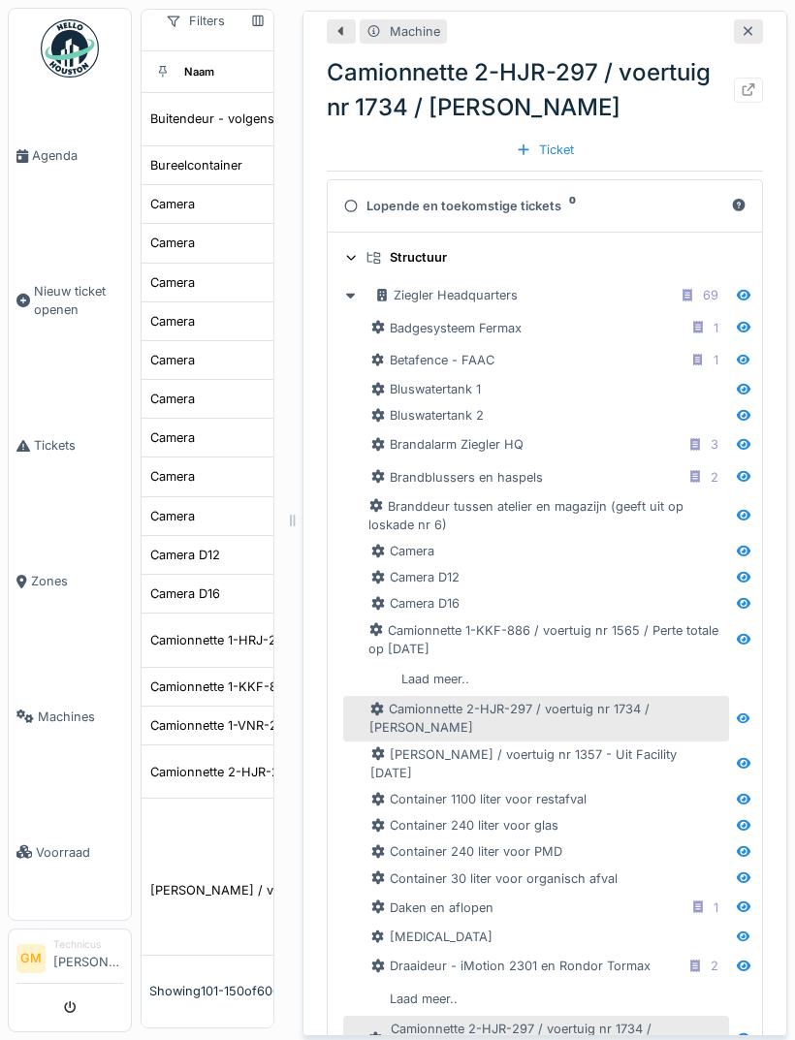
click at [364, 248] on div "Structuur" at bounding box center [544, 257] width 403 height 18
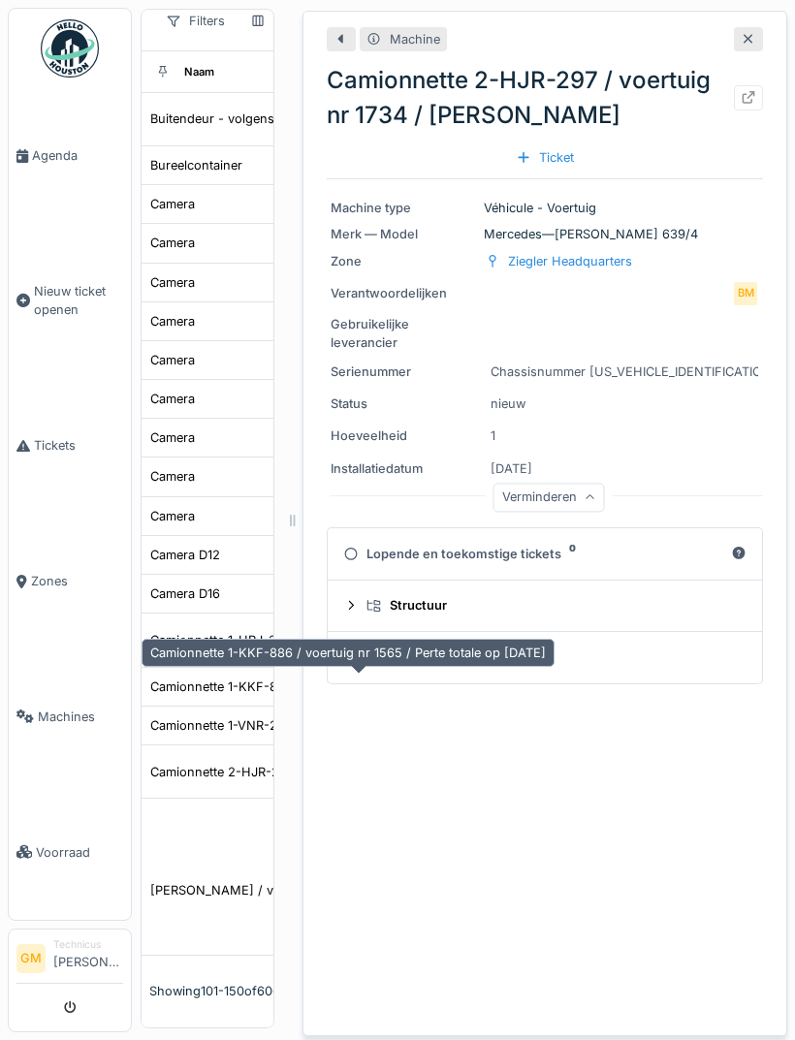
click at [264, 677] on div "Camionnette 1-KKF-886 / voertuig nr 1565 / Perte totale op 22.05.2025" at bounding box center [347, 686] width 395 height 18
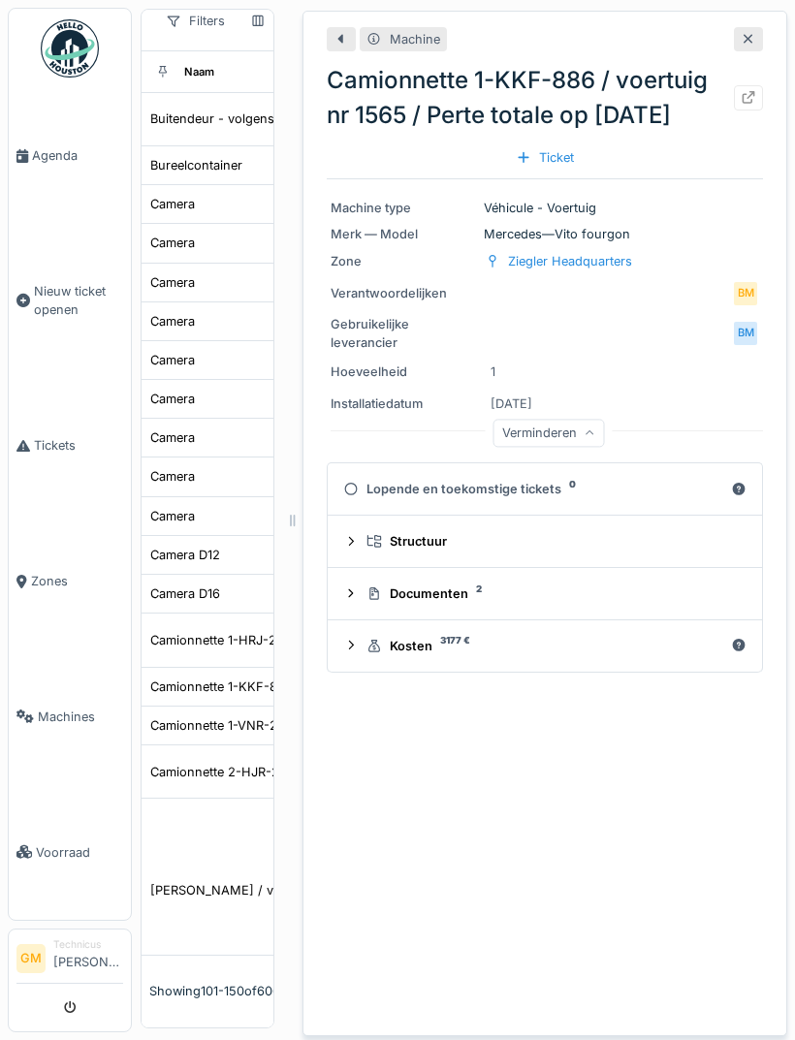
click at [655, 532] on div "Structuur" at bounding box center [552, 541] width 372 height 18
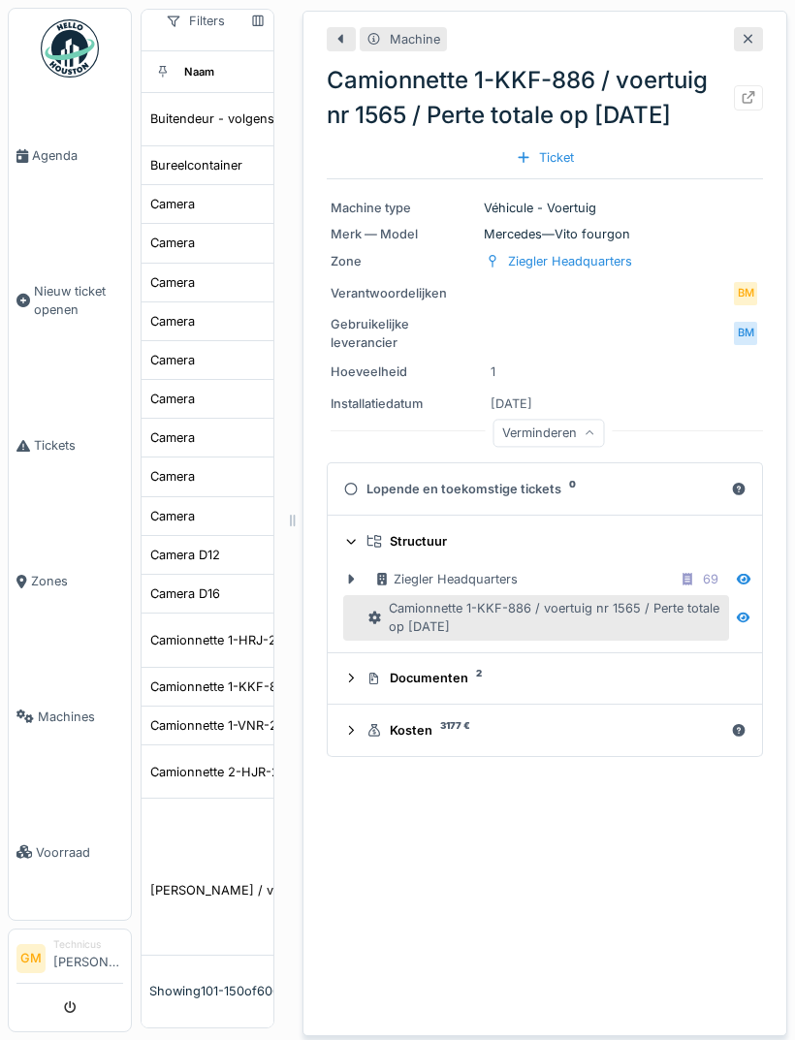
click at [476, 674] on sup "2" at bounding box center [479, 674] width 6 height 0
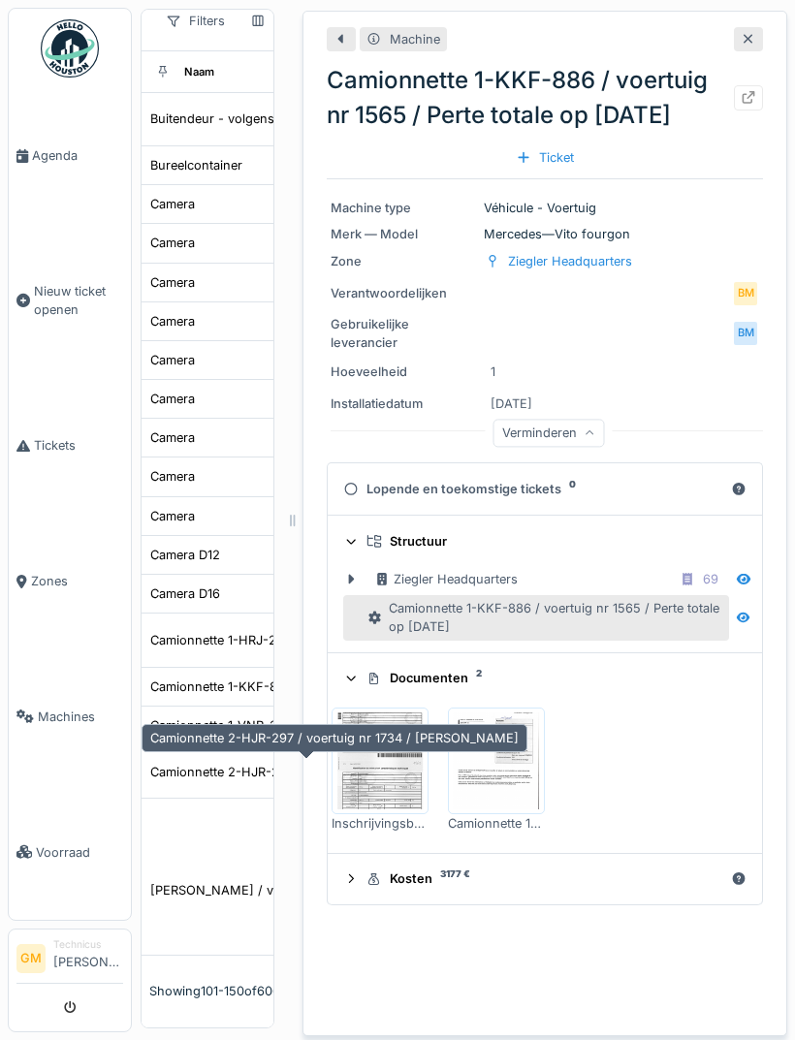
click at [255, 763] on div "Camionnette 2-HJR-297 / voertuig nr 1734 / Bertrand" at bounding box center [334, 772] width 368 height 18
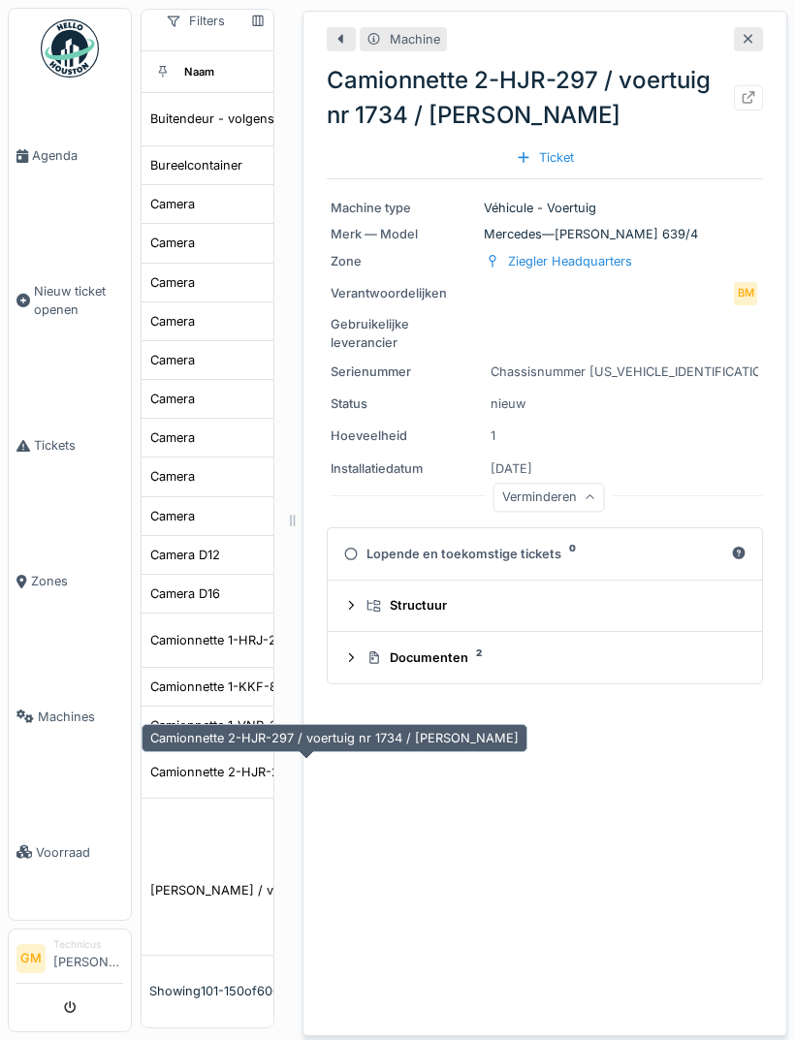
click at [526, 648] on div "Documenten 2" at bounding box center [552, 657] width 372 height 18
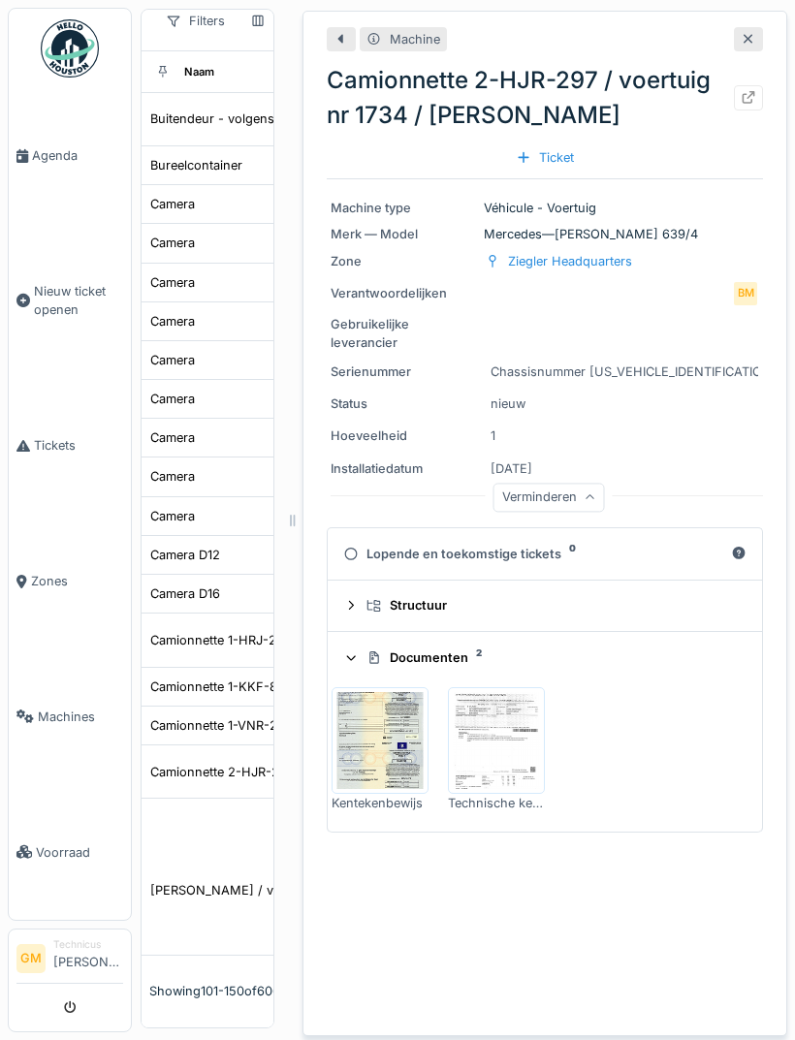
click at [511, 692] on img at bounding box center [496, 740] width 87 height 97
click at [62, 159] on span "Agenda" at bounding box center [77, 155] width 91 height 18
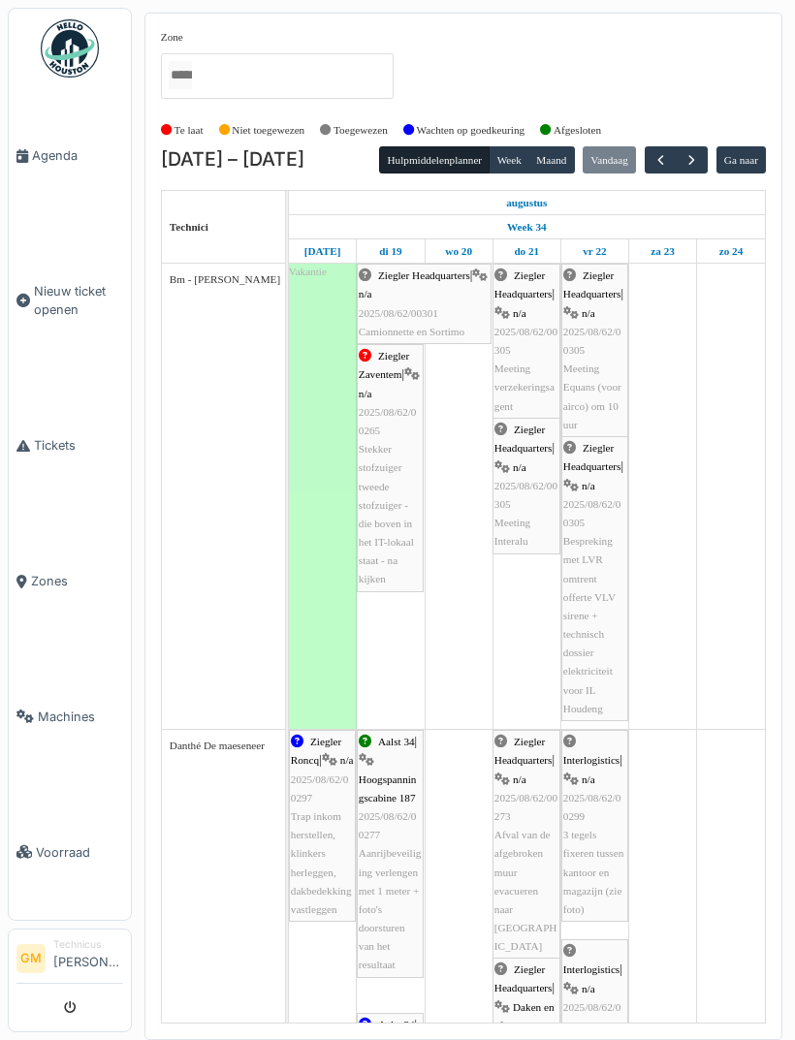
click at [658, 160] on button "button" at bounding box center [660, 160] width 32 height 28
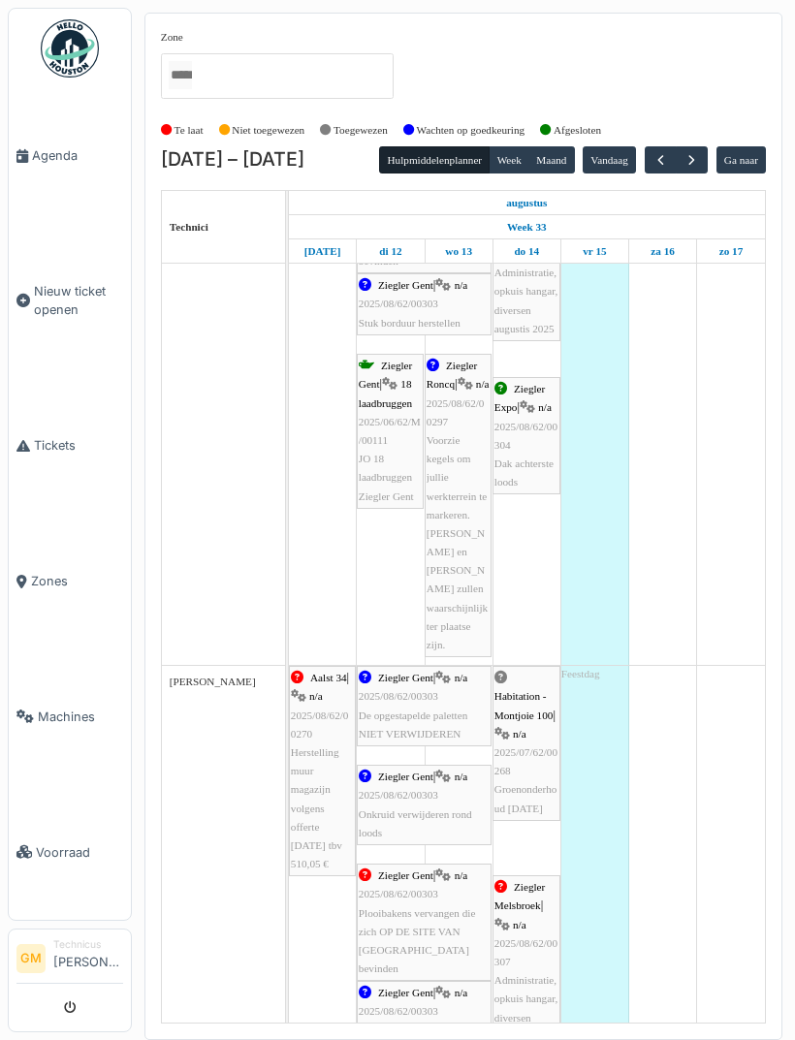
scroll to position [1032, 0]
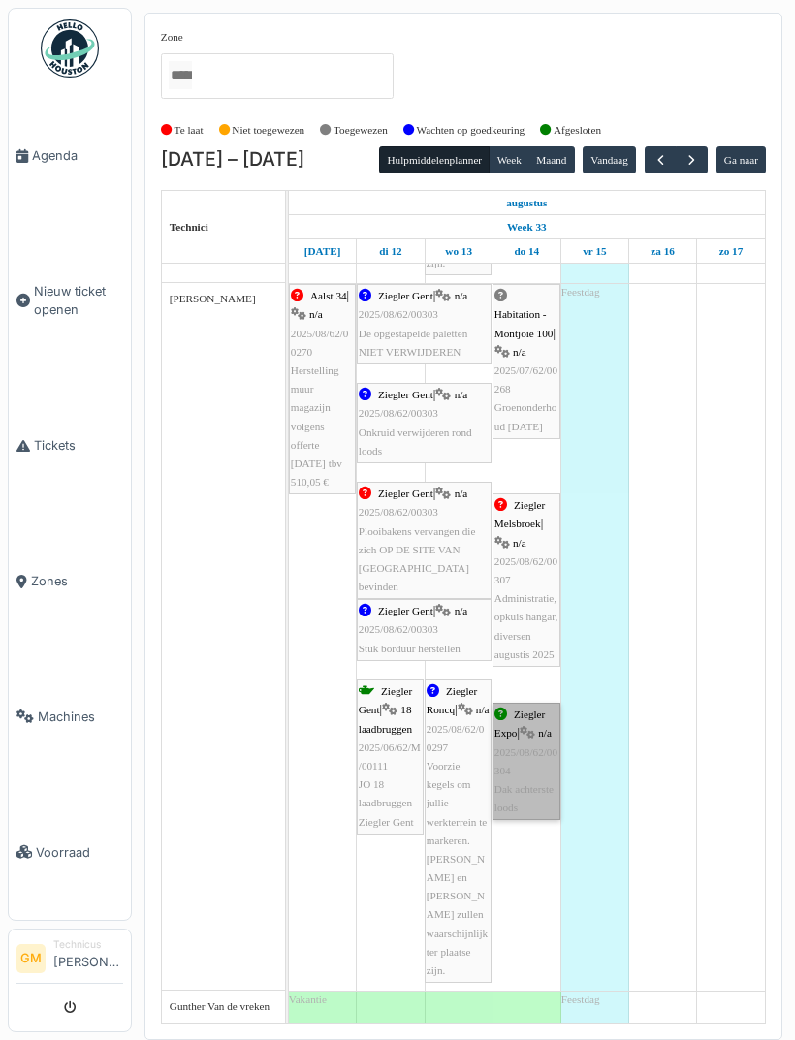
click at [526, 802] on link "Ziegler Expo | n/a 2025/08/62/00304 Dak achterste loods" at bounding box center [526, 761] width 68 height 117
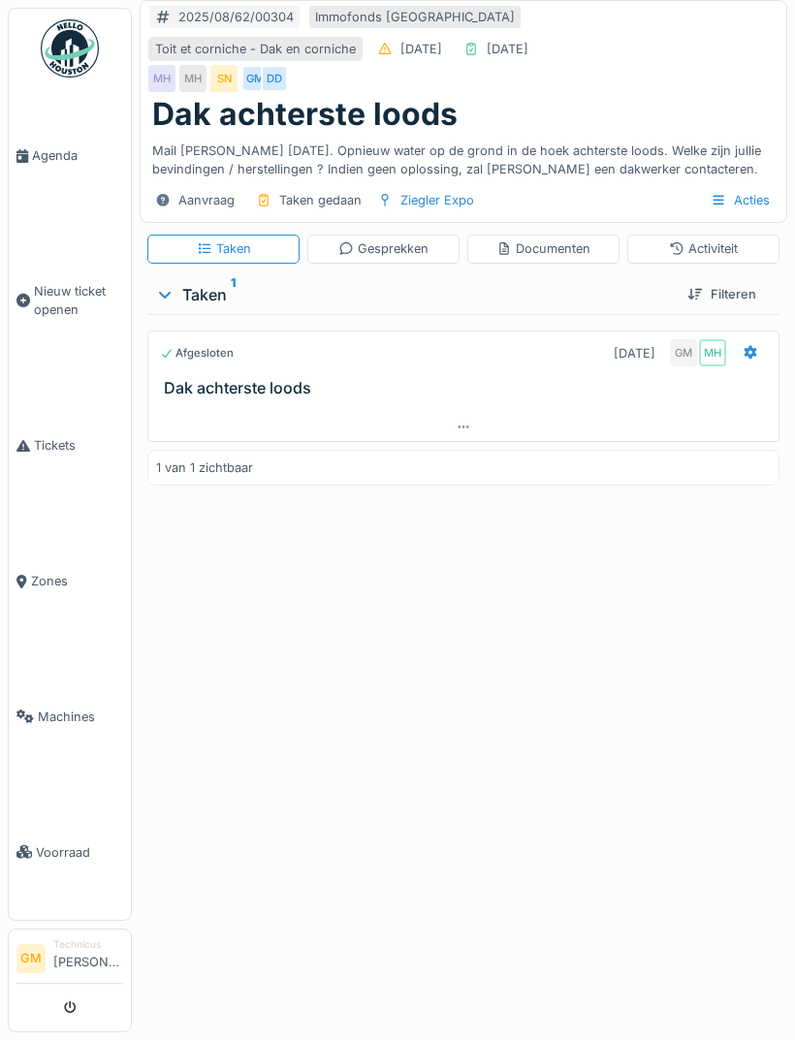
click at [398, 258] on div "Gesprekken" at bounding box center [383, 248] width 90 height 18
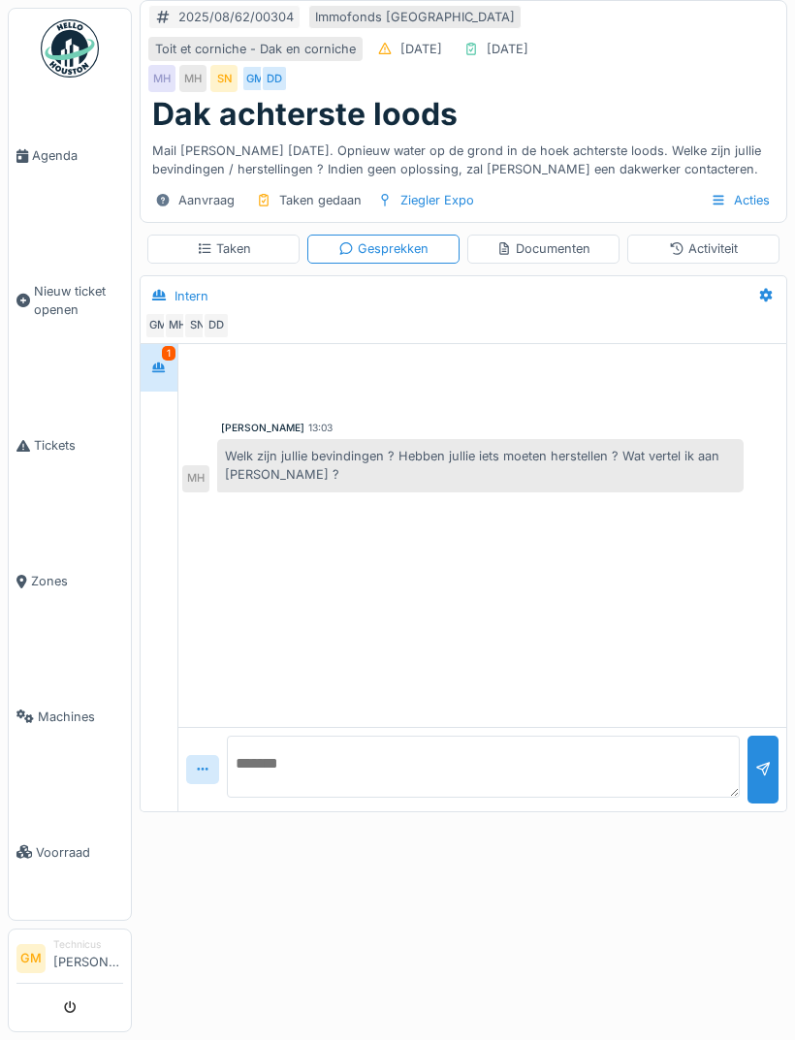
click at [476, 792] on textarea at bounding box center [483, 767] width 513 height 62
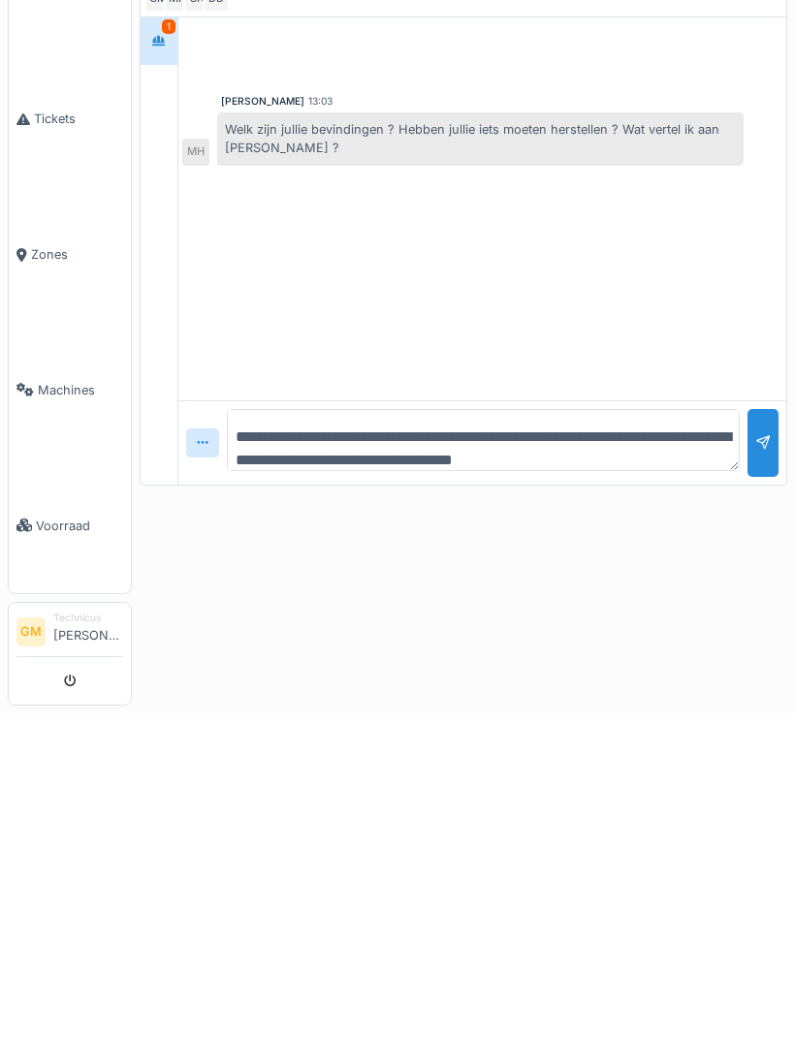
type textarea "**********"
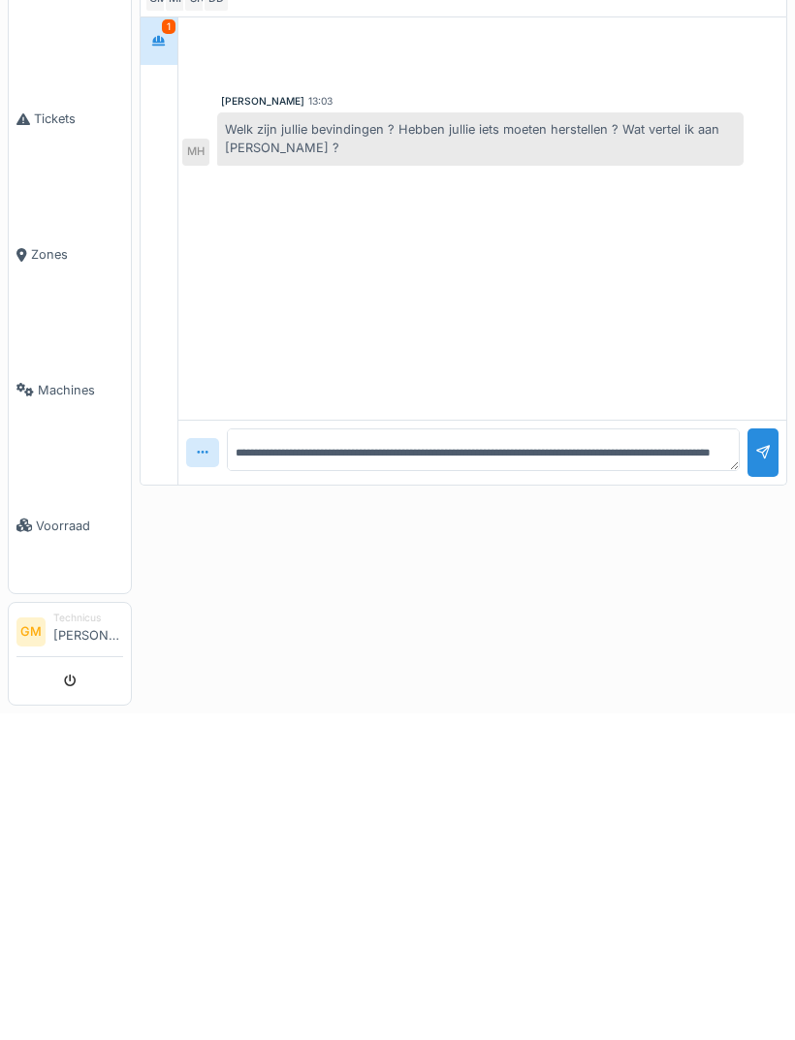
click at [770, 755] on div at bounding box center [762, 778] width 31 height 47
